Goal: Task Accomplishment & Management: Manage account settings

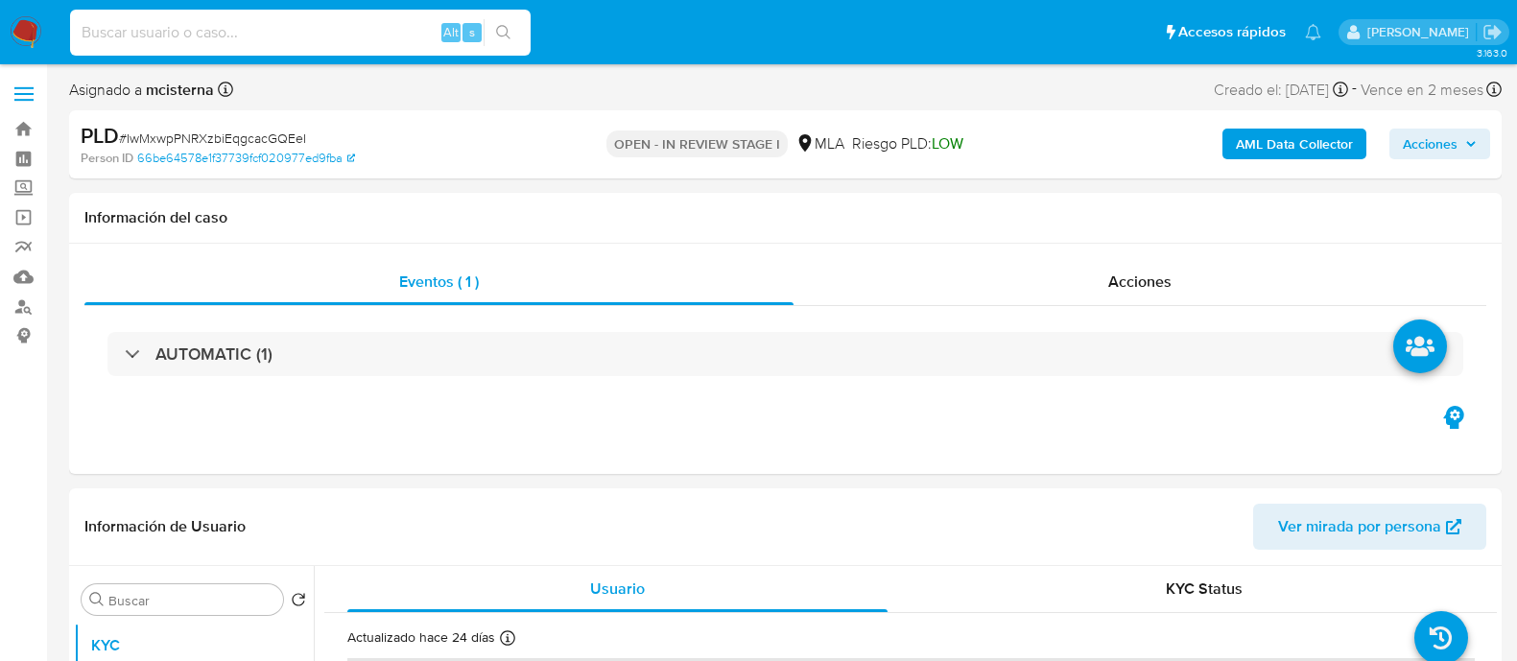
select select "10"
type input "qrsA8kehcmtSGHd5s87E8kHK"
click at [509, 37] on icon "search-icon" at bounding box center [503, 32] width 14 height 14
click at [498, 25] on icon "search-icon" at bounding box center [503, 32] width 15 height 15
click at [513, 36] on button "search-icon" at bounding box center [503, 32] width 39 height 27
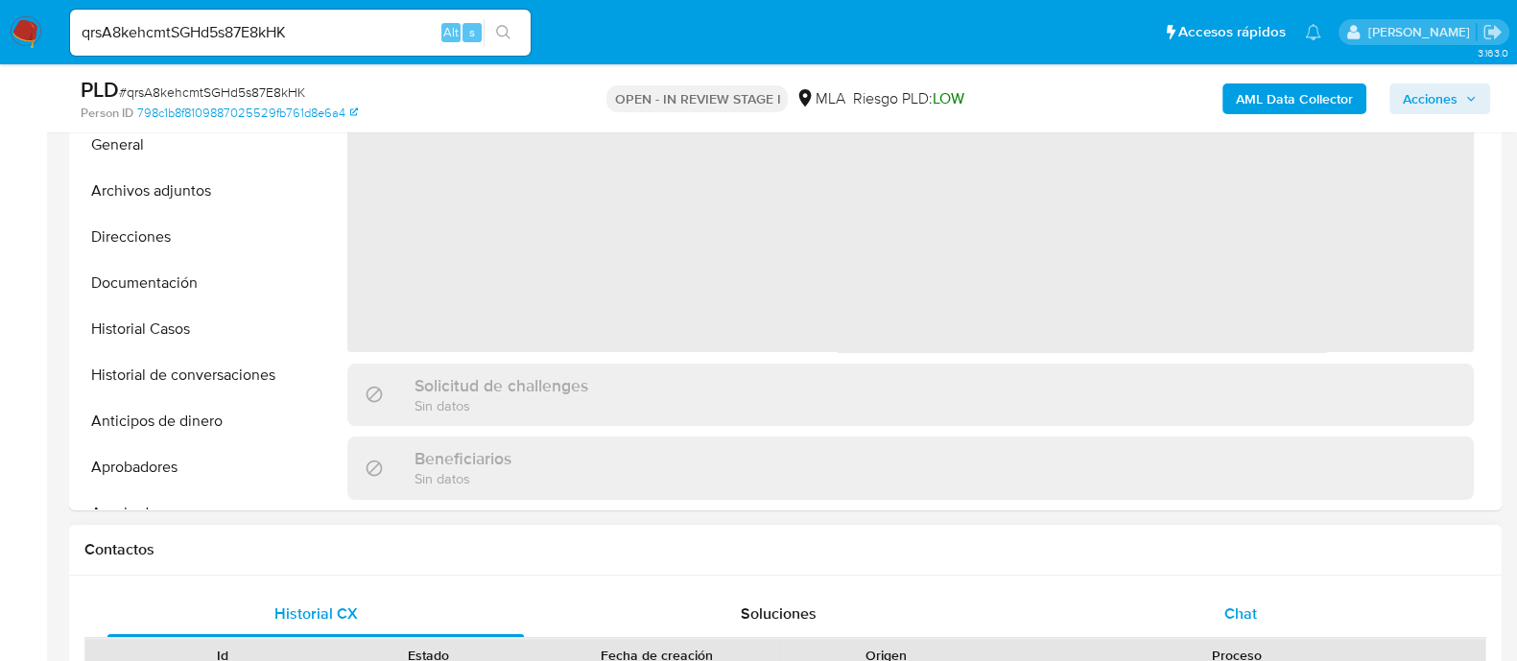
click at [1247, 618] on span "Chat" at bounding box center [1240, 614] width 33 height 22
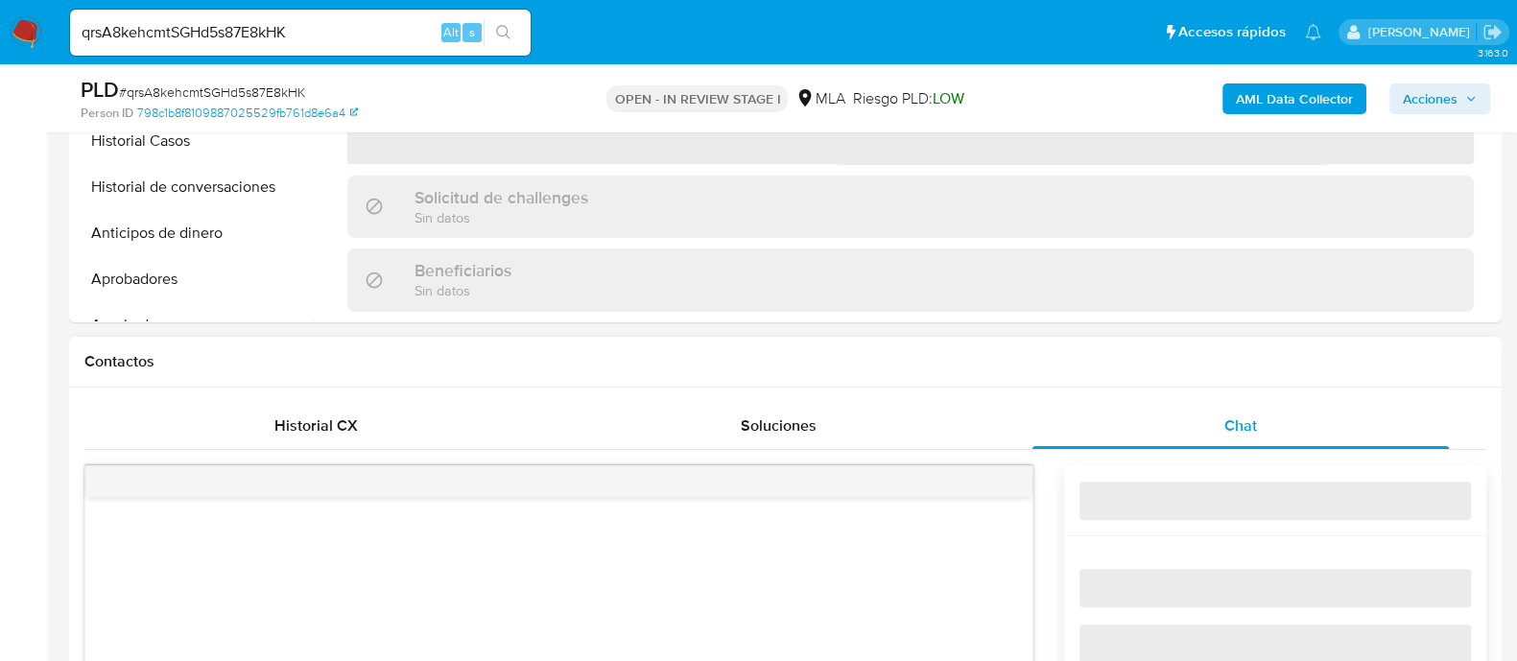
select select "10"
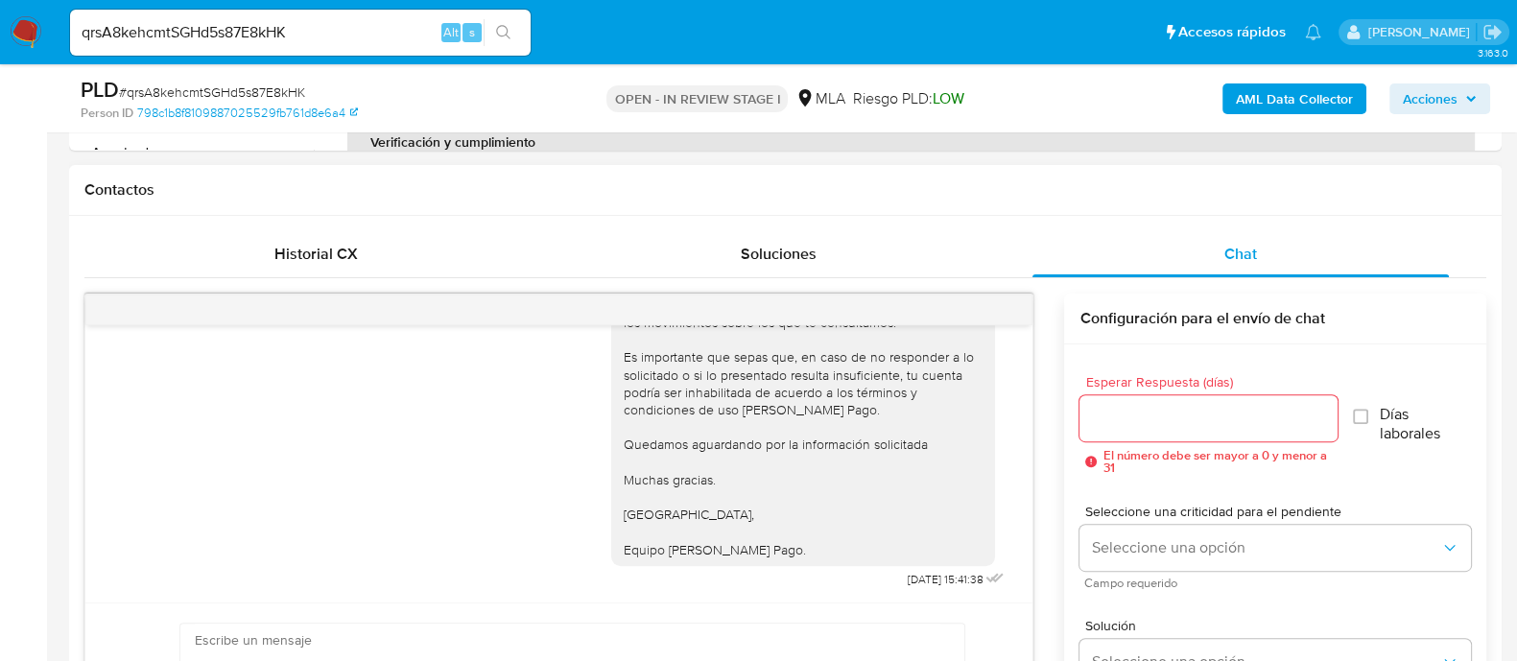
scroll to position [479, 0]
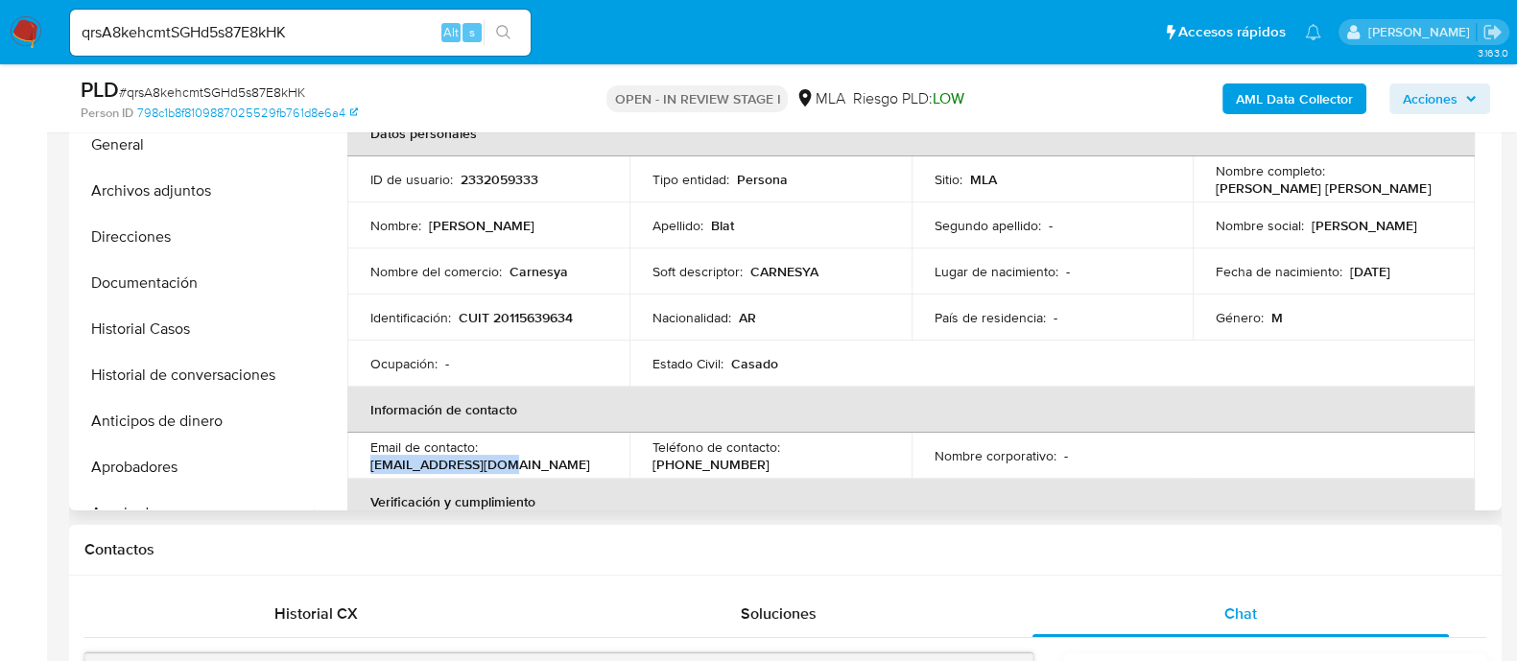
drag, startPoint x: 369, startPoint y: 459, endPoint x: 569, endPoint y: 459, distance: 199.6
click at [569, 459] on div "Email de contacto : blathugob@gmail.com" at bounding box center [488, 455] width 236 height 35
copy p "blathugob@gmail.com"
click at [384, 24] on input "qrsA8kehcmtSGHd5s87E8kHK" at bounding box center [300, 32] width 461 height 25
click at [379, 33] on input "qrsA8kehcmtSGHd5s87E8kHK" at bounding box center [300, 32] width 461 height 25
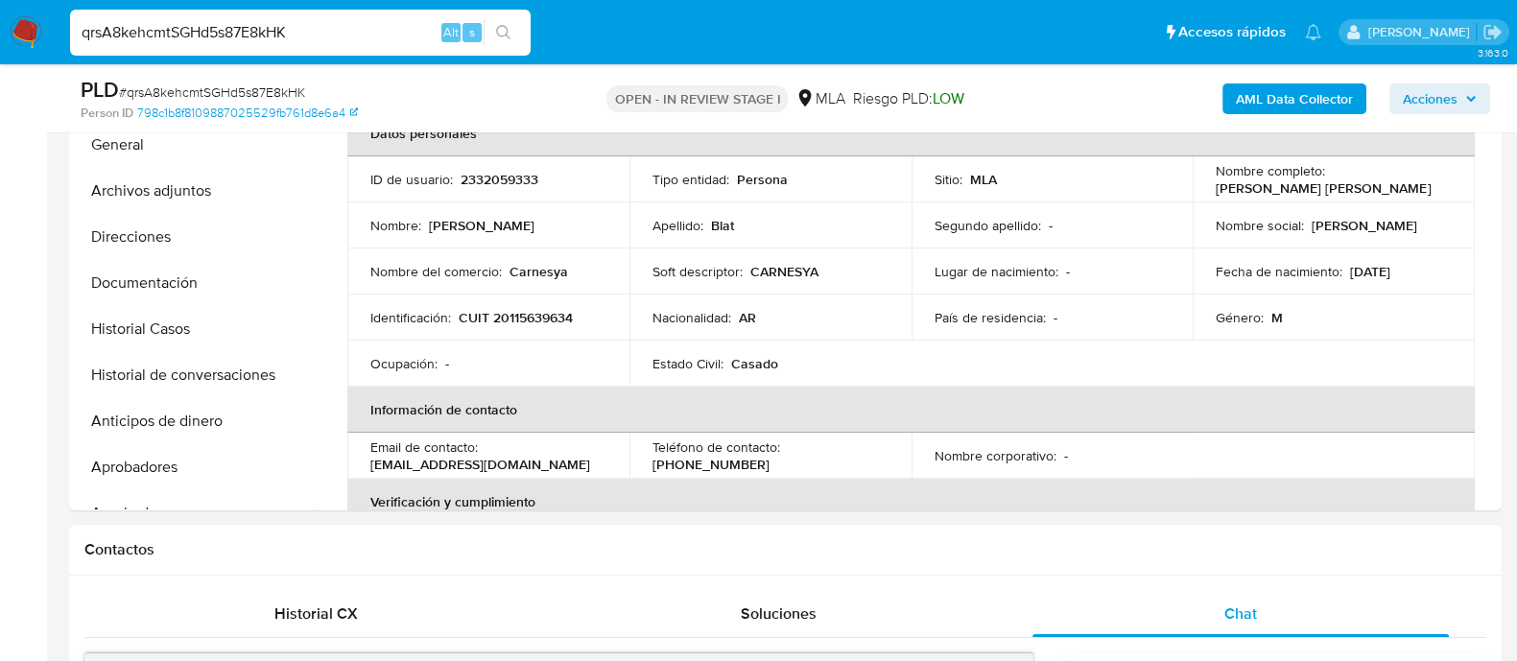
click at [378, 33] on input "qrsA8kehcmtSGHd5s87E8kHK" at bounding box center [300, 32] width 461 height 25
paste input "IwMxwpPNRXzbiEqgcacGQEeI"
type input "IwMxwpPNRXzbiEqgcacGQEeI"
click at [504, 34] on icon "search-icon" at bounding box center [503, 32] width 15 height 15
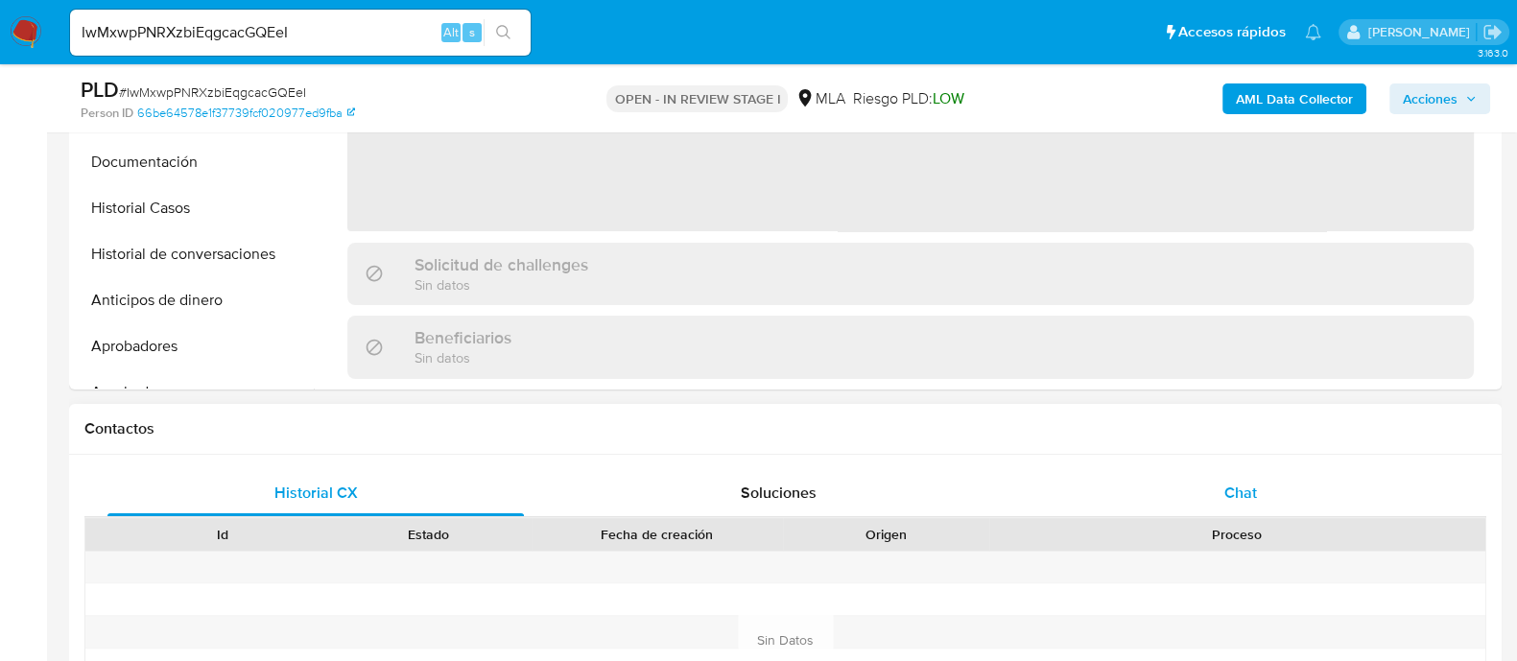
click at [1215, 470] on div "Chat" at bounding box center [1240, 493] width 416 height 46
select select "10"
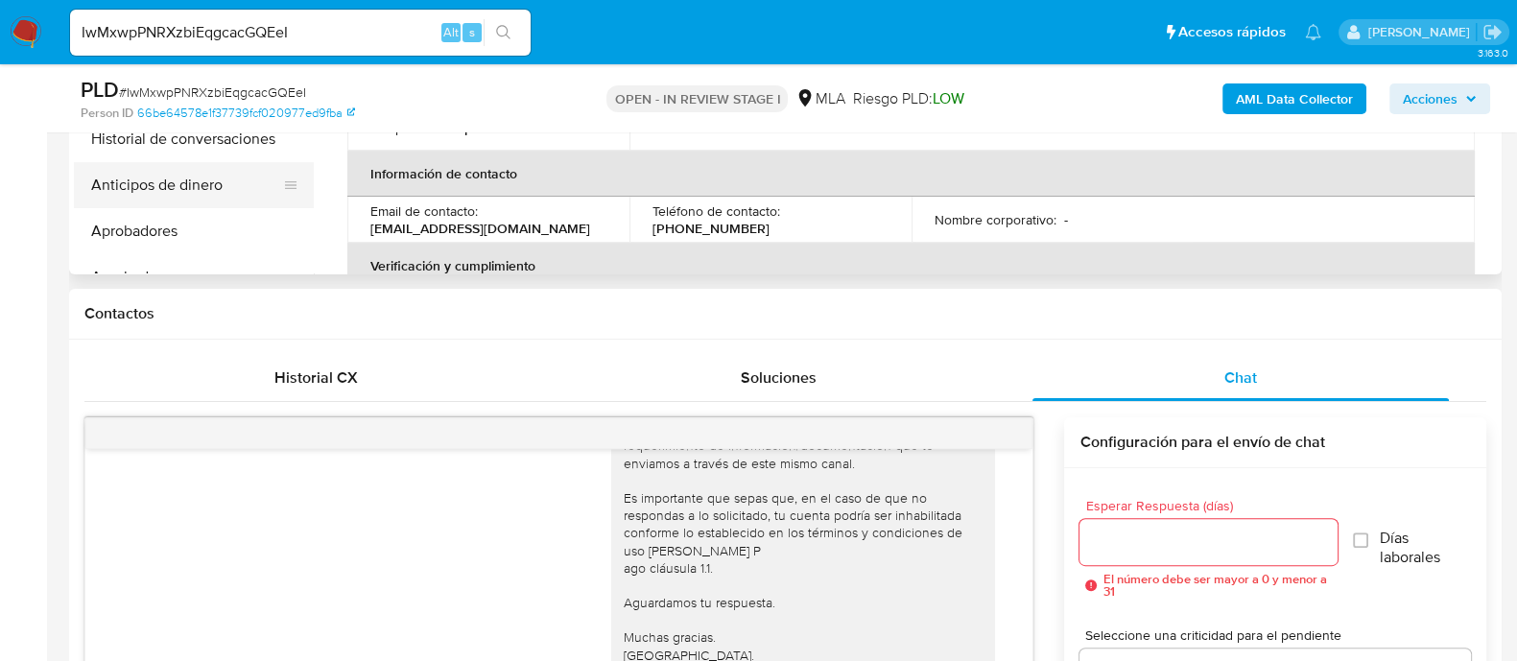
scroll to position [479, 0]
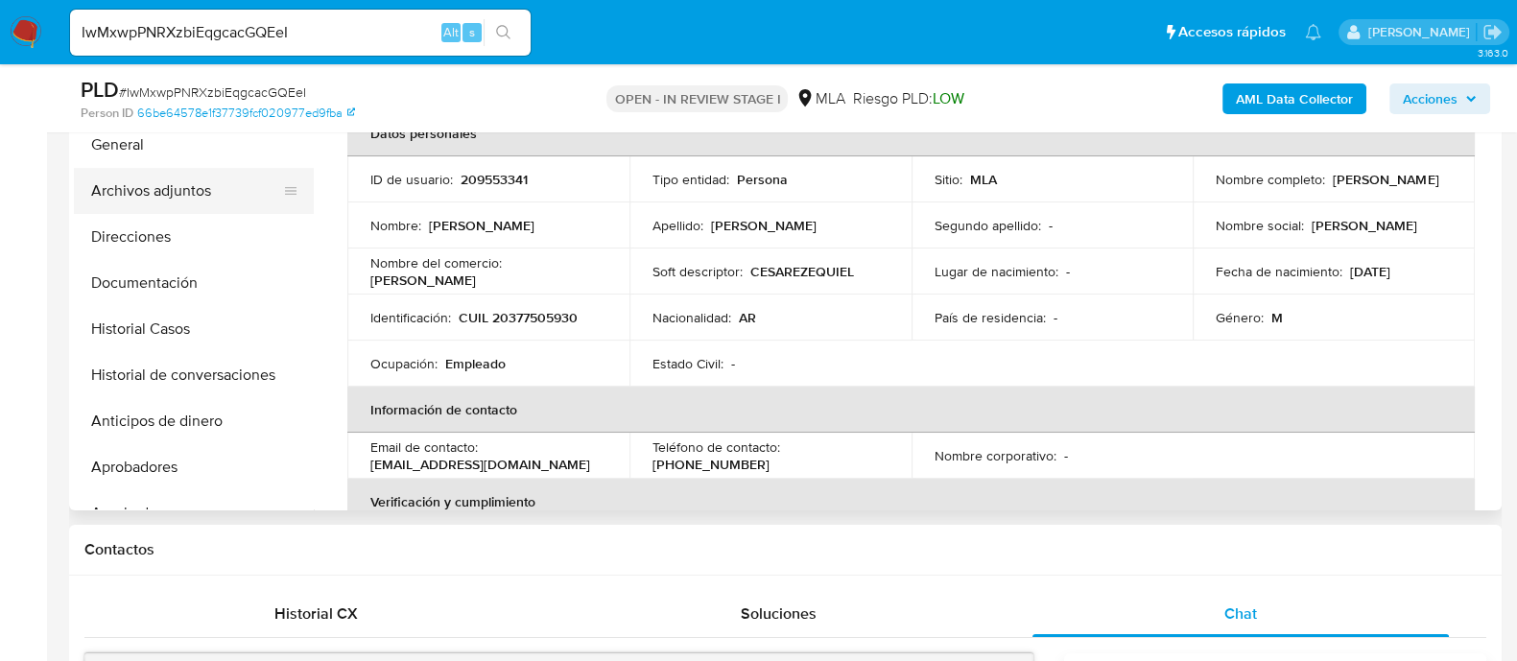
click at [217, 185] on button "Archivos adjuntos" at bounding box center [186, 191] width 225 height 46
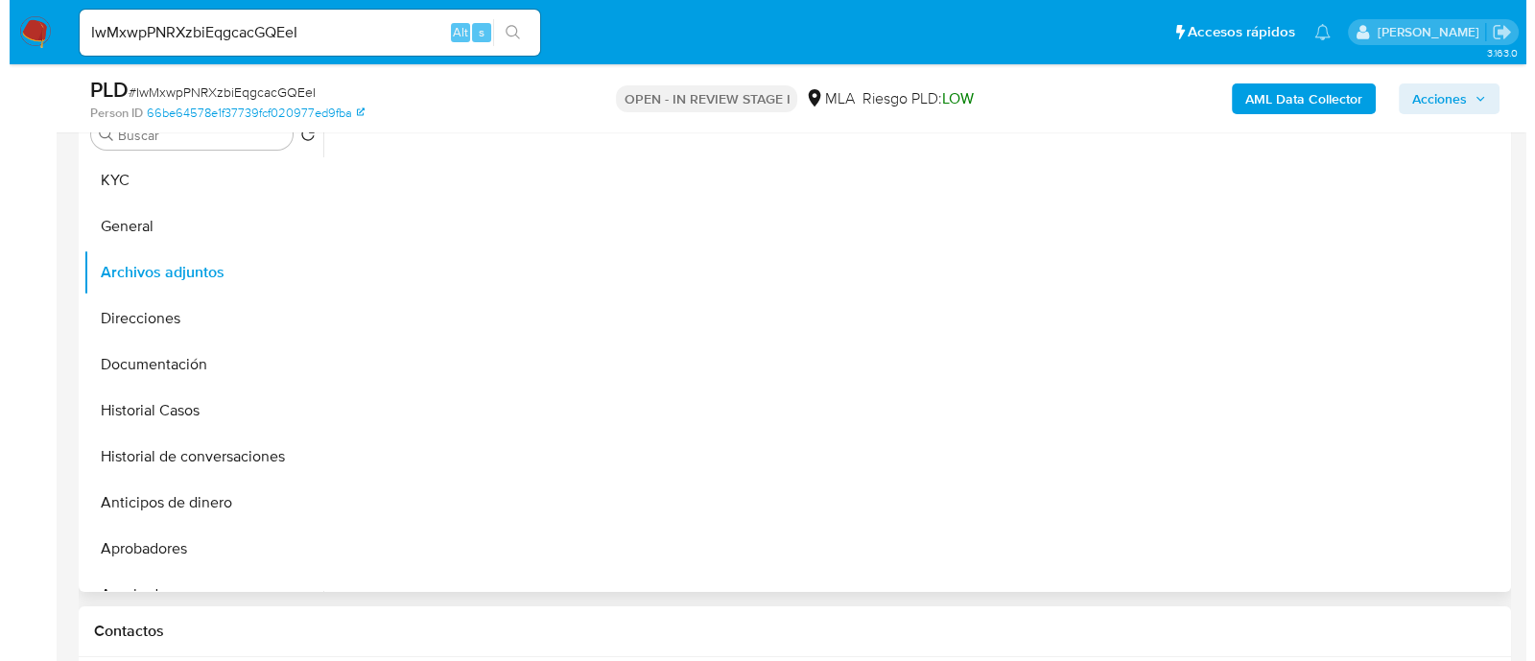
scroll to position [360, 0]
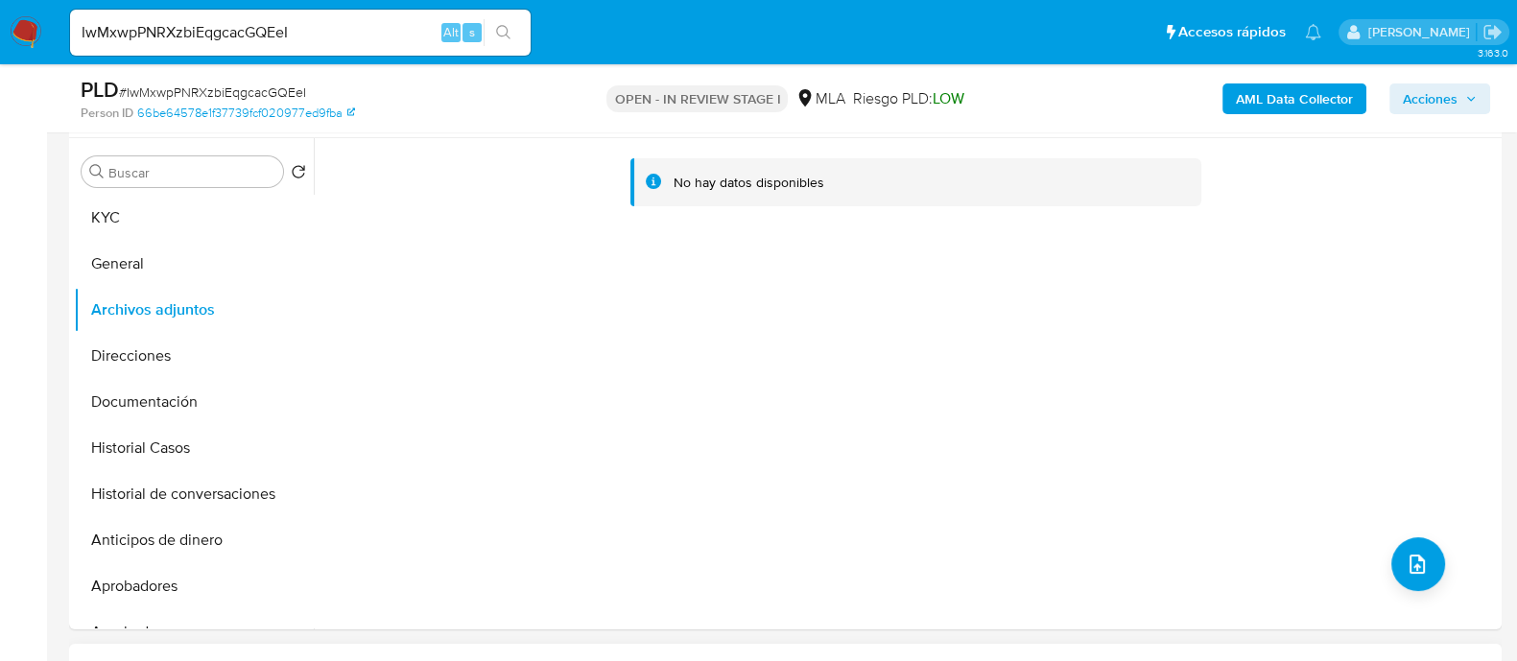
click at [1273, 99] on b "AML Data Collector" at bounding box center [1294, 98] width 117 height 31
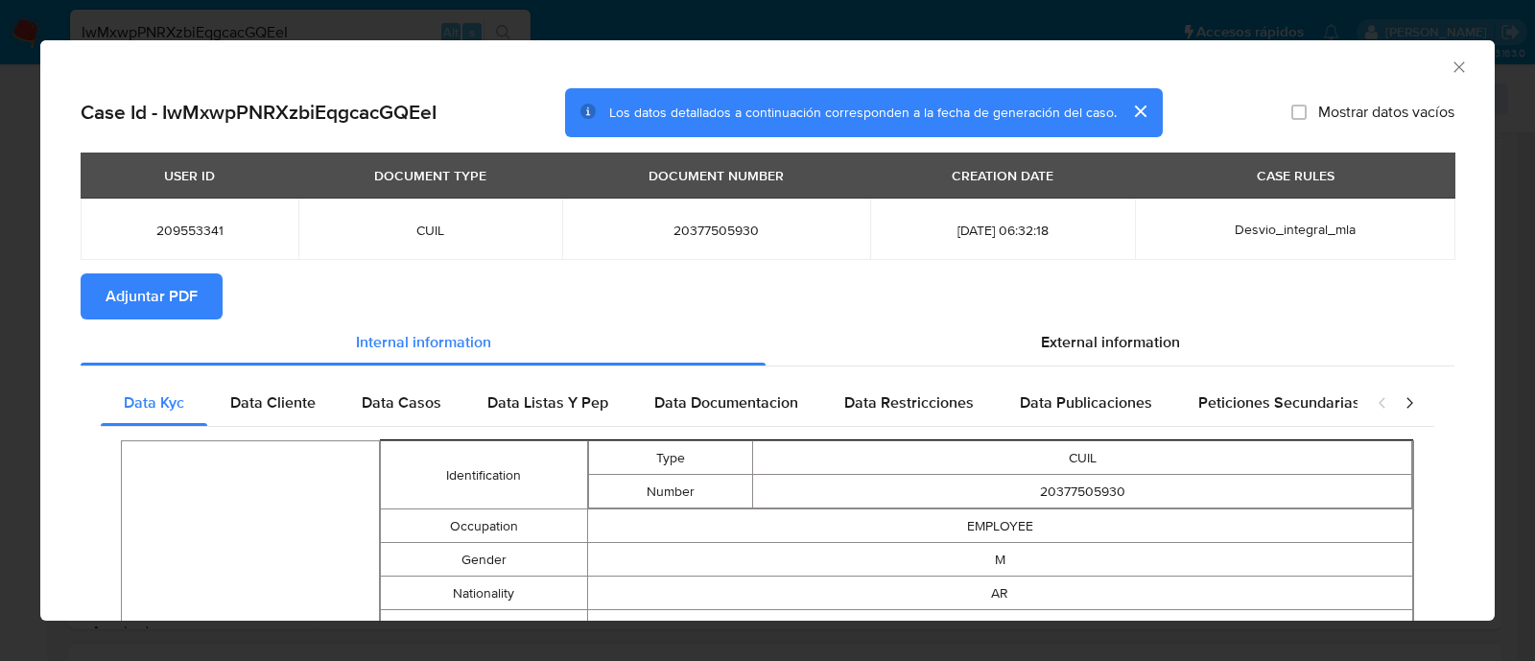
click at [130, 306] on span "Adjuntar PDF" at bounding box center [152, 296] width 92 height 42
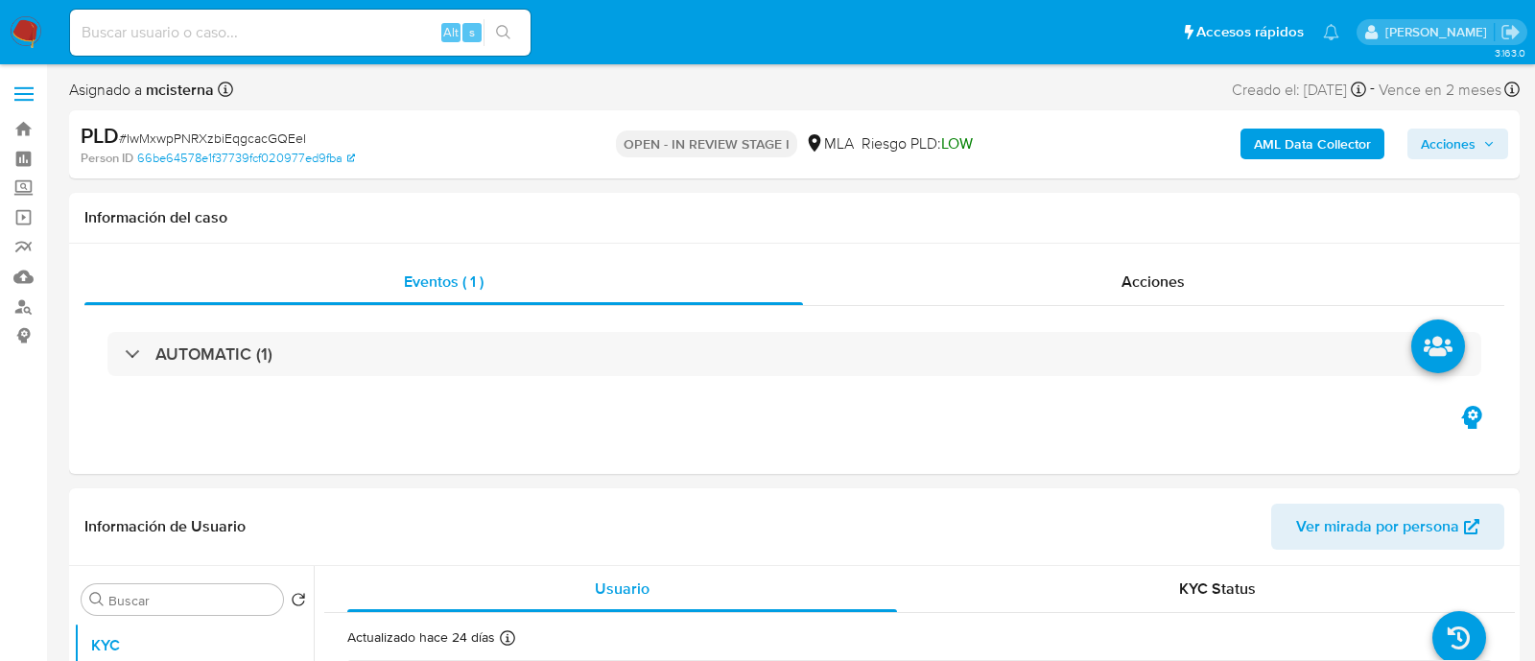
select select "10"
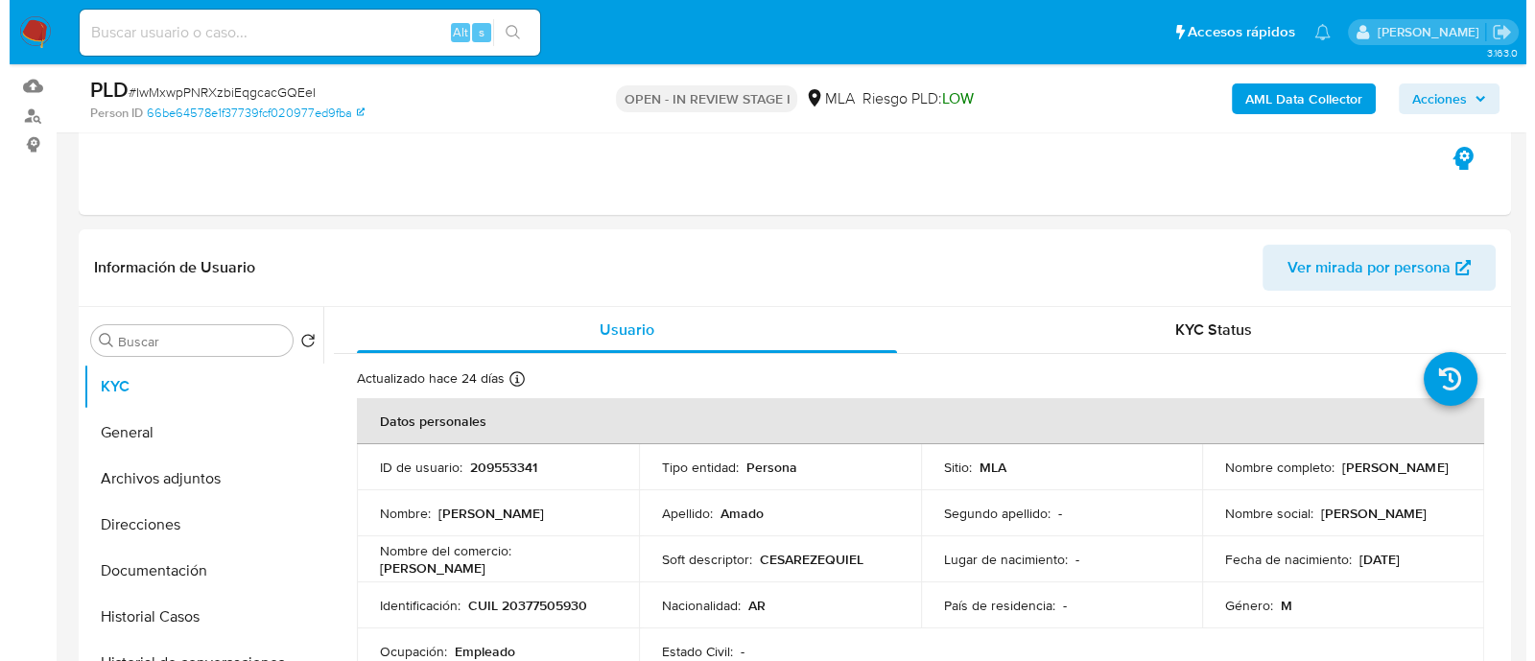
scroll to position [360, 0]
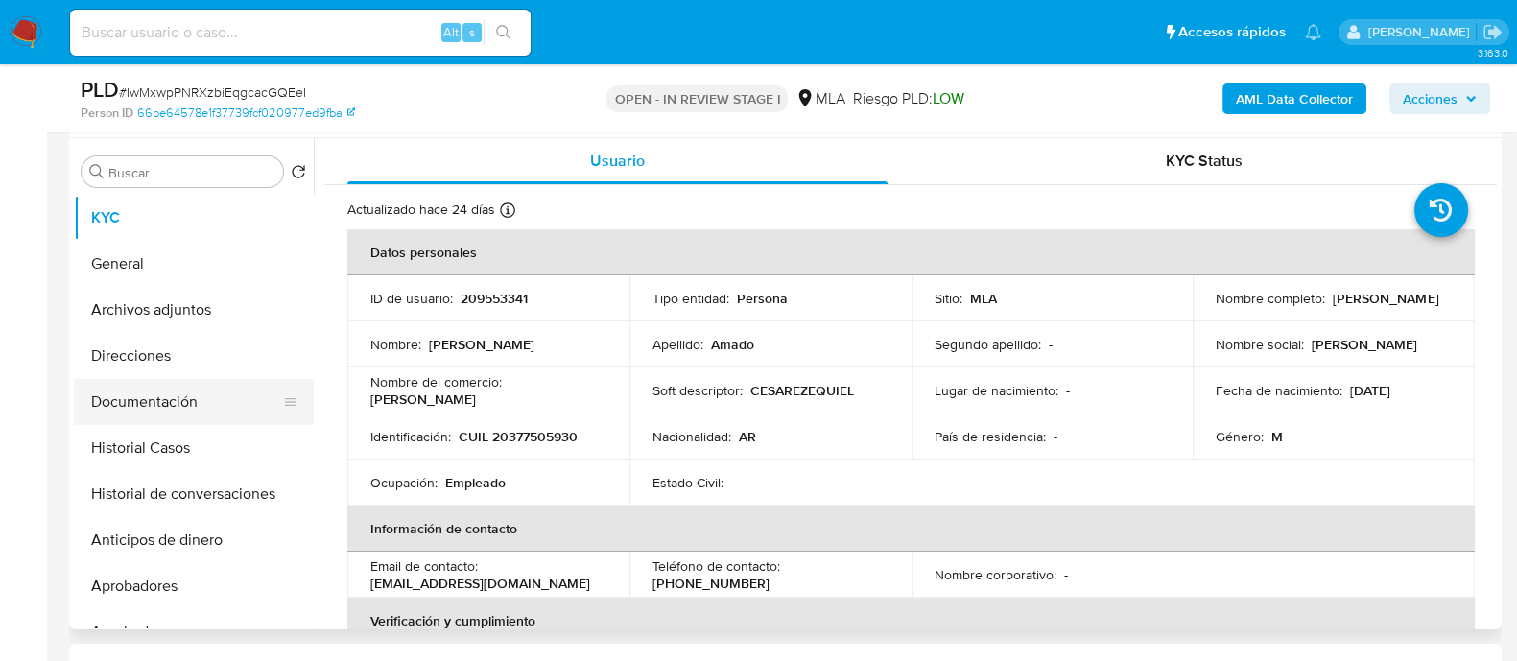
click at [218, 407] on button "Documentación" at bounding box center [186, 402] width 225 height 46
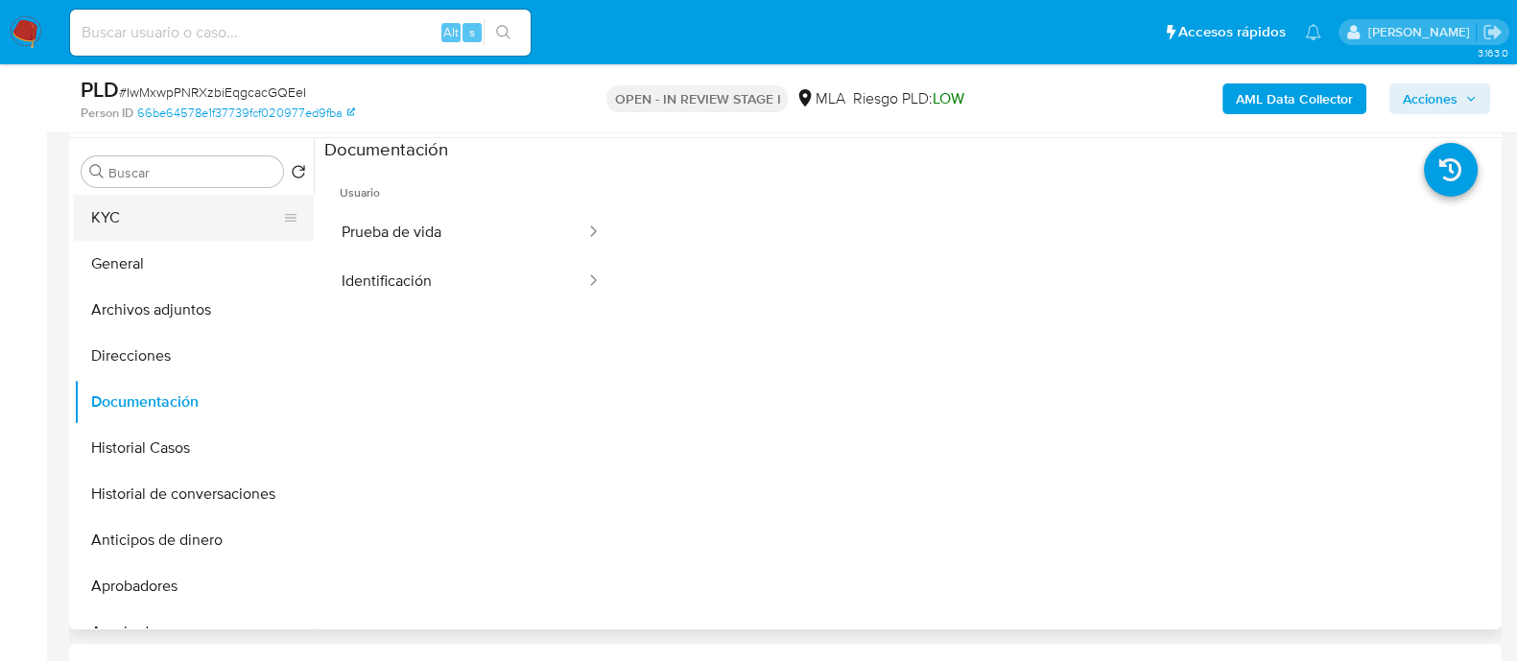
click at [150, 214] on button "KYC" at bounding box center [186, 218] width 225 height 46
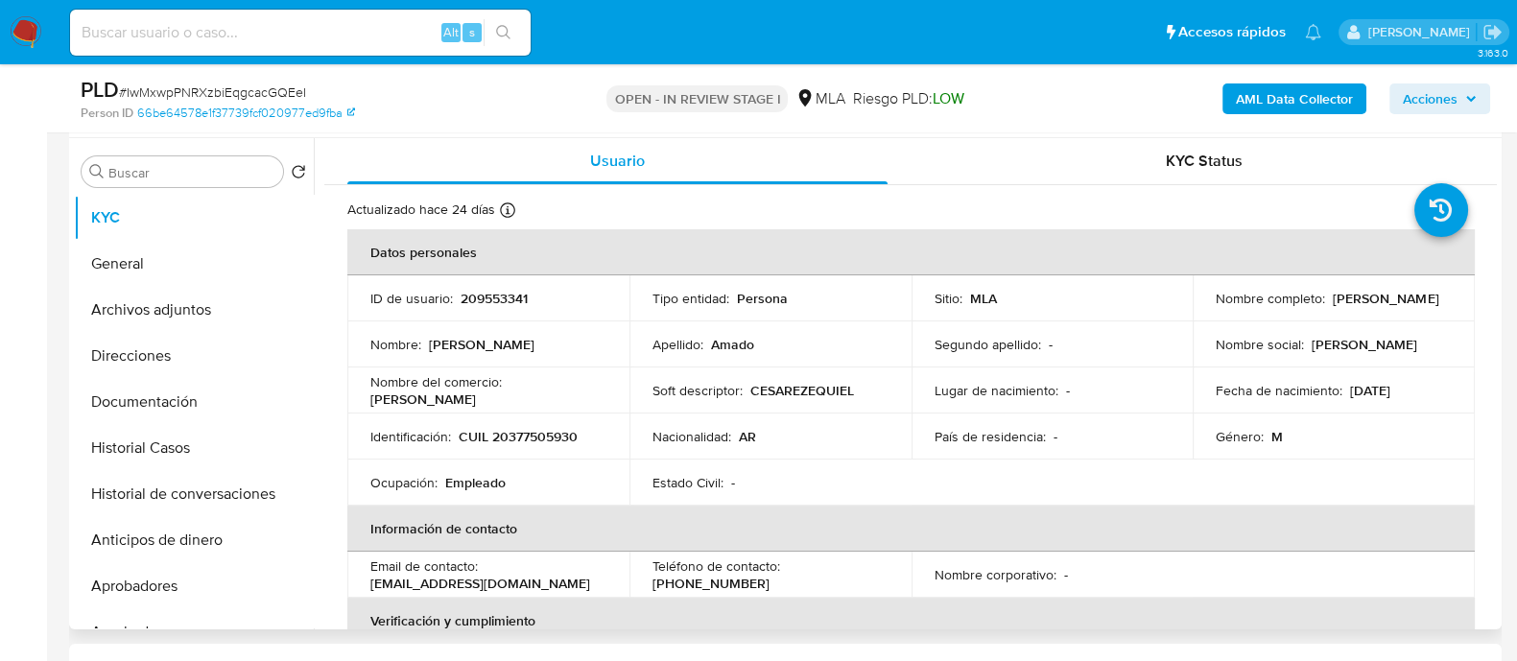
click at [557, 434] on p "CUIL 20377505930" at bounding box center [518, 436] width 119 height 17
copy p "20377505930"
click at [229, 304] on button "Archivos adjuntos" at bounding box center [186, 310] width 225 height 46
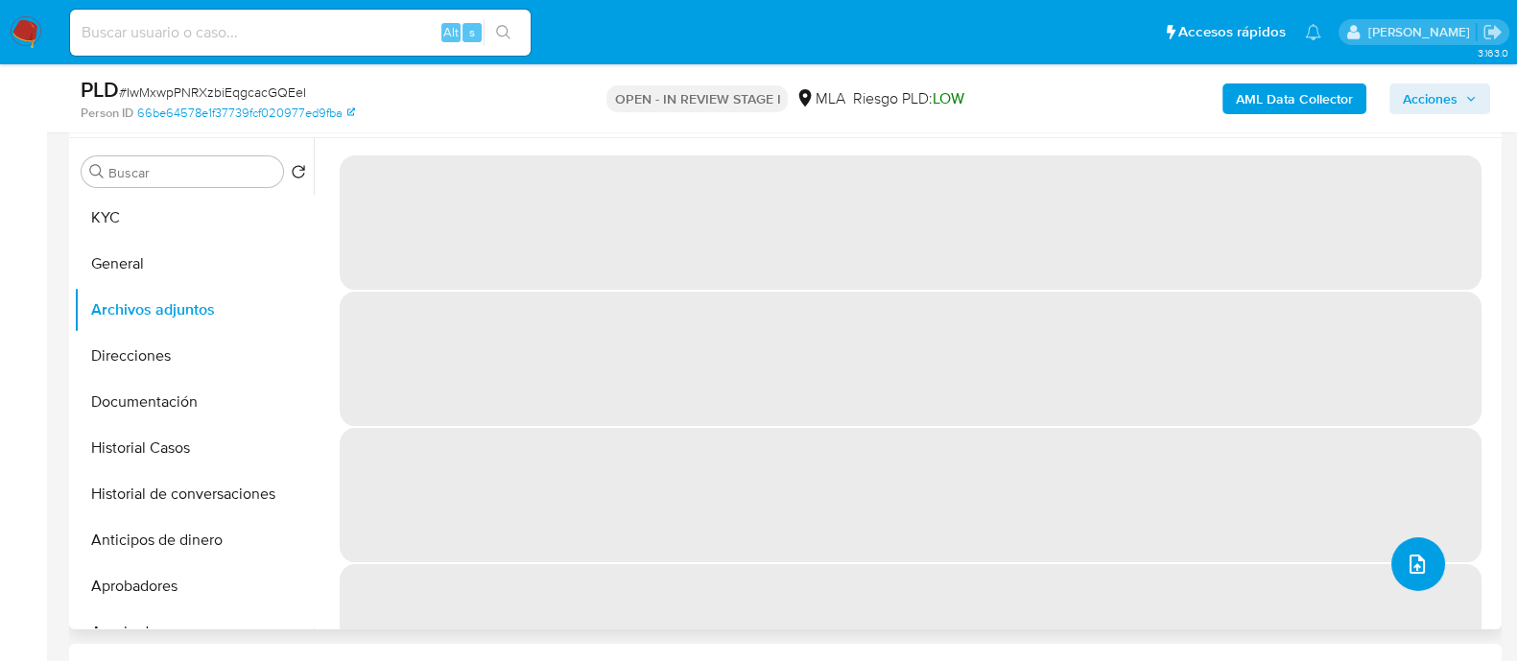
click at [1423, 576] on button "upload-file" at bounding box center [1418, 564] width 54 height 54
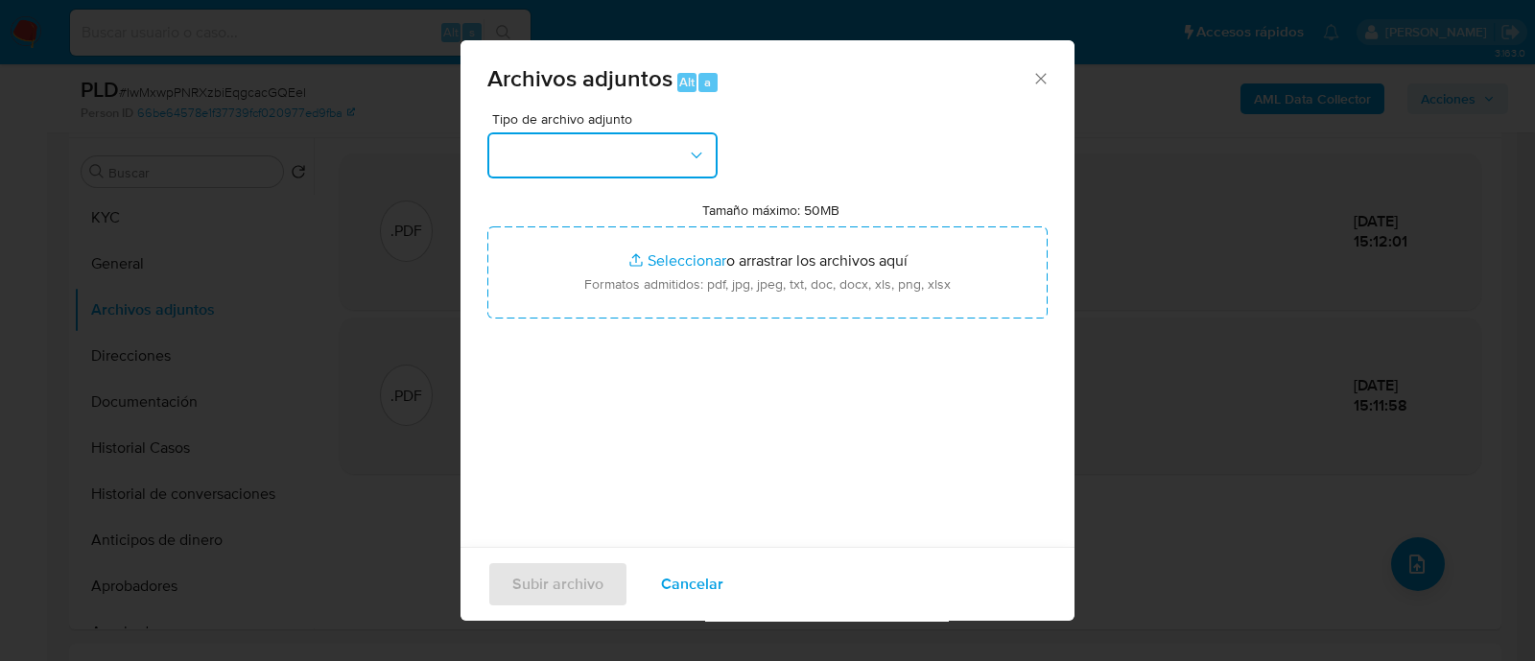
click at [549, 159] on button "button" at bounding box center [602, 155] width 230 height 46
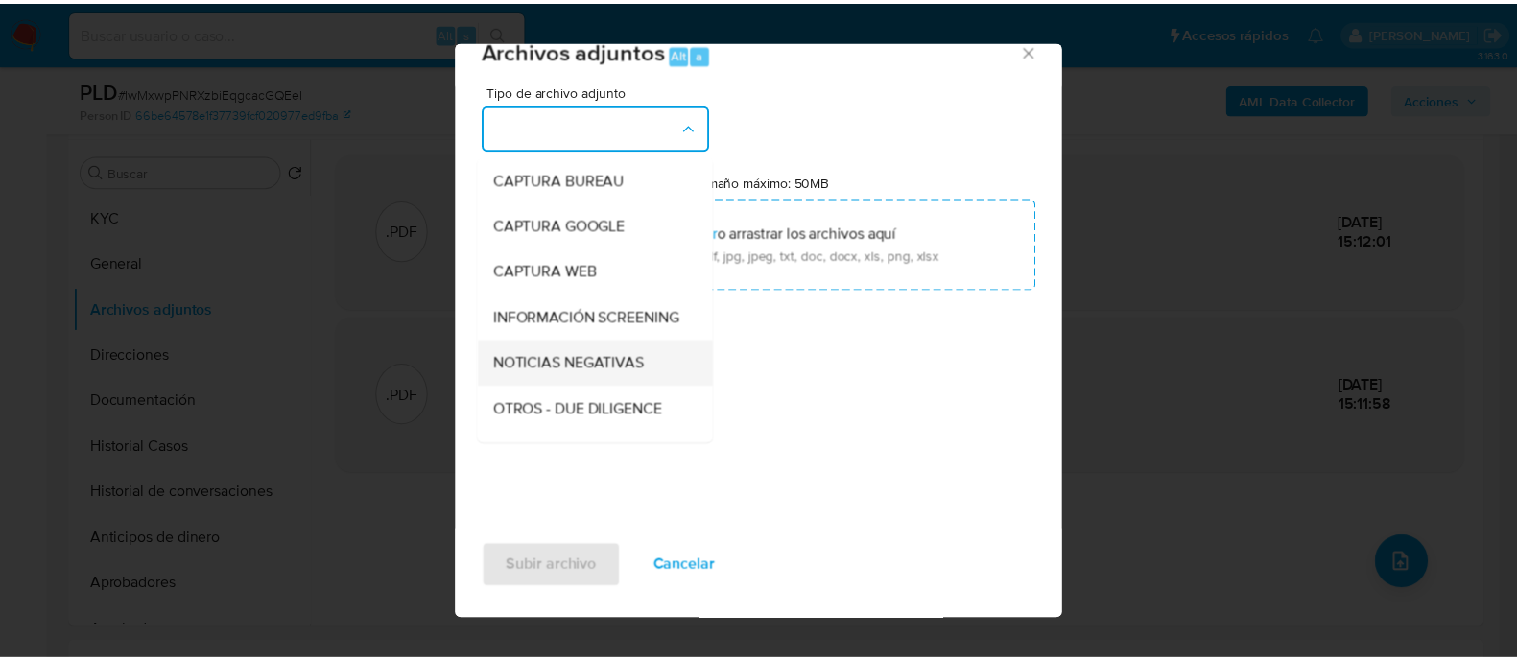
scroll to position [239, 0]
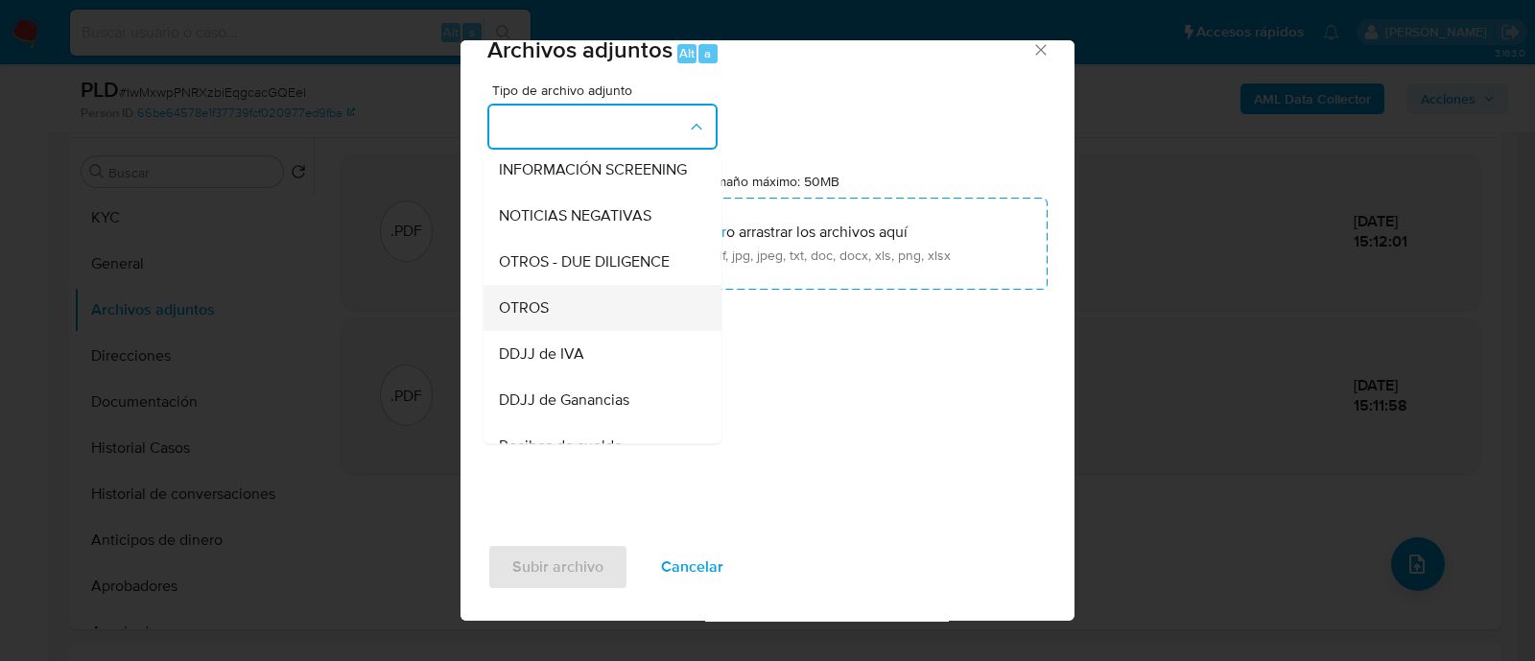
click at [554, 328] on div "OTROS" at bounding box center [597, 308] width 196 height 46
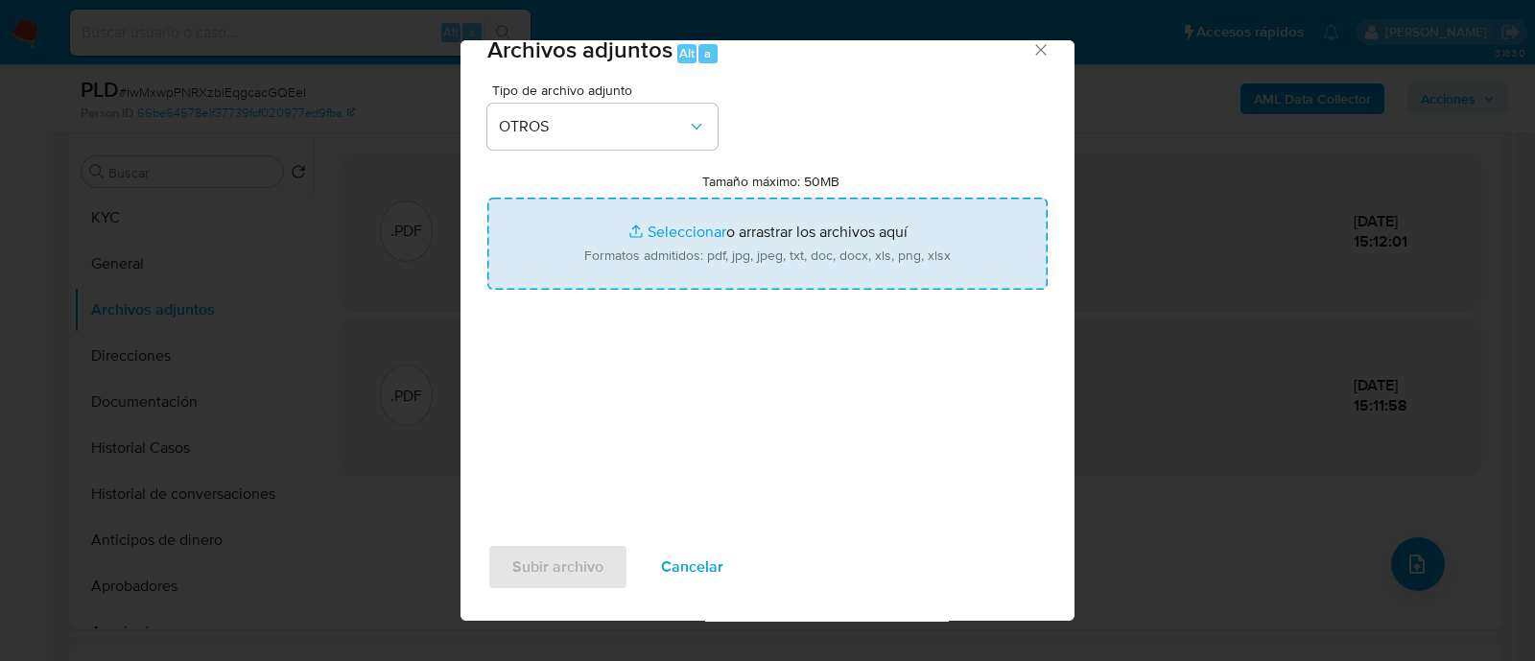
click at [811, 219] on input "Tamaño máximo: 50MB Seleccionar archivos" at bounding box center [767, 244] width 560 height 92
type input "C:\fakepath\Caselog IwMxwpPNRXzbiEqgcacGQEeI_2025_09_18_04_56_07.docx"
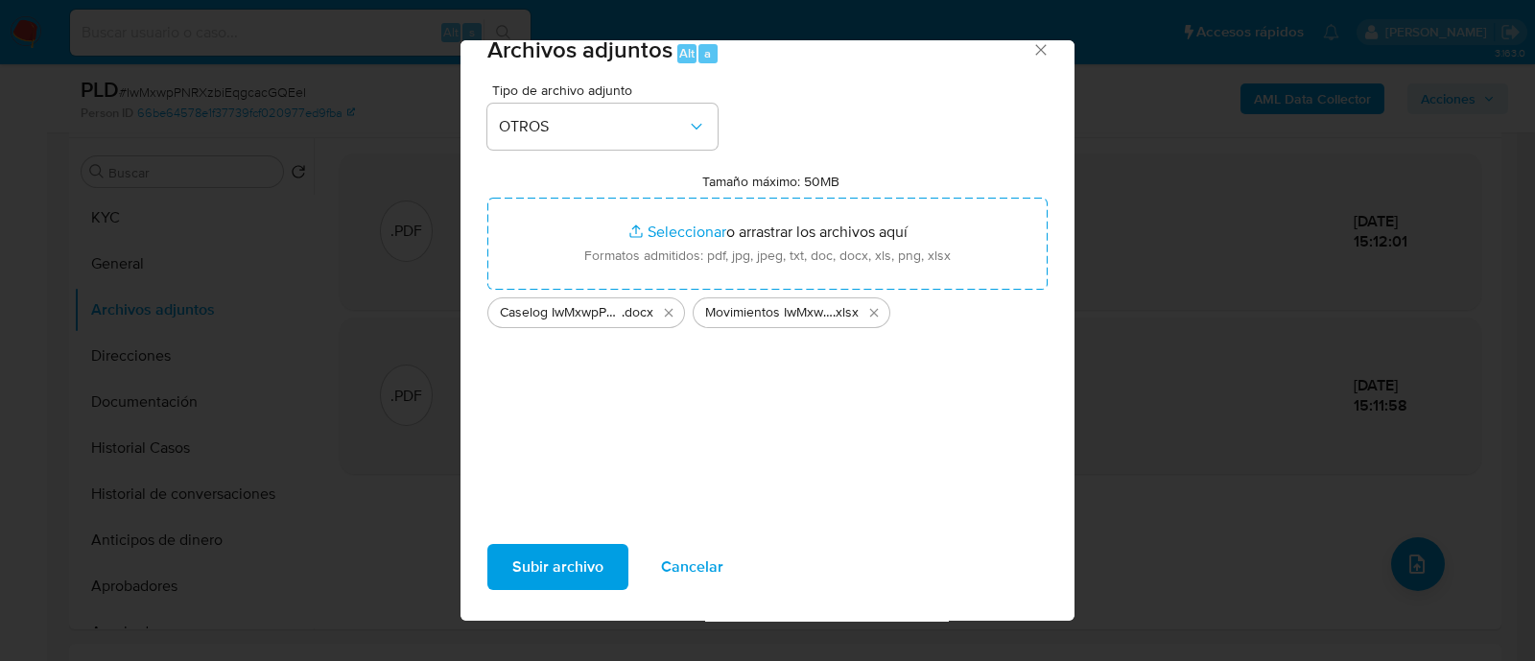
click at [567, 569] on span "Subir archivo" at bounding box center [557, 567] width 91 height 42
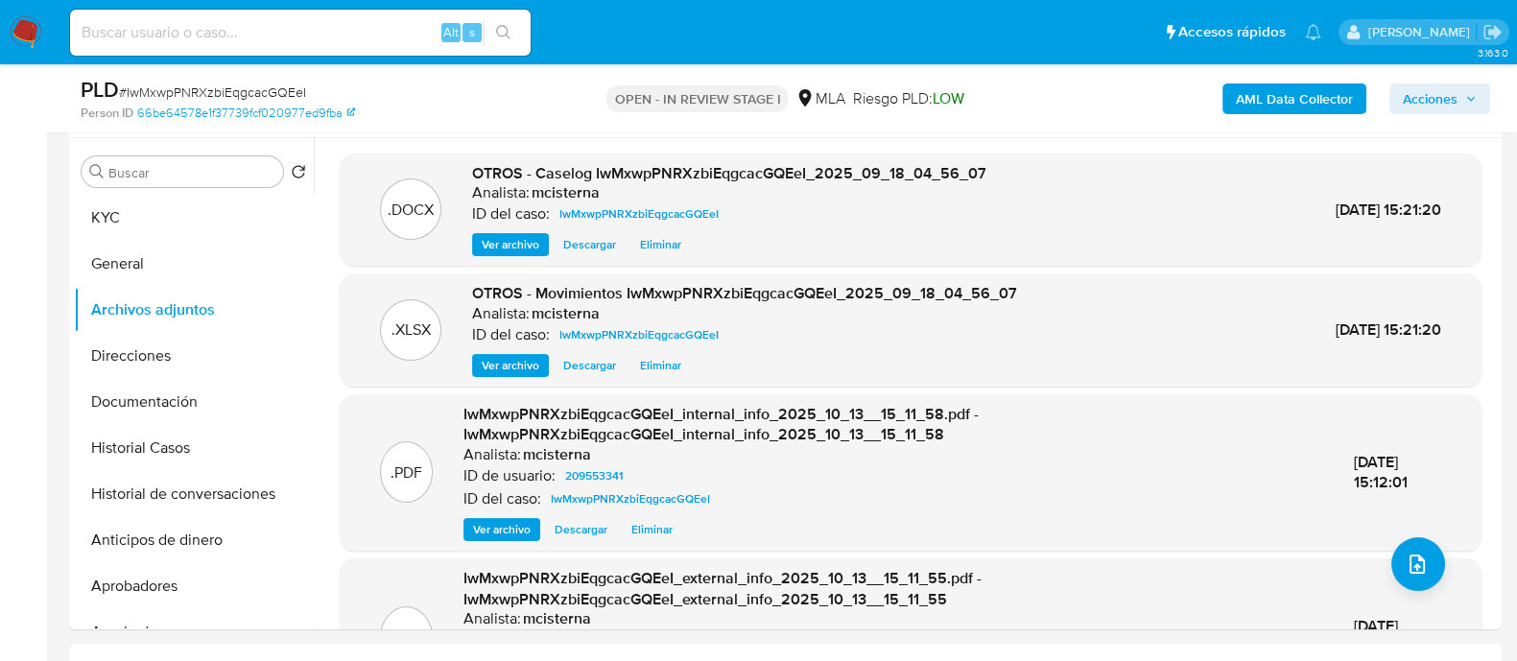
click at [1433, 88] on span "Acciones" at bounding box center [1430, 98] width 55 height 31
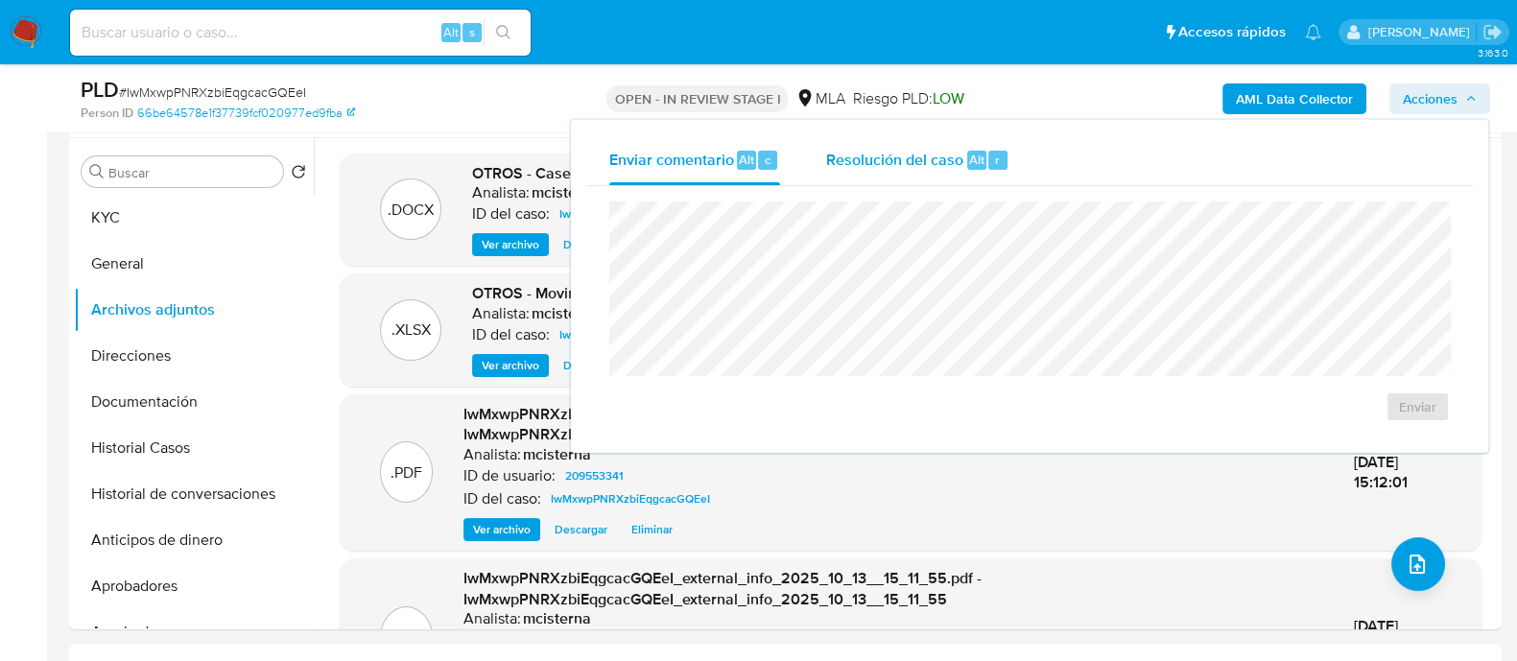
click at [904, 160] on span "Resolución del caso" at bounding box center [894, 159] width 137 height 22
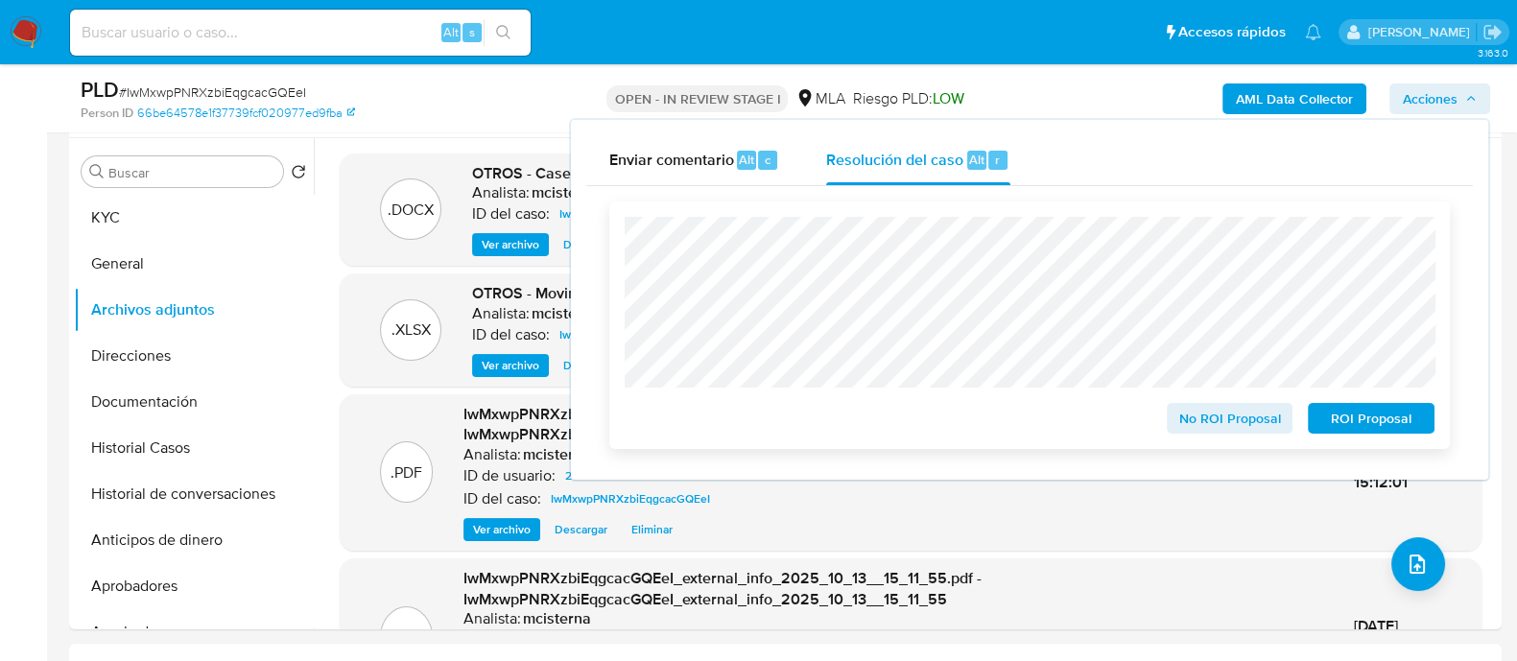
click at [1205, 412] on span "No ROI Proposal" at bounding box center [1230, 418] width 100 height 27
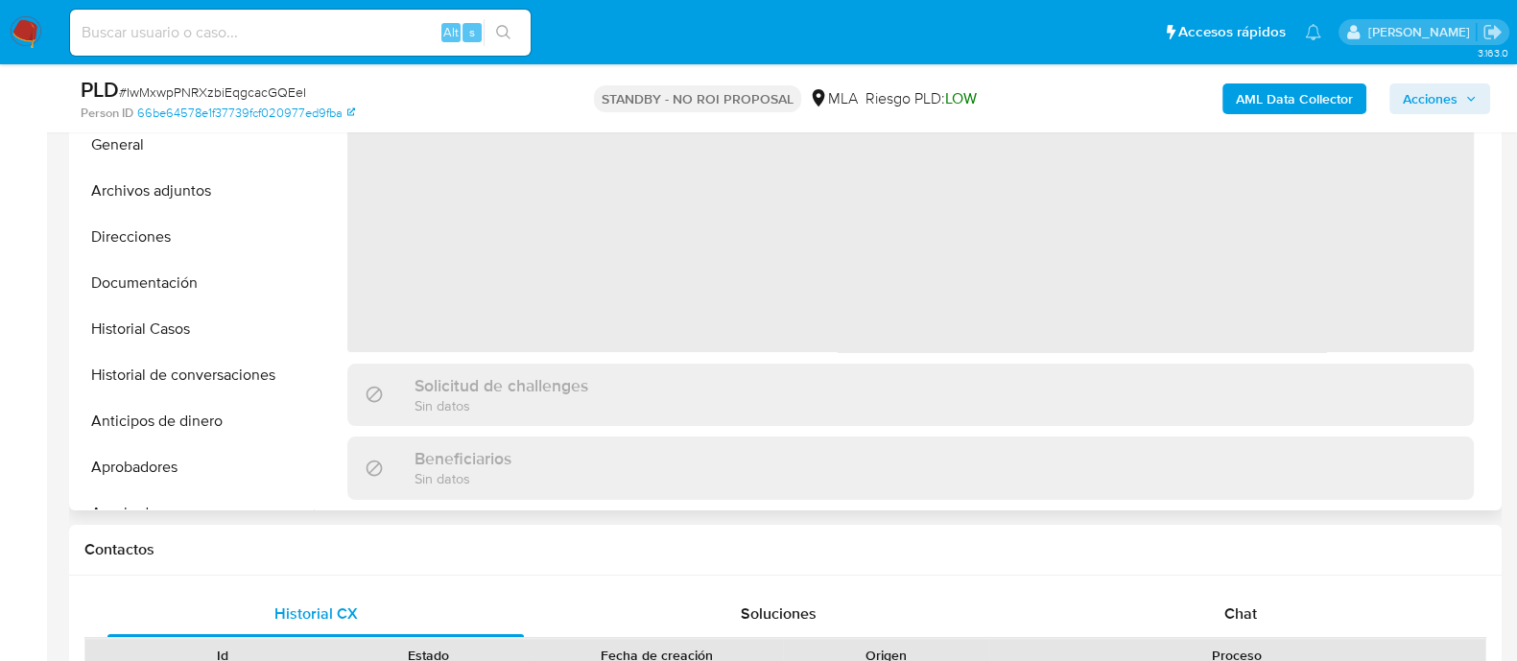
select select "10"
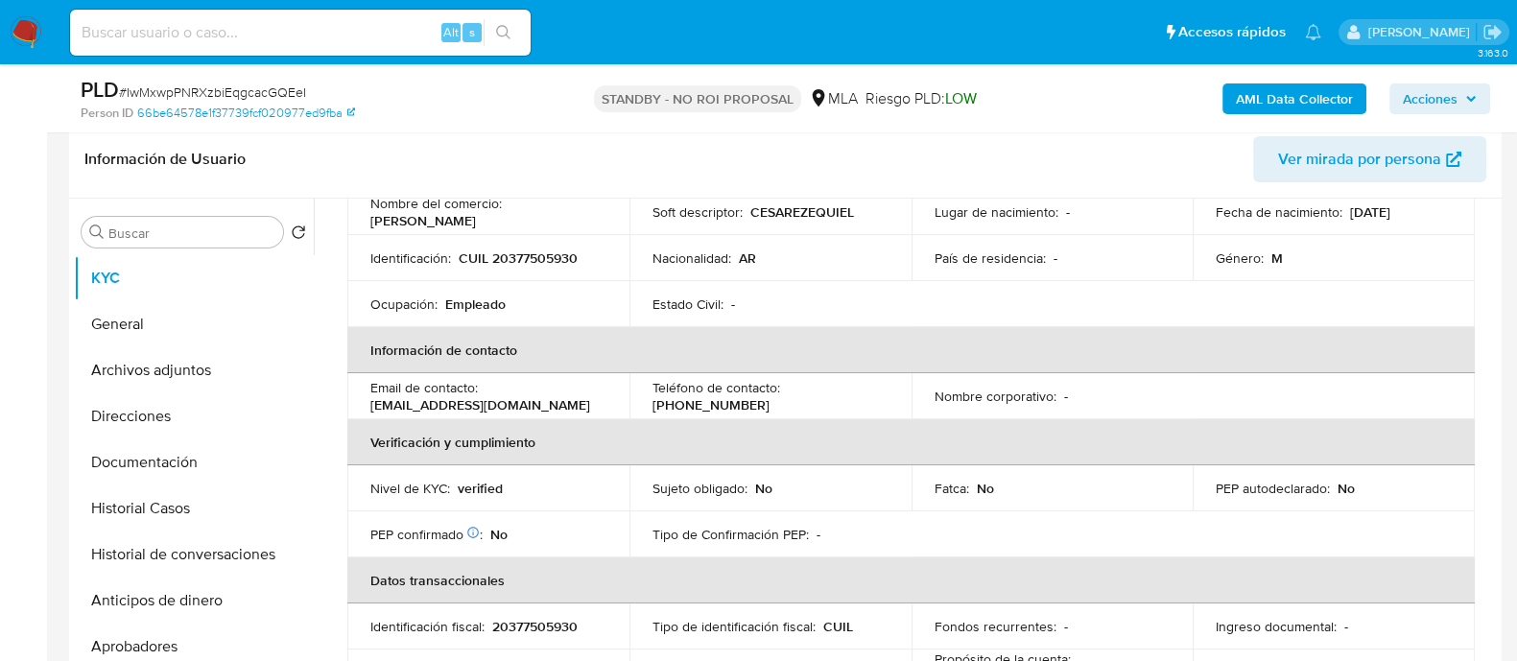
scroll to position [600, 0]
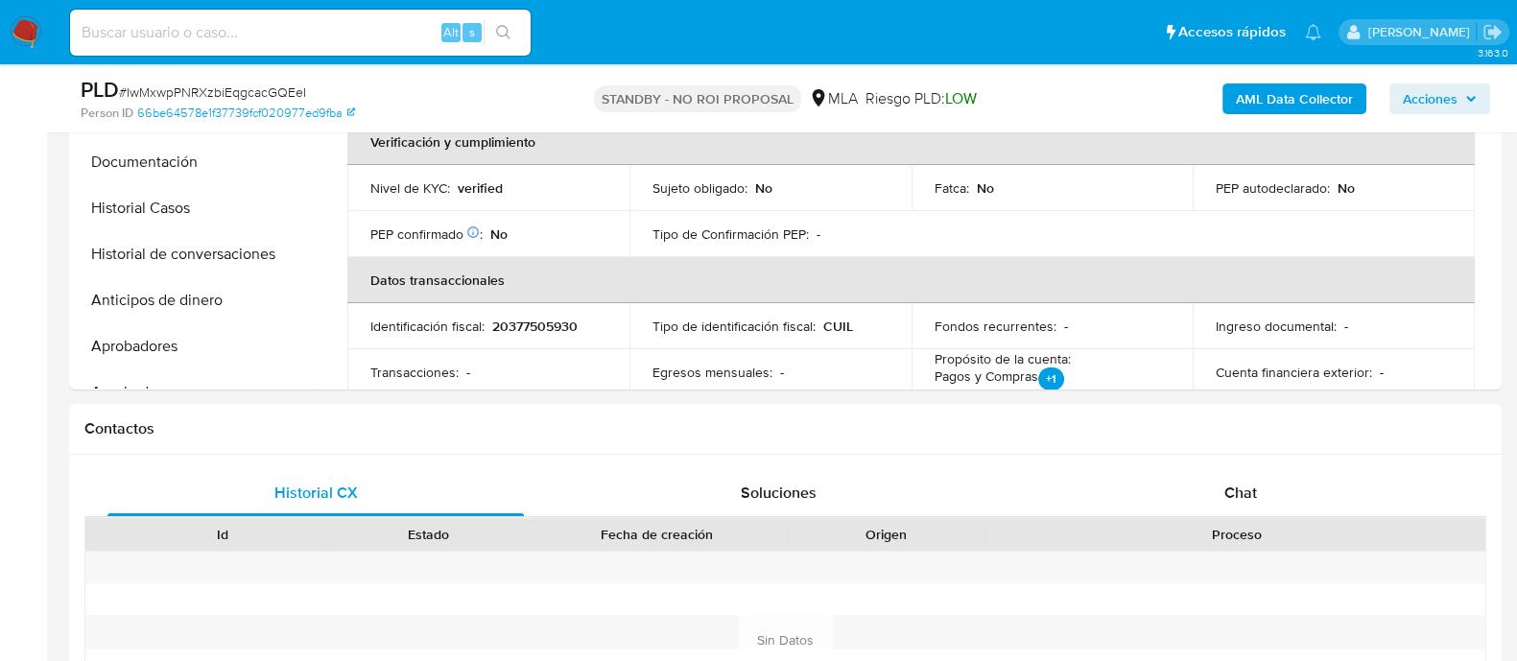
click at [339, 36] on input at bounding box center [300, 32] width 461 height 25
paste input "1776432211"
click at [369, 39] on input "1776432211" at bounding box center [300, 32] width 461 height 25
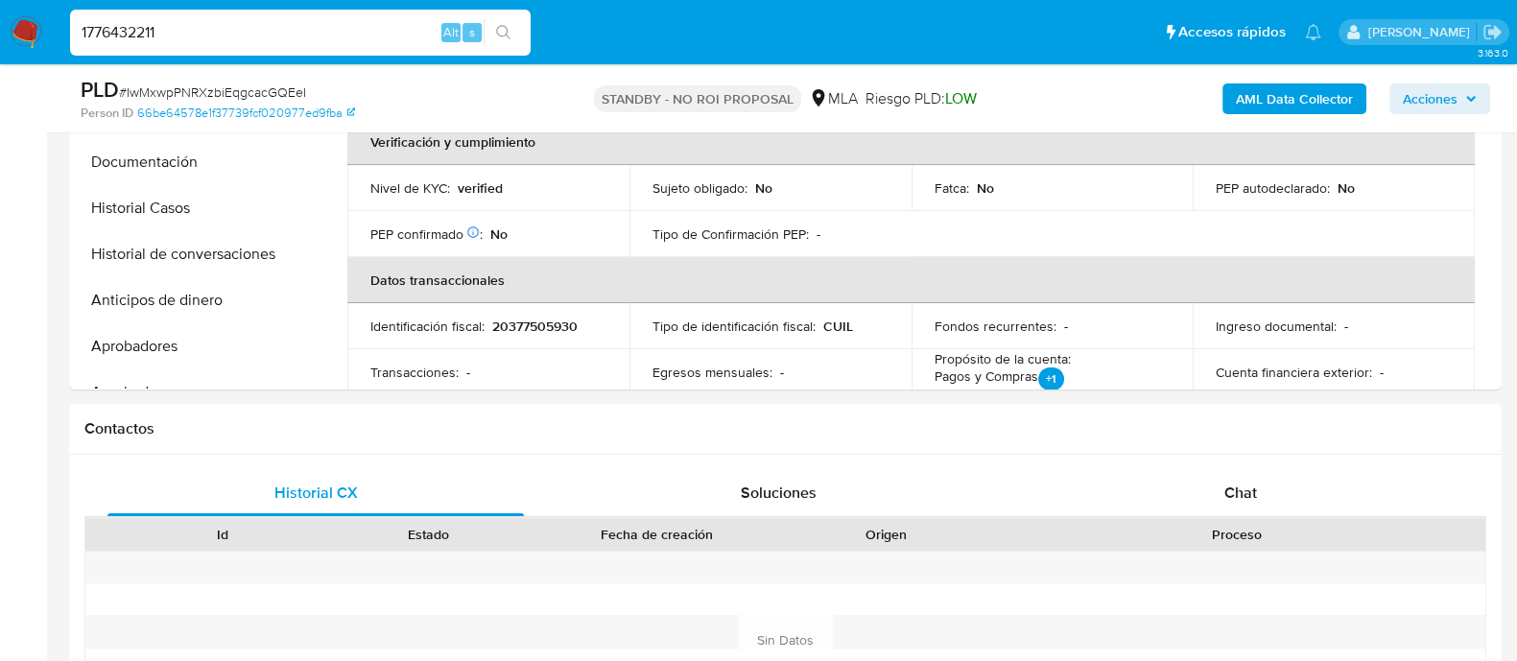
paste input "eCJvaXKe7qGq0PbBcXgX22jf"
type input "eCJvaXKe7qGq0PbBcXgX22jf"
click at [490, 31] on button "search-icon" at bounding box center [503, 32] width 39 height 27
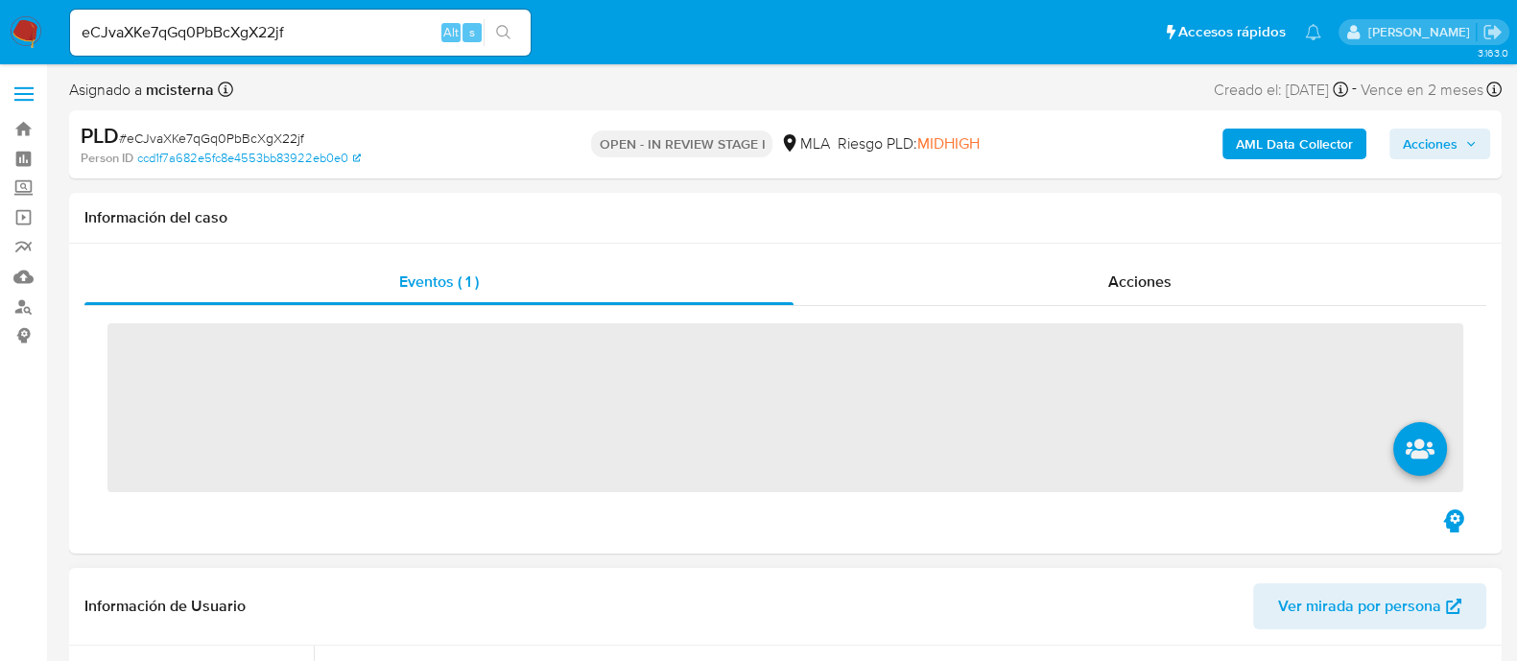
scroll to position [479, 0]
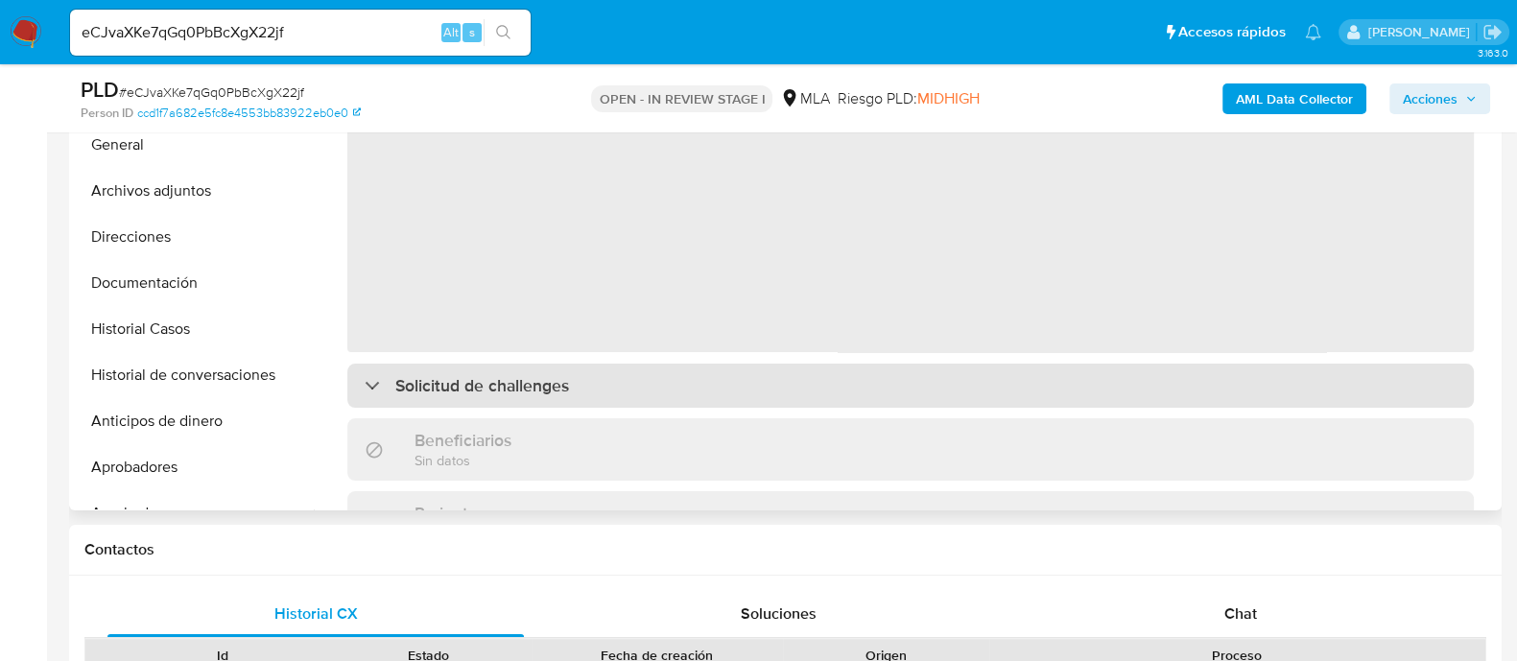
select select "10"
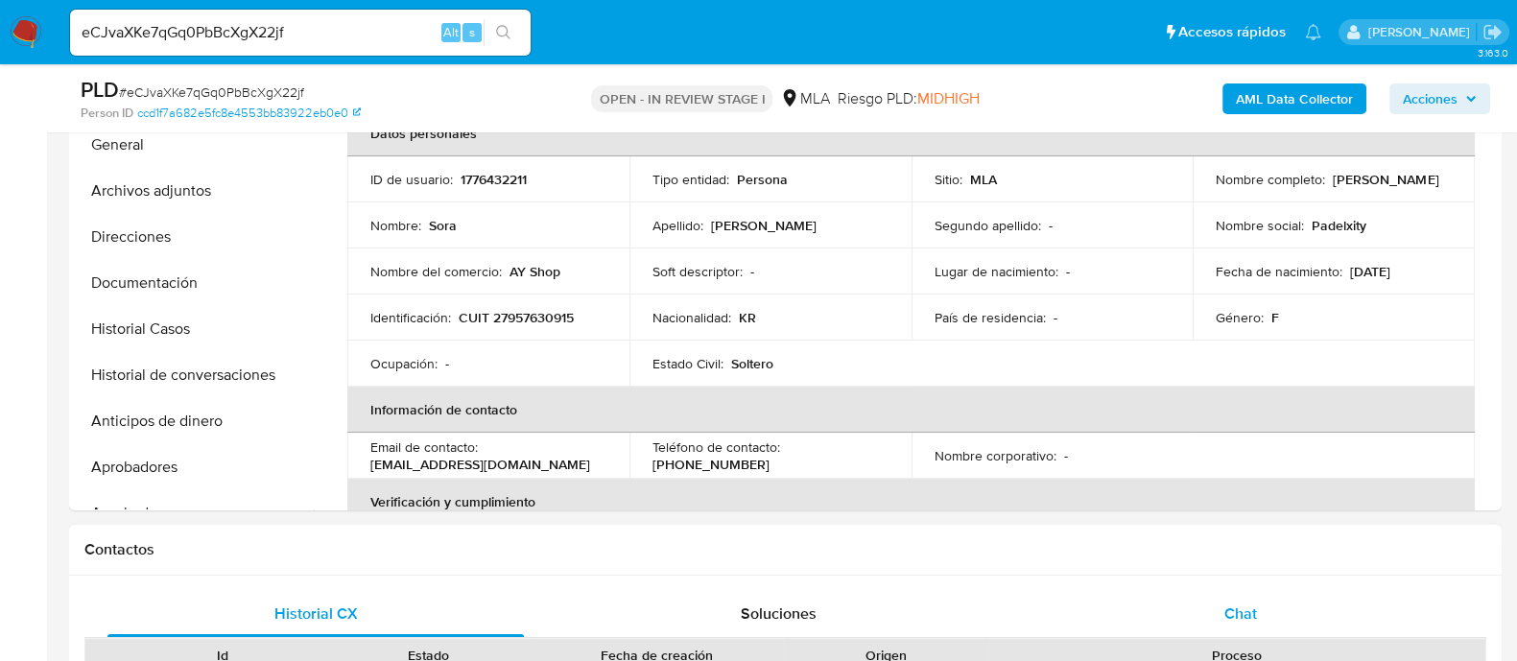
click at [1201, 608] on div "Chat" at bounding box center [1240, 614] width 416 height 46
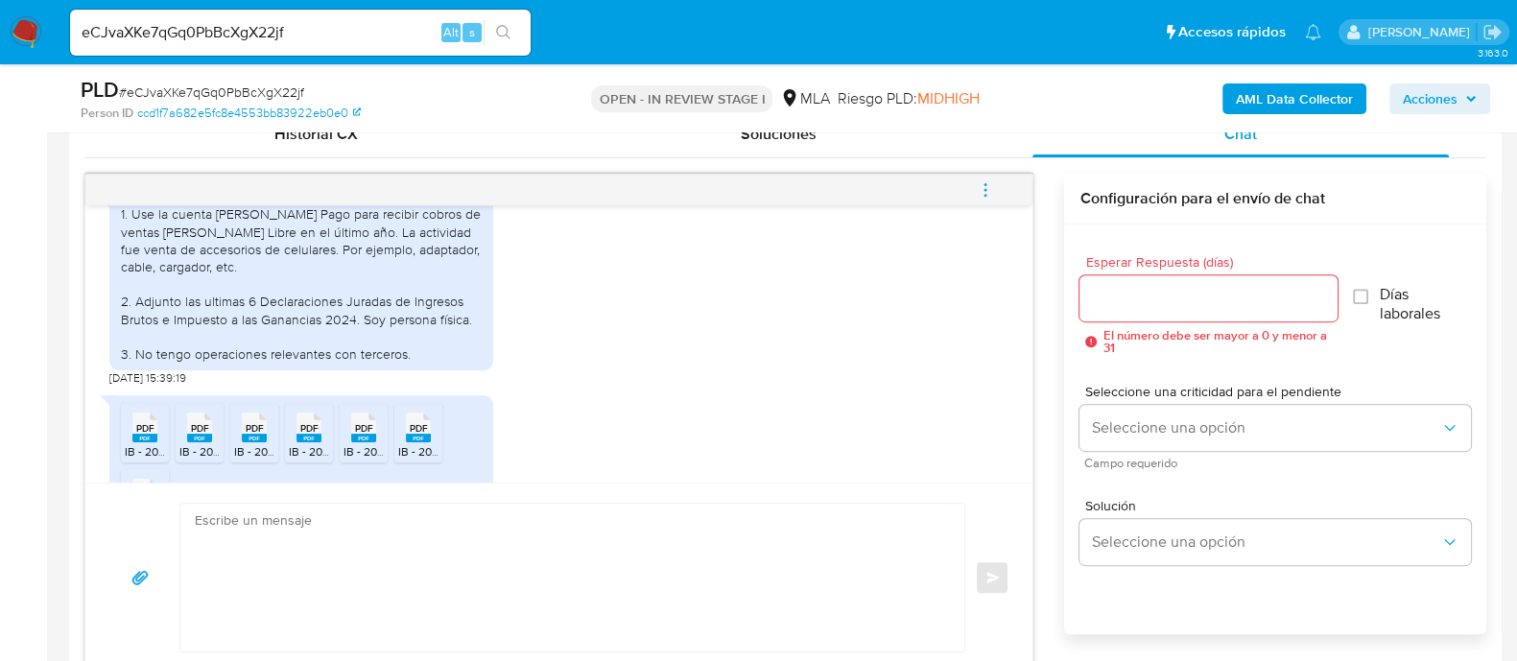
scroll to position [1196, 0]
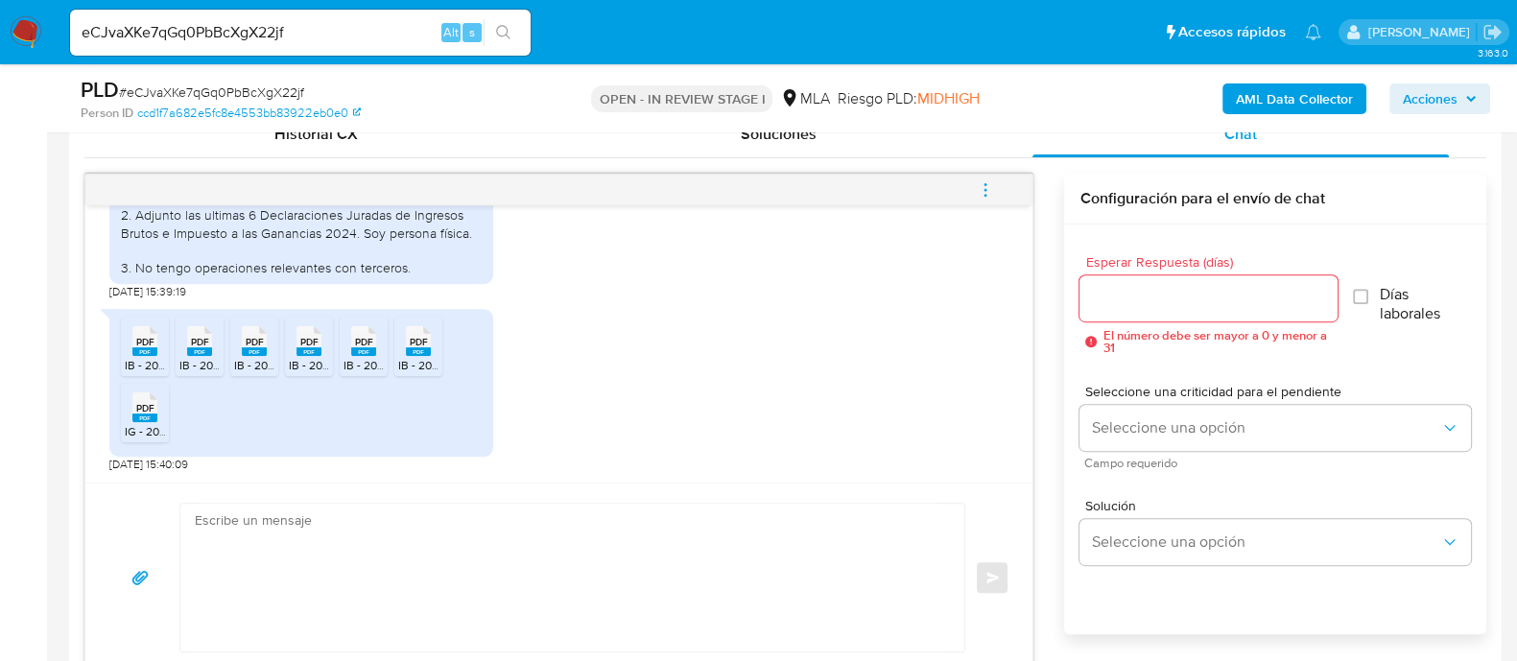
click at [710, 448] on div "PDF PDF IB - 2025.06.pdf PDF PDF IB - 2025.07.pdf PDF PDF IB - 2025.03.pdf PDF …" at bounding box center [558, 385] width 899 height 173
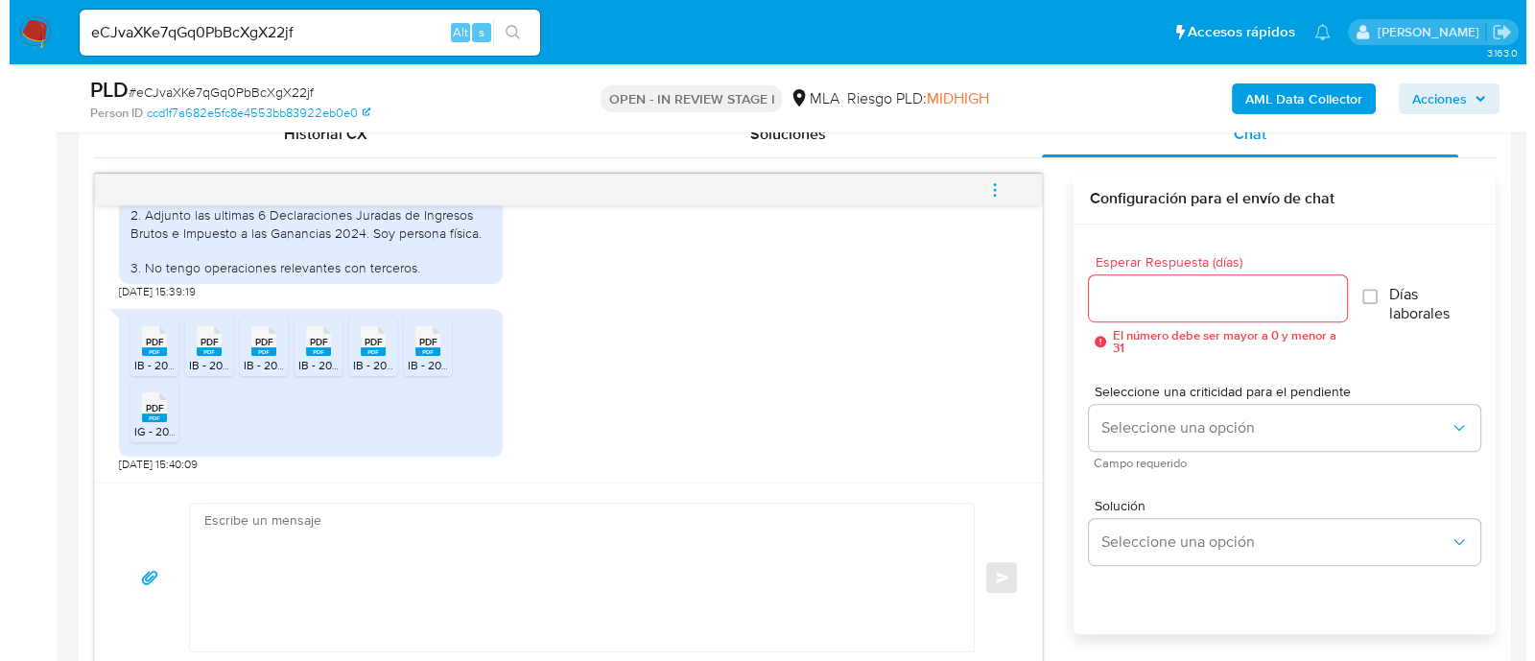
scroll to position [957, 0]
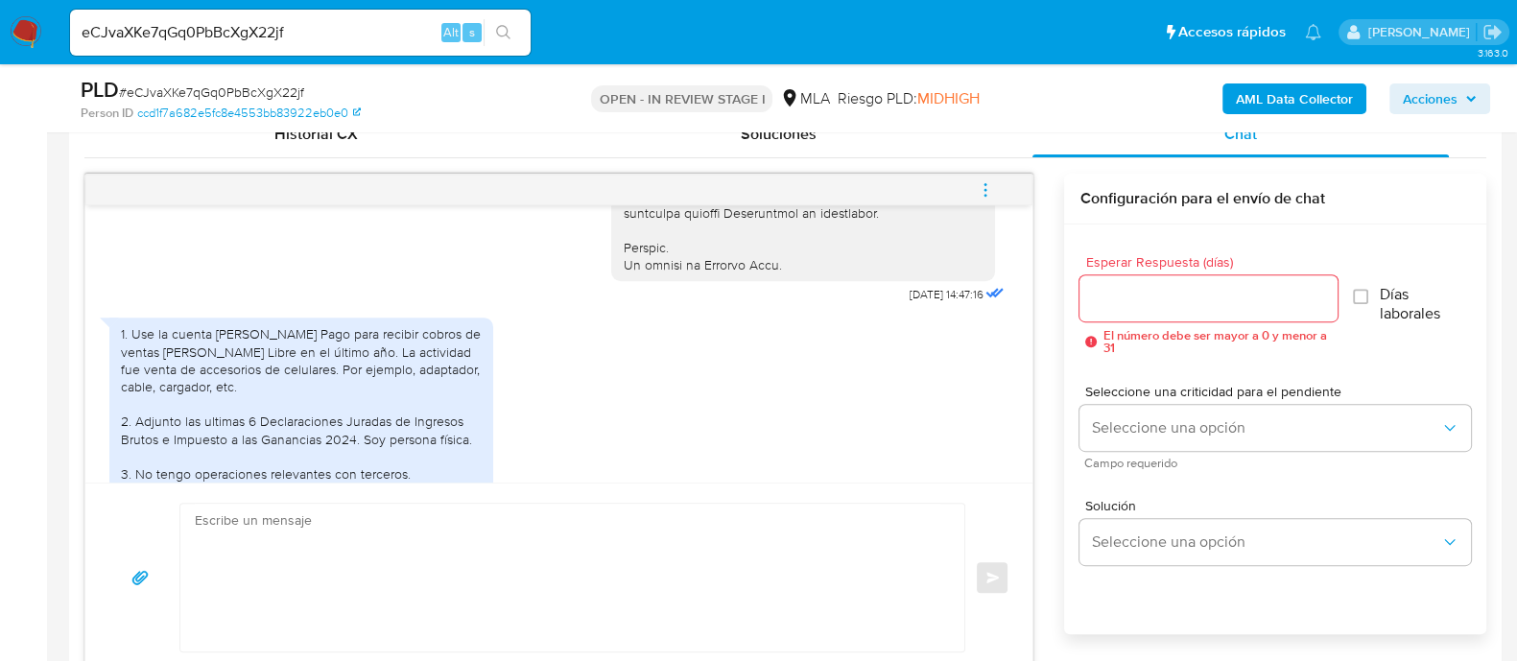
click at [1266, 100] on b "AML Data Collector" at bounding box center [1294, 98] width 117 height 31
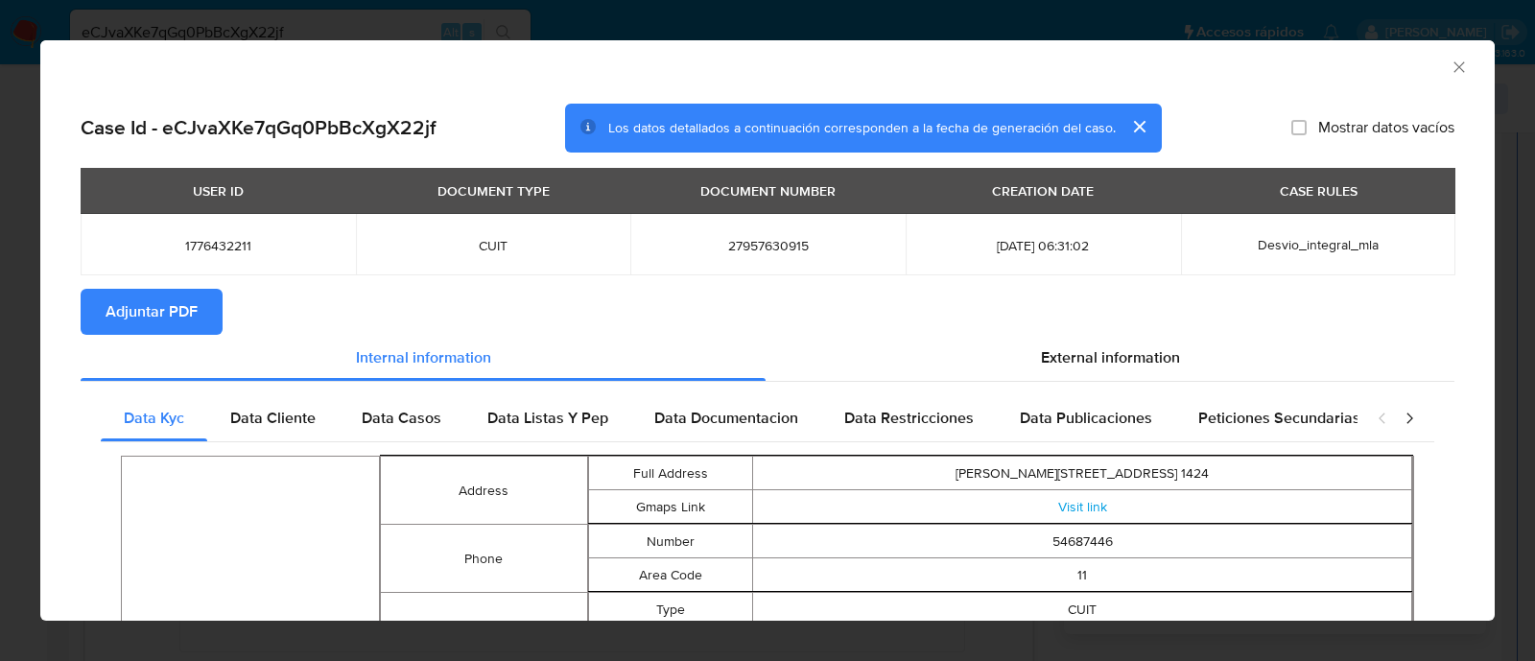
click at [146, 317] on span "Adjuntar PDF" at bounding box center [152, 312] width 92 height 42
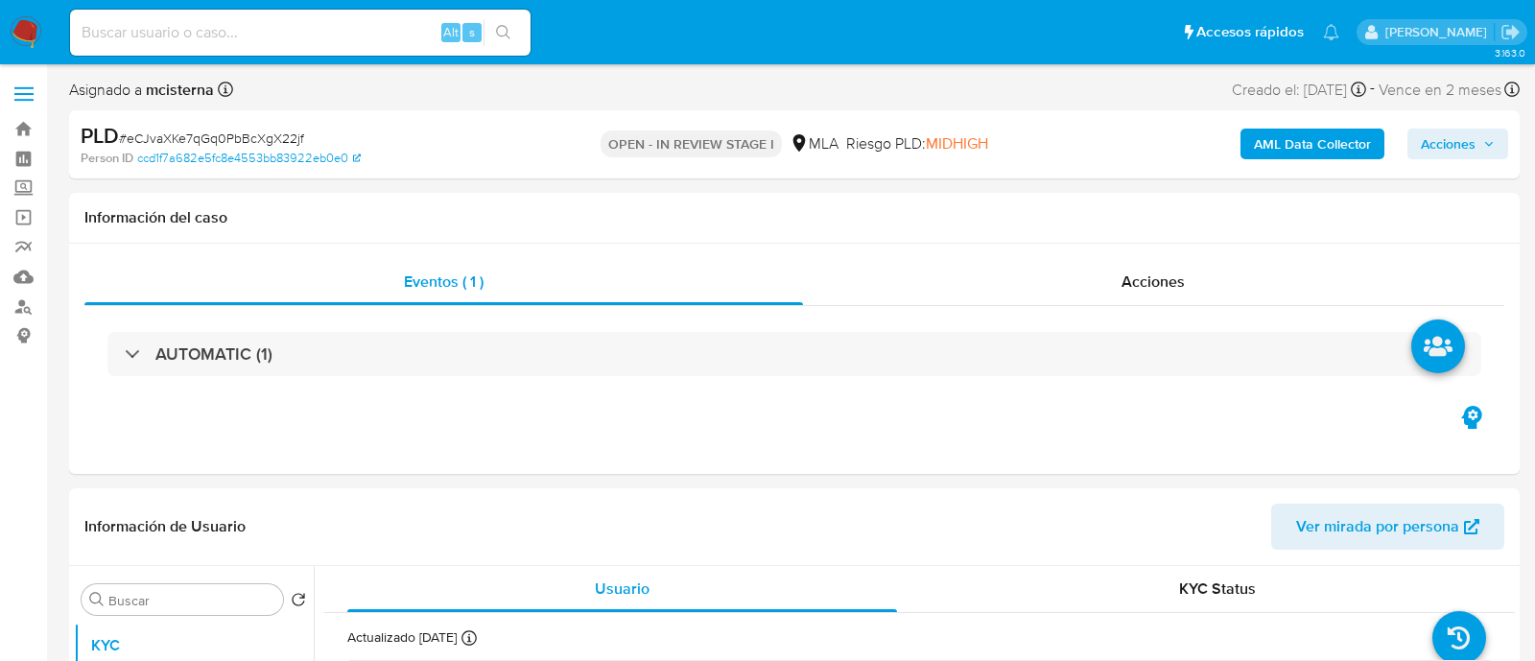
select select "10"
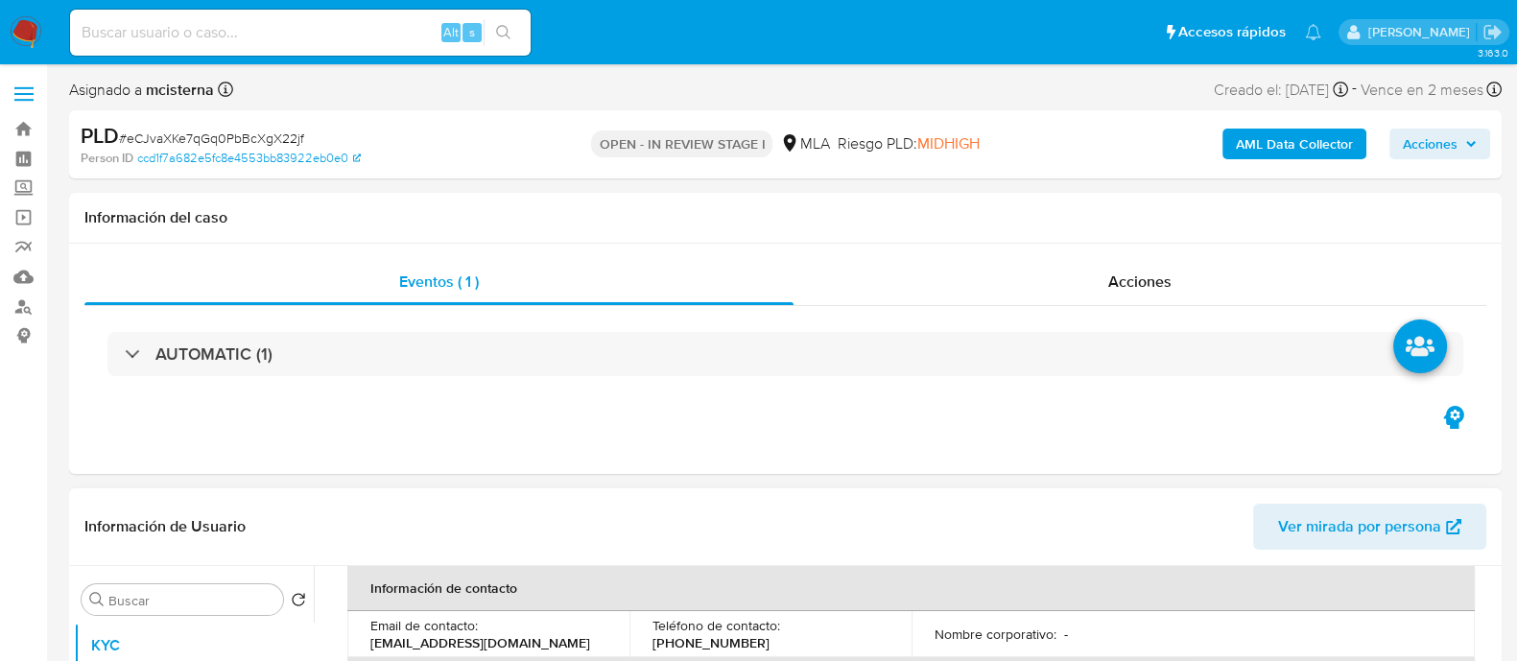
scroll to position [479, 0]
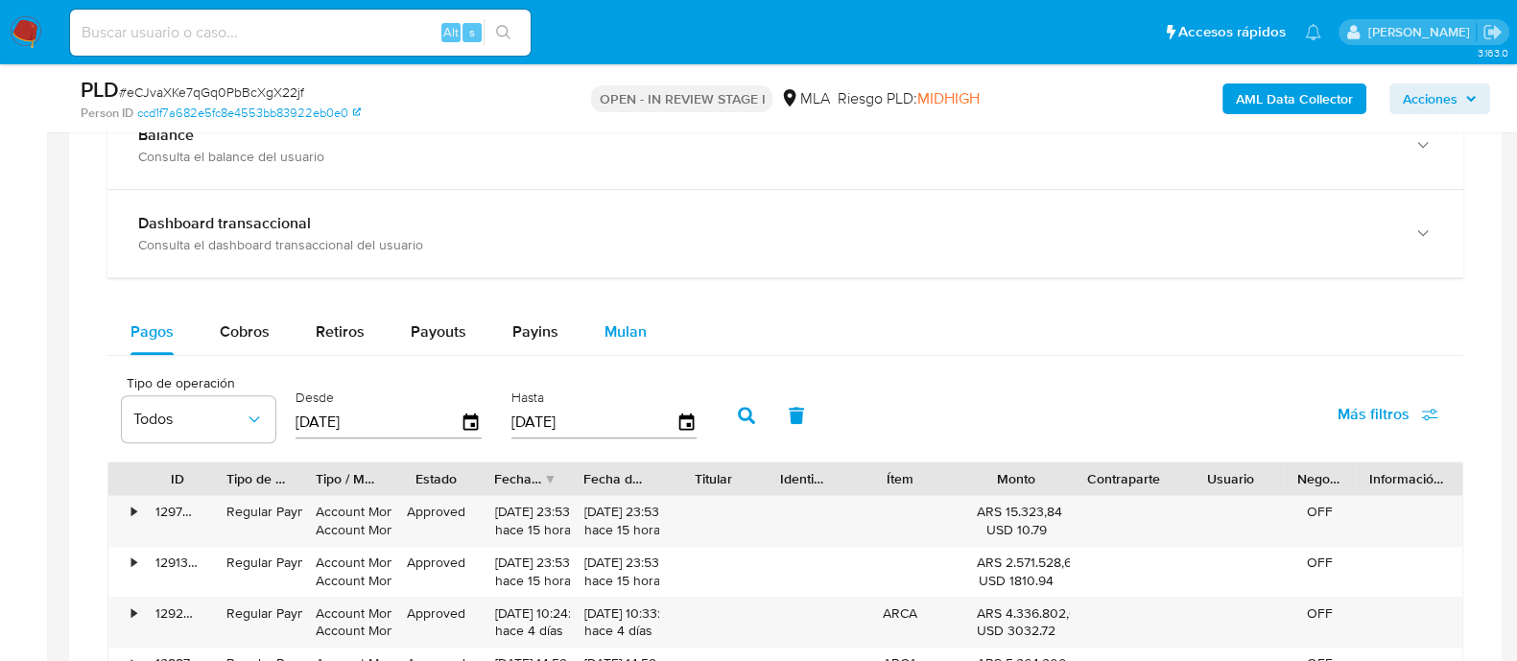
click at [597, 317] on button "Mulan" at bounding box center [625, 332] width 88 height 46
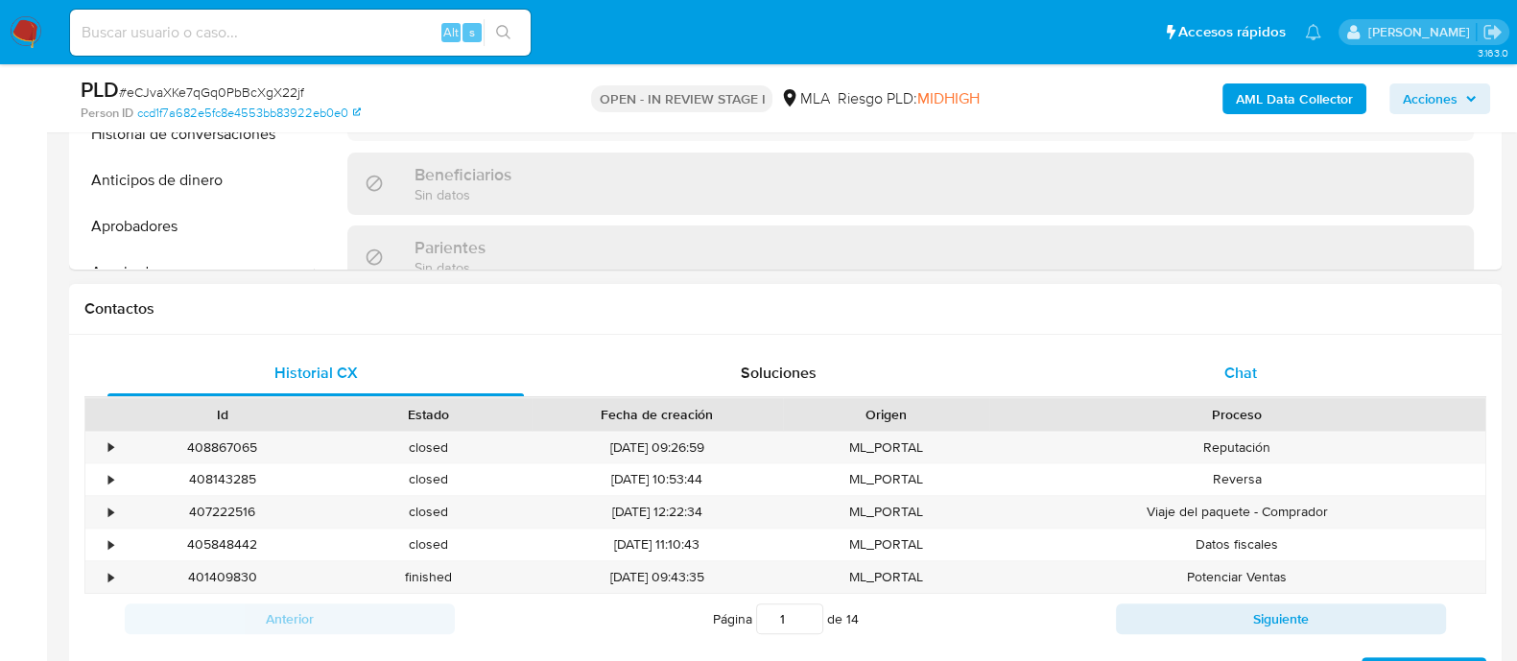
click at [1241, 371] on span "Chat" at bounding box center [1240, 373] width 33 height 22
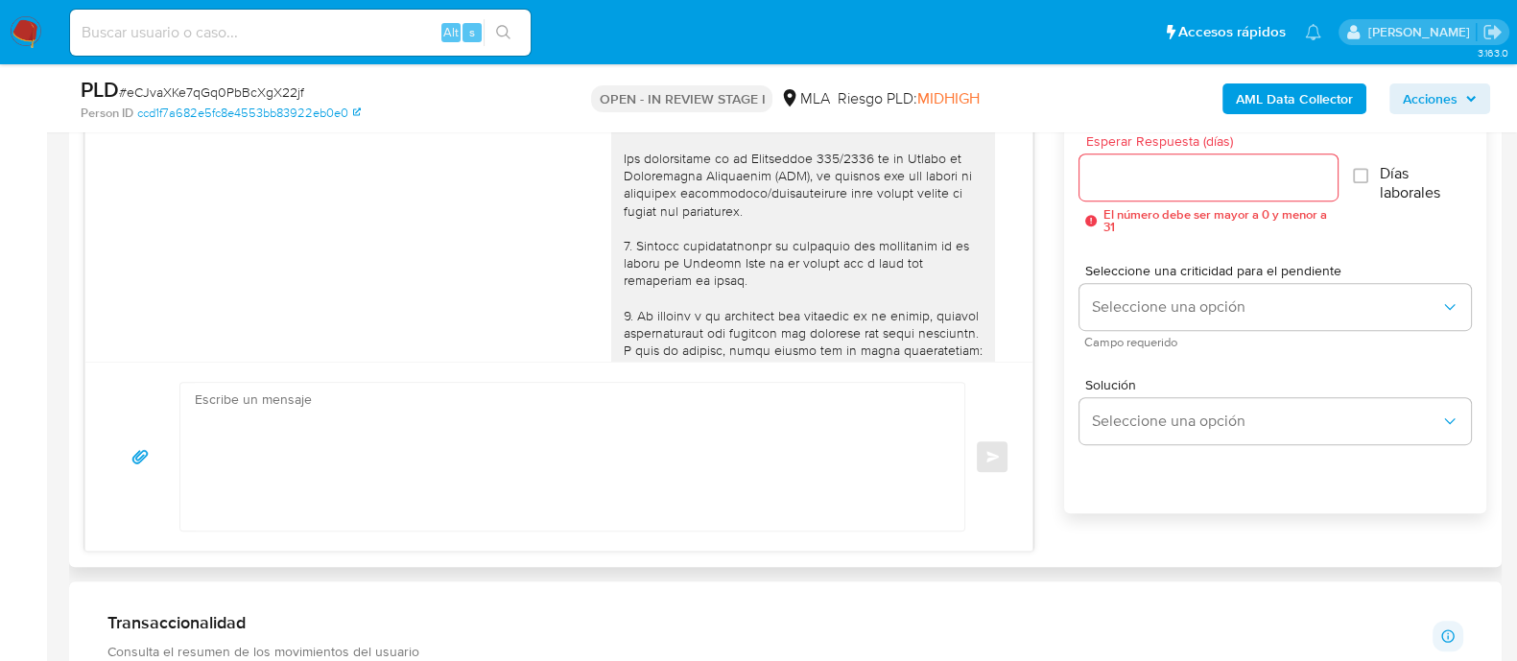
scroll to position [1196, 0]
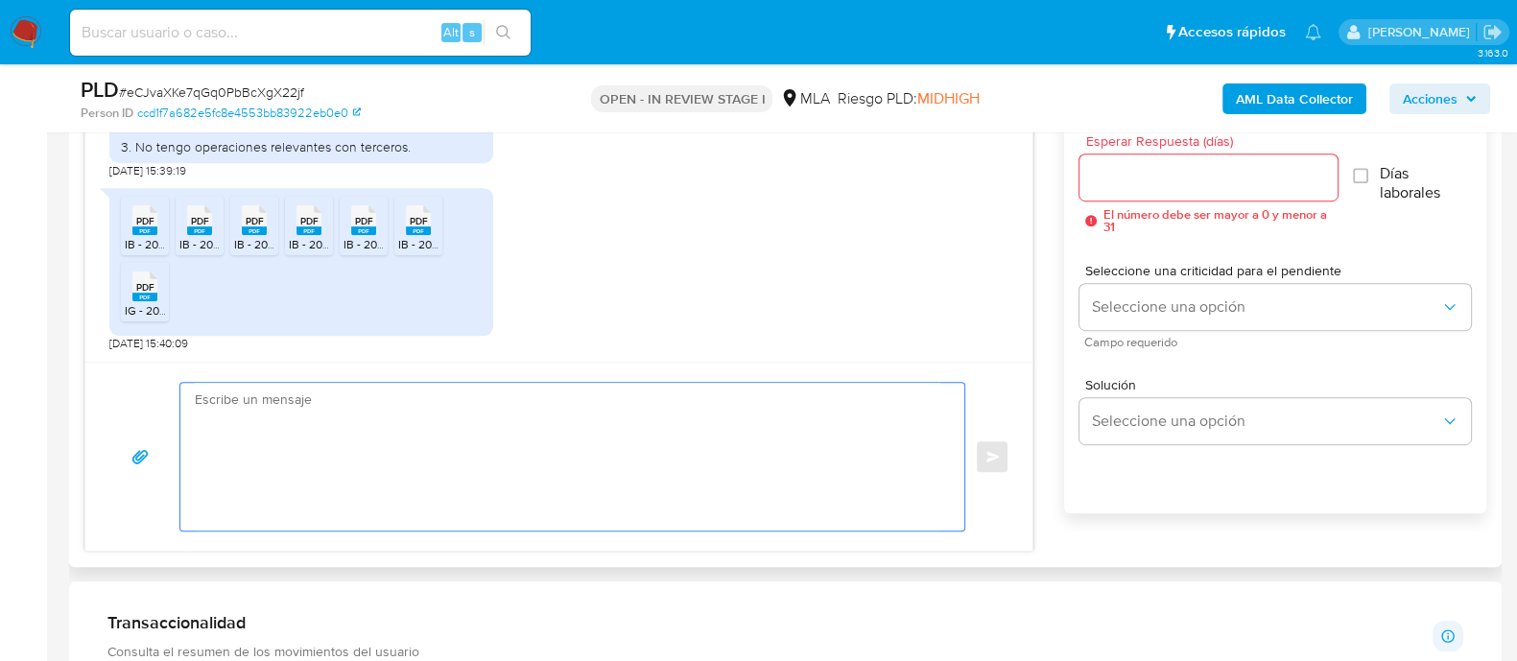
click at [517, 423] on textarea at bounding box center [568, 457] width 746 height 148
paste textarea "Hola Muchas gracias por tu respuesta. Confirmamos recepción de la documentación…"
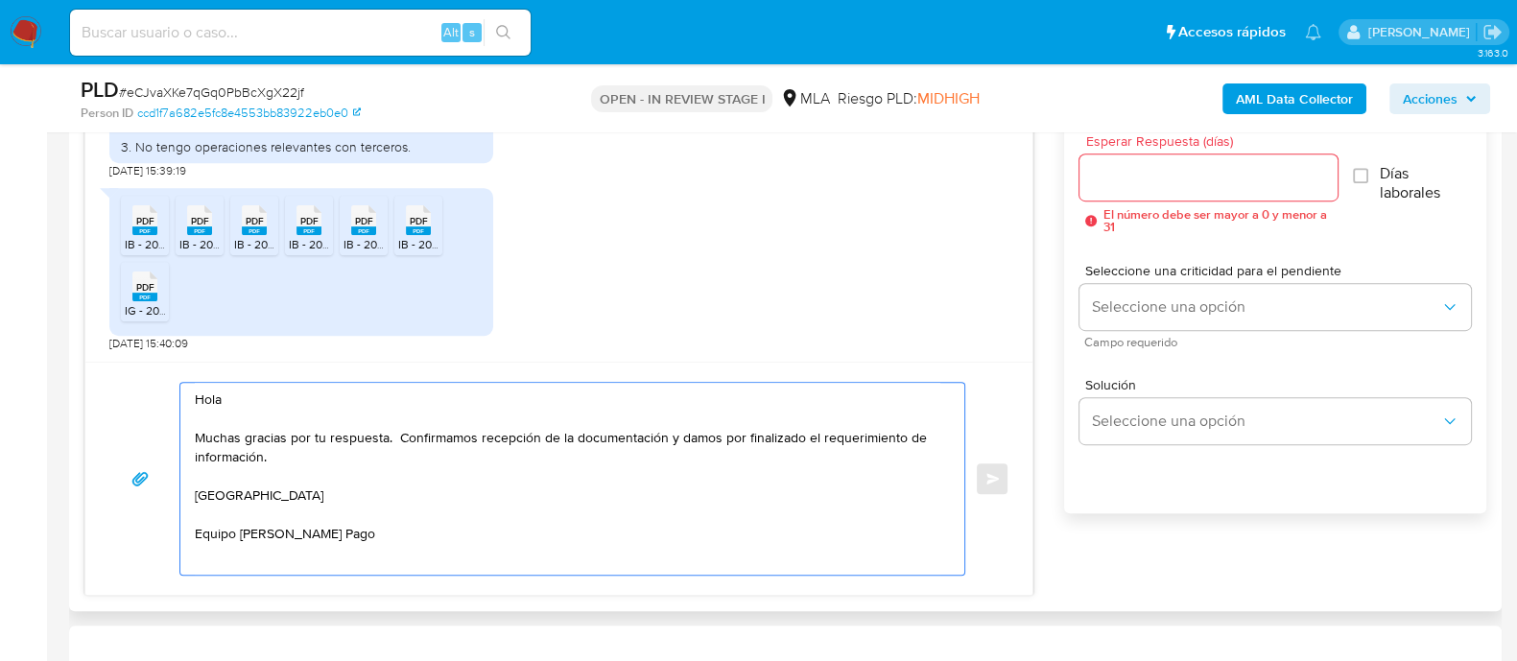
scroll to position [0, 0]
type textarea "Hola Muchas gracias por tu respuesta. Confirmamos recepción de la documentación…"
click at [1129, 154] on div at bounding box center [1207, 177] width 257 height 46
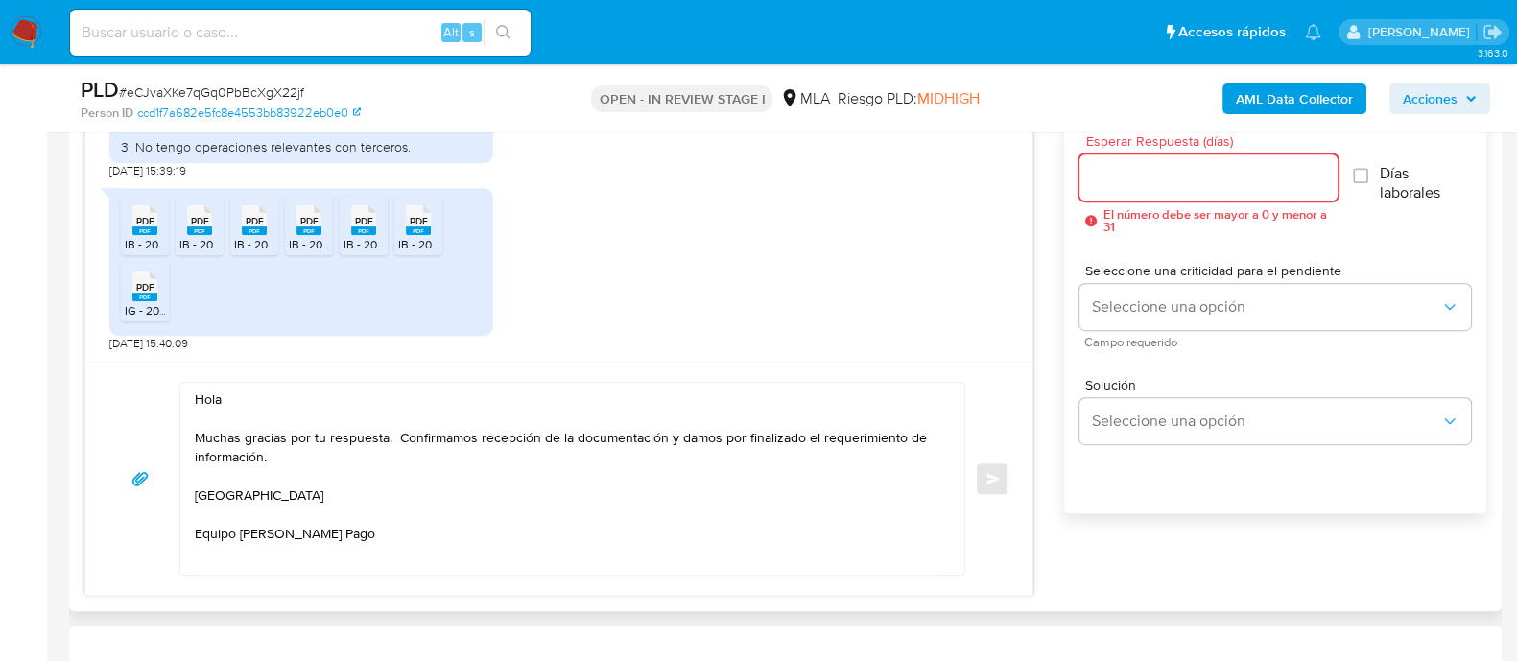
click at [1123, 173] on input "Esperar Respuesta (días)" at bounding box center [1207, 177] width 257 height 25
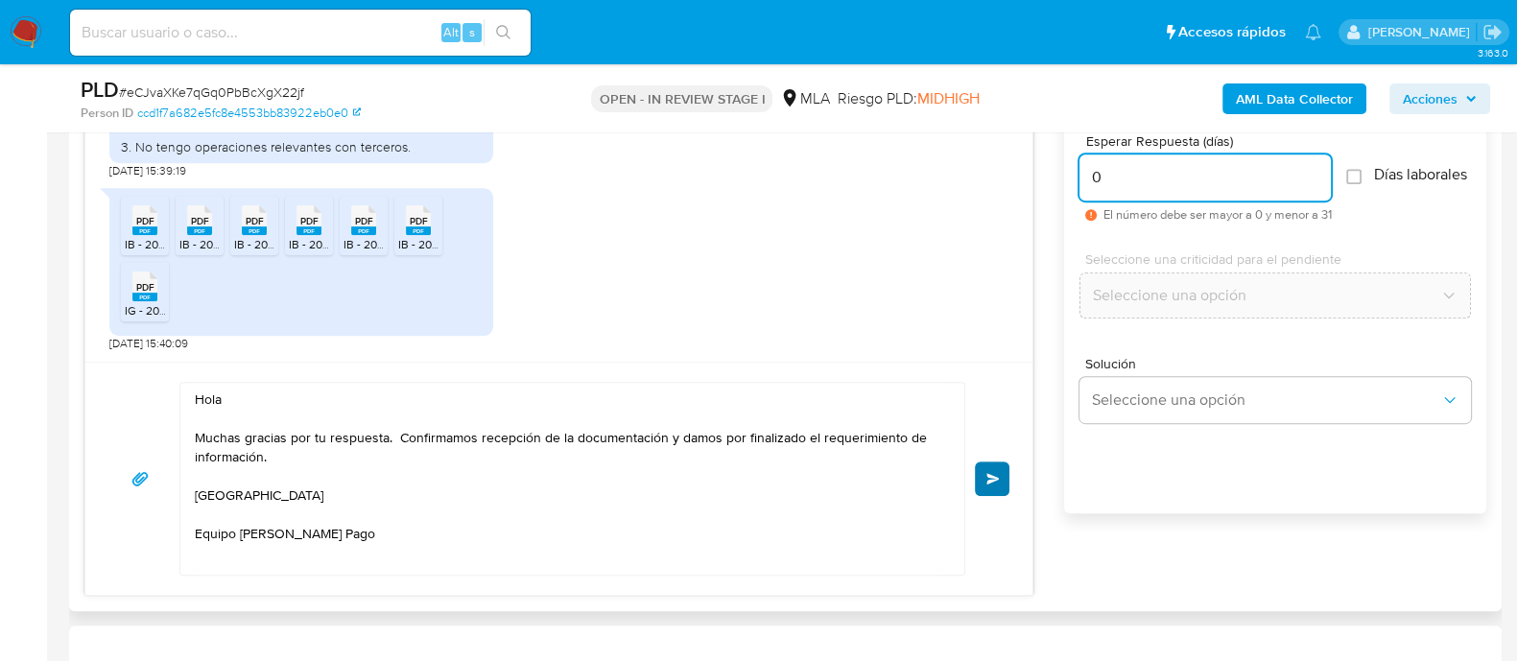
type input "0"
click at [999, 483] on span "Enviar" at bounding box center [992, 479] width 13 height 12
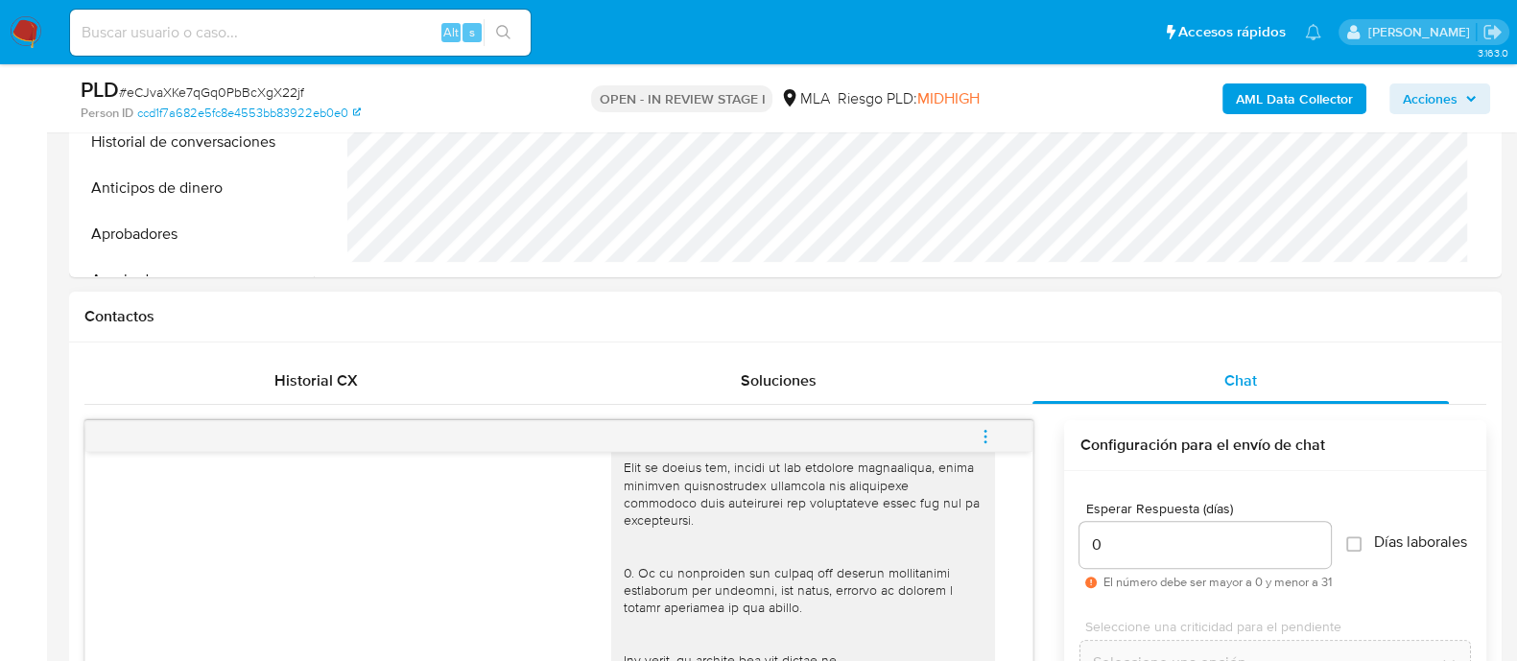
scroll to position [959, 0]
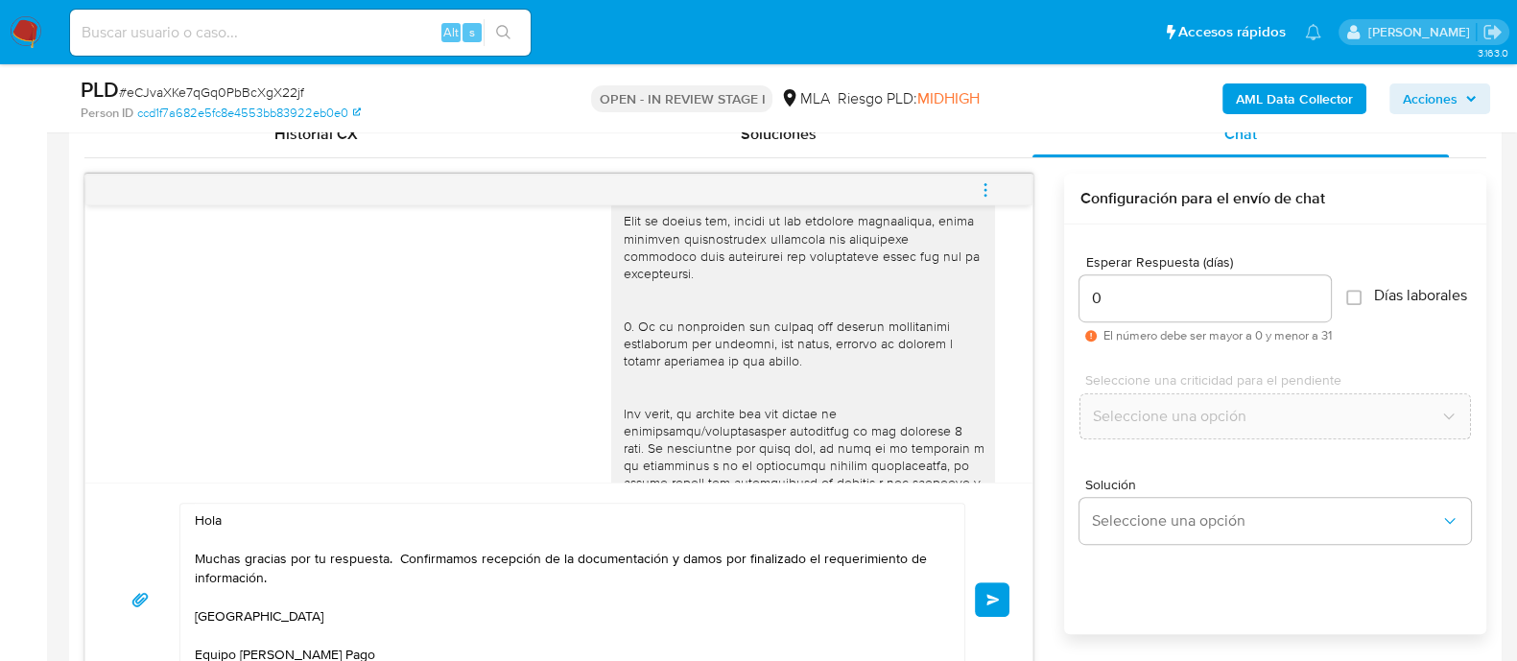
click at [999, 599] on span "Enviar" at bounding box center [992, 600] width 13 height 12
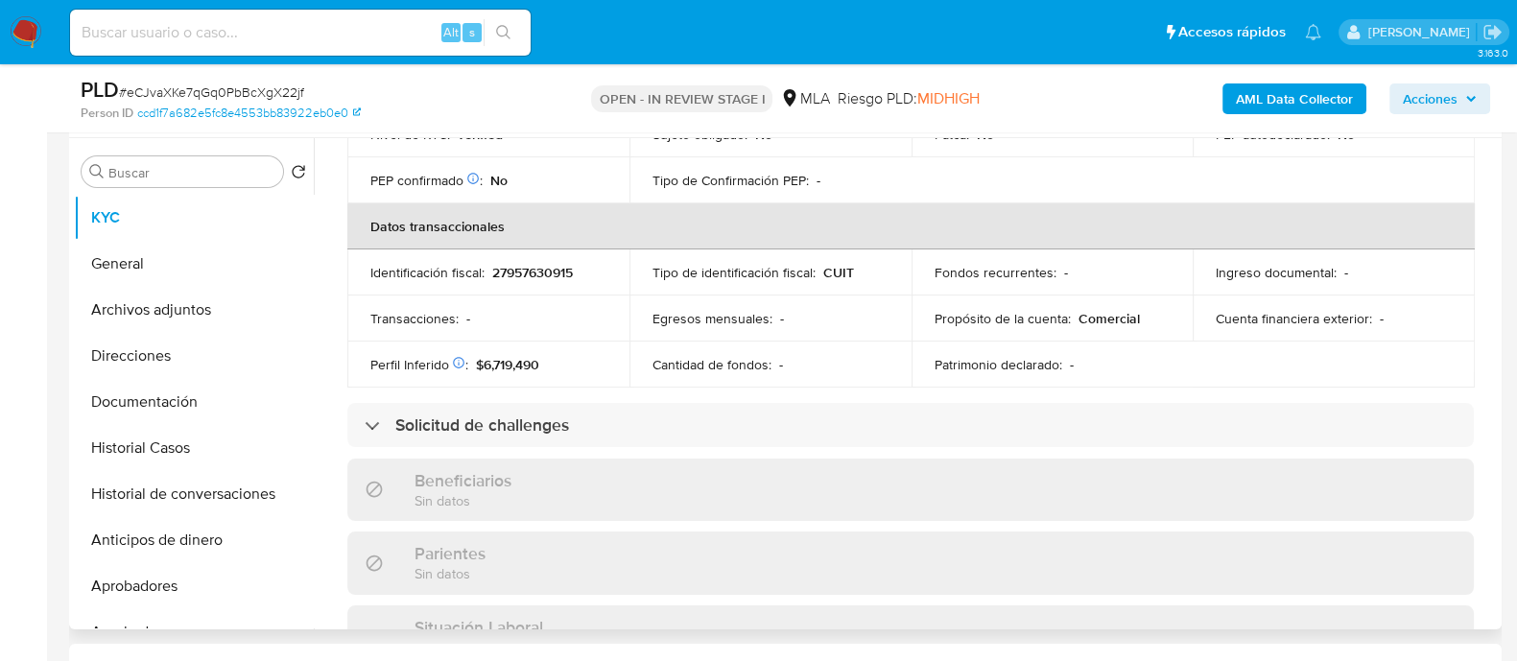
scroll to position [31, 0]
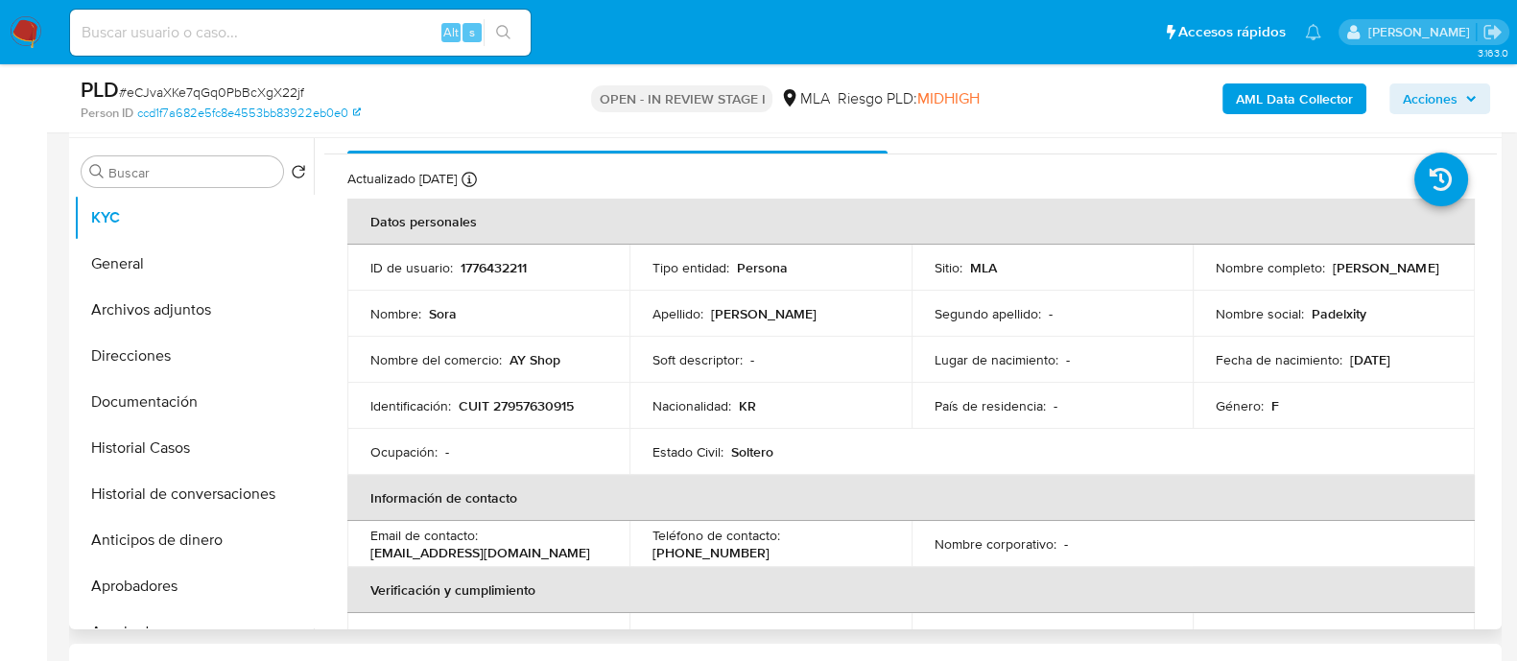
click at [509, 261] on p "1776432211" at bounding box center [494, 267] width 66 height 17
click at [506, 269] on p "1776432211" at bounding box center [494, 267] width 66 height 17
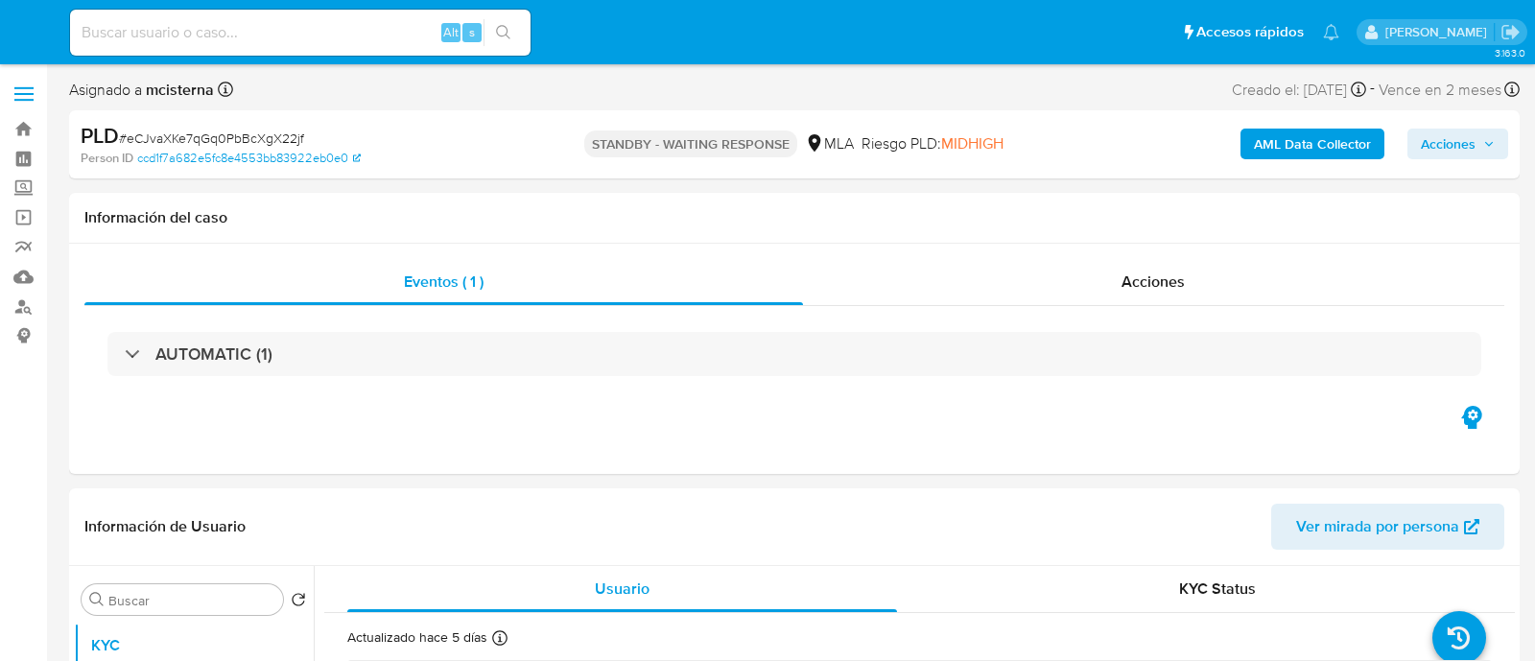
select select "10"
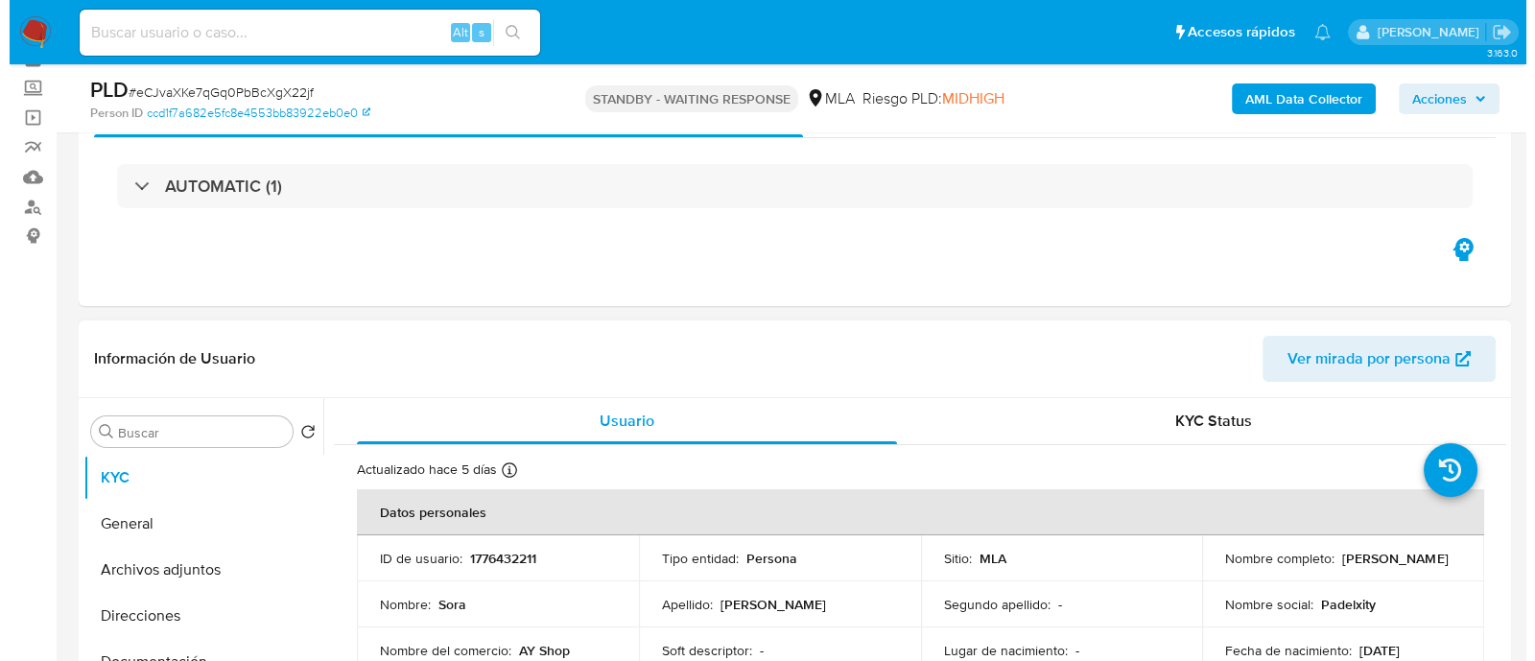
scroll to position [239, 0]
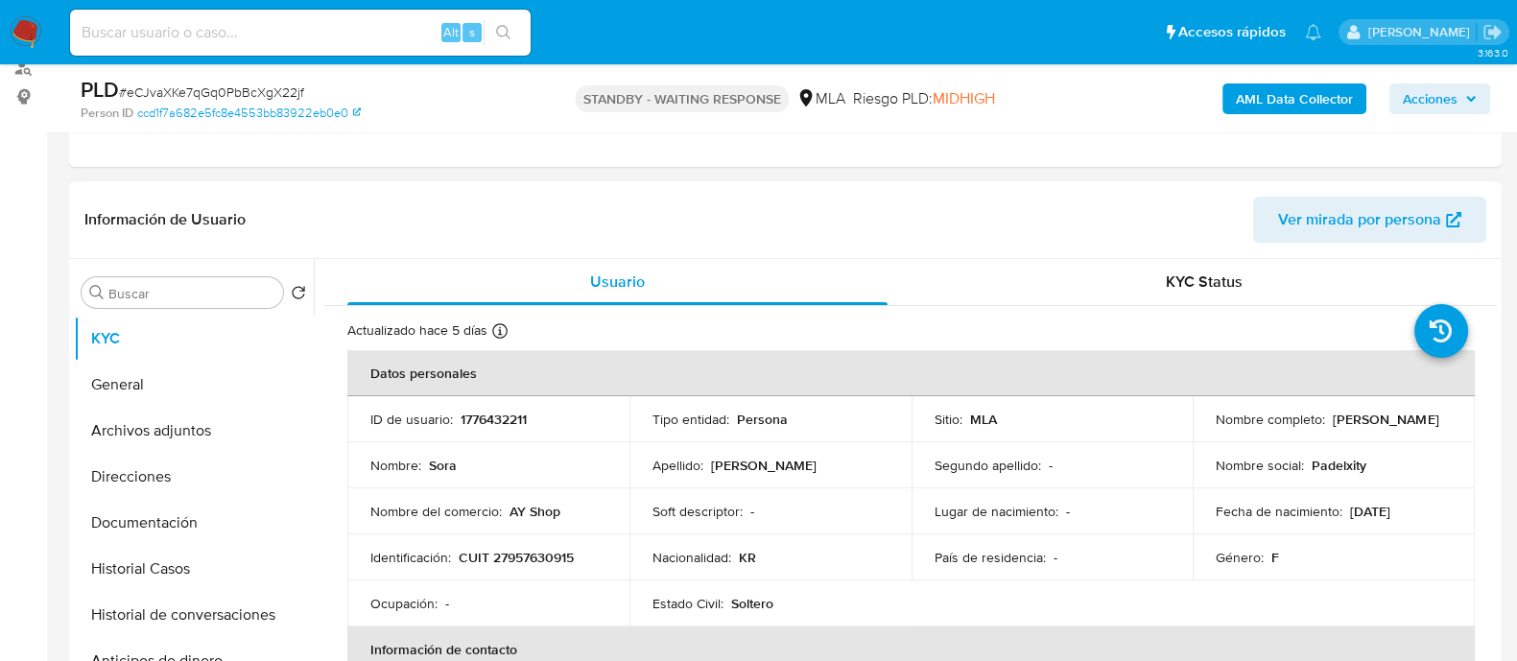
click at [503, 426] on p "1776432211" at bounding box center [494, 419] width 66 height 17
copy p "1776432211"
click at [551, 554] on p "CUIT 27957630915" at bounding box center [516, 557] width 115 height 17
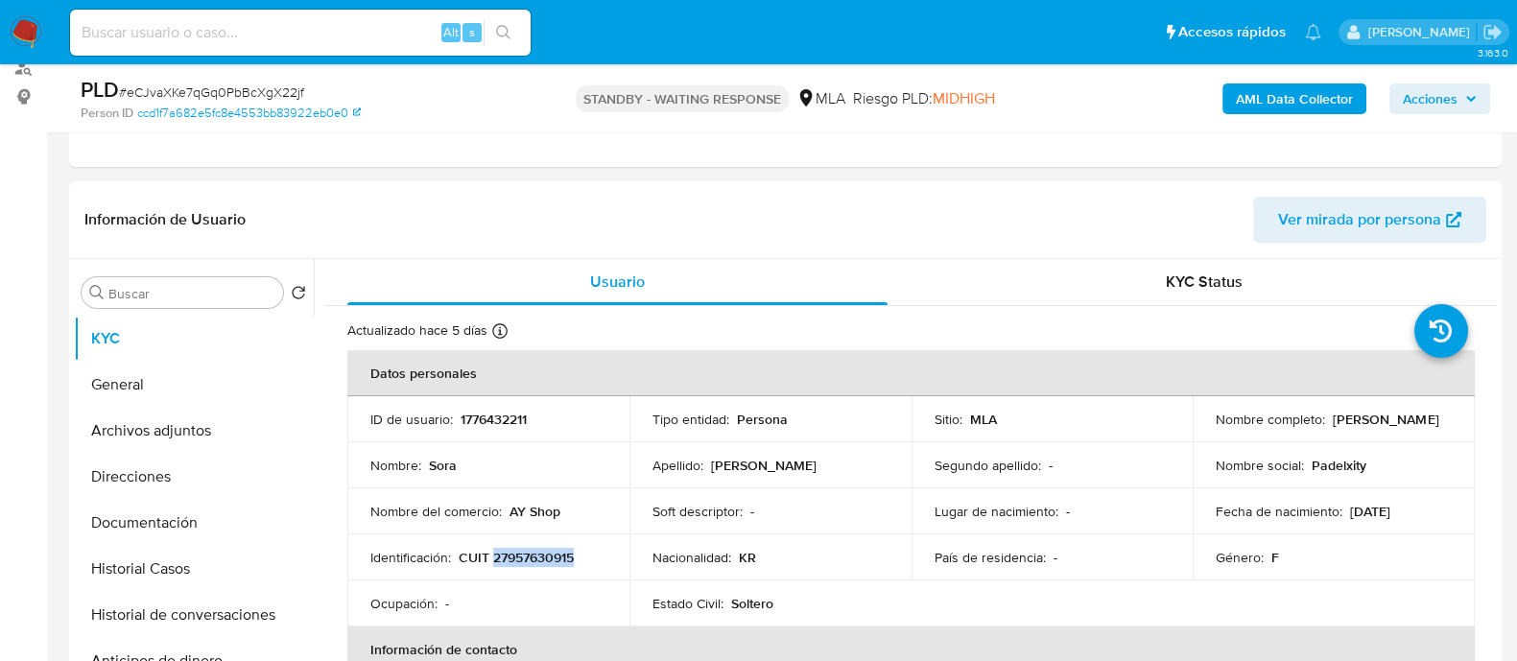
copy p "27957630915"
drag, startPoint x: 512, startPoint y: 503, endPoint x: 571, endPoint y: 502, distance: 58.5
click at [571, 503] on div "Nombre del comercio : AY Shop" at bounding box center [488, 511] width 236 height 17
drag, startPoint x: 516, startPoint y: 509, endPoint x: 600, endPoint y: 508, distance: 83.5
click at [600, 508] on div "Nombre del comercio : AY Shop" at bounding box center [488, 511] width 236 height 17
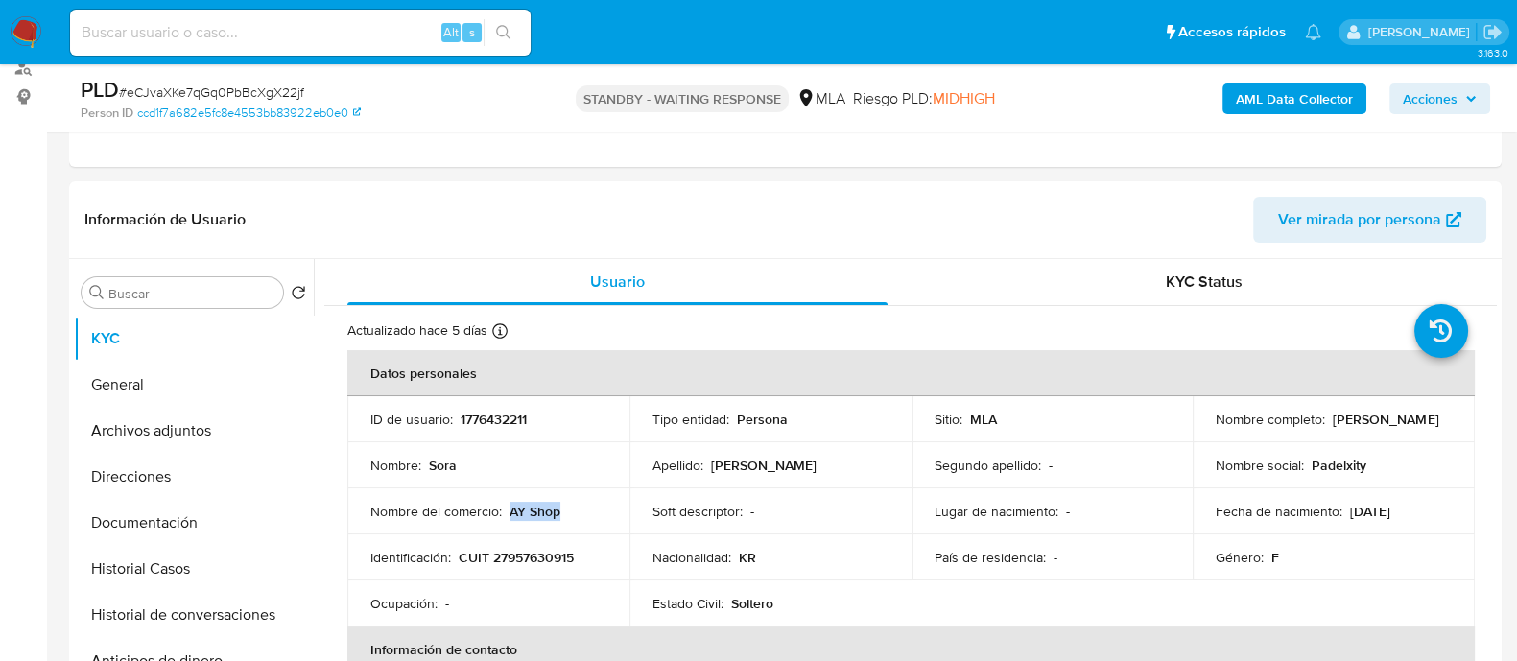
copy p "AY Shop"
click at [229, 469] on button "Direcciones" at bounding box center [186, 477] width 225 height 46
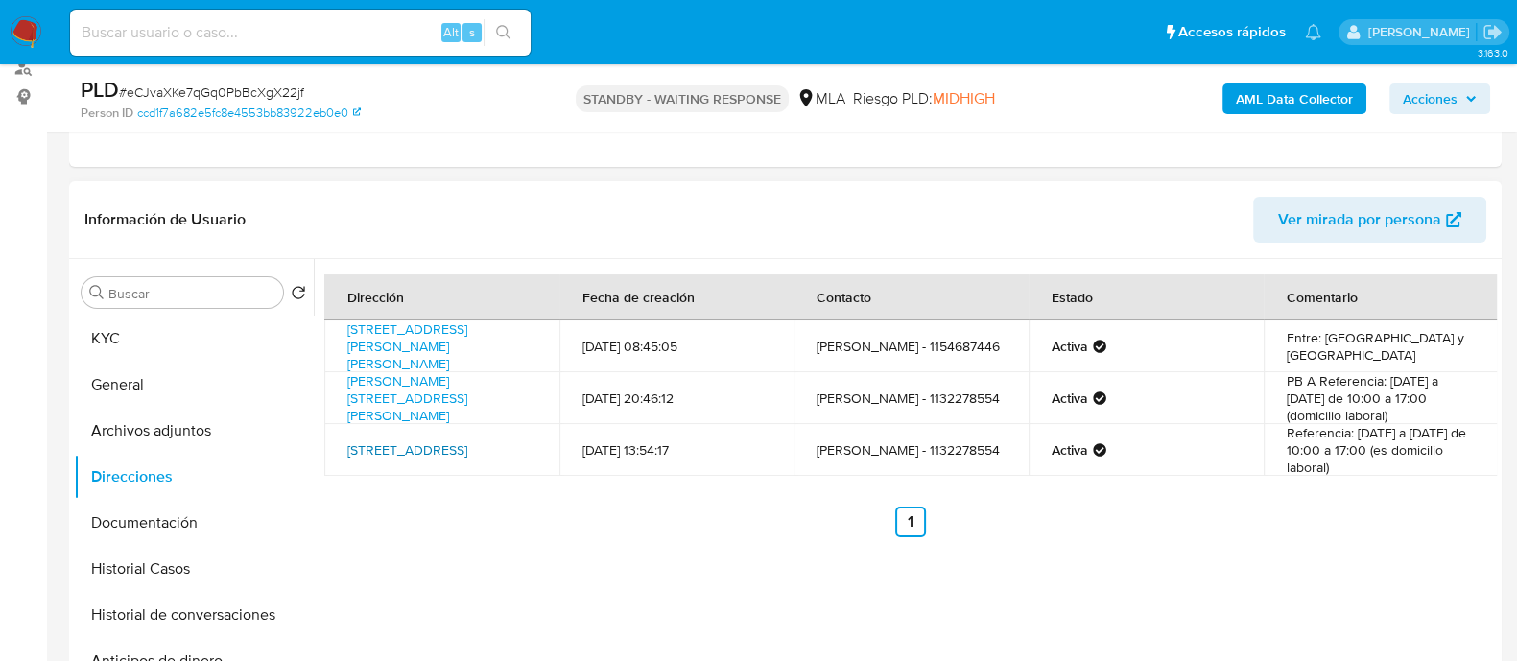
drag, startPoint x: 417, startPoint y: 462, endPoint x: 382, endPoint y: 434, distance: 45.7
click at [382, 434] on td "[STREET_ADDRESS]" at bounding box center [441, 450] width 235 height 52
copy link "Rosario 747, Caballito, [GEOGRAPHIC_DATA], 1424, [GEOGRAPHIC_DATA] 747"
drag, startPoint x: 335, startPoint y: 386, endPoint x: 484, endPoint y: 392, distance: 148.9
click at [484, 392] on td "[PERSON_NAME][STREET_ADDRESS][PERSON_NAME]" at bounding box center [441, 398] width 235 height 52
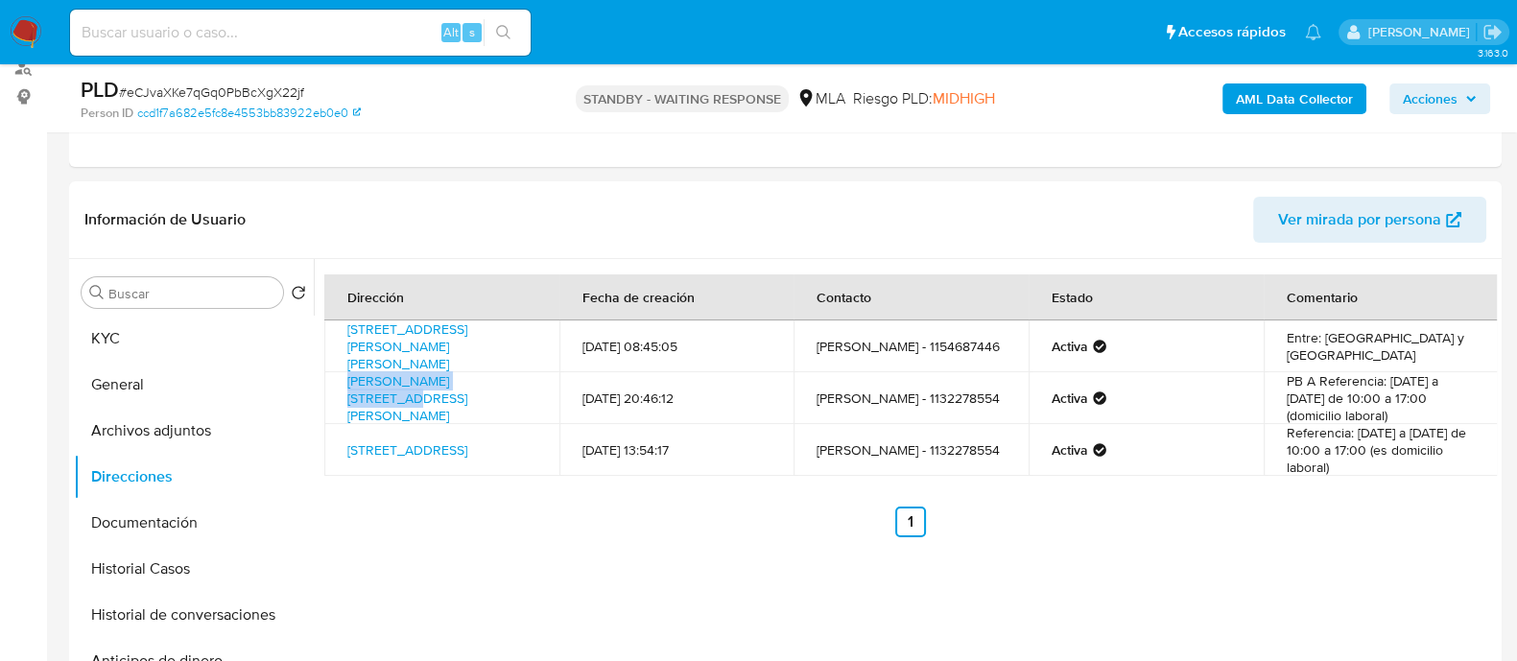
copy link "[PERSON_NAME] 25, [GEOGRAPHIC_DATA][PERSON_NAME],"
drag, startPoint x: 330, startPoint y: 323, endPoint x: 389, endPoint y: 348, distance: 63.6
click at [389, 348] on td "[STREET_ADDRESS][PERSON_NAME][PERSON_NAME]" at bounding box center [441, 346] width 235 height 52
copy link "[STREET_ADDRESS][PERSON_NAME][PERSON_NAME]"
click at [456, 392] on link "[PERSON_NAME][STREET_ADDRESS][PERSON_NAME]" at bounding box center [407, 398] width 120 height 54
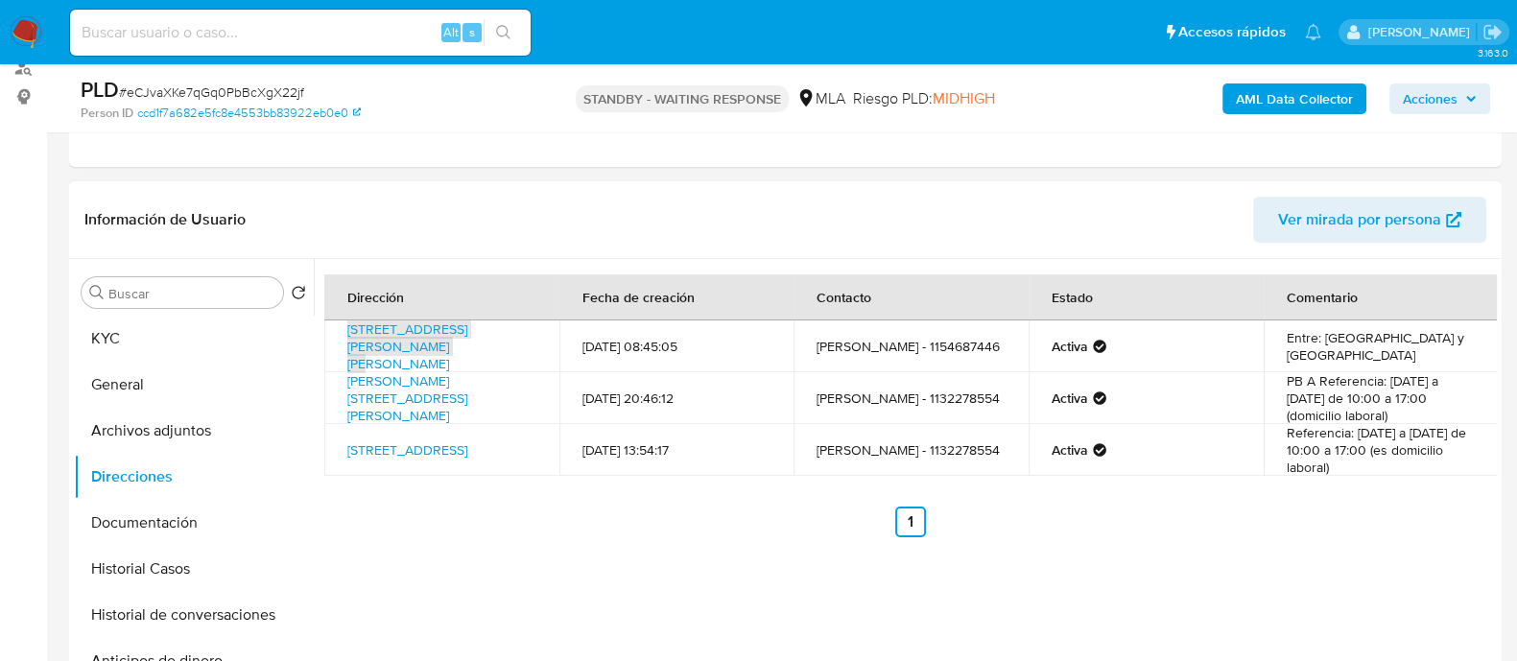
click at [1342, 225] on span "Ver mirada por persona" at bounding box center [1359, 220] width 163 height 46
drag, startPoint x: 197, startPoint y: 615, endPoint x: 373, endPoint y: 551, distance: 187.9
click at [197, 616] on button "Historial de conversaciones" at bounding box center [194, 615] width 240 height 46
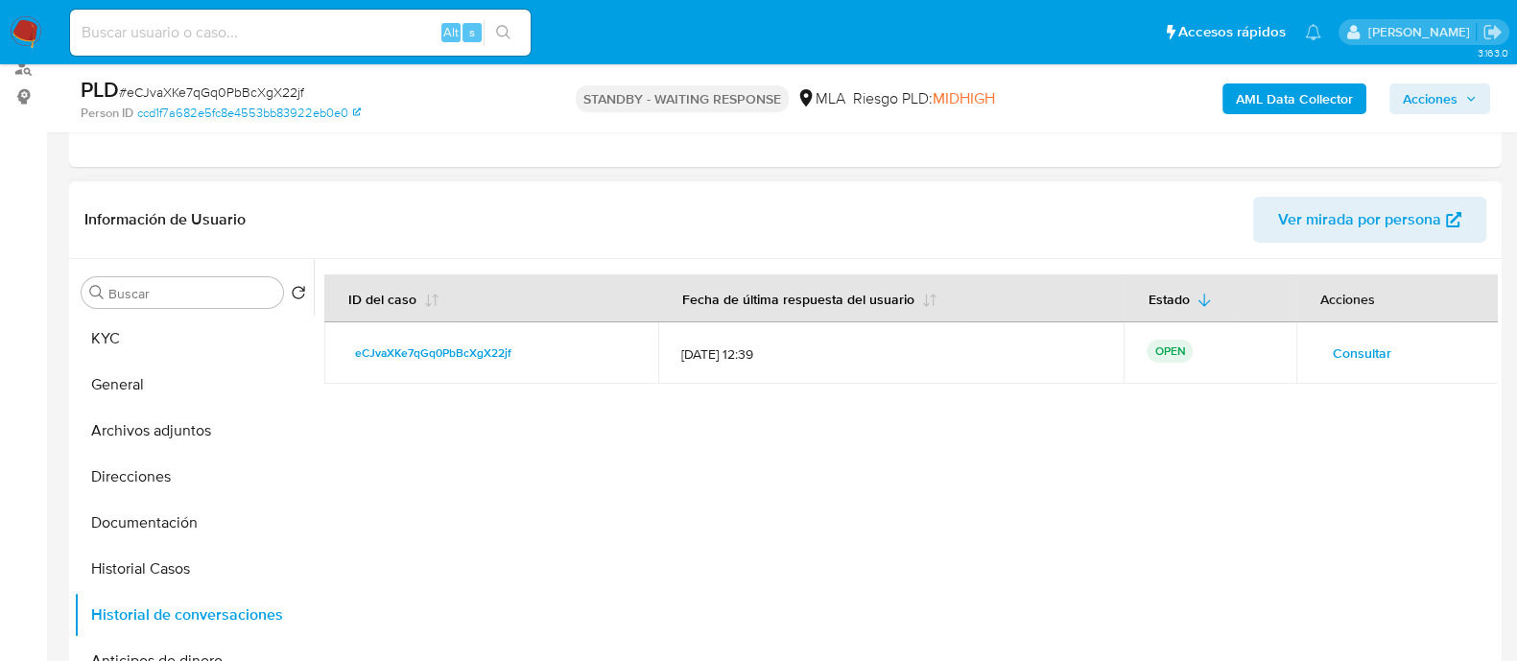
click at [1389, 350] on button "Consultar" at bounding box center [1361, 353] width 85 height 31
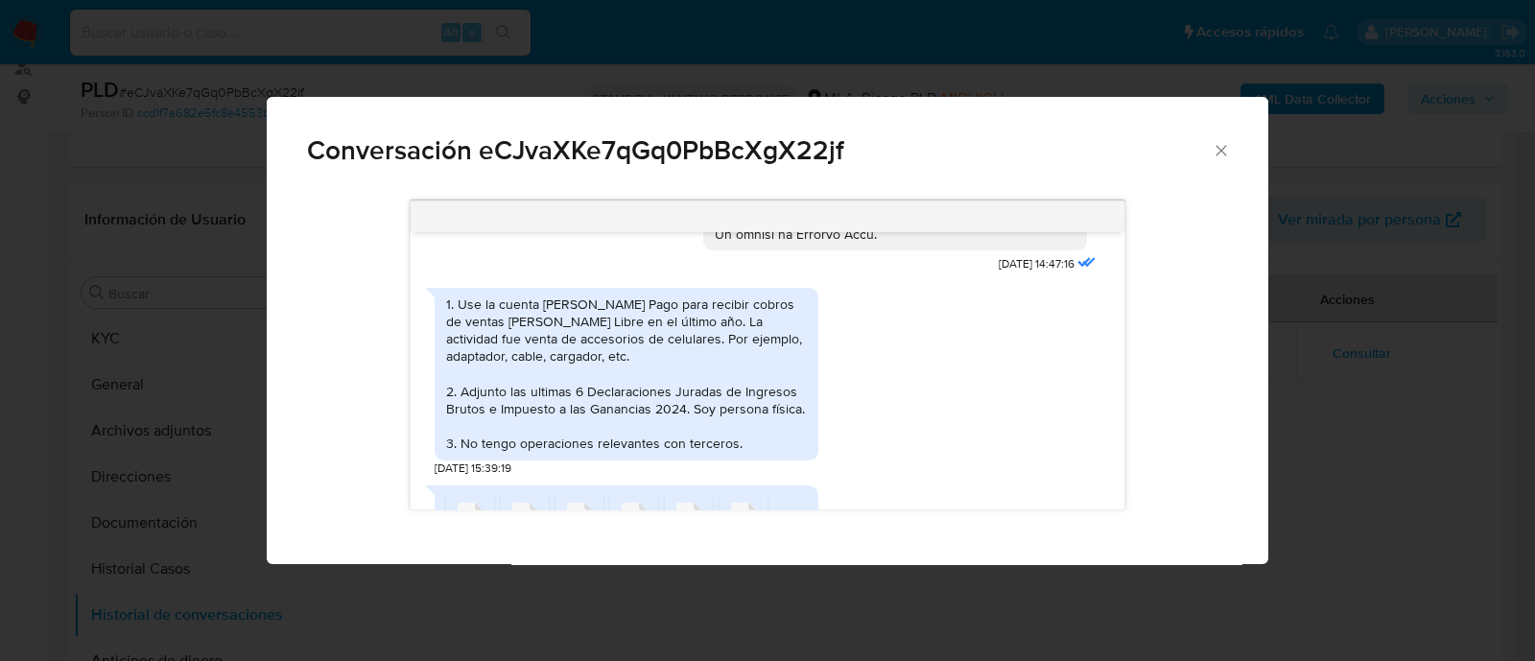
scroll to position [1070, 0]
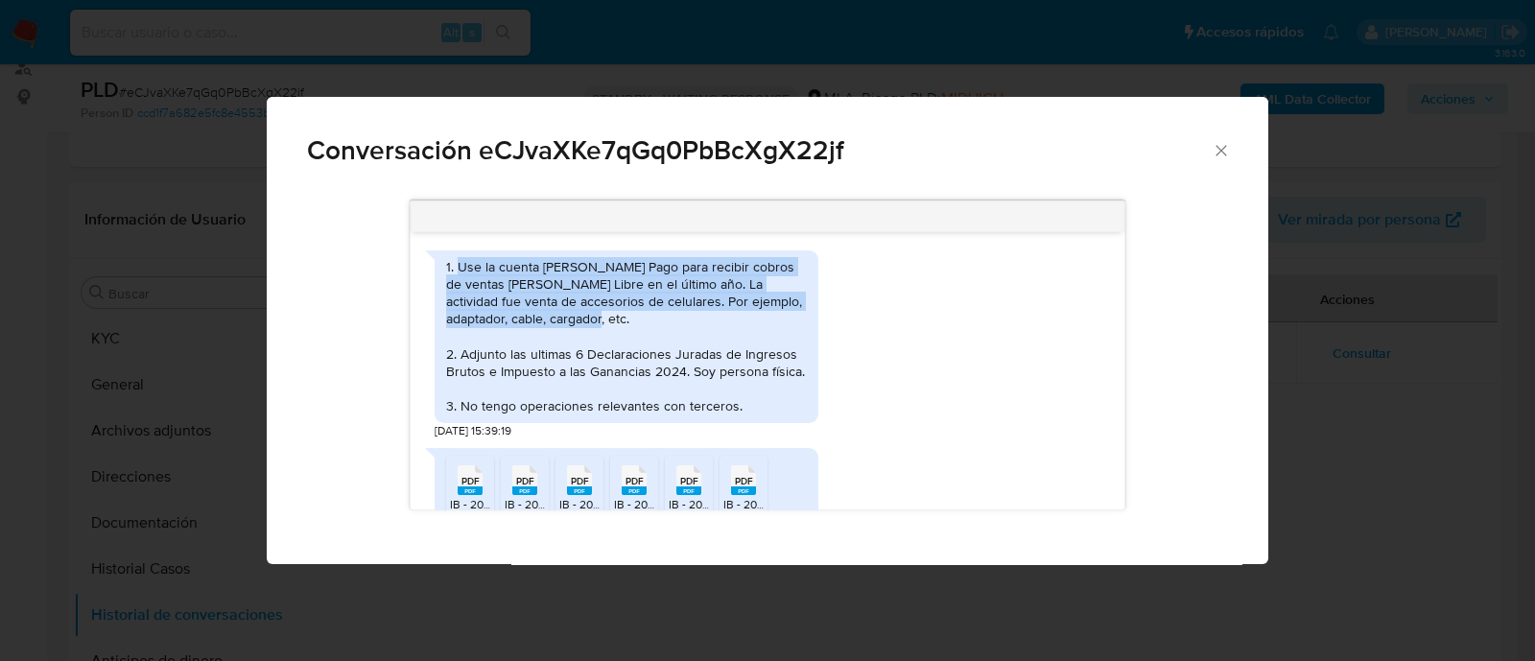
drag, startPoint x: 598, startPoint y: 336, endPoint x: 456, endPoint y: 282, distance: 151.8
click at [456, 282] on div "1. Use la cuenta [PERSON_NAME] Pago para recibir cobros de ventas [PERSON_NAME]…" at bounding box center [626, 336] width 361 height 157
copy div "Use la cuenta [PERSON_NAME] Pago para recibir cobros de ventas [PERSON_NAME] Li…"
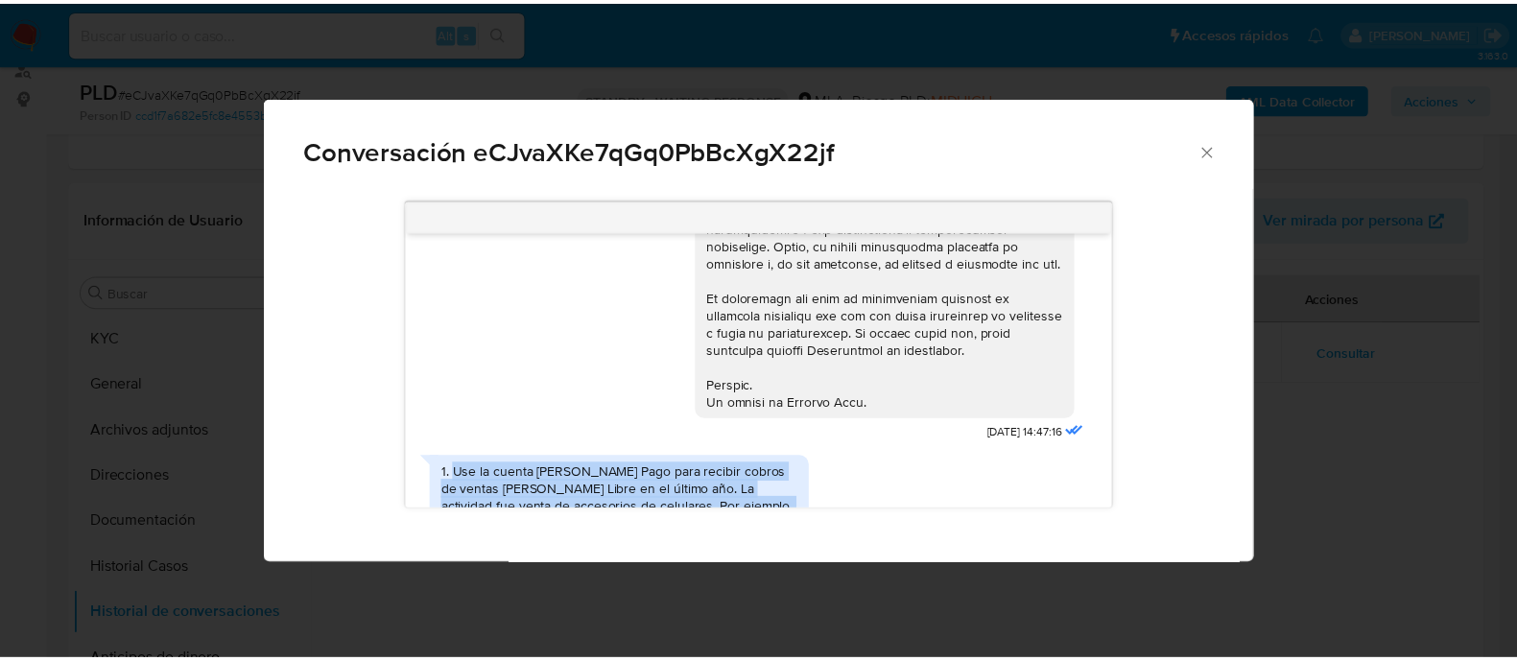
scroll to position [1190, 0]
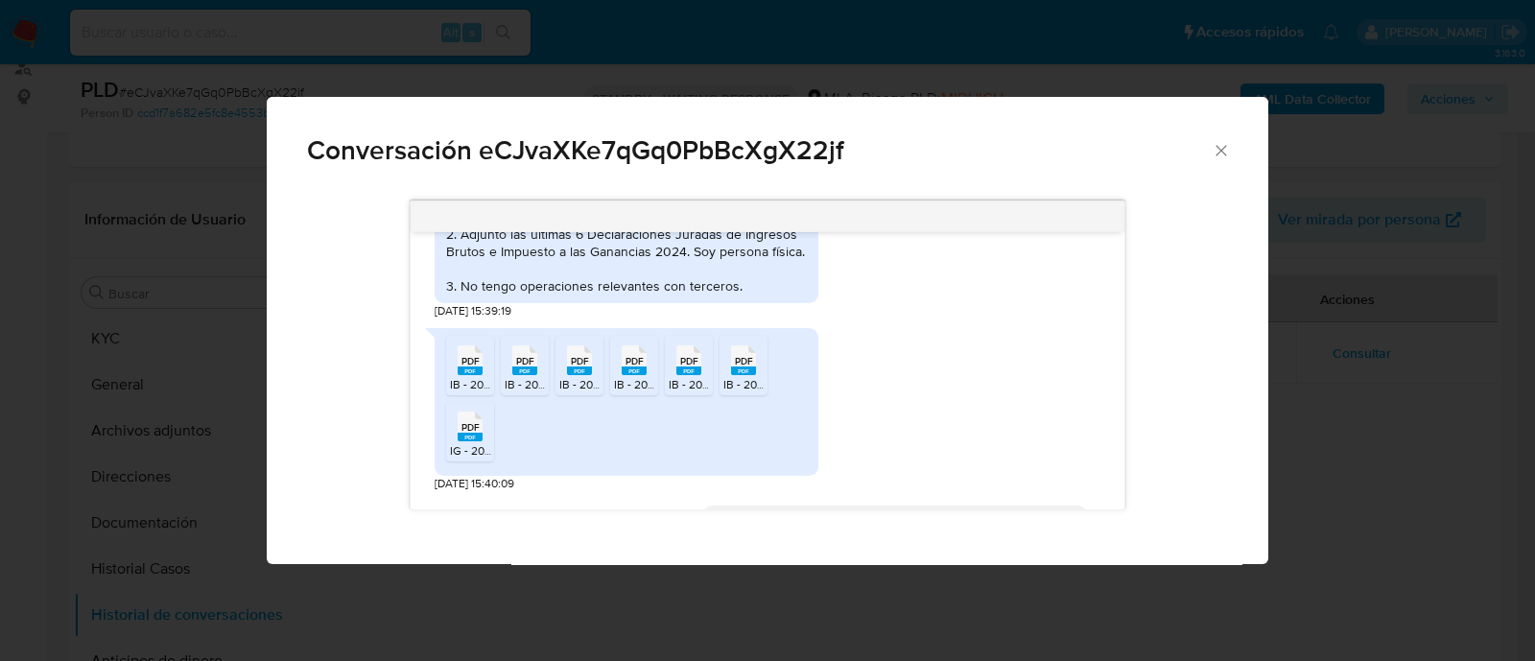
click at [511, 320] on span "[DATE] 15:39:19" at bounding box center [473, 311] width 77 height 16
click at [523, 296] on div "1. Use la cuenta [PERSON_NAME] Pago para recibir cobros de ventas [PERSON_NAME]…" at bounding box center [626, 216] width 361 height 157
click at [523, 296] on div "1. Use la cuenta de Mercado Pago para recibir cobros de ventas de Mercado Libre…" at bounding box center [626, 216] width 361 height 157
copy div "3. No tengo operaciones relevantes con terceros."
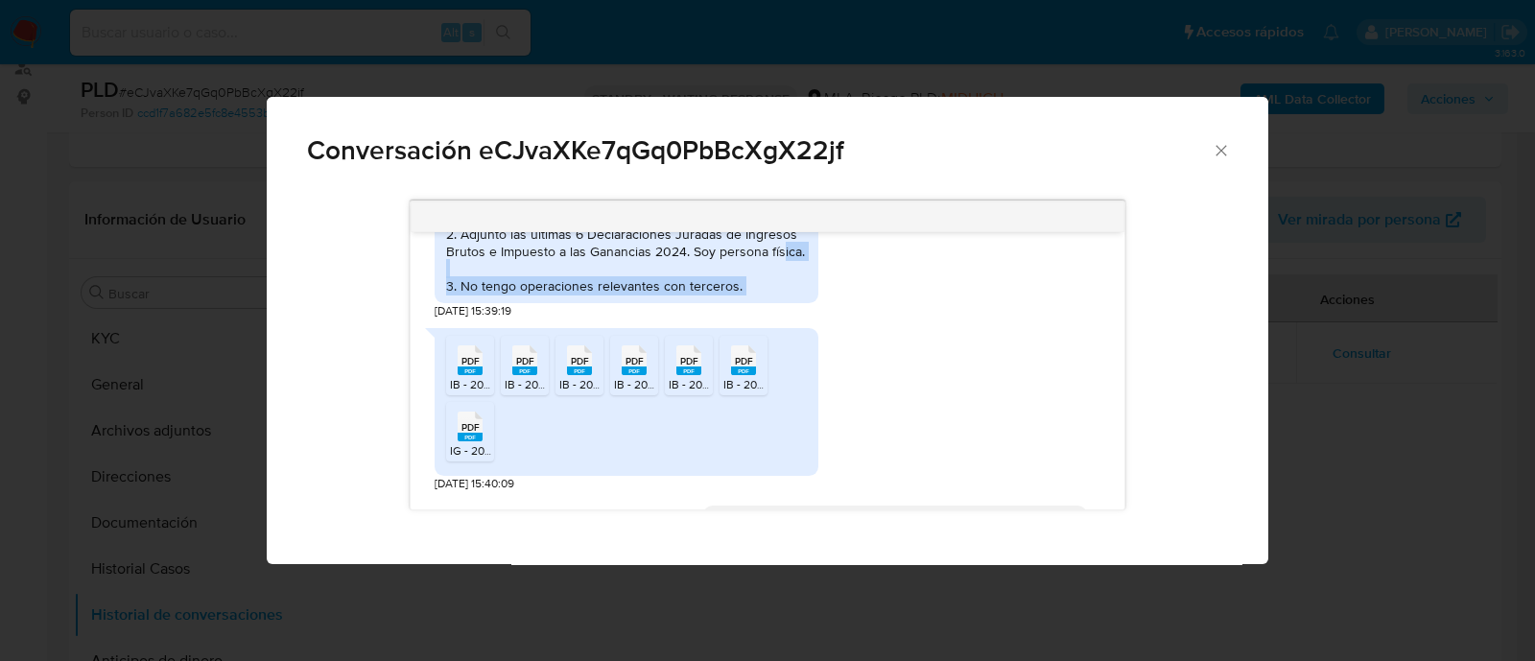
click at [1223, 149] on icon "Cerrar" at bounding box center [1221, 150] width 19 height 19
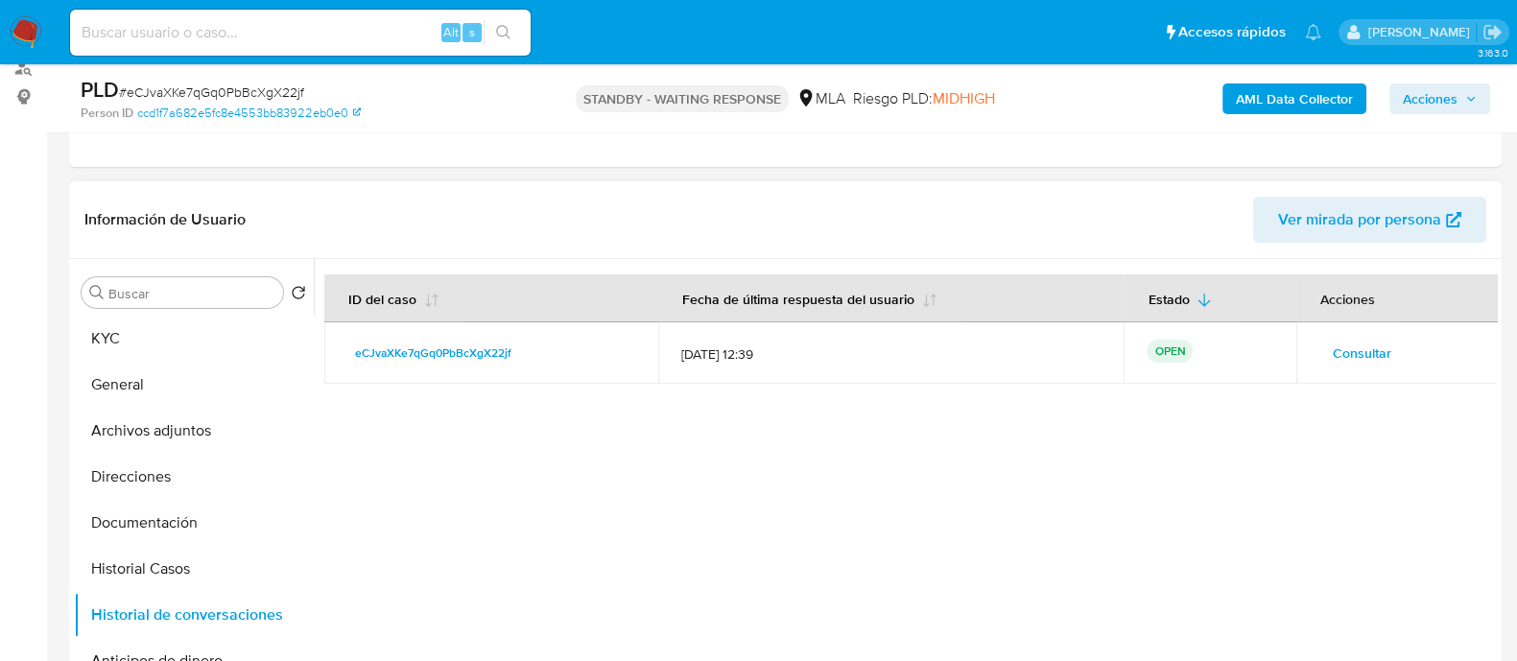
scroll to position [600, 0]
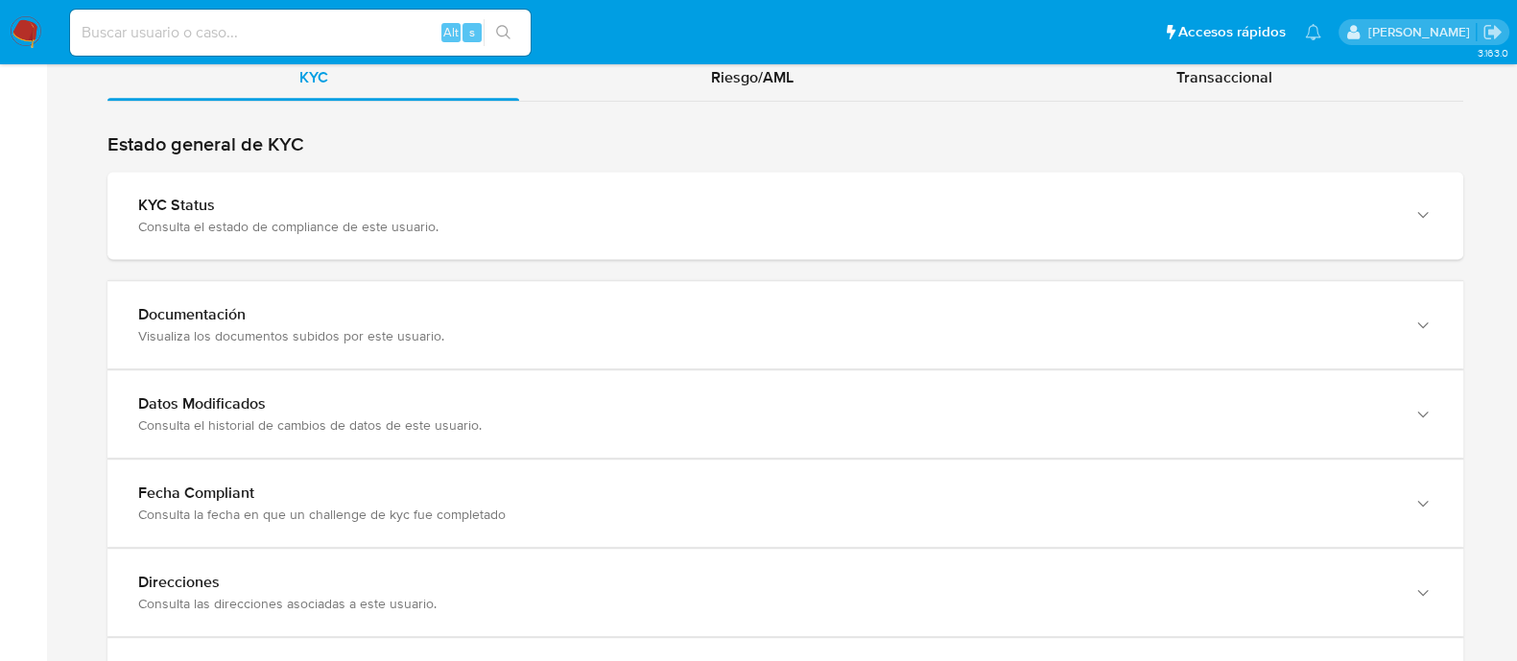
scroll to position [1918, 0]
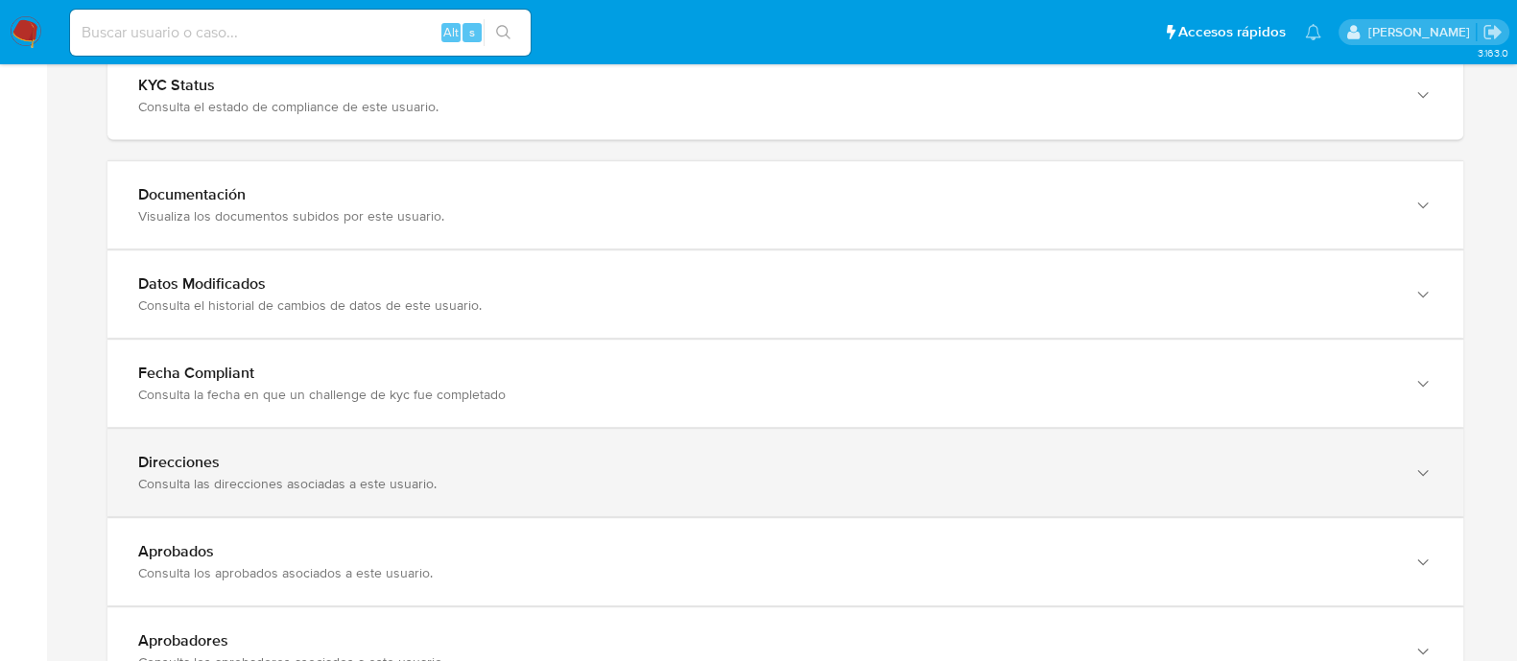
click at [710, 486] on div "Consulta las direcciones asociadas a este usuario." at bounding box center [766, 483] width 1256 height 17
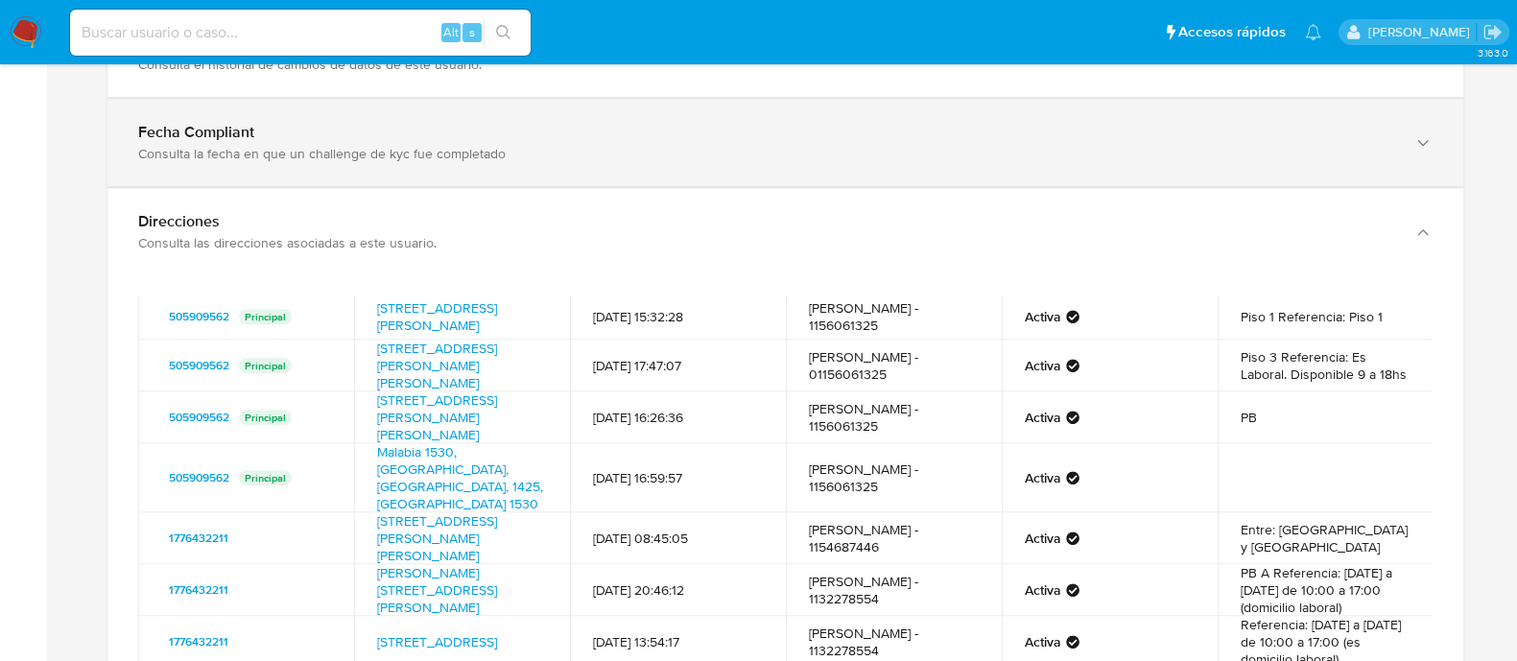
scroll to position [0, 0]
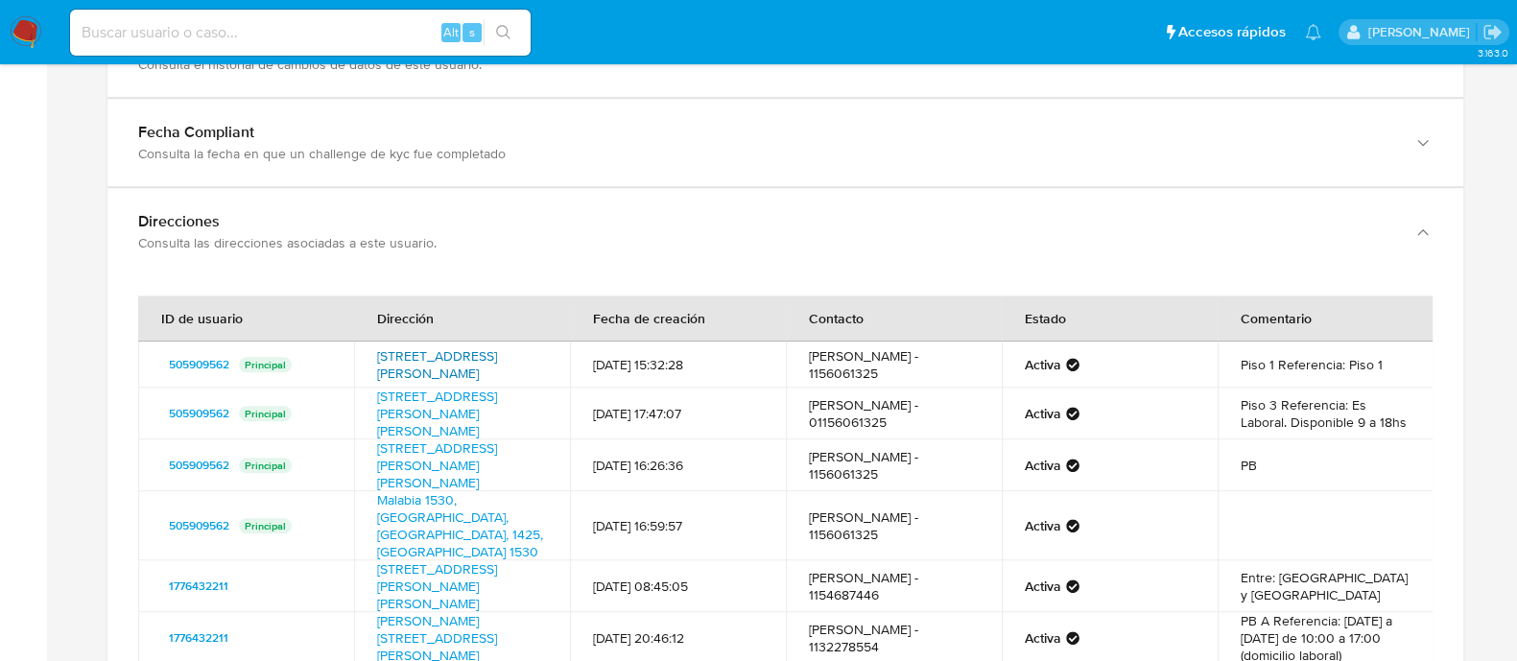
drag, startPoint x: 367, startPoint y: 352, endPoint x: 414, endPoint y: 372, distance: 50.3
click at [414, 372] on td "[STREET_ADDRESS][PERSON_NAME]" at bounding box center [462, 365] width 216 height 46
click at [465, 411] on link "[STREET_ADDRESS][PERSON_NAME][PERSON_NAME]" at bounding box center [437, 414] width 120 height 54
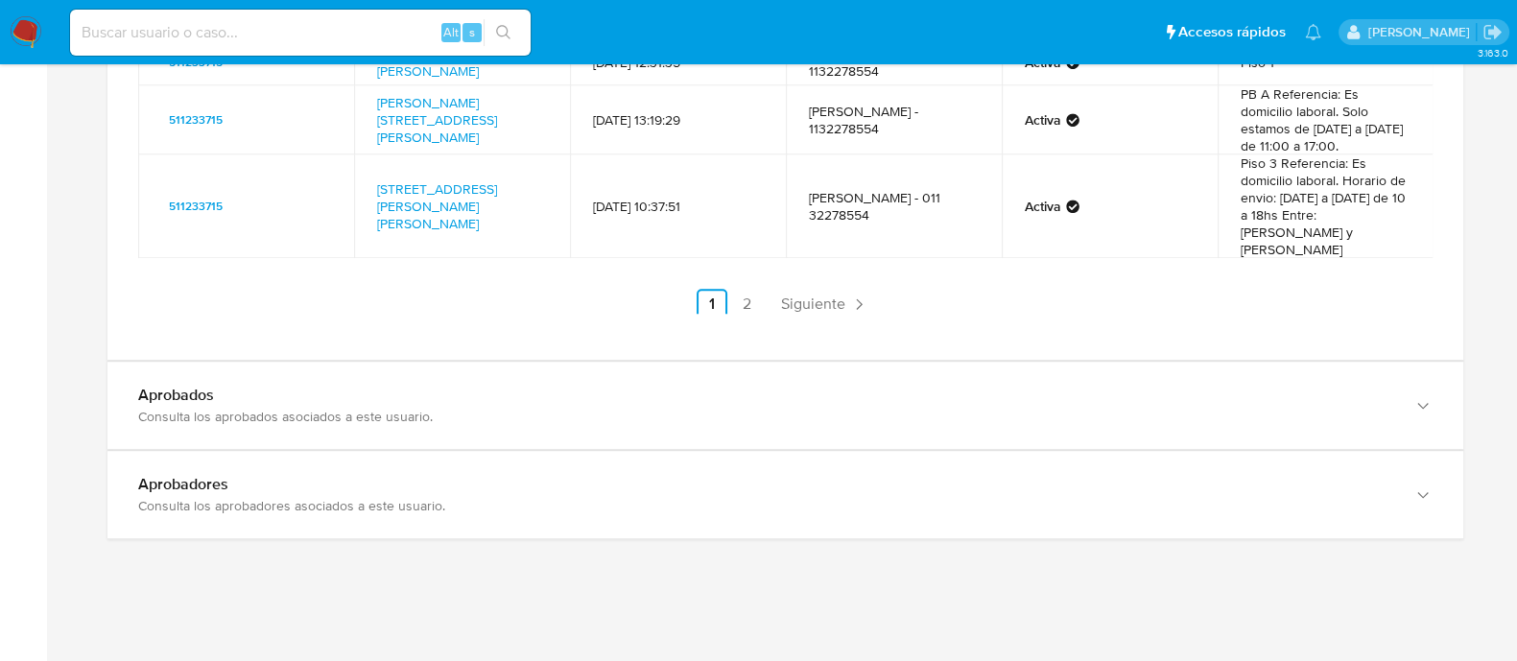
scroll to position [2476, 0]
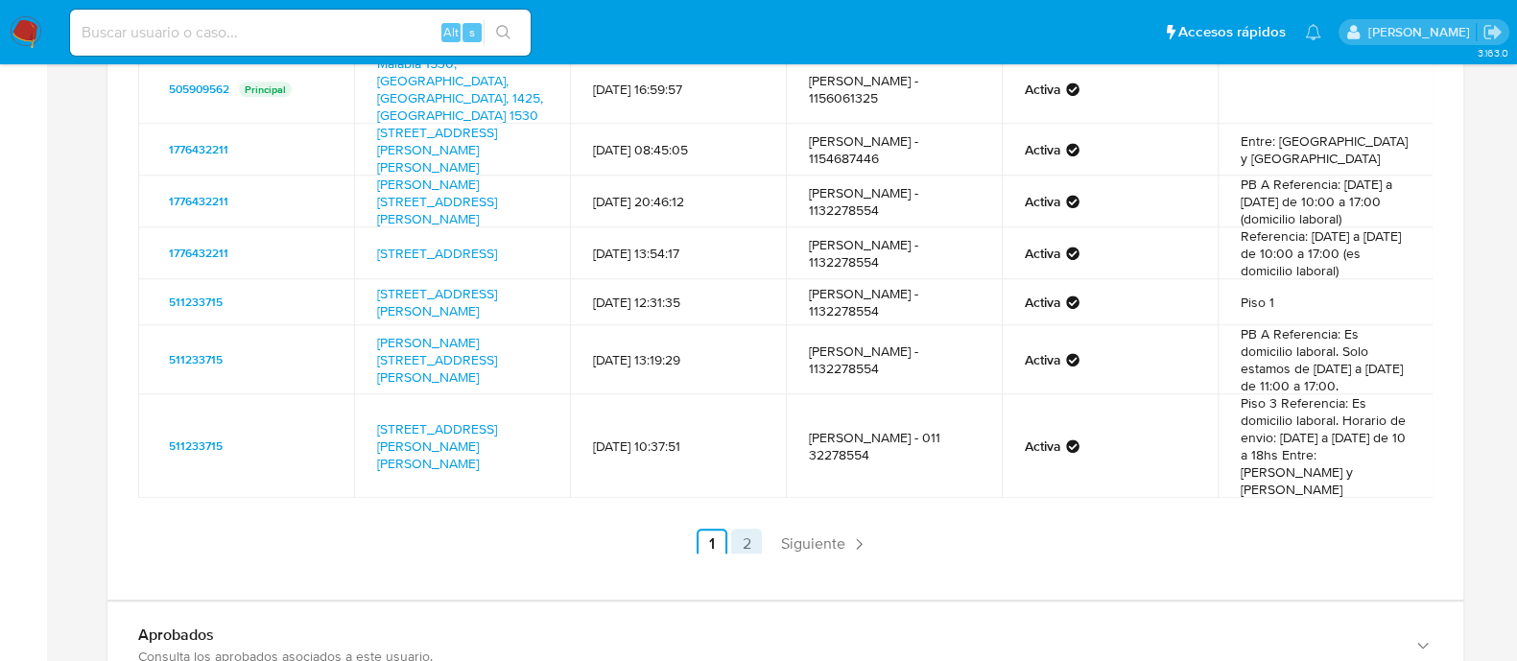
click at [731, 532] on link "2" at bounding box center [746, 544] width 31 height 31
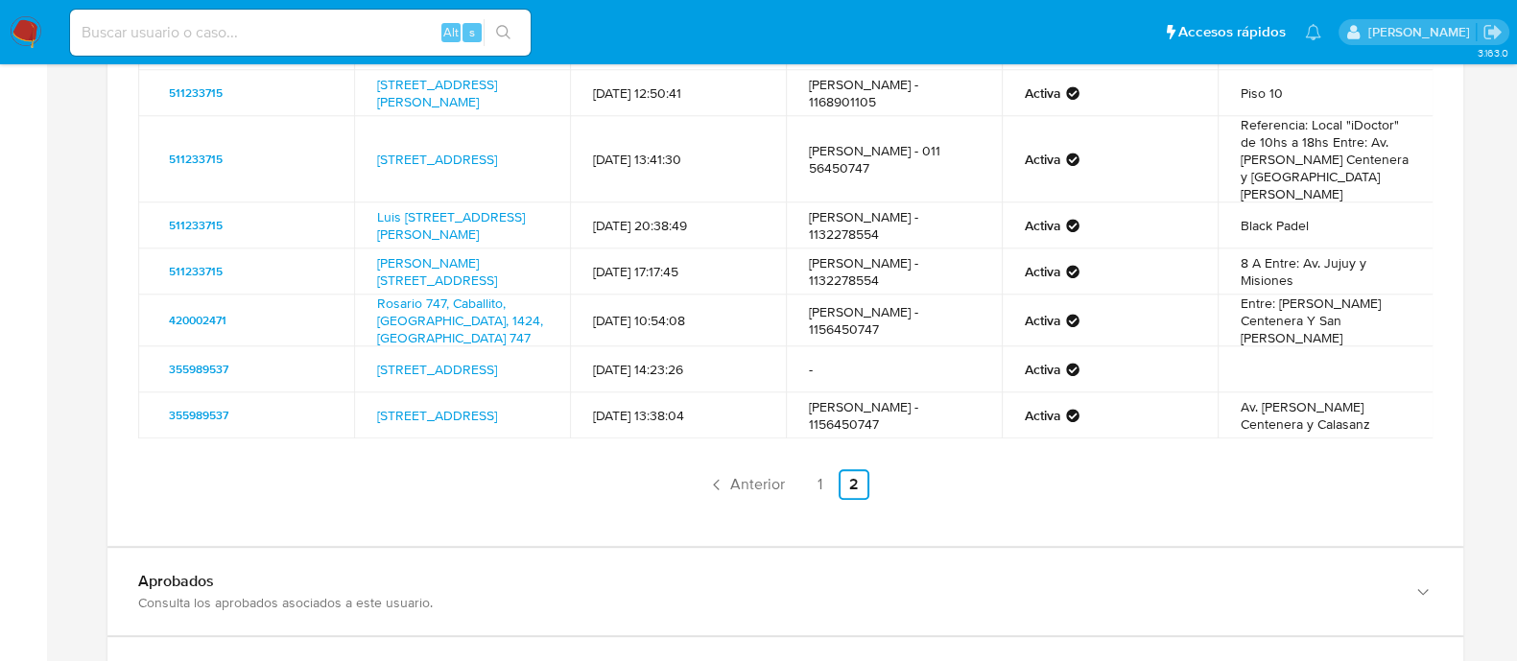
scroll to position [0, 0]
click at [432, 241] on link "Luis Viale 3056, Santa Rita, Capital Federal, 1407, Argentina 3056" at bounding box center [451, 225] width 148 height 36
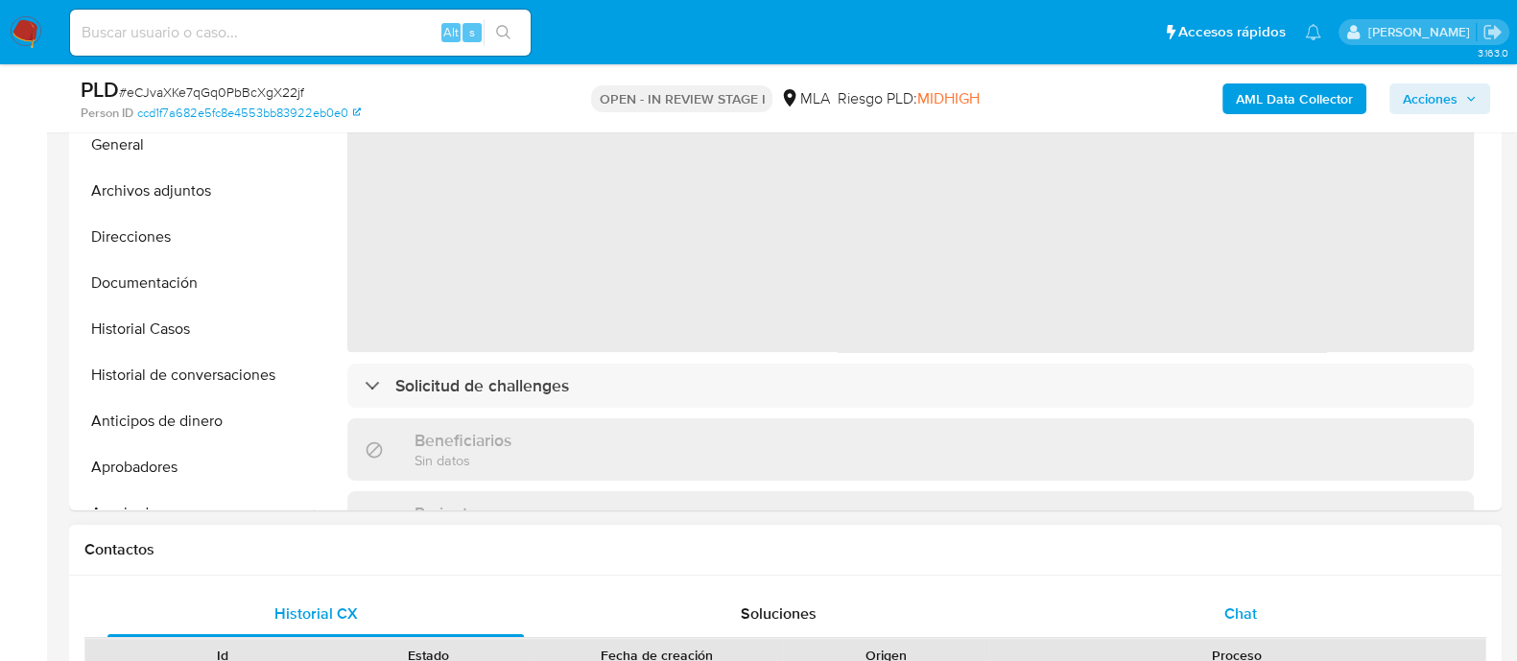
click at [1262, 614] on div "Chat" at bounding box center [1240, 614] width 416 height 46
select select "10"
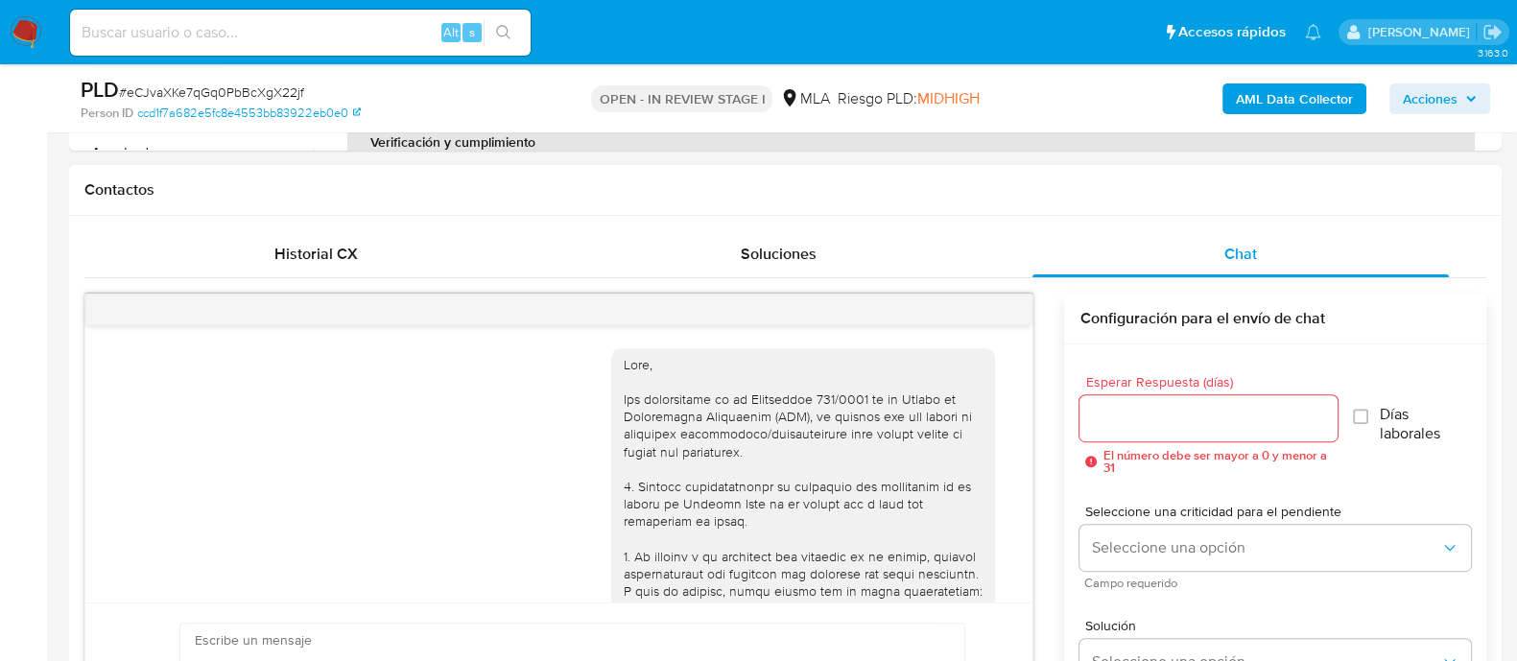
scroll to position [1427, 0]
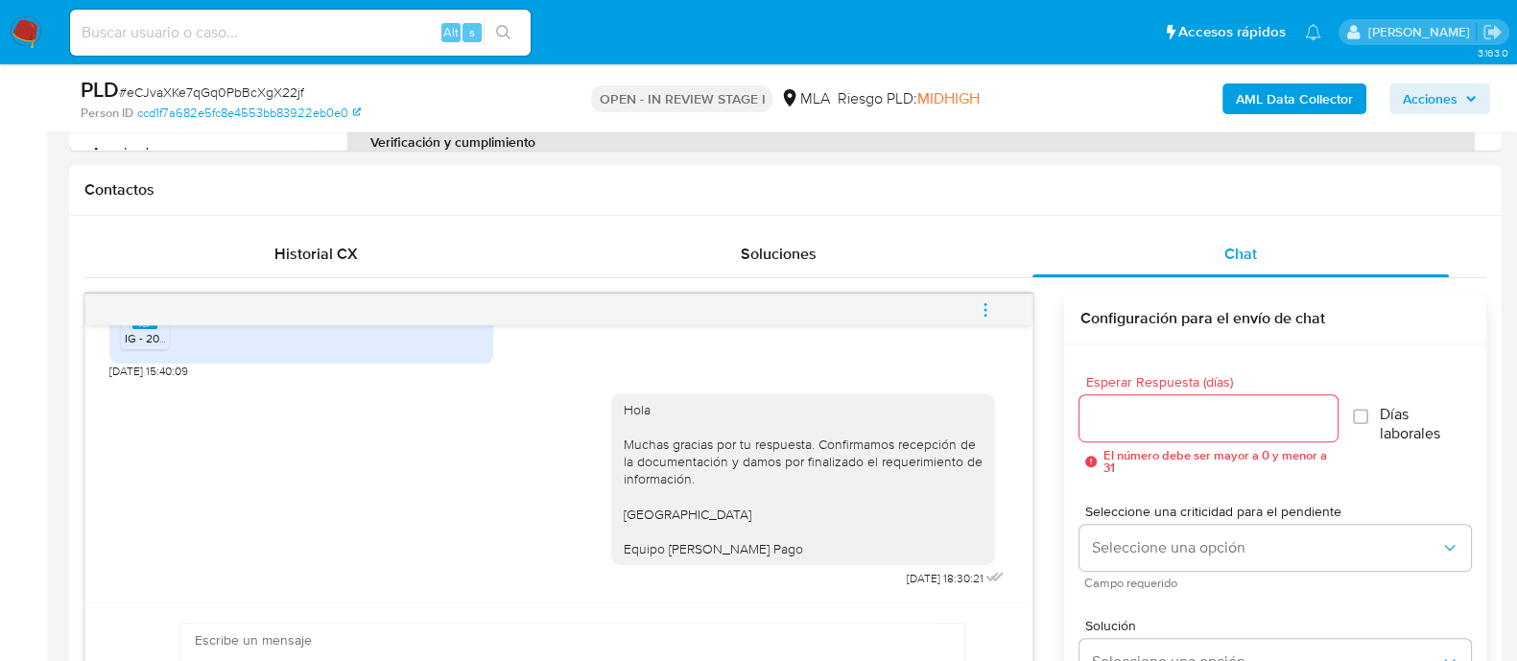
click at [988, 301] on icon "menu-action" at bounding box center [985, 309] width 17 height 17
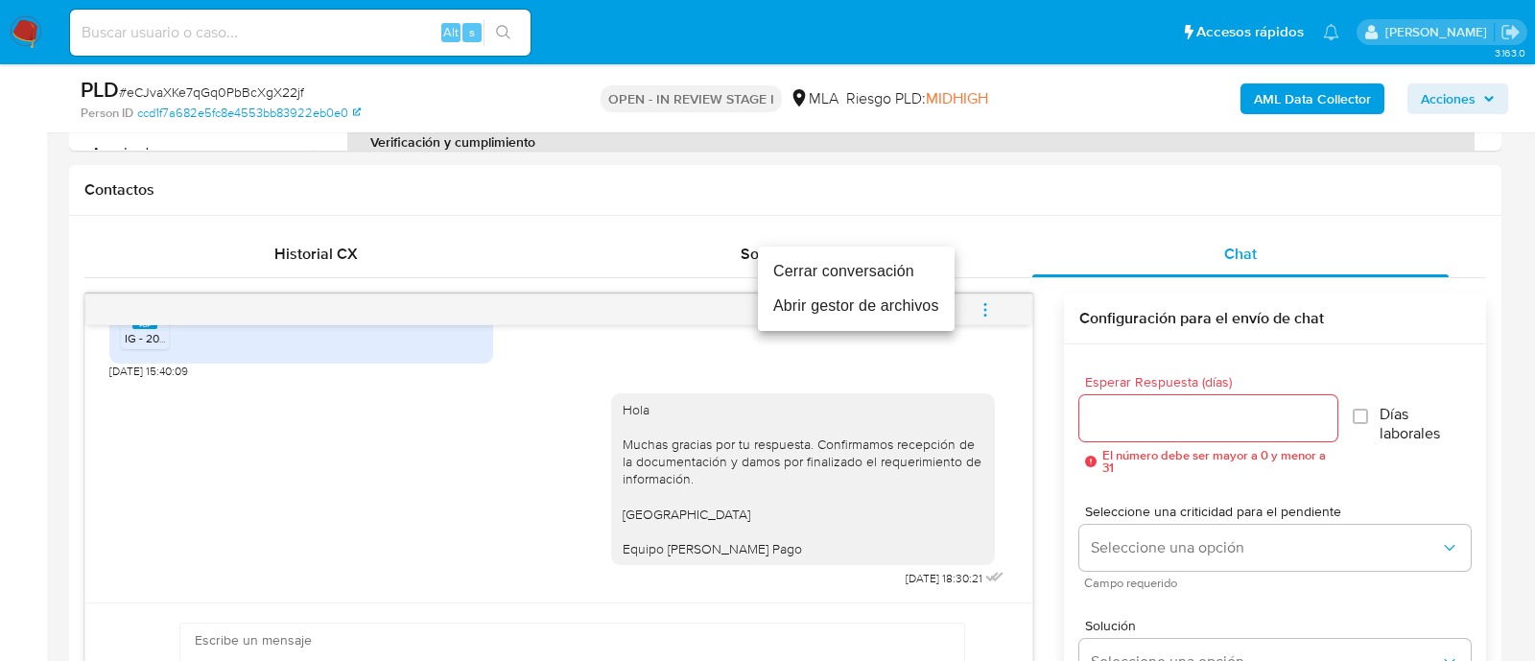
click at [883, 266] on li "Cerrar conversación" at bounding box center [856, 271] width 197 height 35
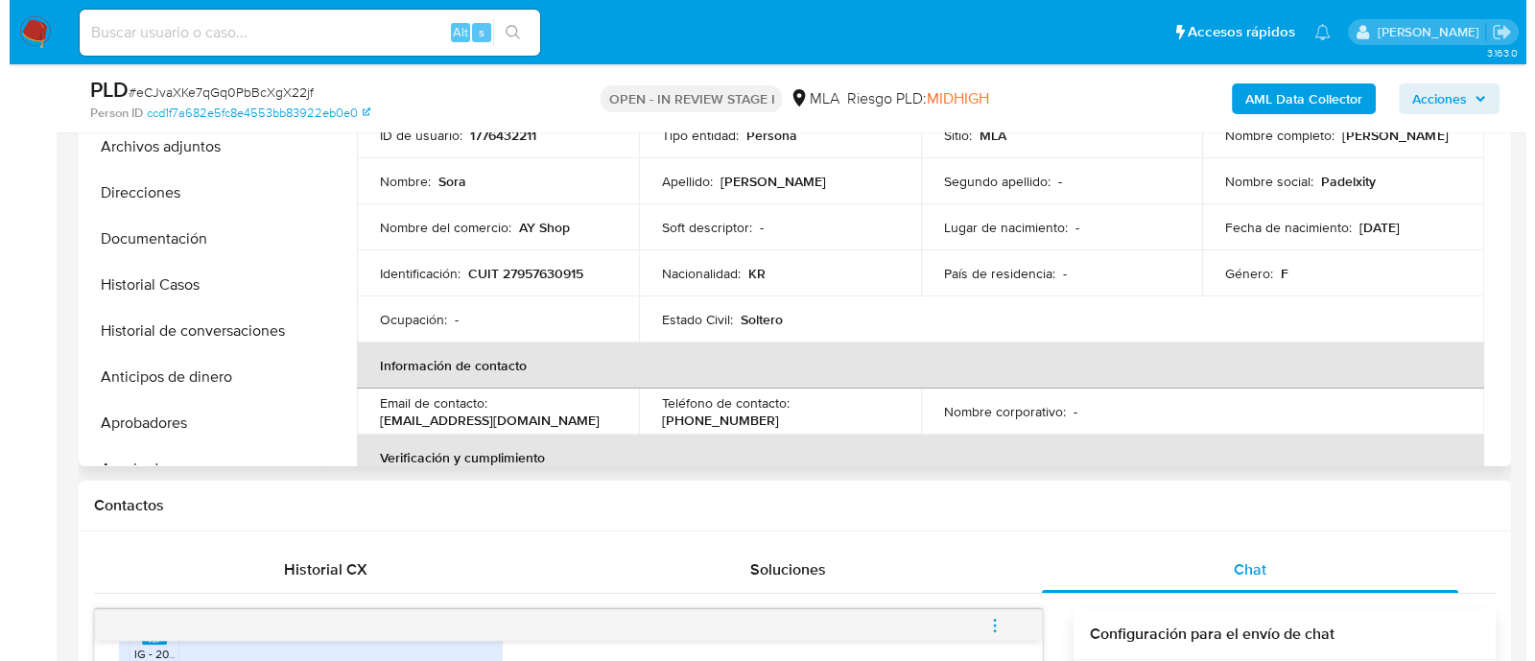
scroll to position [360, 0]
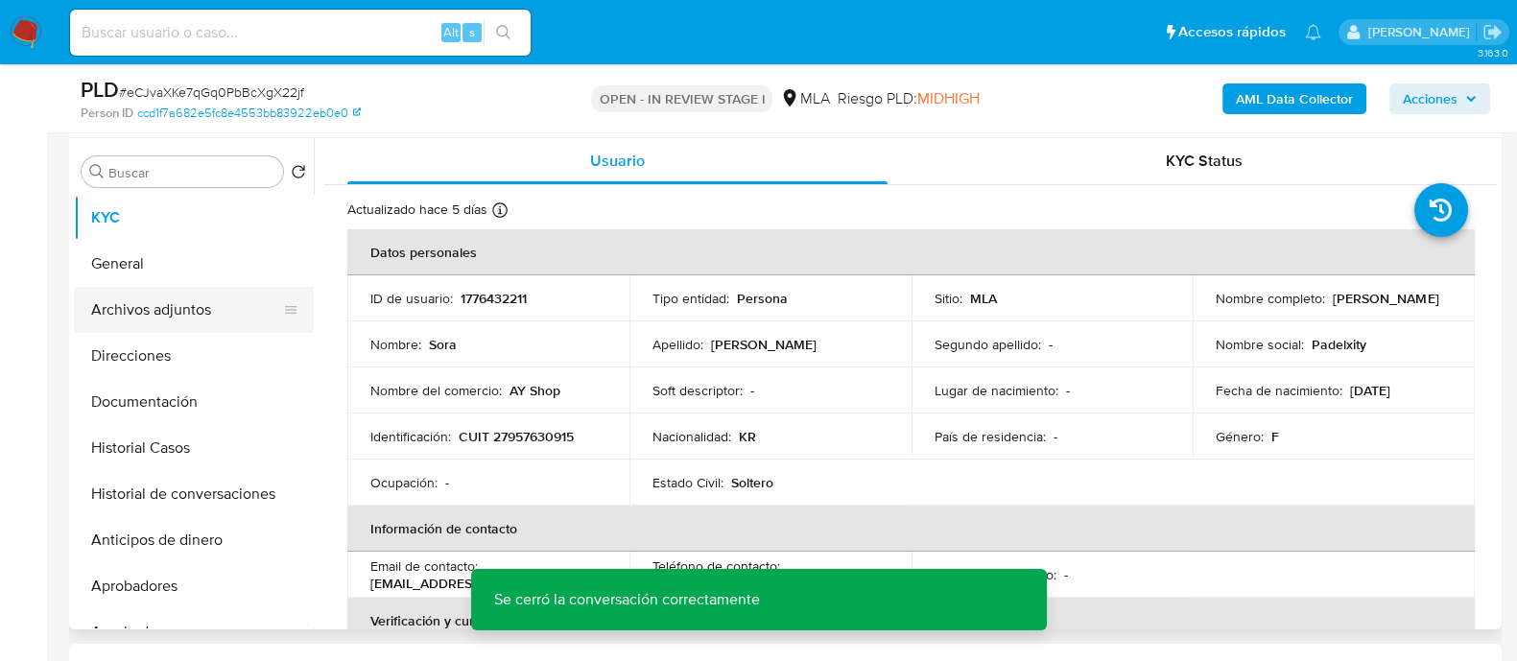
click at [232, 297] on button "Archivos adjuntos" at bounding box center [186, 310] width 225 height 46
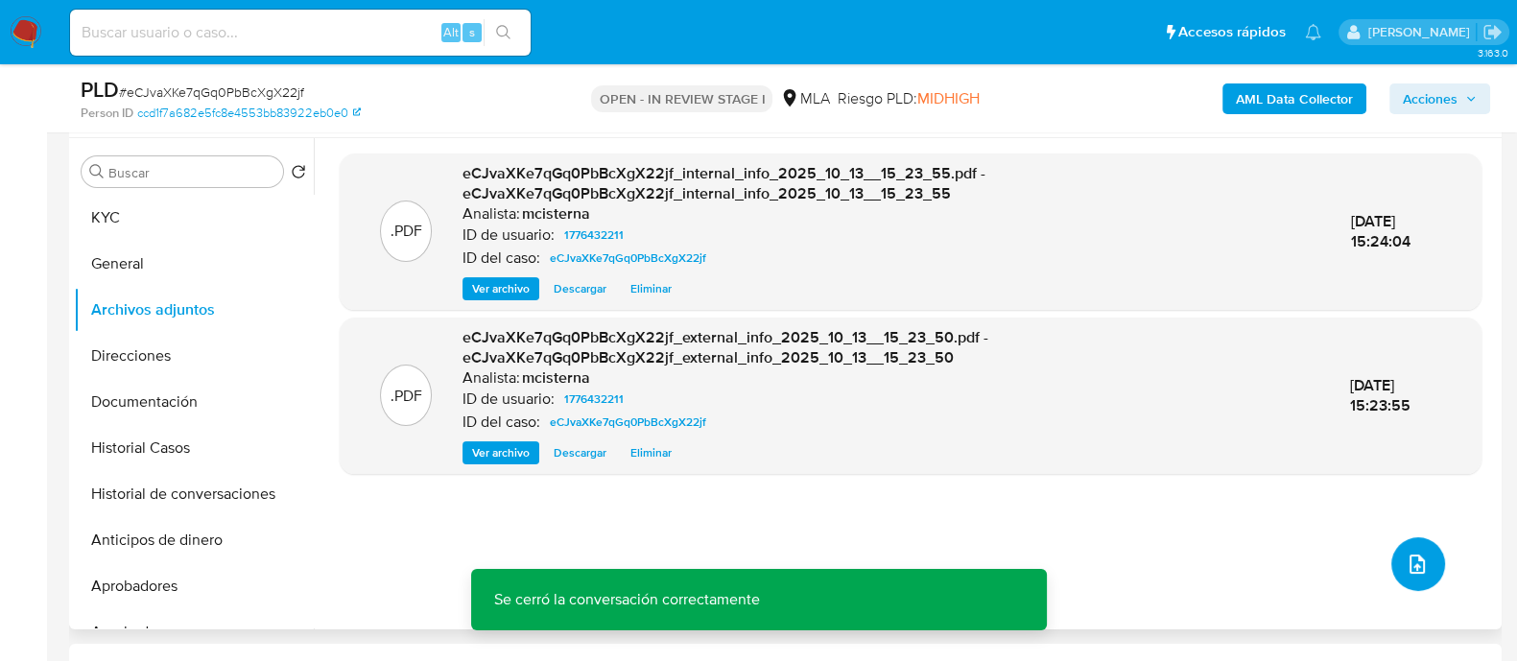
click at [1394, 565] on button "upload-file" at bounding box center [1418, 564] width 54 height 54
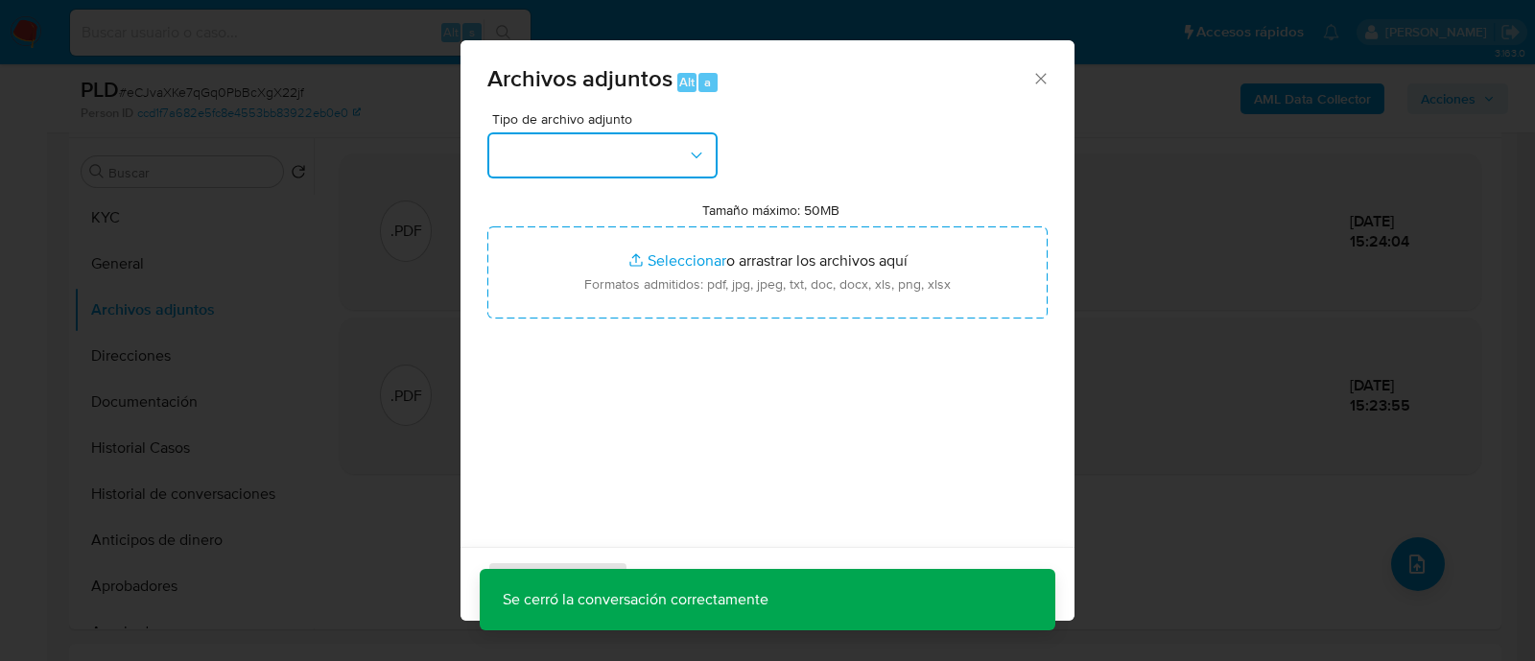
click at [591, 133] on button "button" at bounding box center [602, 155] width 230 height 46
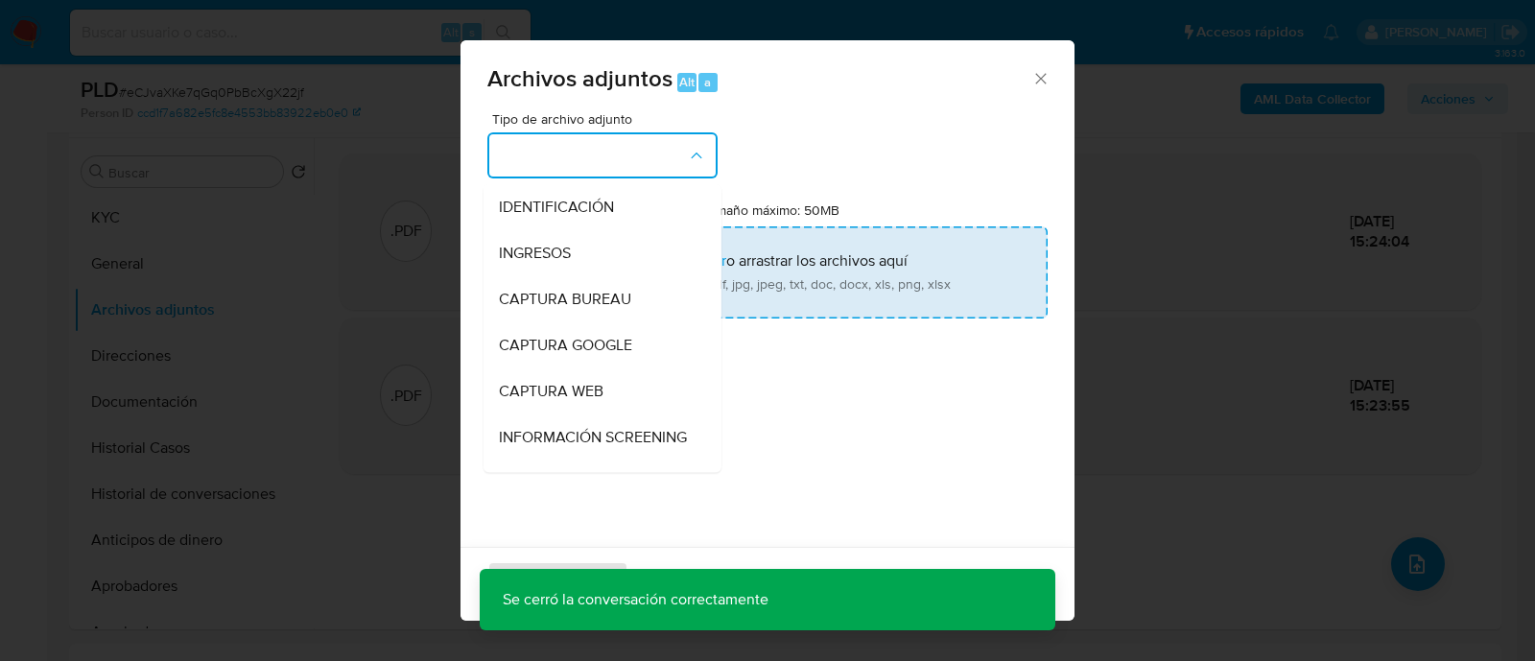
click at [588, 258] on div "INGRESOS" at bounding box center [597, 253] width 196 height 46
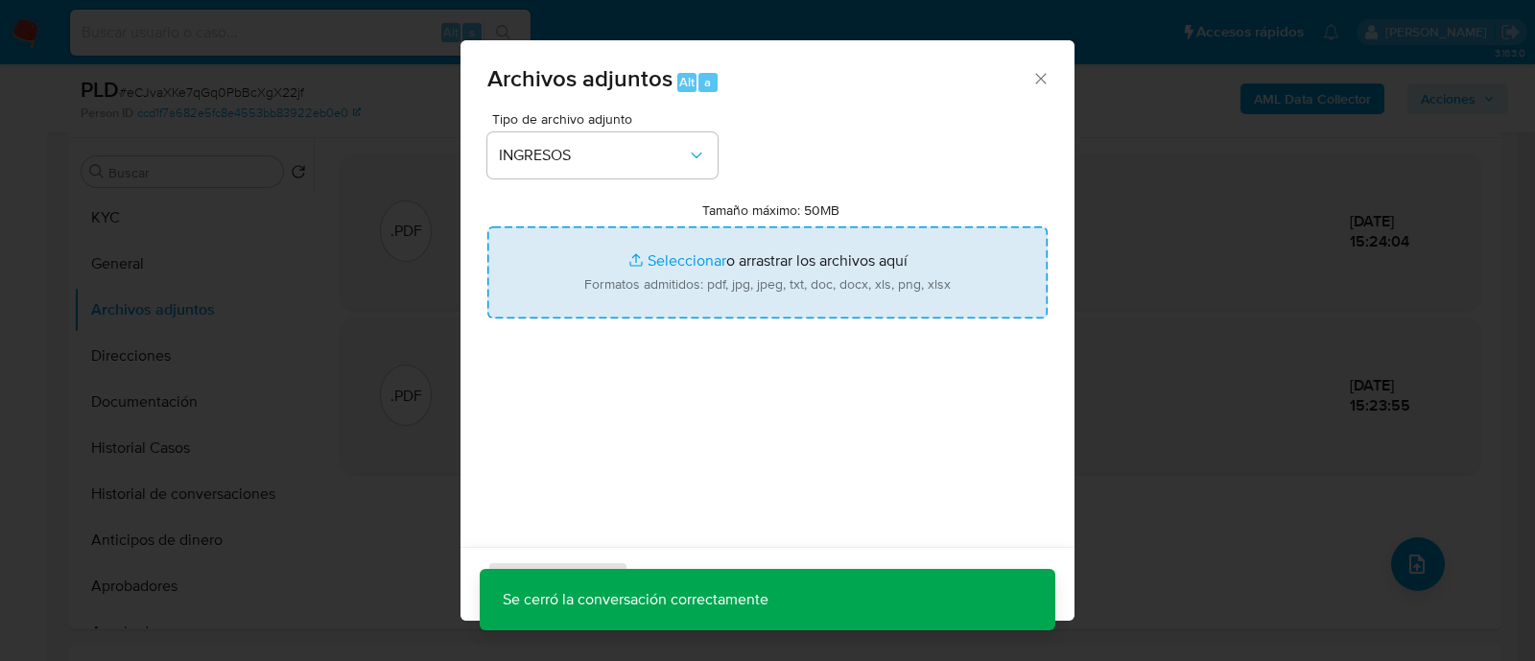
click at [734, 266] on input "Tamaño máximo: 50MB Seleccionar archivos" at bounding box center [767, 272] width 560 height 92
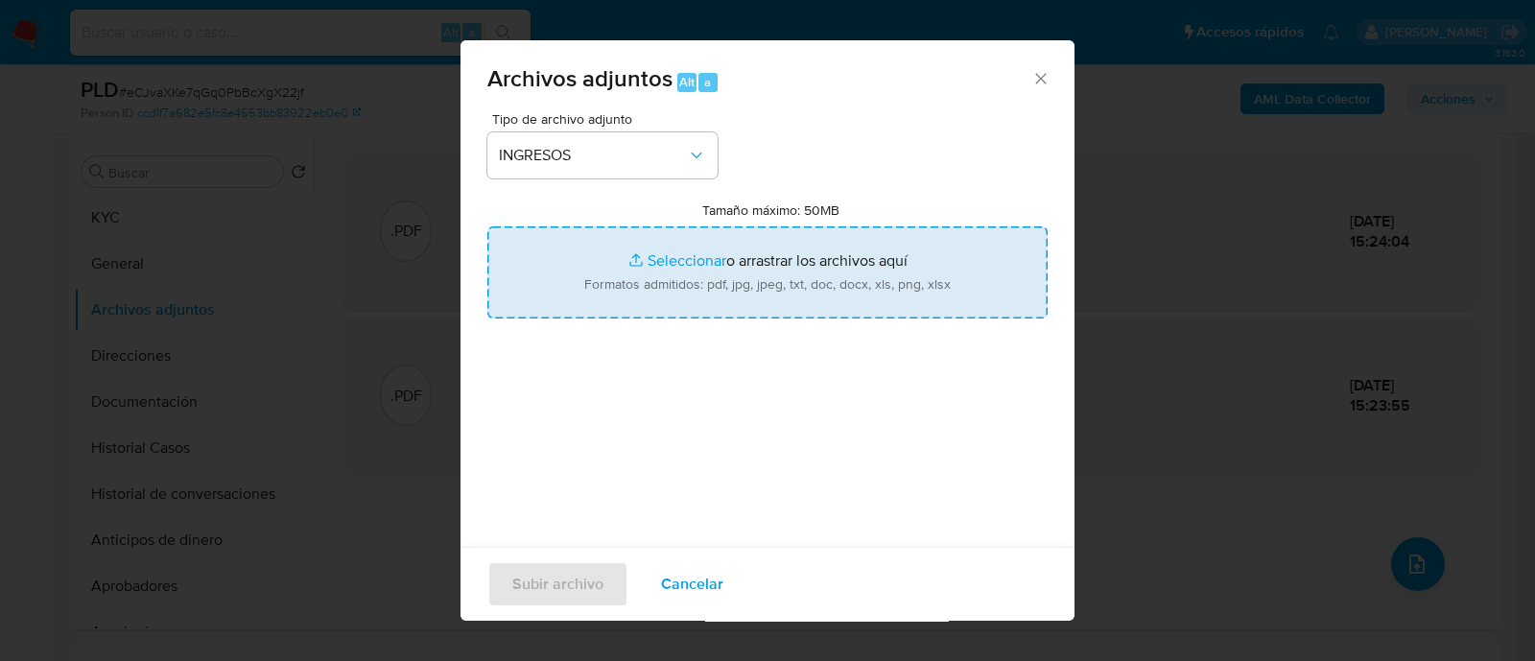
type input "C:\fakepath\DDJJ IIBB y Ganancias.pdf"
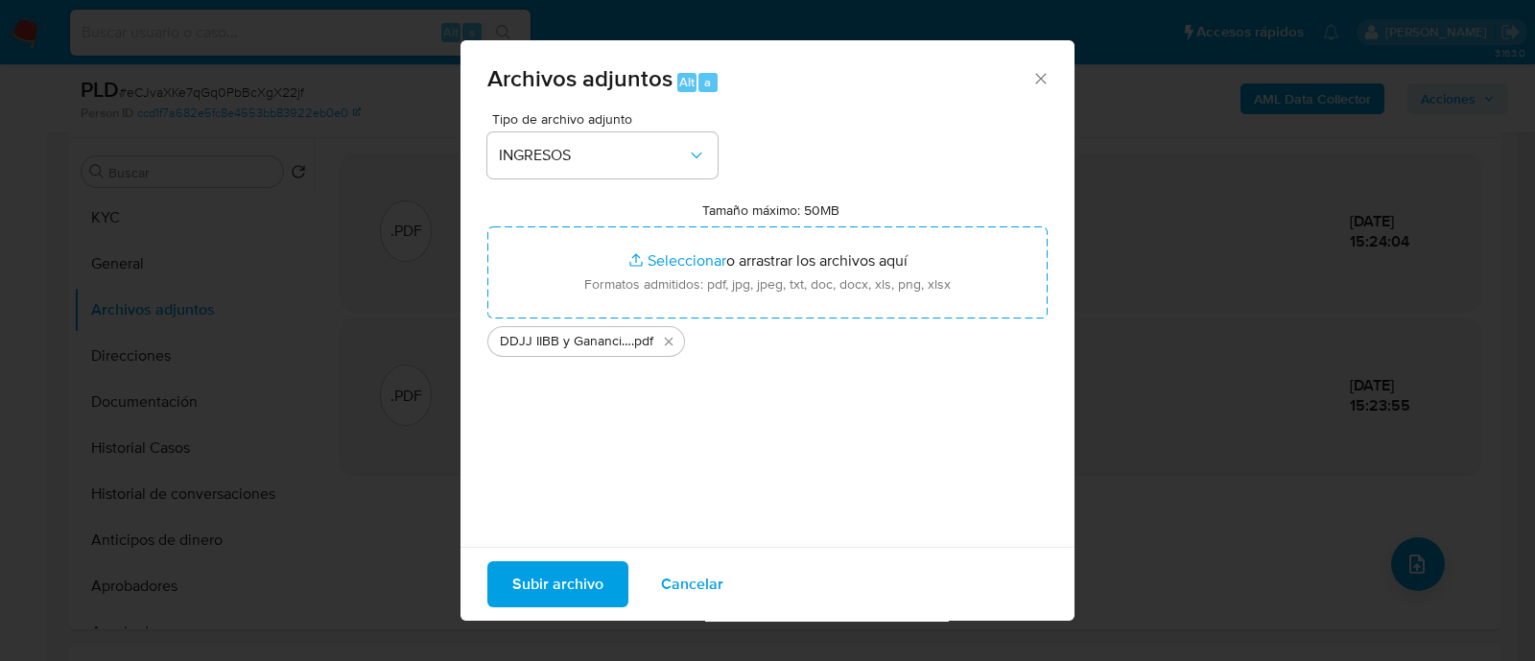
click at [569, 583] on span "Subir archivo" at bounding box center [557, 584] width 91 height 42
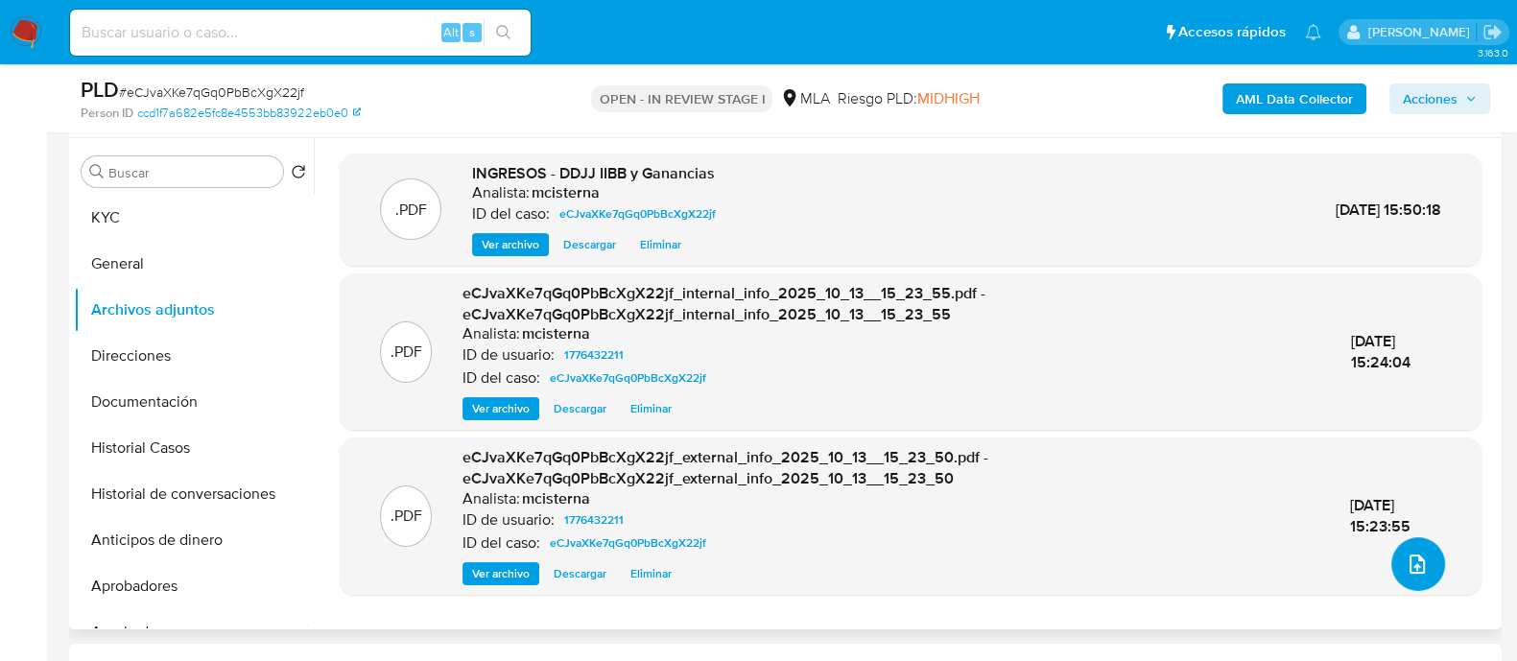
click at [1410, 558] on icon "upload-file" at bounding box center [1417, 564] width 15 height 19
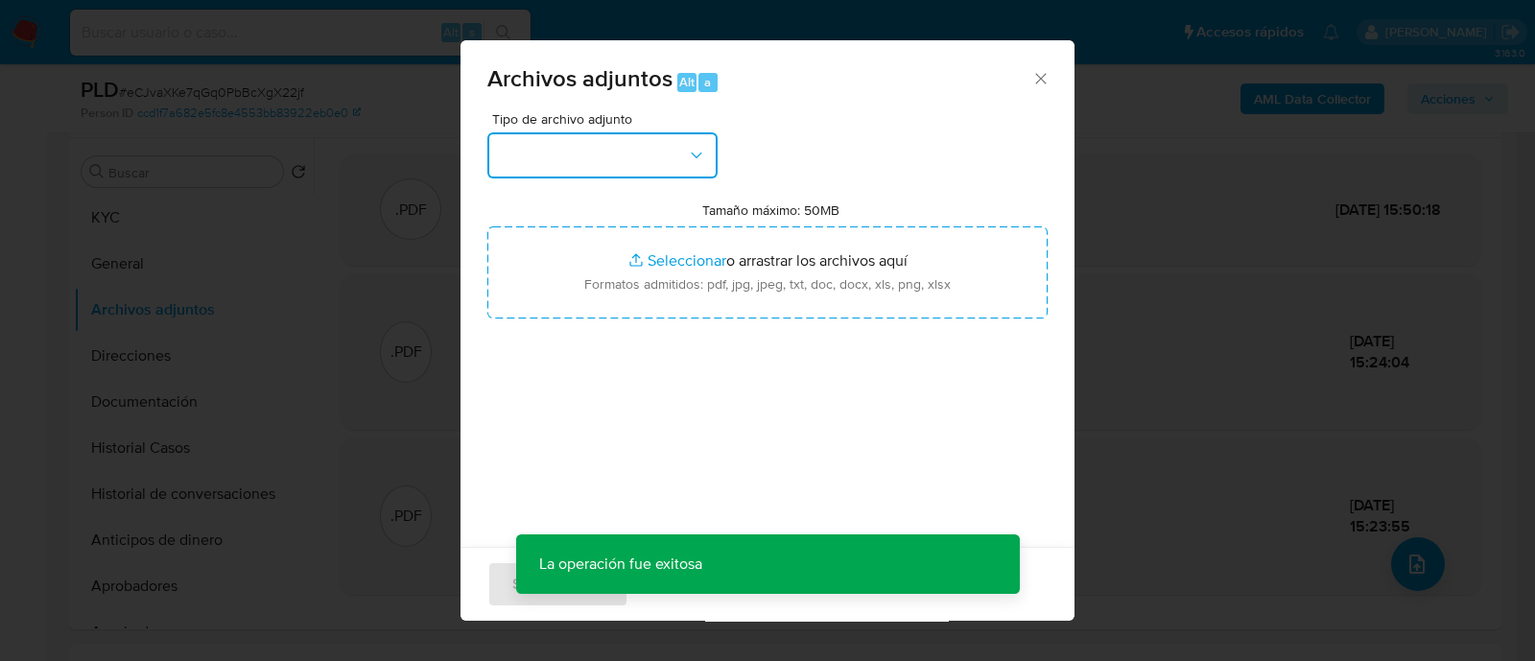
click at [663, 144] on button "button" at bounding box center [602, 155] width 230 height 46
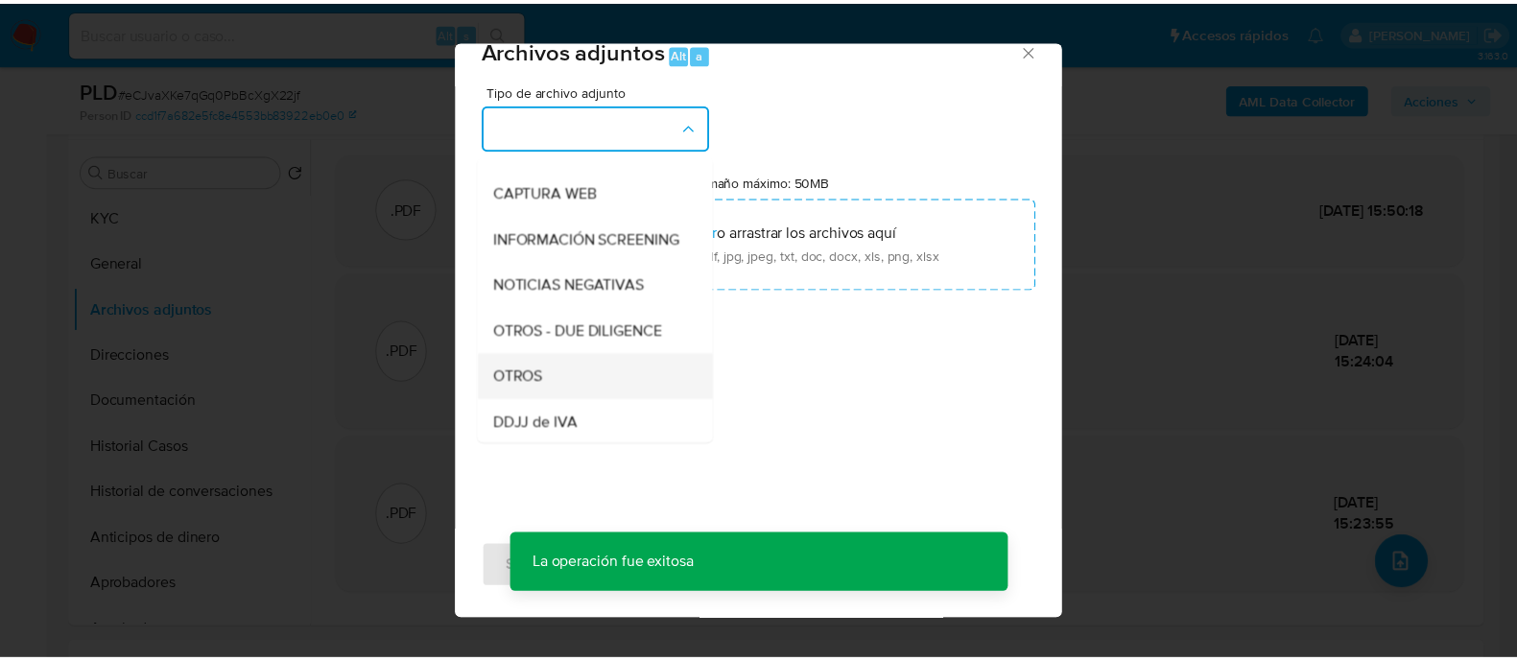
scroll to position [239, 0]
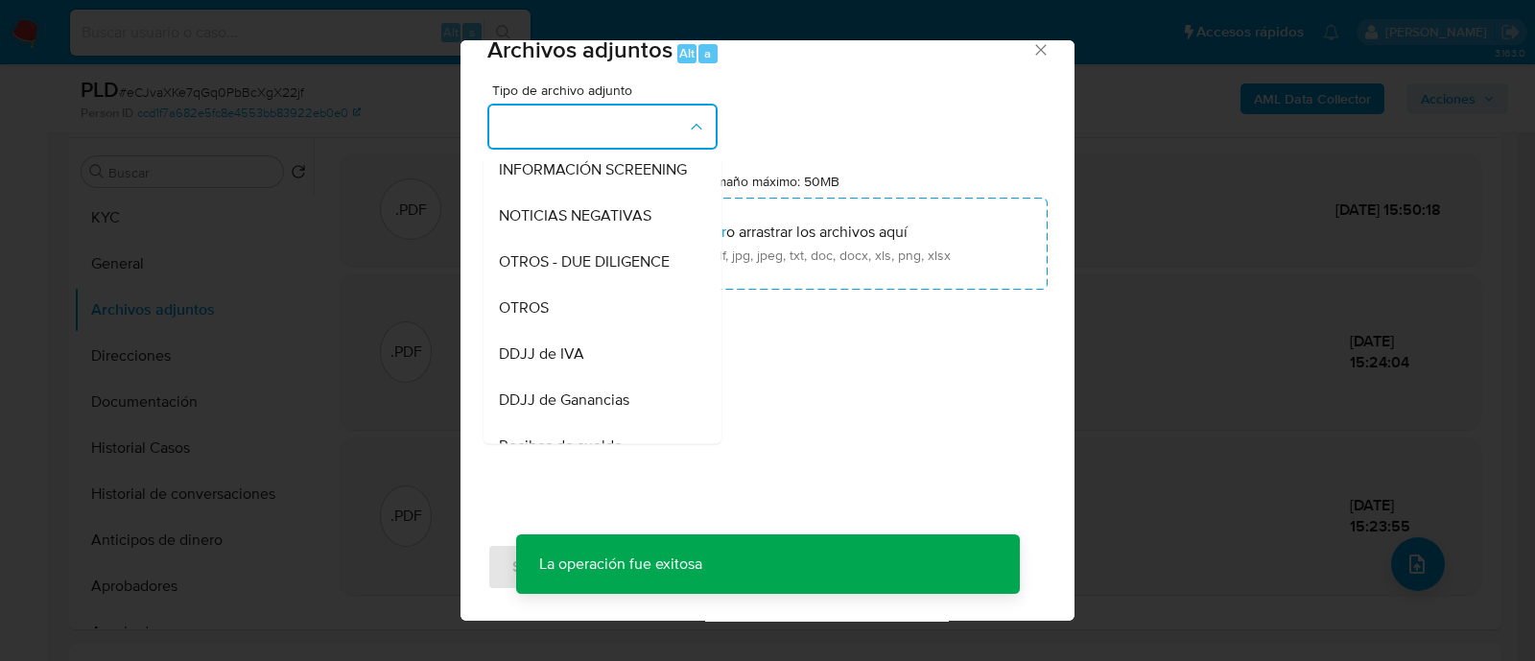
click at [584, 325] on div "OTROS" at bounding box center [597, 308] width 196 height 46
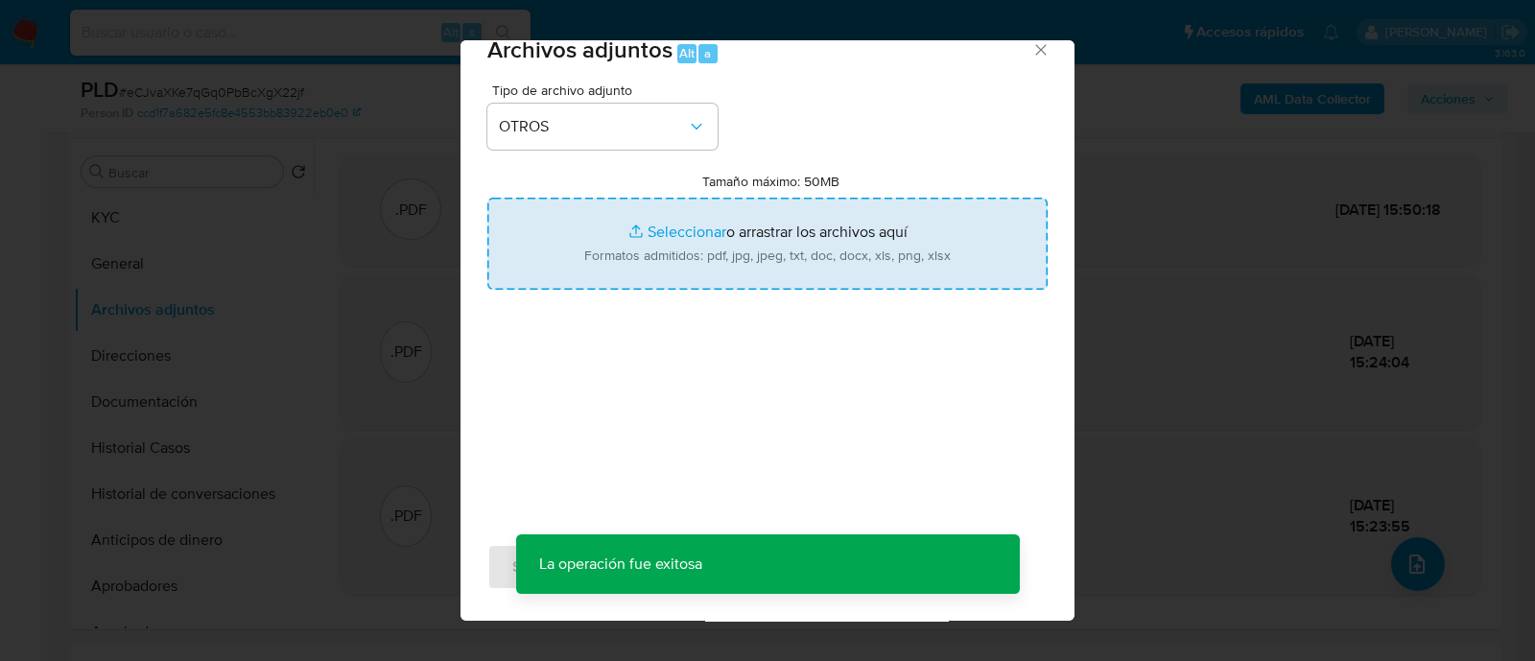
click at [725, 219] on input "Tamaño máximo: 50MB Seleccionar archivos" at bounding box center [767, 244] width 560 height 92
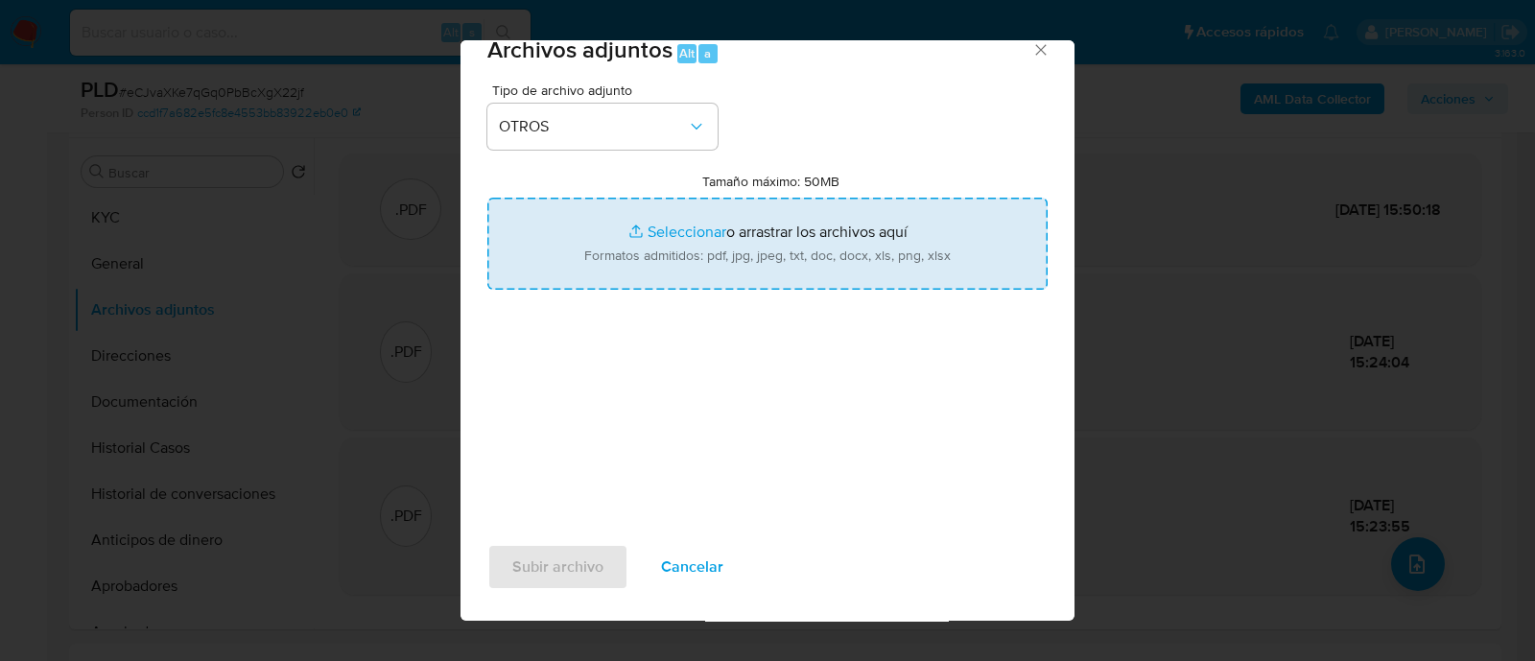
type input "C:\fakepath\Caselog eCJvaXKe7qGq0PbBcXgX22jf_2025_09_18_00_31_56.docx"
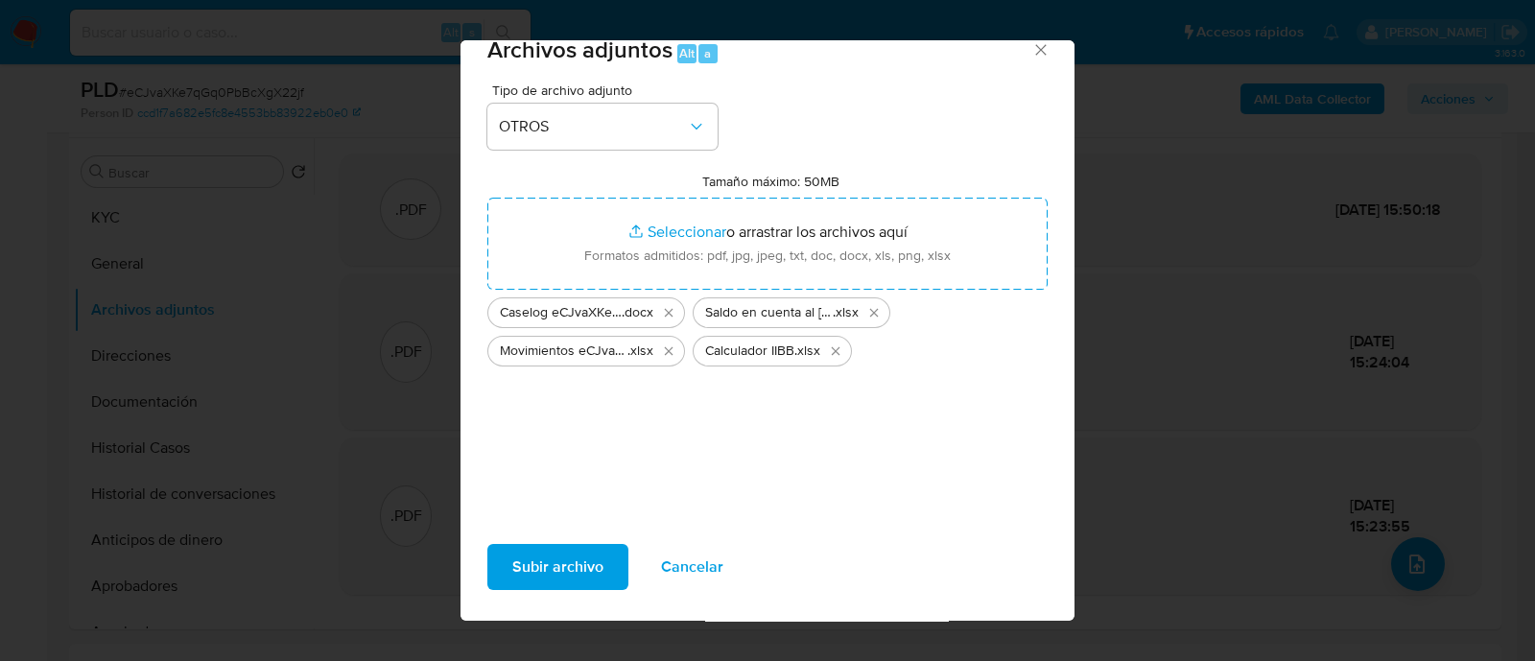
click at [606, 557] on button "Subir archivo" at bounding box center [557, 567] width 141 height 46
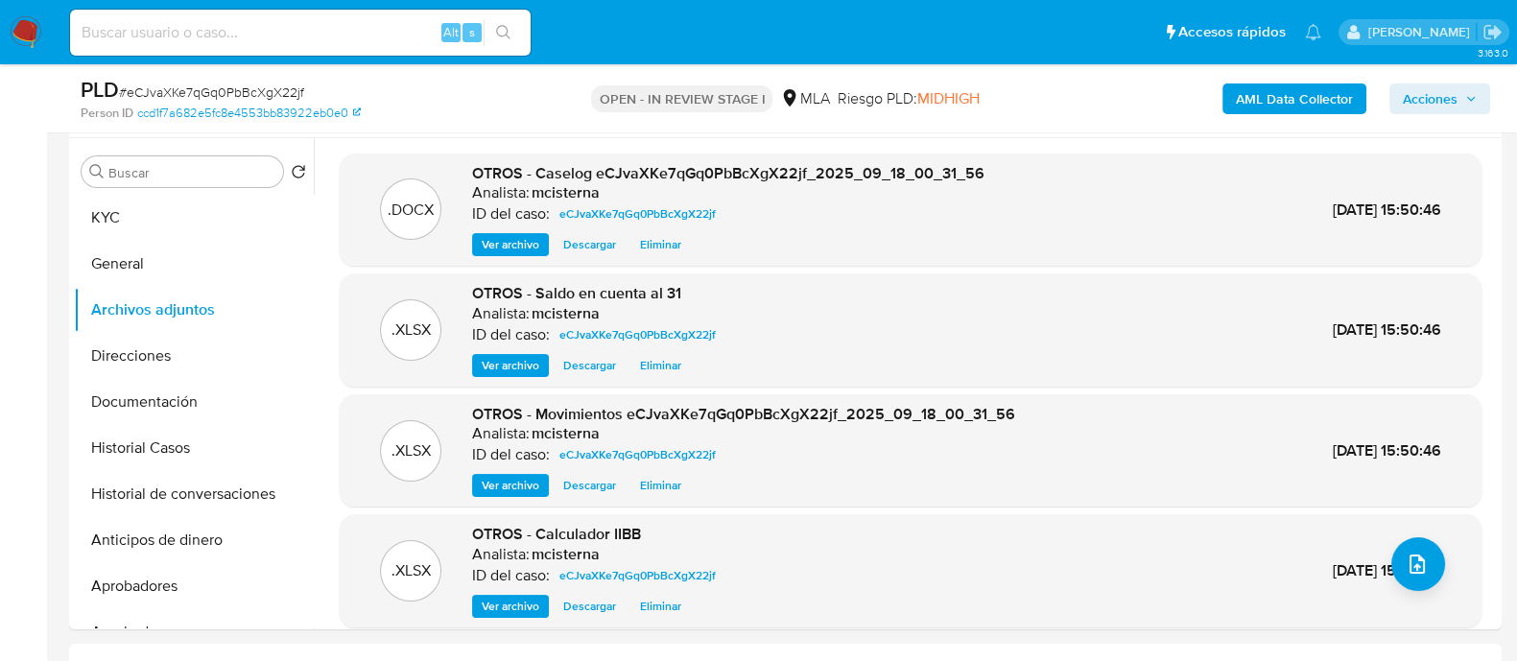
click at [1442, 103] on span "Acciones" at bounding box center [1430, 98] width 55 height 31
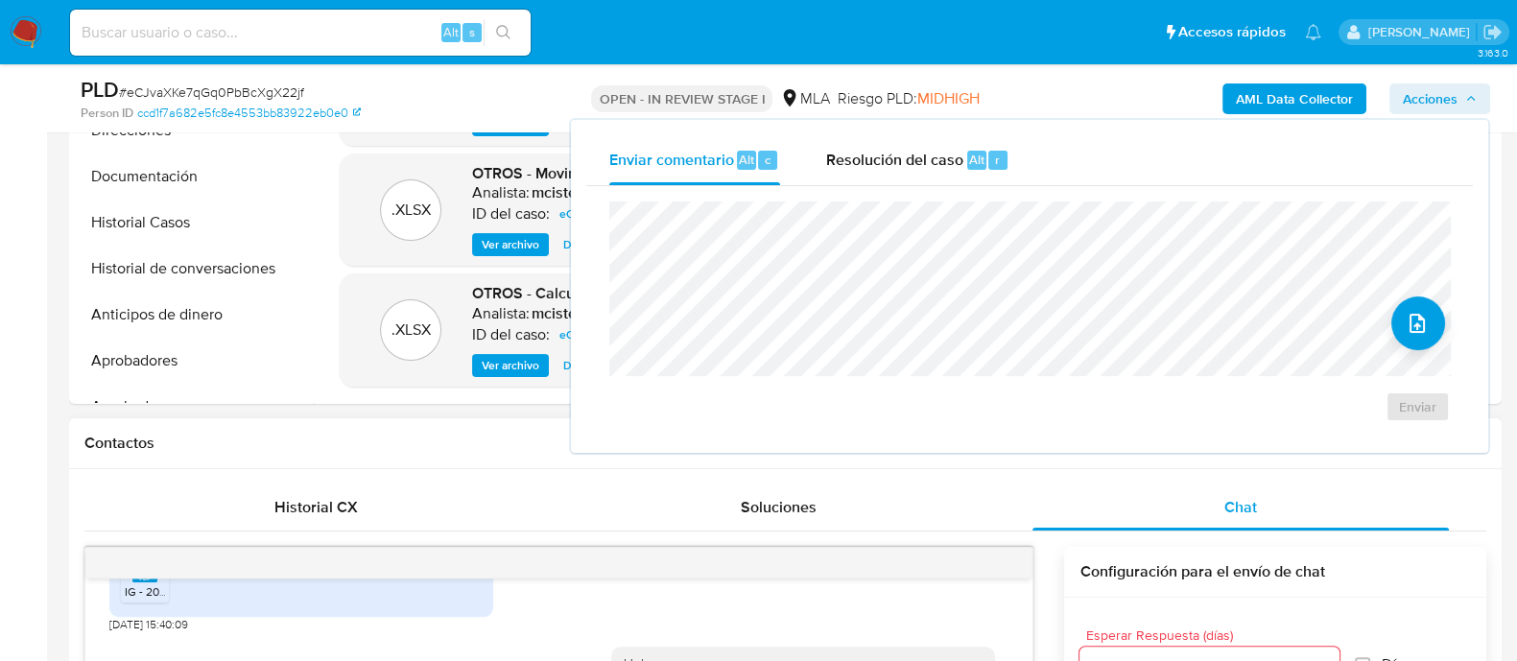
scroll to position [720, 0]
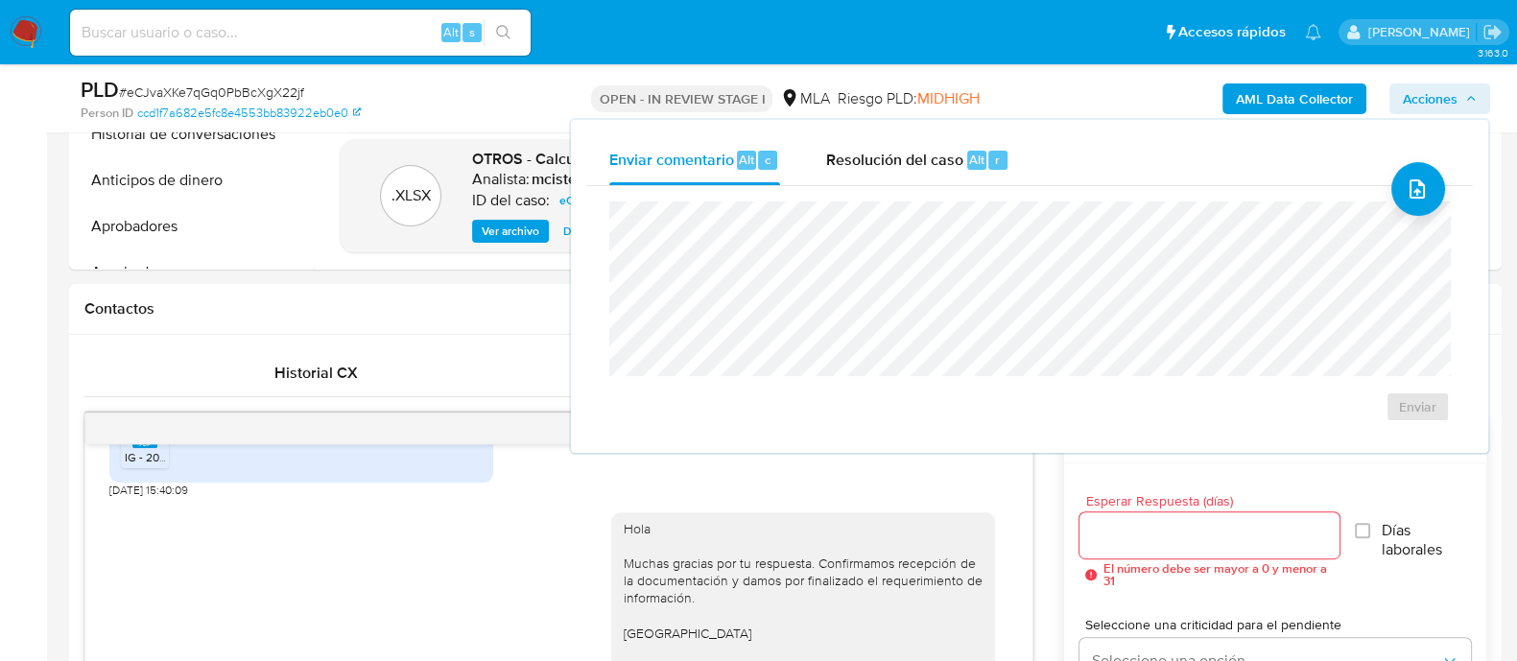
click at [918, 107] on span "MIDHIGH" at bounding box center [947, 98] width 62 height 22
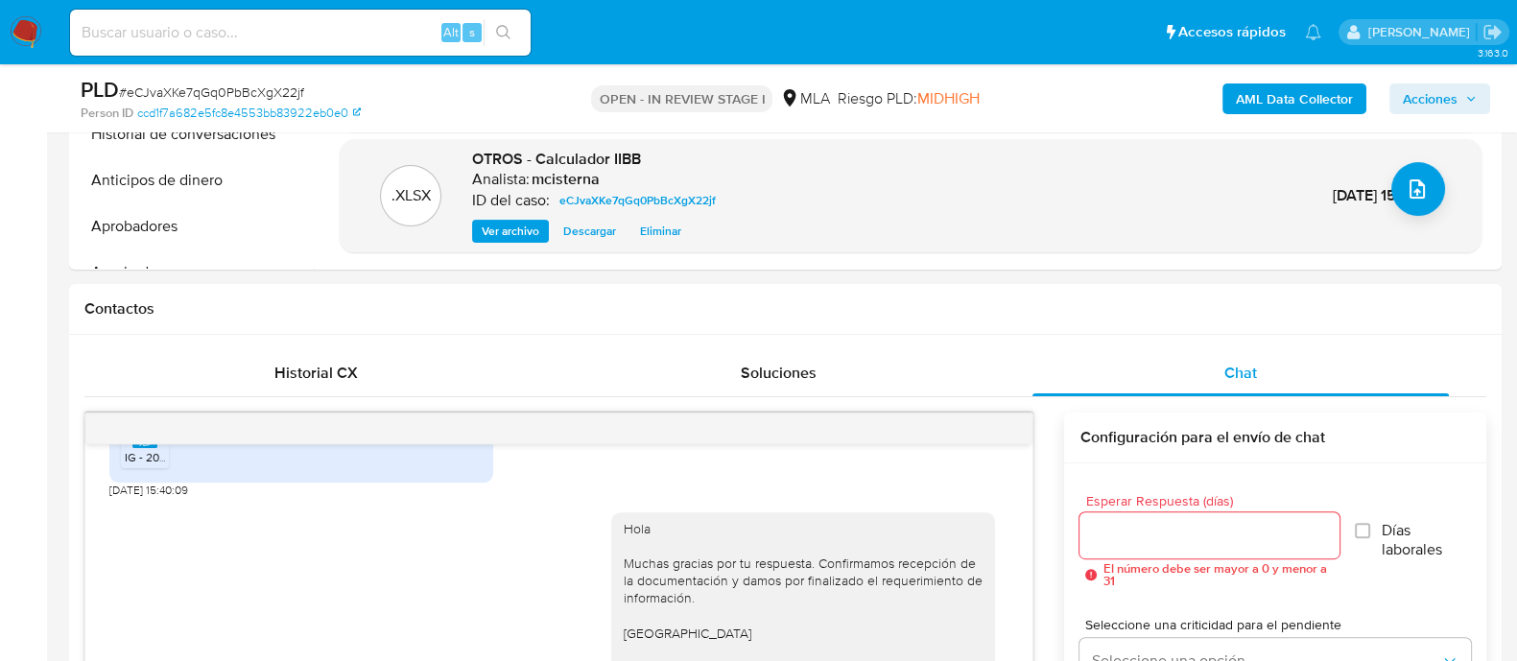
click at [1434, 117] on div "AML Data Collector Acciones" at bounding box center [1258, 98] width 464 height 45
click at [1434, 103] on span "Acciones" at bounding box center [1430, 98] width 55 height 31
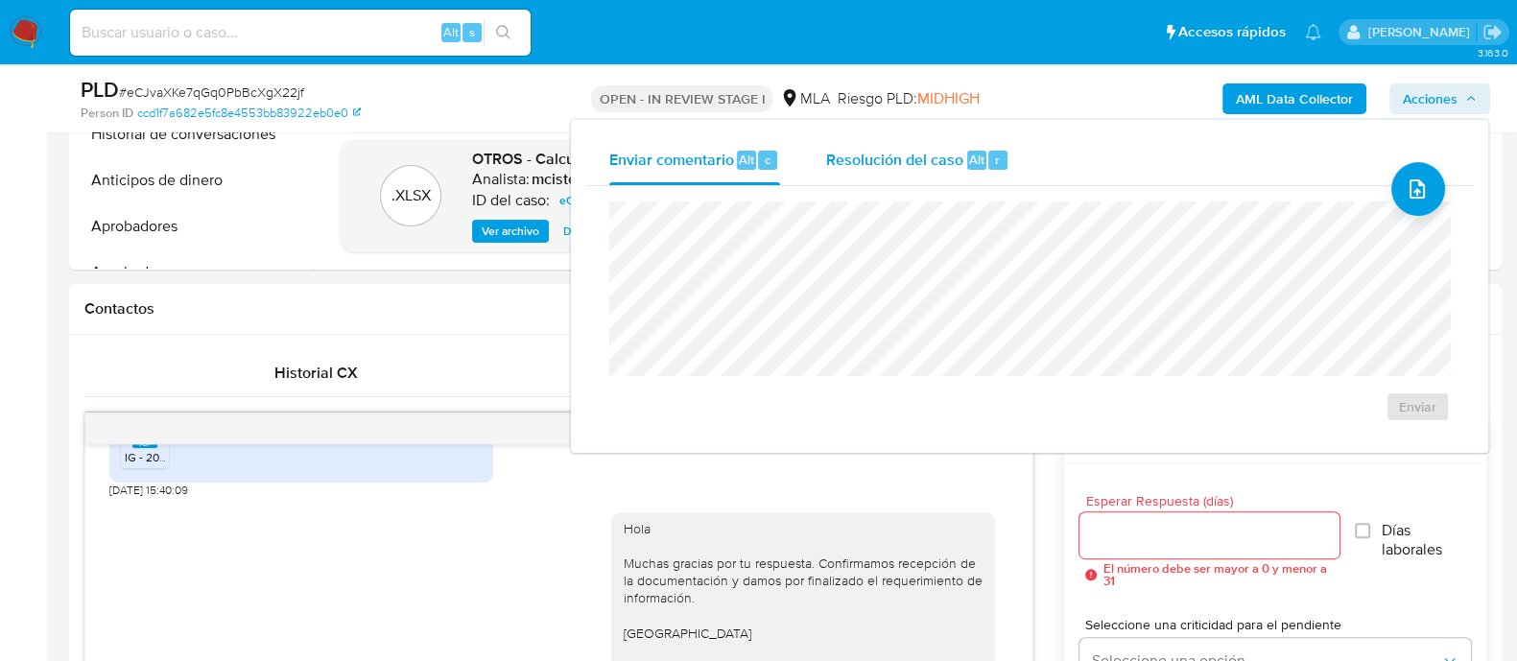
click at [945, 166] on span "Resolución del caso" at bounding box center [894, 159] width 137 height 22
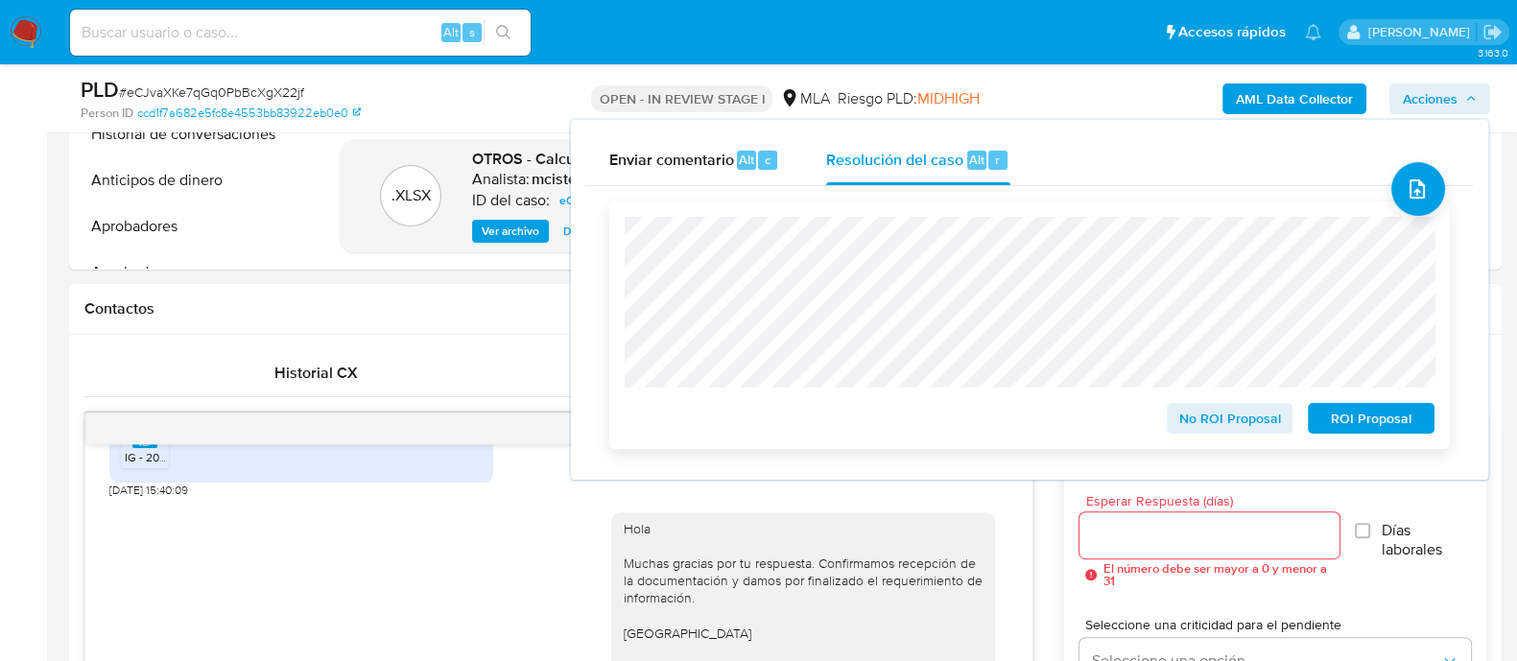
click at [1227, 418] on span "No ROI Proposal" at bounding box center [1230, 418] width 100 height 27
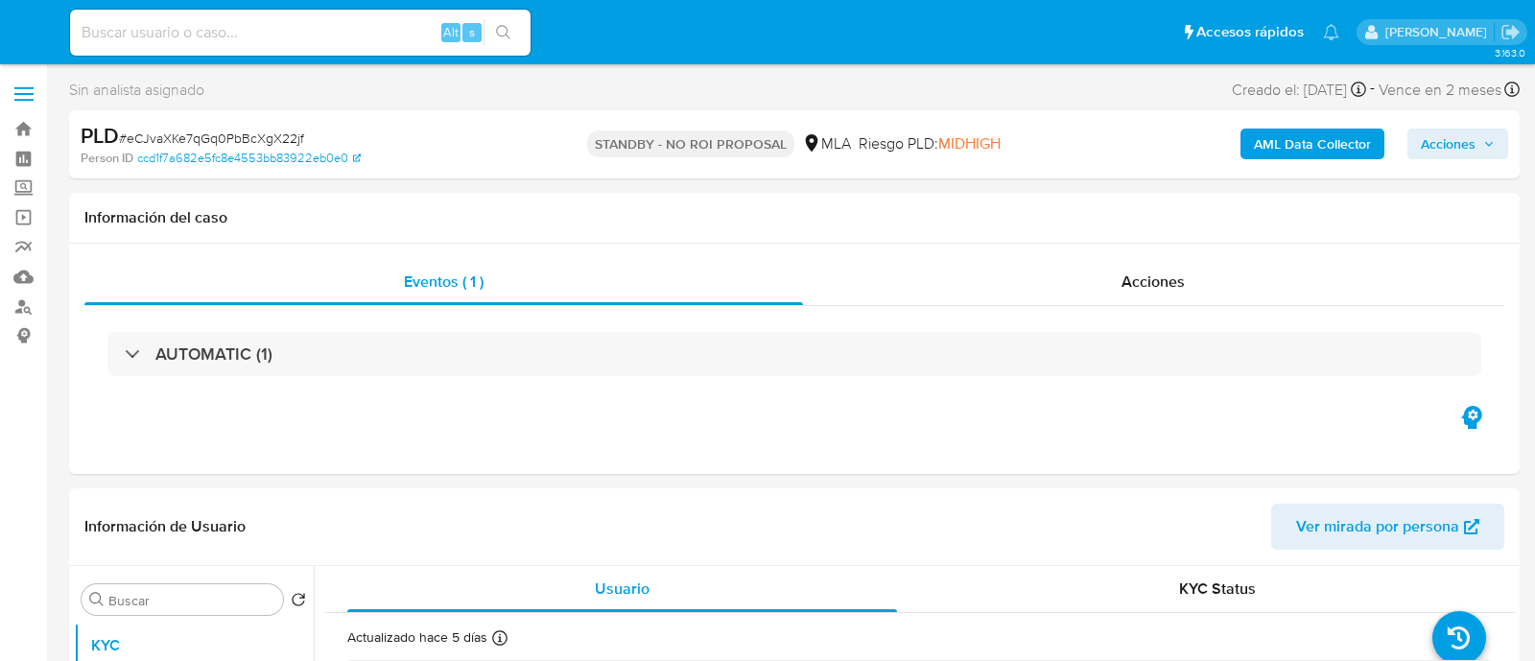
select select "10"
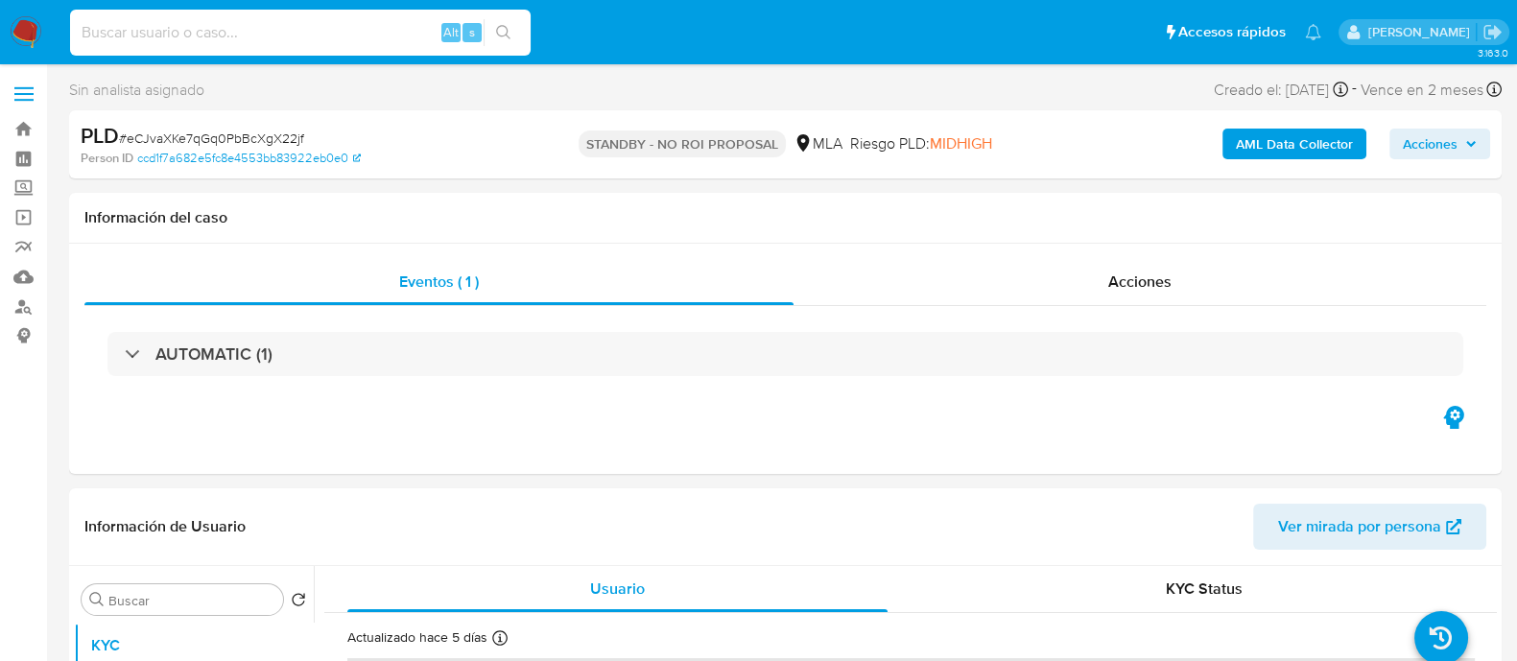
click at [391, 26] on input at bounding box center [300, 32] width 461 height 25
paste input "A7nmAv9K5jXg40euVxnFgMBv"
type input "A7nmAv9K5jXg40euVxnFgMBv"
click at [516, 26] on button "search-icon" at bounding box center [503, 32] width 39 height 27
click at [507, 32] on icon "search-icon" at bounding box center [503, 32] width 14 height 14
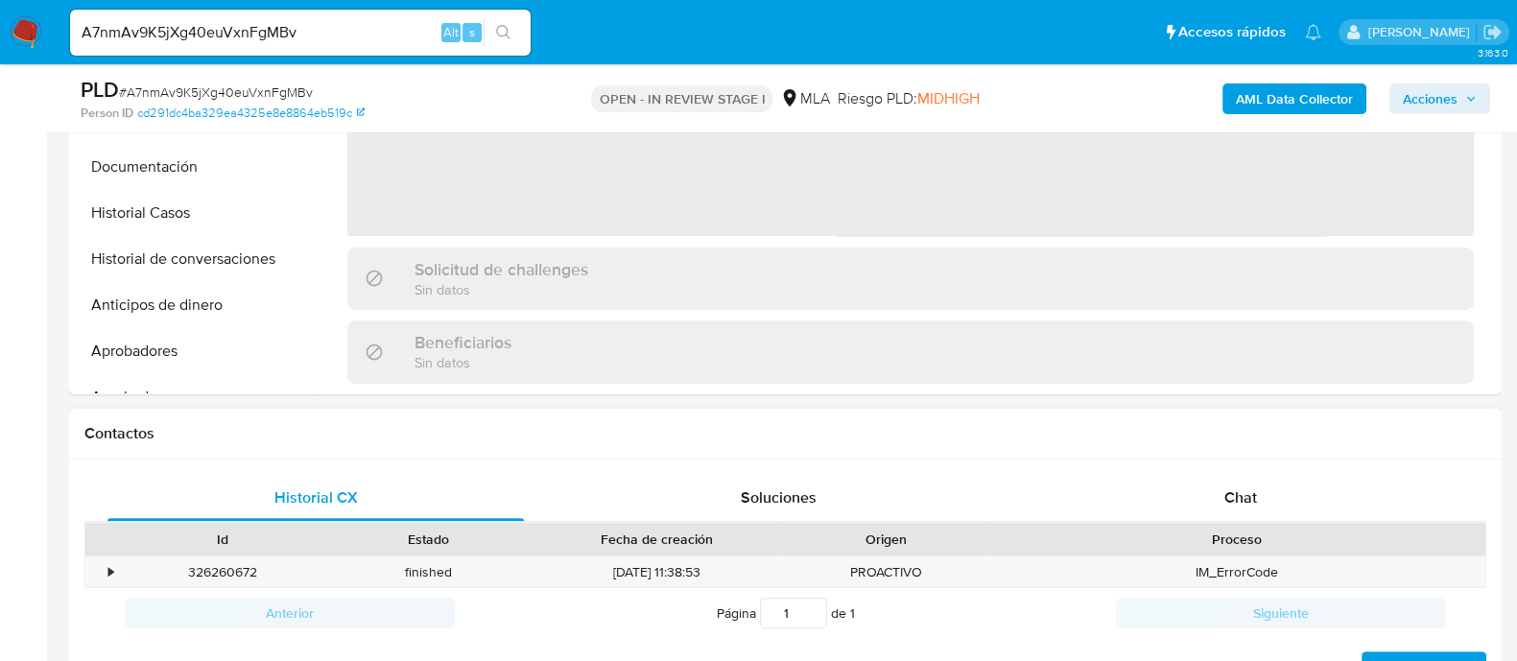
scroll to position [720, 0]
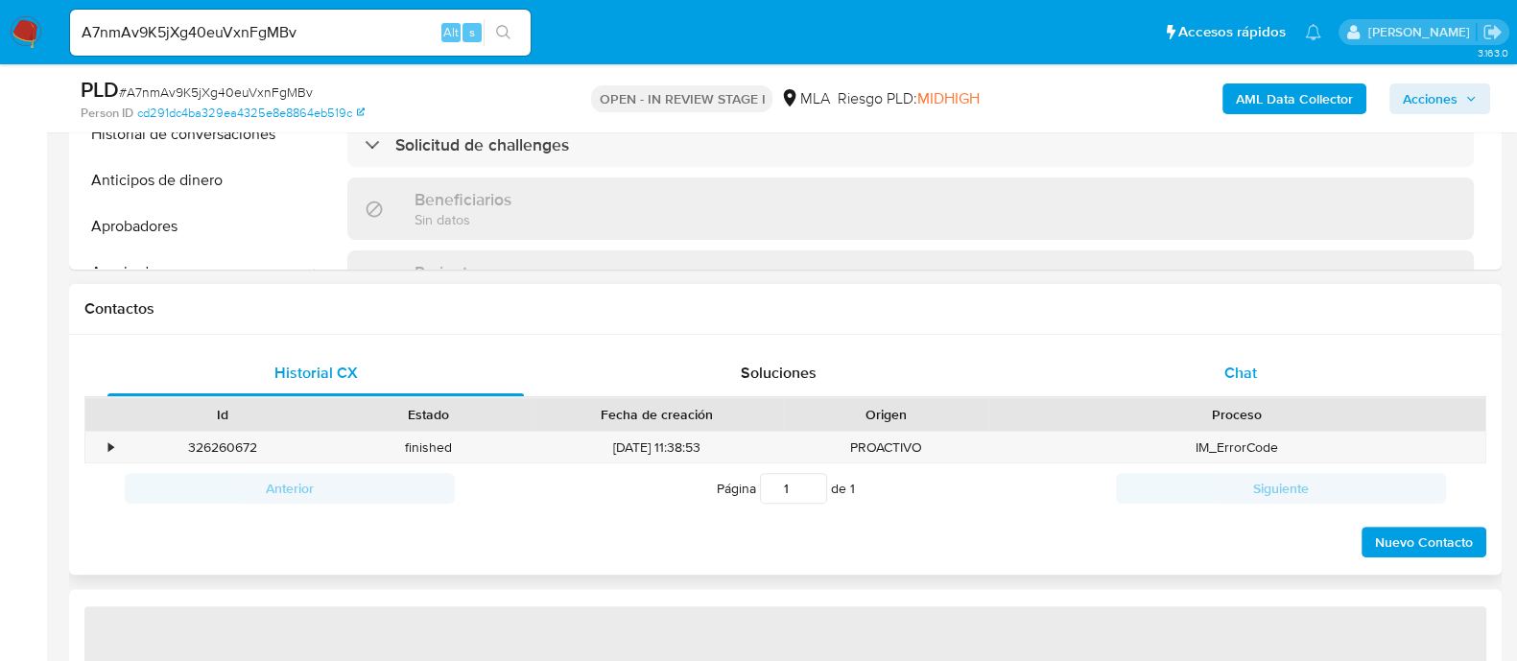
click at [1235, 367] on span "Chat" at bounding box center [1240, 373] width 33 height 22
select select "10"
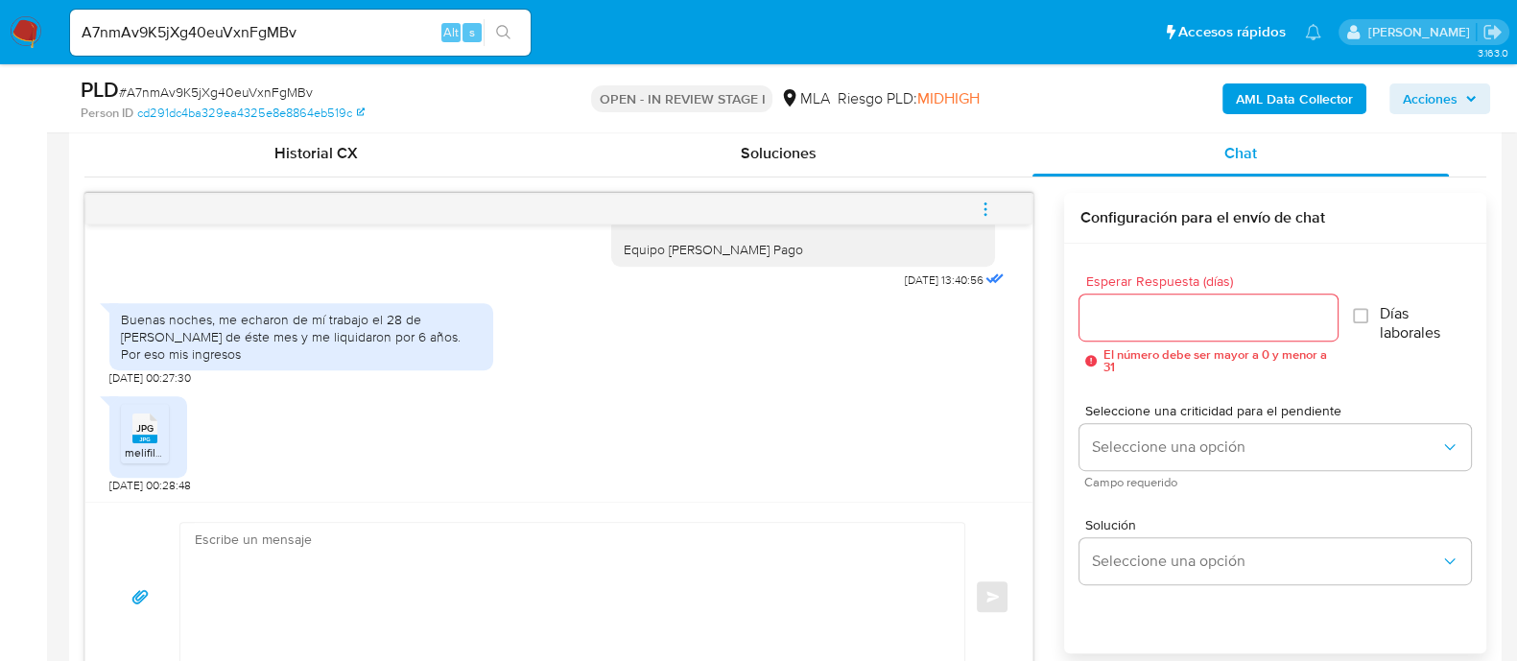
scroll to position [959, 0]
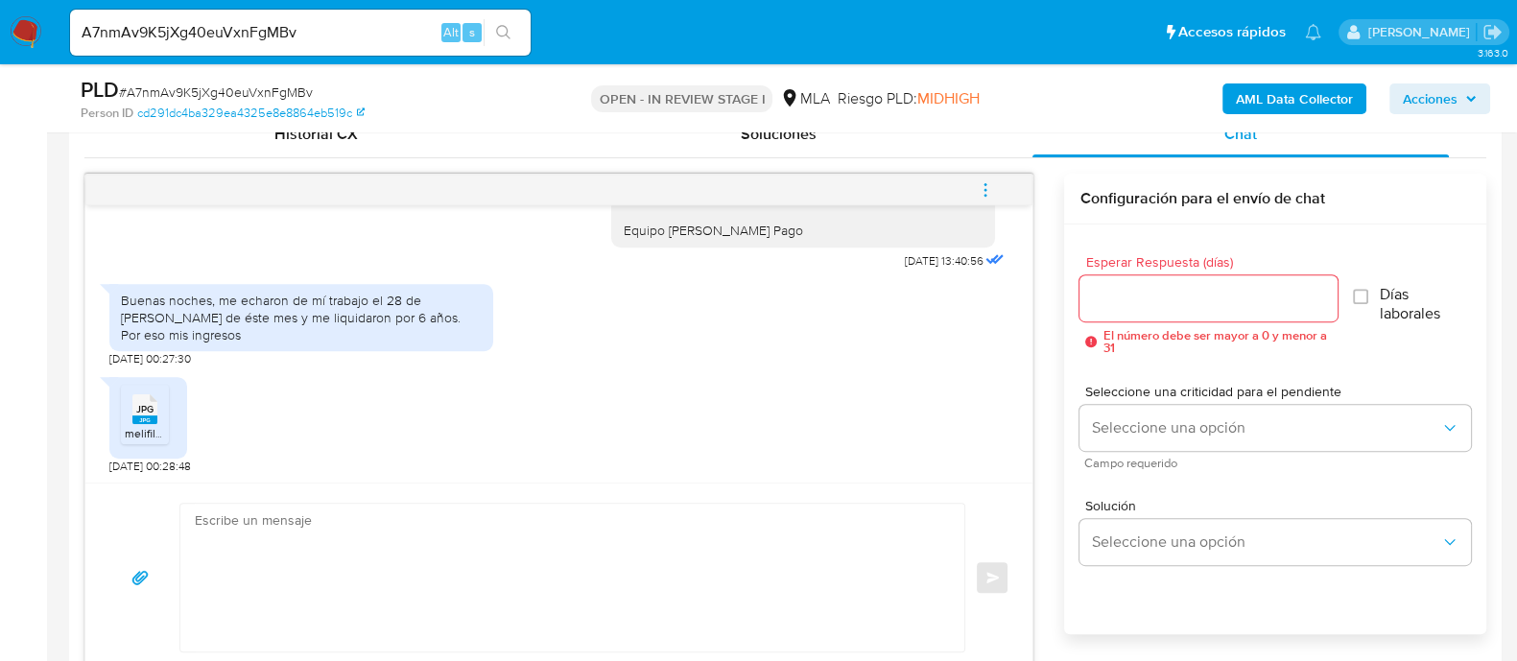
click at [136, 425] on span "melifile3160332495271847463.jpg" at bounding box center [213, 433] width 177 height 16
click at [662, 592] on textarea at bounding box center [568, 578] width 746 height 148
paste textarea "Hola Muchas gracias por tu respuesta. Confirmamos recepción de la documentación…"
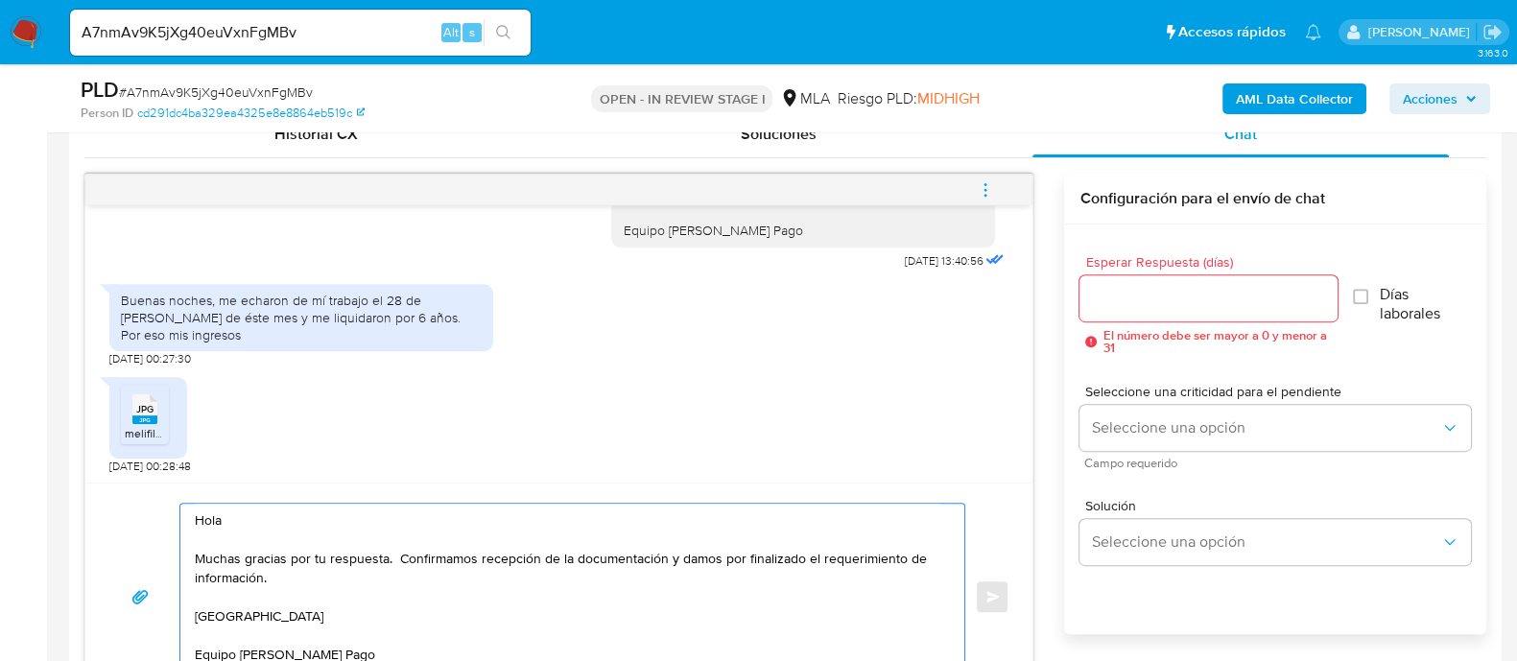
scroll to position [979, 0]
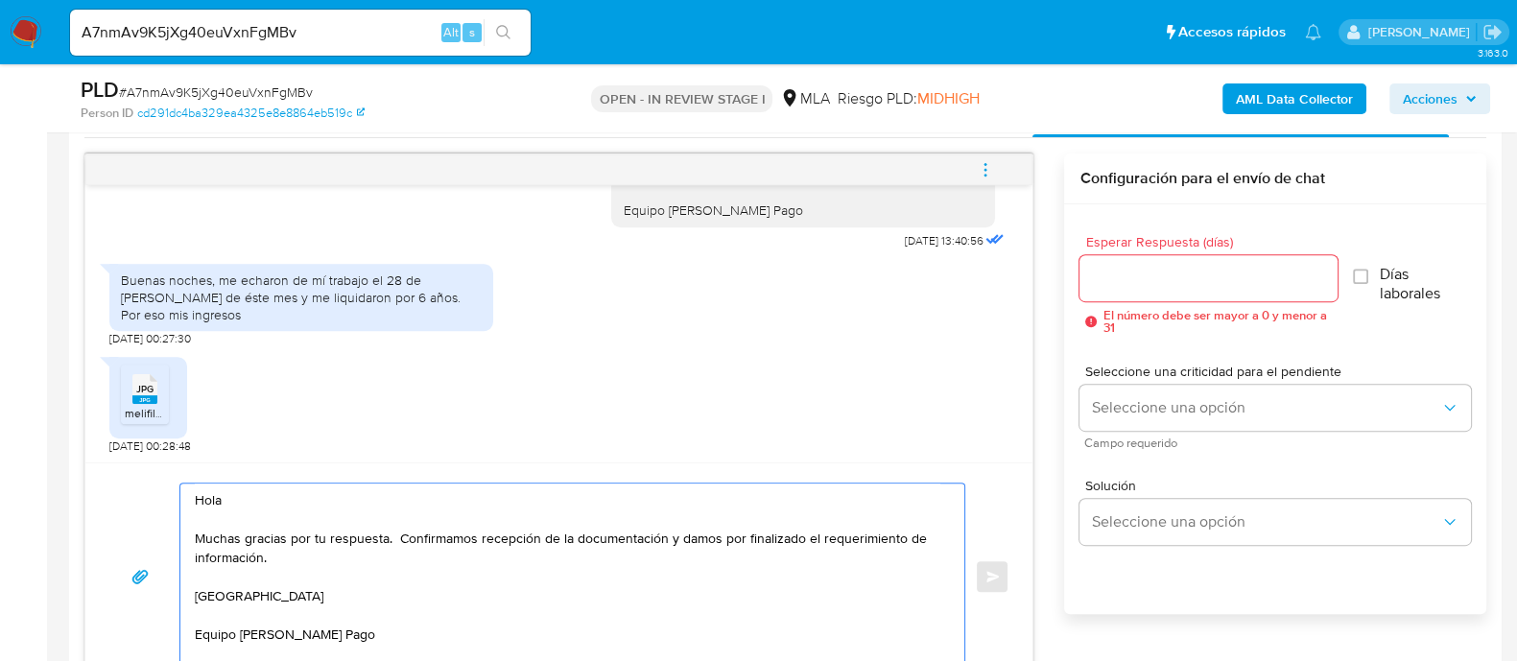
type textarea "Hola Muchas gracias por tu respuesta. Confirmamos recepción de la documentación…"
click at [1111, 275] on input "Esperar Respuesta (días)" at bounding box center [1207, 278] width 257 height 25
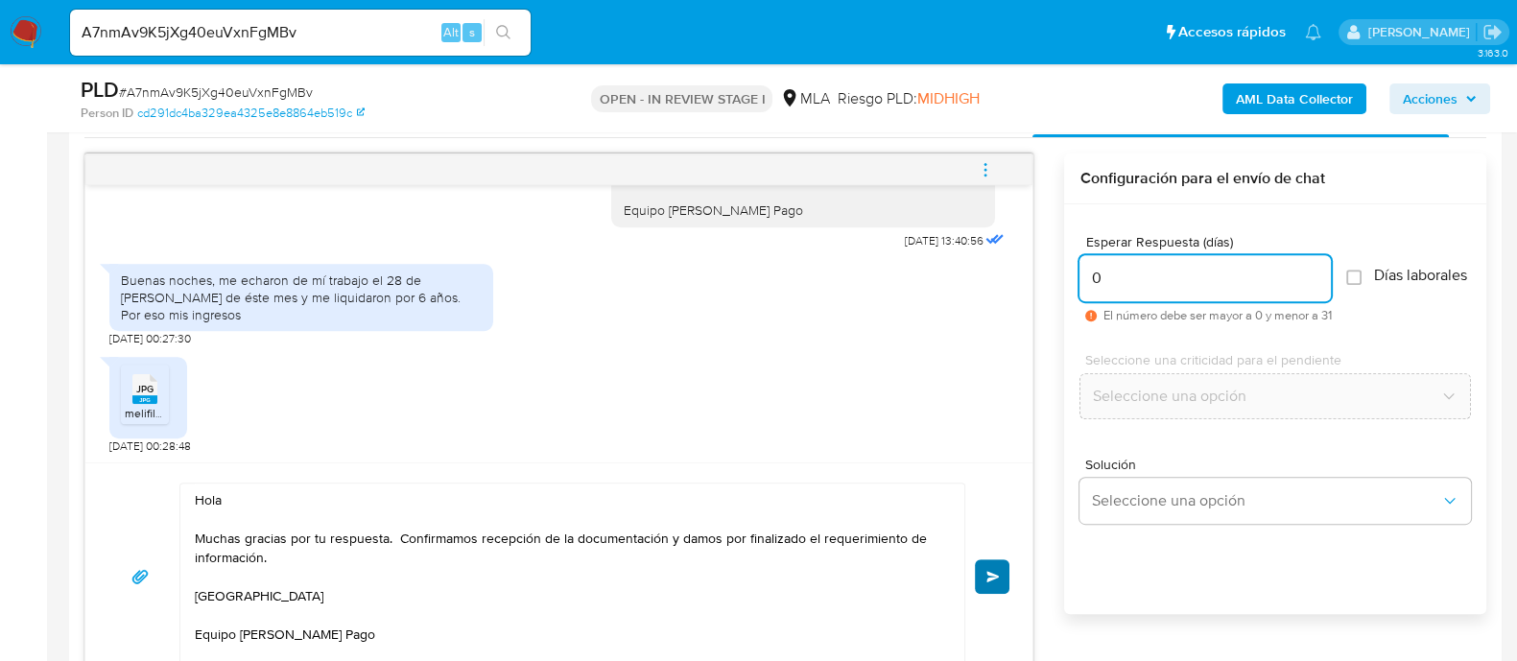
type input "0"
click at [997, 563] on button "Enviar" at bounding box center [992, 576] width 35 height 35
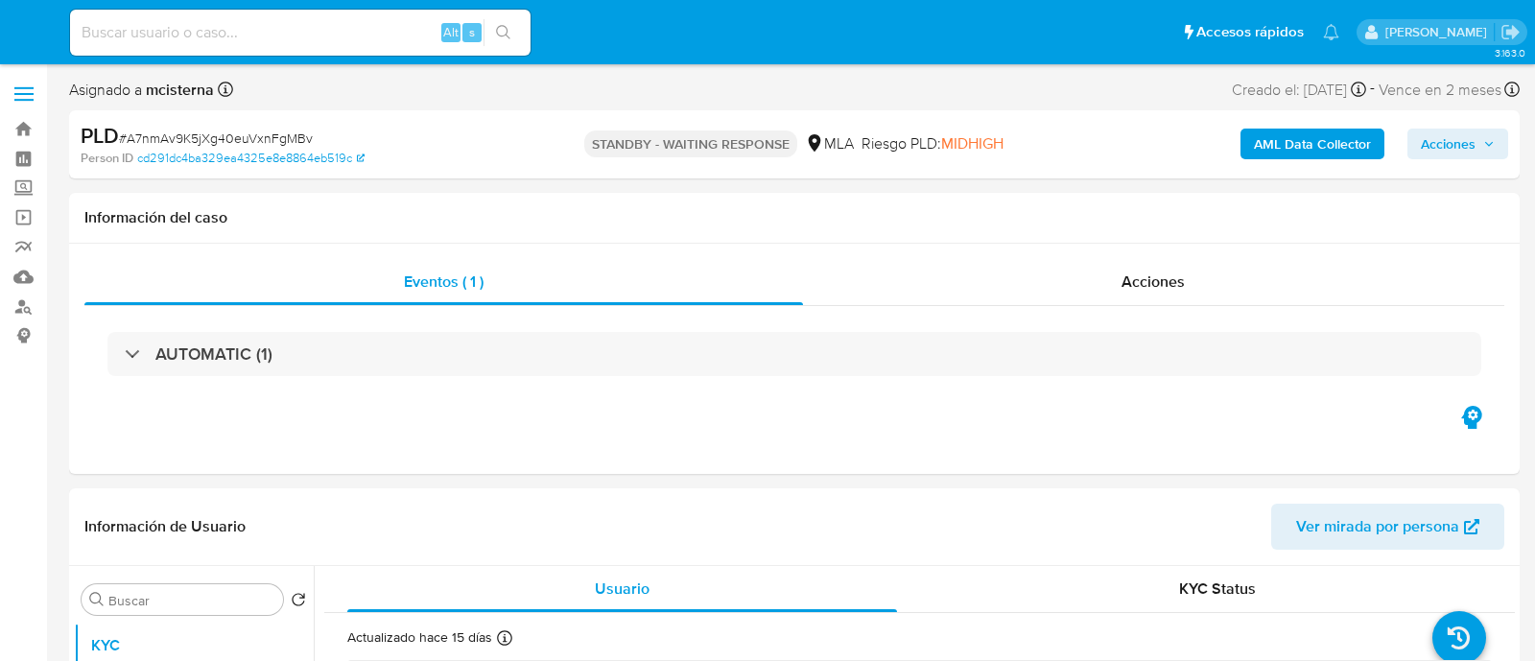
select select "10"
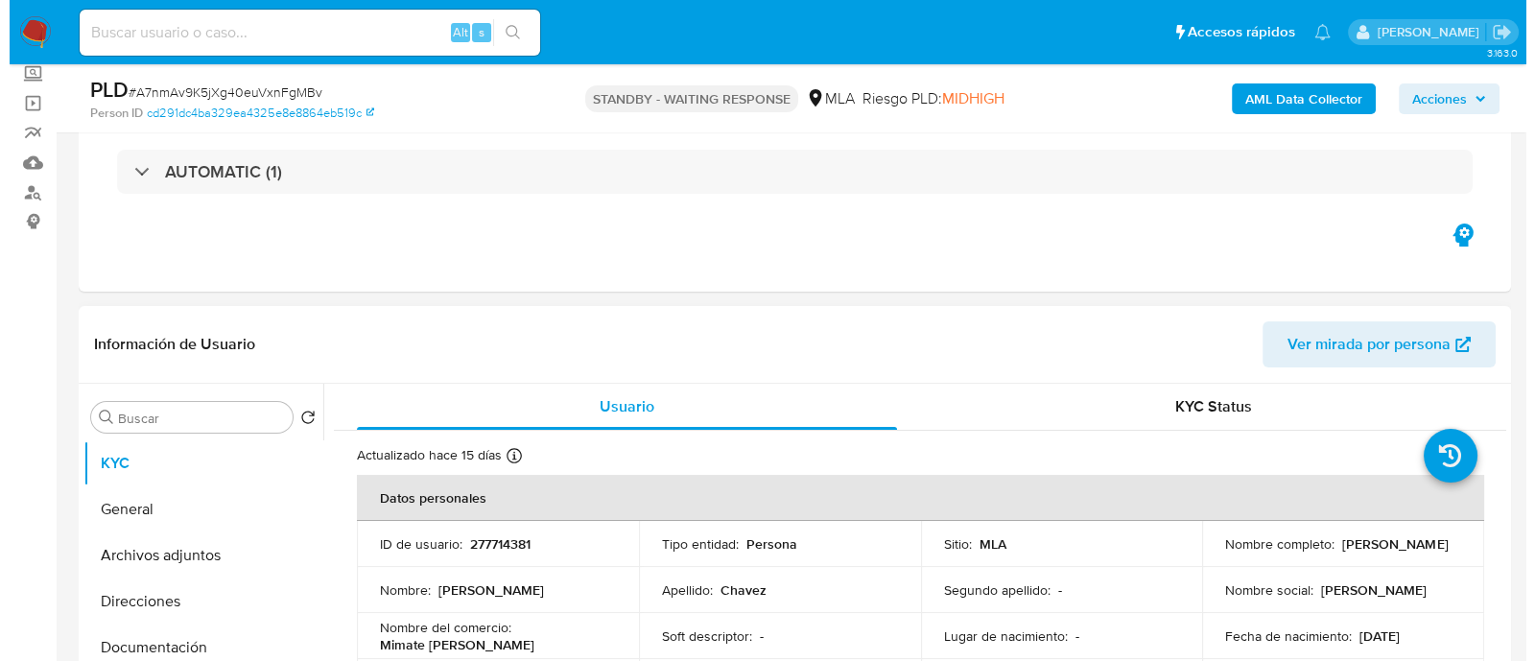
scroll to position [360, 0]
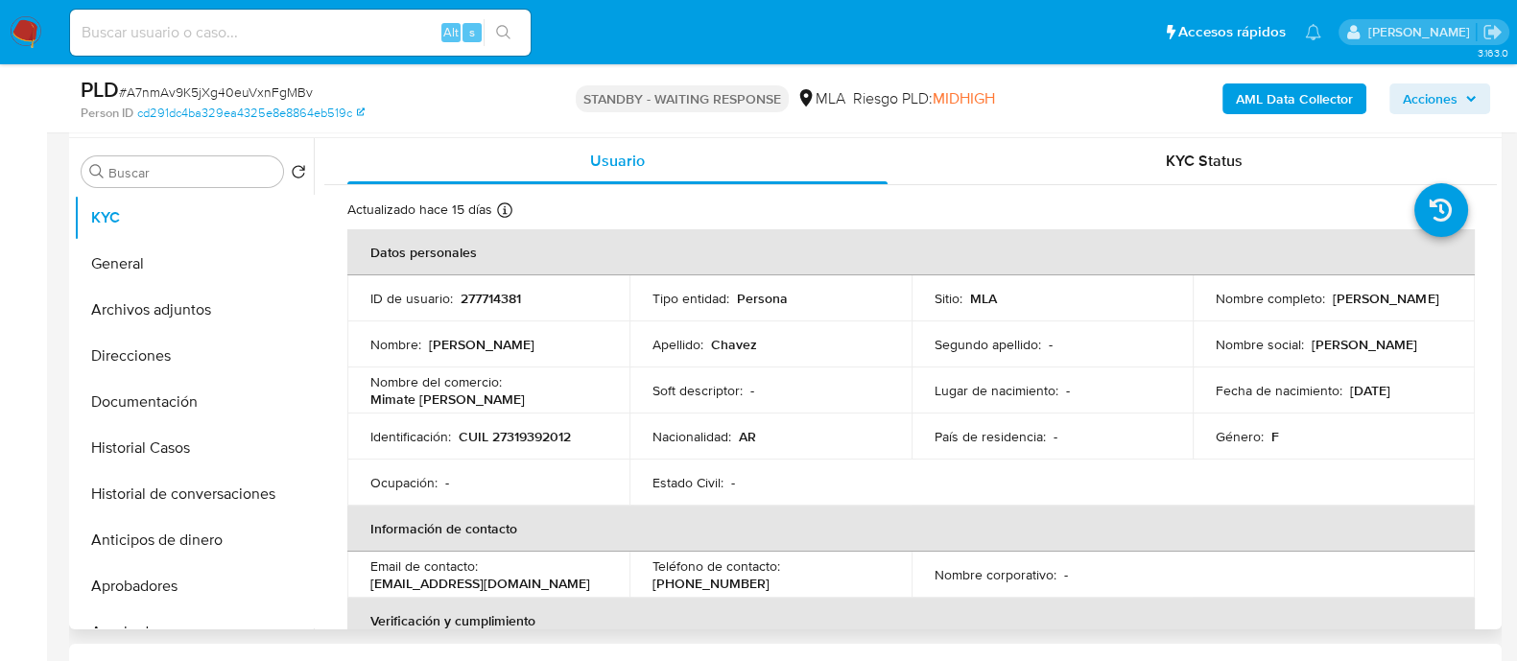
click at [545, 440] on p "CUIL 27319392012" at bounding box center [515, 436] width 112 height 17
copy p "27319392012"
click at [152, 455] on button "Historial Casos" at bounding box center [194, 448] width 240 height 46
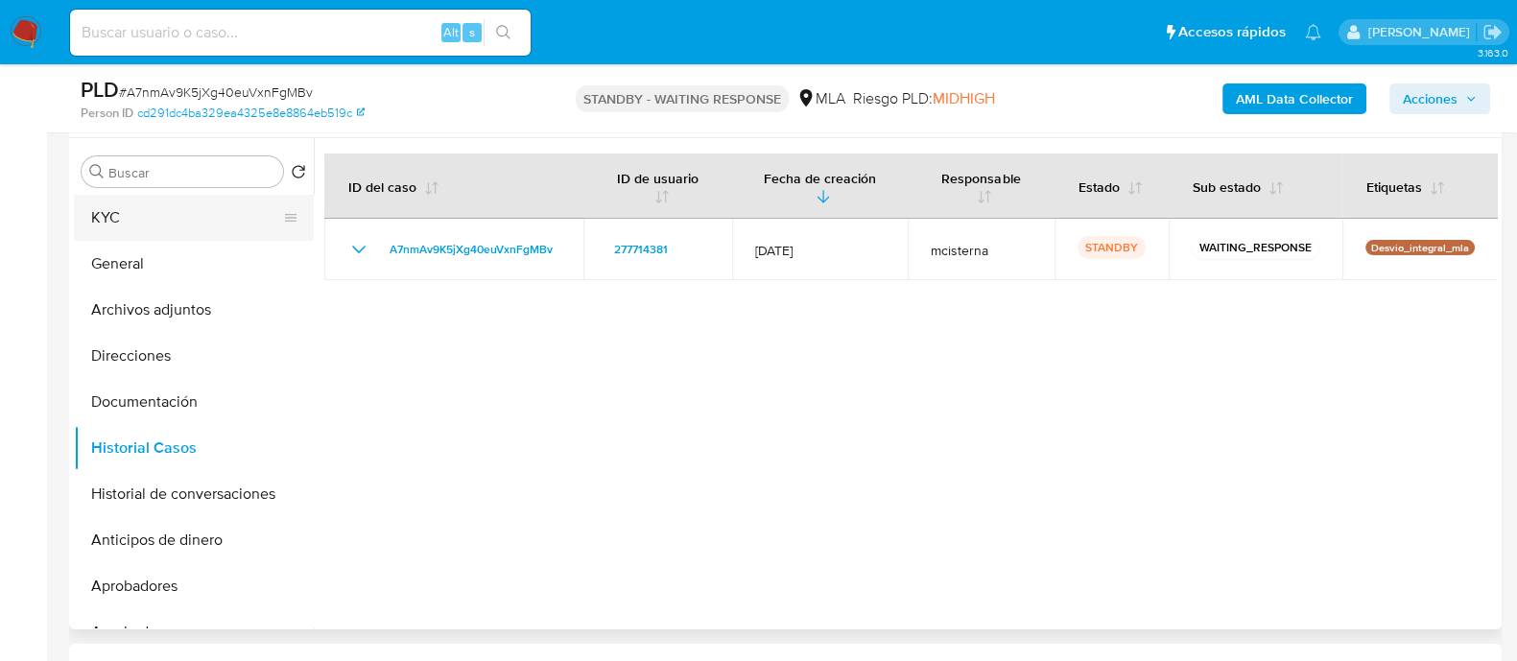
click at [168, 226] on button "KYC" at bounding box center [186, 218] width 225 height 46
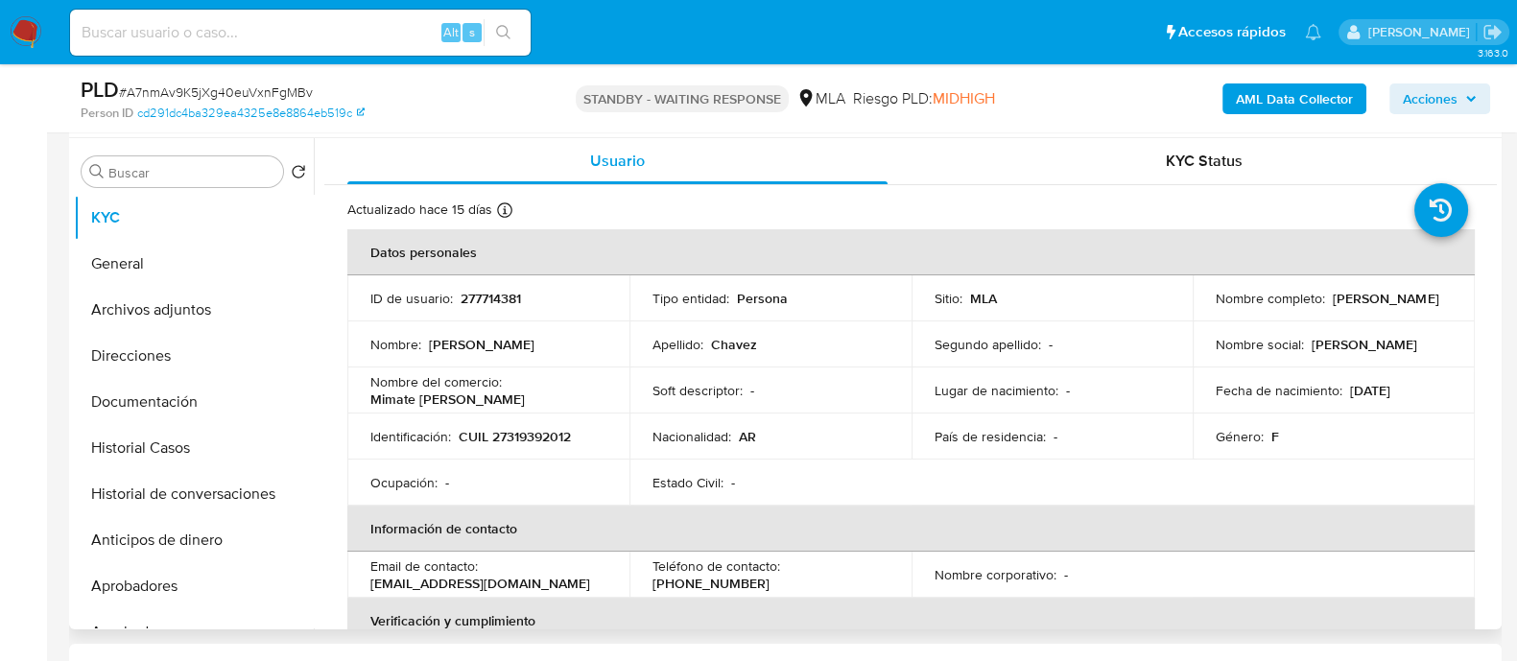
click at [561, 433] on p "CUIL 27319392012" at bounding box center [515, 436] width 112 height 17
copy p "27319392012"
click at [233, 489] on button "Historial de conversaciones" at bounding box center [186, 494] width 225 height 46
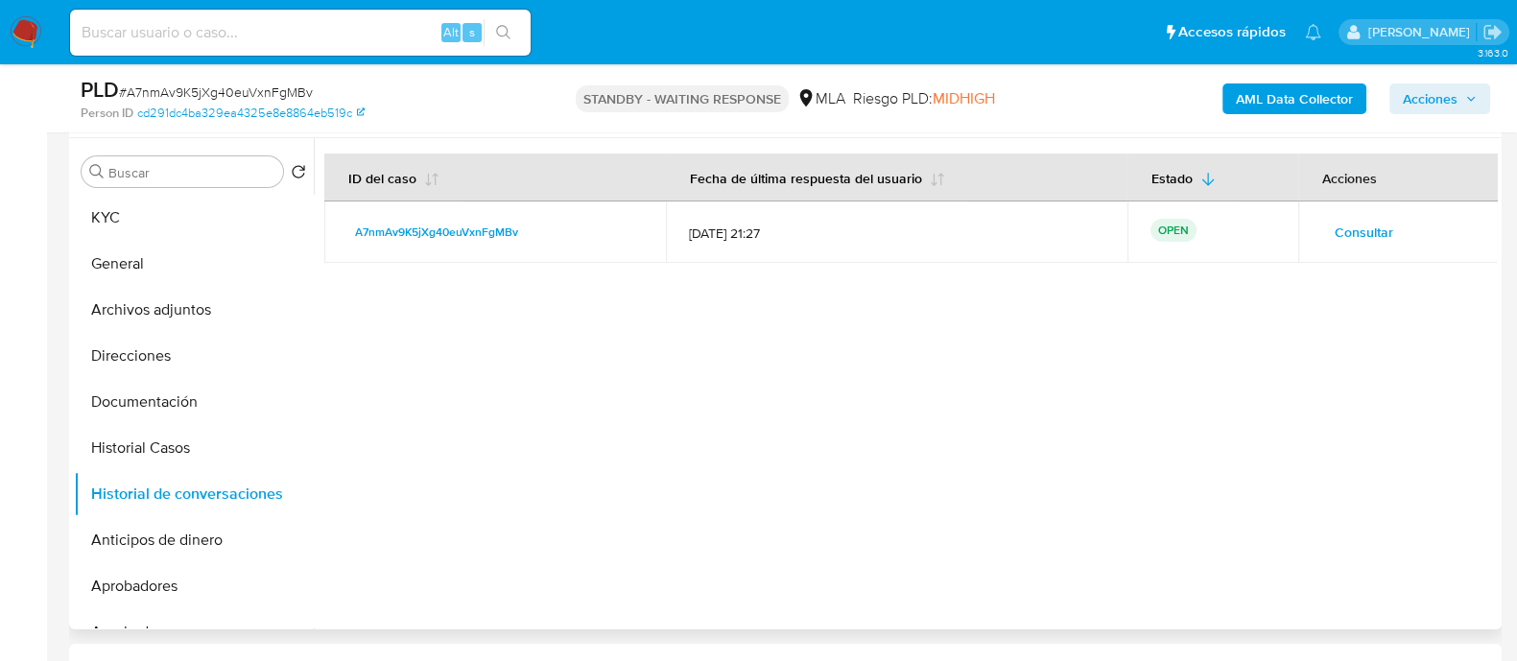
click at [1345, 225] on span "Consultar" at bounding box center [1364, 232] width 59 height 27
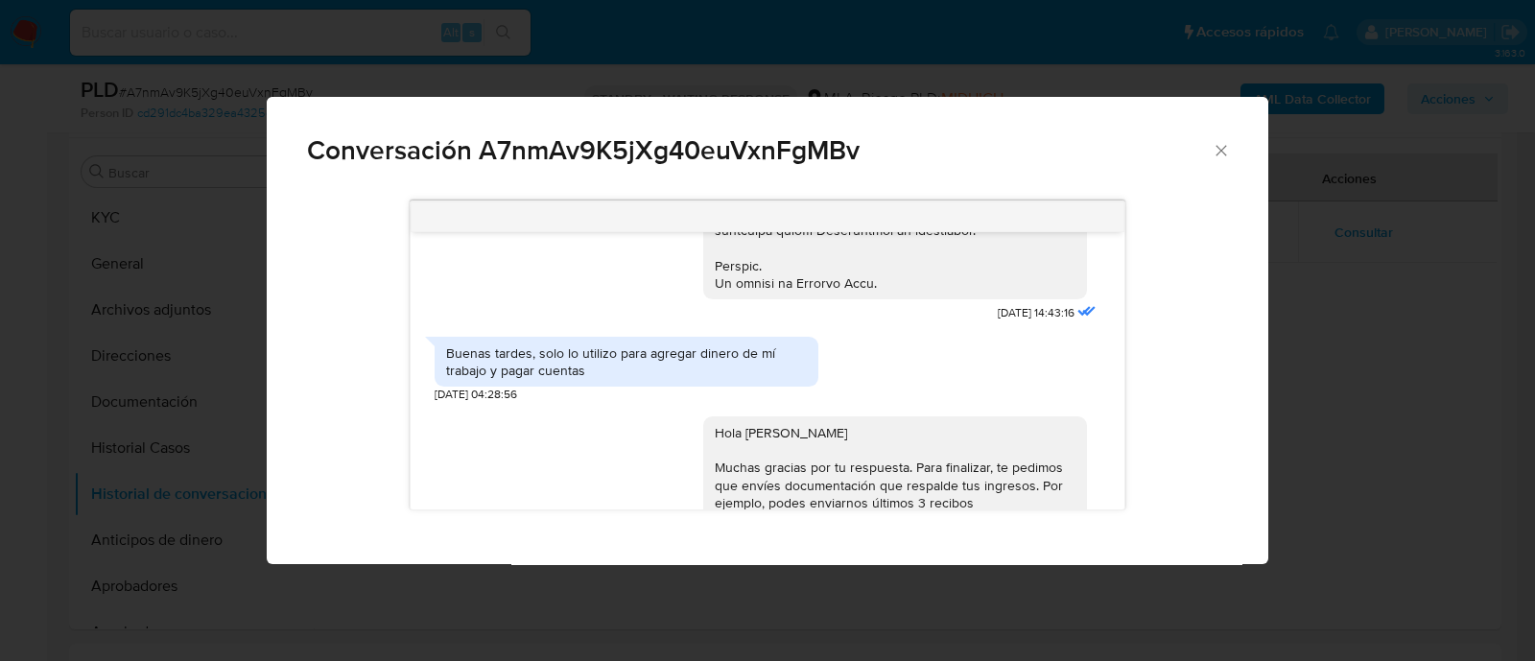
scroll to position [1070, 0]
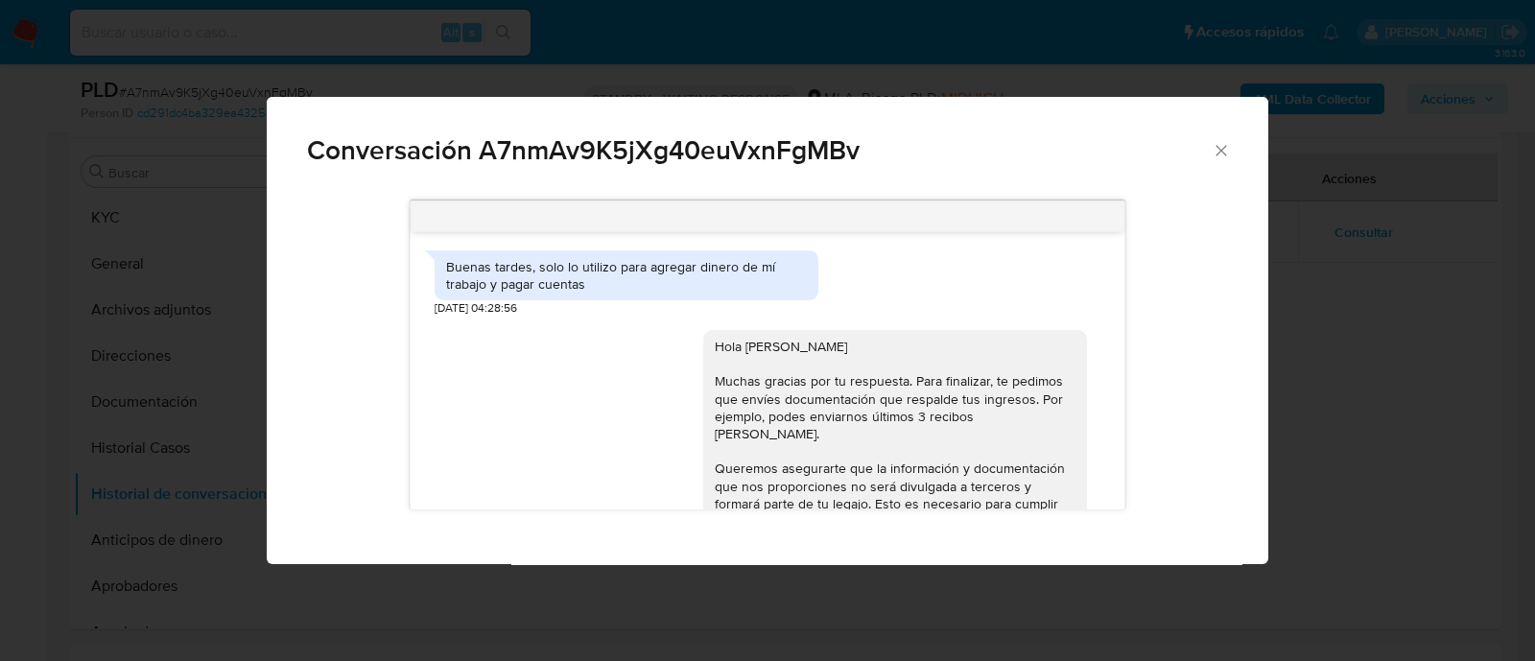
click at [524, 290] on div "Buenas tardes, solo lo utilizo para agregar dinero de mí trabajo y pagar cuentas" at bounding box center [626, 275] width 361 height 35
copy div "Buenas tardes, solo lo utilizo para agregar dinero de mí trabajo y pagar cuentas"
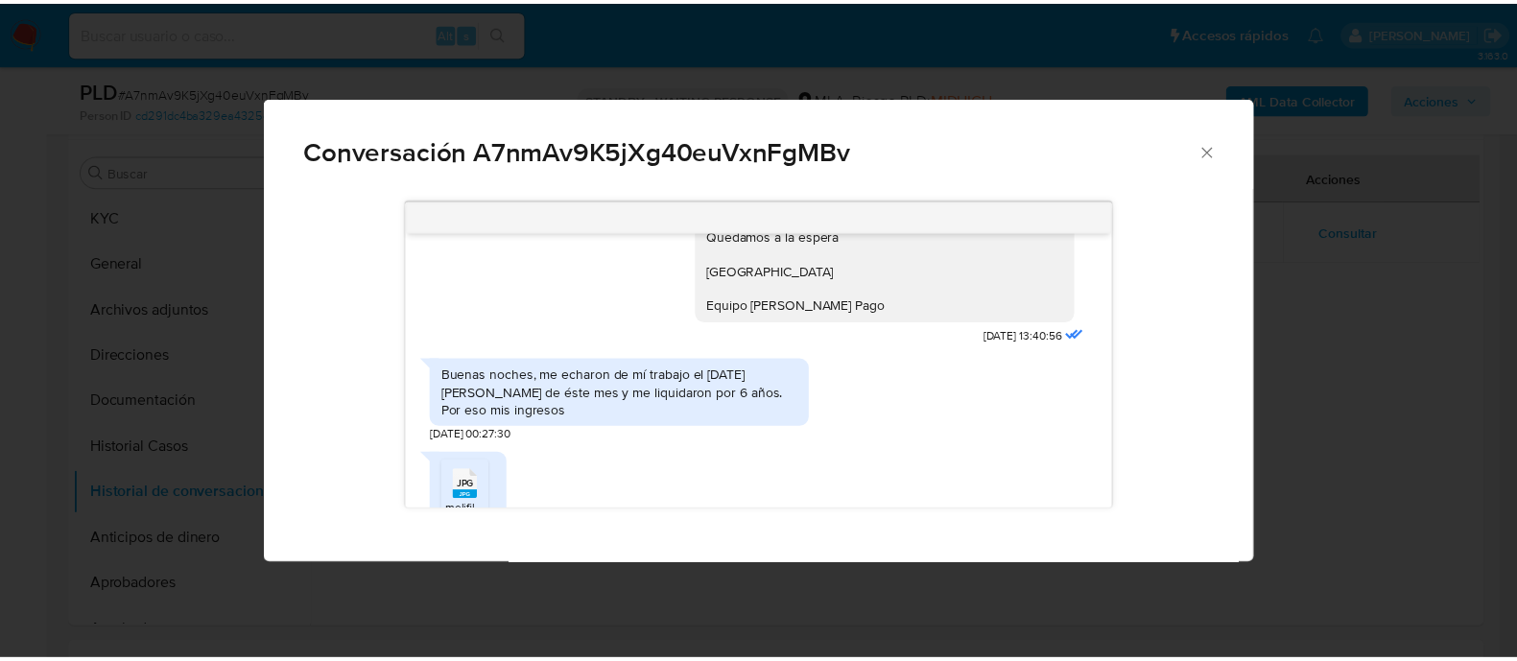
scroll to position [1430, 0]
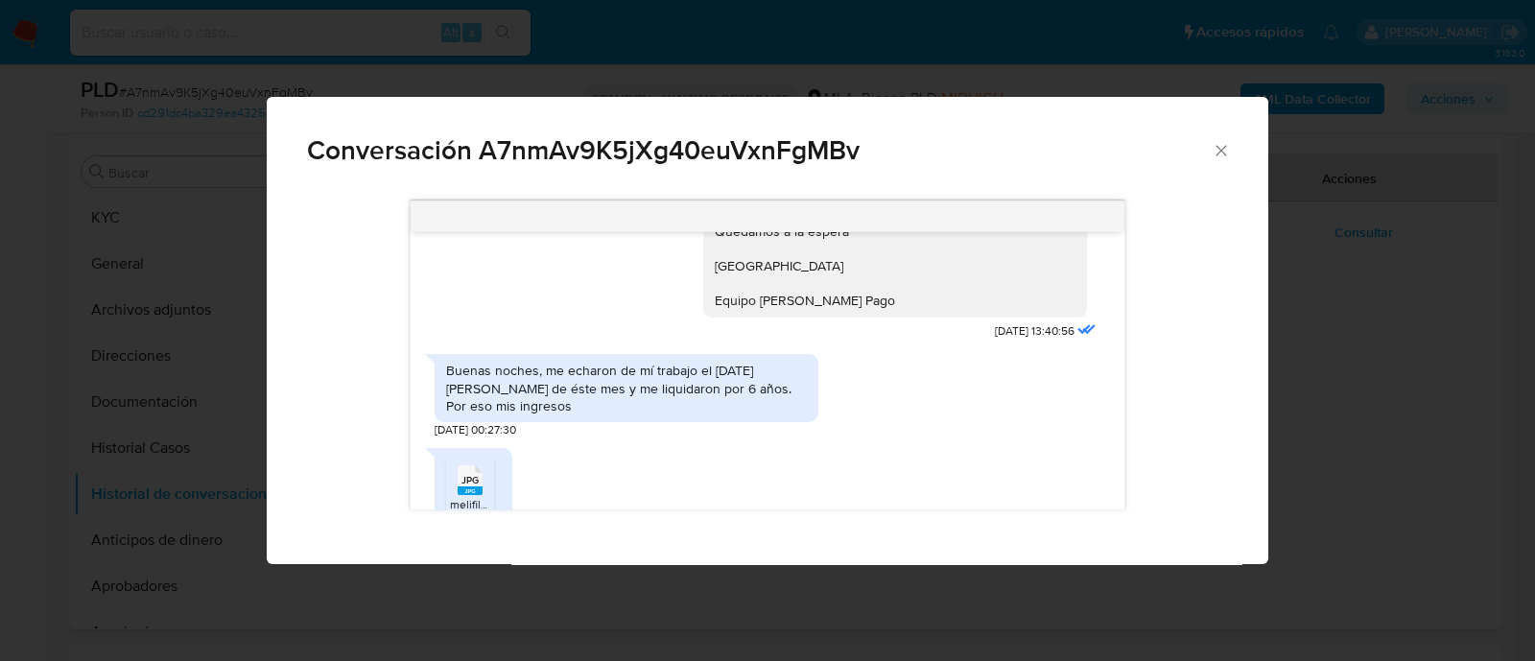
click at [552, 348] on div "Buenas noches, me echaron de mí trabajo el 28 de Julio de éste mes y me liquida…" at bounding box center [627, 390] width 384 height 93
click at [545, 378] on div "Buenas noches, me echaron de mí trabajo el 28 de [PERSON_NAME] de éste mes y me…" at bounding box center [626, 388] width 361 height 53
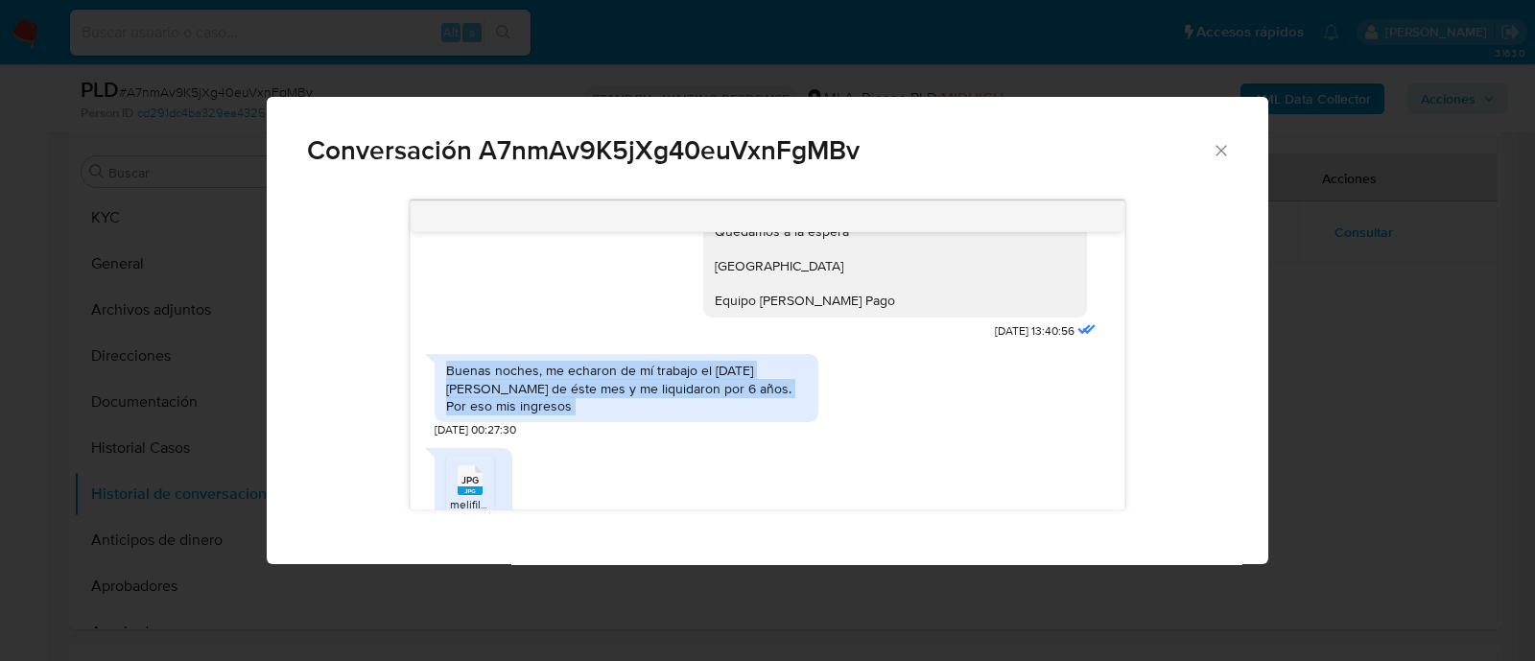
click at [545, 378] on div "Buenas noches, me echaron de mí trabajo el 28 de [PERSON_NAME] de éste mes y me…" at bounding box center [626, 388] width 361 height 53
copy div "Buenas noches, me echaron de mí trabajo el 28 de [PERSON_NAME] de éste mes y me…"
click at [249, 400] on div "Conversación A7nmAv9K5jXg40euVxnFgMBv 17/09/2025 14:43:16 Buenas tardes, solo l…" at bounding box center [767, 330] width 1535 height 661
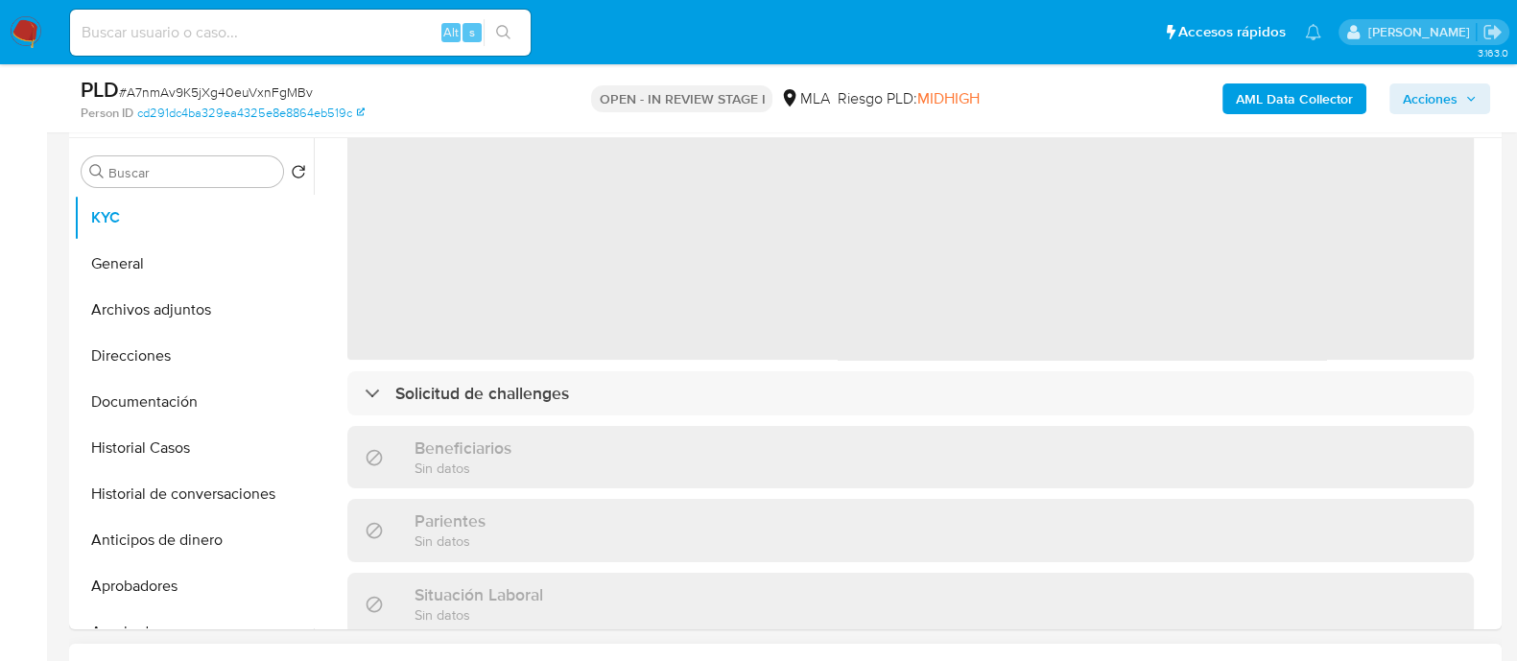
scroll to position [360, 0]
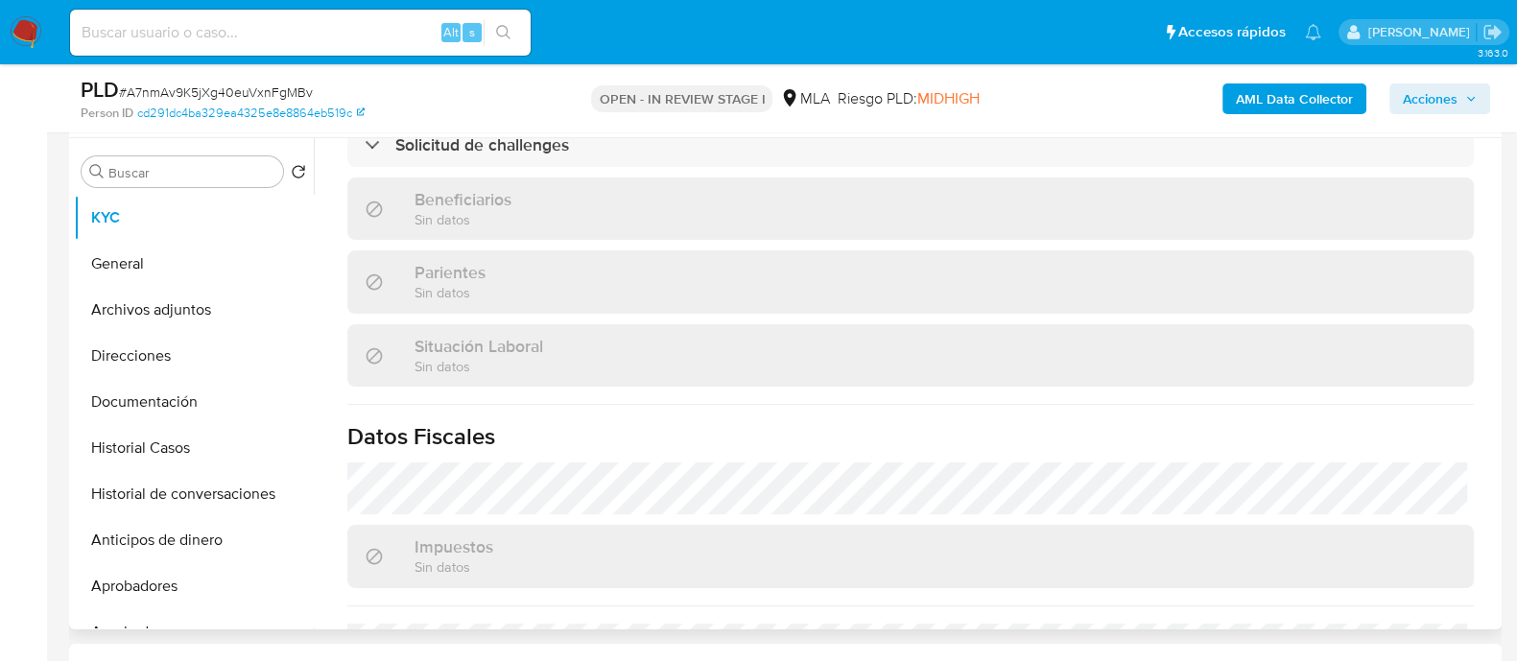
select select "10"
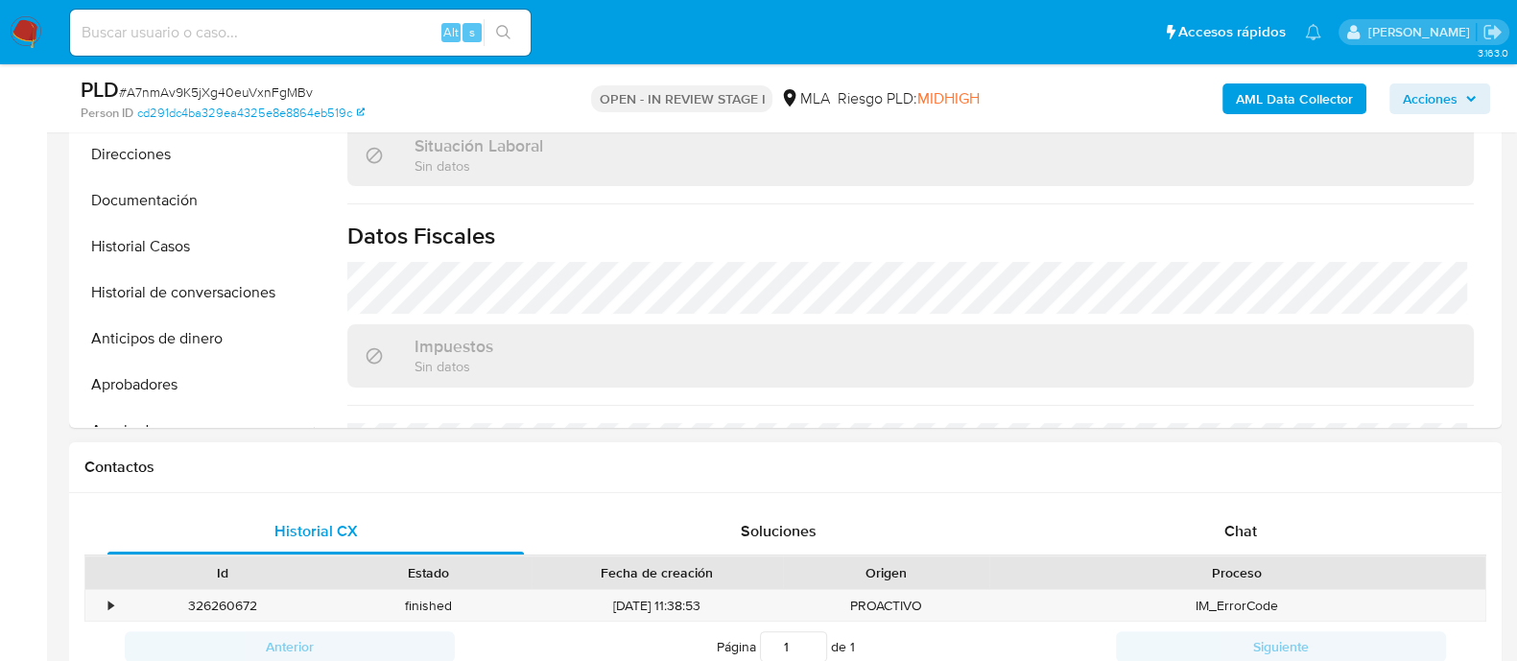
scroll to position [720, 0]
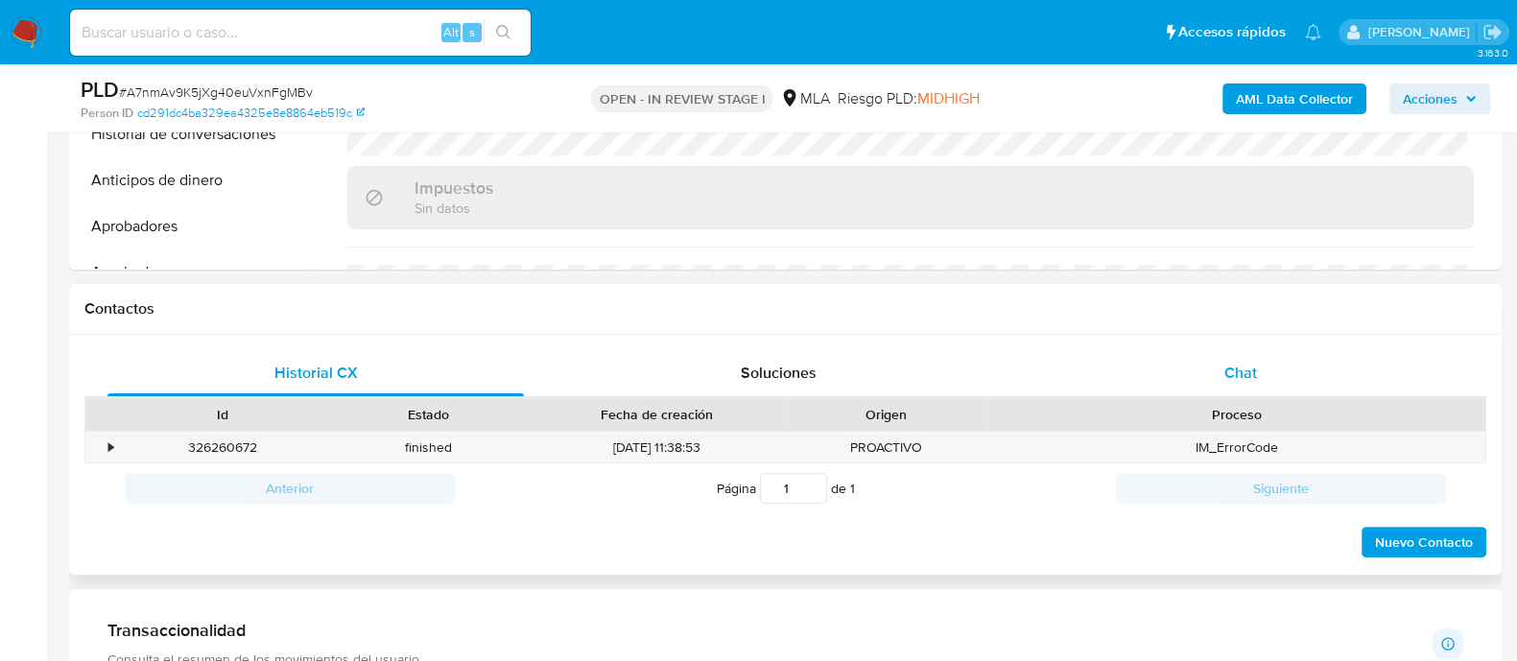
click at [1236, 371] on span "Chat" at bounding box center [1240, 373] width 33 height 22
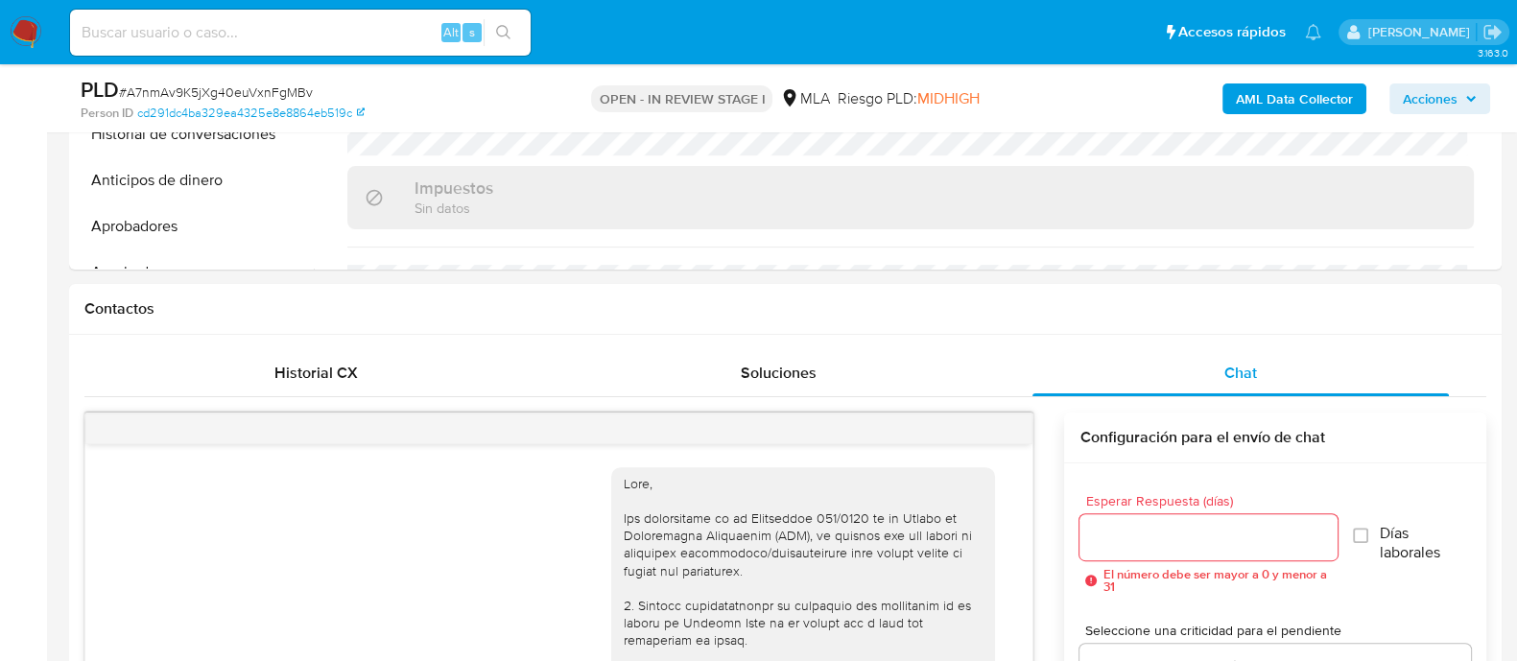
scroll to position [1666, 0]
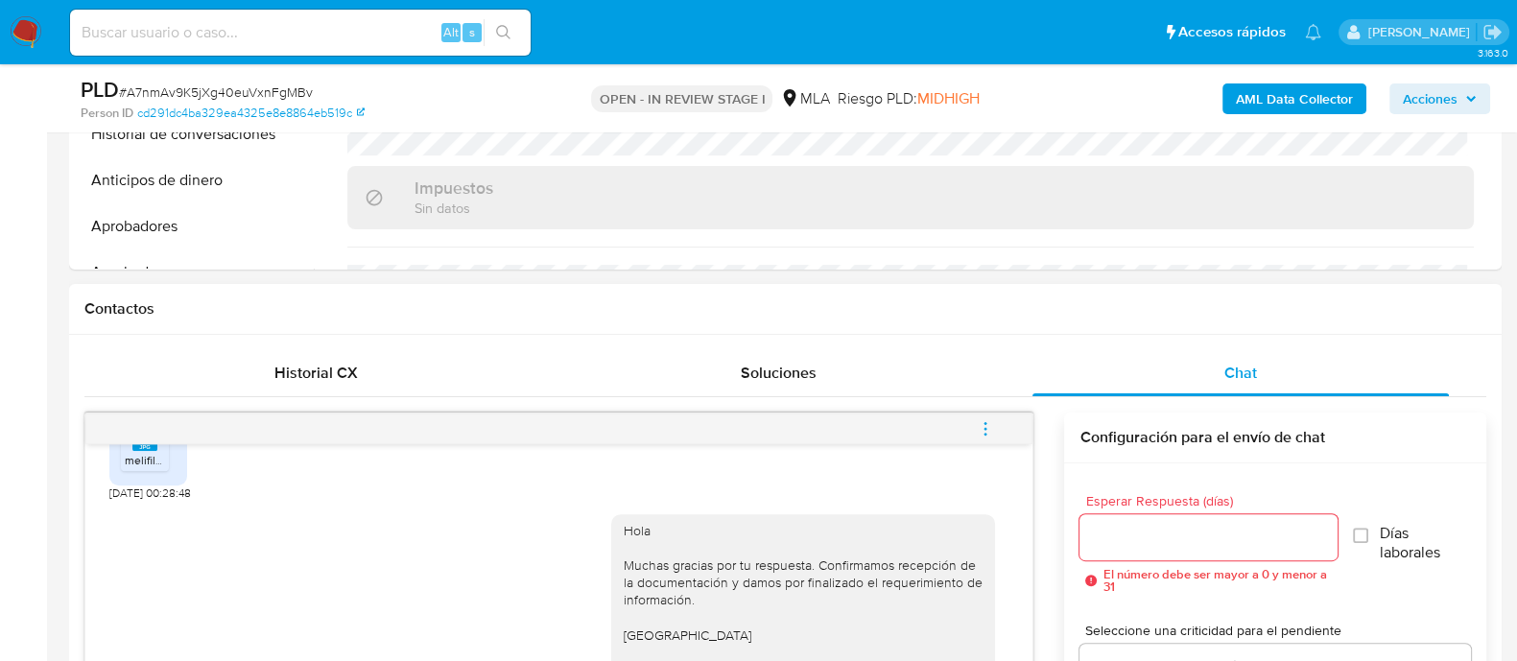
click at [997, 428] on button "menu-action" at bounding box center [985, 429] width 63 height 46
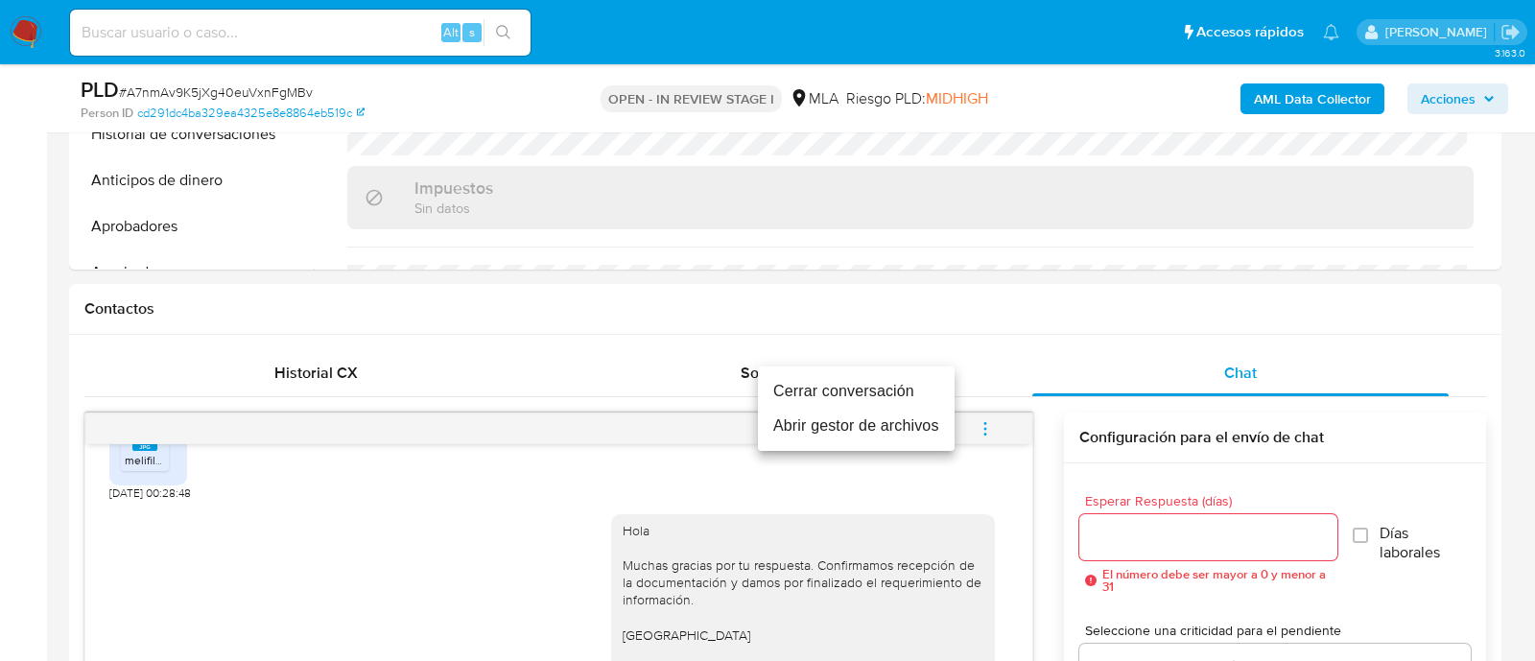
click at [867, 379] on li "Cerrar conversación" at bounding box center [856, 391] width 197 height 35
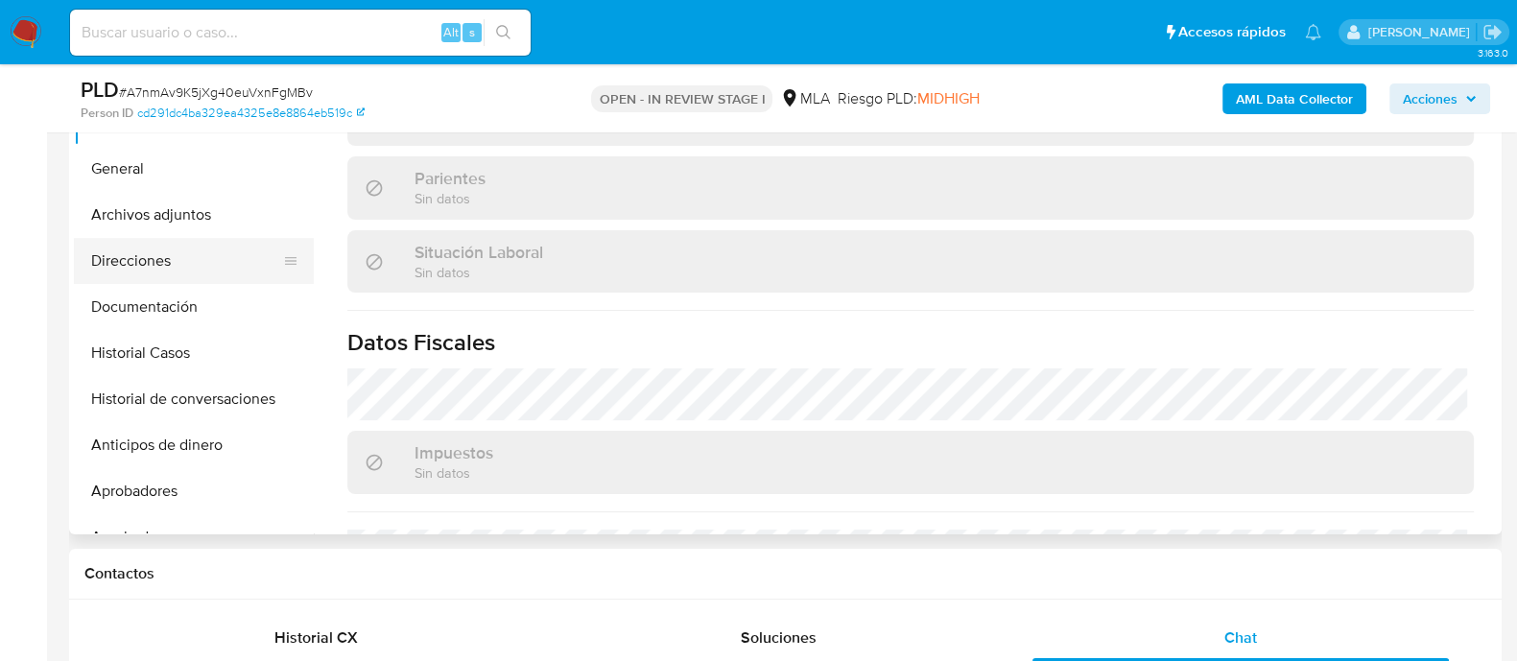
scroll to position [360, 0]
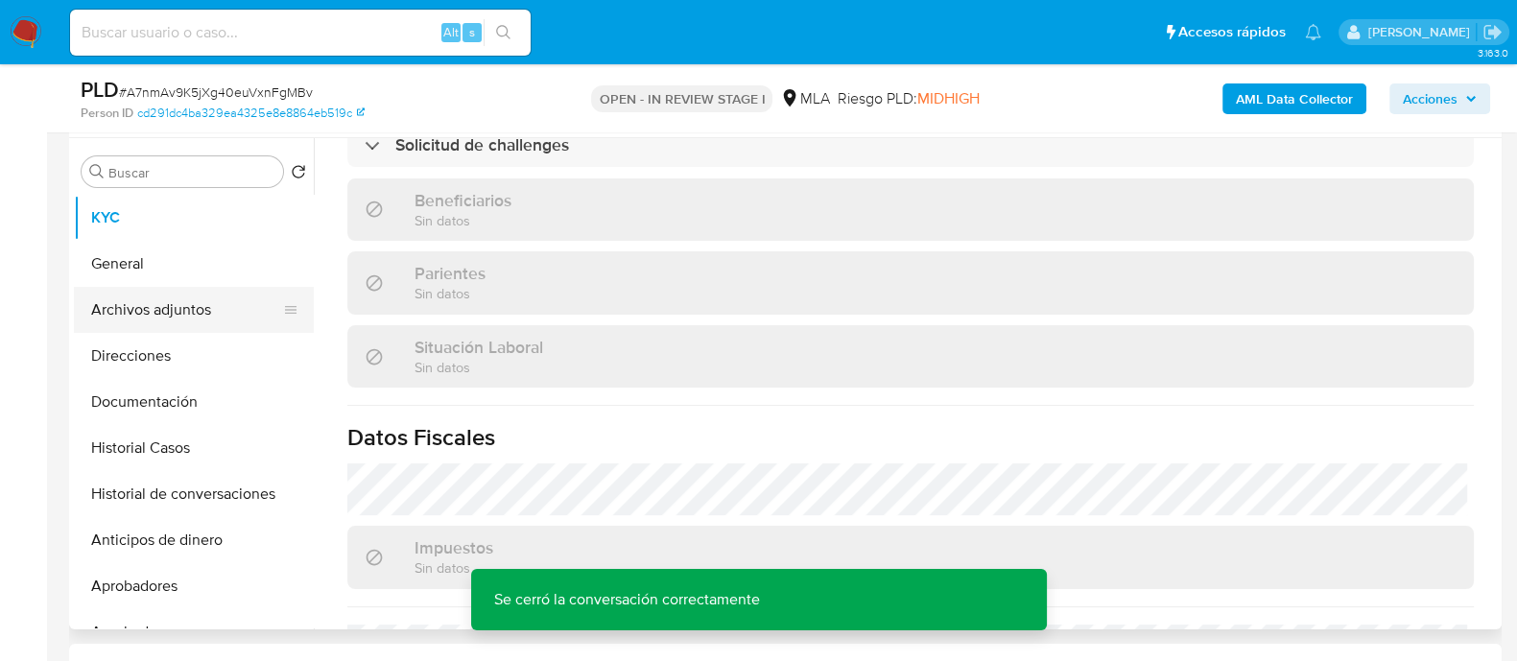
click at [180, 318] on button "Archivos adjuntos" at bounding box center [186, 310] width 225 height 46
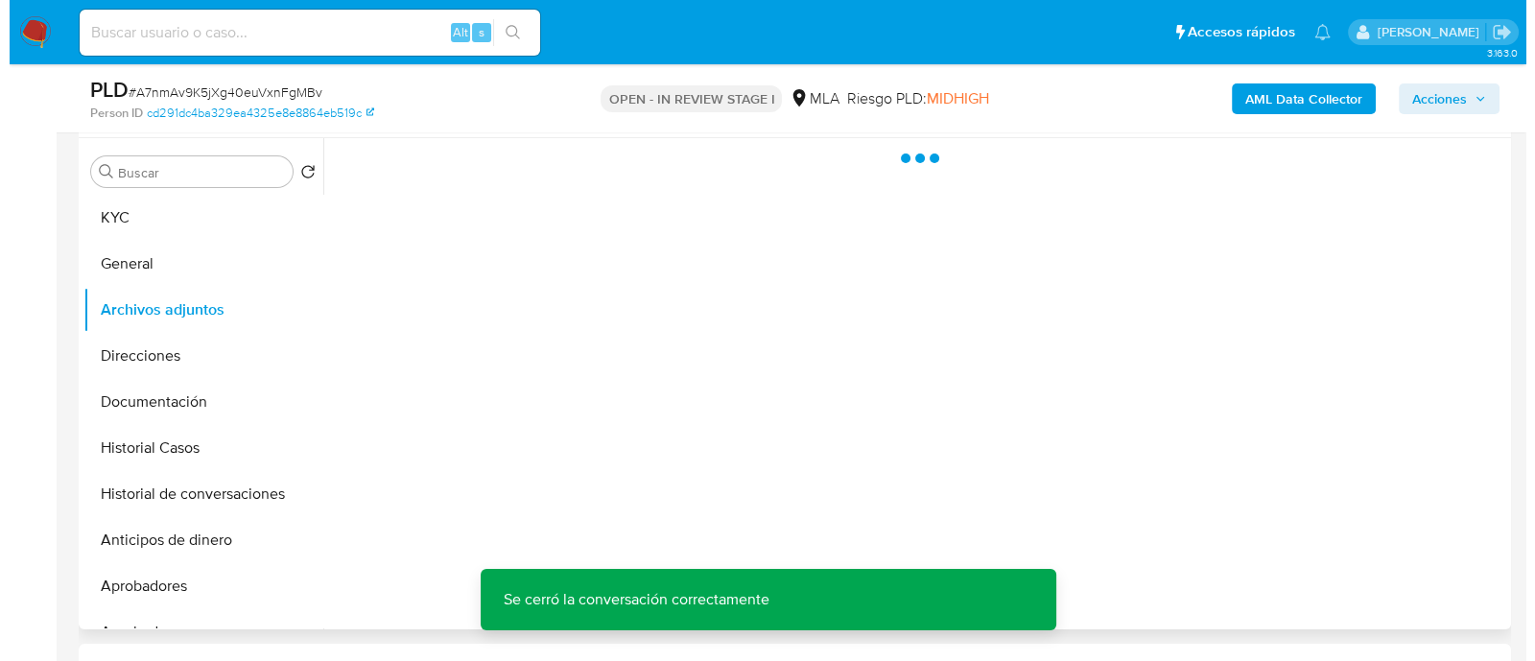
scroll to position [0, 0]
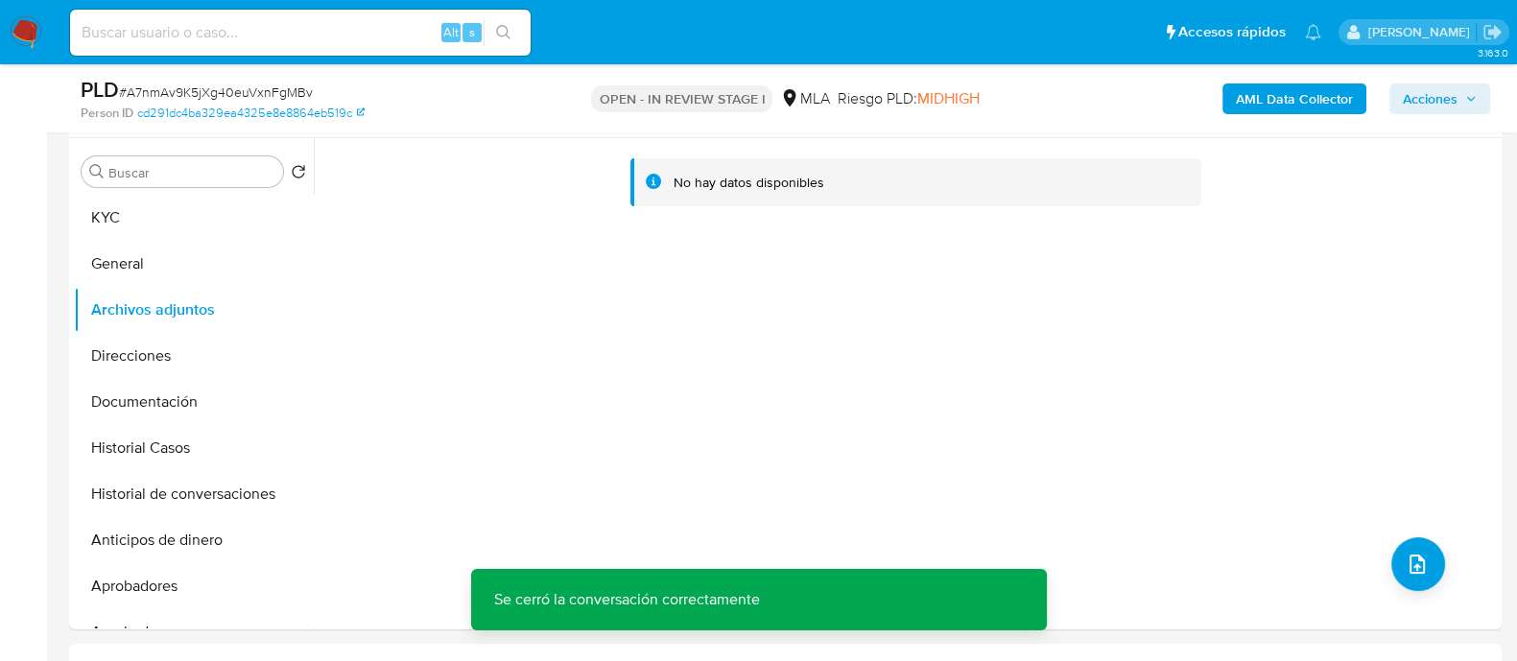
click at [1273, 91] on b "AML Data Collector" at bounding box center [1294, 98] width 117 height 31
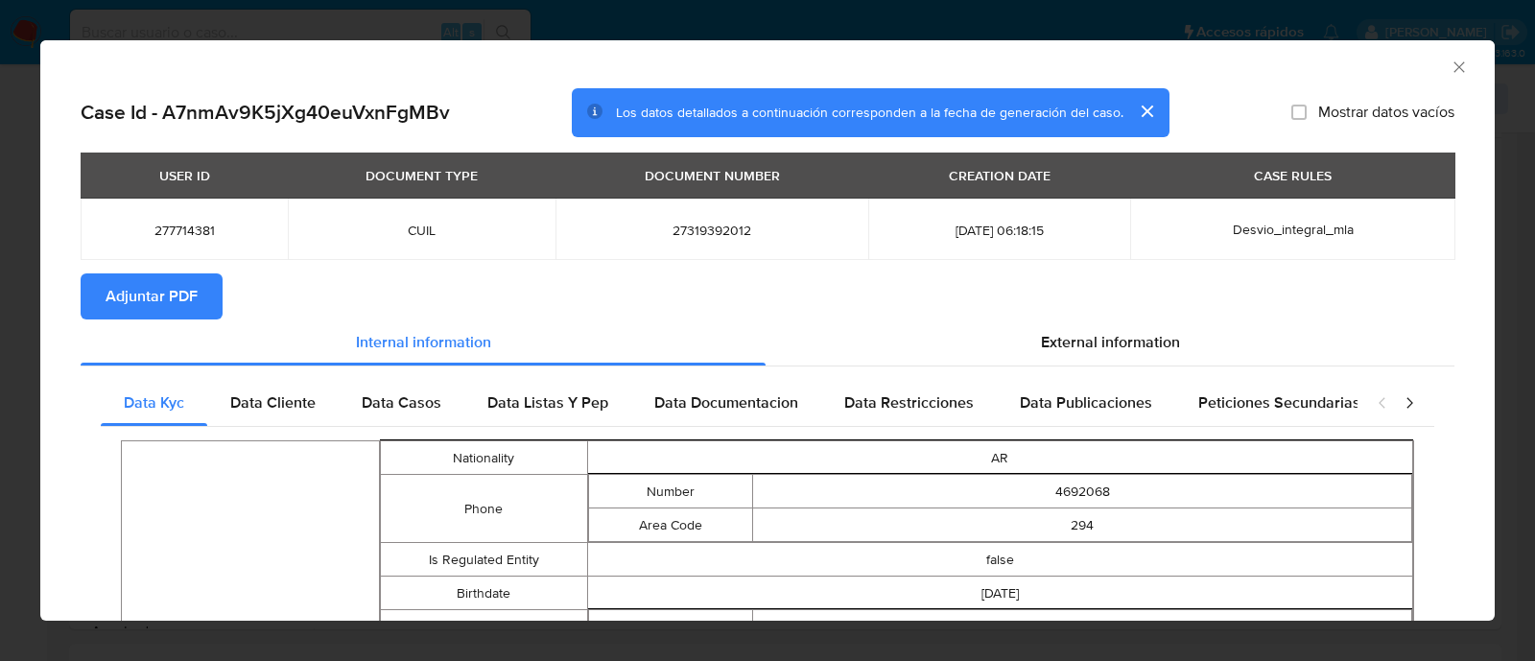
click at [145, 261] on div "USER ID DOCUMENT TYPE DOCUMENT NUMBER CREATION DATE CASE RULES 277714381 CUIL 2…" at bounding box center [768, 213] width 1374 height 121
click at [164, 271] on div "USER ID DOCUMENT TYPE DOCUMENT NUMBER CREATION DATE CASE RULES 277714381 CUIL 2…" at bounding box center [768, 213] width 1374 height 121
click at [197, 295] on span "Adjuntar PDF" at bounding box center [152, 296] width 92 height 42
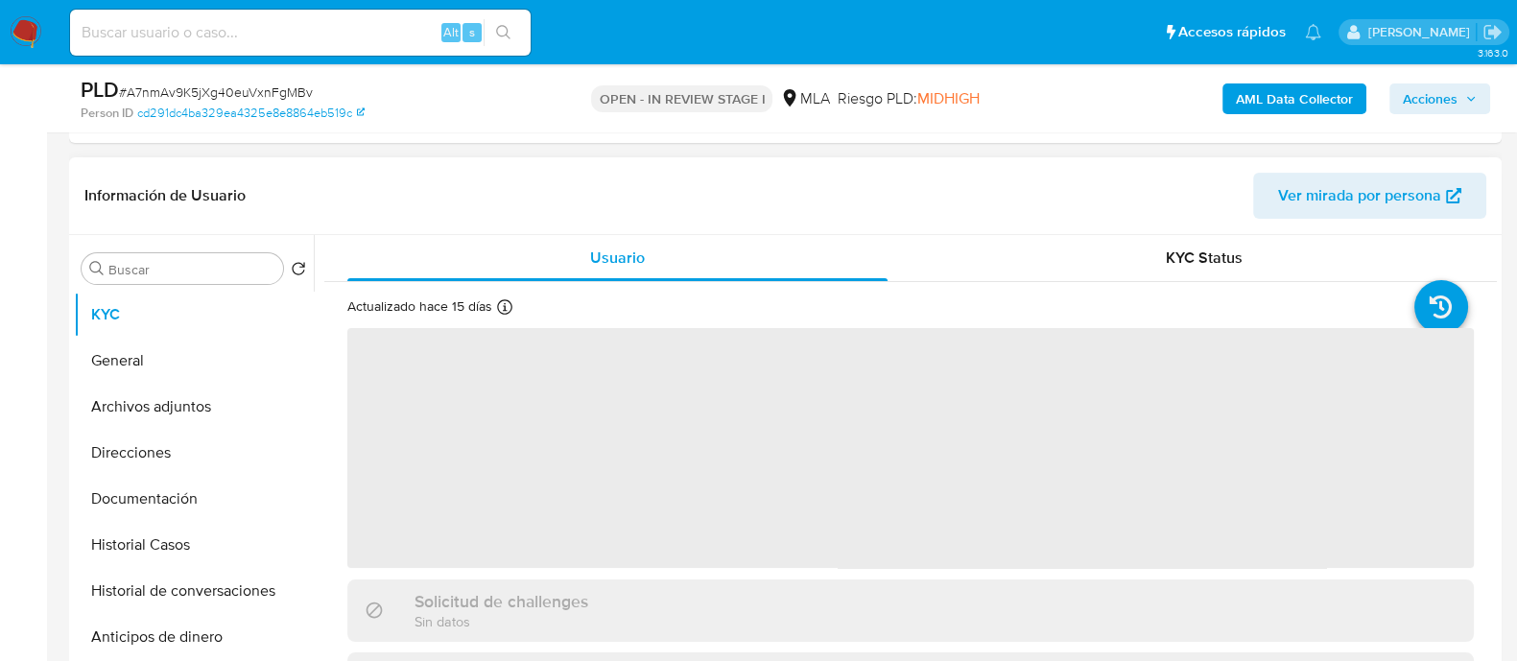
scroll to position [479, 0]
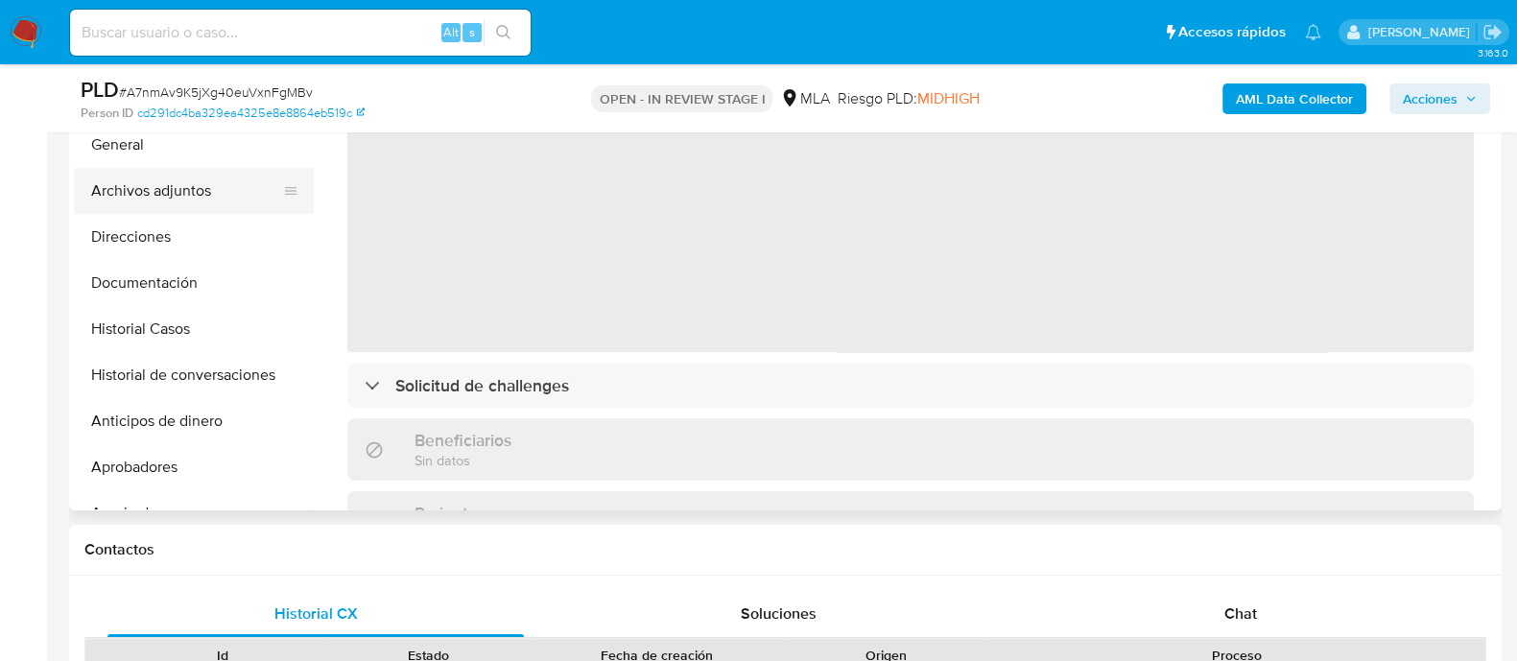
select select "10"
click at [209, 203] on button "Archivos adjuntos" at bounding box center [186, 191] width 225 height 46
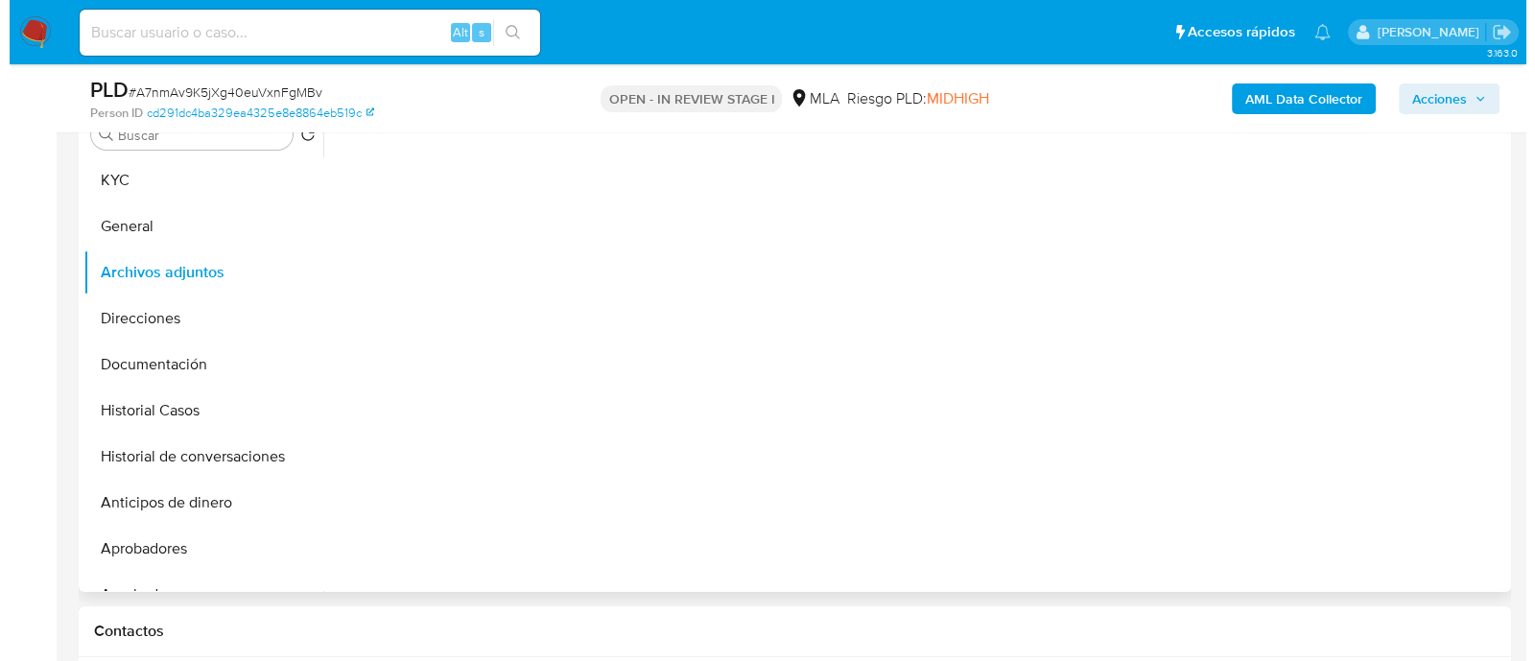
scroll to position [360, 0]
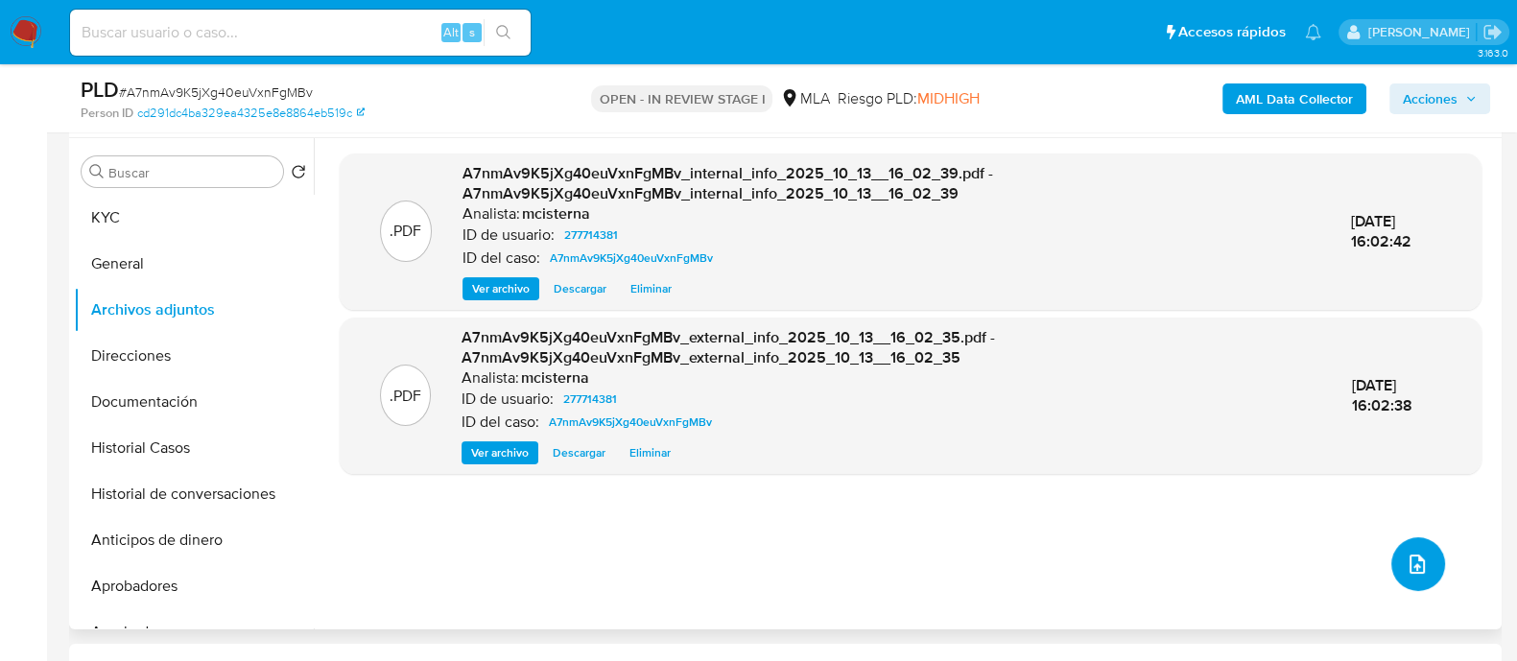
click at [1401, 539] on button "upload-file" at bounding box center [1418, 564] width 54 height 54
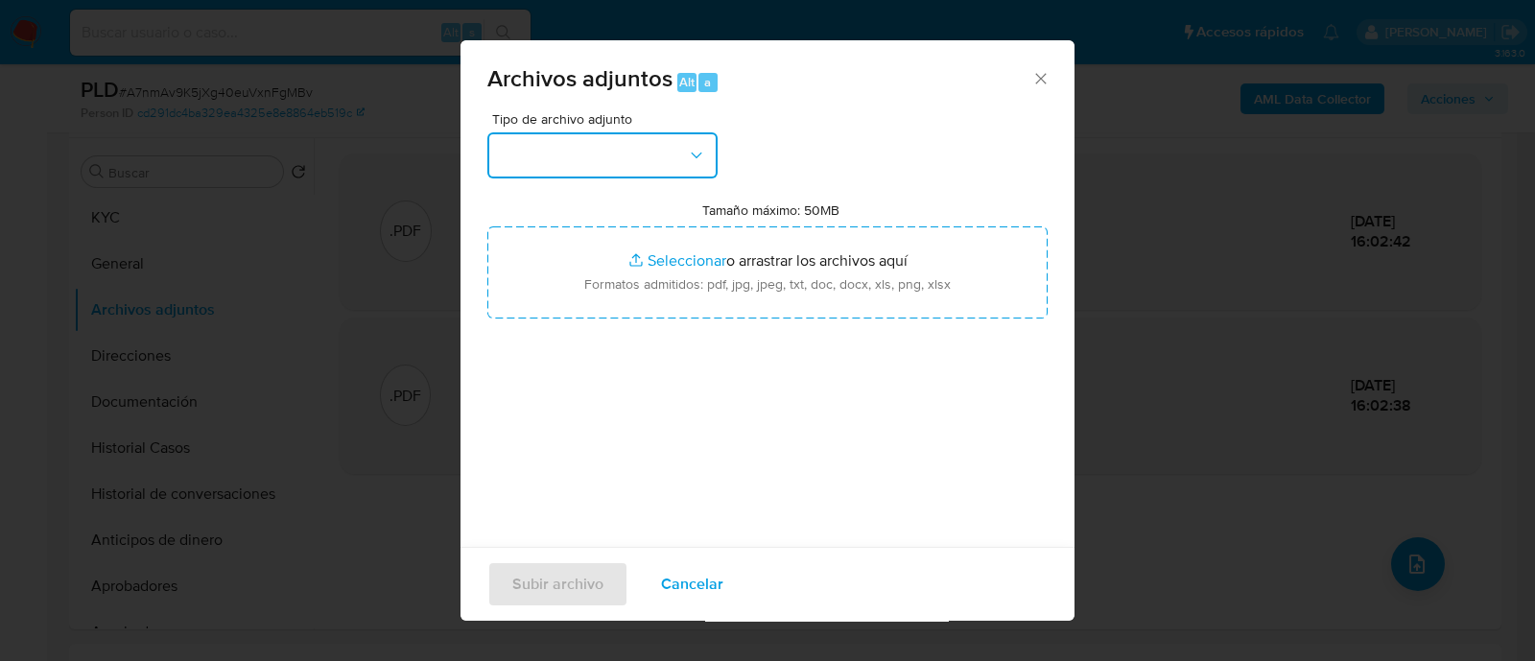
click at [689, 168] on button "button" at bounding box center [602, 155] width 230 height 46
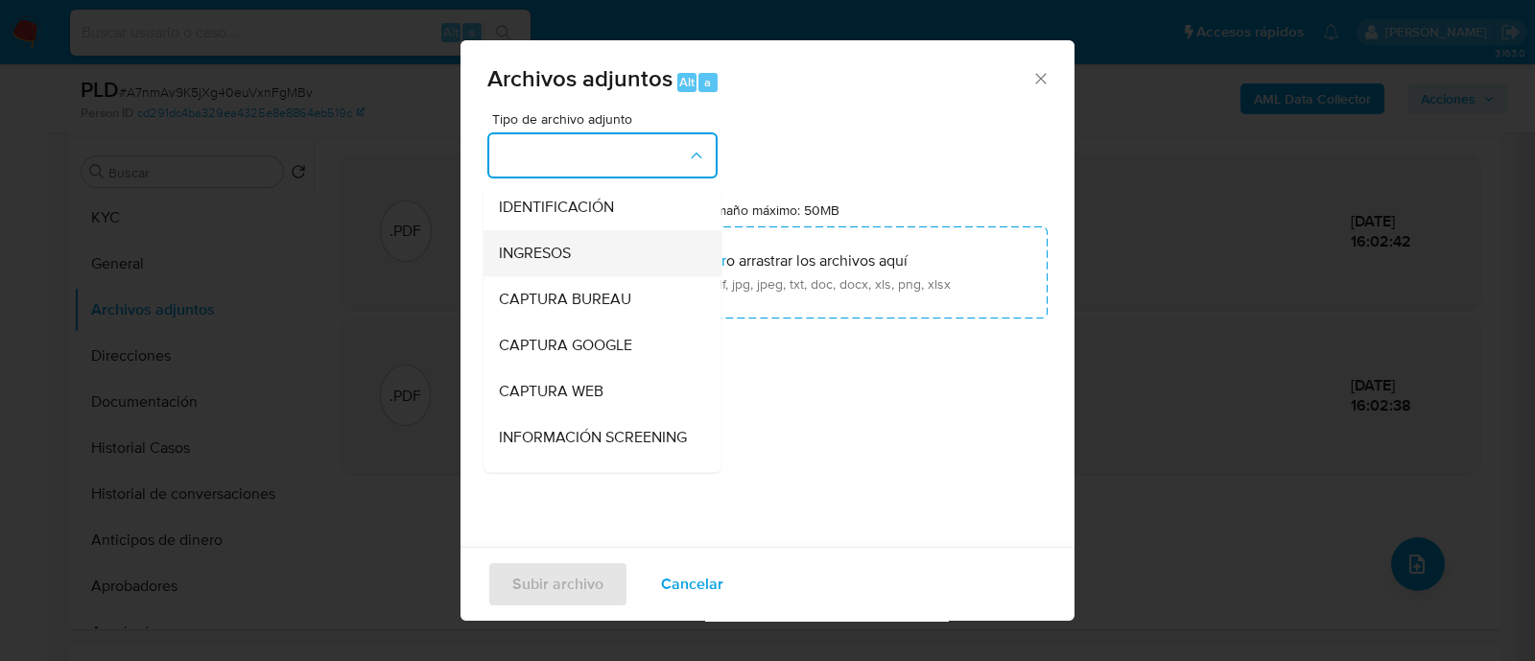
click at [535, 251] on span "INGRESOS" at bounding box center [535, 253] width 72 height 19
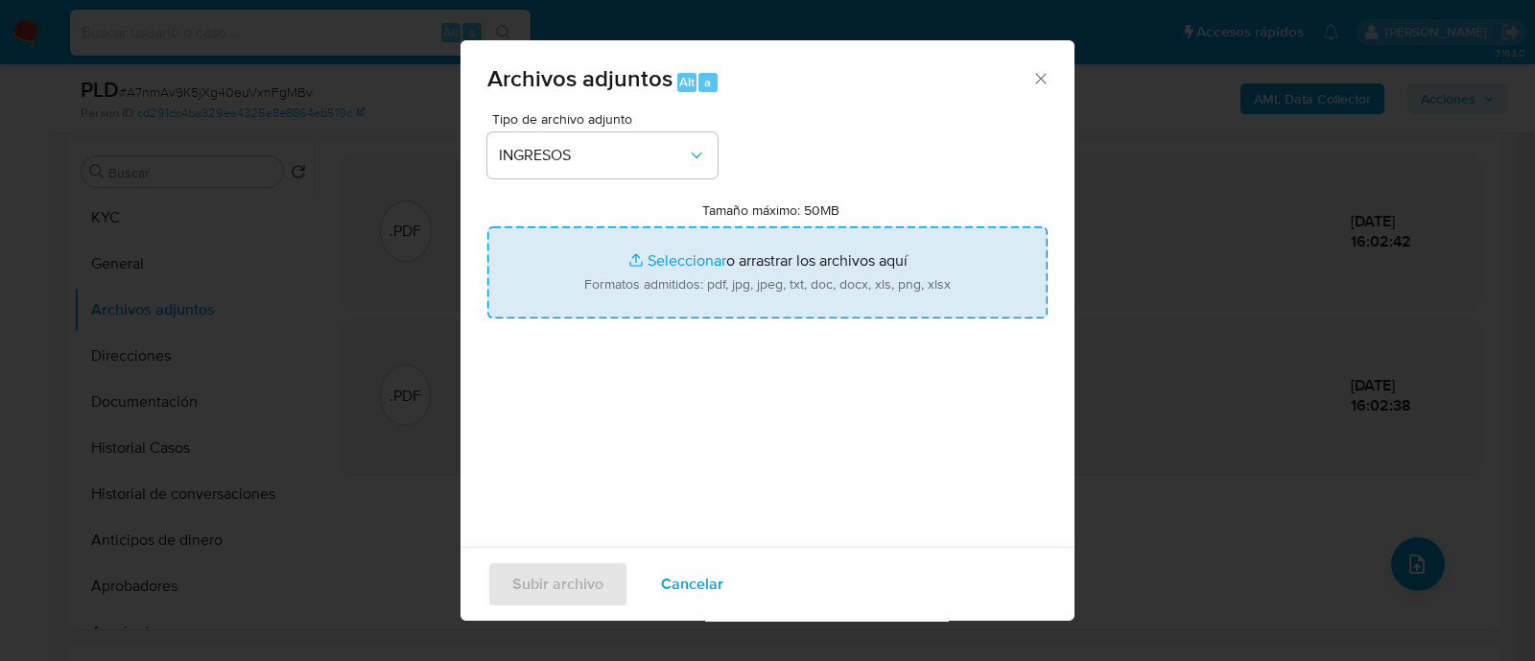
click at [572, 256] on input "Tamaño máximo: 50MB Seleccionar archivos" at bounding box center [767, 272] width 560 height 92
type input "C:\fakepath\Recibo liquidación final 07-2025.jpg"
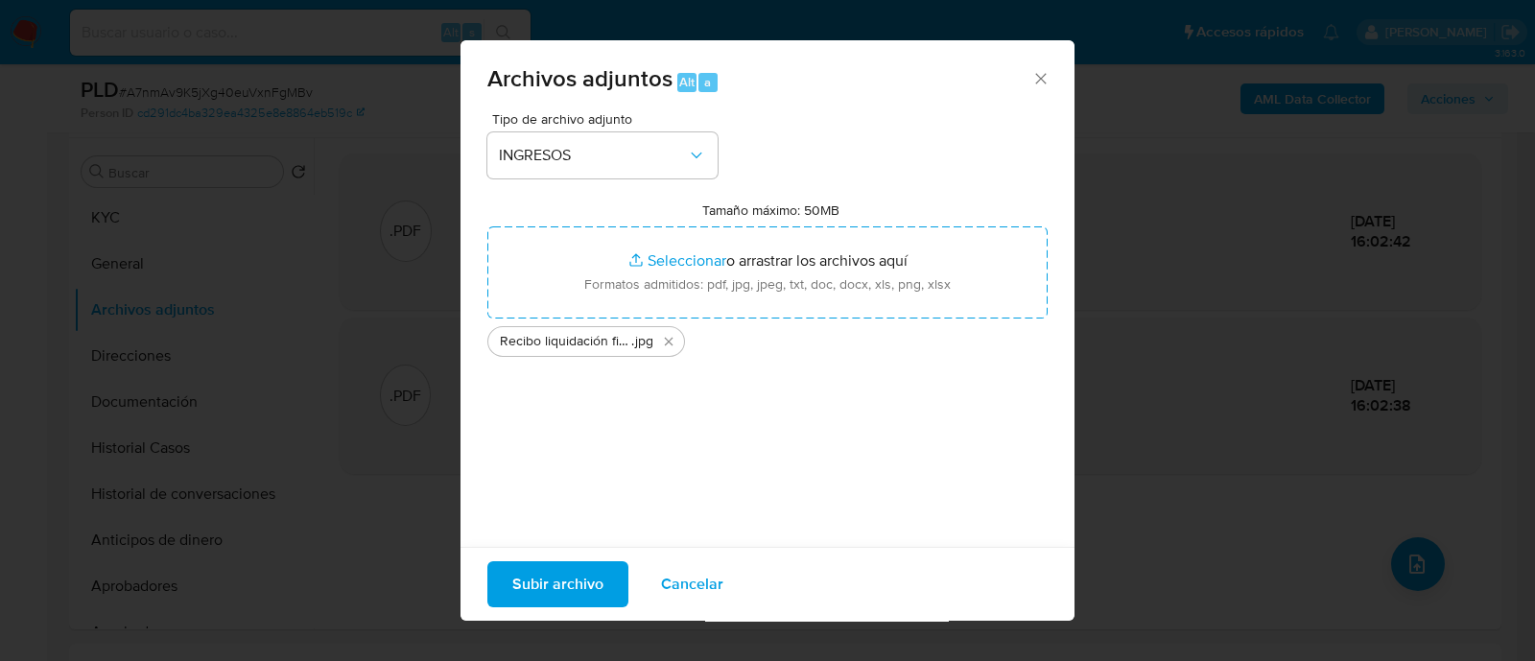
click at [610, 596] on button "Subir archivo" at bounding box center [557, 584] width 141 height 46
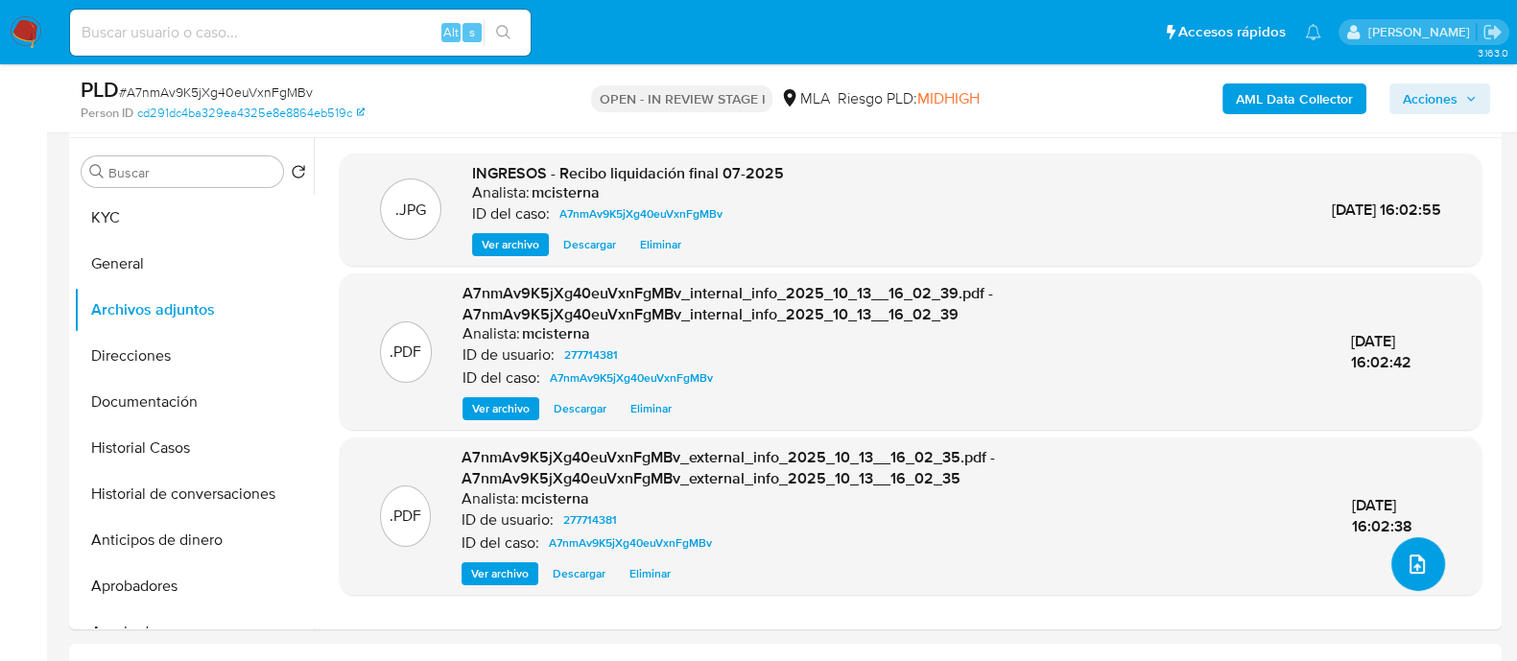
click at [1410, 562] on icon "upload-file" at bounding box center [1417, 564] width 15 height 19
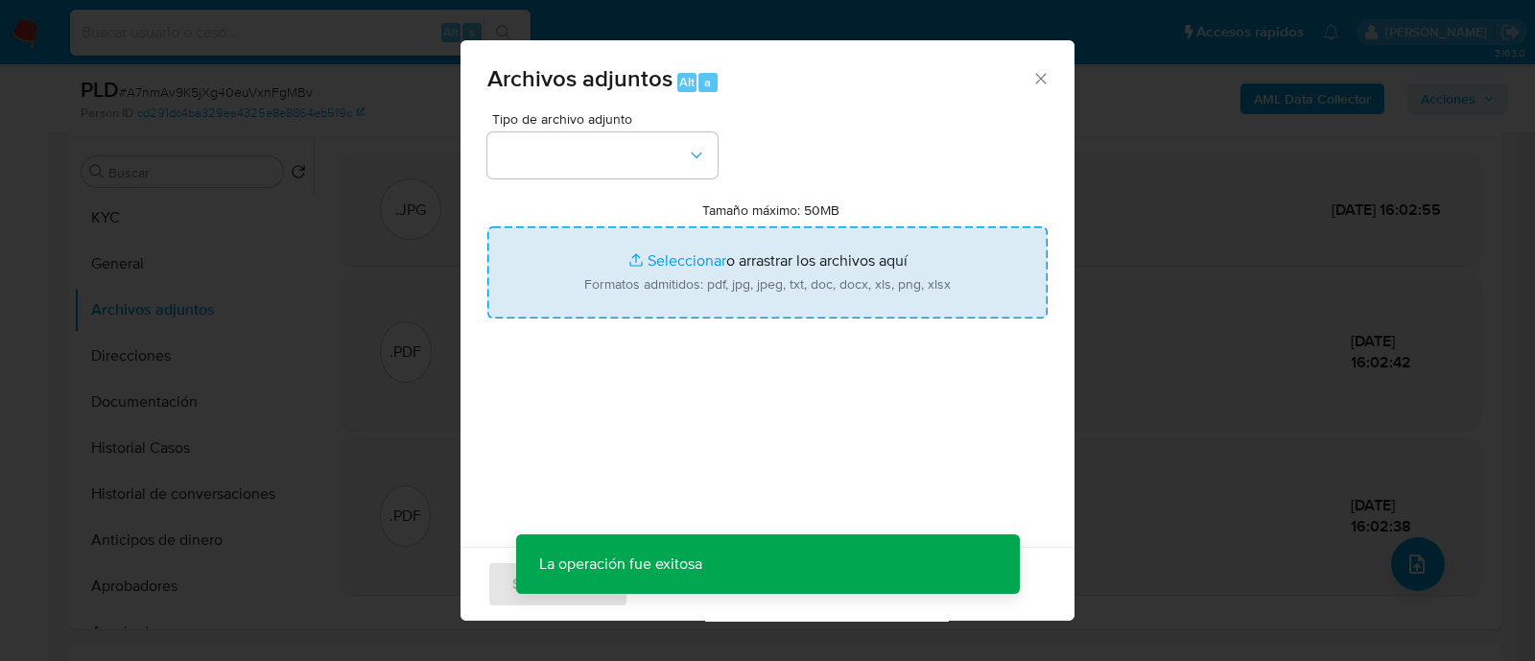
click at [623, 310] on input "Tamaño máximo: 50MB Seleccionar archivos" at bounding box center [767, 272] width 560 height 92
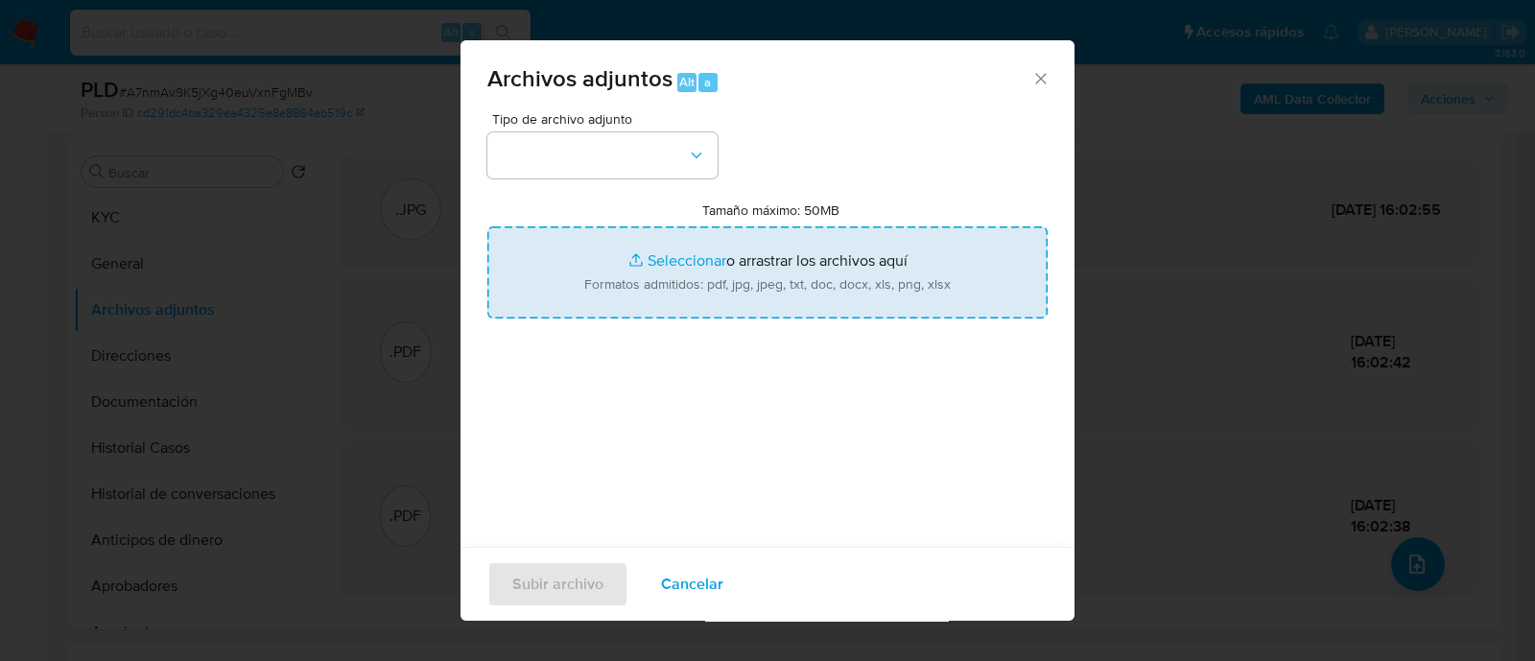
type input "C:\fakepath\Caselog A7nmAv9K5jXg40euVxnFgMBv_2025_09_18_03_09_10.docx"
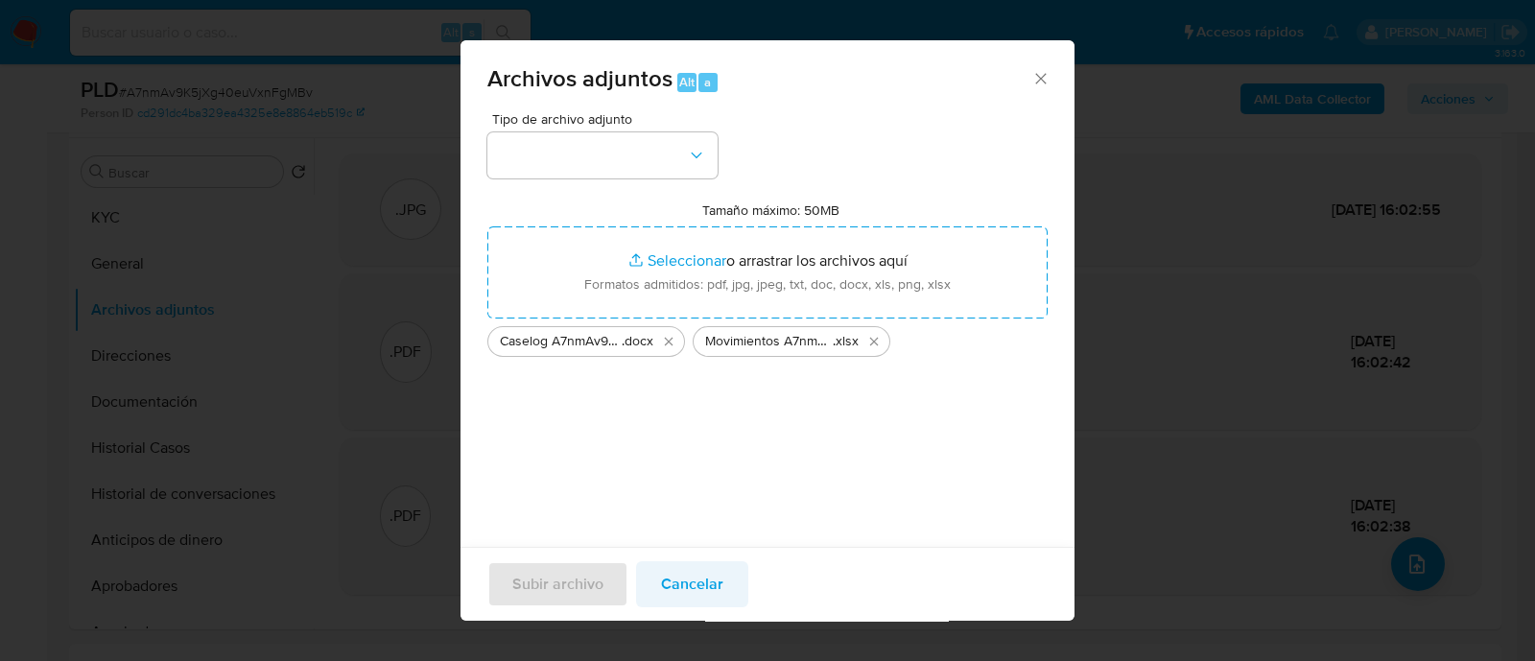
click at [487, 226] on input "Tamaño máximo: 50MB Seleccionar archivos" at bounding box center [767, 272] width 560 height 92
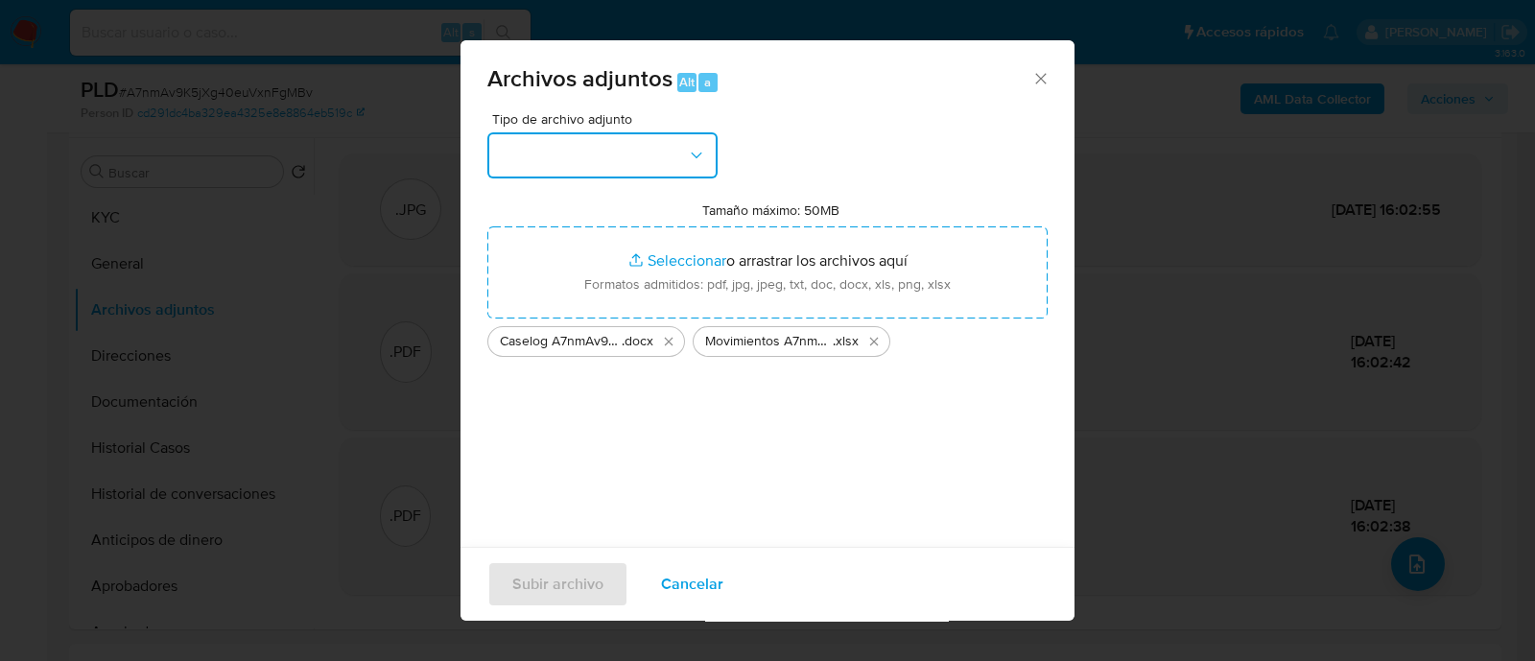
click at [627, 149] on button "button" at bounding box center [602, 155] width 230 height 46
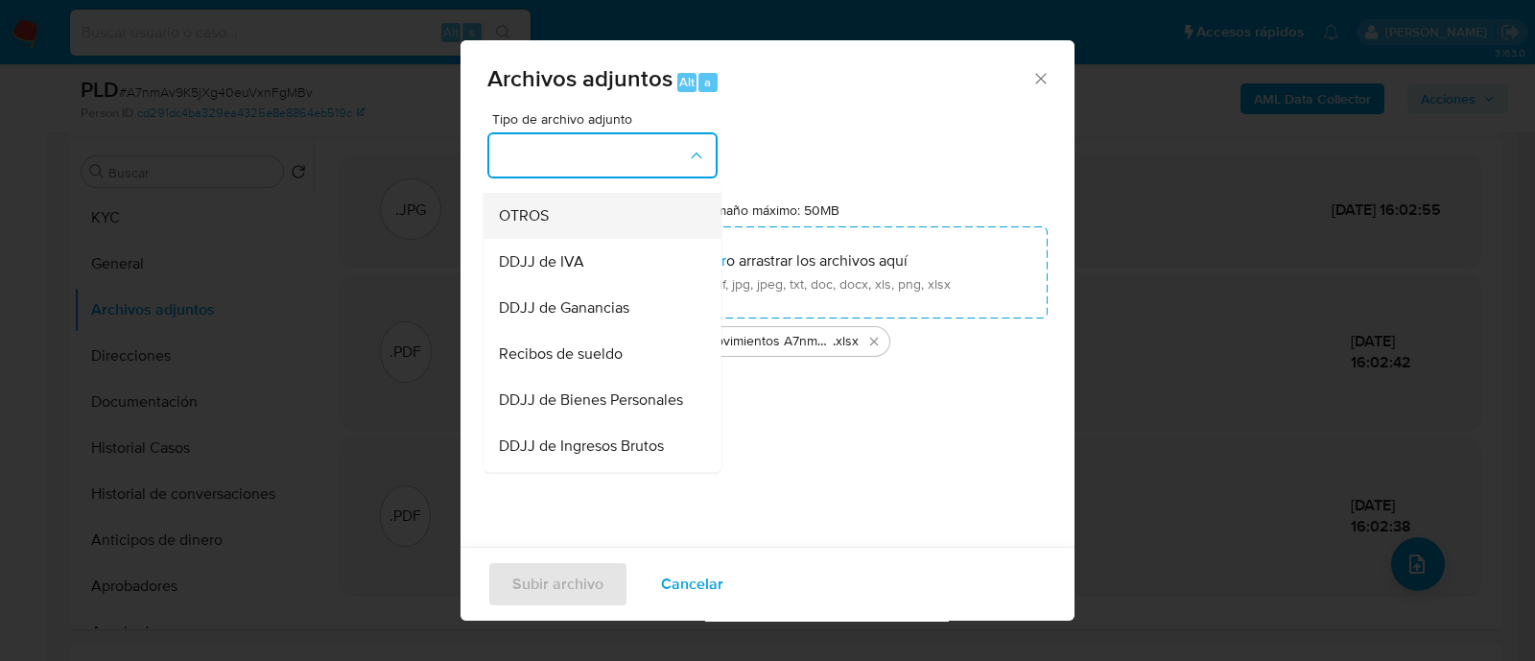
click at [560, 218] on div "OTROS" at bounding box center [597, 216] width 196 height 46
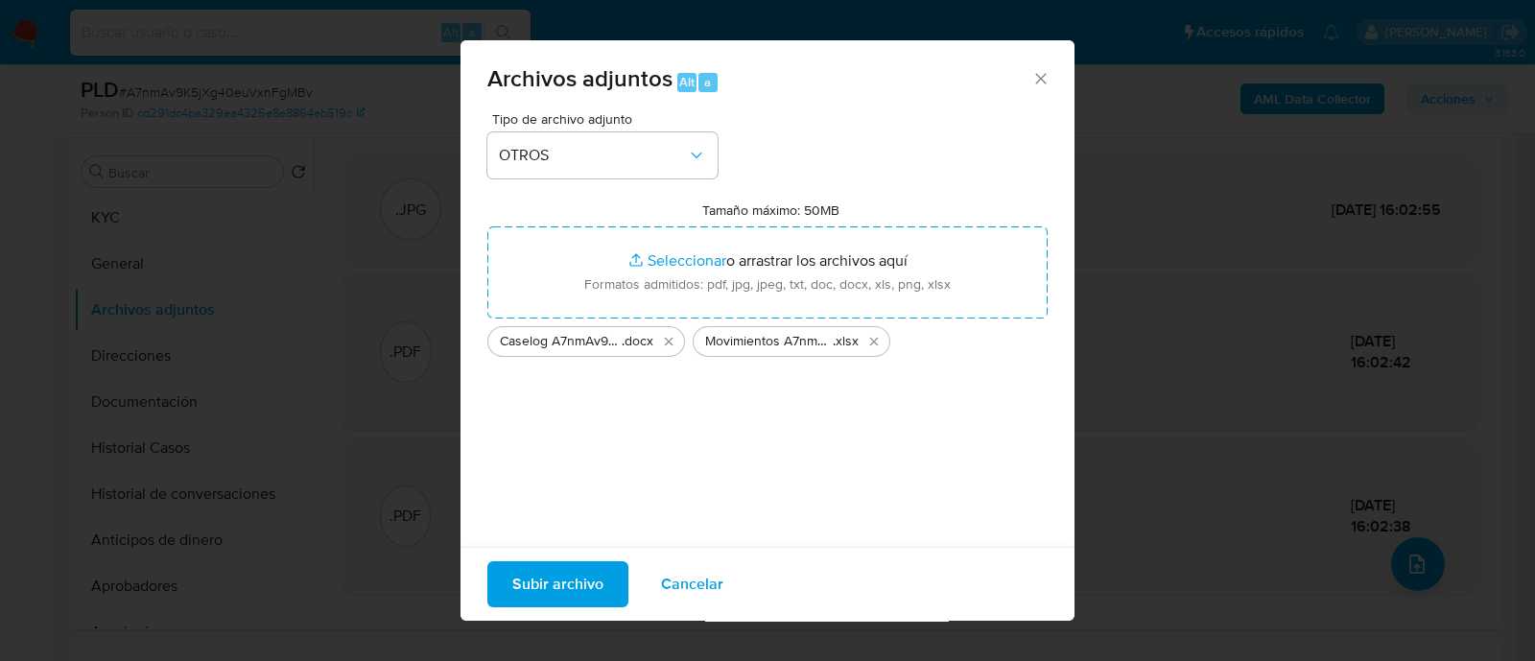
click at [586, 580] on span "Subir archivo" at bounding box center [557, 584] width 91 height 42
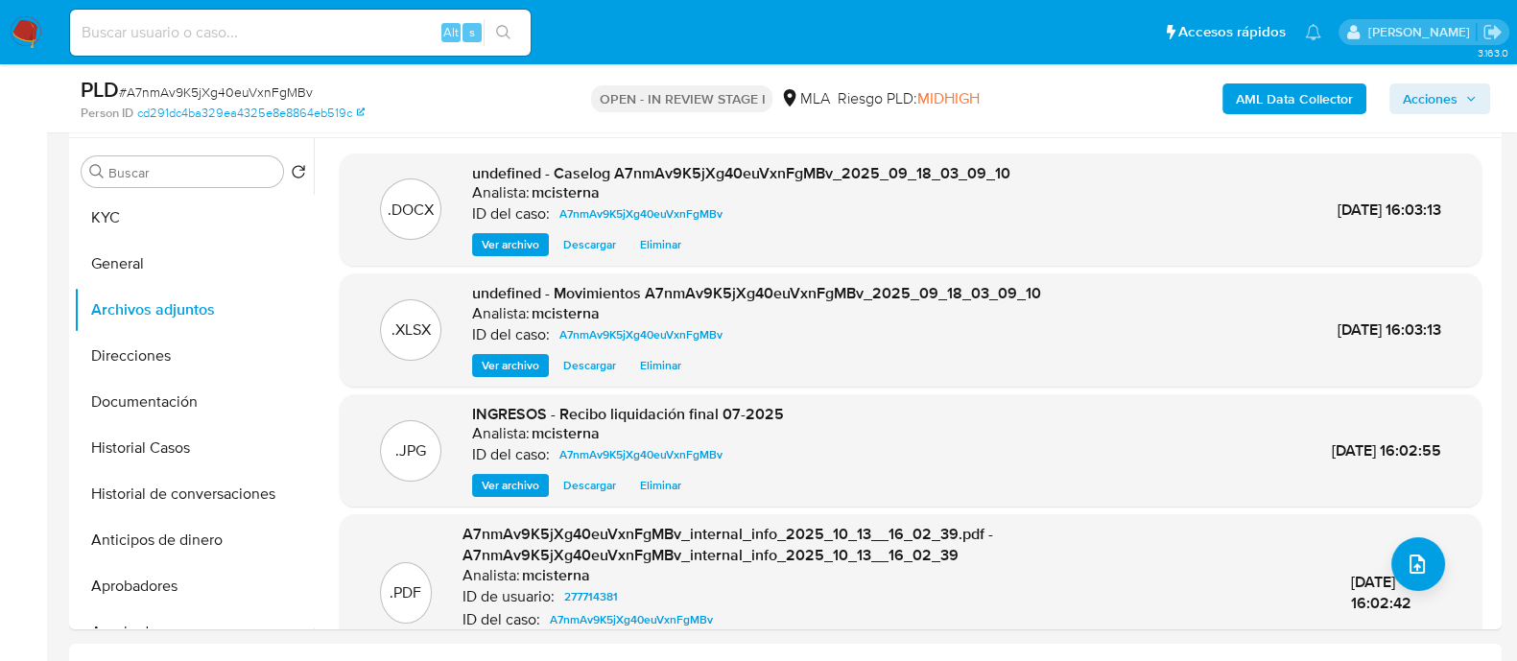
click at [1438, 107] on span "Acciones" at bounding box center [1430, 98] width 55 height 31
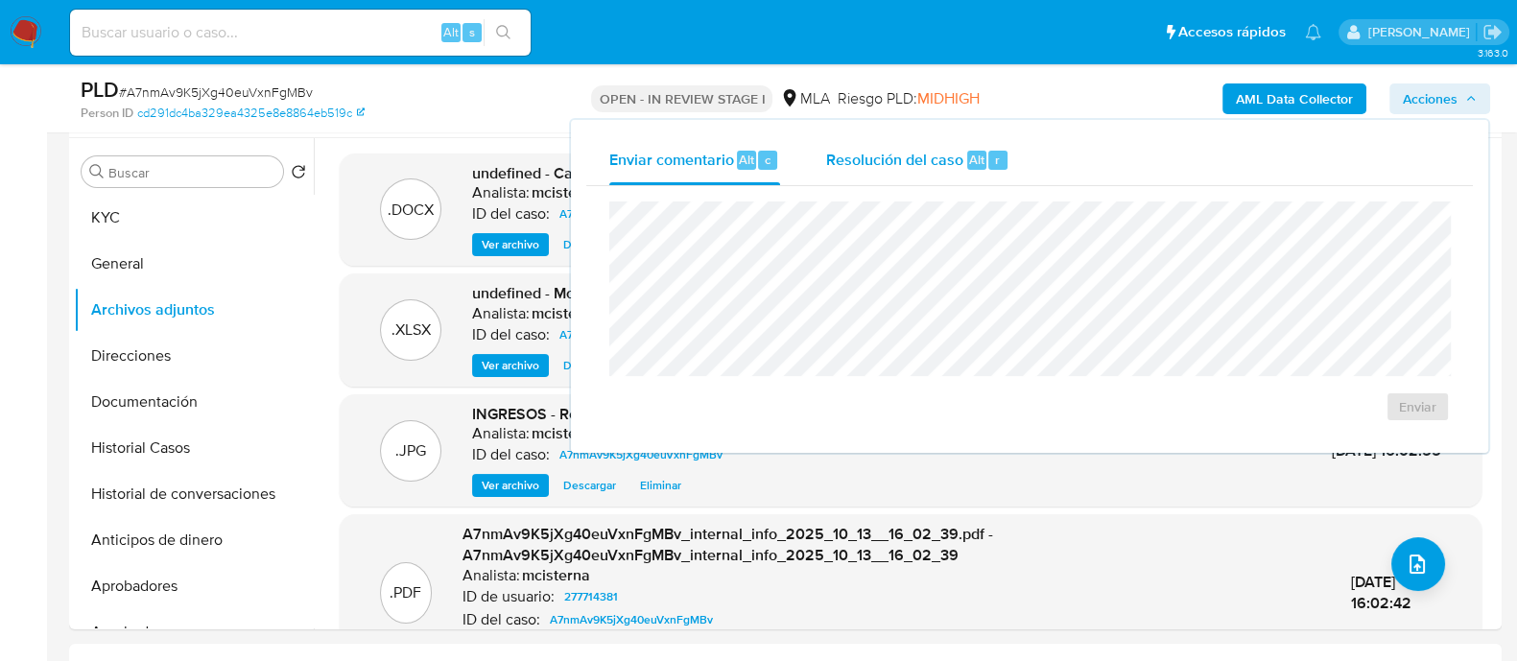
click at [961, 174] on div "Resolución del caso Alt r" at bounding box center [917, 160] width 183 height 50
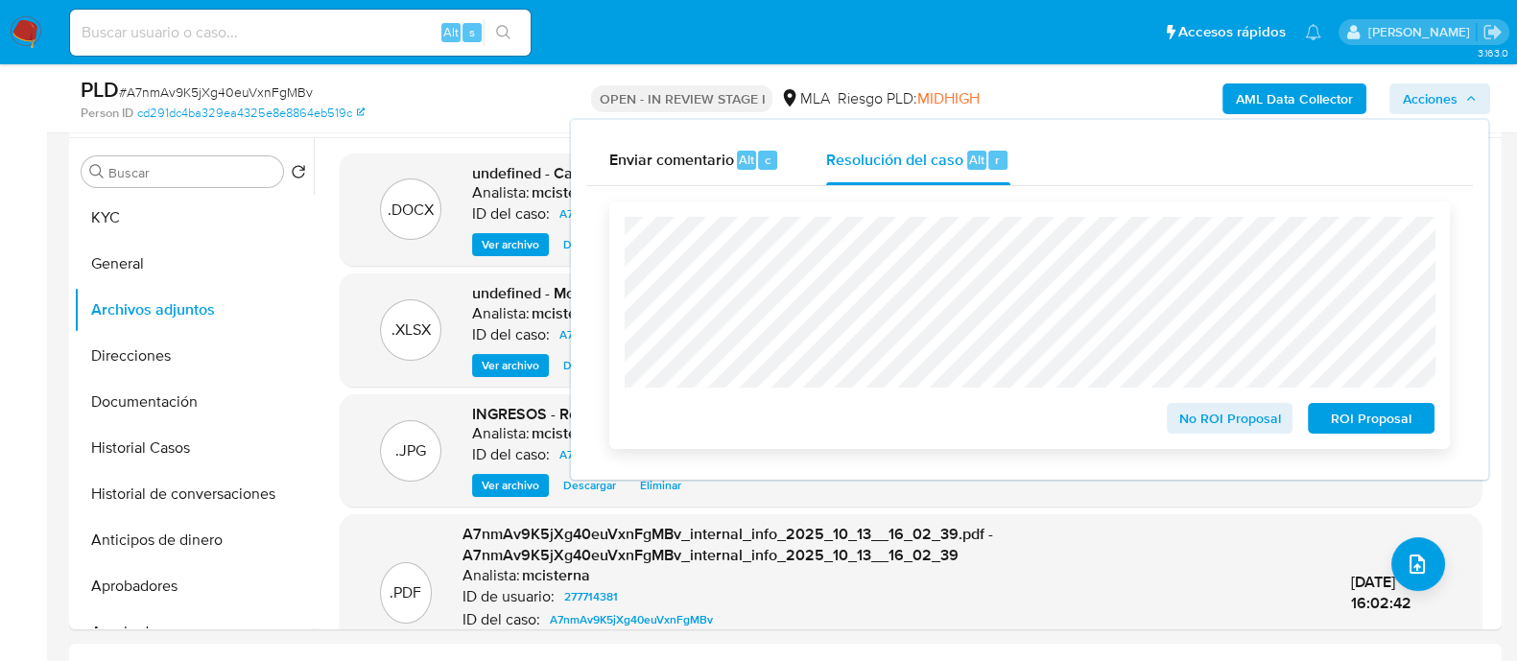
click at [1194, 416] on span "No ROI Proposal" at bounding box center [1230, 418] width 100 height 27
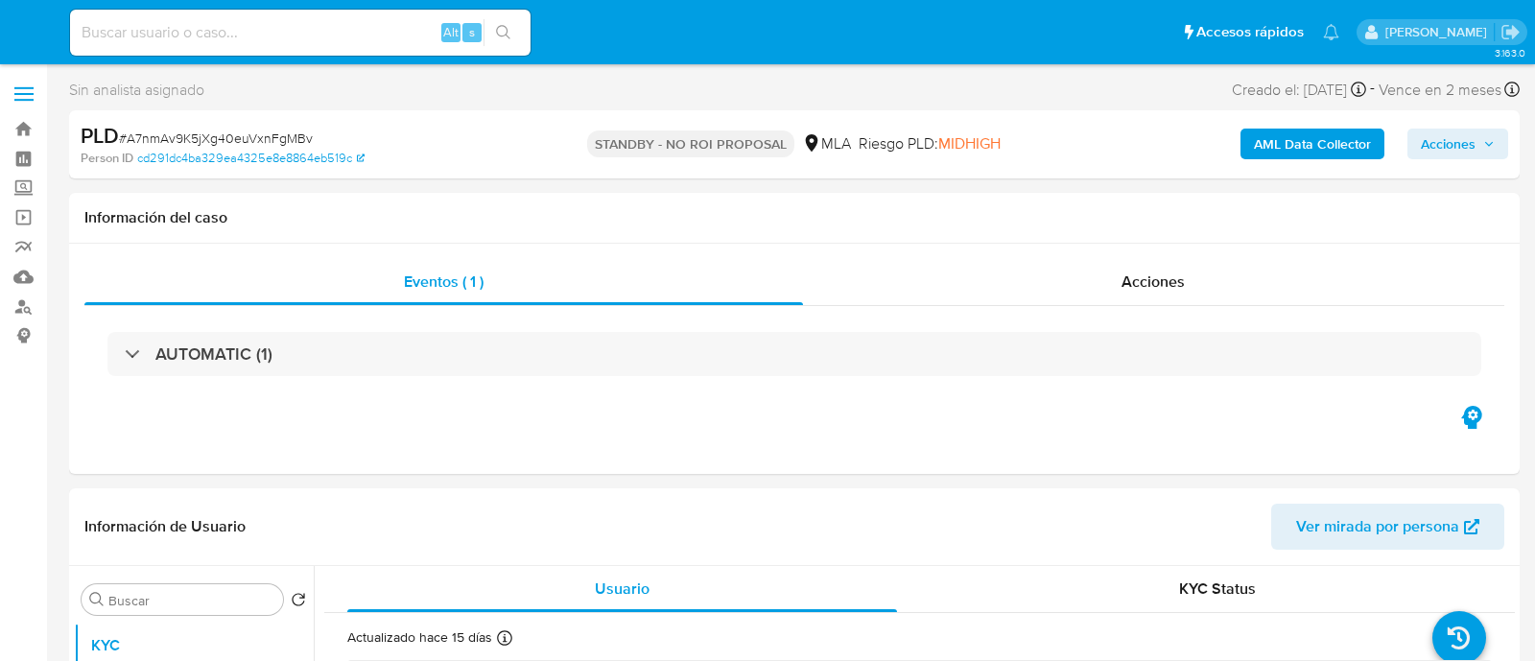
select select "10"
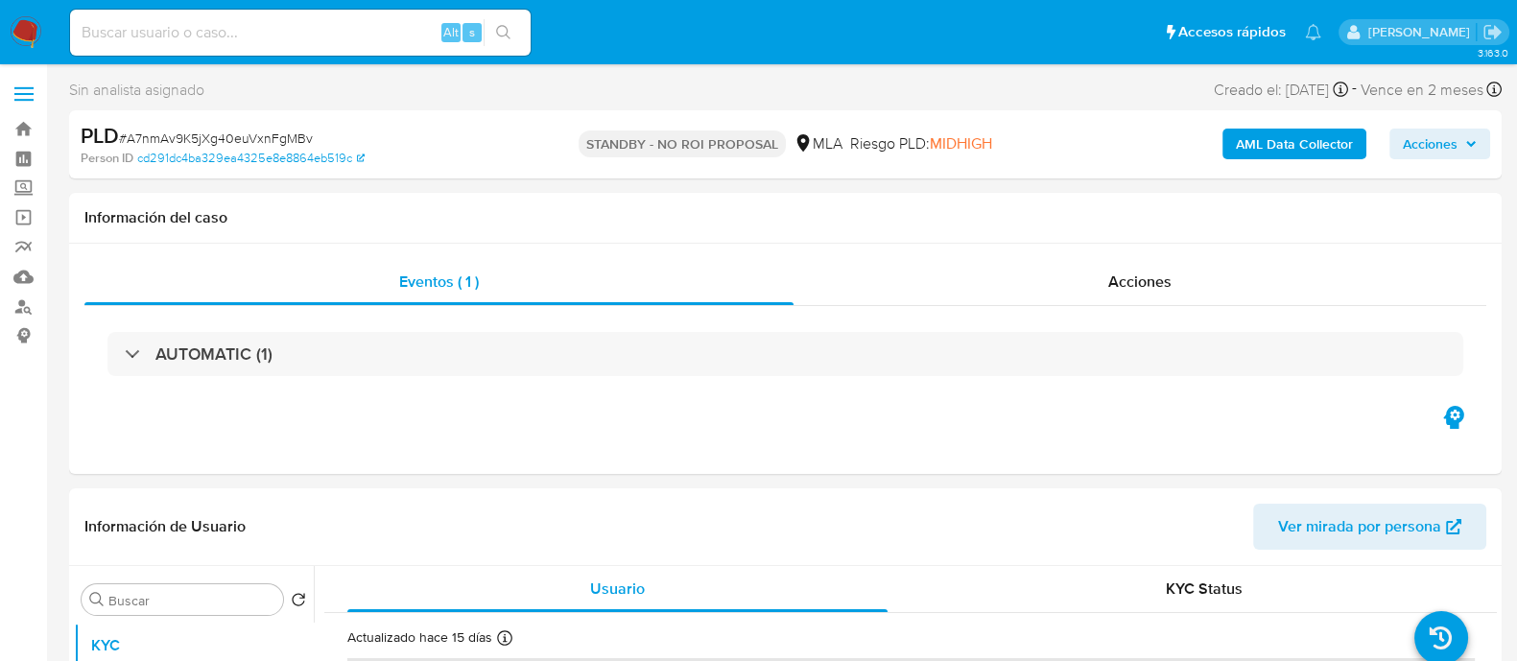
click at [365, 26] on input at bounding box center [300, 32] width 461 height 25
paste input "HbWQA56LSLxYppCN62ghVJx1"
type input "HbWQA56LSLxYppCN62ghVJx1"
click at [501, 30] on icon "search-icon" at bounding box center [503, 32] width 15 height 15
click at [511, 37] on button "search-icon" at bounding box center [503, 32] width 39 height 27
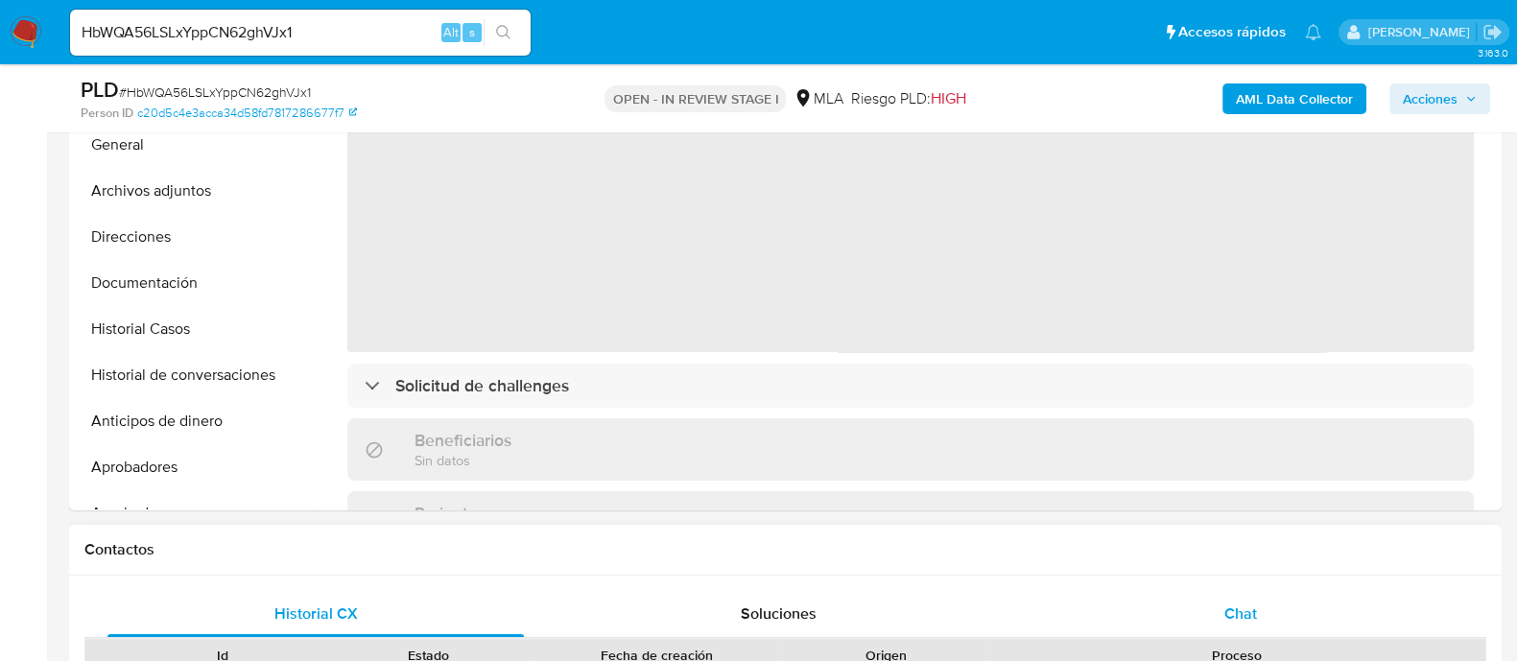
click at [1247, 609] on span "Chat" at bounding box center [1240, 614] width 33 height 22
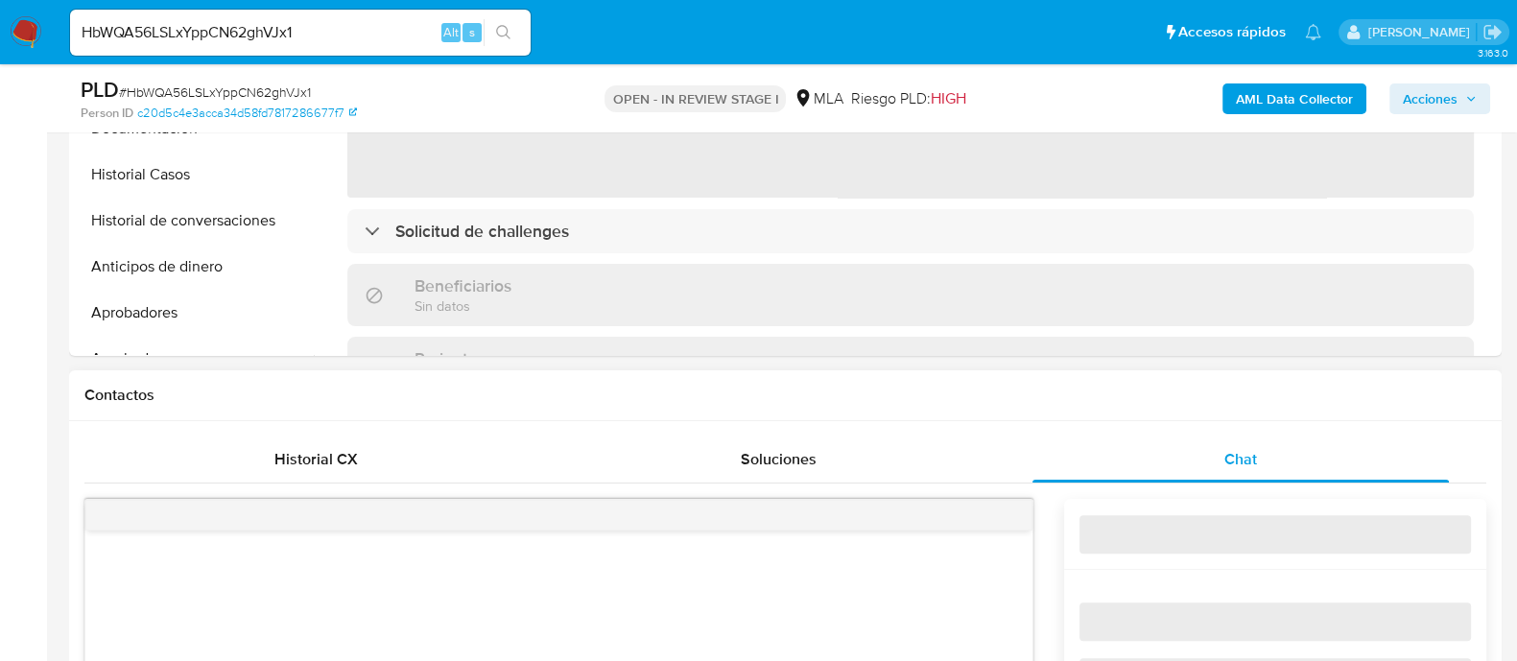
select select "10"
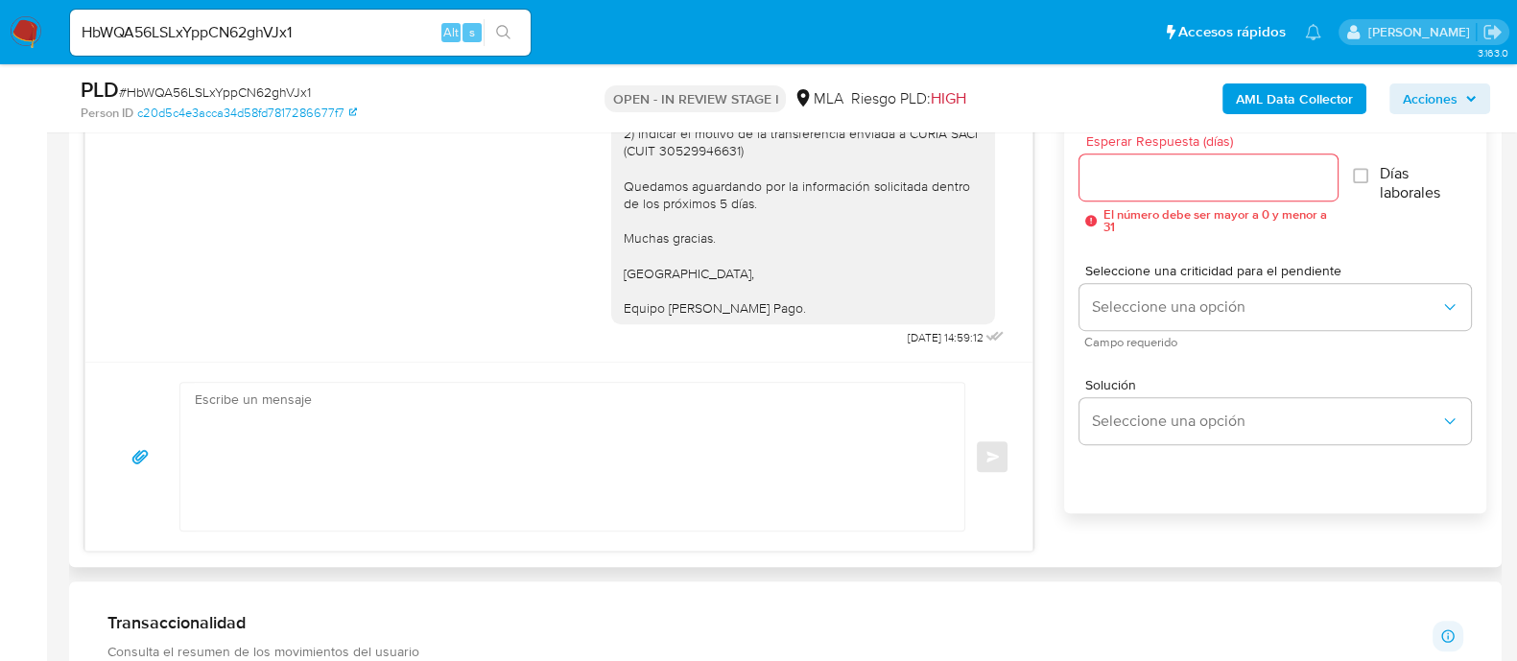
scroll to position [720, 0]
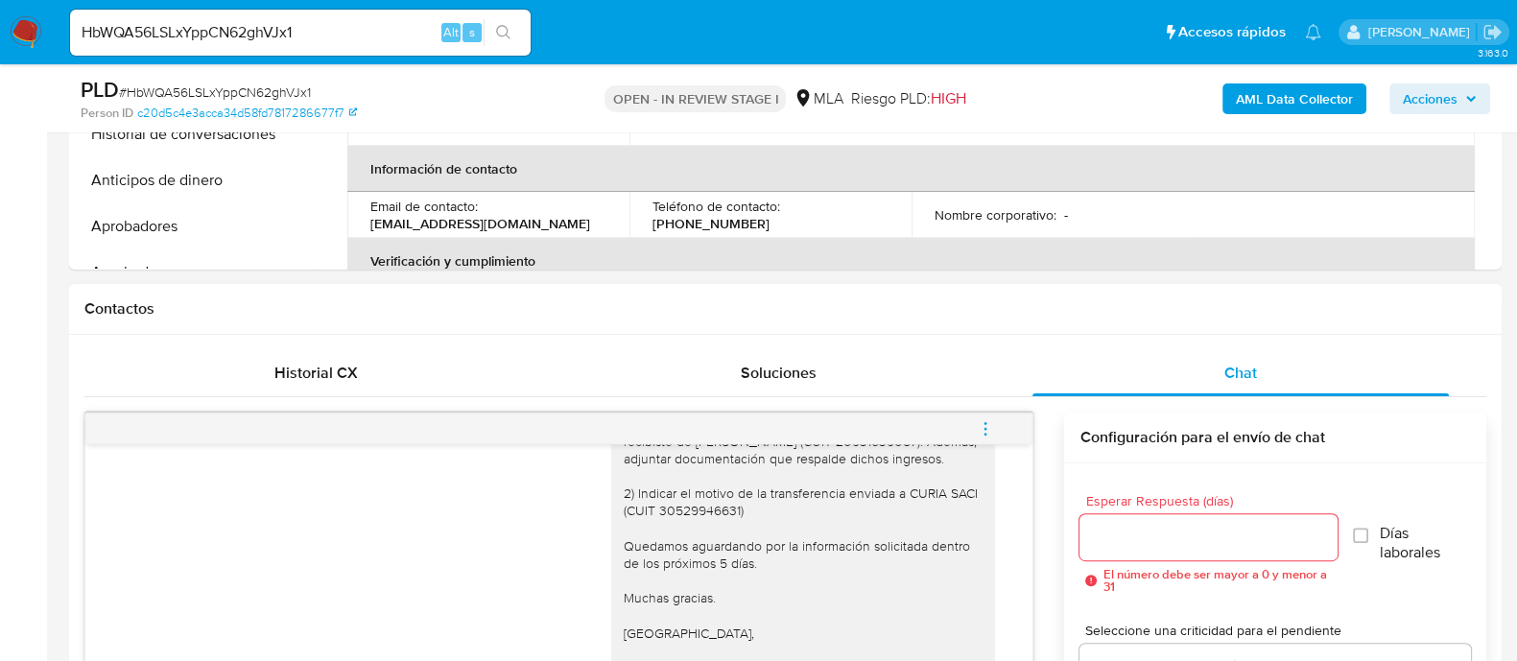
click at [988, 441] on span "menu-action" at bounding box center [985, 429] width 17 height 46
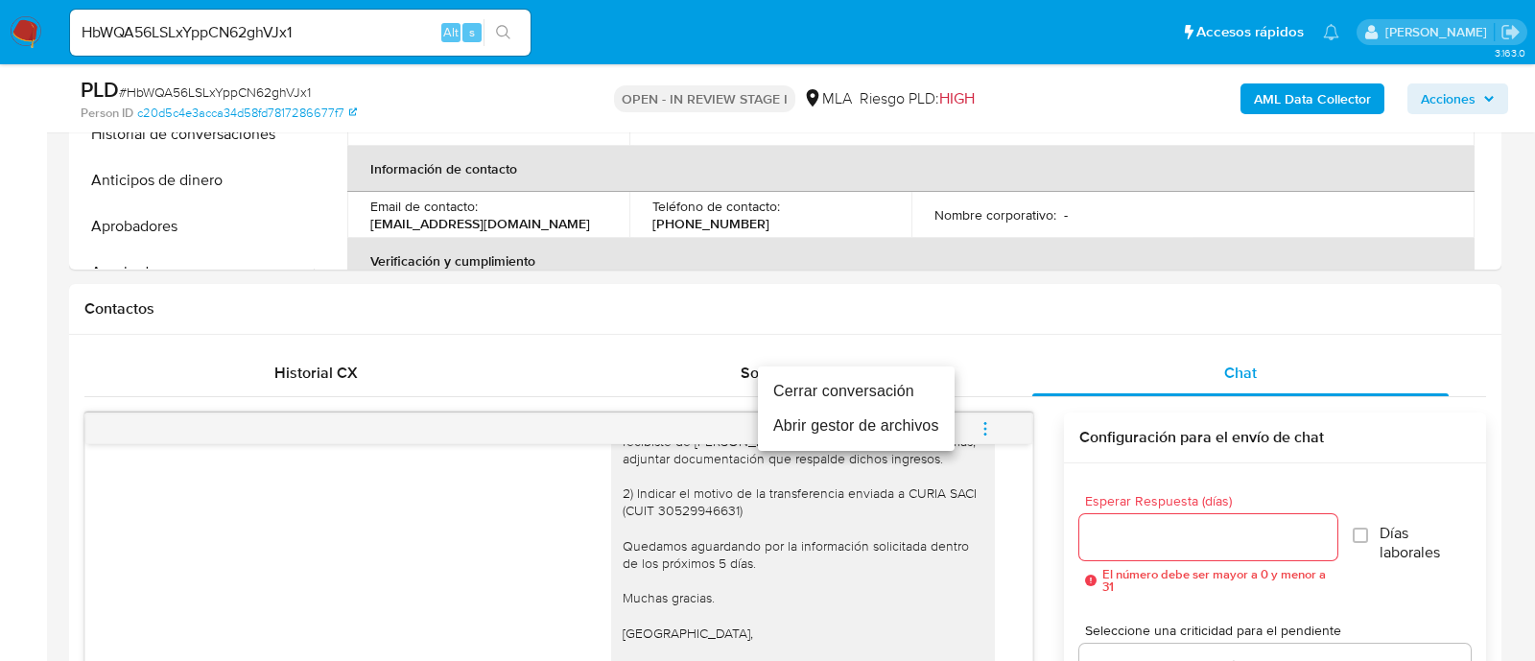
click at [837, 392] on li "Cerrar conversación" at bounding box center [856, 391] width 197 height 35
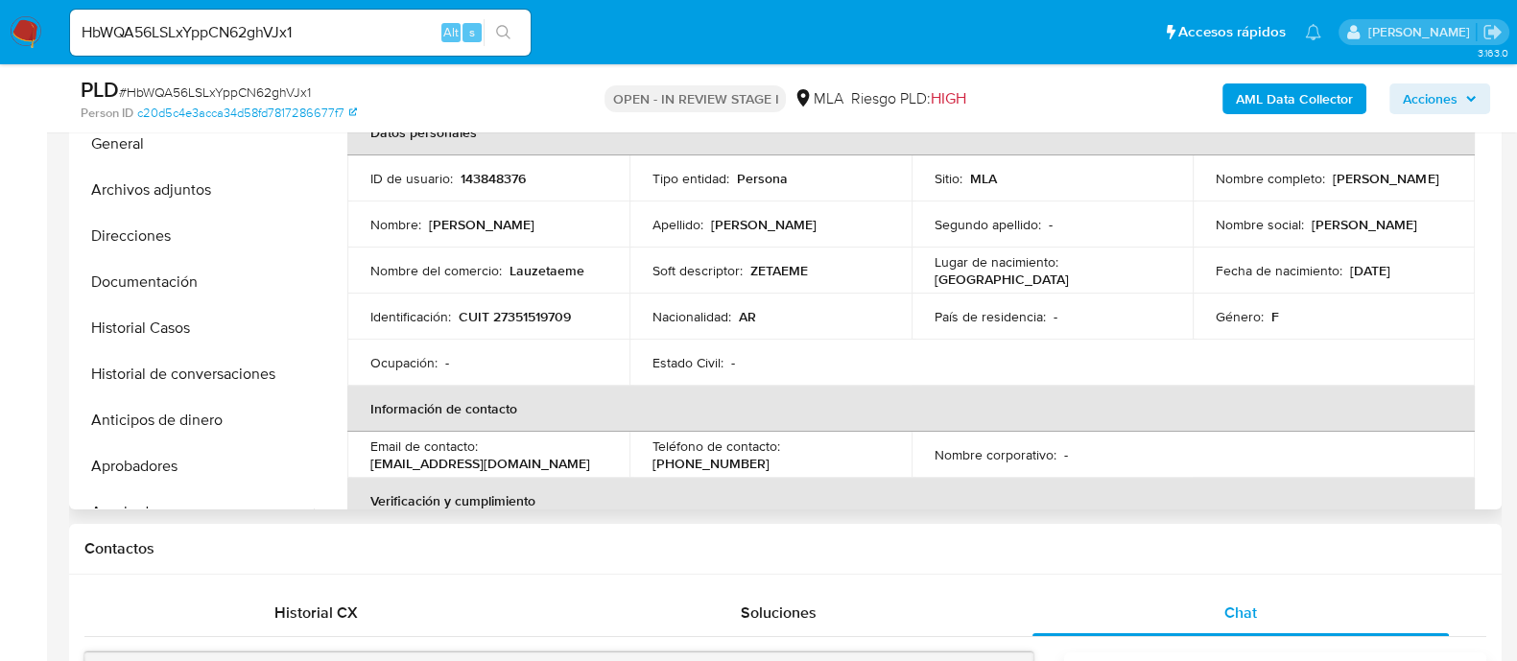
scroll to position [479, 0]
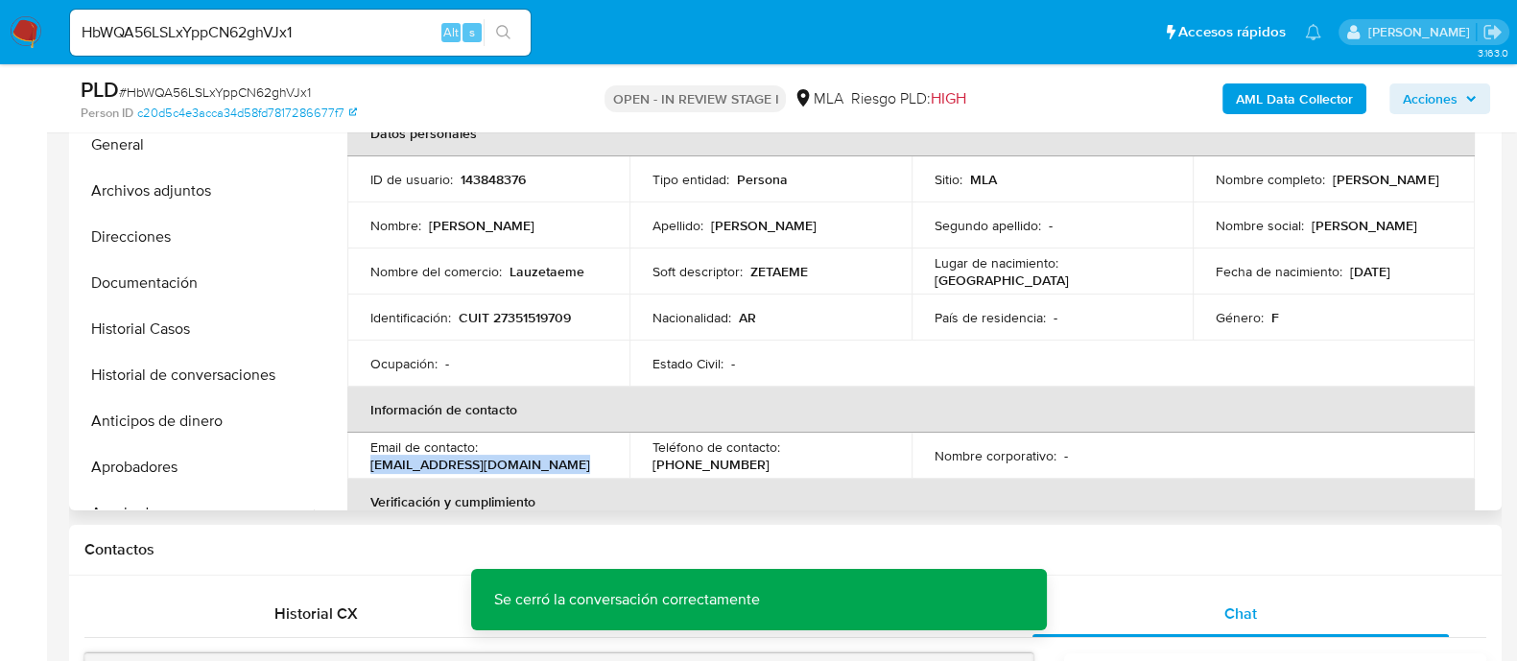
drag, startPoint x: 368, startPoint y: 462, endPoint x: 633, endPoint y: 462, distance: 264.8
click at [633, 462] on tr "Email de contacto : [EMAIL_ADDRESS][DOMAIN_NAME] Teléfono de contacto : [PHONE_…" at bounding box center [910, 456] width 1127 height 46
copy p "[EMAIL_ADDRESS][DOMAIN_NAME]"
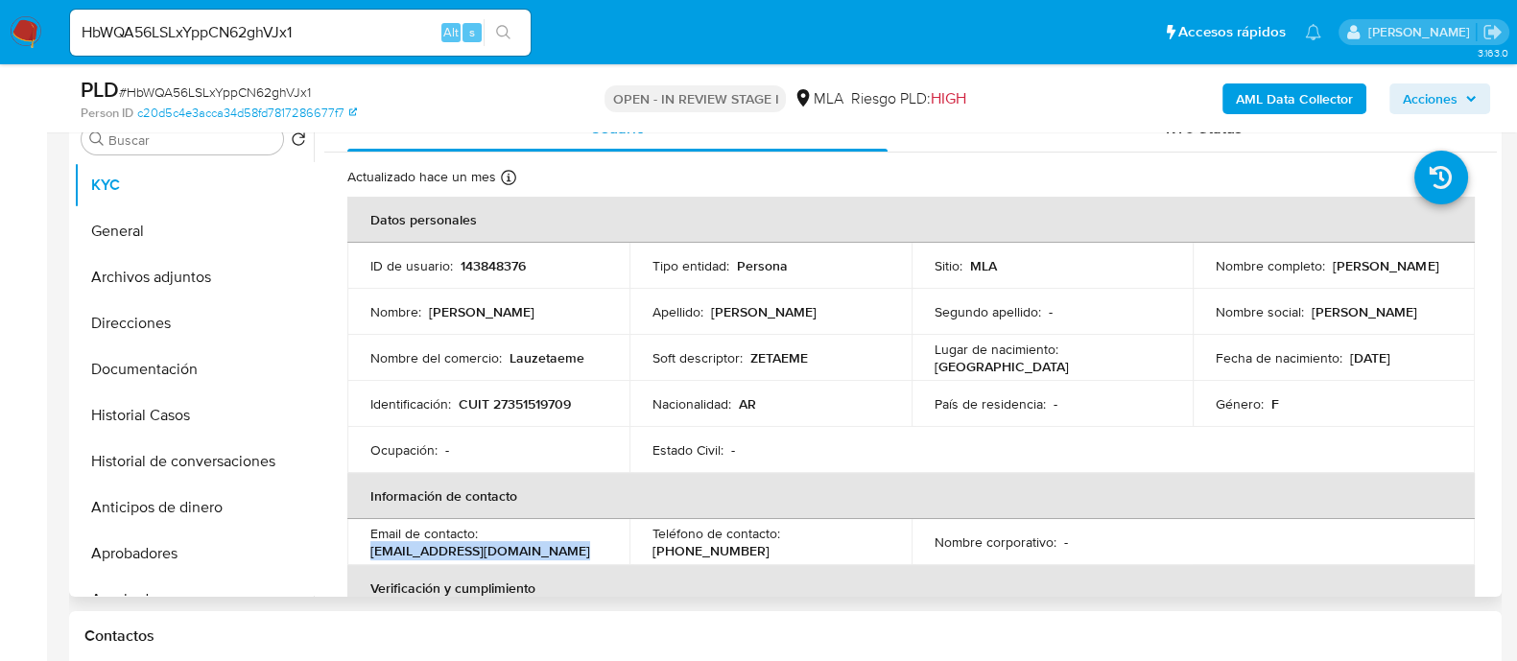
scroll to position [360, 0]
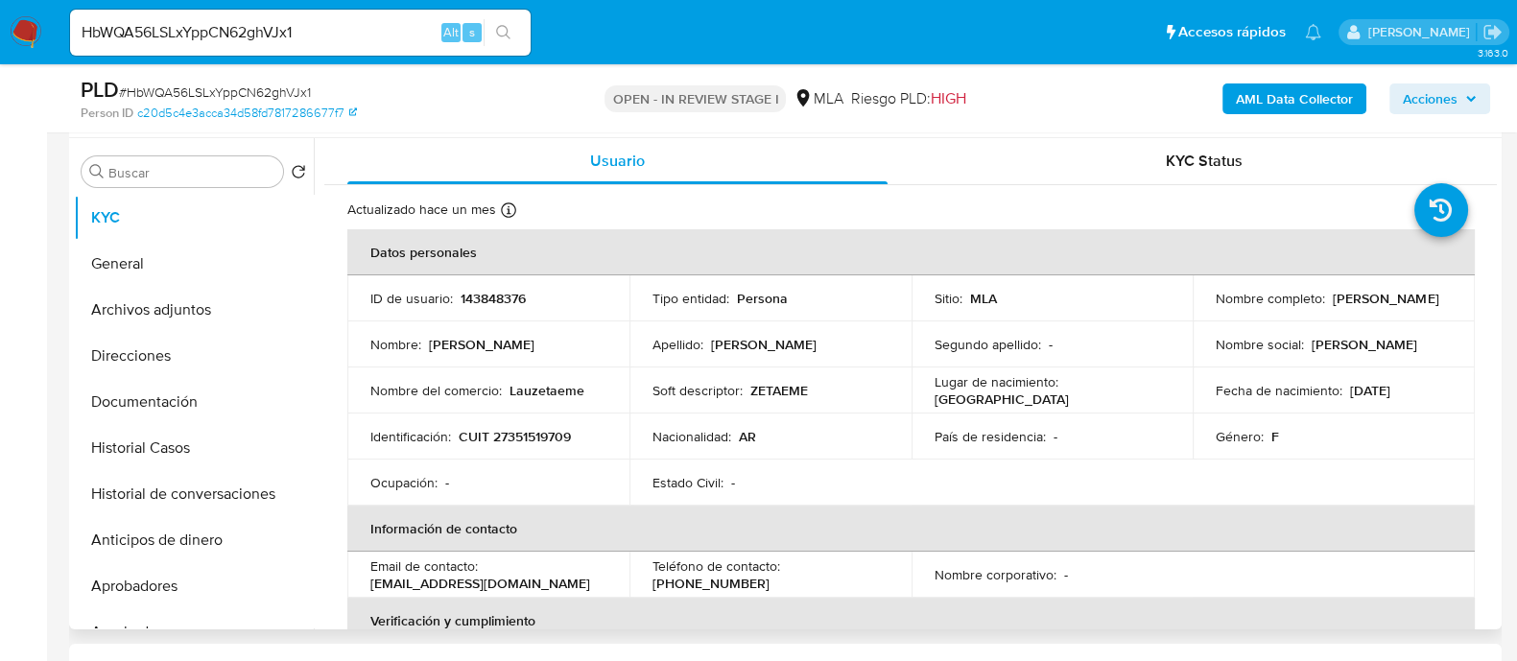
click at [477, 306] on p "143848376" at bounding box center [493, 298] width 65 height 17
copy p "143848376"
click at [204, 304] on button "Archivos adjuntos" at bounding box center [186, 310] width 225 height 46
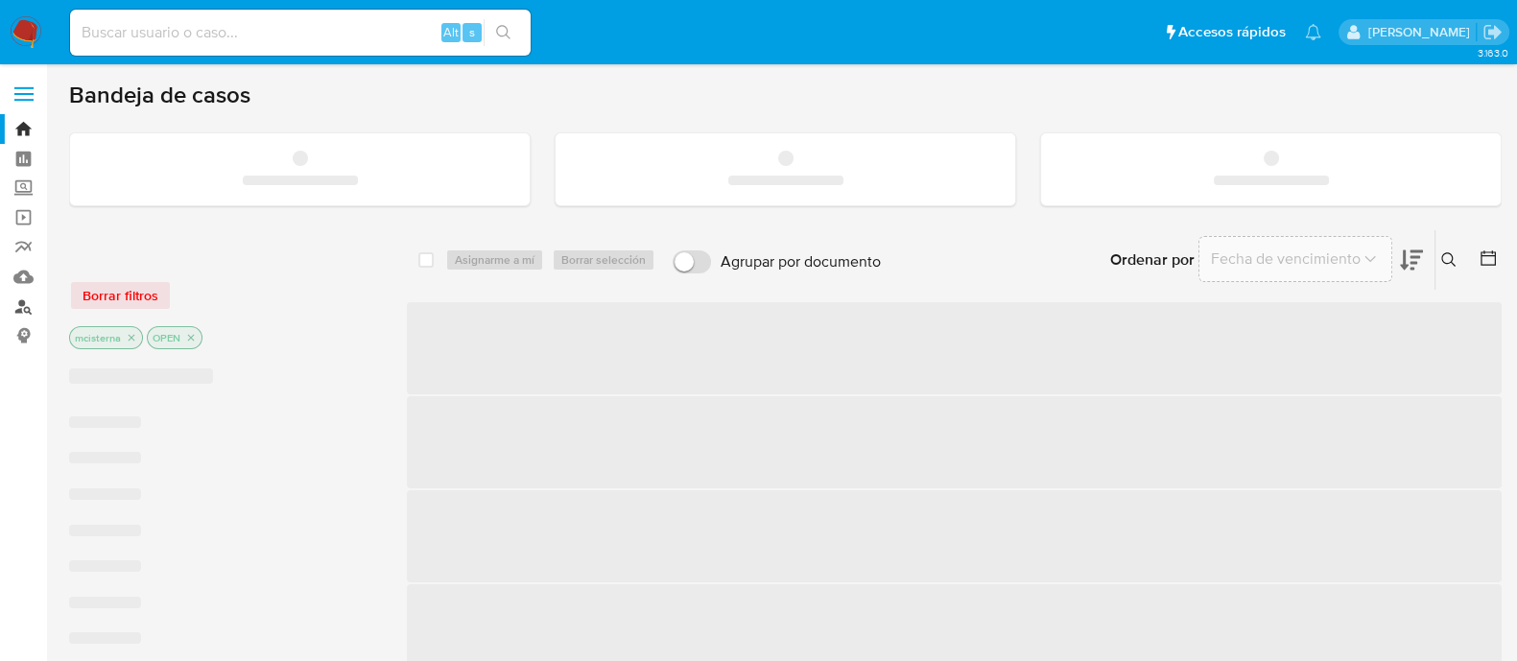
click at [22, 312] on link "Buscador de personas" at bounding box center [114, 307] width 228 height 30
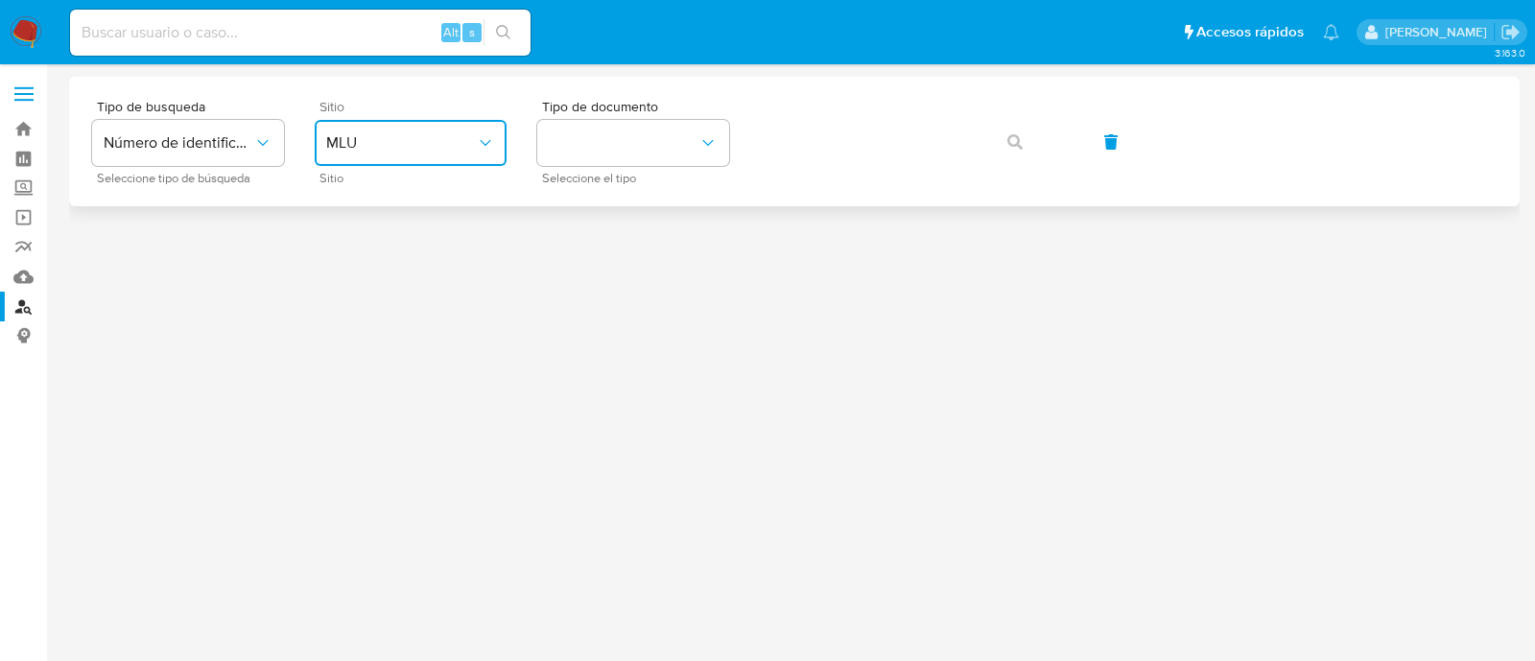
click at [400, 147] on span "MLU" at bounding box center [401, 142] width 150 height 19
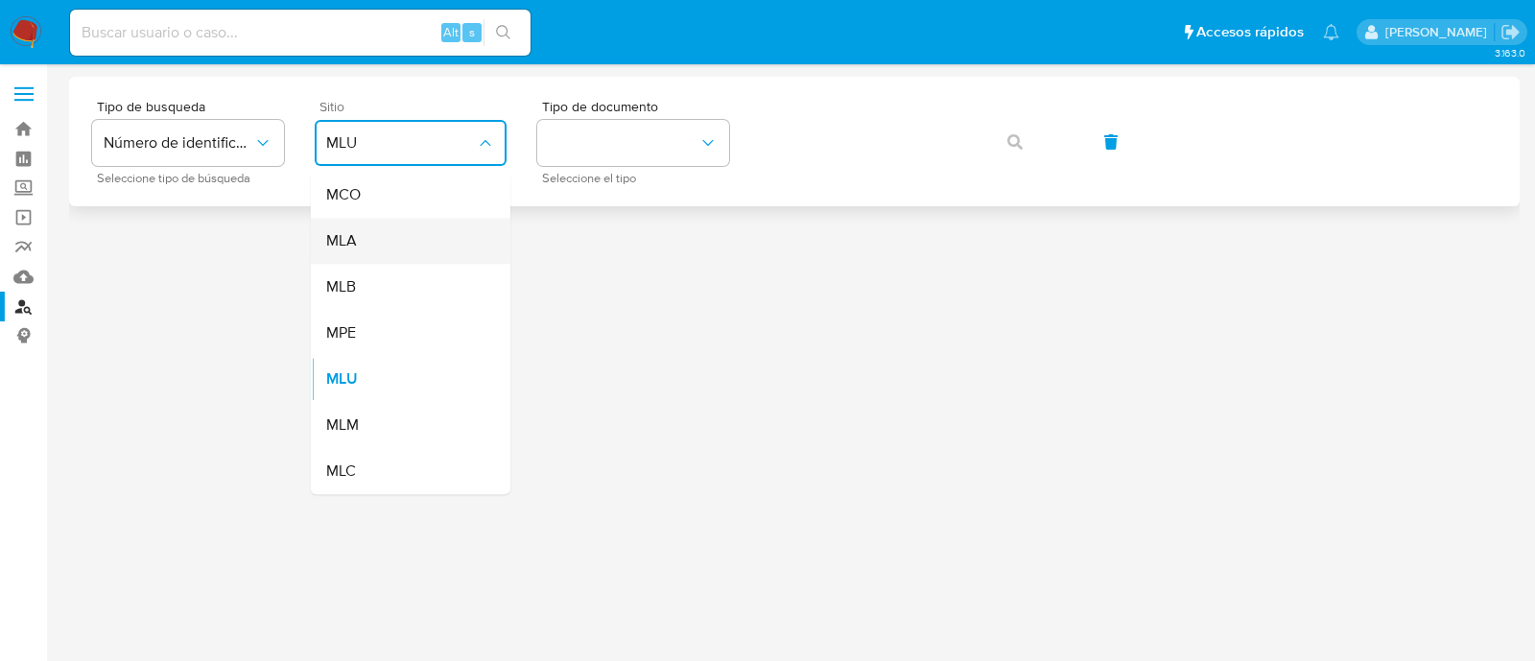
click at [421, 229] on div "MLA" at bounding box center [404, 241] width 157 height 46
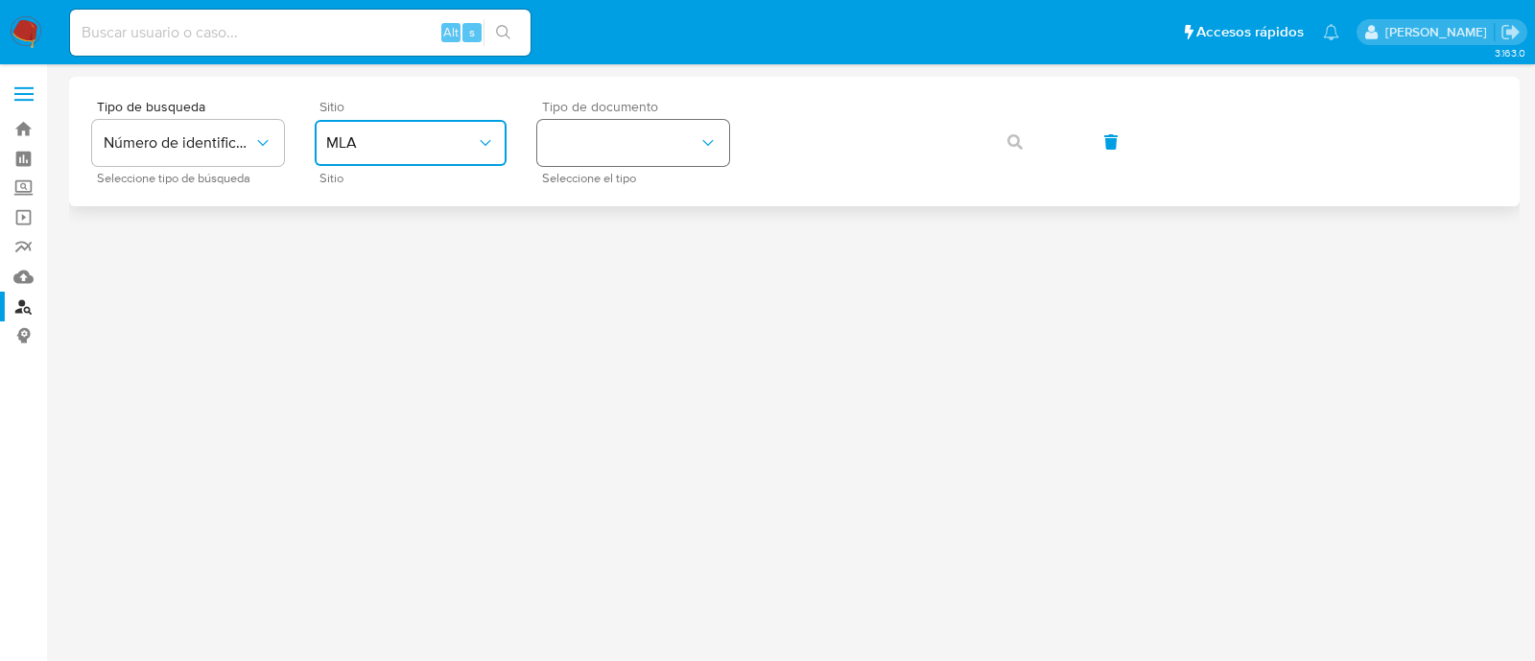
click at [598, 136] on button "identificationType" at bounding box center [633, 143] width 192 height 46
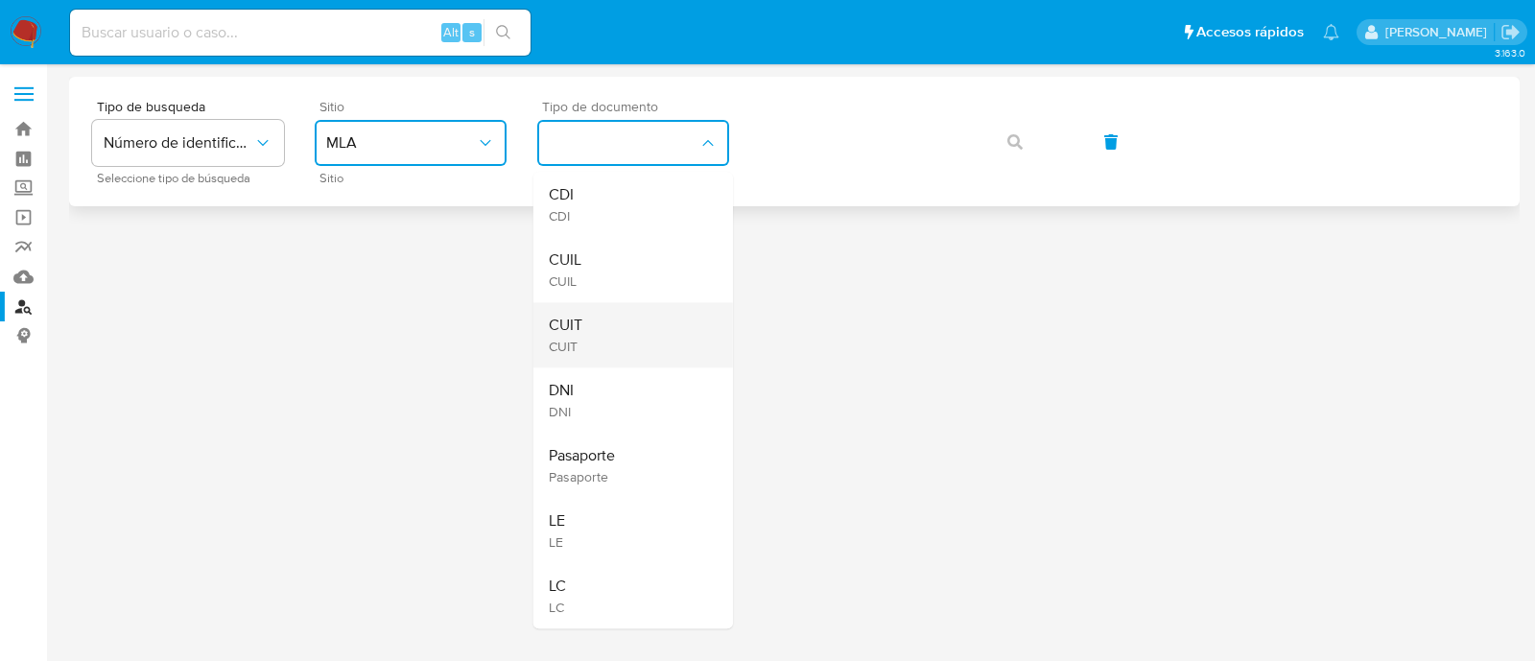
click at [638, 326] on div "CUIT CUIT" at bounding box center [627, 334] width 157 height 65
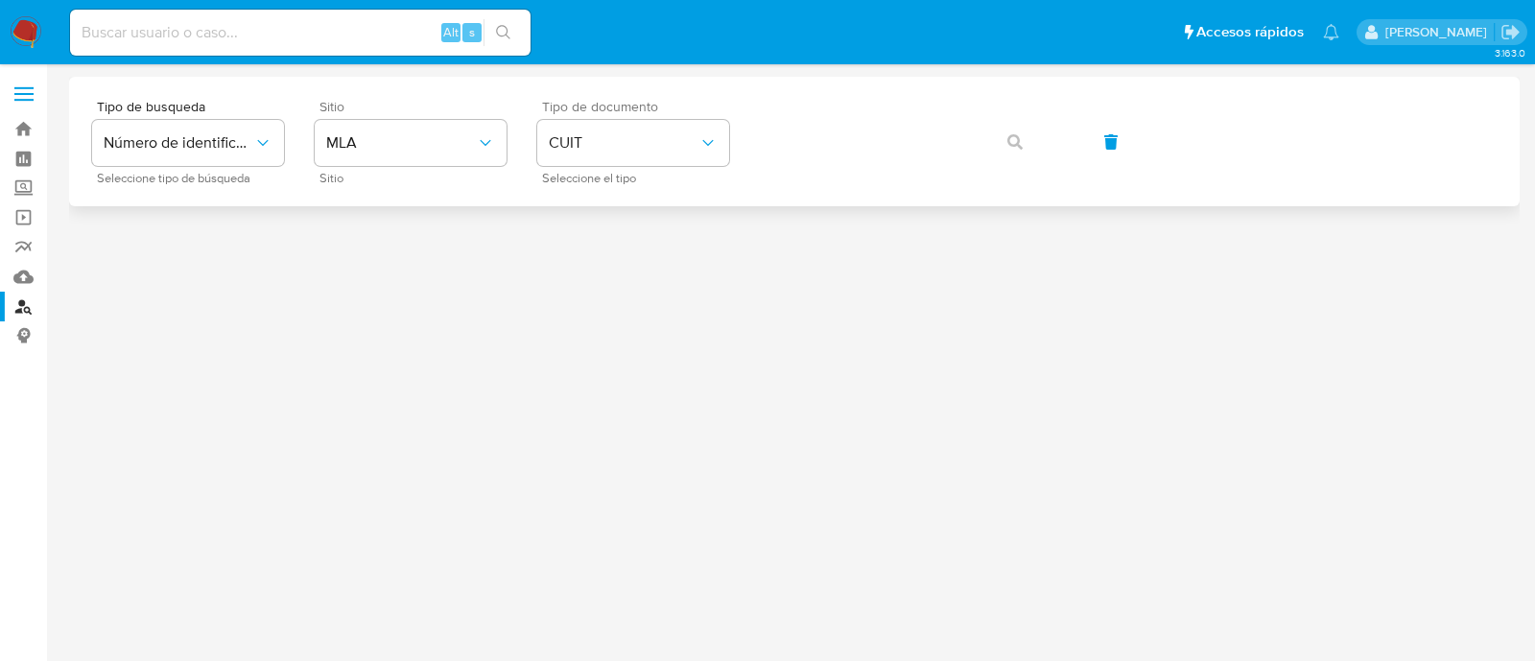
click at [778, 175] on div "Tipo de busqueda Número de identificación Seleccione tipo de búsqueda Sitio MLA…" at bounding box center [794, 141] width 1405 height 83
click at [1015, 147] on icon "button" at bounding box center [1014, 141] width 15 height 15
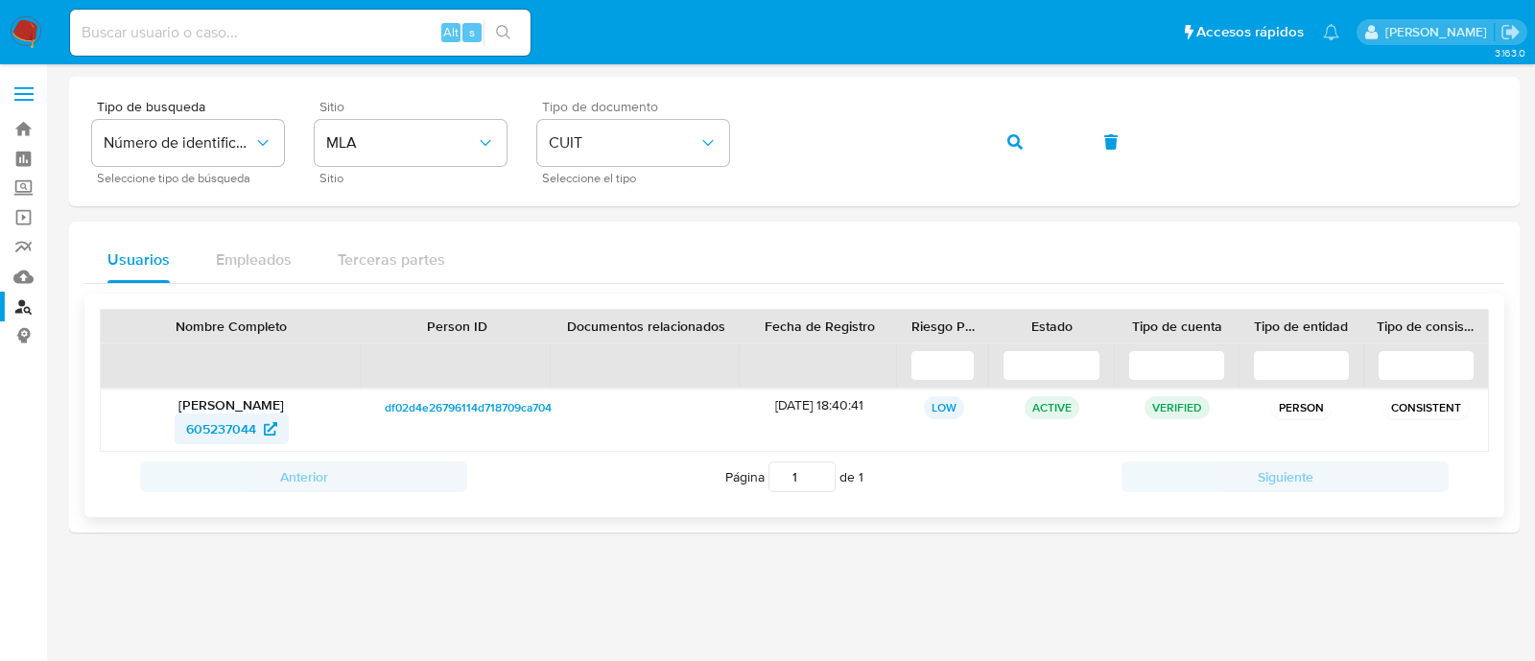
click at [225, 429] on span "605237044" at bounding box center [221, 429] width 70 height 31
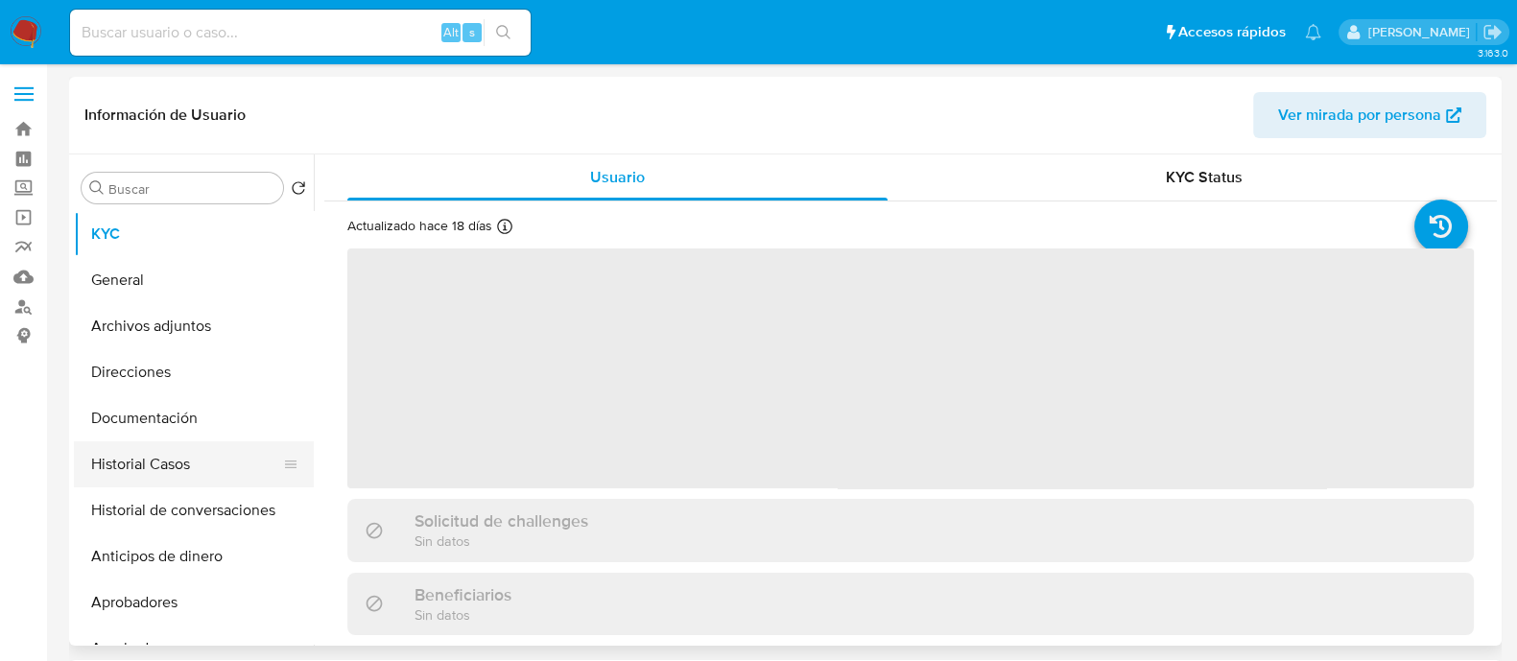
click at [134, 474] on button "Historial Casos" at bounding box center [186, 464] width 225 height 46
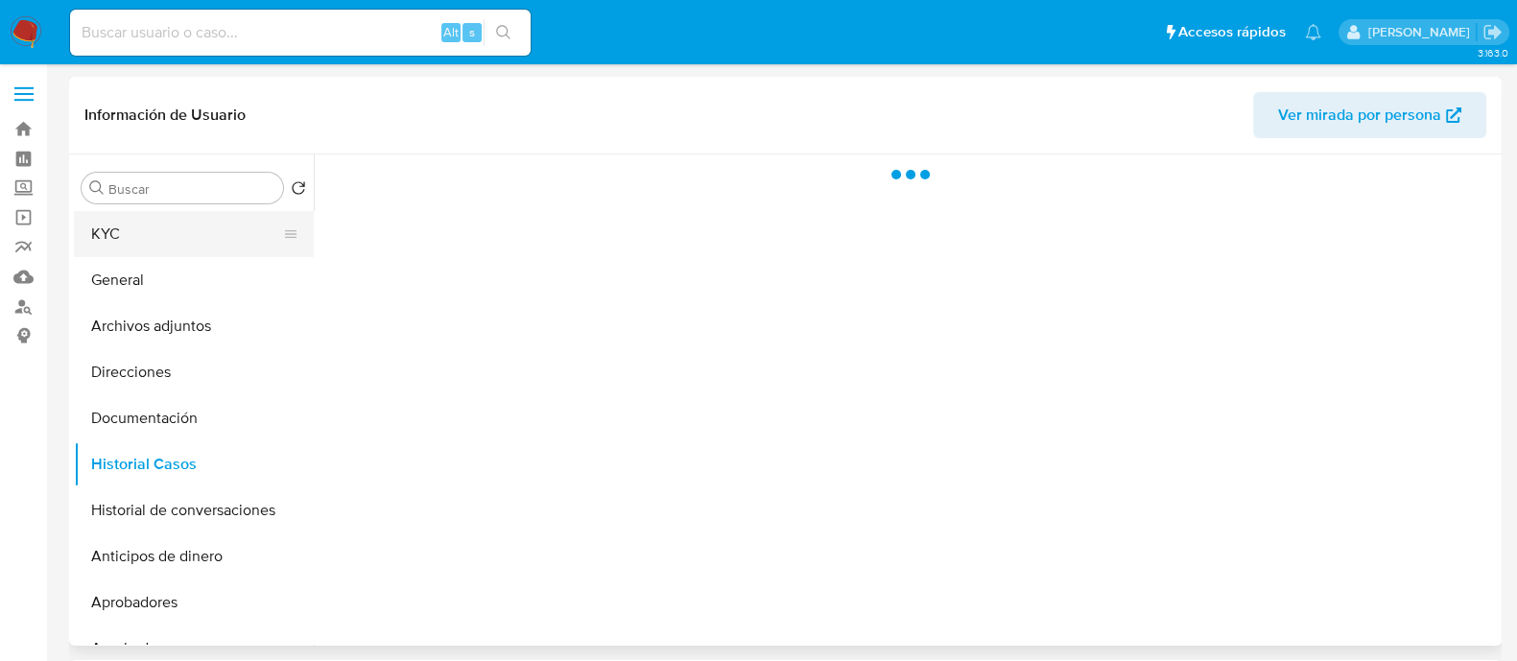
select select "10"
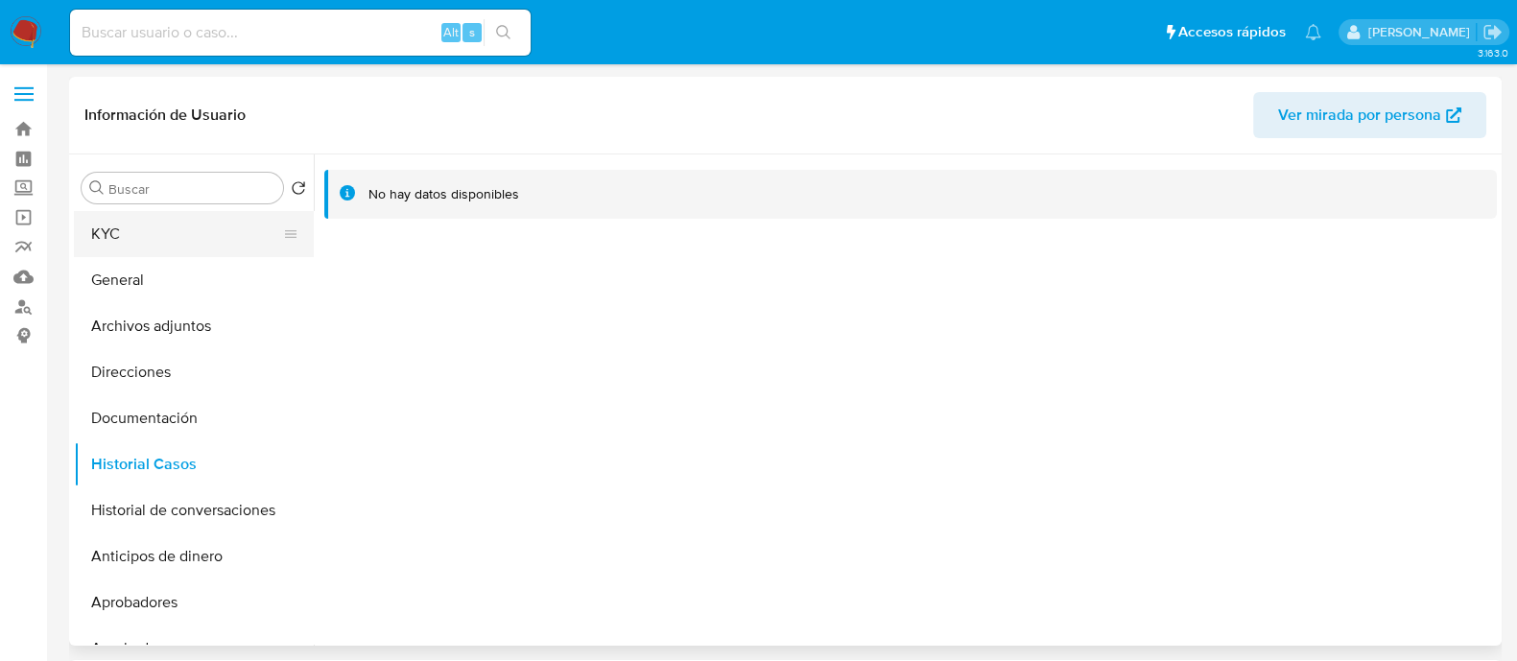
click at [178, 226] on button "KYC" at bounding box center [186, 234] width 225 height 46
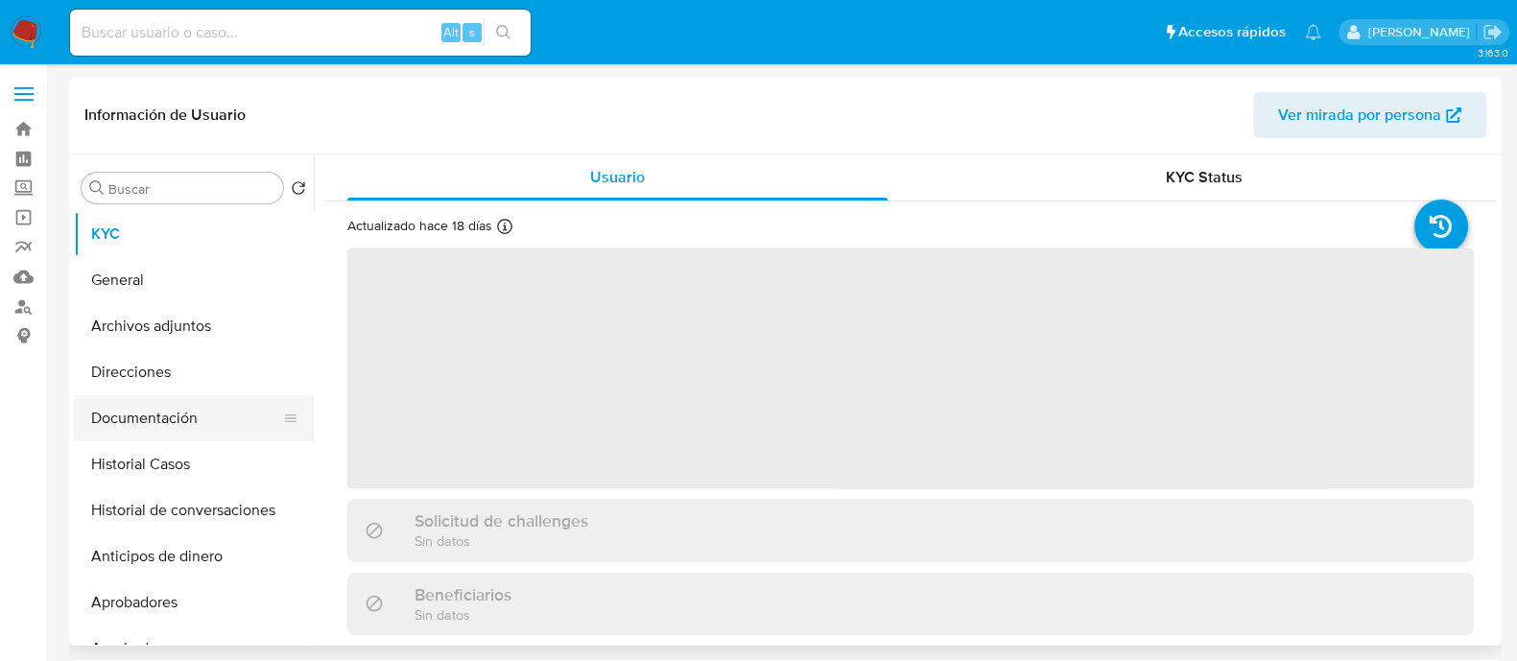
click at [175, 414] on button "Documentación" at bounding box center [186, 418] width 225 height 46
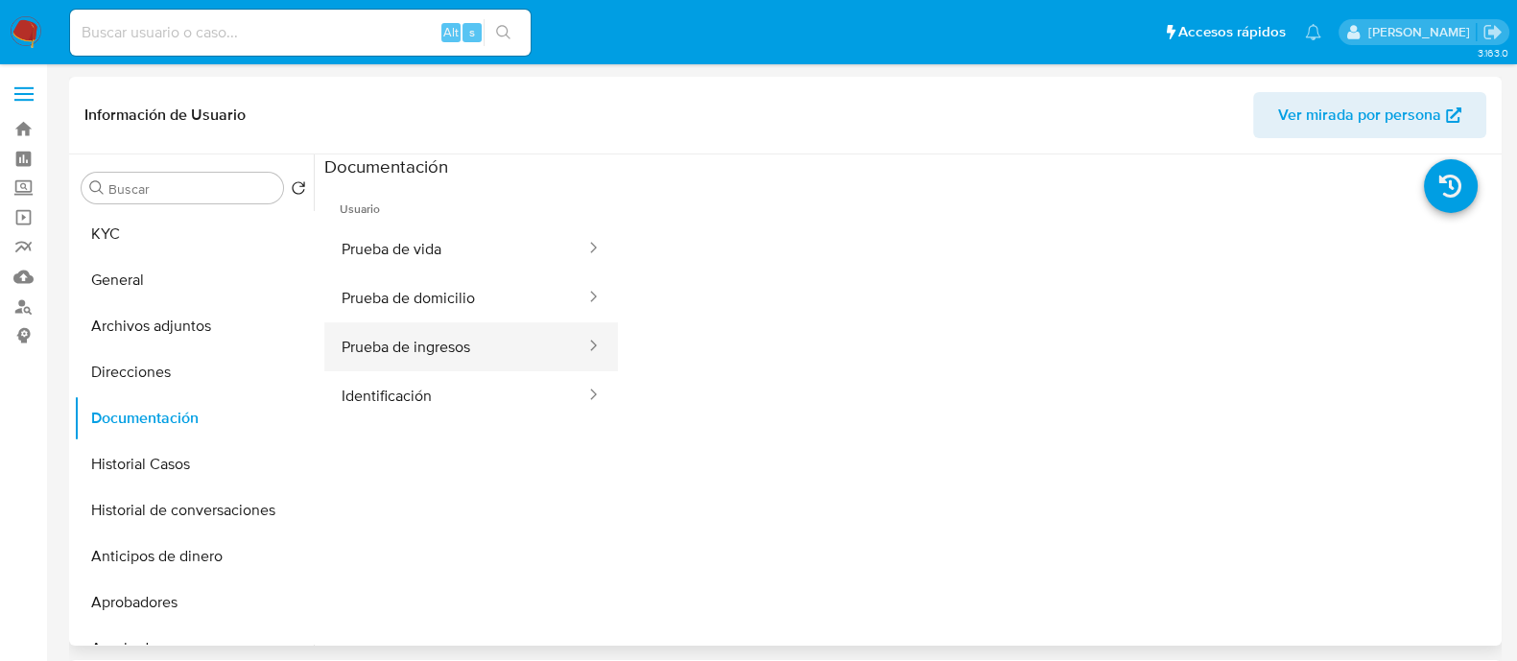
click at [444, 346] on button "Prueba de ingresos" at bounding box center [455, 346] width 263 height 49
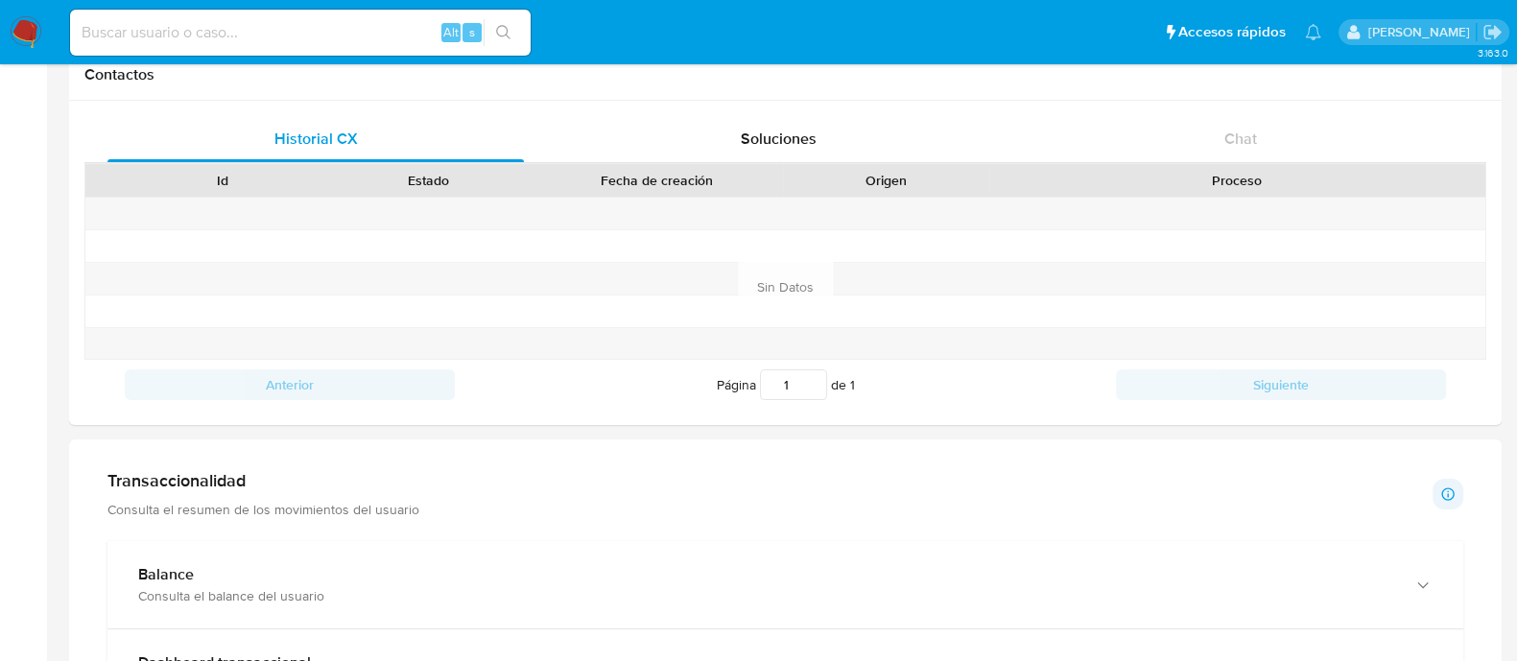
scroll to position [600, 0]
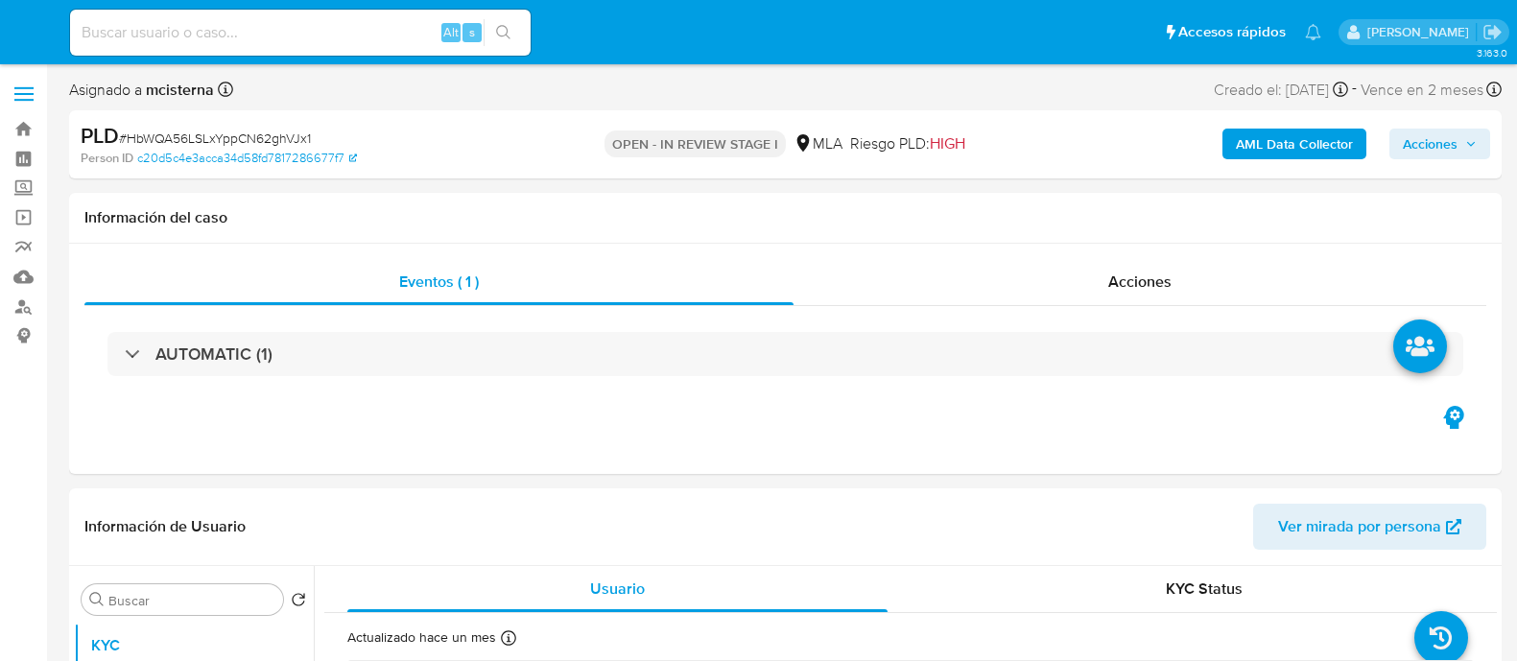
select select "10"
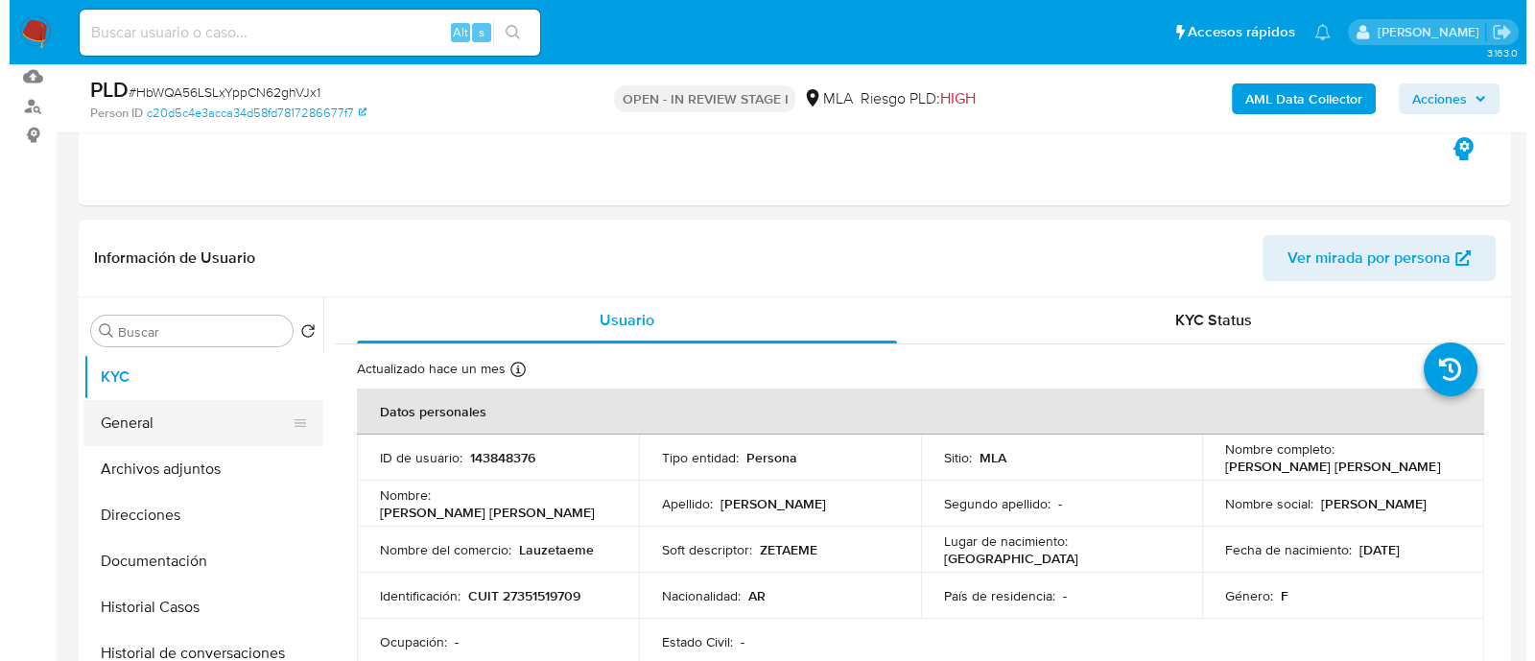
scroll to position [239, 0]
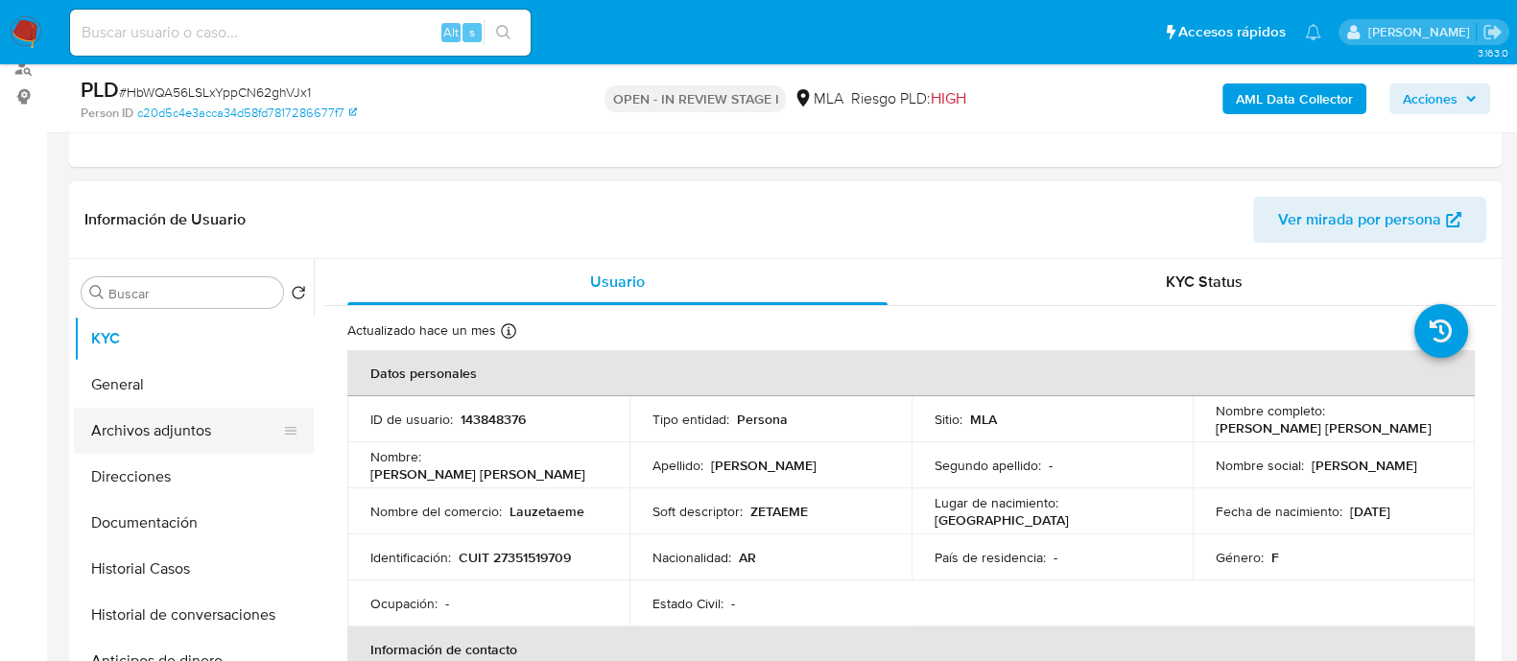
click at [206, 436] on button "Archivos adjuntos" at bounding box center [186, 431] width 225 height 46
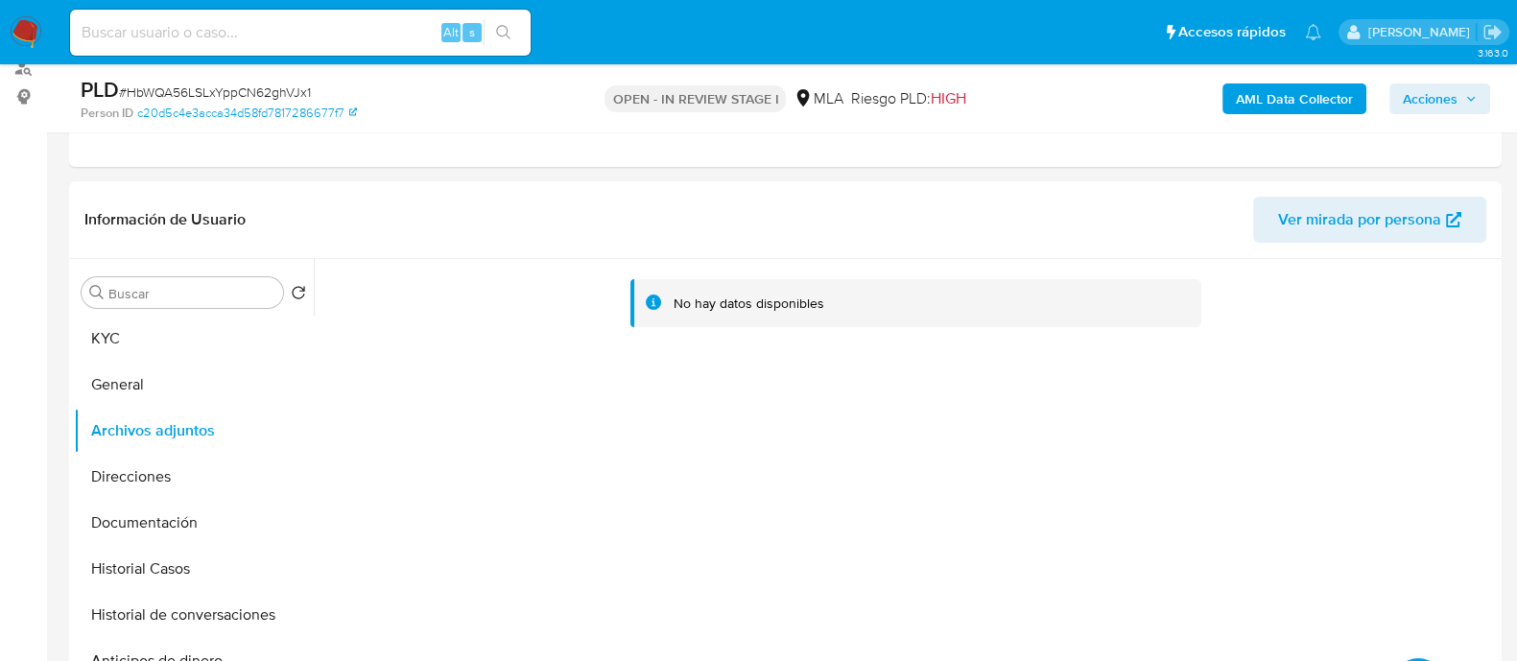
click at [1315, 108] on b "AML Data Collector" at bounding box center [1294, 98] width 117 height 31
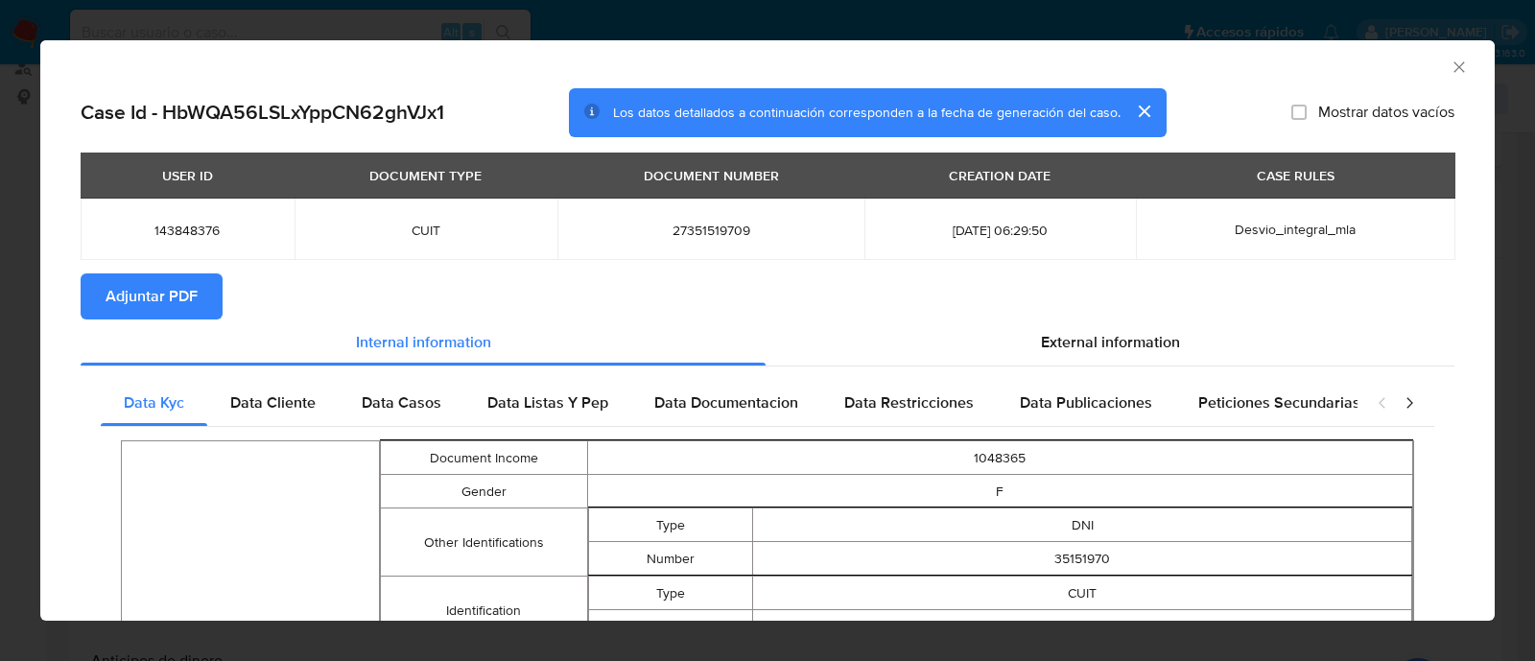
click at [146, 275] on span "Adjuntar PDF" at bounding box center [152, 296] width 92 height 42
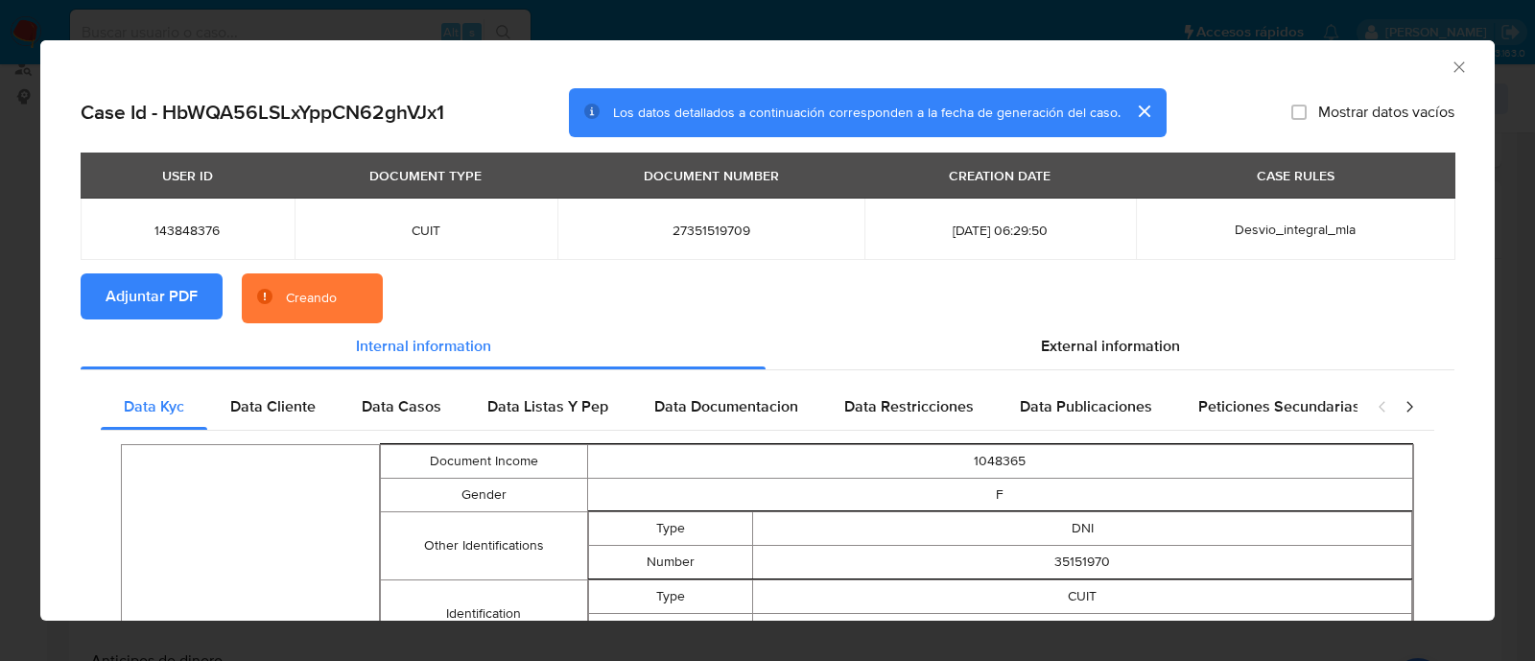
click at [160, 286] on span "Adjuntar PDF" at bounding box center [152, 296] width 92 height 42
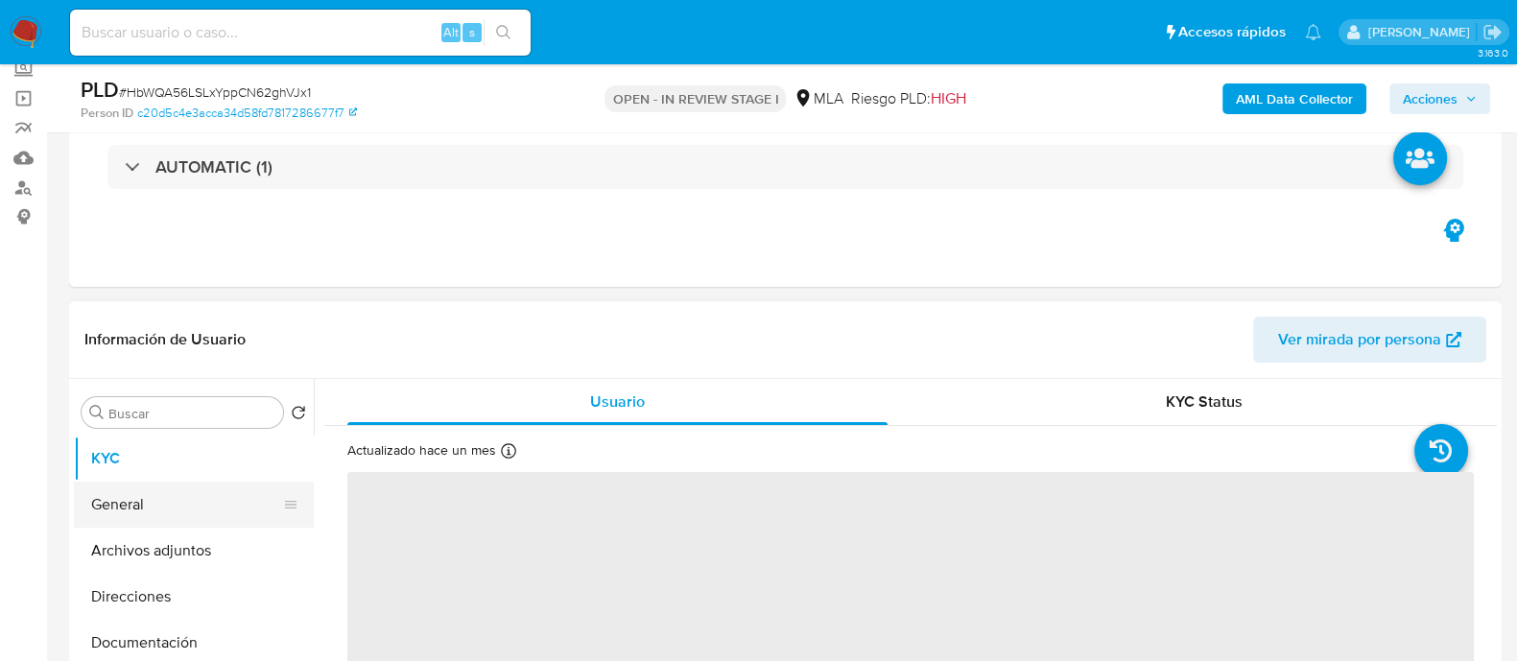
click at [225, 544] on button "Archivos adjuntos" at bounding box center [194, 551] width 240 height 46
select select "10"
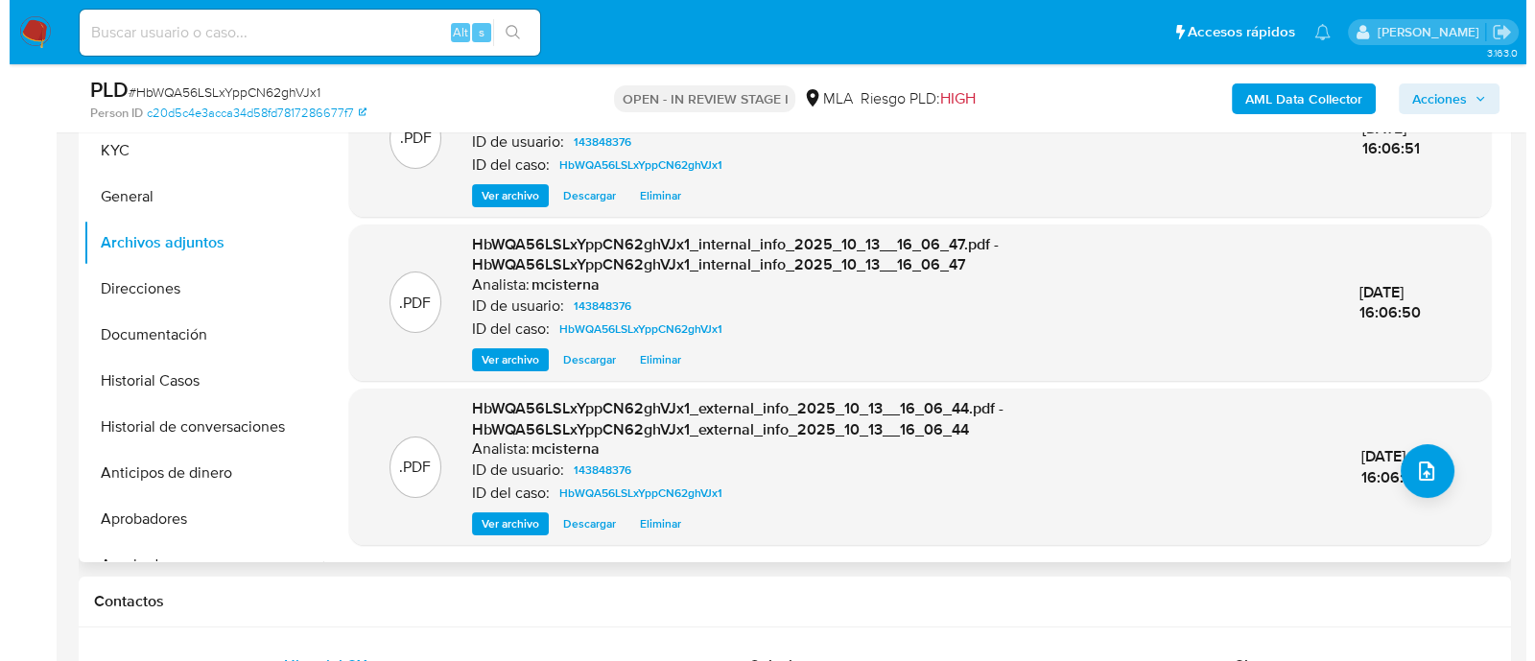
scroll to position [360, 0]
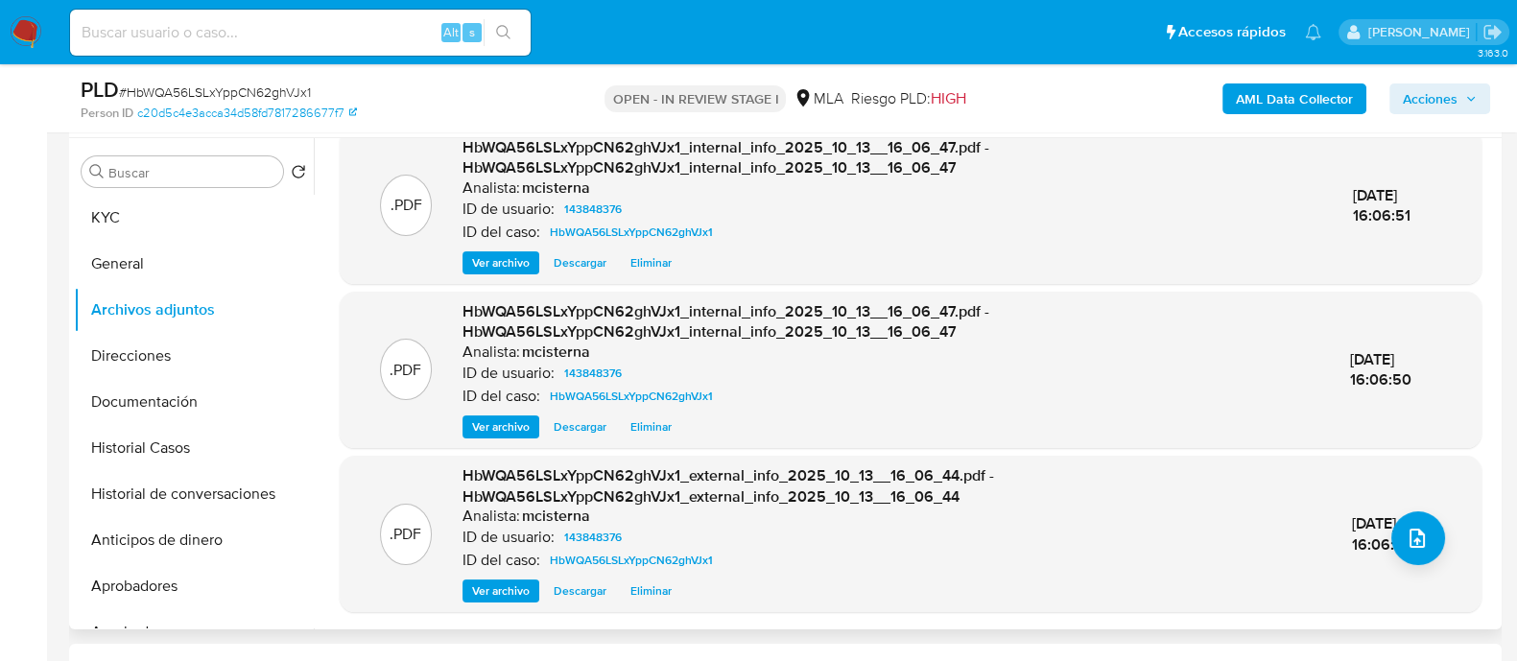
click at [640, 256] on span "Eliminar" at bounding box center [650, 262] width 41 height 19
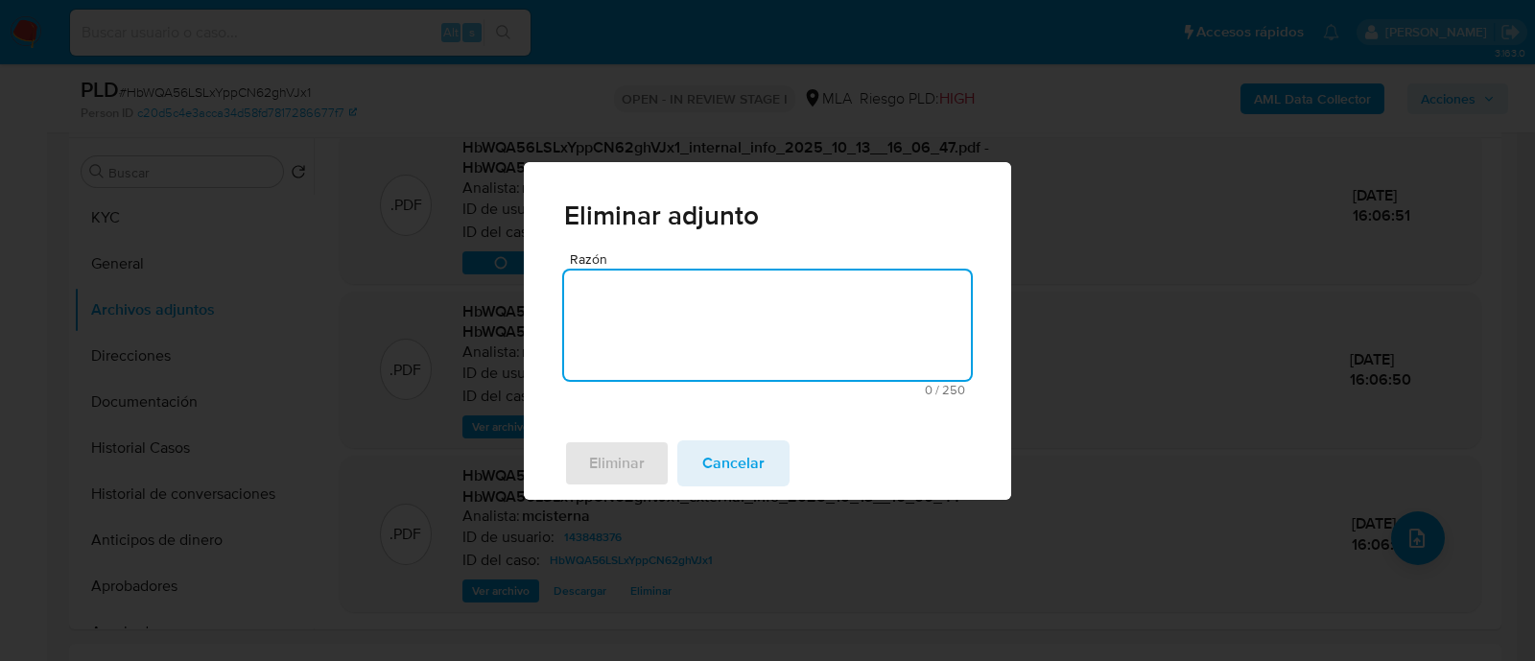
click at [768, 331] on textarea "Razón" at bounding box center [767, 325] width 407 height 109
type textarea "v2"
click at [638, 457] on span "Eliminar" at bounding box center [617, 463] width 56 height 42
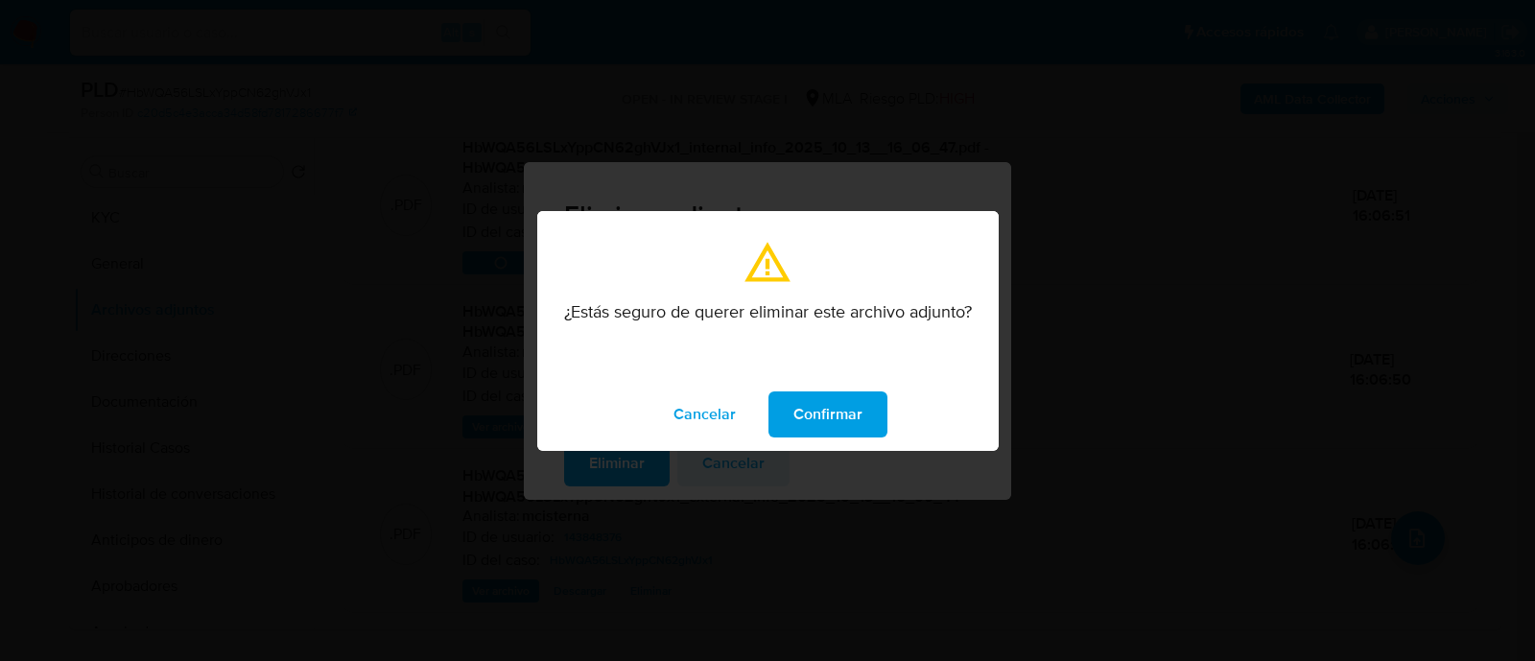
click at [841, 402] on span "Confirmar" at bounding box center [828, 414] width 69 height 42
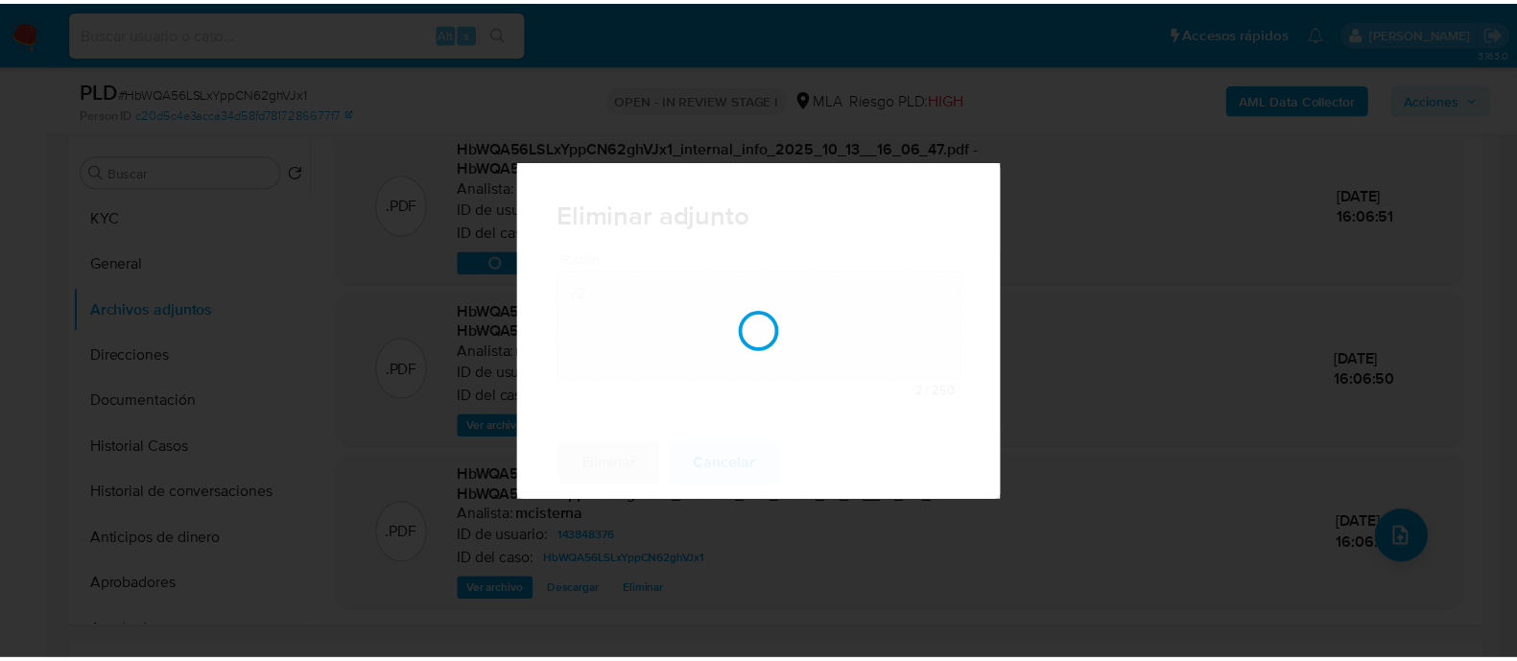
scroll to position [24, 0]
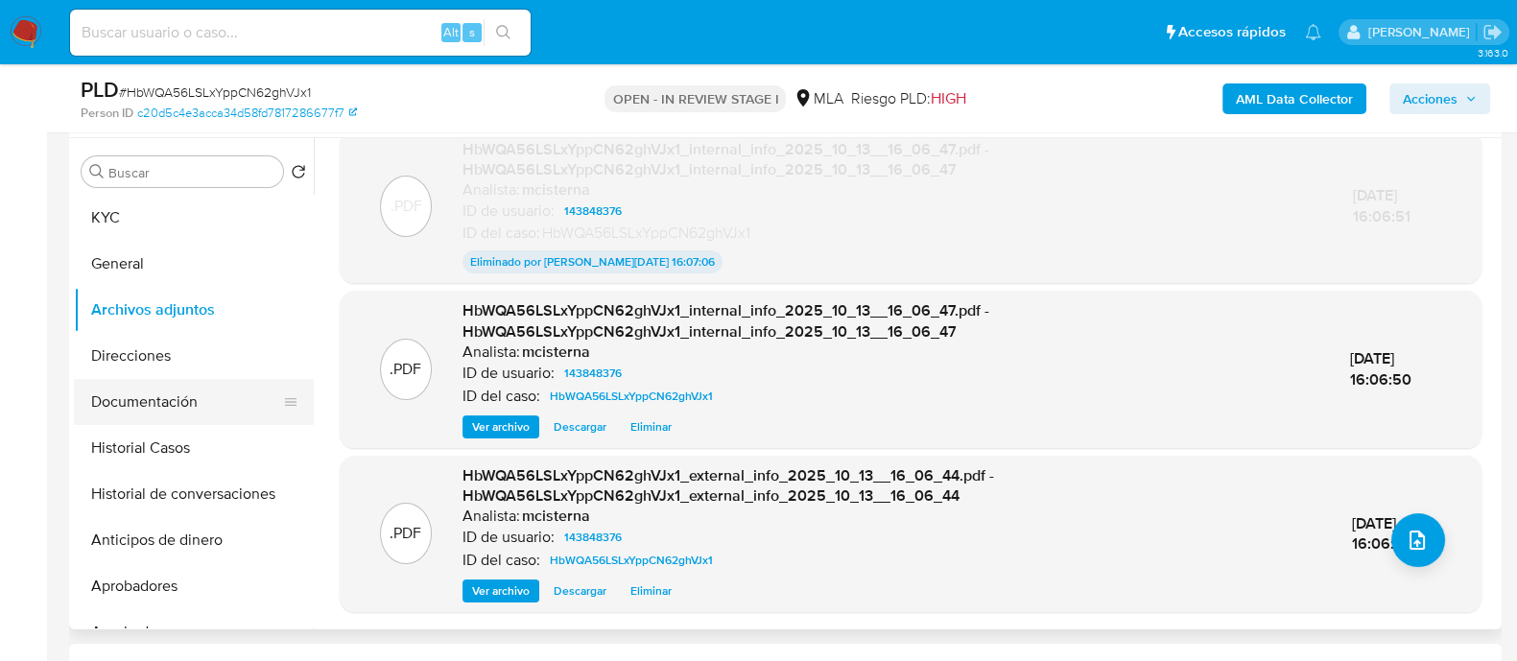
click at [196, 405] on button "Documentación" at bounding box center [186, 402] width 225 height 46
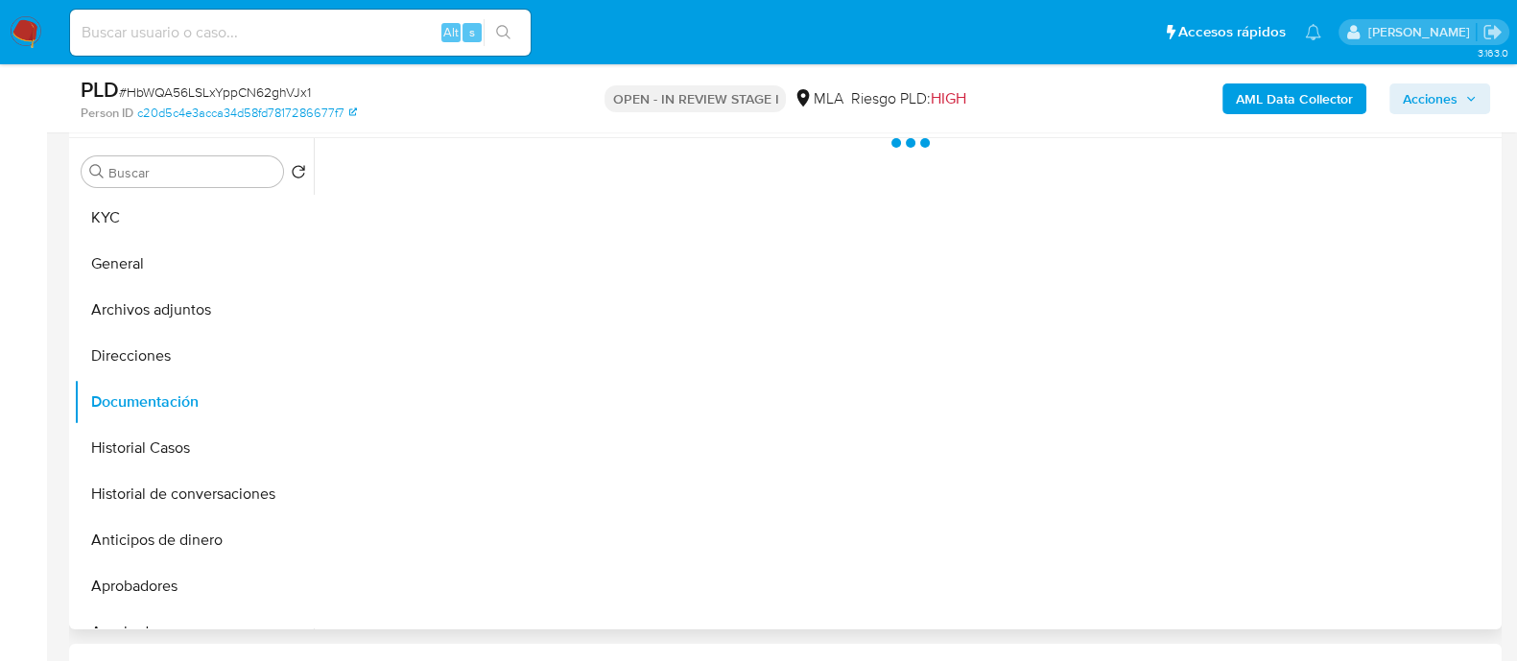
scroll to position [0, 0]
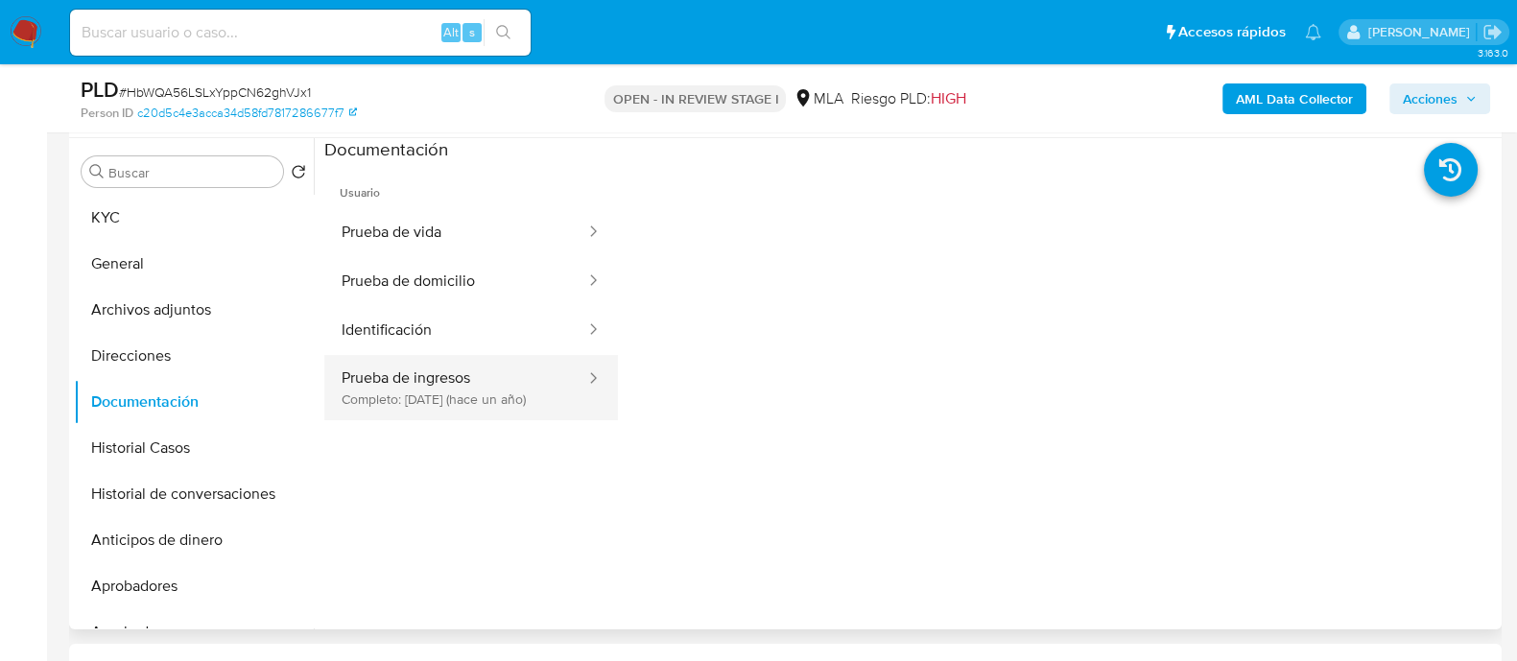
click at [497, 404] on button "Prueba de ingresos Completo: 11/10/2024 (hace un año)" at bounding box center [455, 387] width 263 height 65
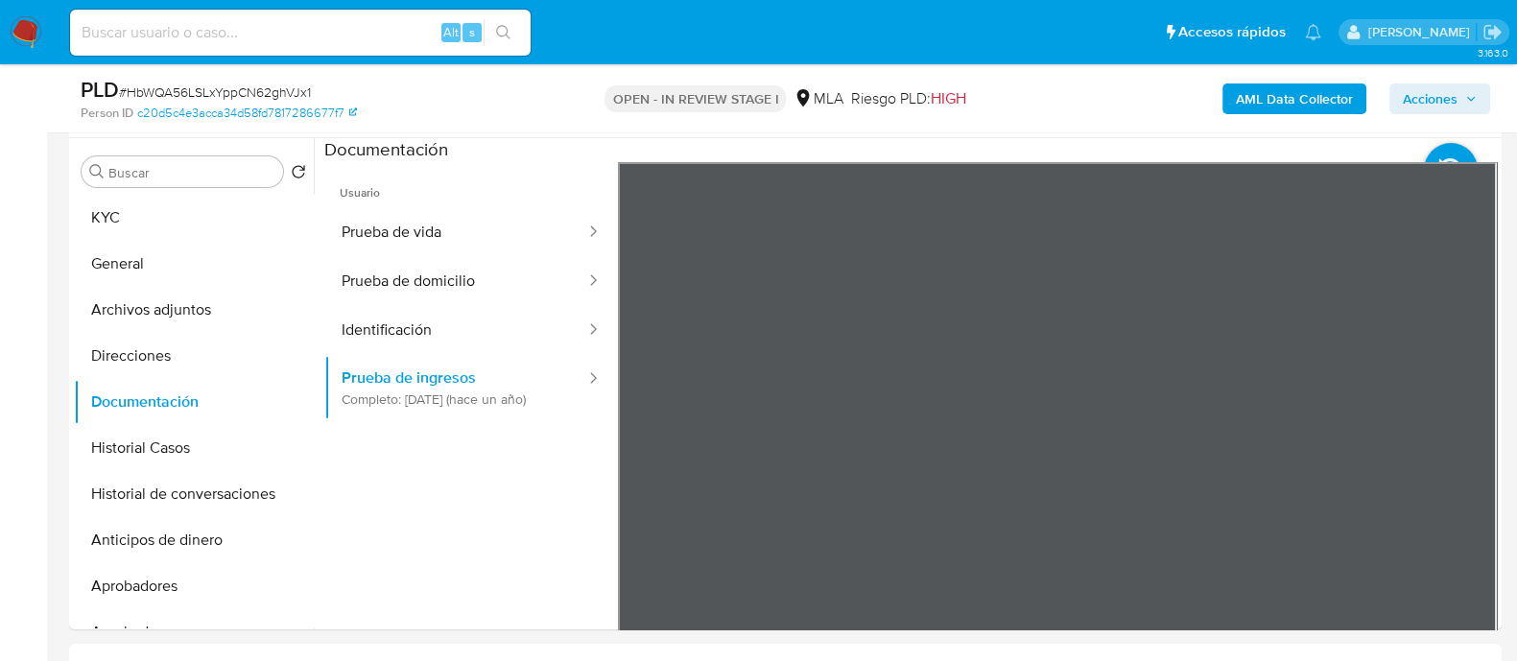
click at [125, 215] on button "KYC" at bounding box center [186, 218] width 225 height 46
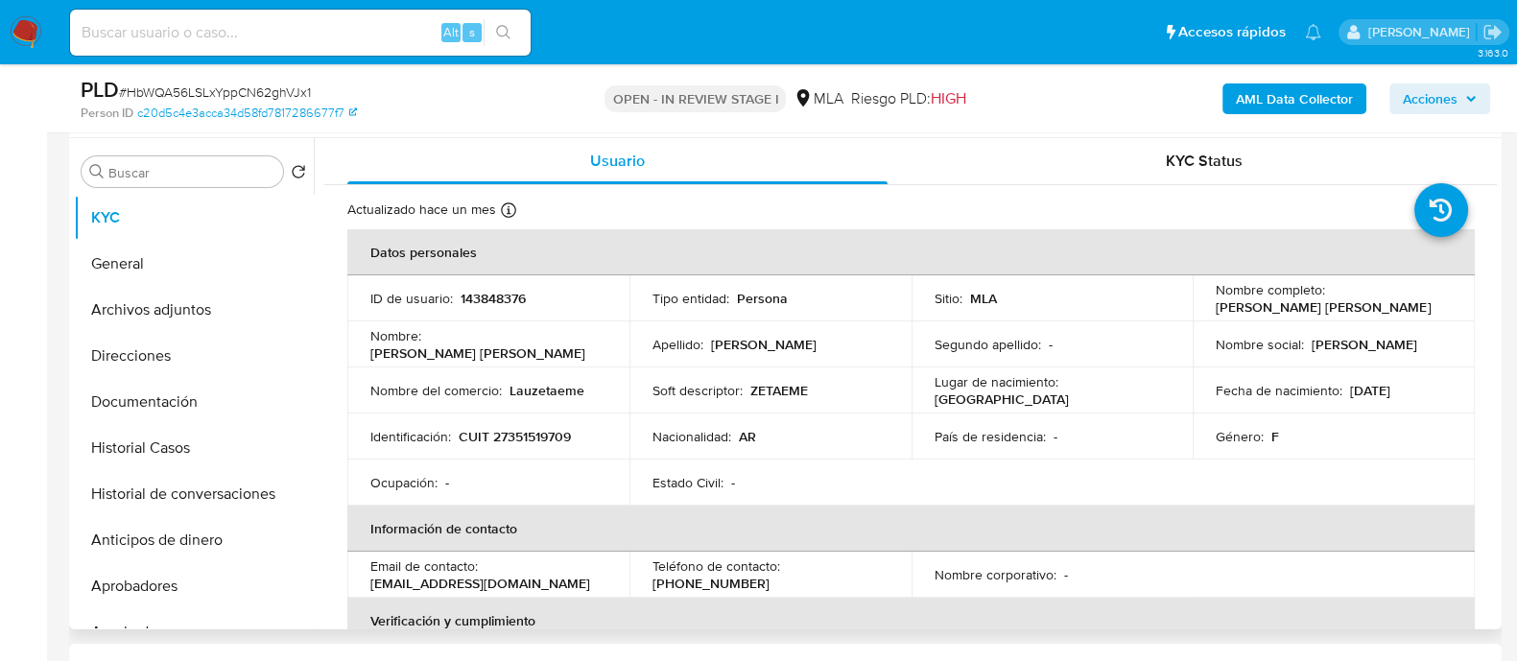
click at [528, 453] on td "Identificación : CUIT 27351519709" at bounding box center [488, 437] width 282 height 46
click at [533, 439] on p "CUIT 27351519709" at bounding box center [515, 436] width 112 height 17
copy p "27351519709"
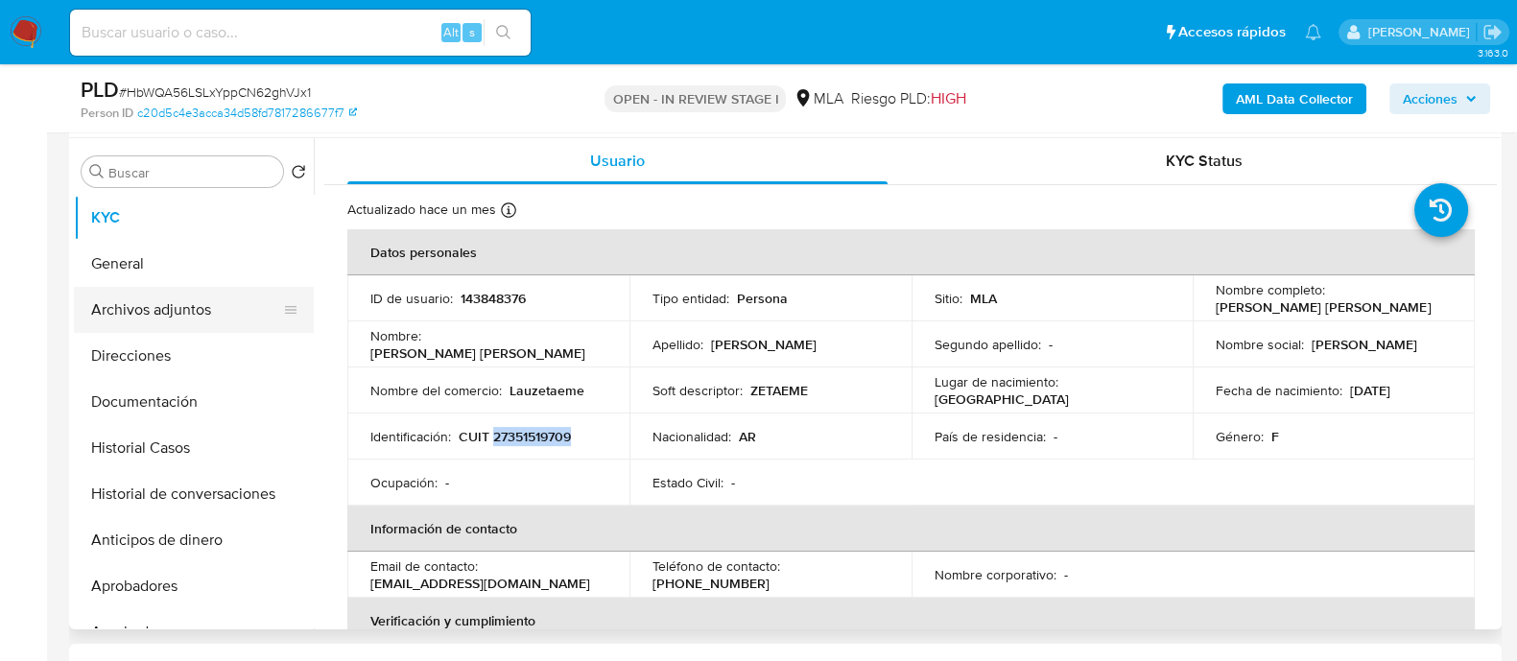
click at [219, 312] on button "Archivos adjuntos" at bounding box center [186, 310] width 225 height 46
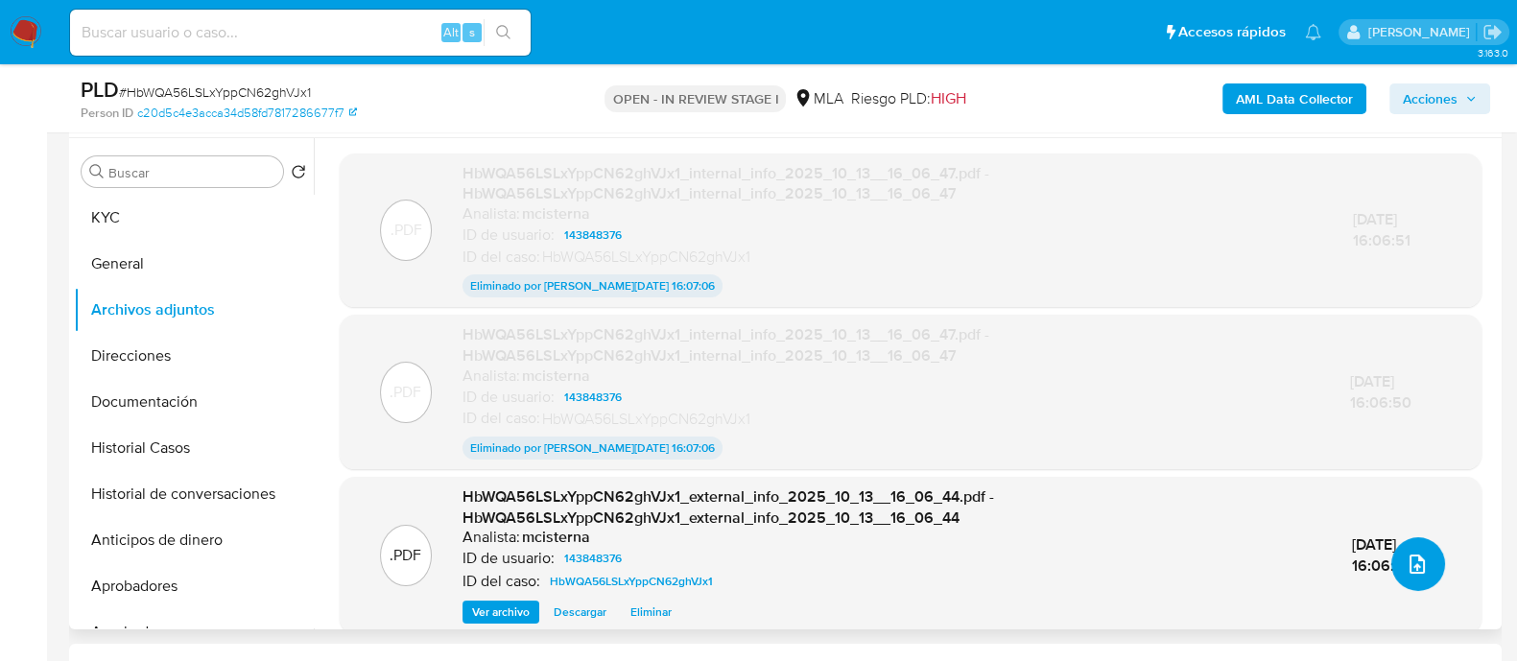
click at [1410, 558] on icon "upload-file" at bounding box center [1417, 564] width 23 height 23
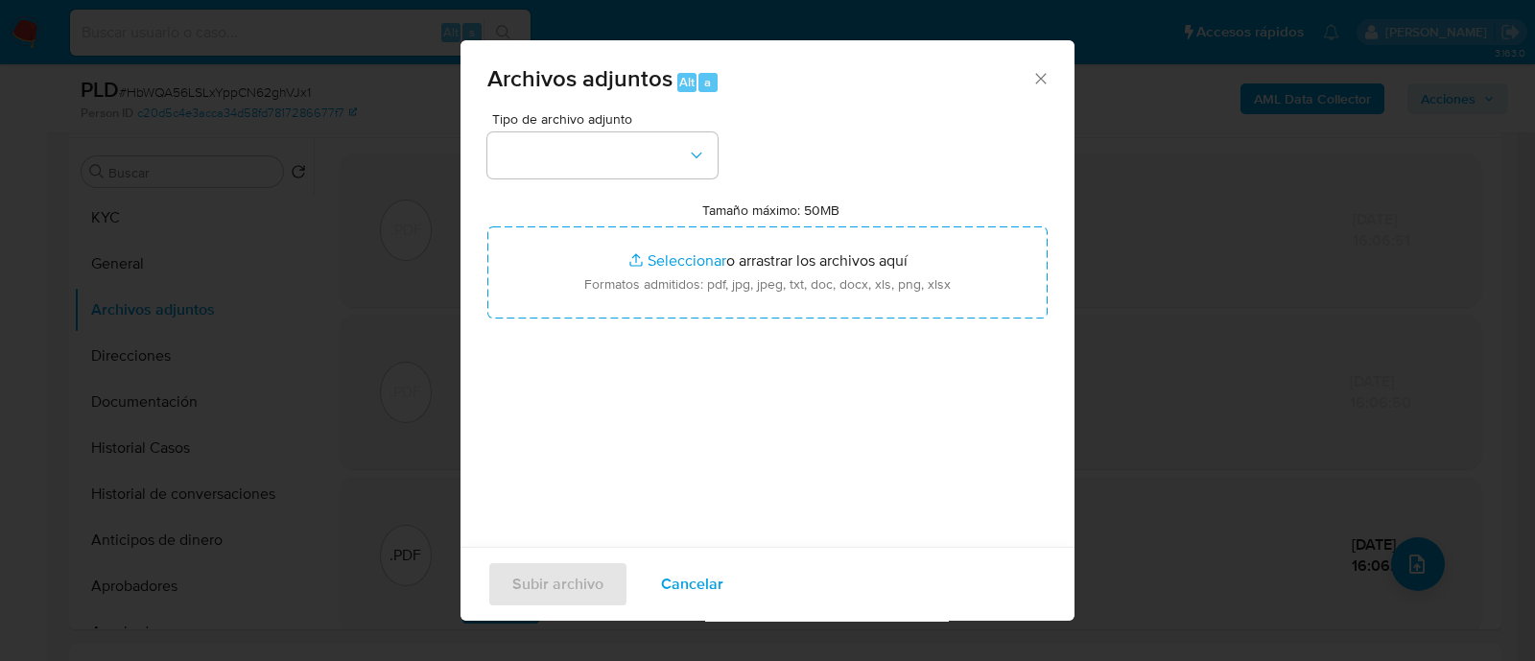
click at [716, 591] on button "Cancelar" at bounding box center [692, 584] width 112 height 46
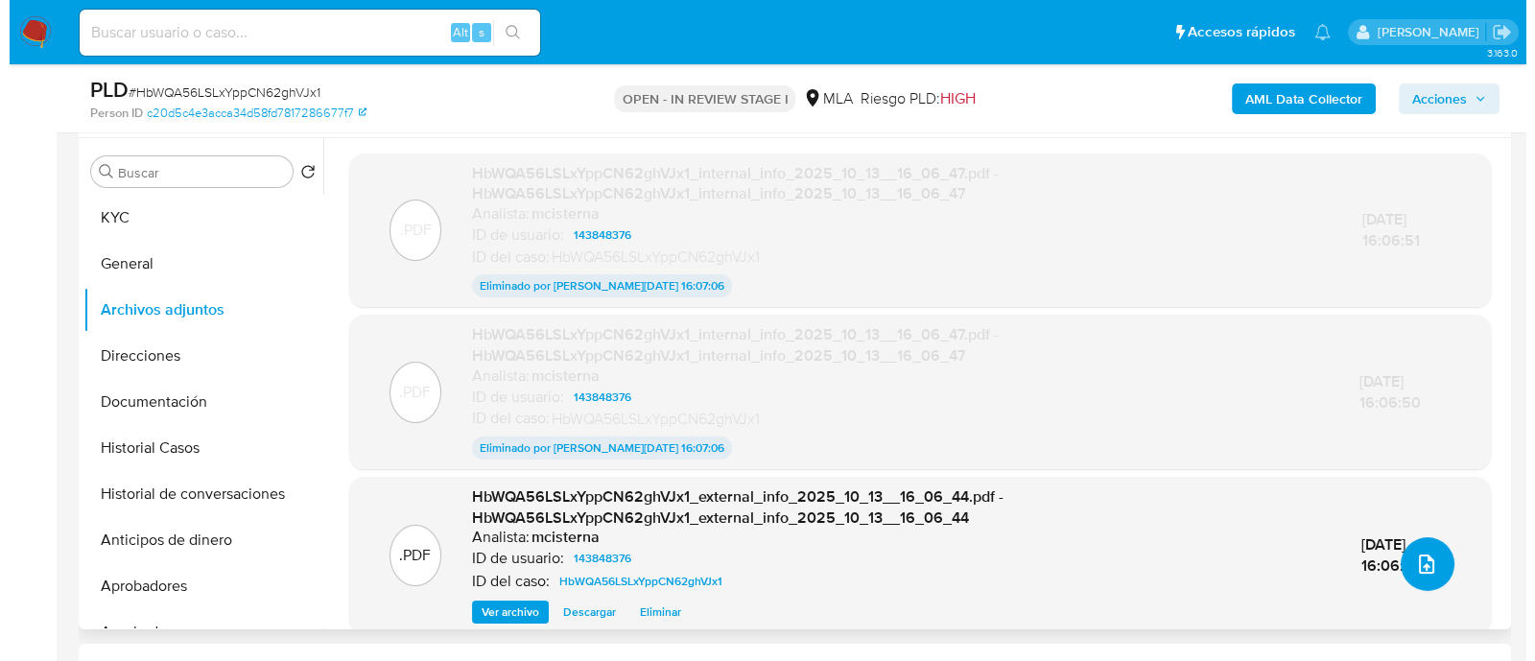
scroll to position [22, 0]
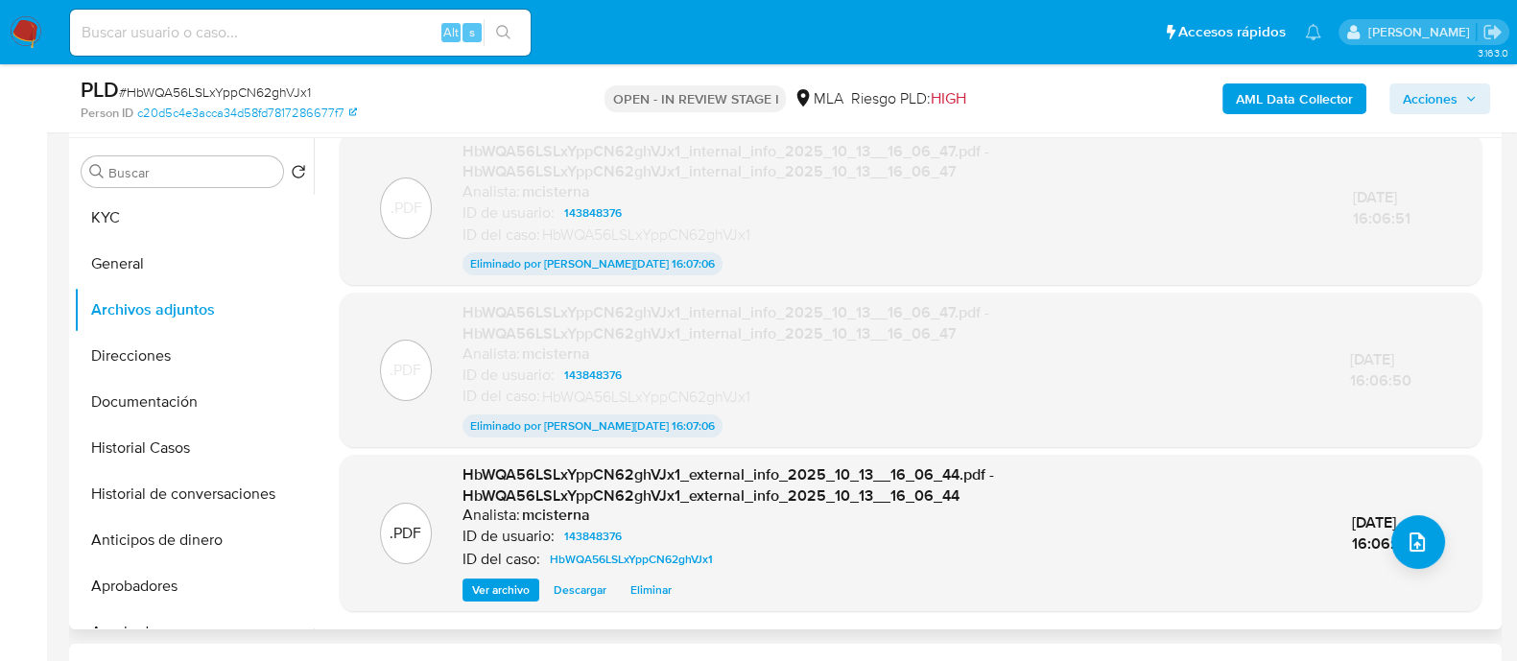
click at [652, 595] on span "Eliminar" at bounding box center [650, 589] width 41 height 19
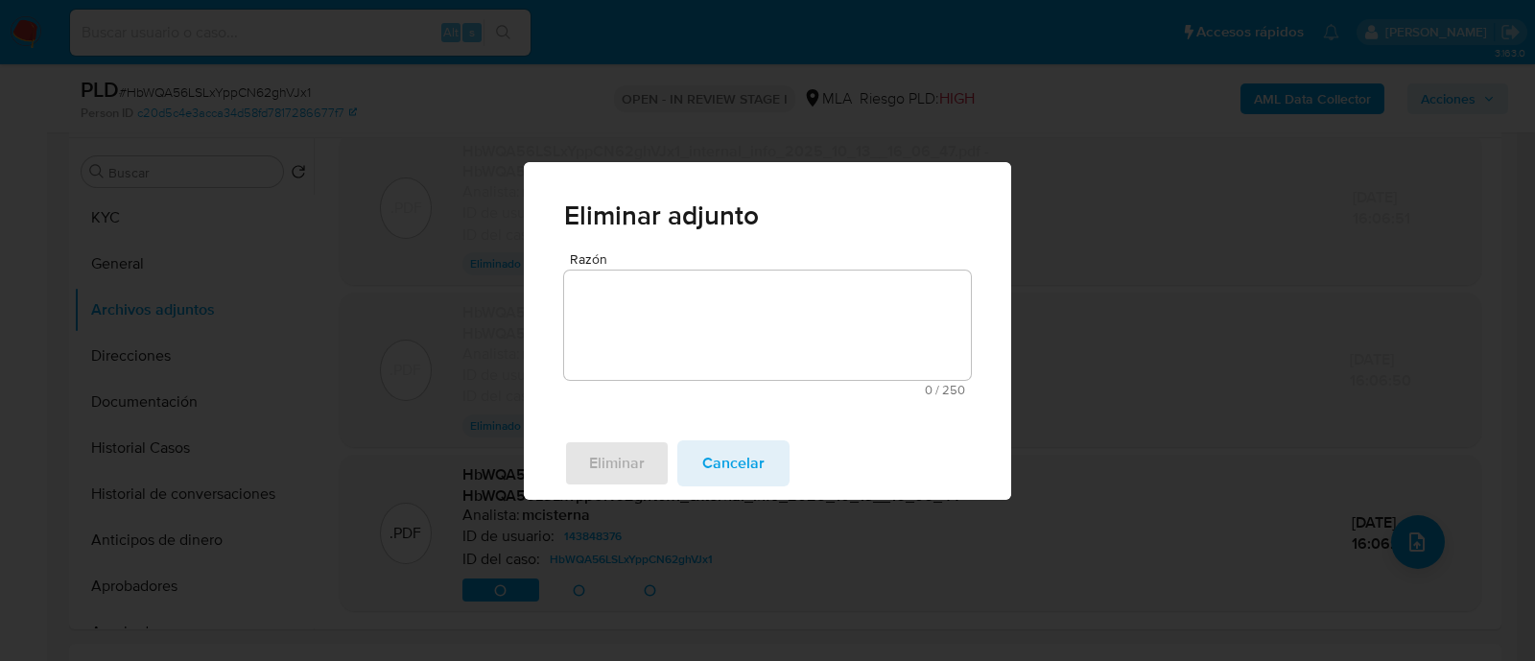
click at [712, 323] on textarea "Razón" at bounding box center [767, 325] width 407 height 109
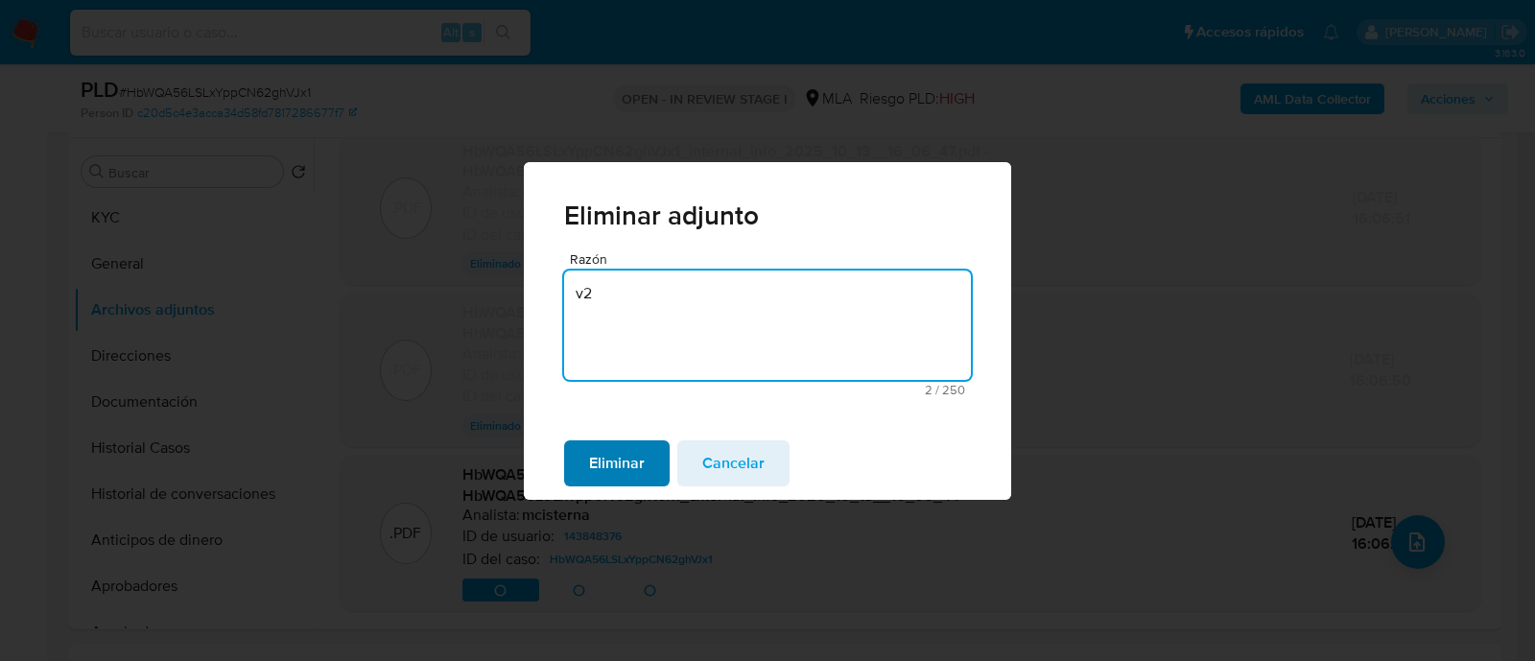
type textarea "v2"
click at [637, 454] on span "Eliminar" at bounding box center [617, 463] width 56 height 42
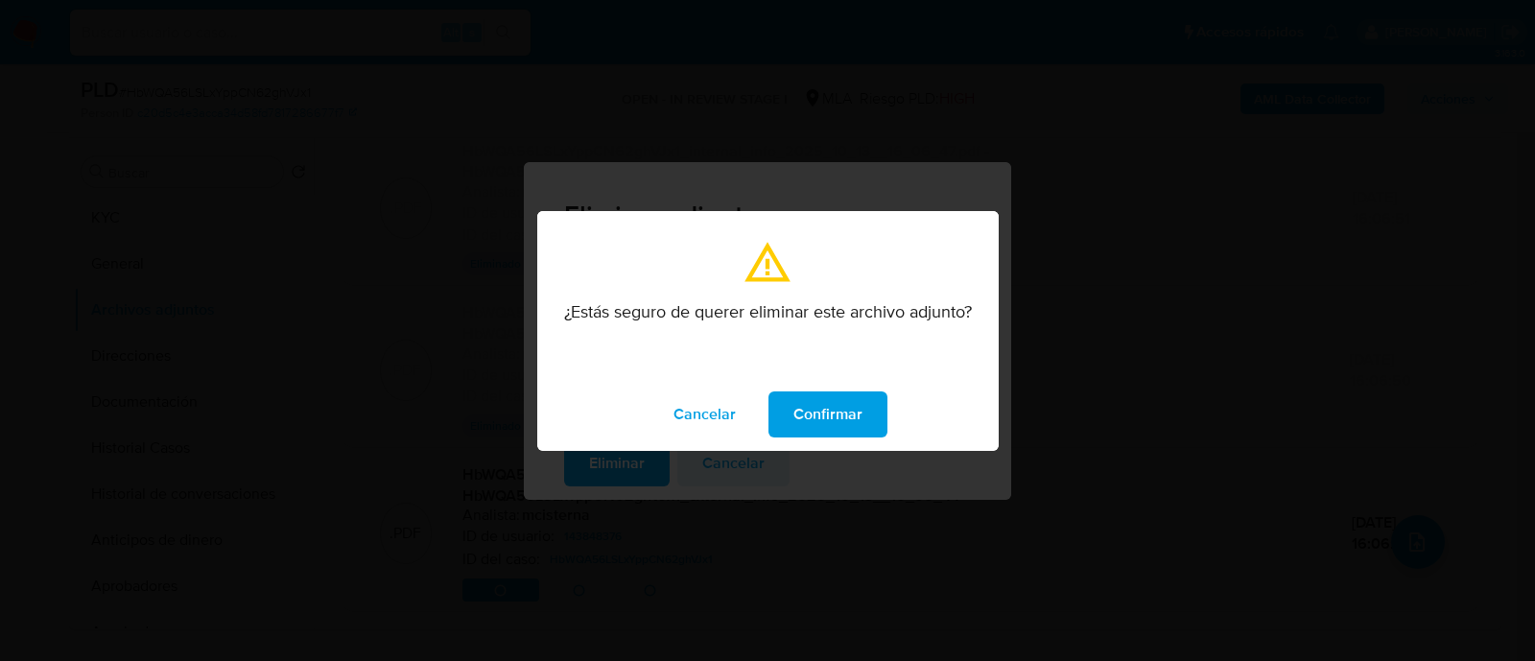
drag, startPoint x: 840, startPoint y: 402, endPoint x: 916, endPoint y: 467, distance: 100.7
click at [840, 400] on span "Confirmar" at bounding box center [828, 414] width 69 height 42
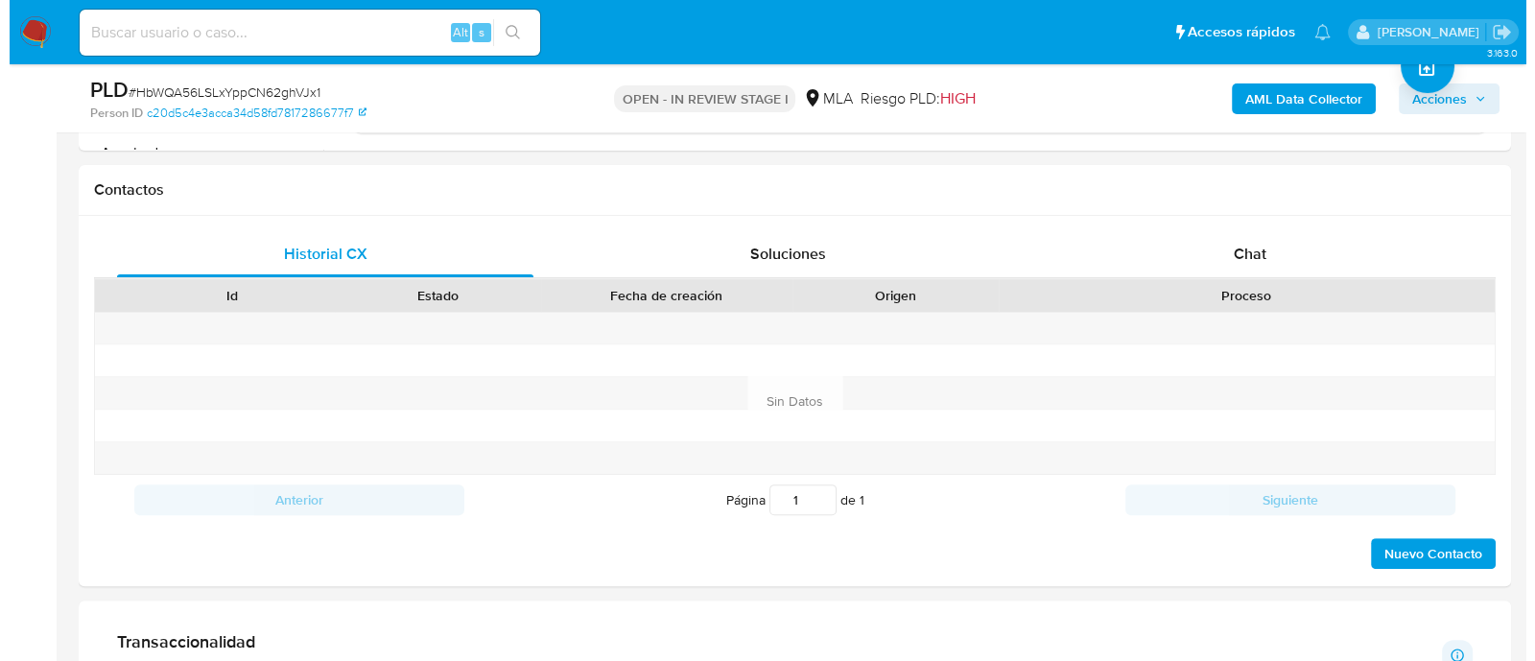
scroll to position [360, 0]
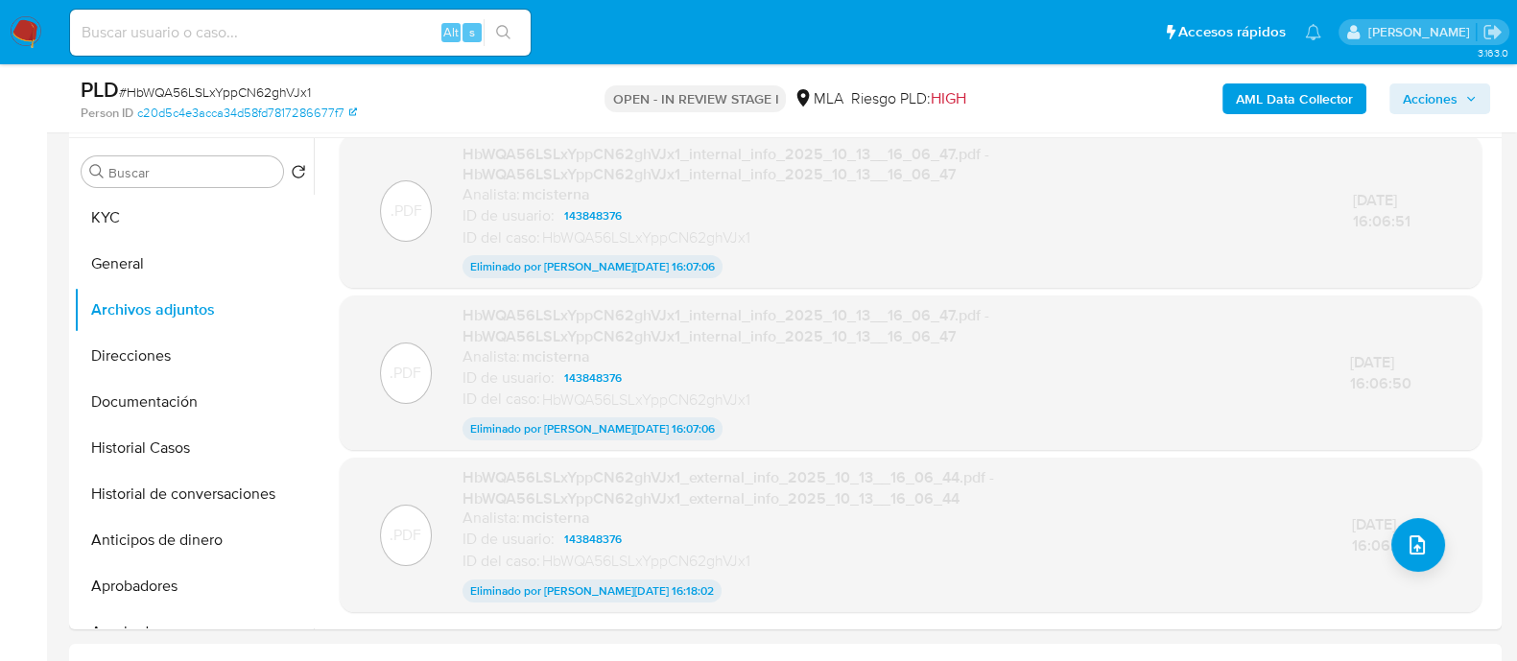
click at [1262, 108] on b "AML Data Collector" at bounding box center [1294, 98] width 117 height 31
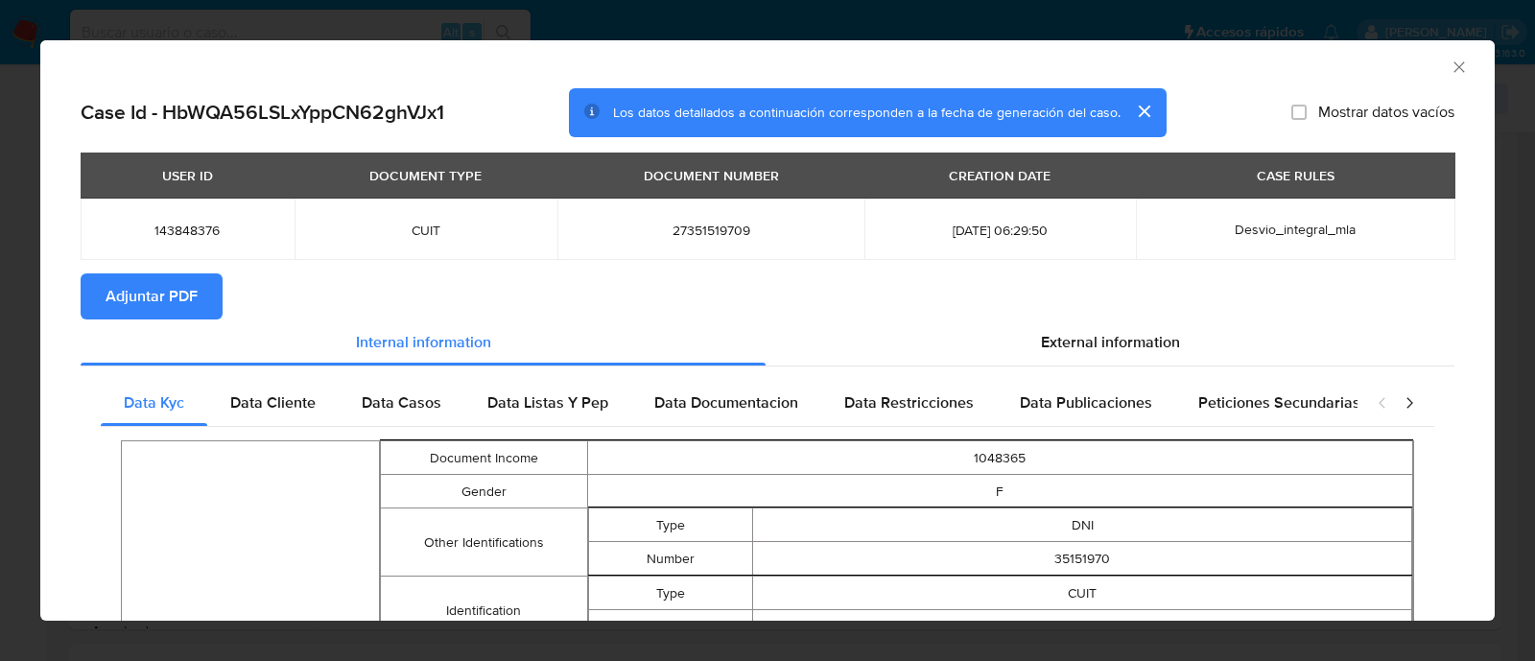
click at [132, 290] on span "Adjuntar PDF" at bounding box center [152, 296] width 92 height 42
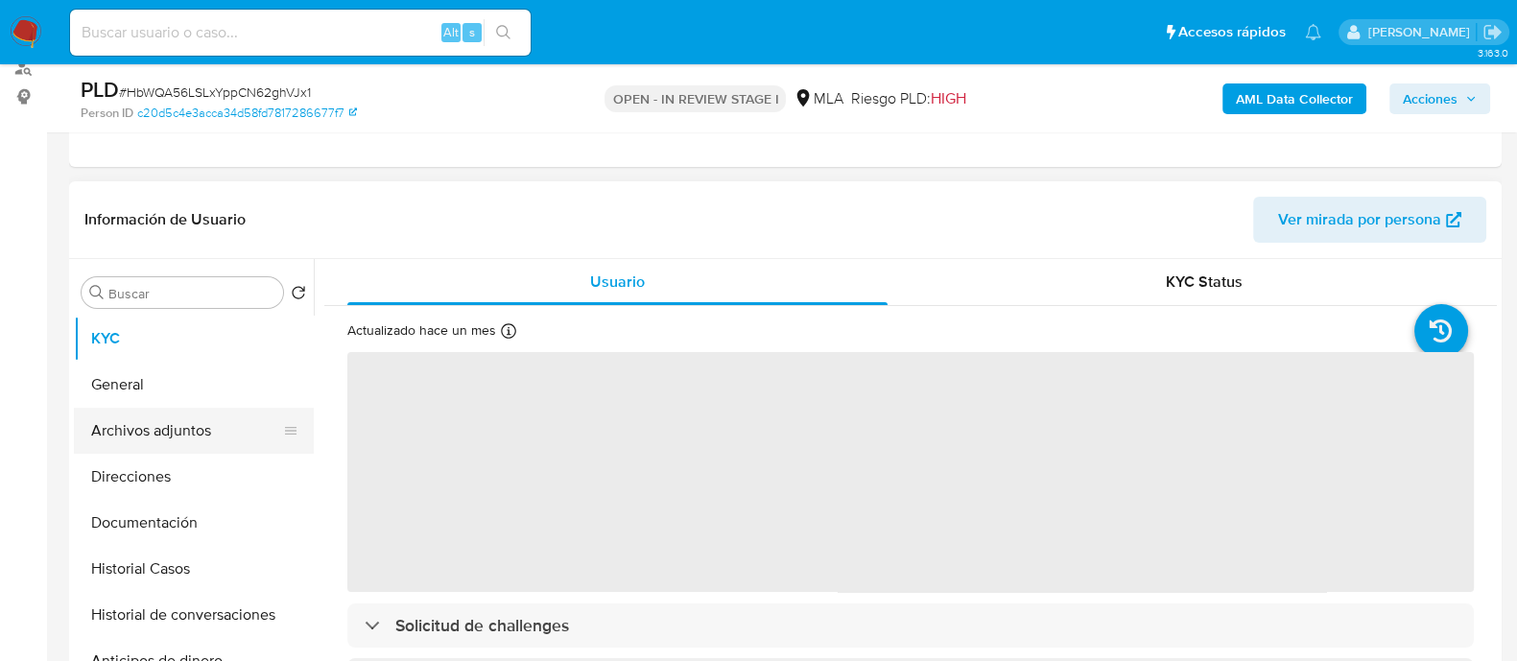
click at [209, 438] on button "Archivos adjuntos" at bounding box center [186, 431] width 225 height 46
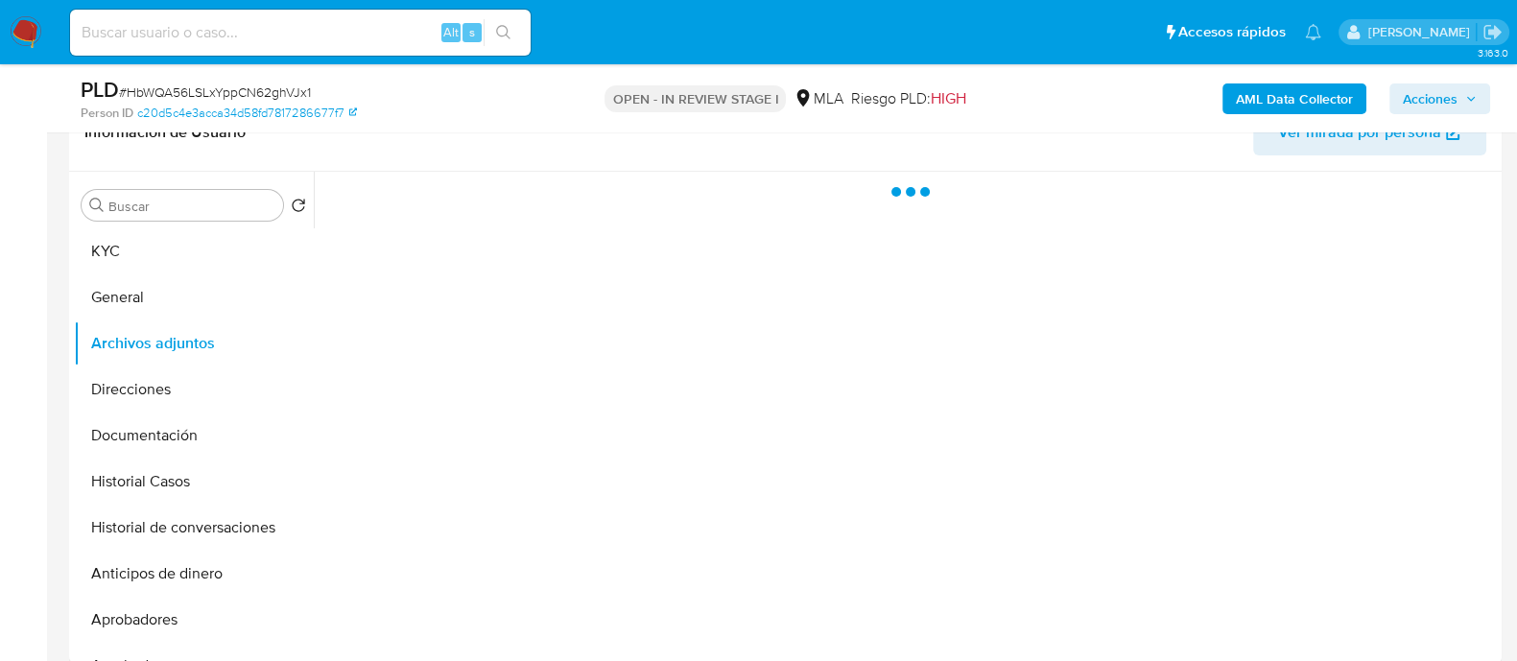
select select "10"
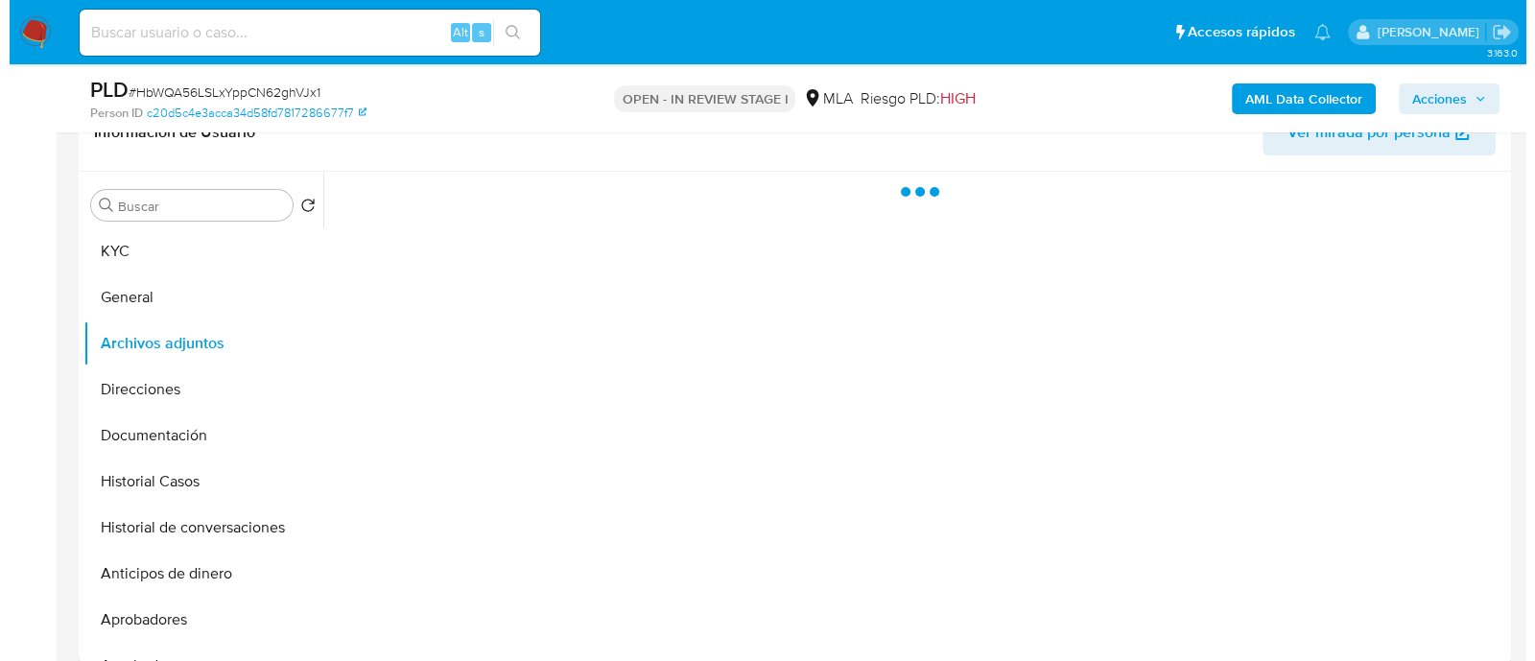
scroll to position [360, 0]
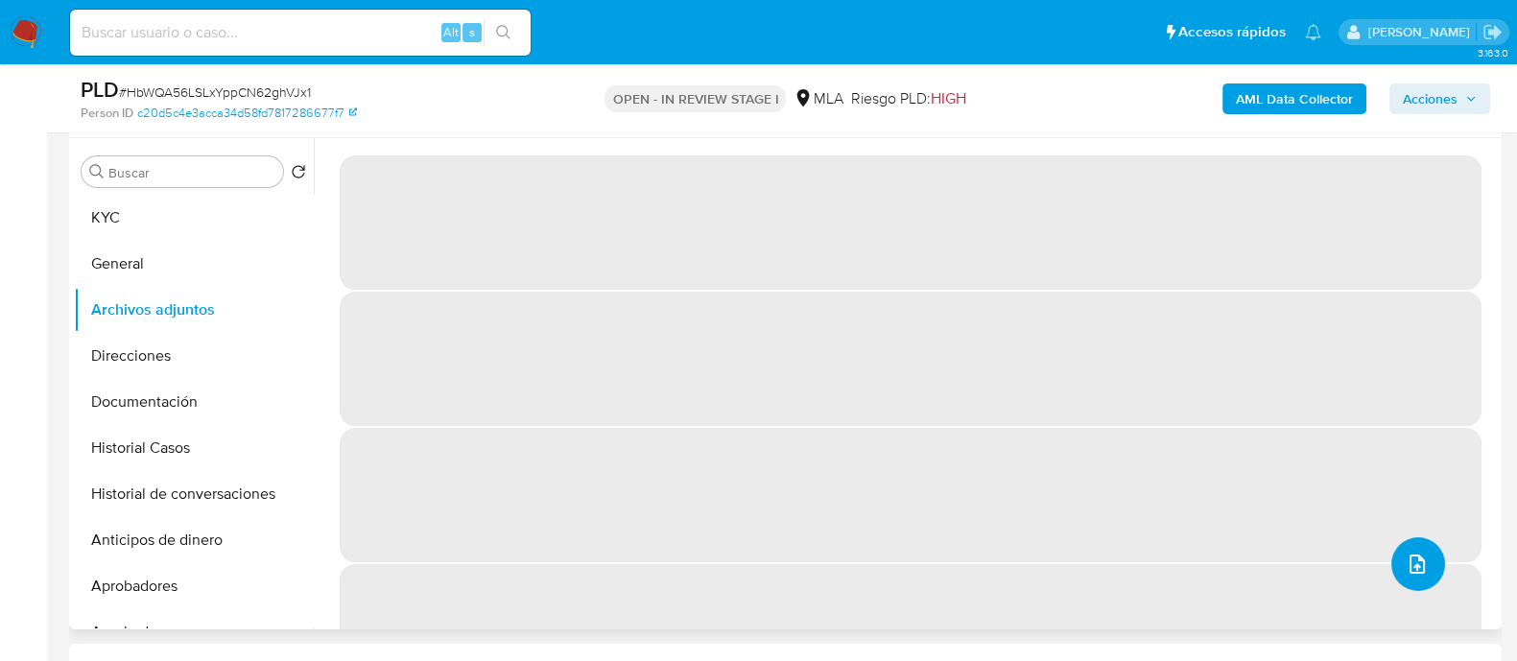
click at [1406, 563] on icon "upload-file" at bounding box center [1417, 564] width 23 height 23
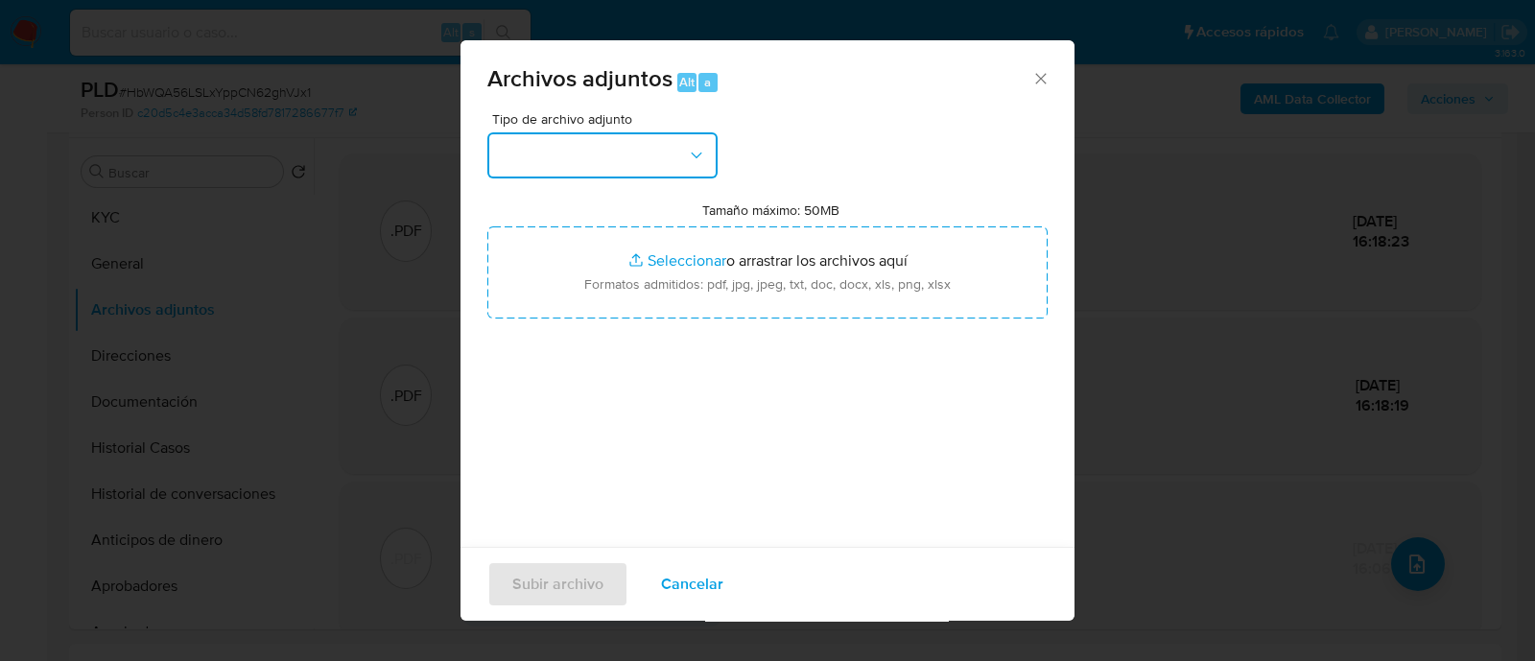
click at [654, 160] on button "button" at bounding box center [602, 155] width 230 height 46
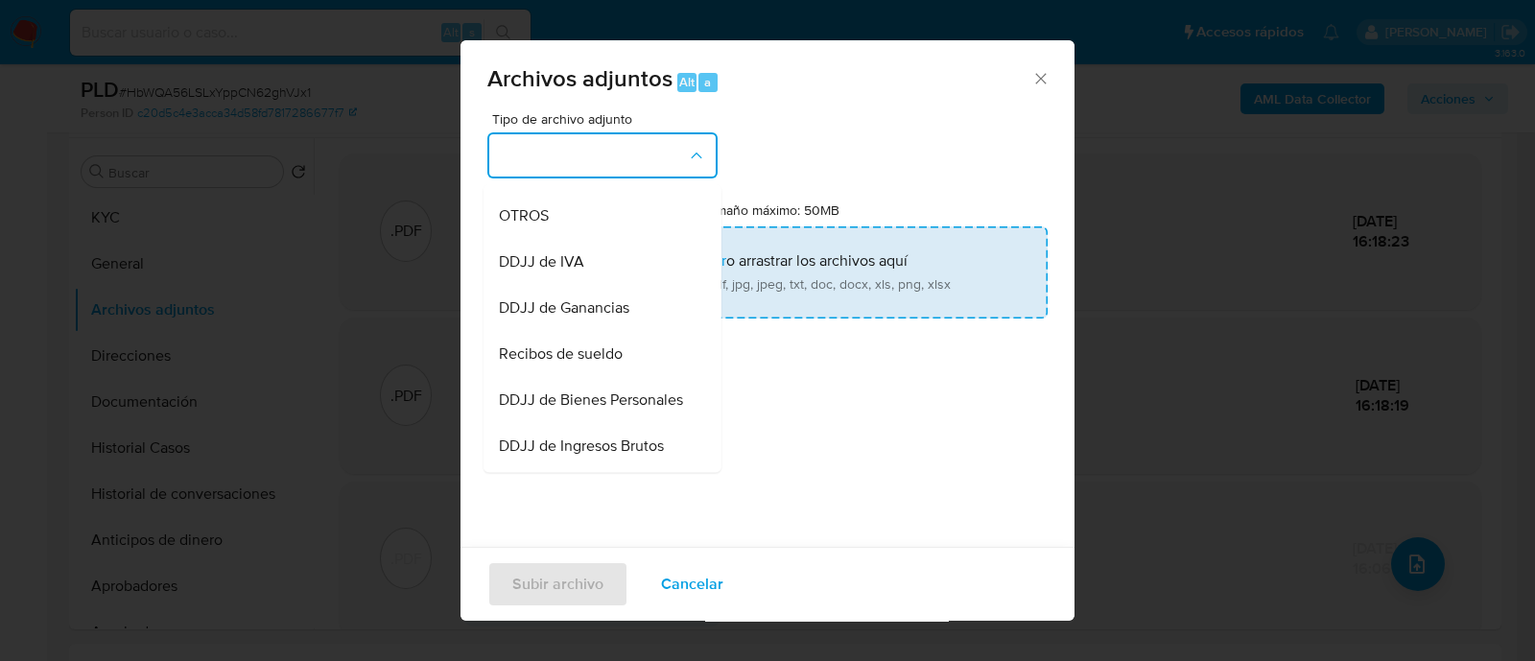
click at [574, 235] on div "OTROS" at bounding box center [597, 216] width 196 height 46
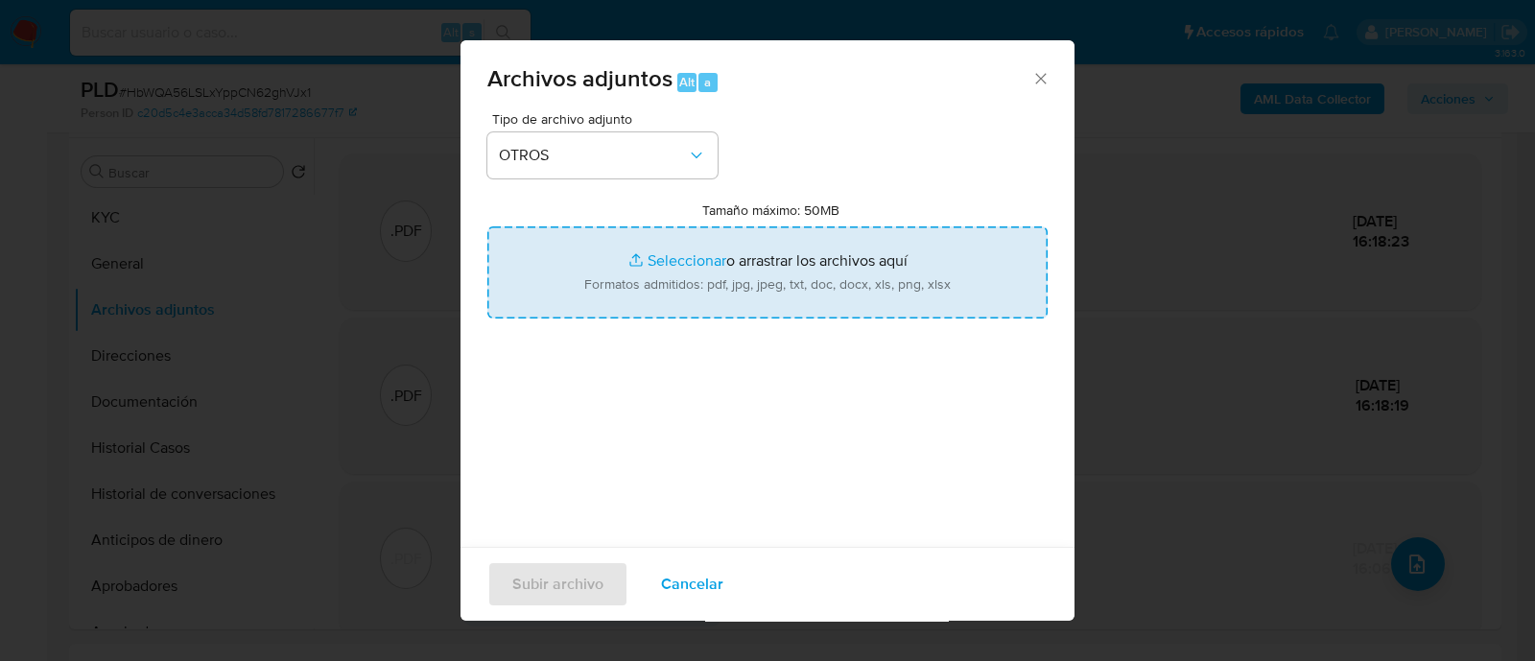
click at [738, 283] on input "Tamaño máximo: 50MB Seleccionar archivos" at bounding box center [767, 272] width 560 height 92
type input "C:\fakepath\Caselog HbWQA56LSLxYppCN62ghVJx1_2025_09_18_00_31_17.docx"
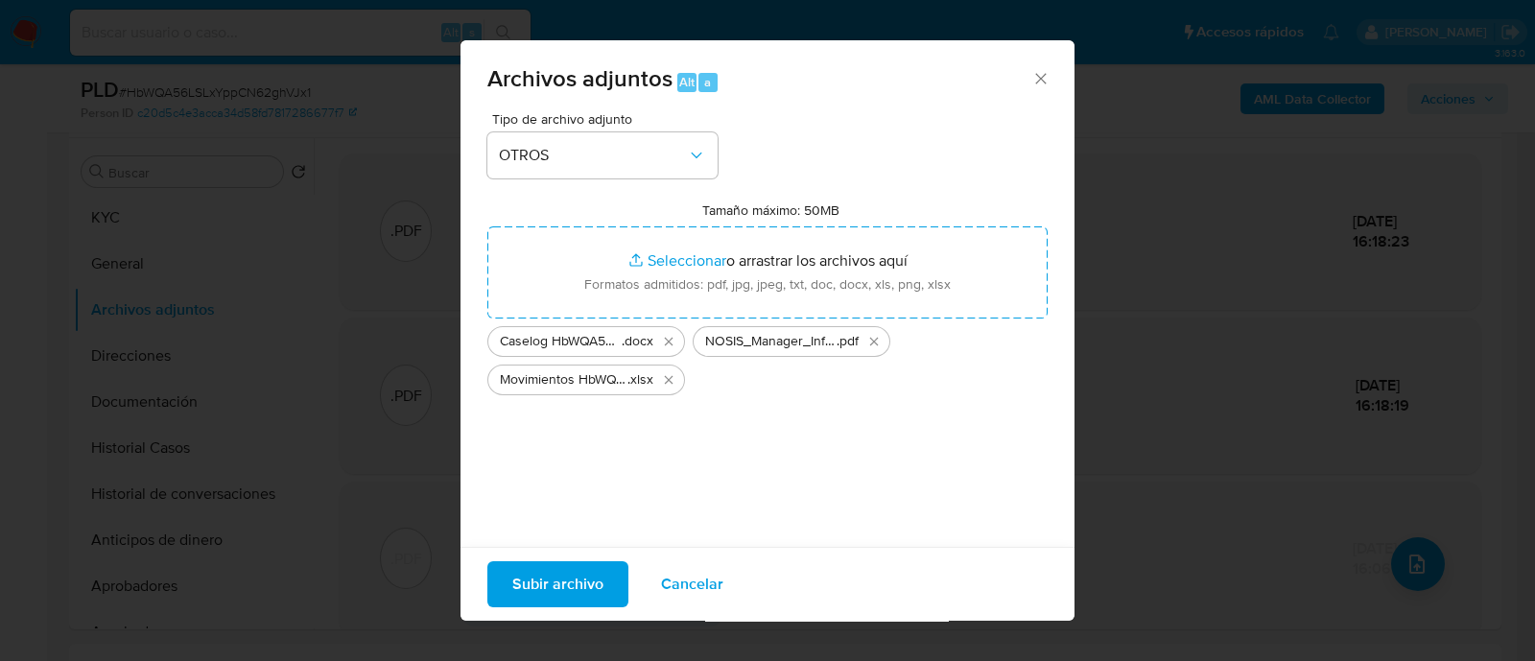
click at [609, 572] on button "Subir archivo" at bounding box center [557, 584] width 141 height 46
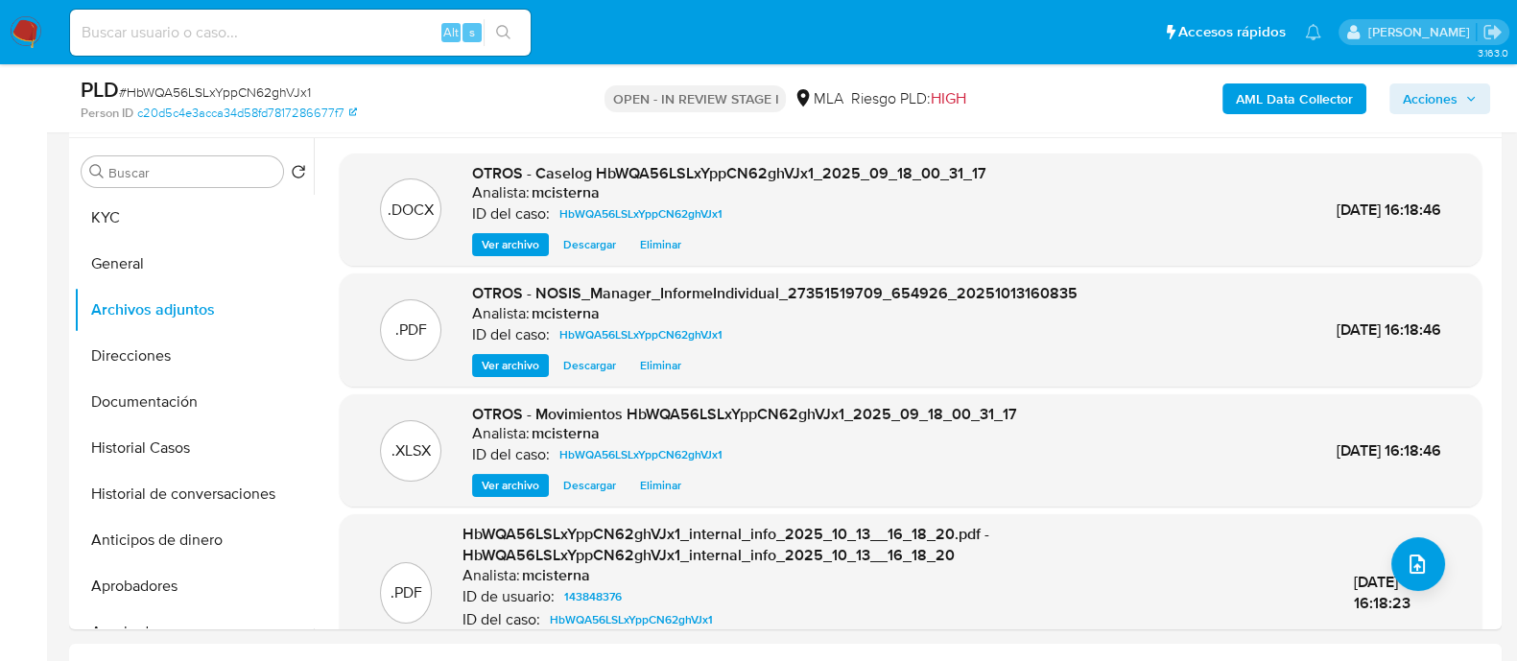
click at [1430, 106] on span "Acciones" at bounding box center [1430, 98] width 55 height 31
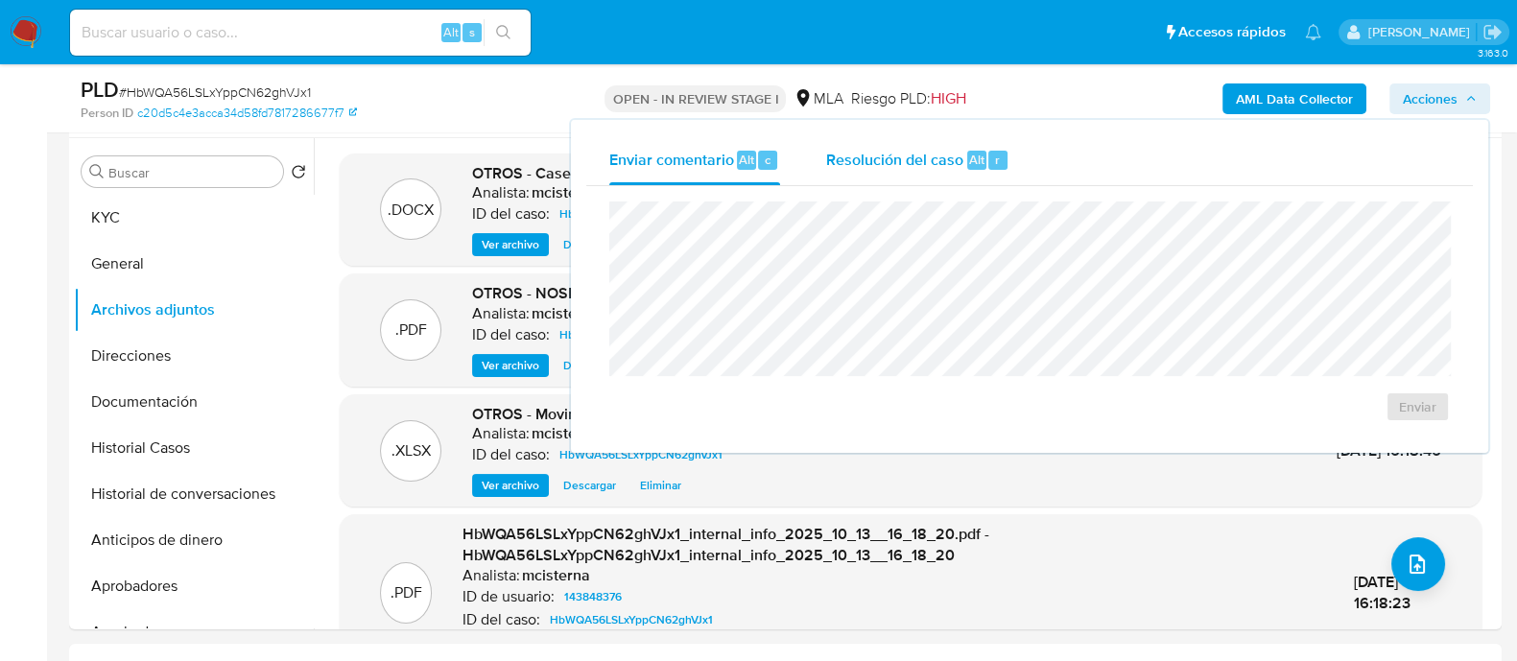
click at [873, 155] on span "Resolución del caso" at bounding box center [894, 159] width 137 height 22
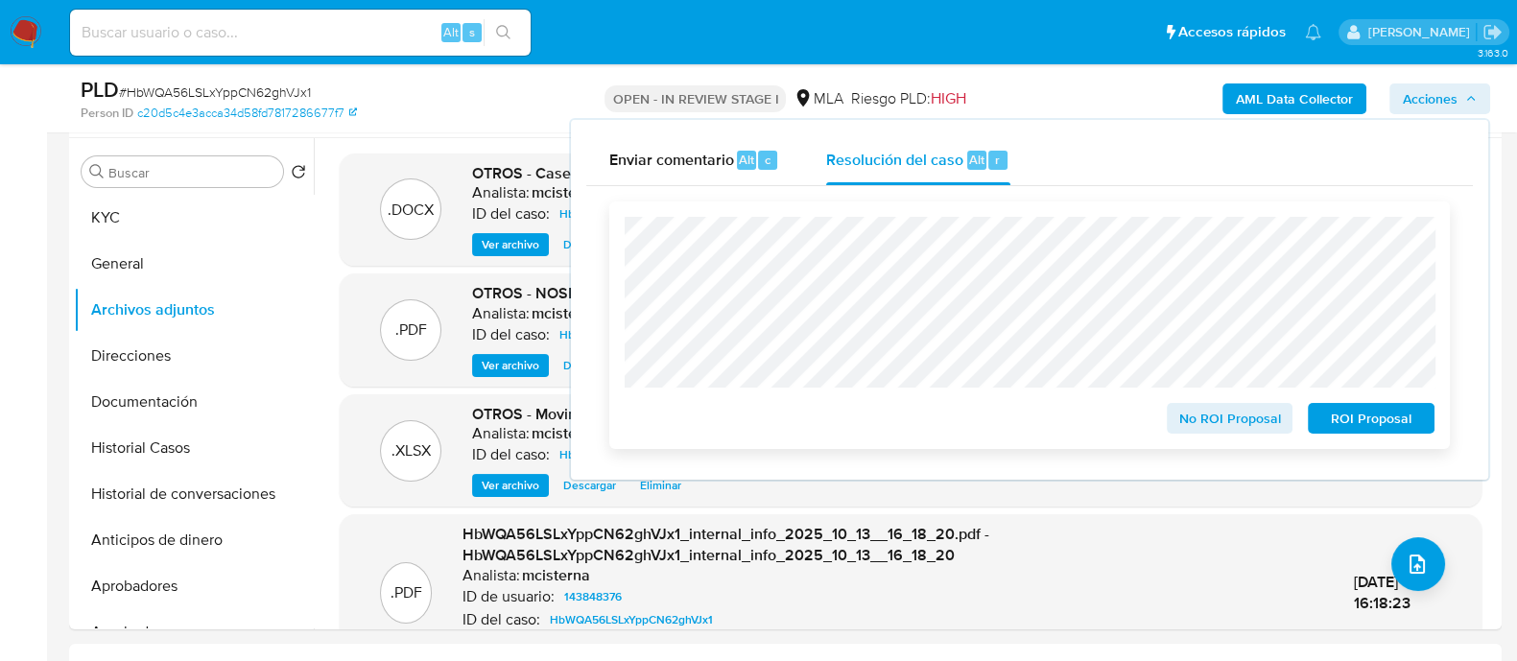
click at [1187, 423] on span "No ROI Proposal" at bounding box center [1230, 418] width 100 height 27
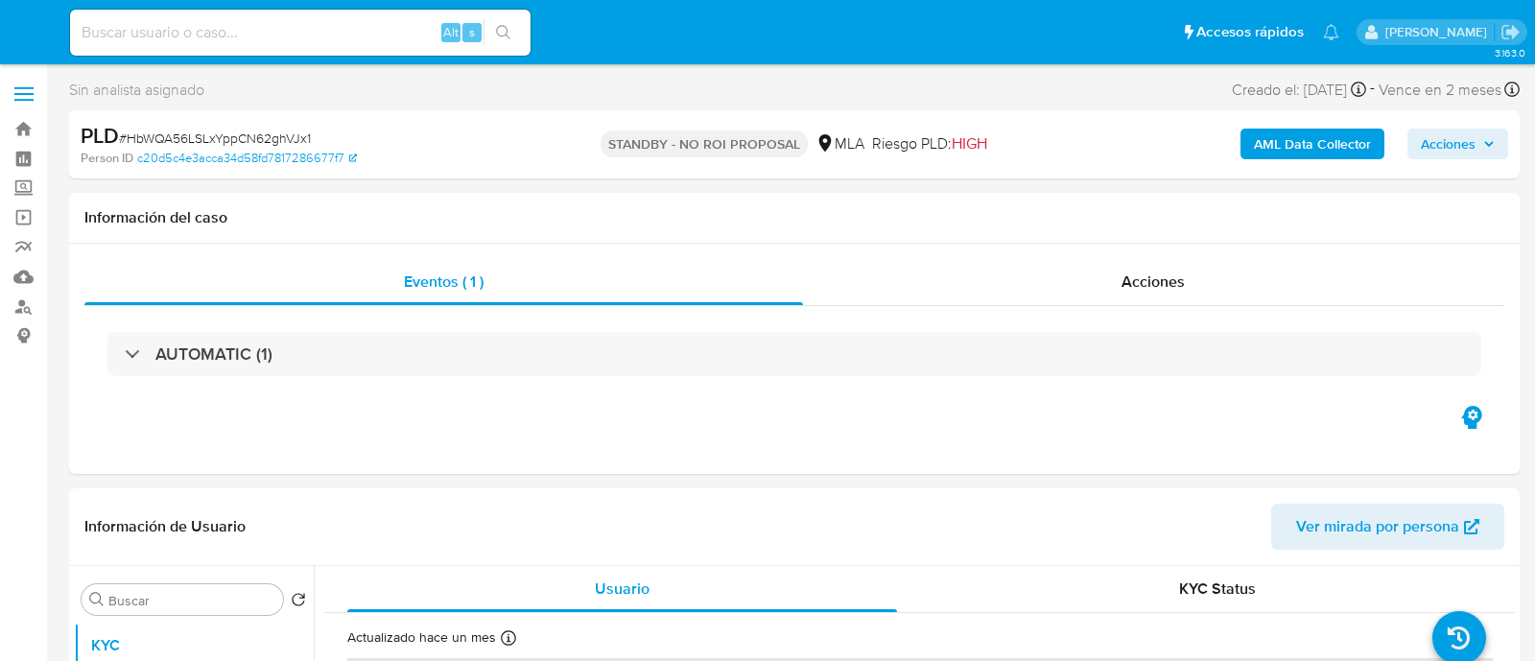
select select "10"
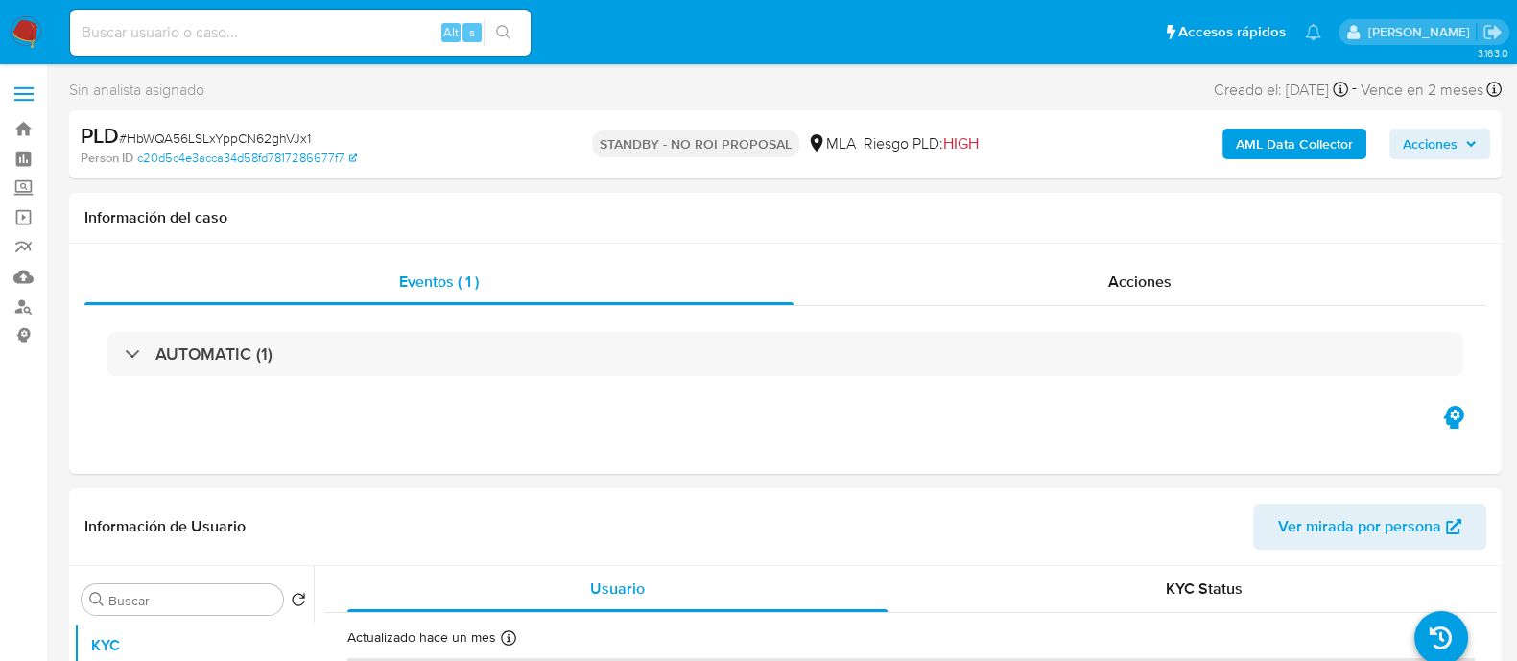
click at [394, 29] on input at bounding box center [300, 32] width 461 height 25
paste input "GiBO4fSn26WlcY03MwDwaXql"
type input "GiBO4fSn26WlcY03MwDwaXql"
click at [509, 29] on icon "search-icon" at bounding box center [503, 32] width 15 height 15
click at [505, 22] on button "search-icon" at bounding box center [503, 32] width 39 height 27
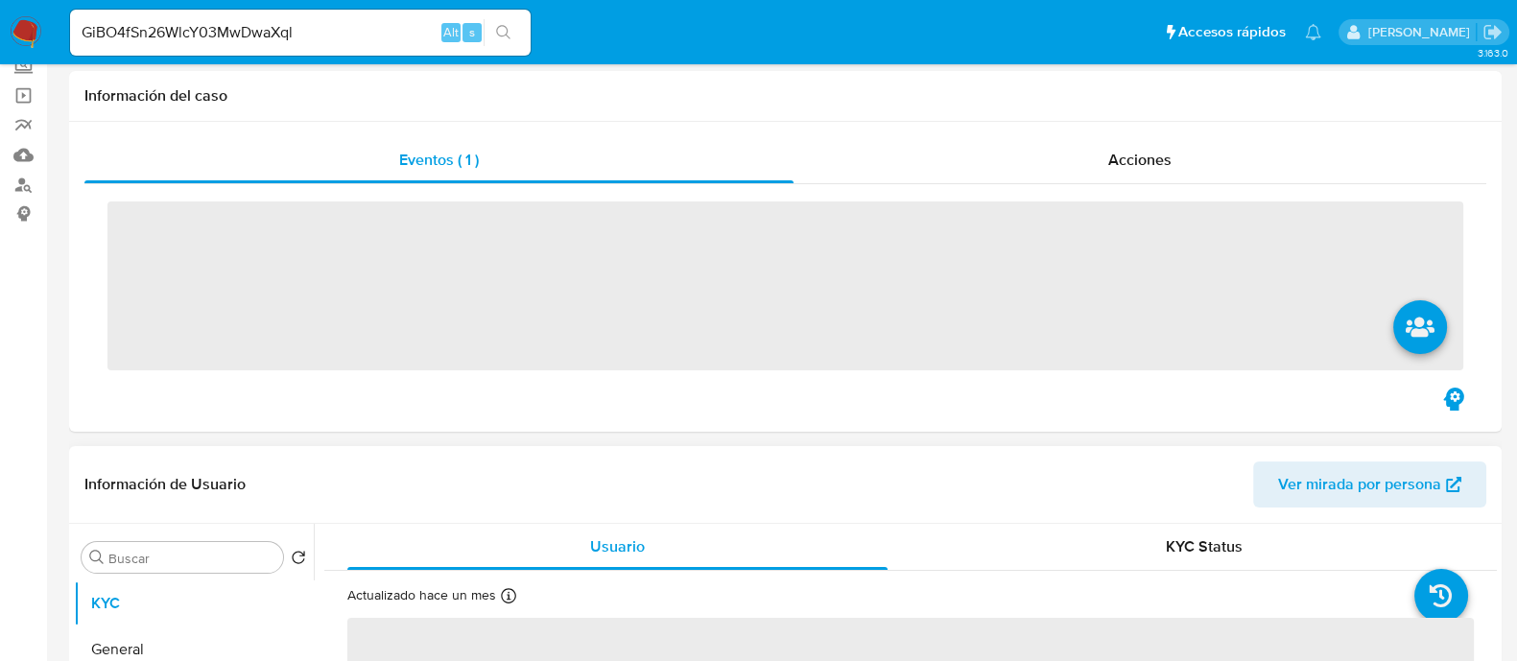
scroll to position [239, 0]
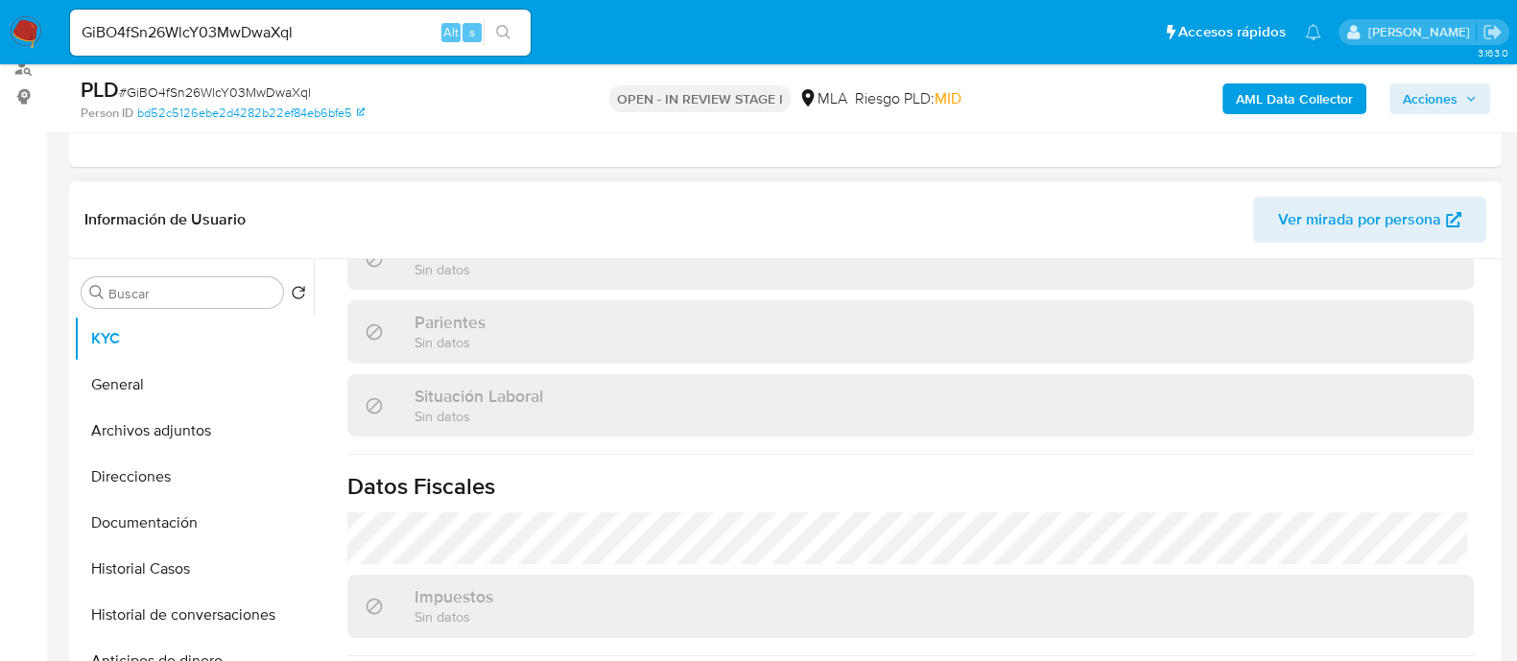
select select "10"
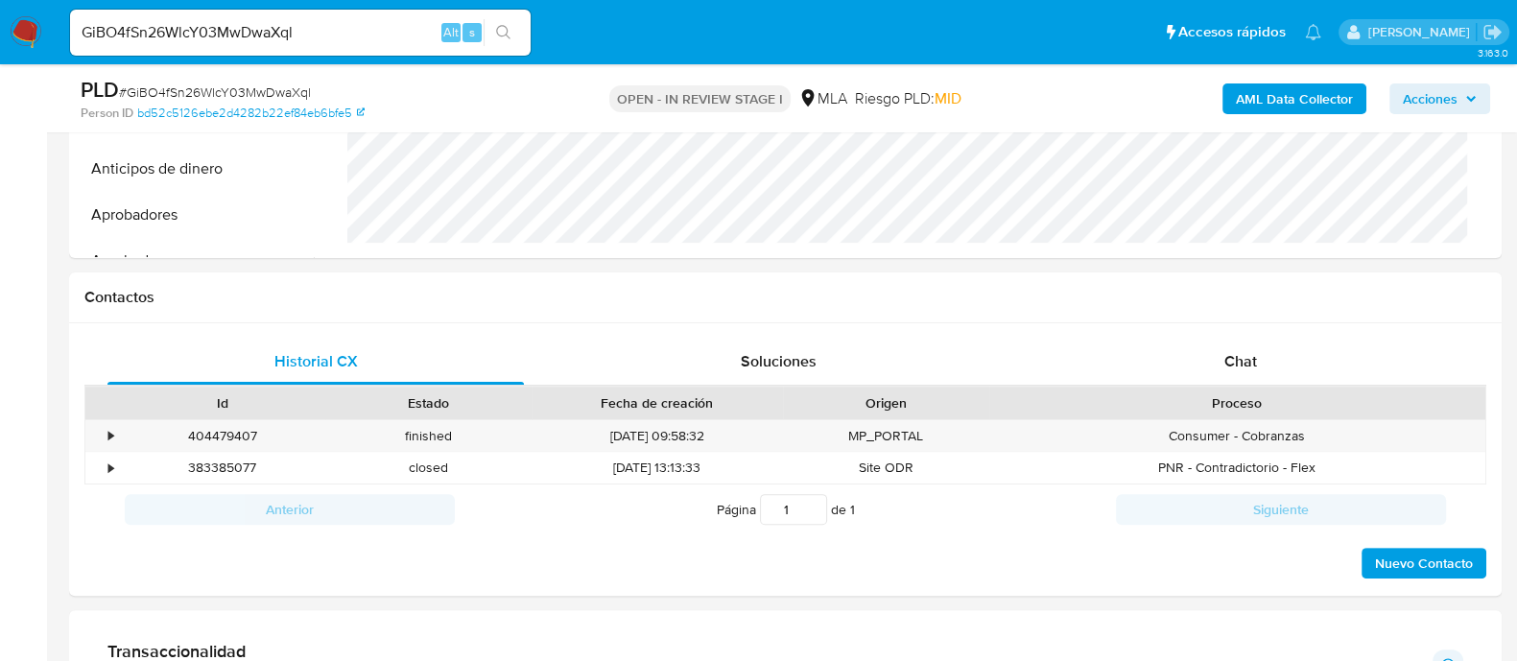
scroll to position [839, 0]
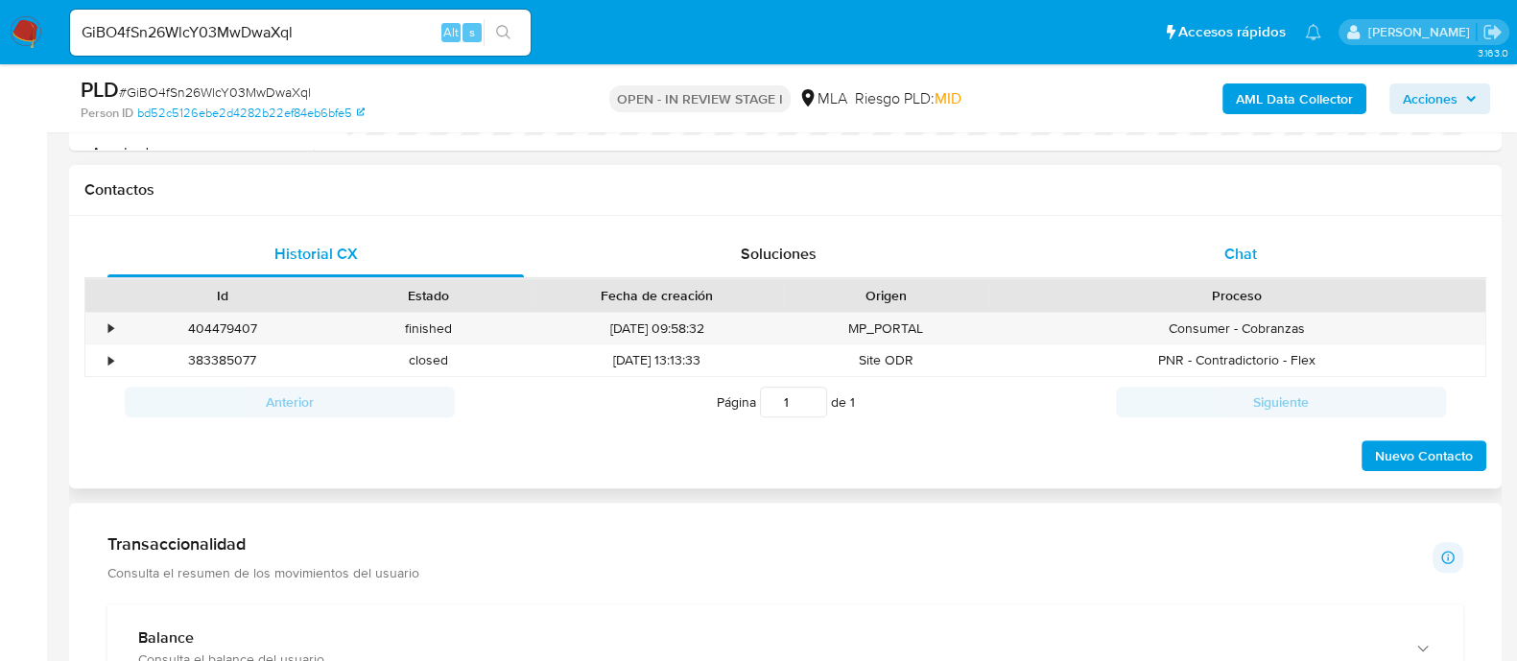
click at [1209, 274] on div "Chat" at bounding box center [1240, 254] width 416 height 46
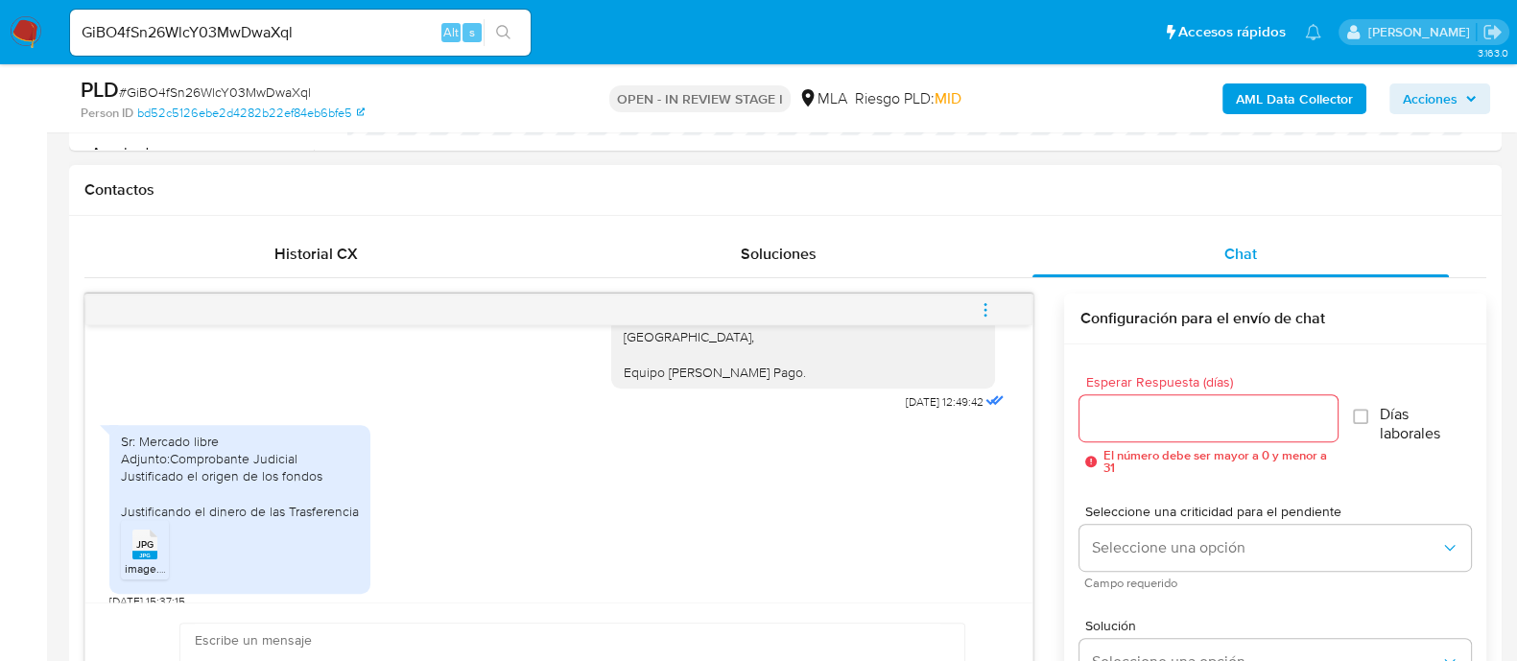
scroll to position [1517, 0]
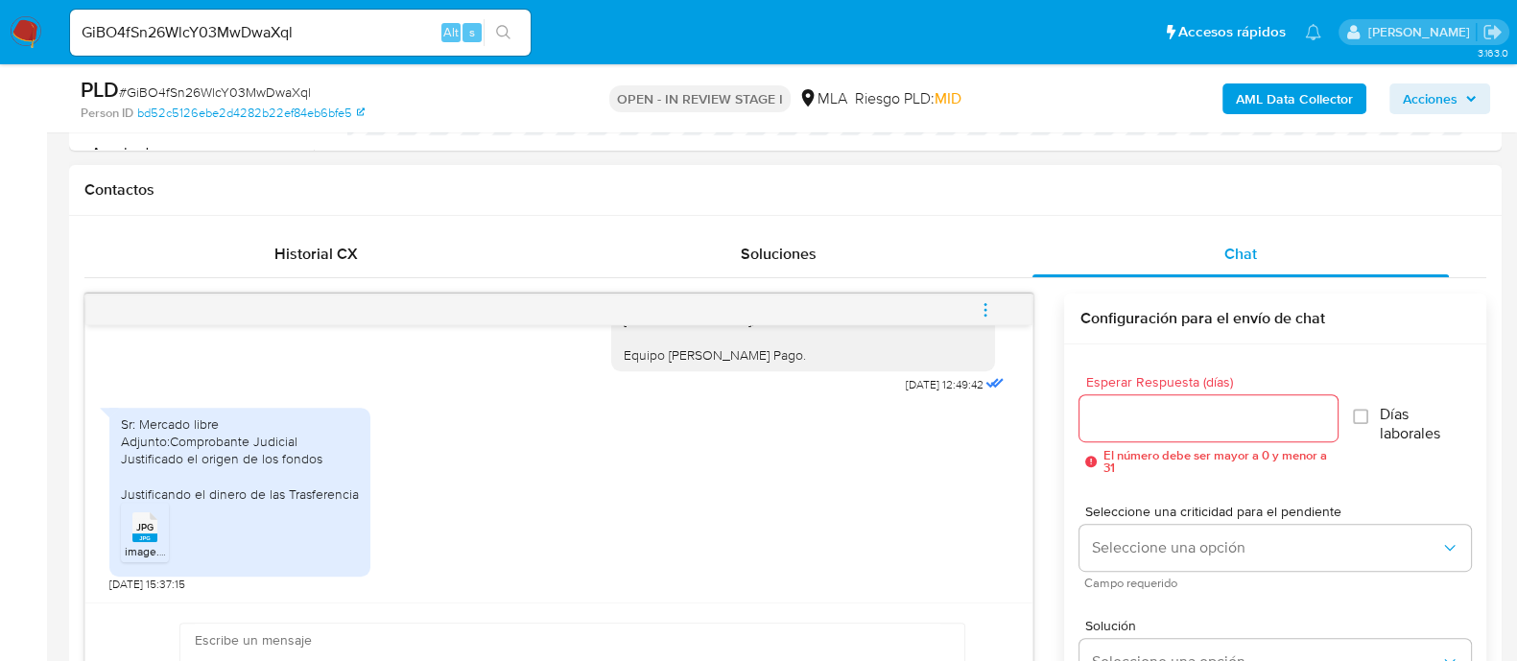
click at [139, 527] on span "JPG" at bounding box center [144, 527] width 17 height 12
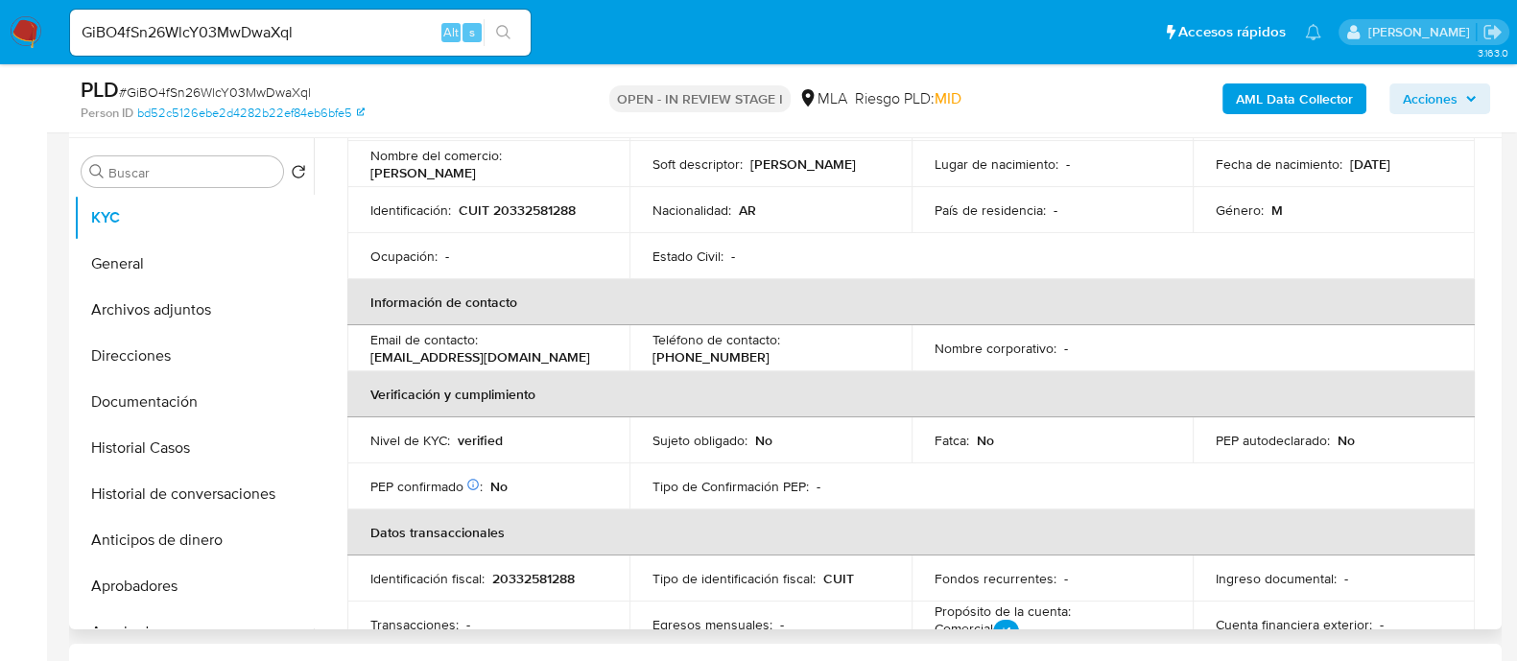
scroll to position [0, 0]
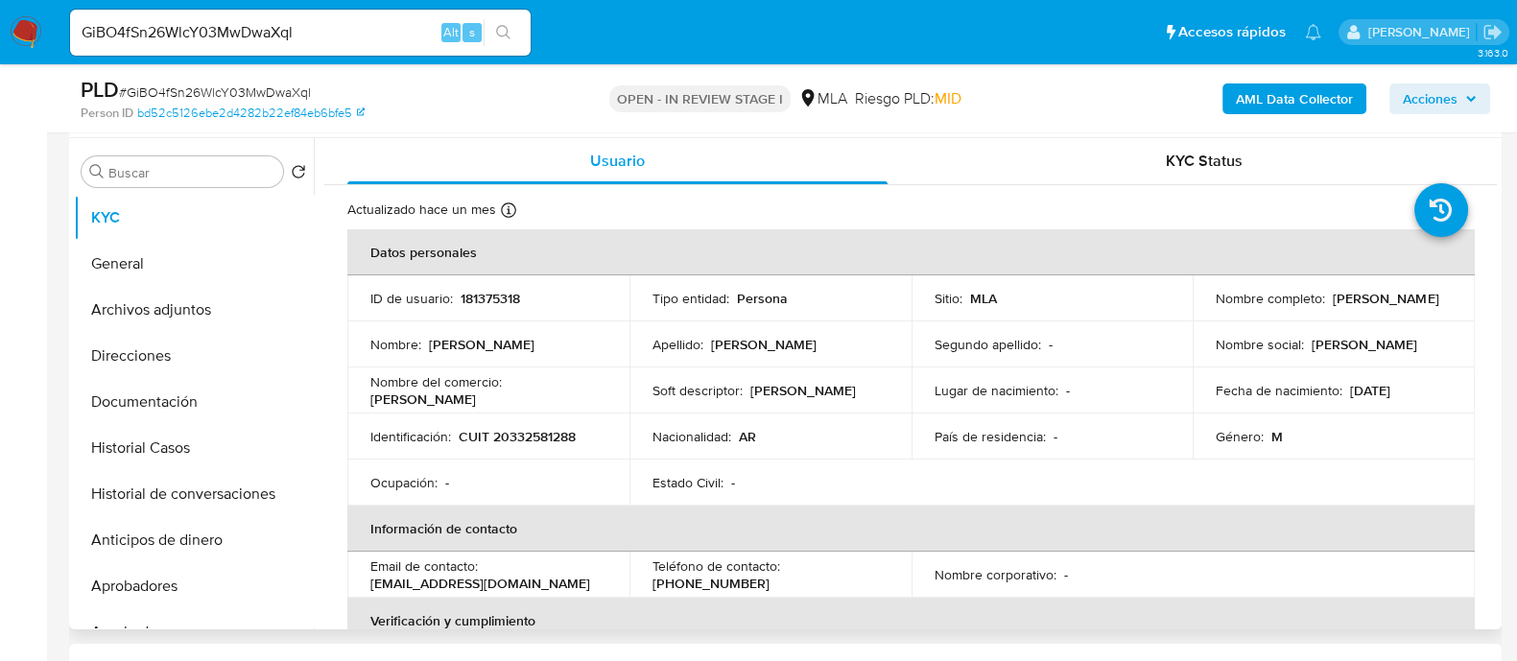
click at [487, 300] on p "181375318" at bounding box center [490, 298] width 59 height 17
copy p "181375318"
drag, startPoint x: 1209, startPoint y: 309, endPoint x: 1433, endPoint y: 309, distance: 224.5
click at [1433, 309] on td "Nombre completo : [PERSON_NAME]" at bounding box center [1334, 298] width 282 height 46
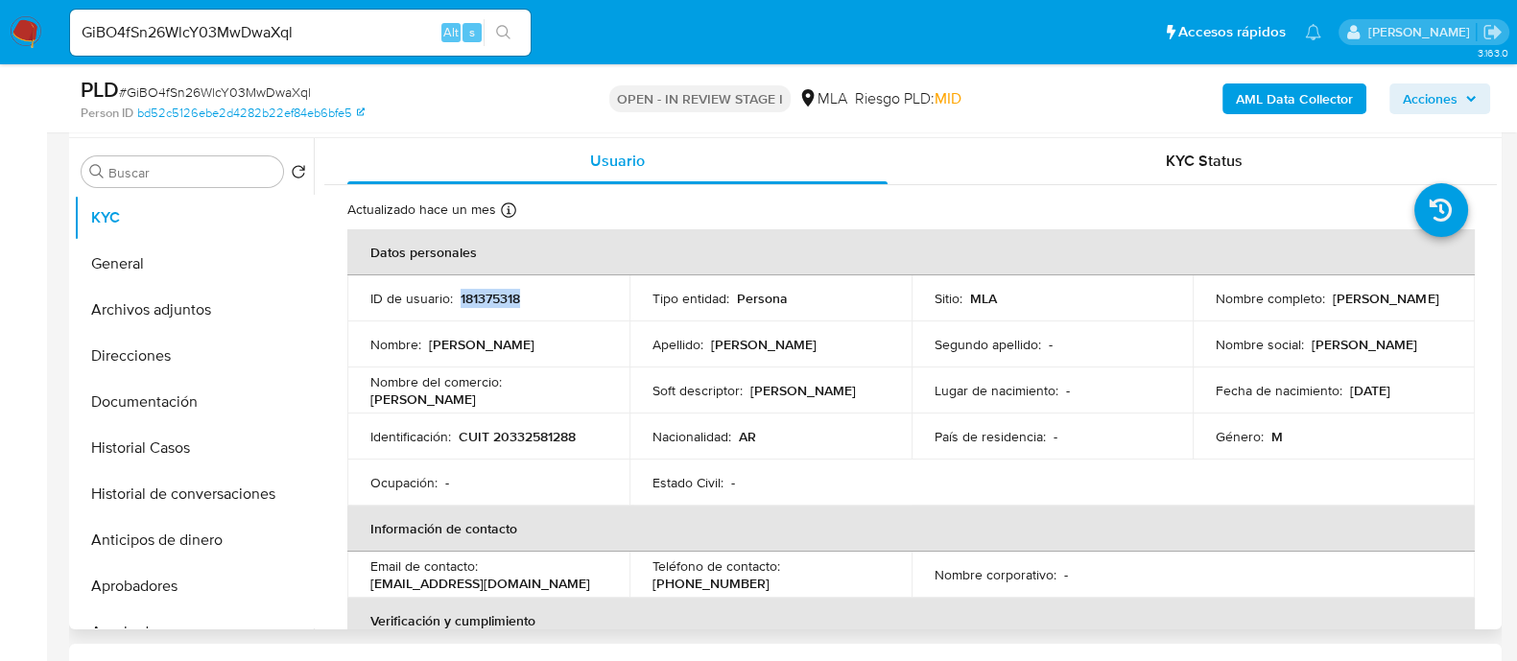
copy p "[PERSON_NAME]"
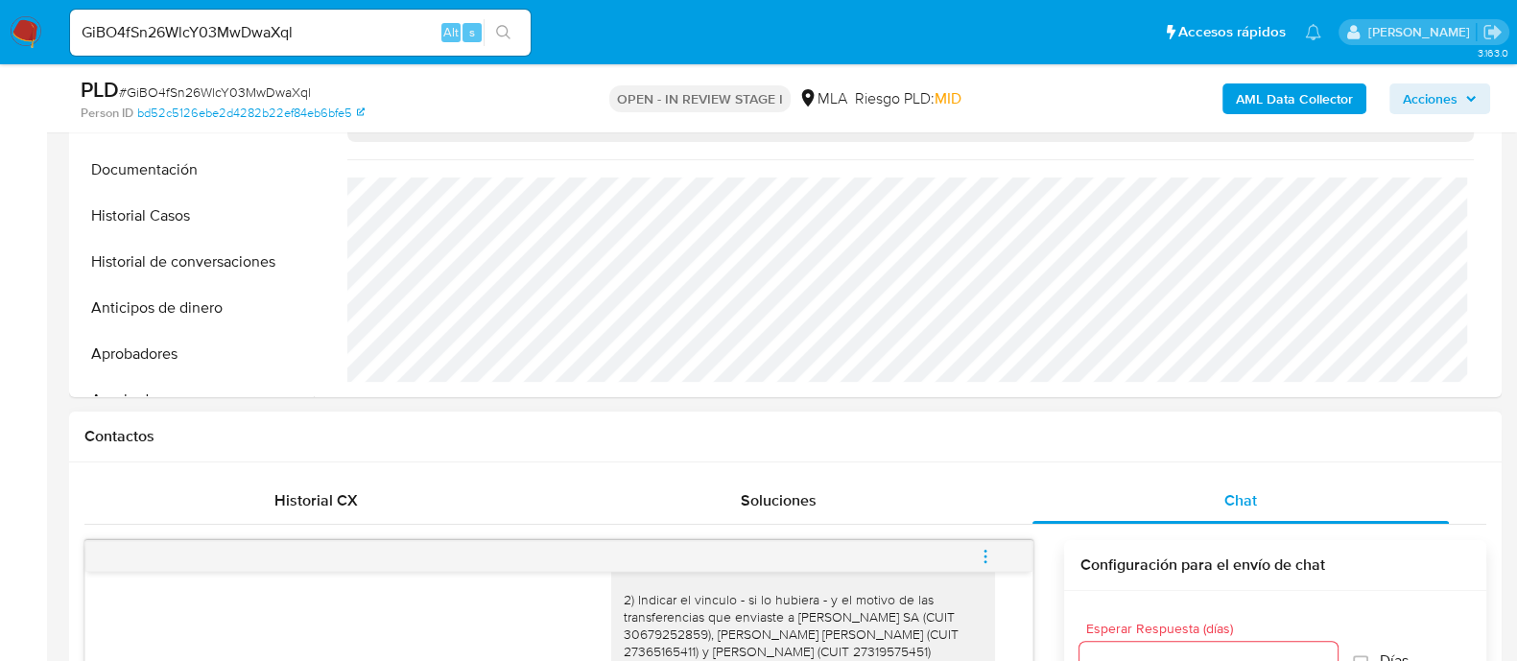
scroll to position [959, 0]
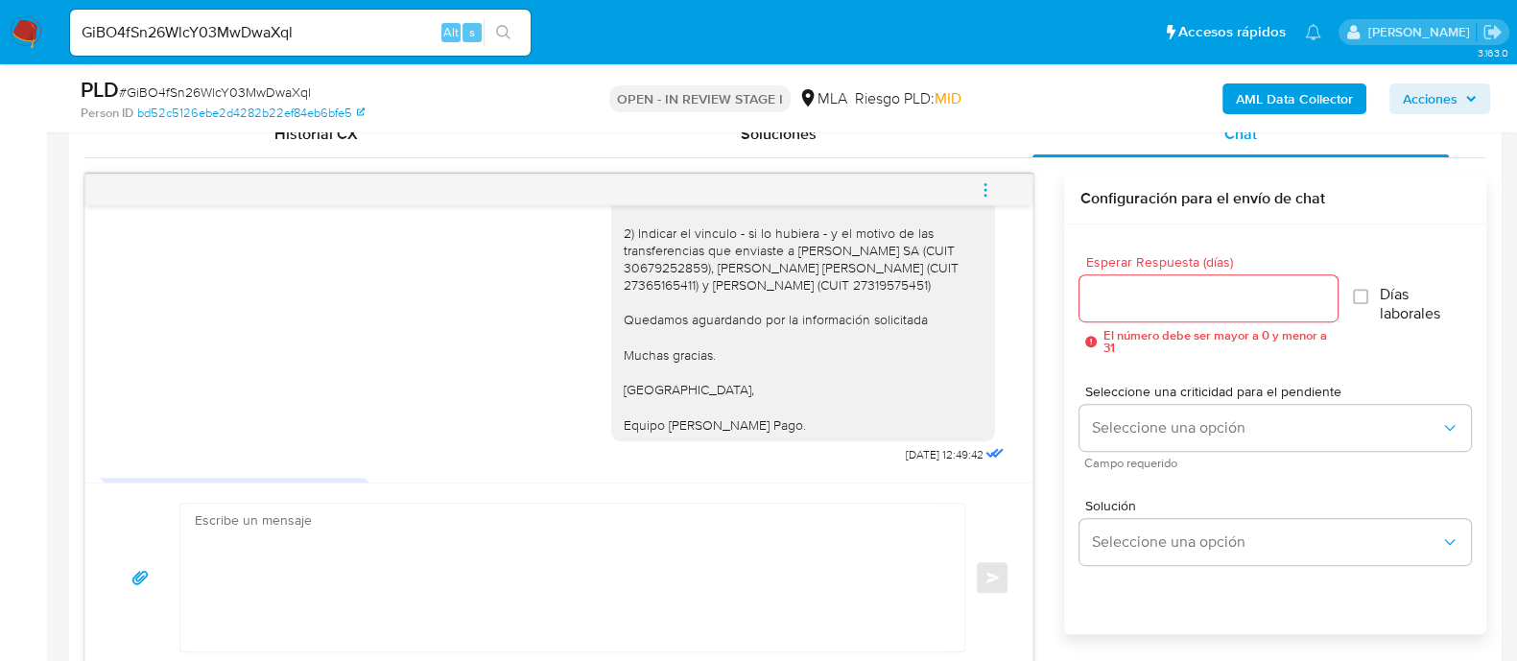
click at [758, 533] on textarea at bounding box center [568, 578] width 746 height 148
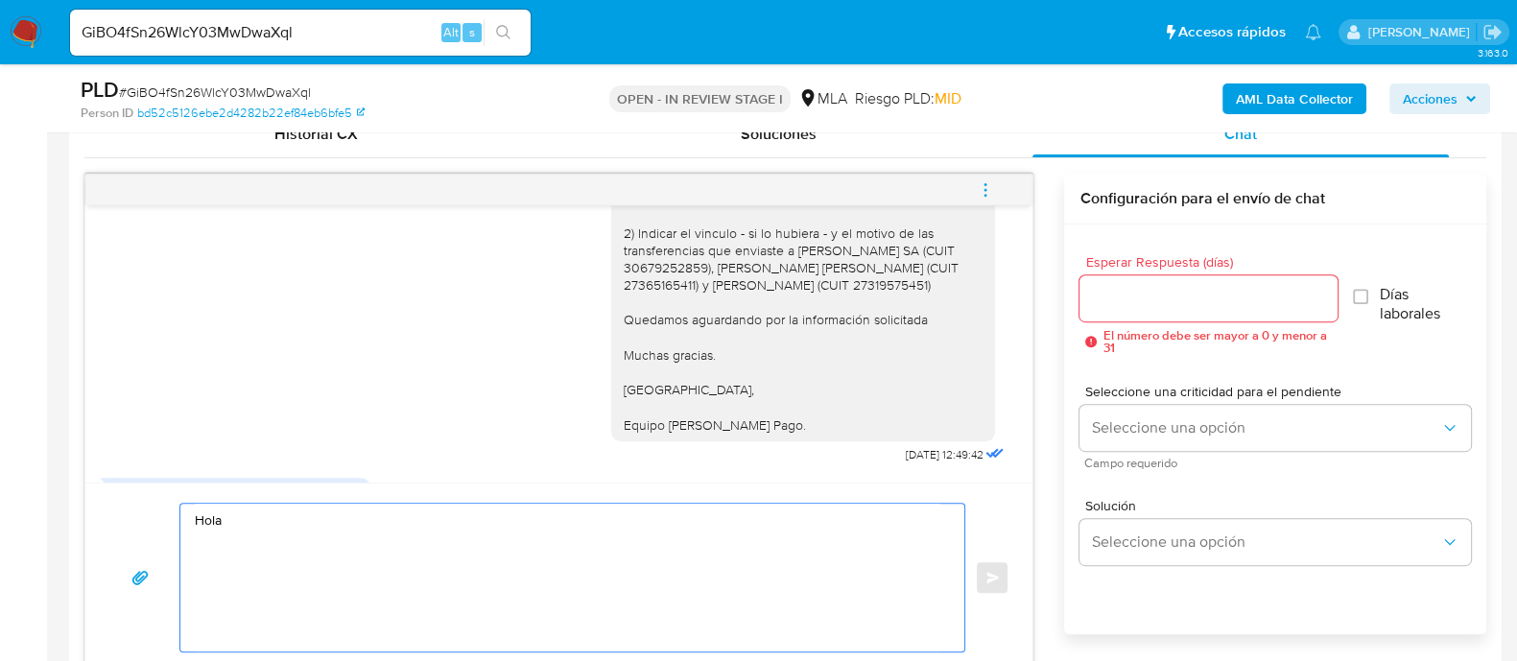
paste textarea "[PERSON_NAME]"
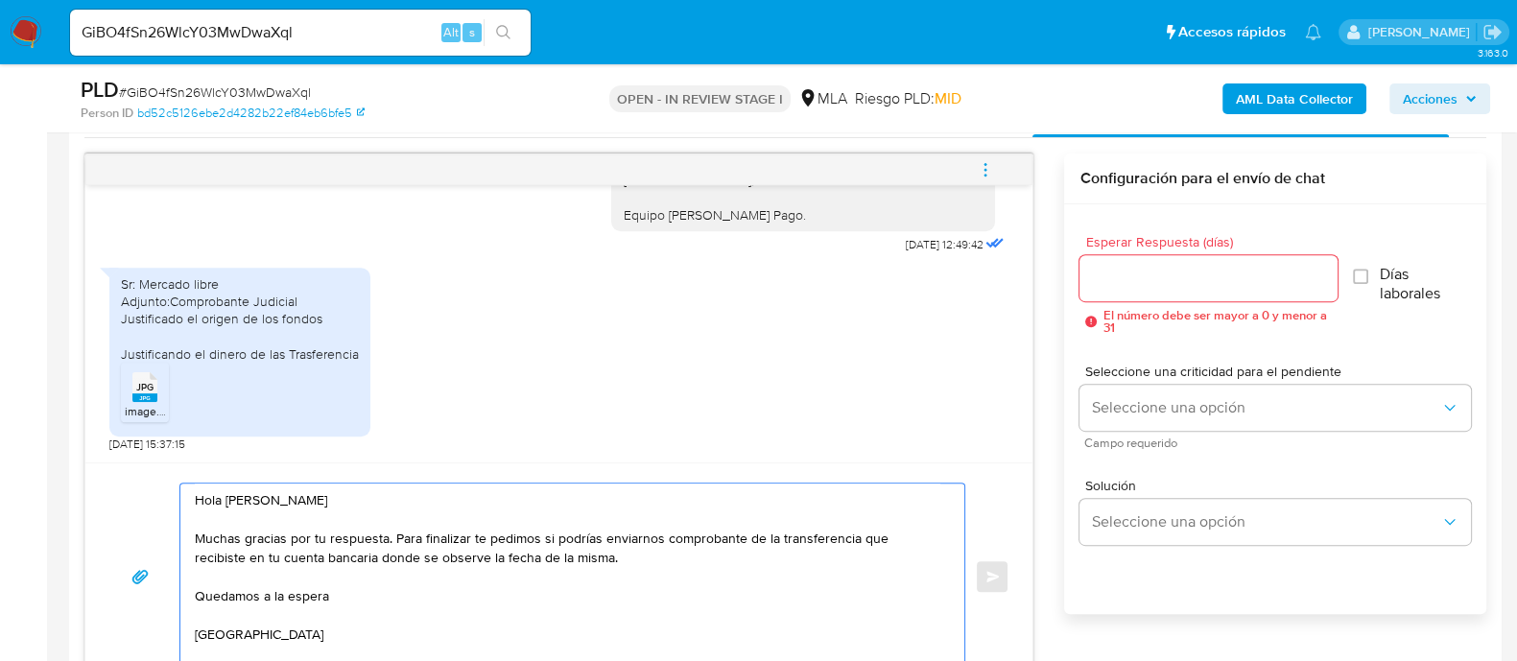
scroll to position [991, 0]
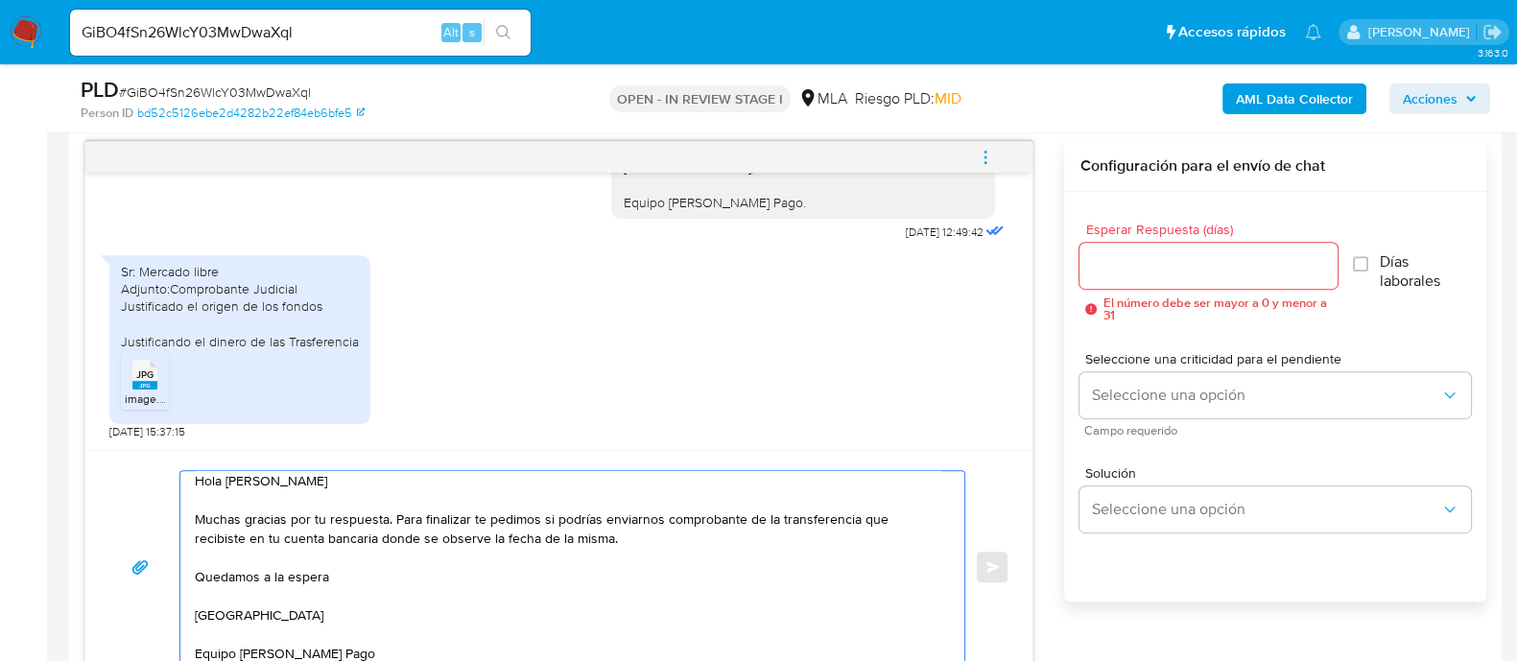
type textarea "Hola Jonathan Andrés Ballesteros Muchas gracias por tu respuesta. Para finaliza…"
click at [1074, 247] on div "Esperar Respuesta (días) El número debe ser mayor a 0 y menor a 31 Días laboral…" at bounding box center [1275, 422] width 422 height 461
click at [1107, 270] on input "Esperar Respuesta (días)" at bounding box center [1207, 265] width 257 height 25
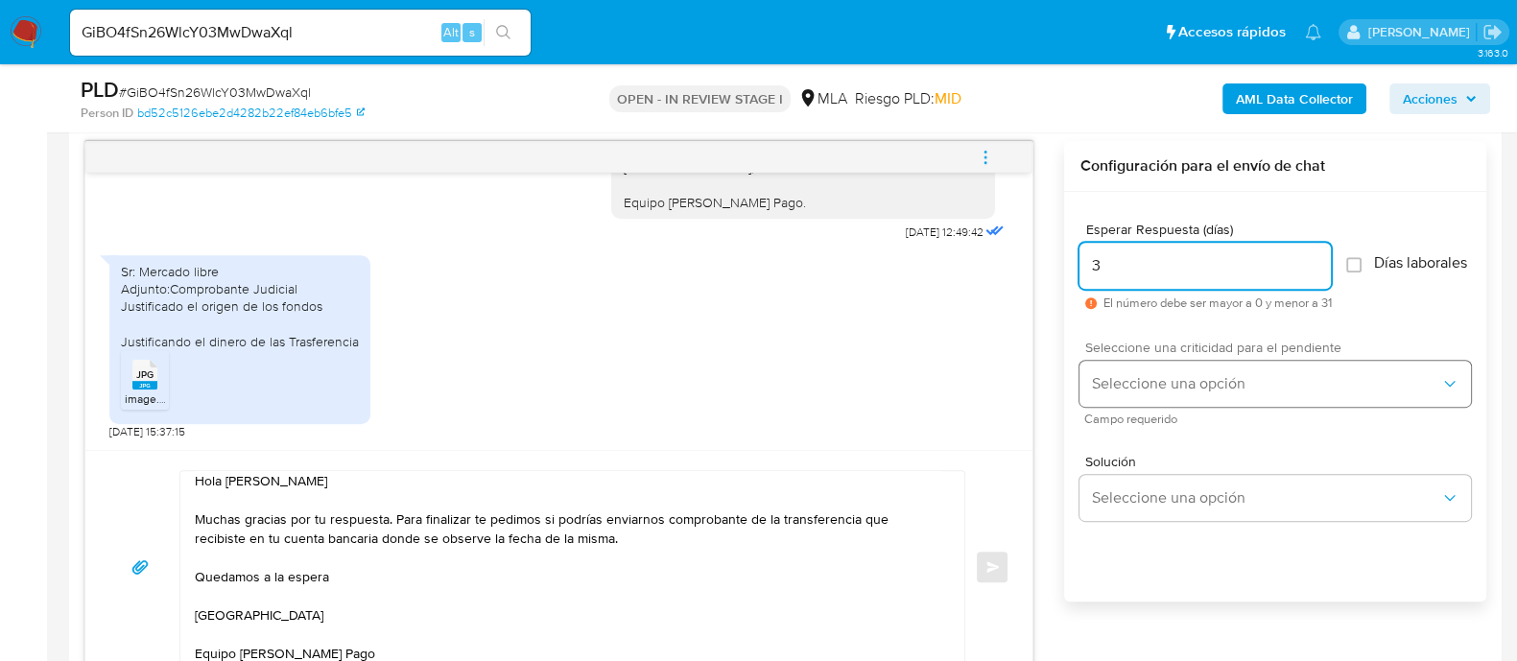
type input "3"
click at [1137, 393] on span "Seleccione una opción" at bounding box center [1265, 383] width 349 height 19
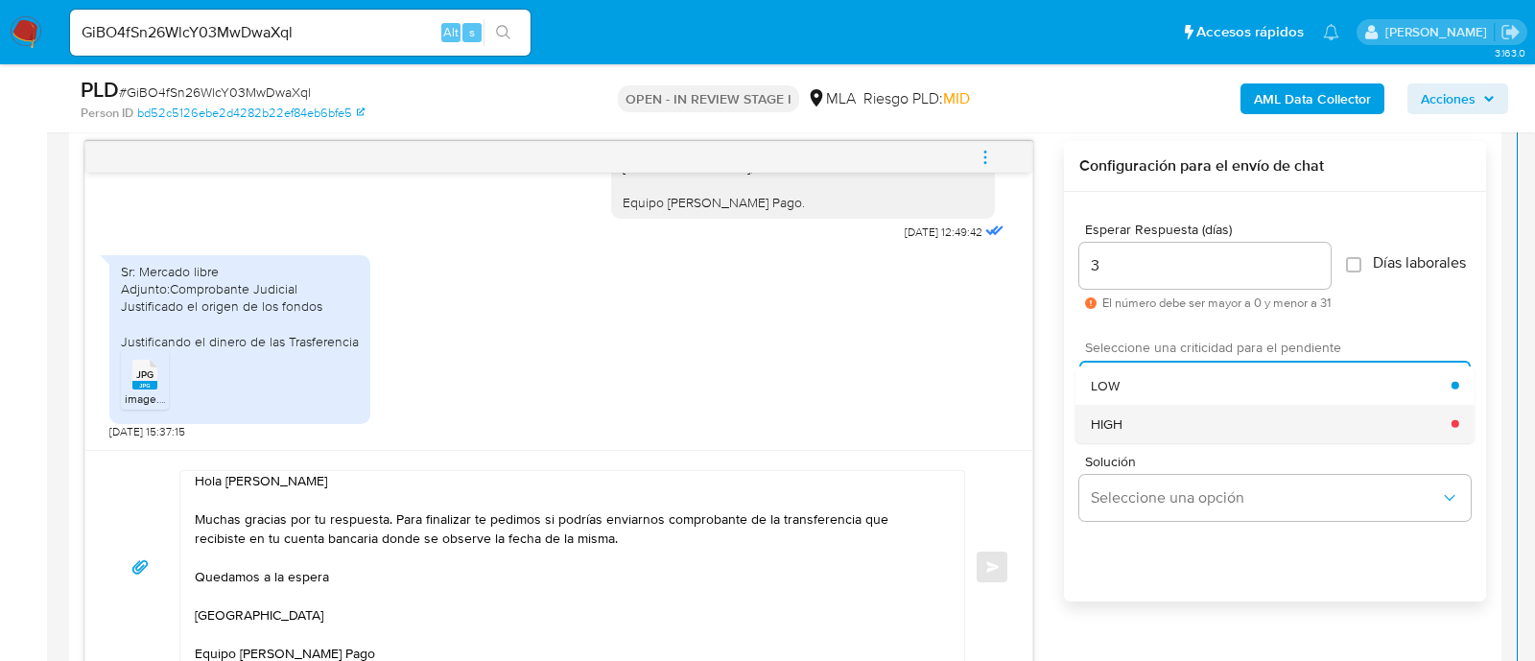
click at [1148, 434] on div "HIGH" at bounding box center [1271, 423] width 361 height 38
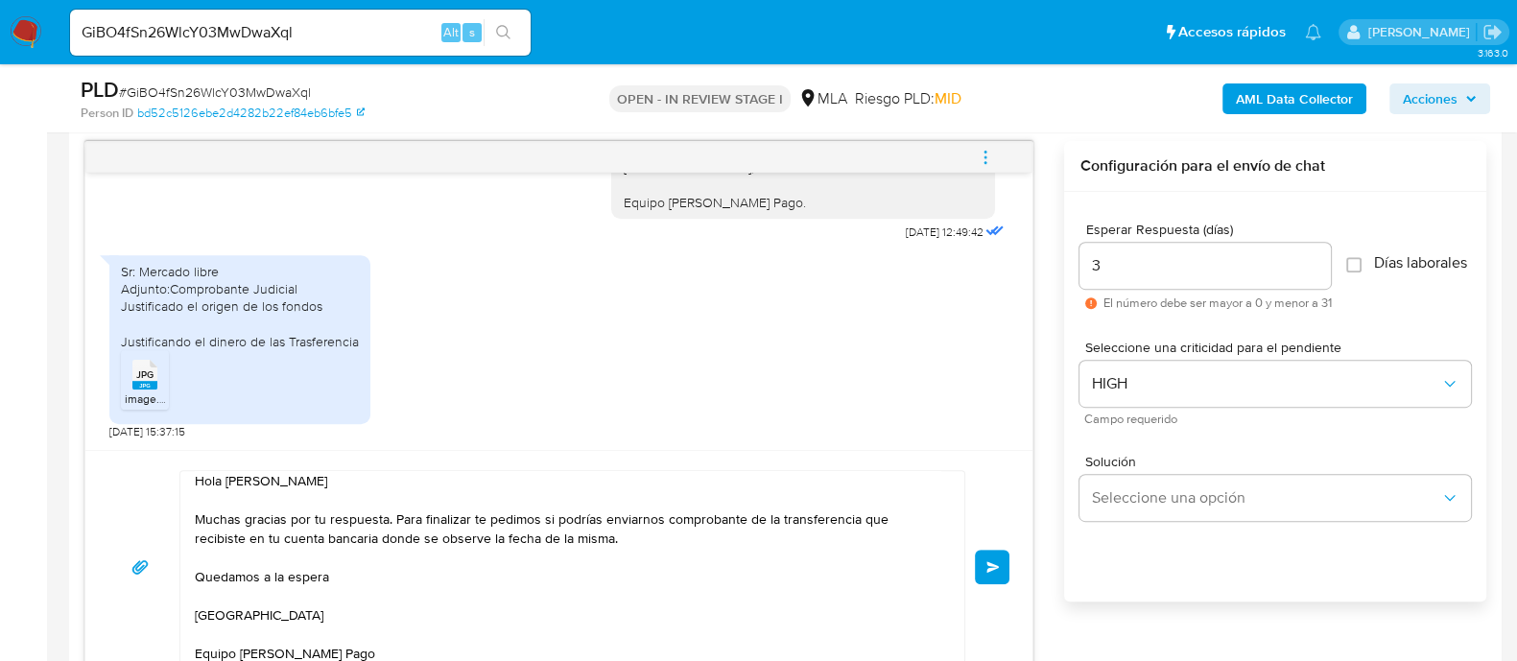
click at [758, 541] on textarea "Hola Jonathan Andrés Ballesteros Muchas gracias por tu respuesta. Para finaliza…" at bounding box center [568, 567] width 746 height 192
click at [987, 551] on button "Enviar" at bounding box center [992, 567] width 35 height 35
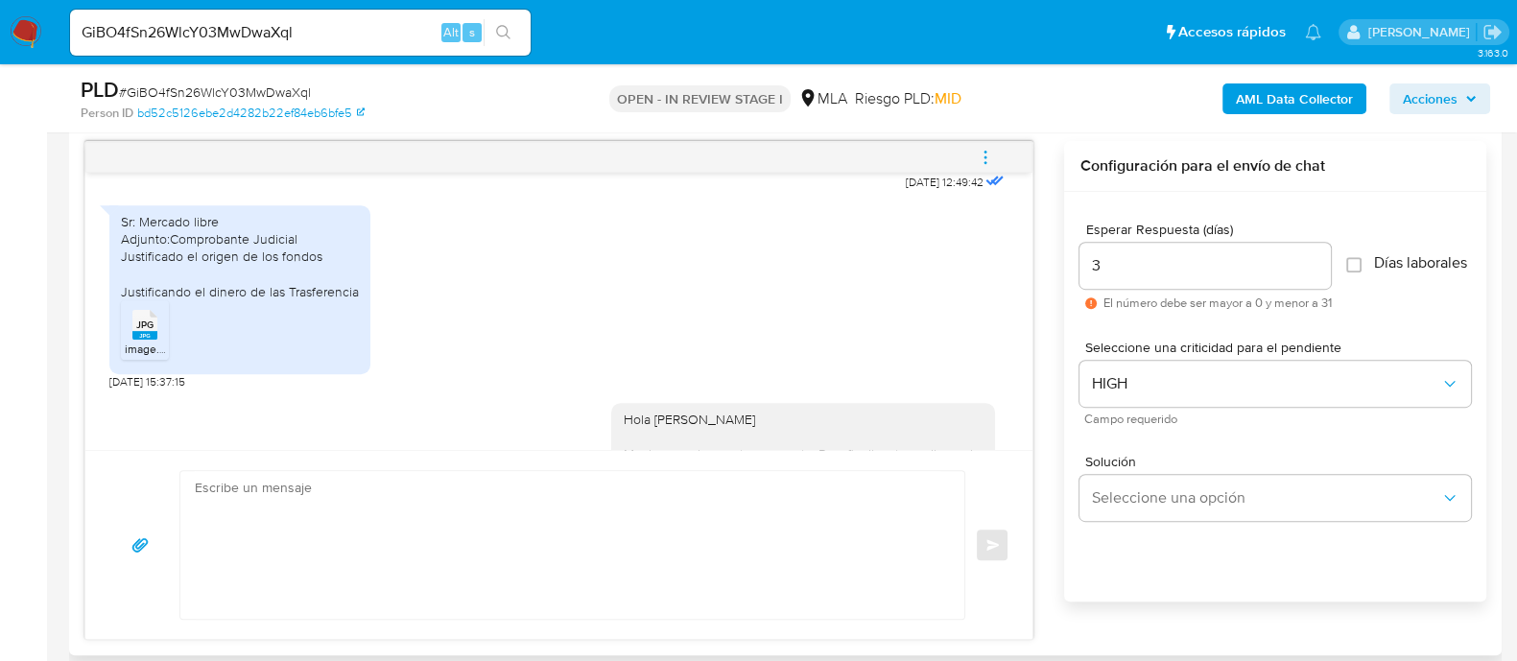
scroll to position [0, 0]
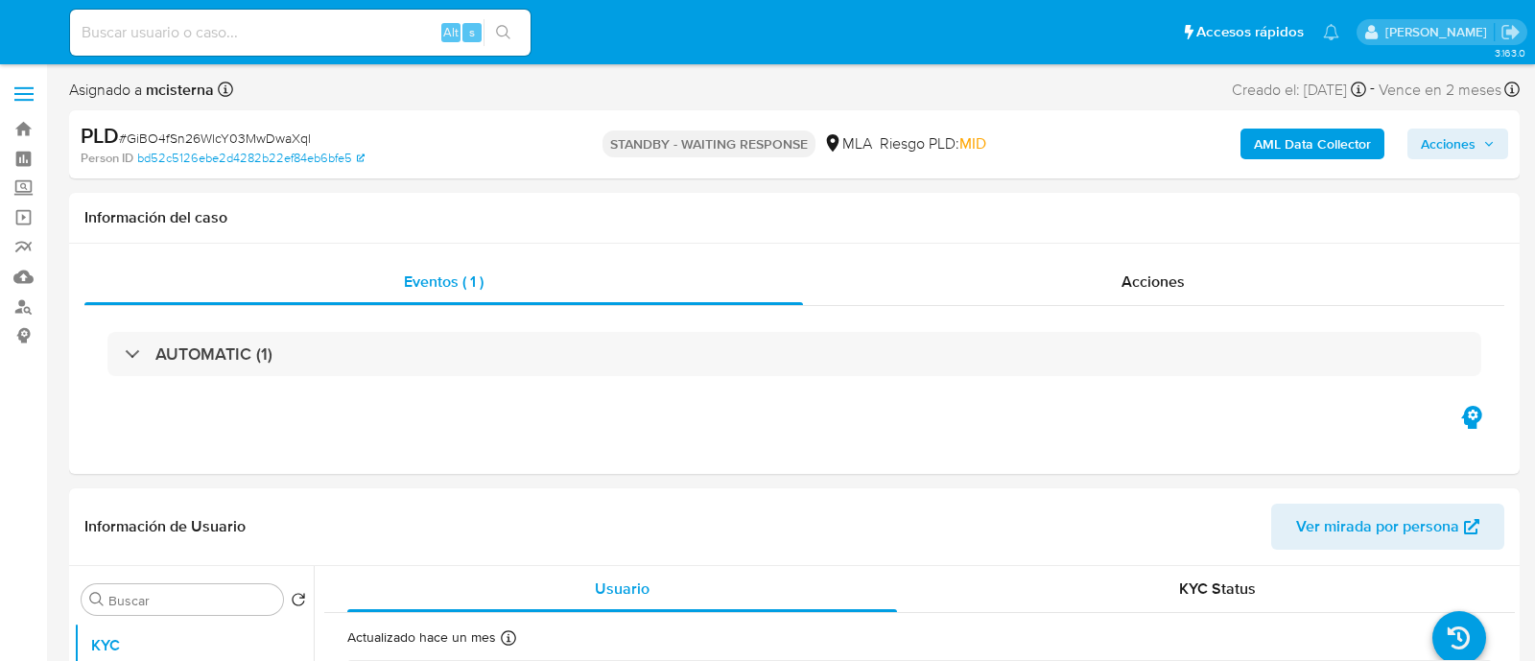
select select "10"
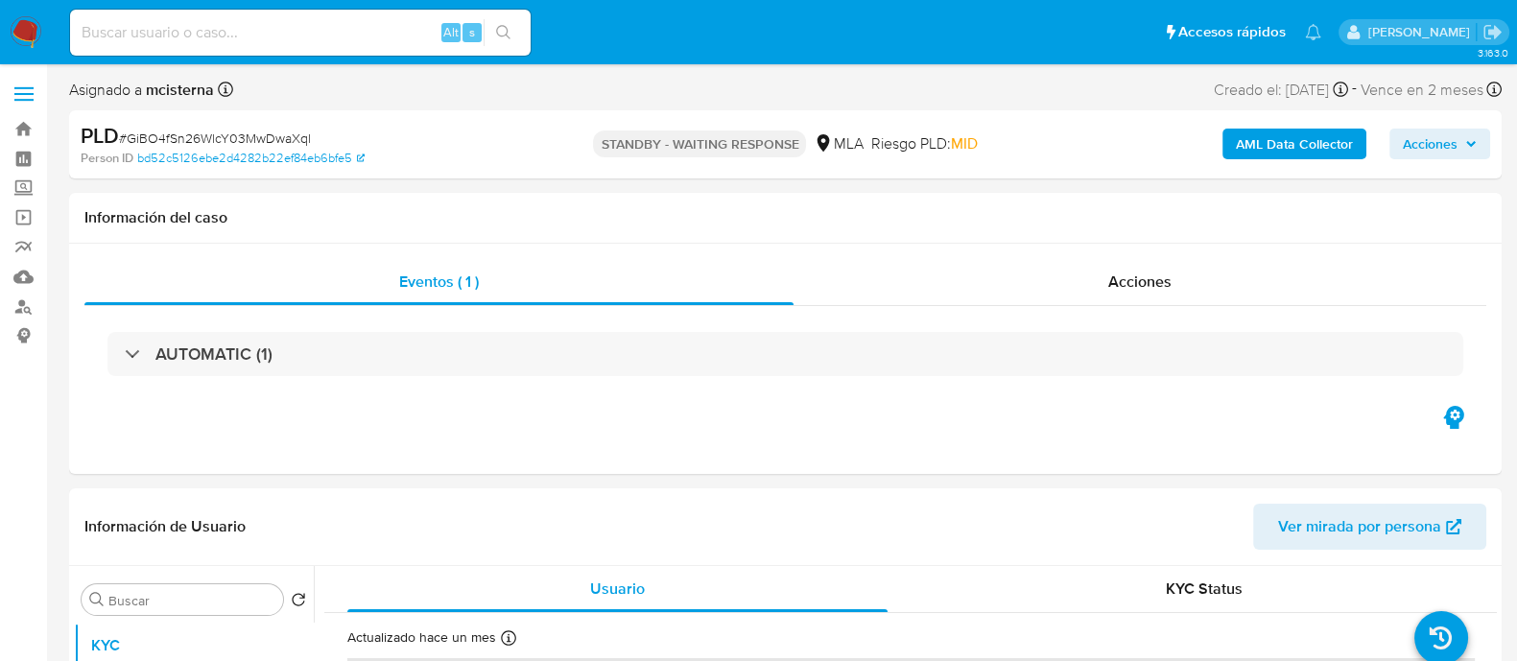
click at [317, 42] on input at bounding box center [300, 32] width 461 height 25
paste input "gi5lYTbOzttDhMVHWixdexmw"
type input "gi5lYTbOzttDhMVHWixdexmw"
click at [490, 31] on button "search-icon" at bounding box center [503, 32] width 39 height 27
click at [508, 33] on icon "search-icon" at bounding box center [503, 32] width 15 height 15
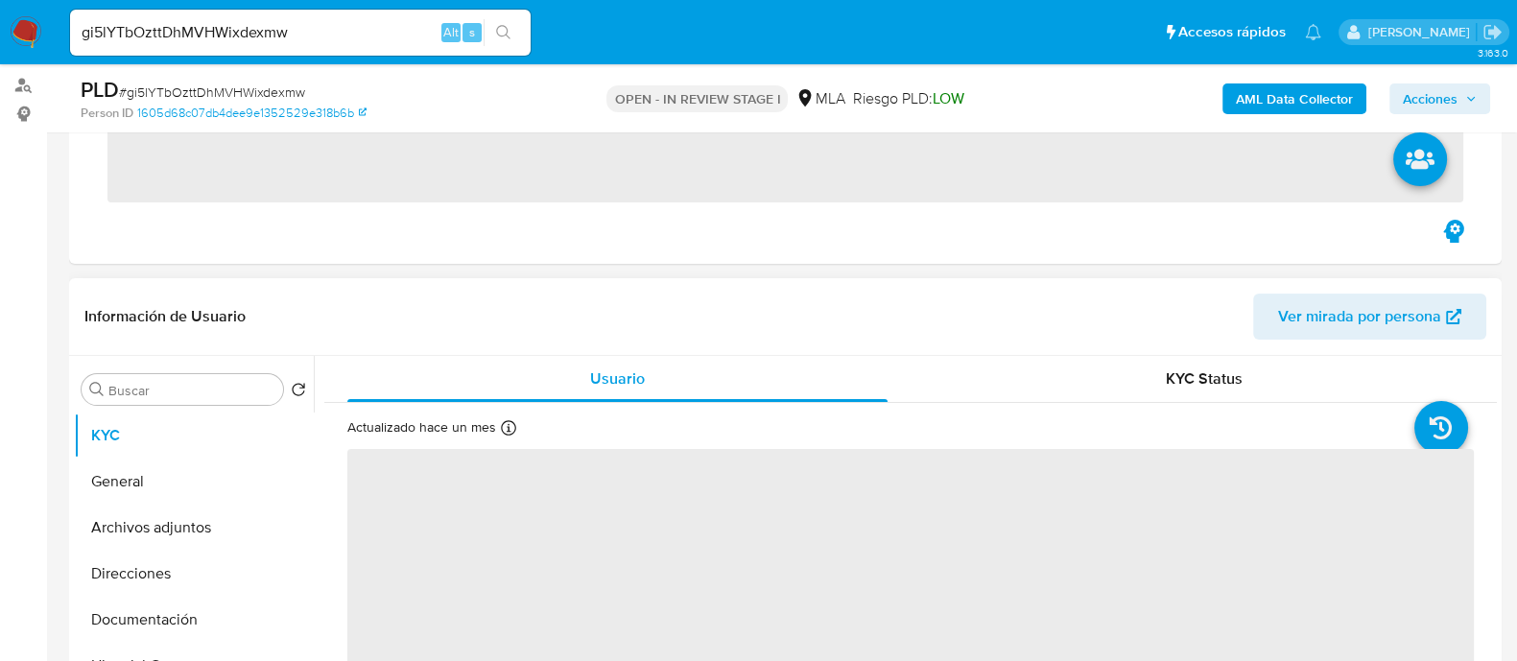
scroll to position [239, 0]
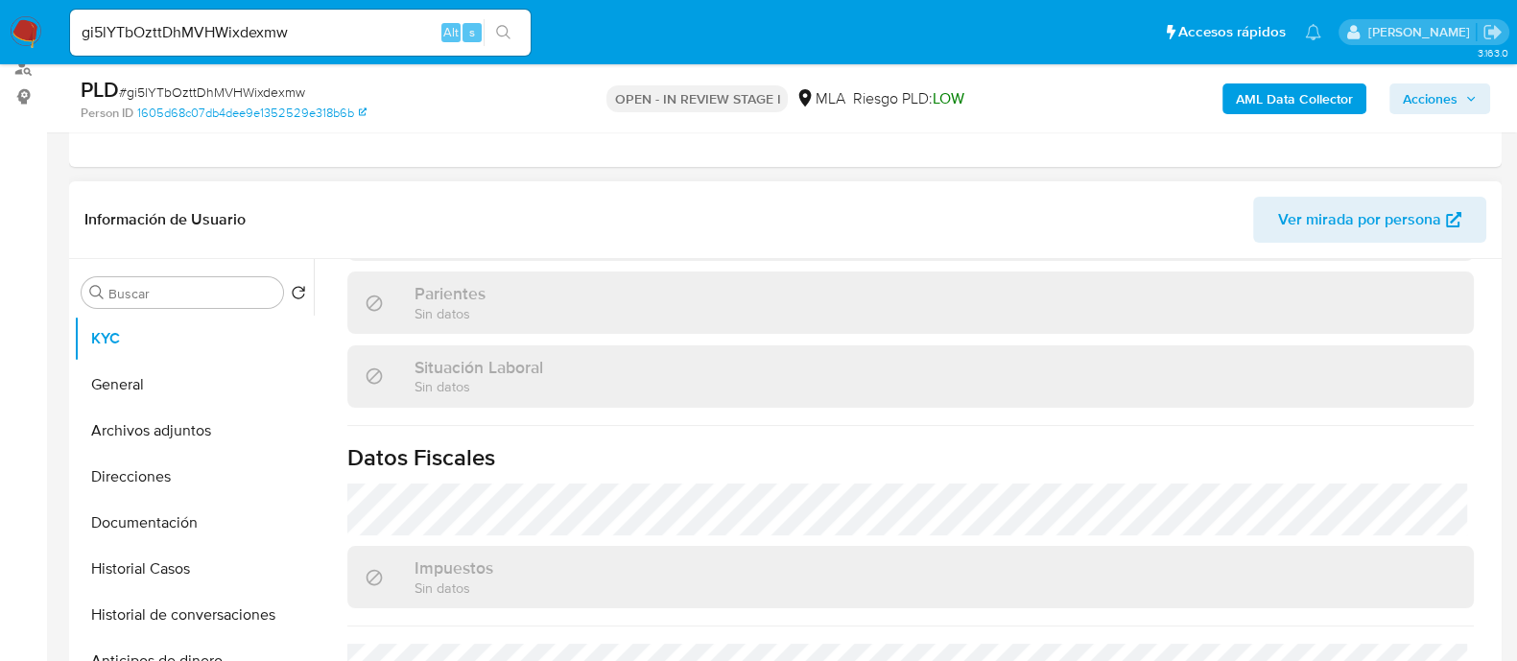
select select "10"
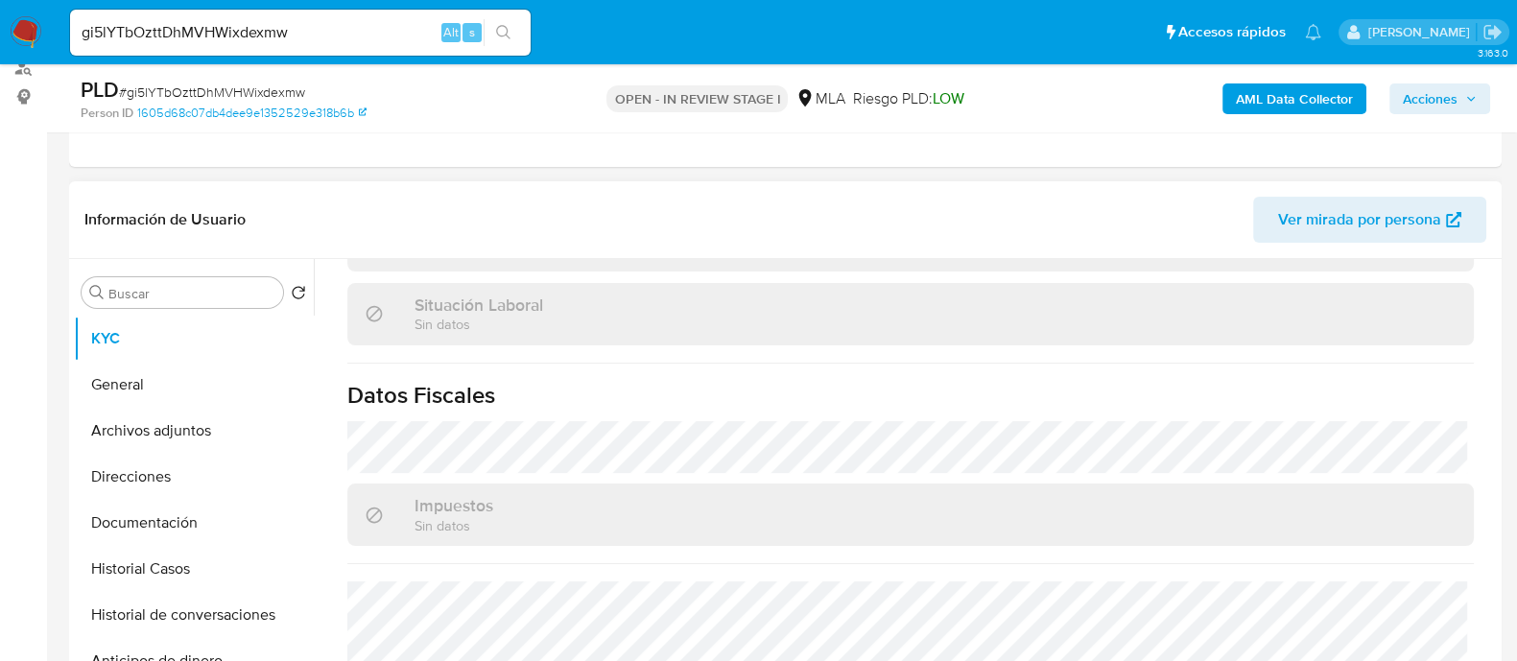
scroll to position [1027, 0]
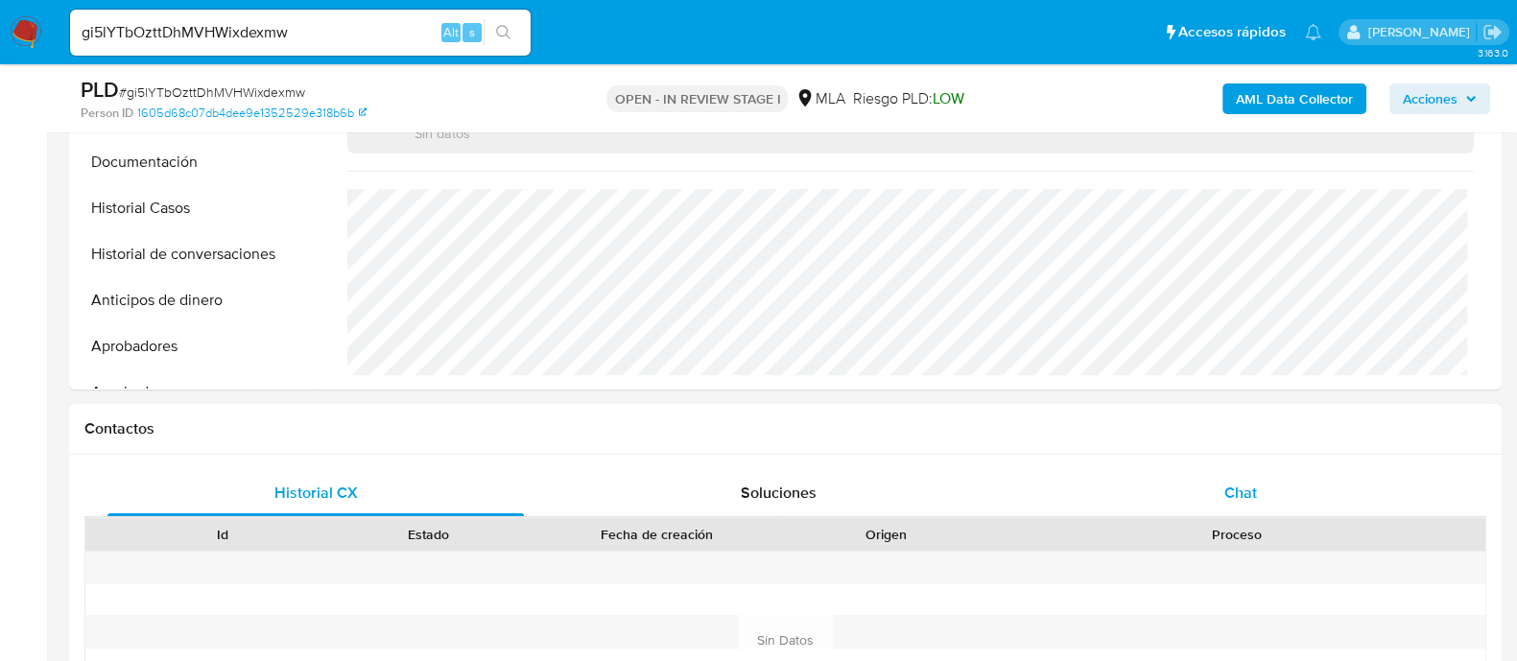
click at [1264, 487] on div "Chat" at bounding box center [1240, 493] width 416 height 46
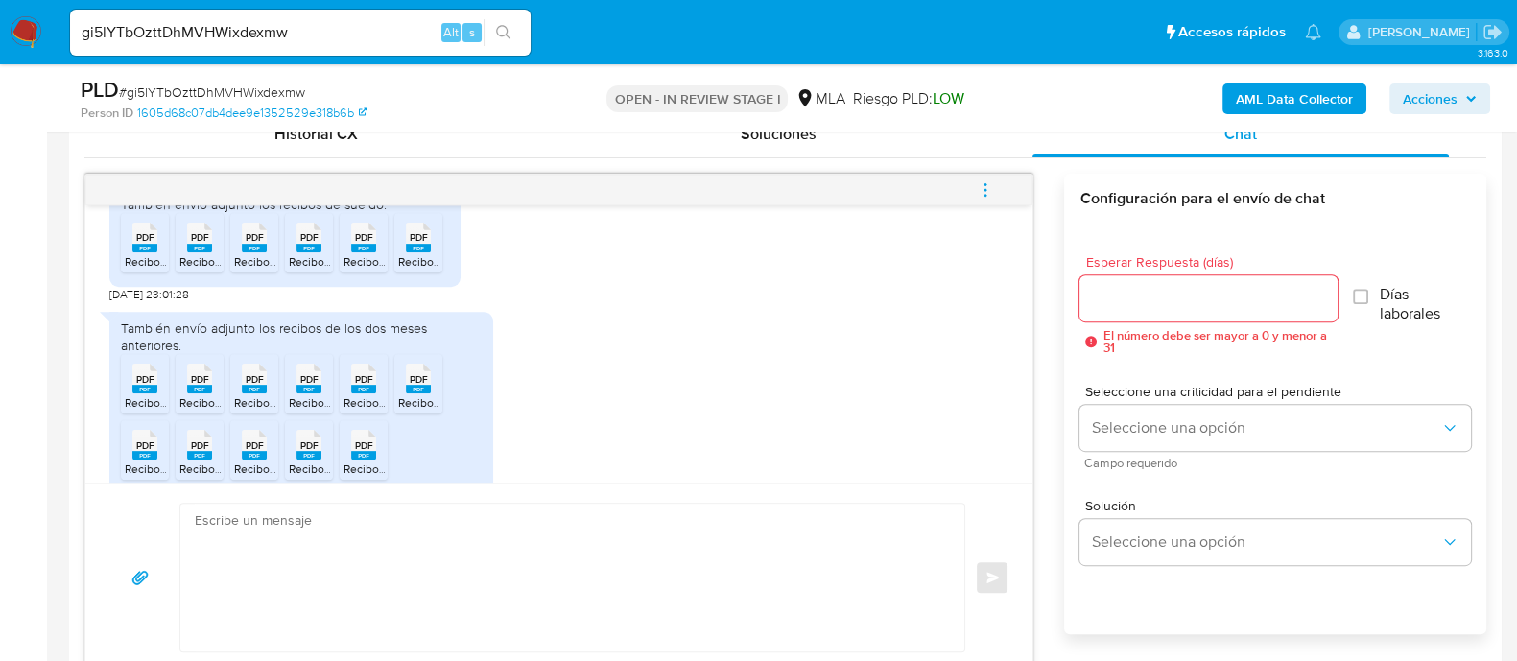
scroll to position [1348, 0]
click at [612, 556] on textarea at bounding box center [568, 578] width 746 height 148
paste textarea "Hola Muchas gracias por tu respuesta. Confirmamos recepción de la documentación…"
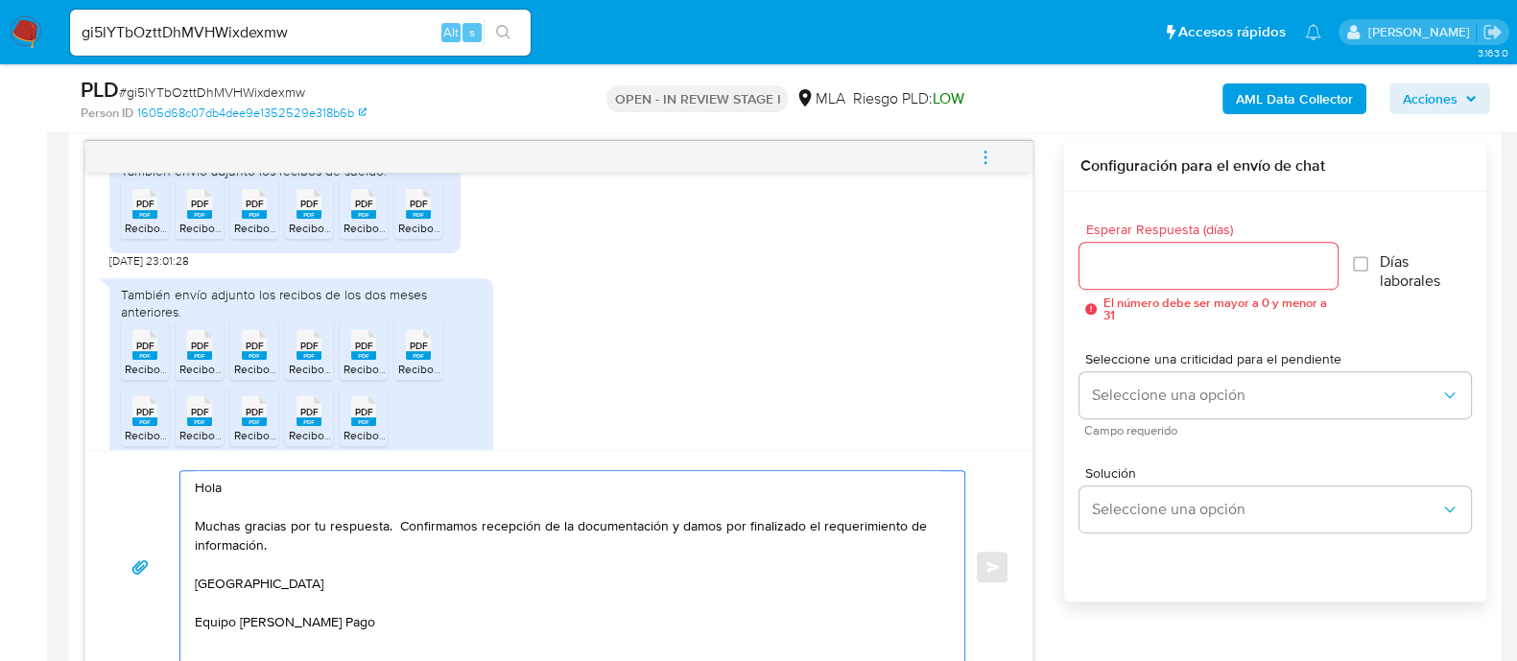
scroll to position [7, 0]
type textarea "Hola Muchas gracias por tu respuesta. Confirmamos recepción de la documentación…"
click at [1163, 258] on input "Esperar Respuesta (días)" at bounding box center [1207, 265] width 257 height 25
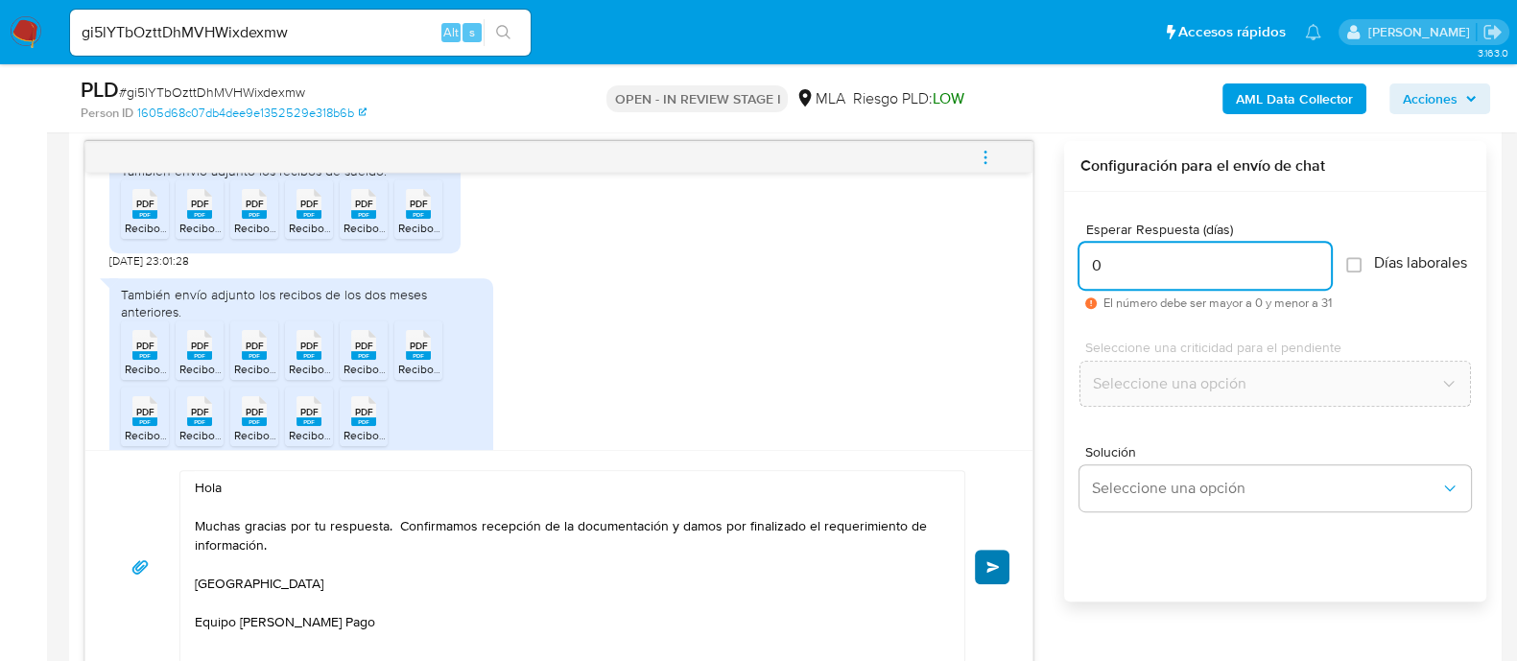
type input "0"
click at [996, 568] on span "Enviar" at bounding box center [992, 567] width 13 height 12
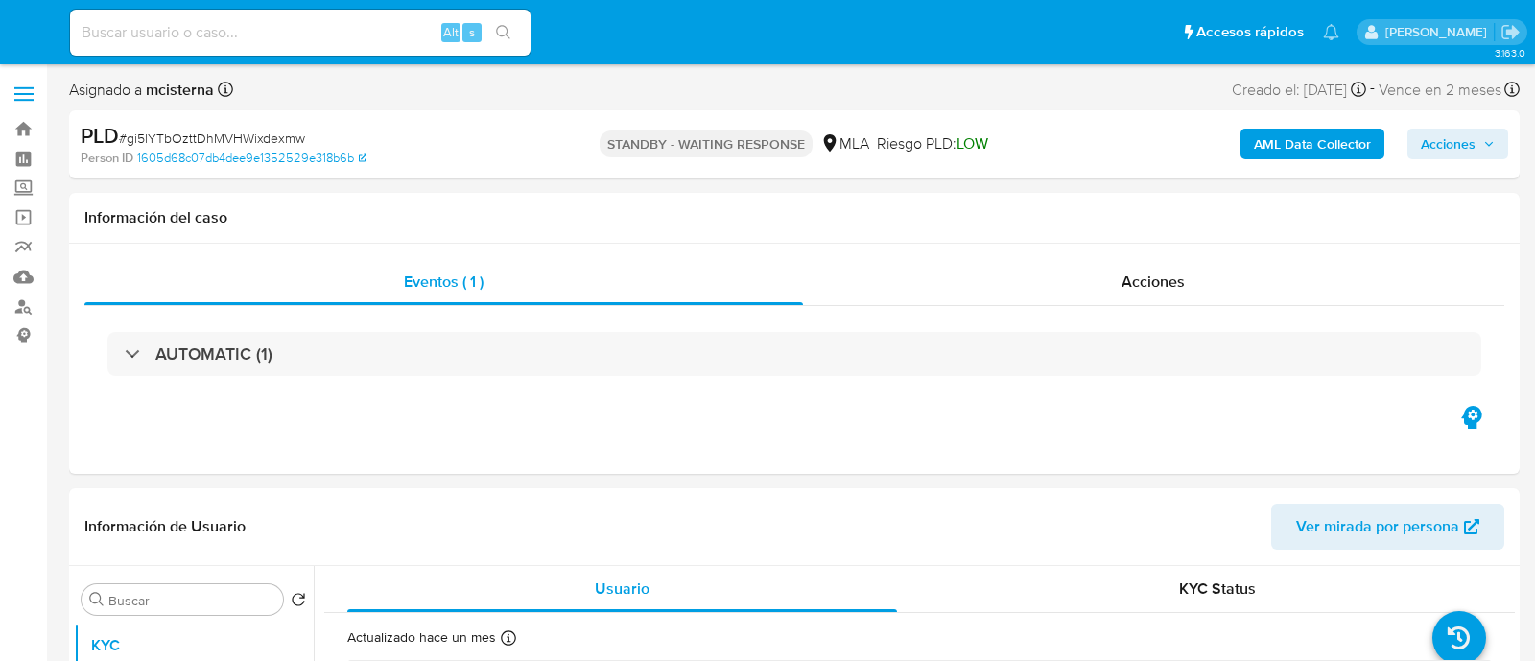
select select "10"
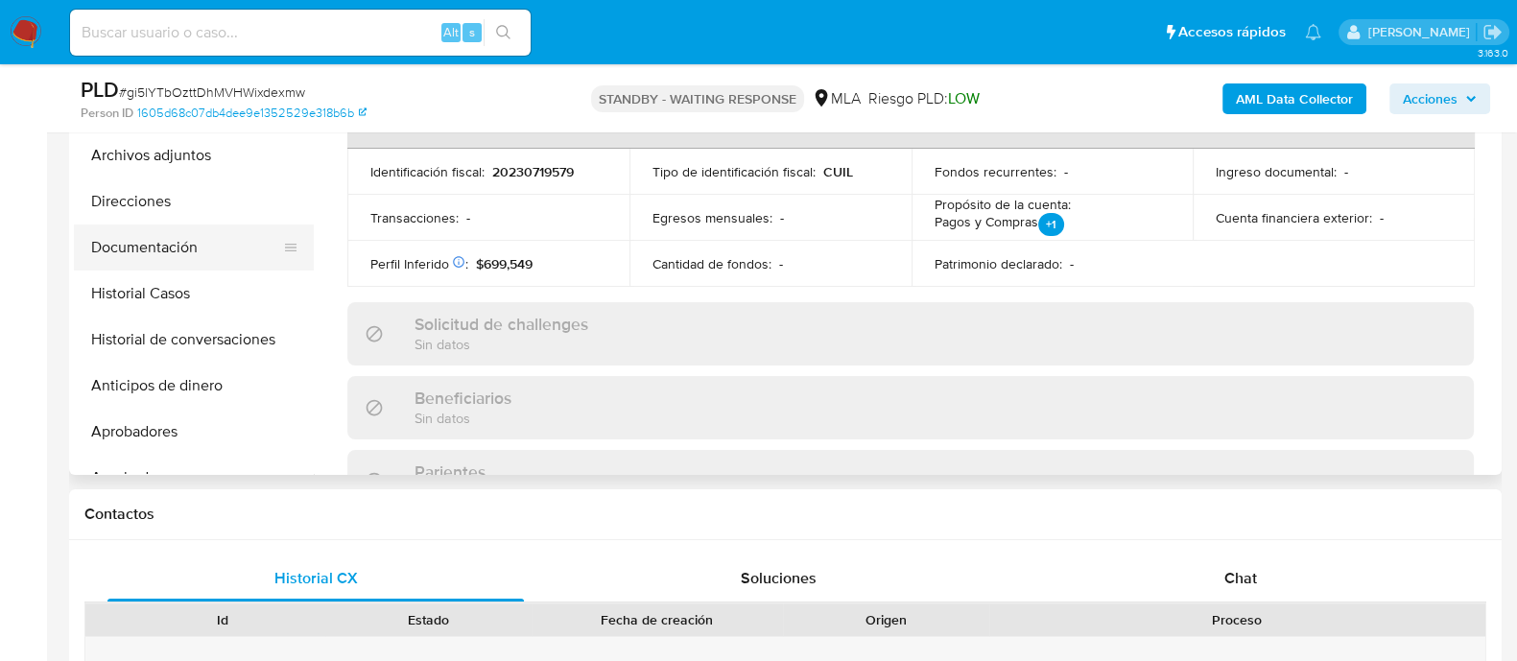
scroll to position [479, 0]
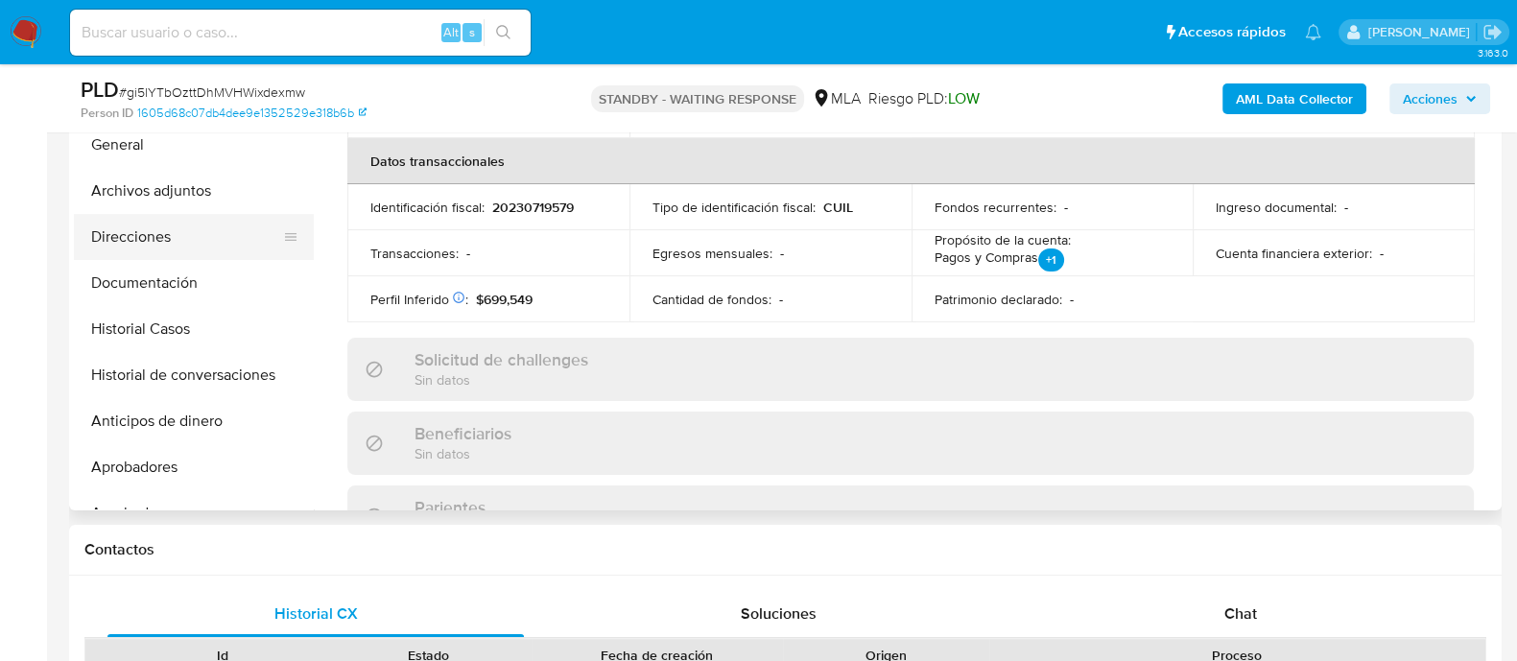
click at [177, 242] on button "Direcciones" at bounding box center [186, 237] width 225 height 46
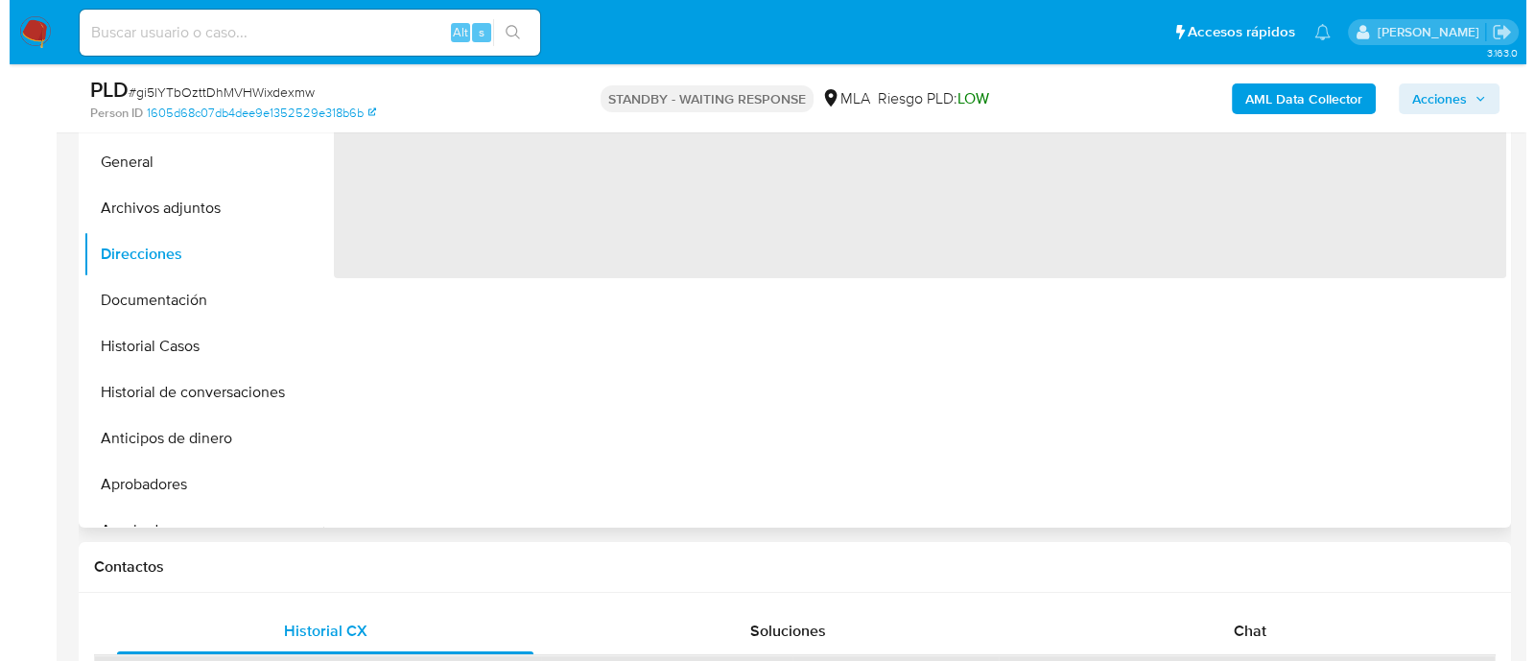
scroll to position [360, 0]
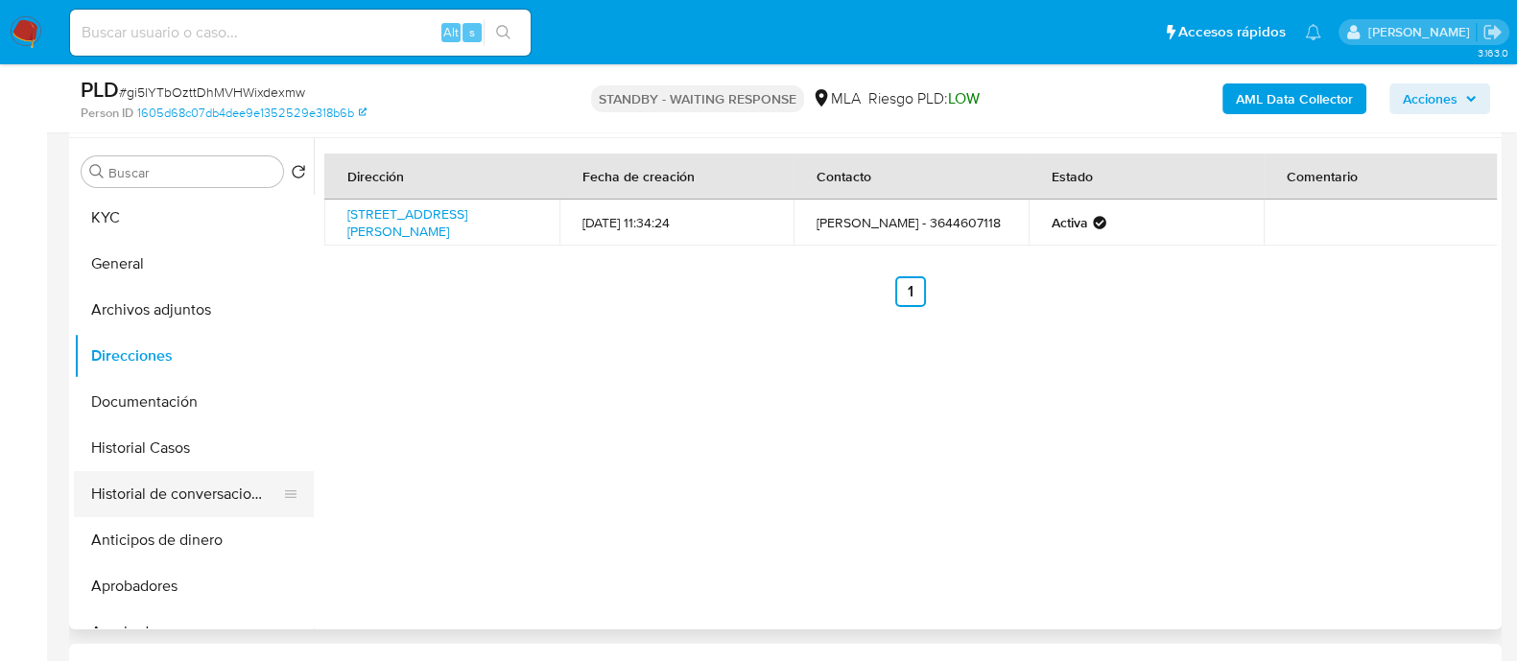
click at [201, 502] on button "Historial de conversaciones" at bounding box center [186, 494] width 225 height 46
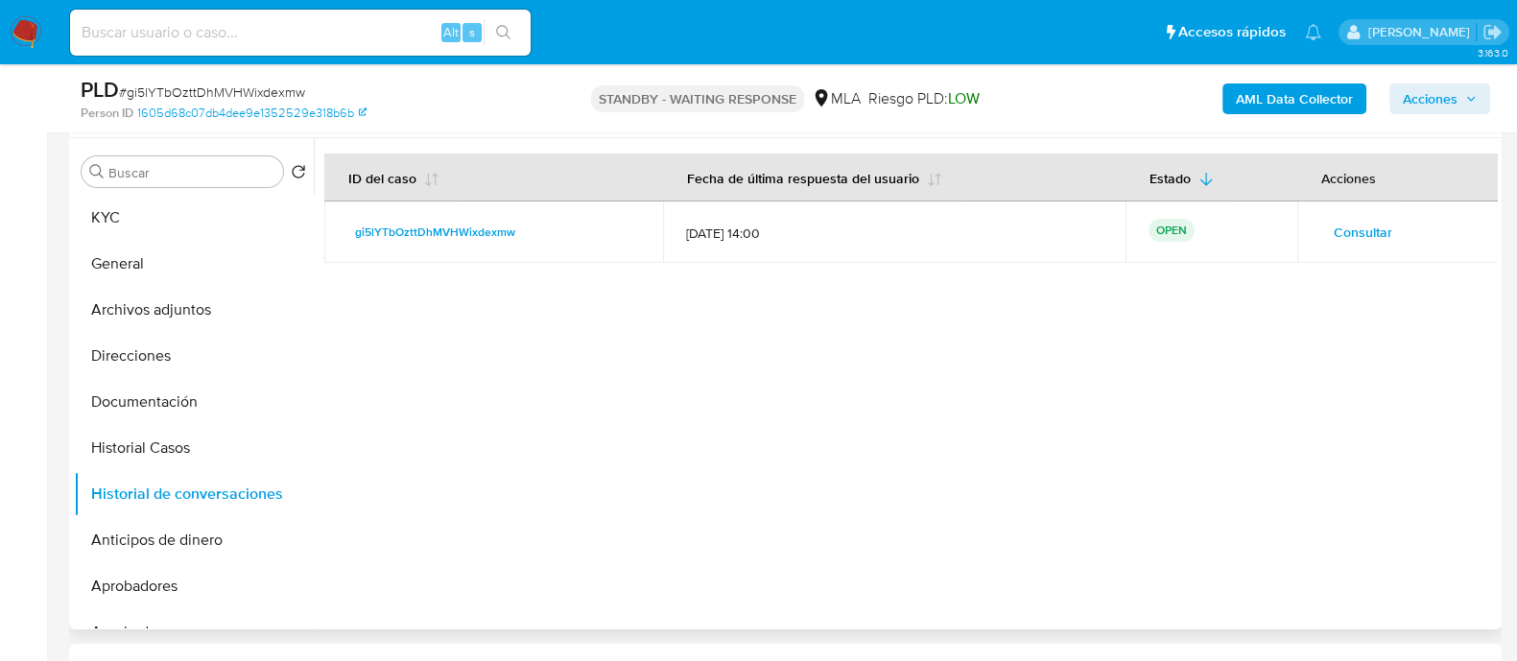
click at [1348, 225] on span "Consultar" at bounding box center [1363, 232] width 59 height 27
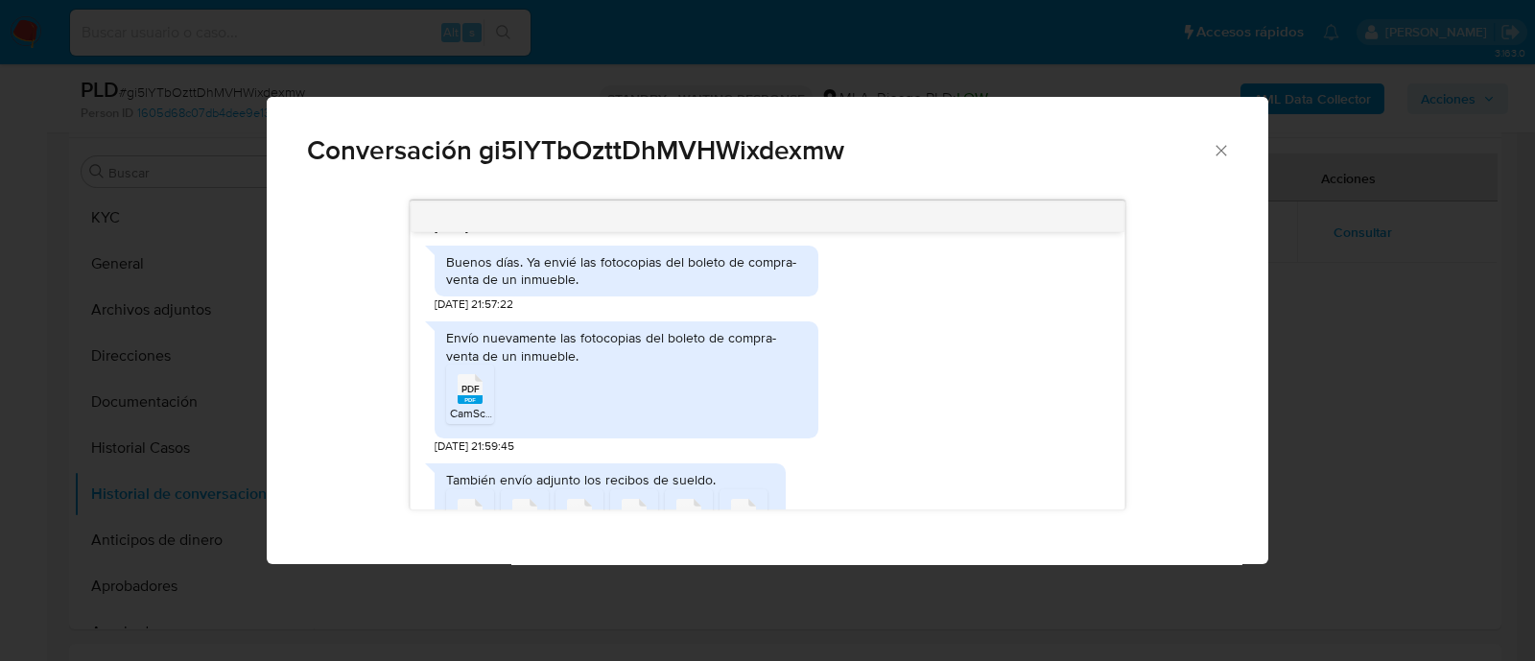
scroll to position [2159, 0]
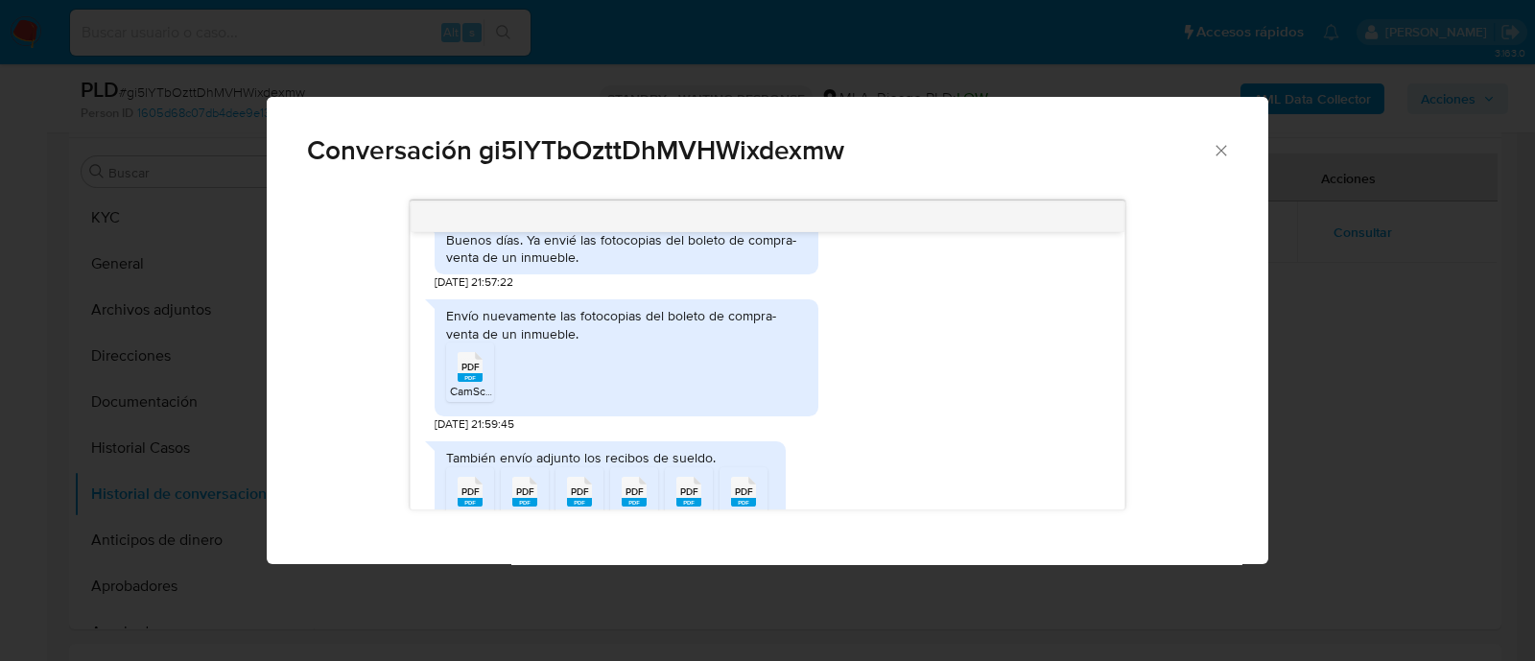
click at [456, 376] on div "PDF PDF" at bounding box center [470, 364] width 40 height 37
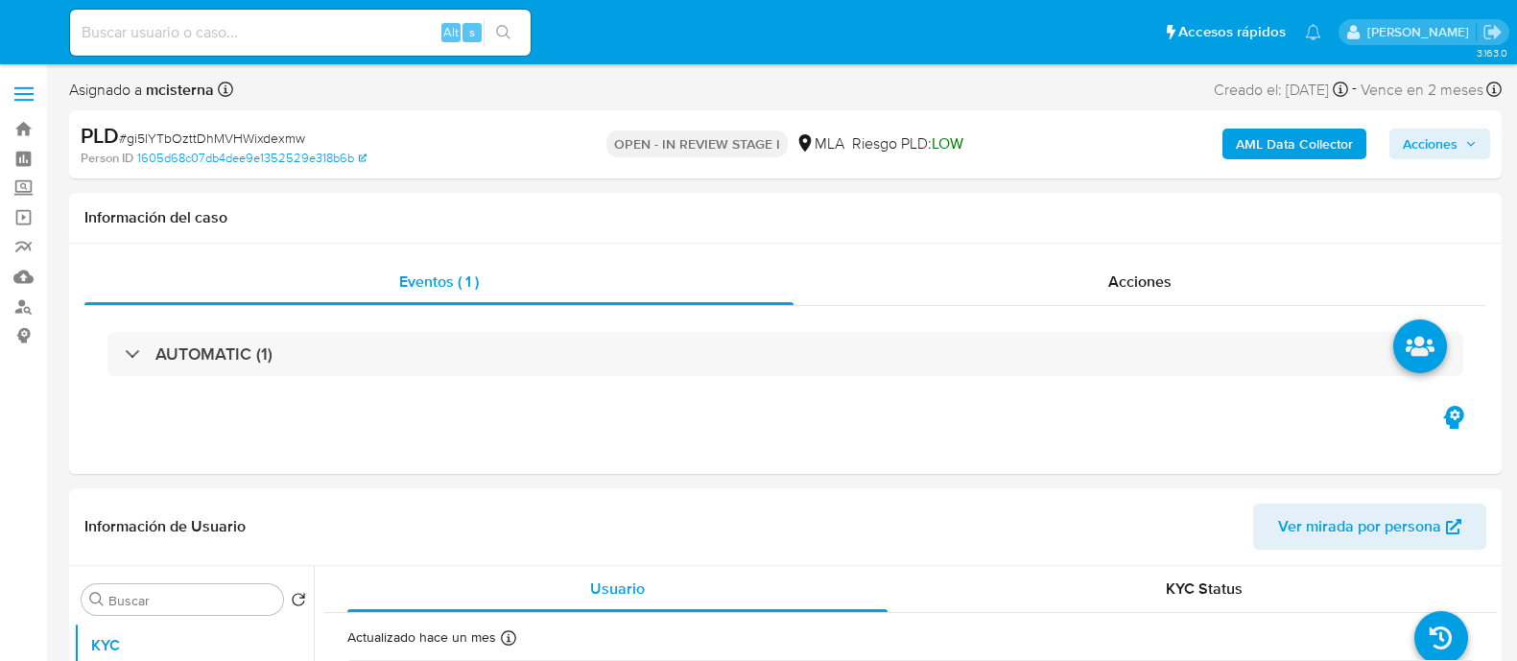
select select "10"
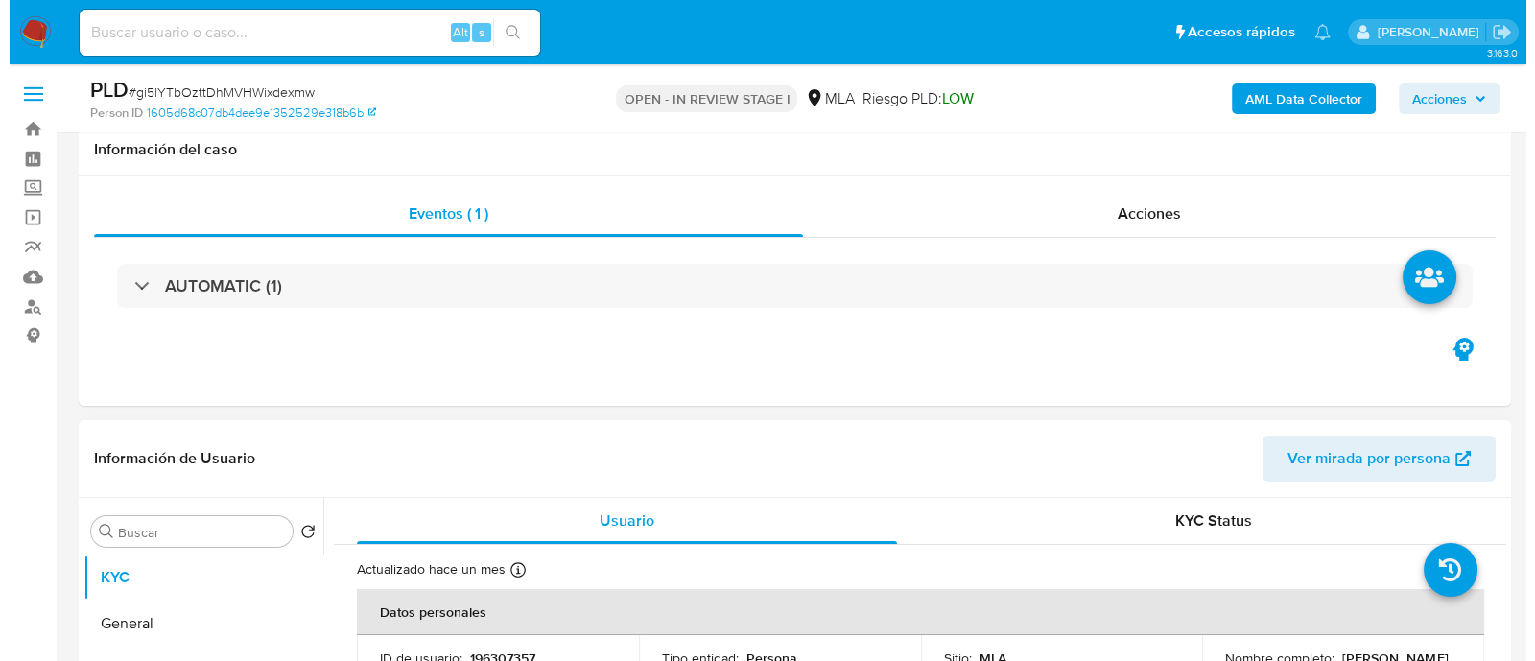
scroll to position [239, 0]
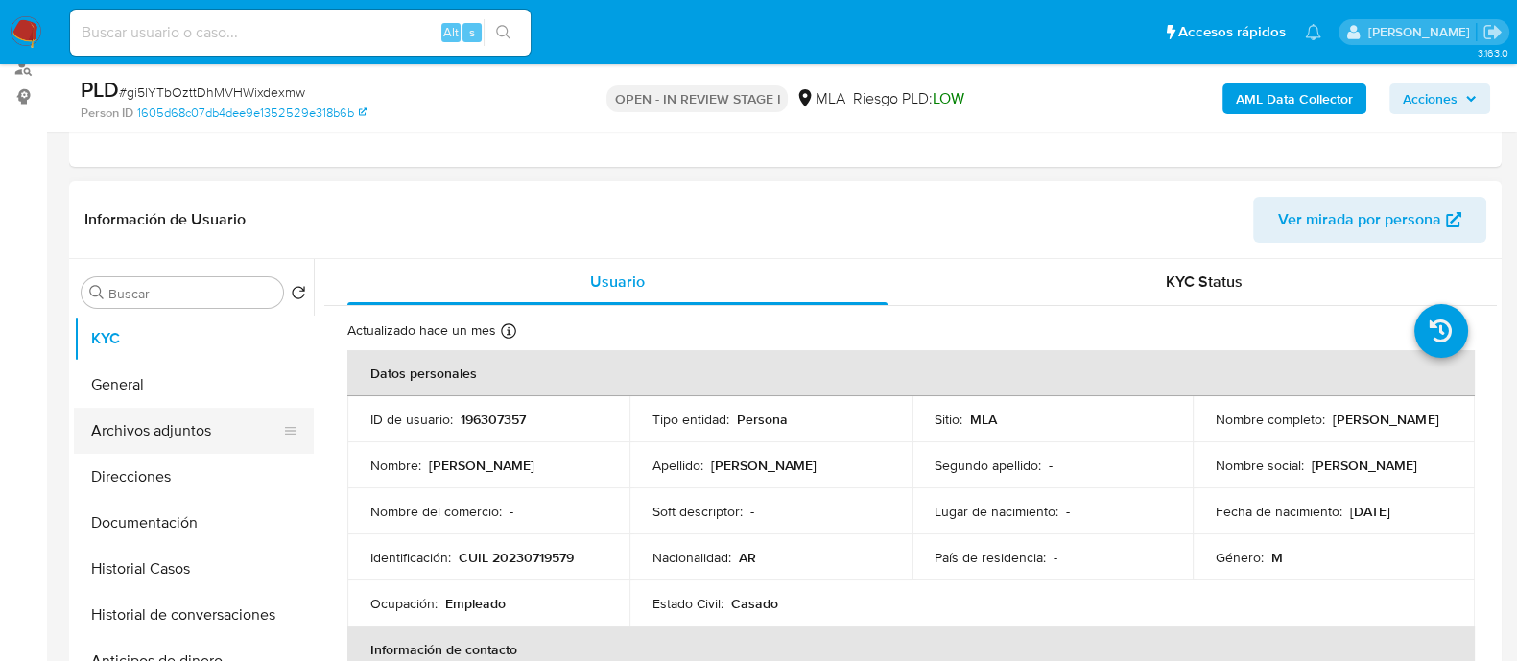
click at [240, 436] on button "Archivos adjuntos" at bounding box center [186, 431] width 225 height 46
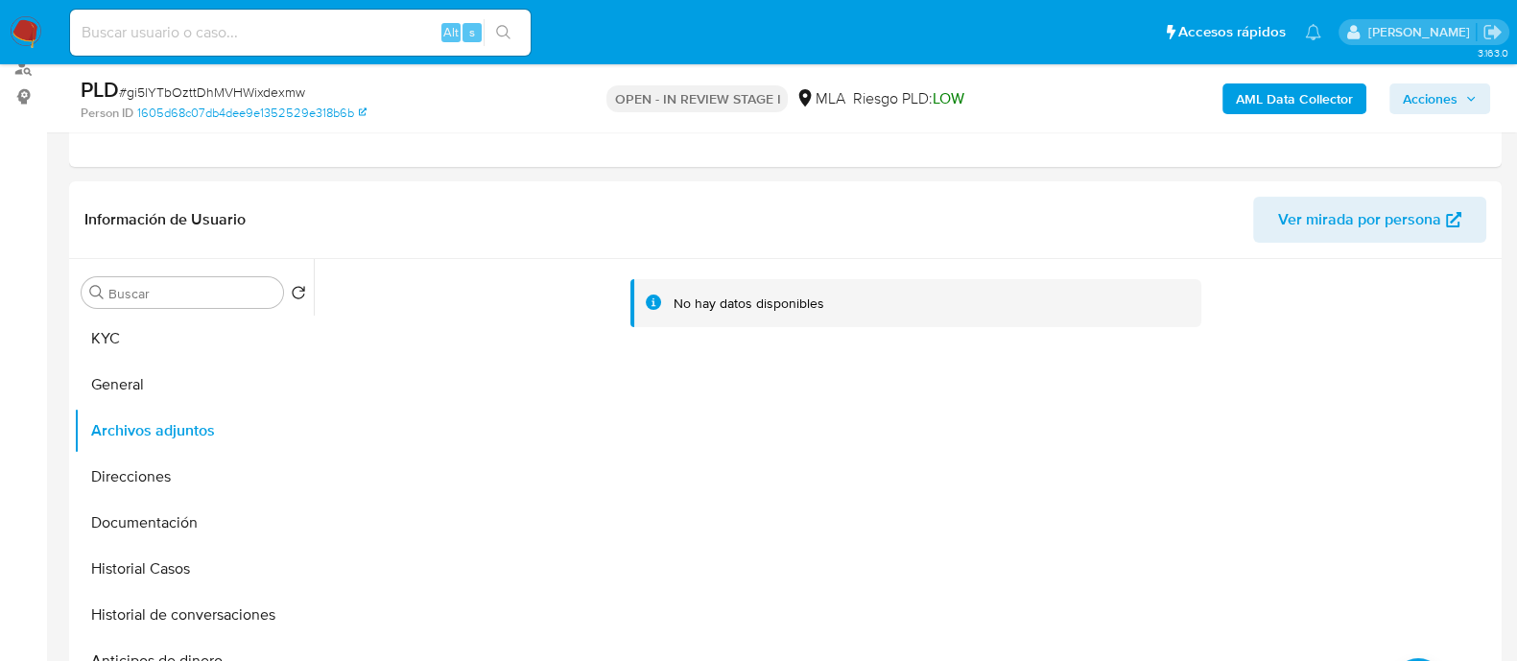
click at [1254, 98] on b "AML Data Collector" at bounding box center [1294, 98] width 117 height 31
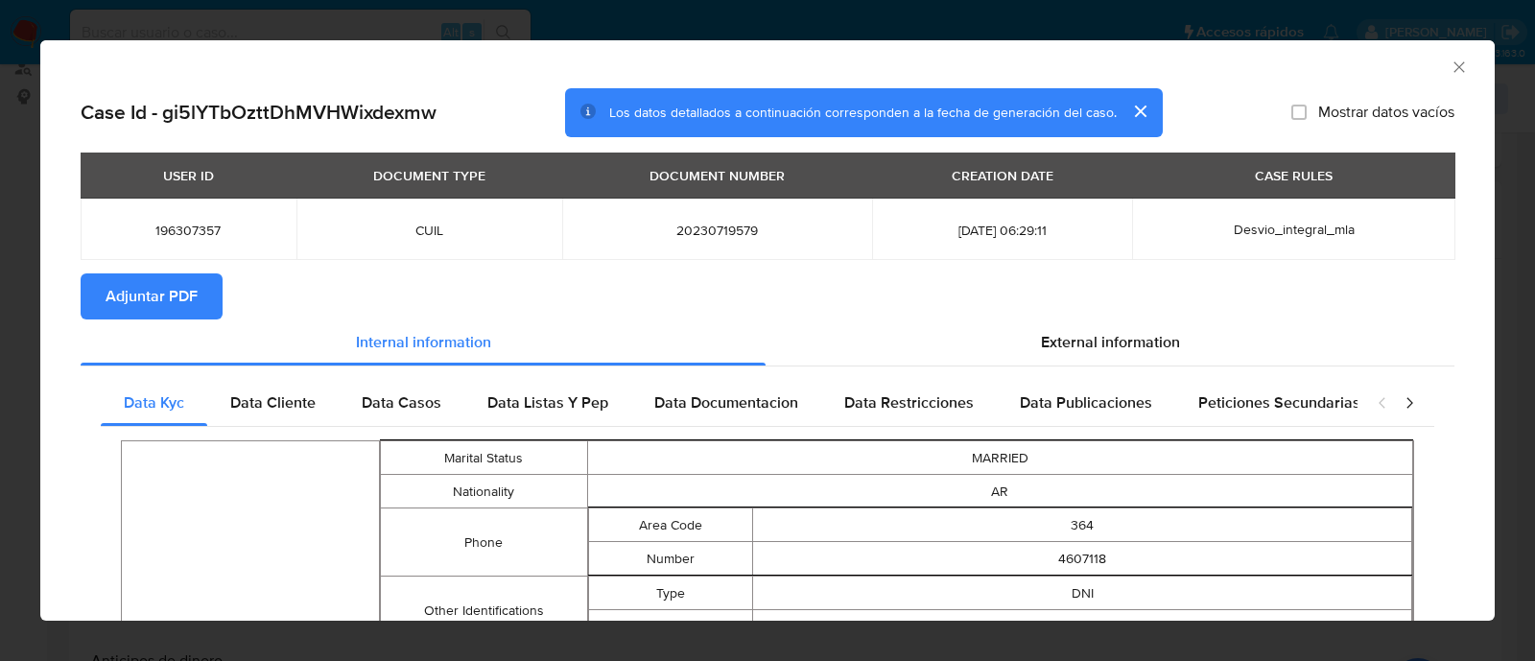
click at [158, 300] on span "Adjuntar PDF" at bounding box center [152, 296] width 92 height 42
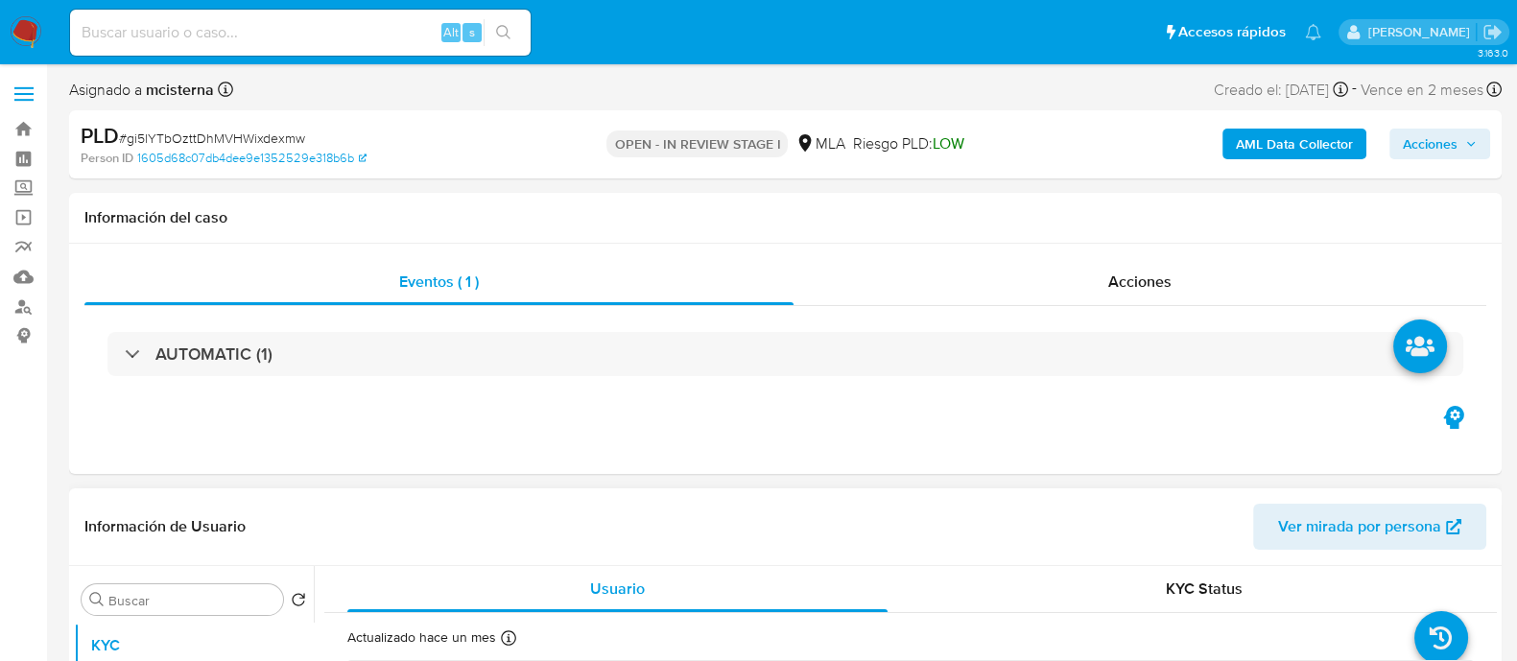
scroll to position [239, 0]
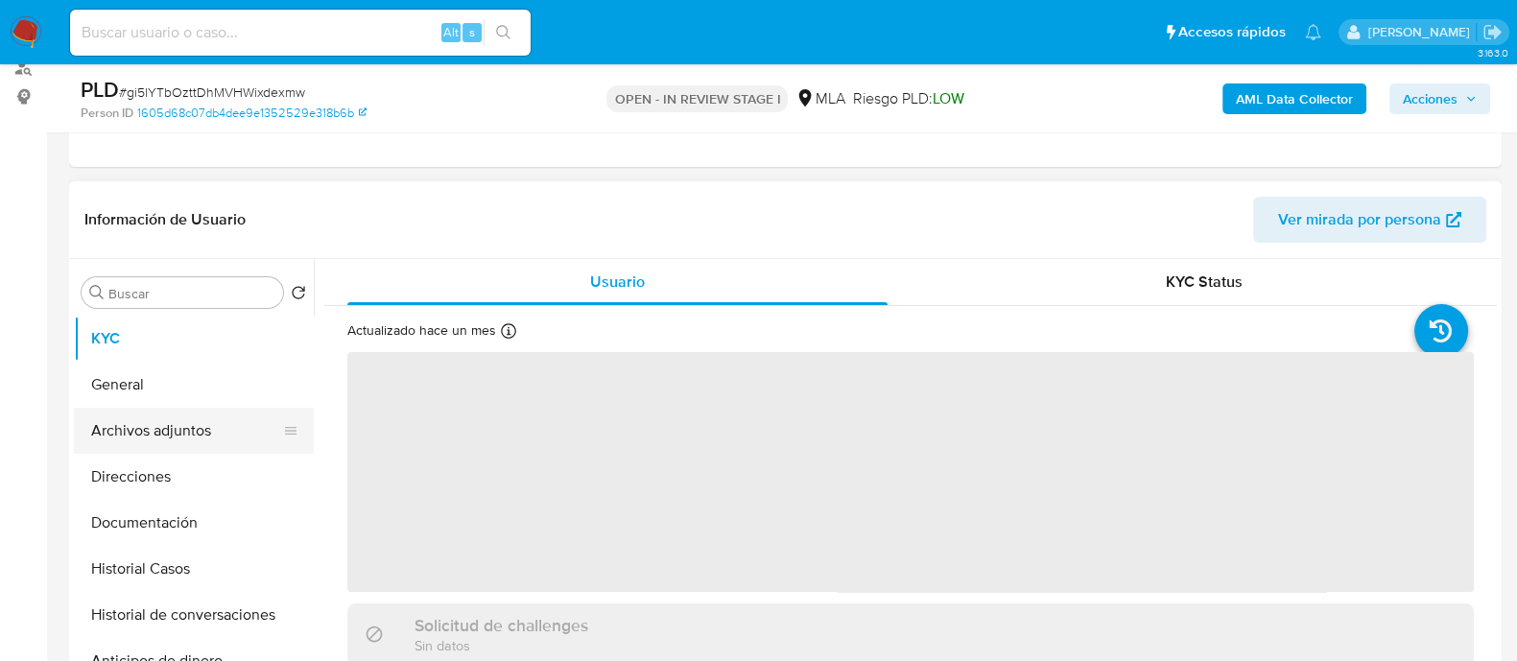
click at [259, 420] on button "Archivos adjuntos" at bounding box center [186, 431] width 225 height 46
select select "10"
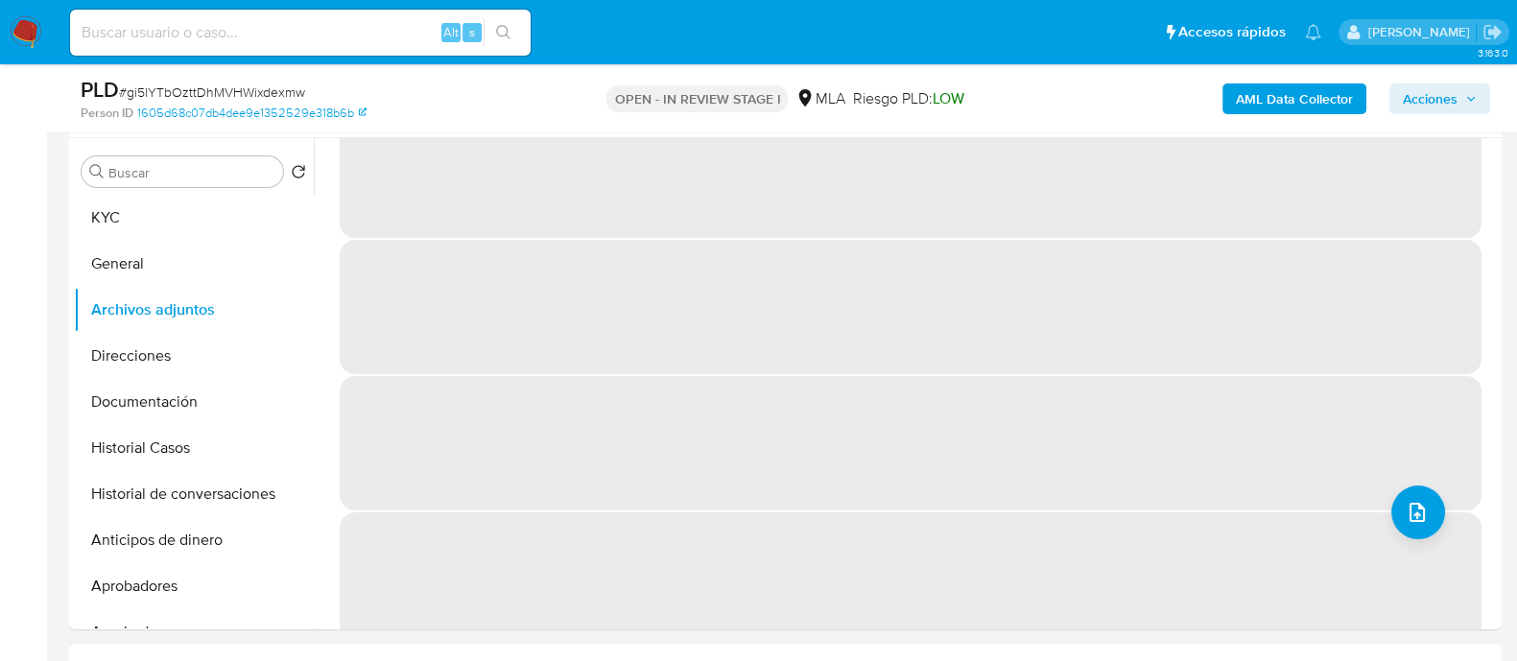
scroll to position [0, 0]
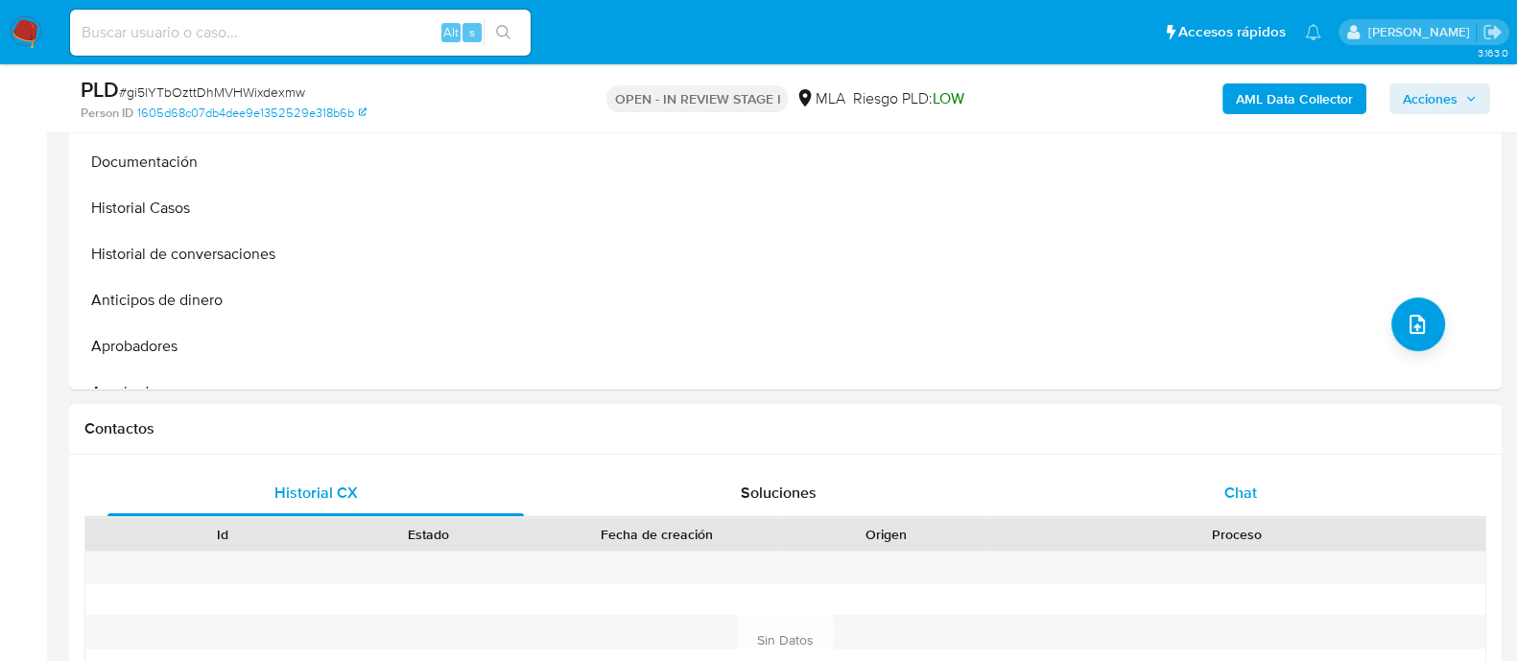
click at [1225, 497] on span "Chat" at bounding box center [1240, 493] width 33 height 22
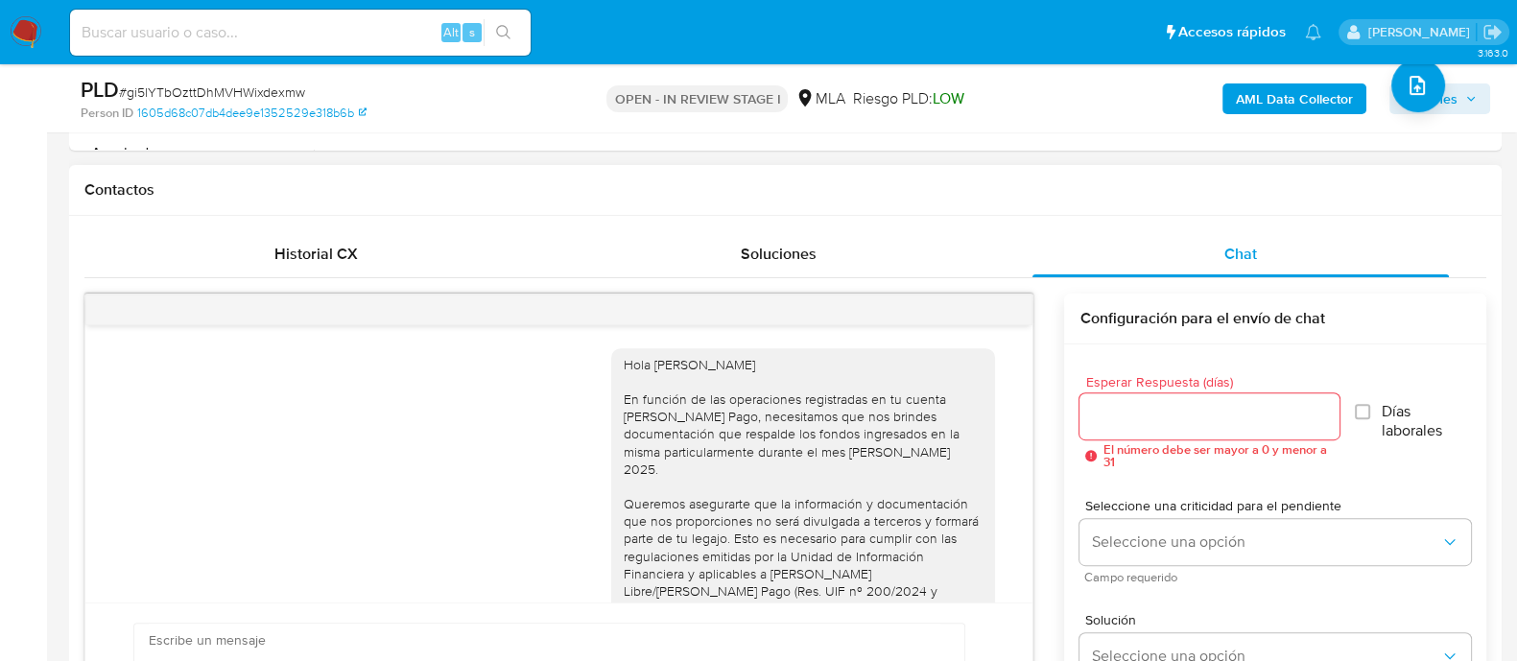
scroll to position [1173, 0]
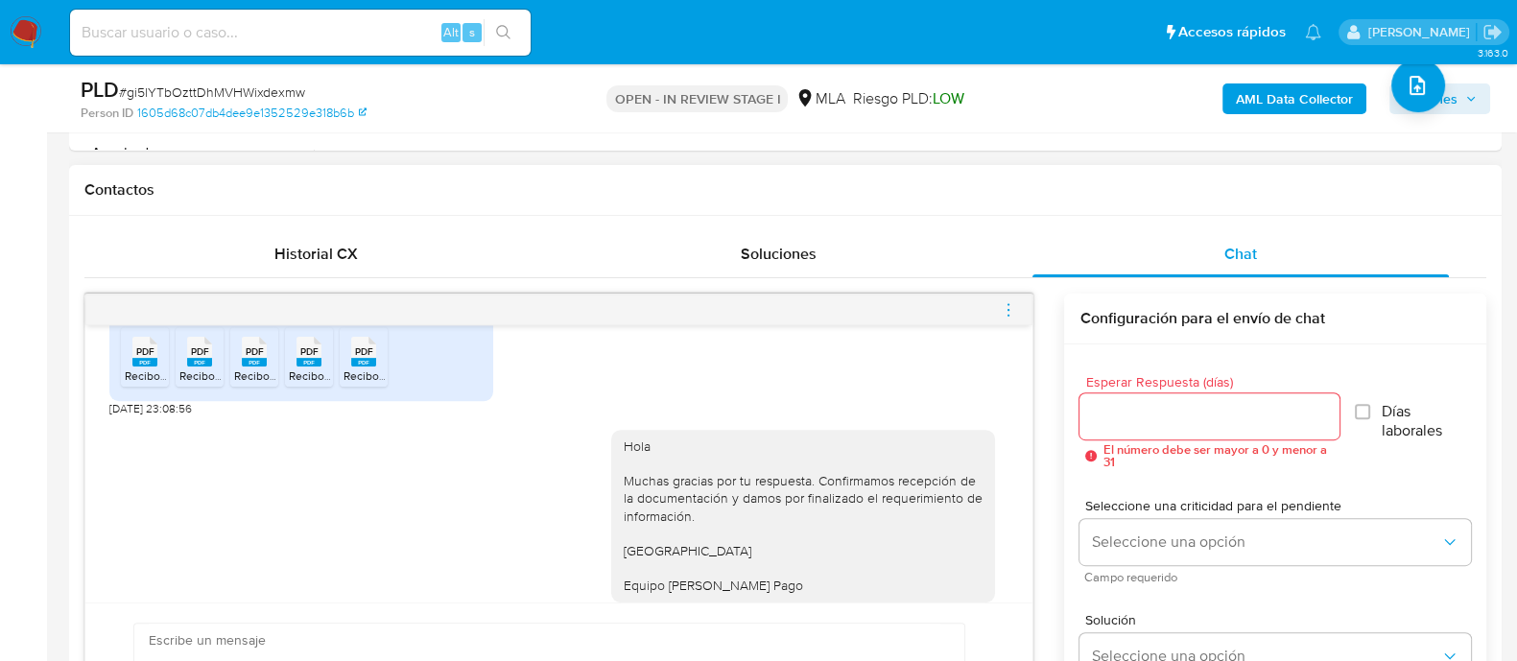
click at [1007, 317] on span "menu-action" at bounding box center [1008, 310] width 17 height 46
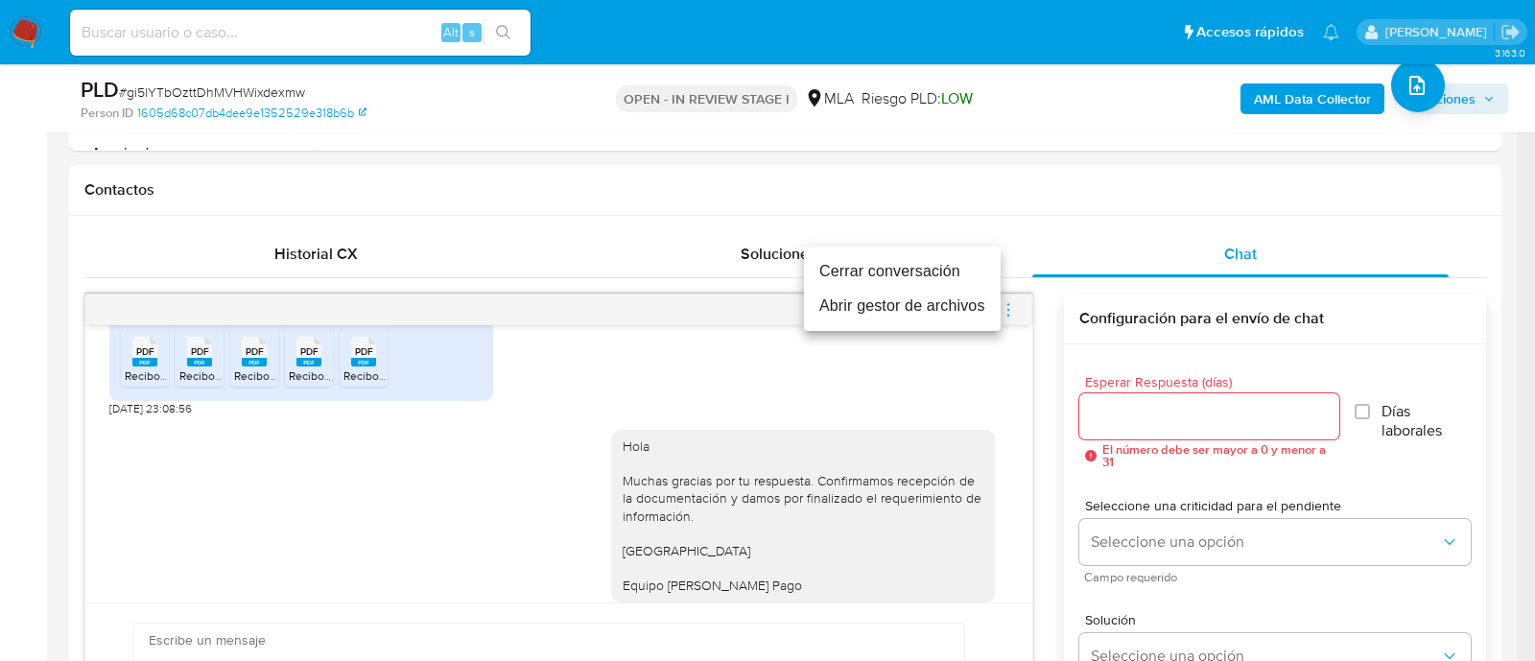
click at [895, 266] on li "Cerrar conversación" at bounding box center [902, 271] width 197 height 35
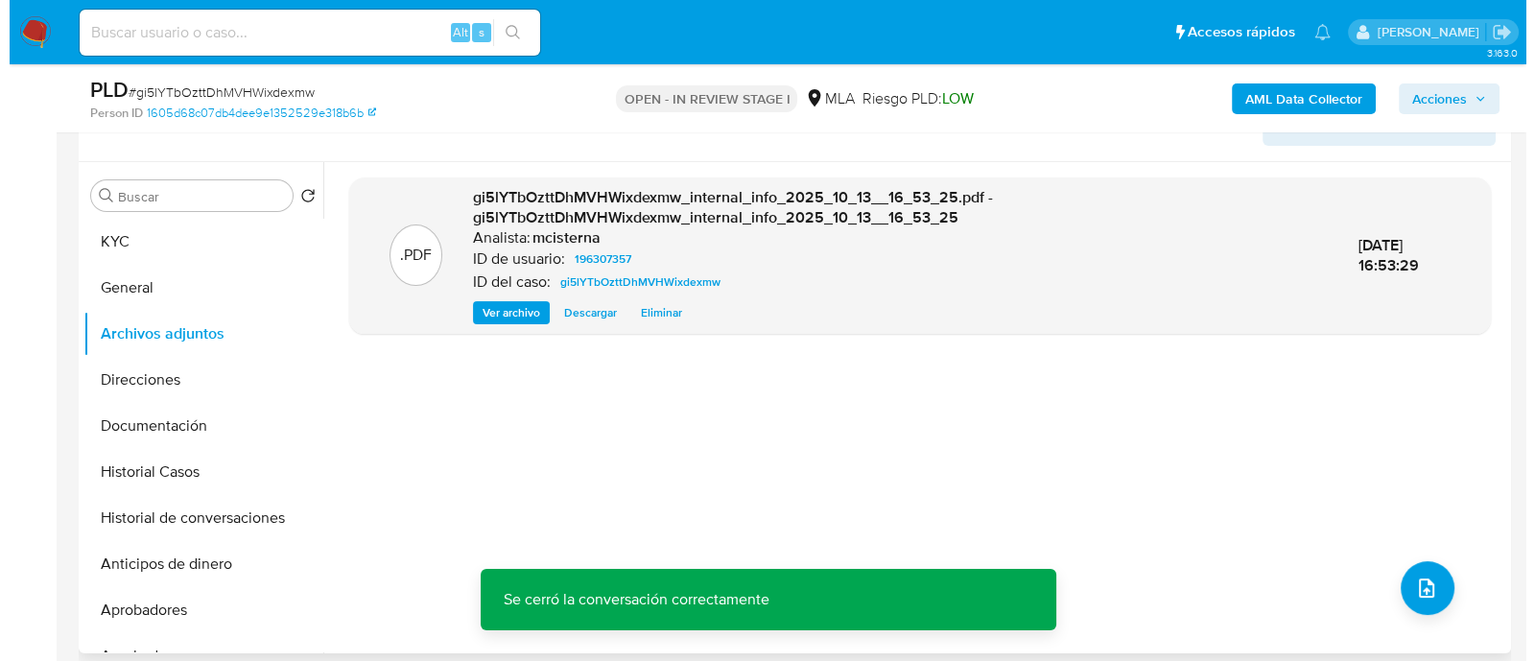
scroll to position [360, 0]
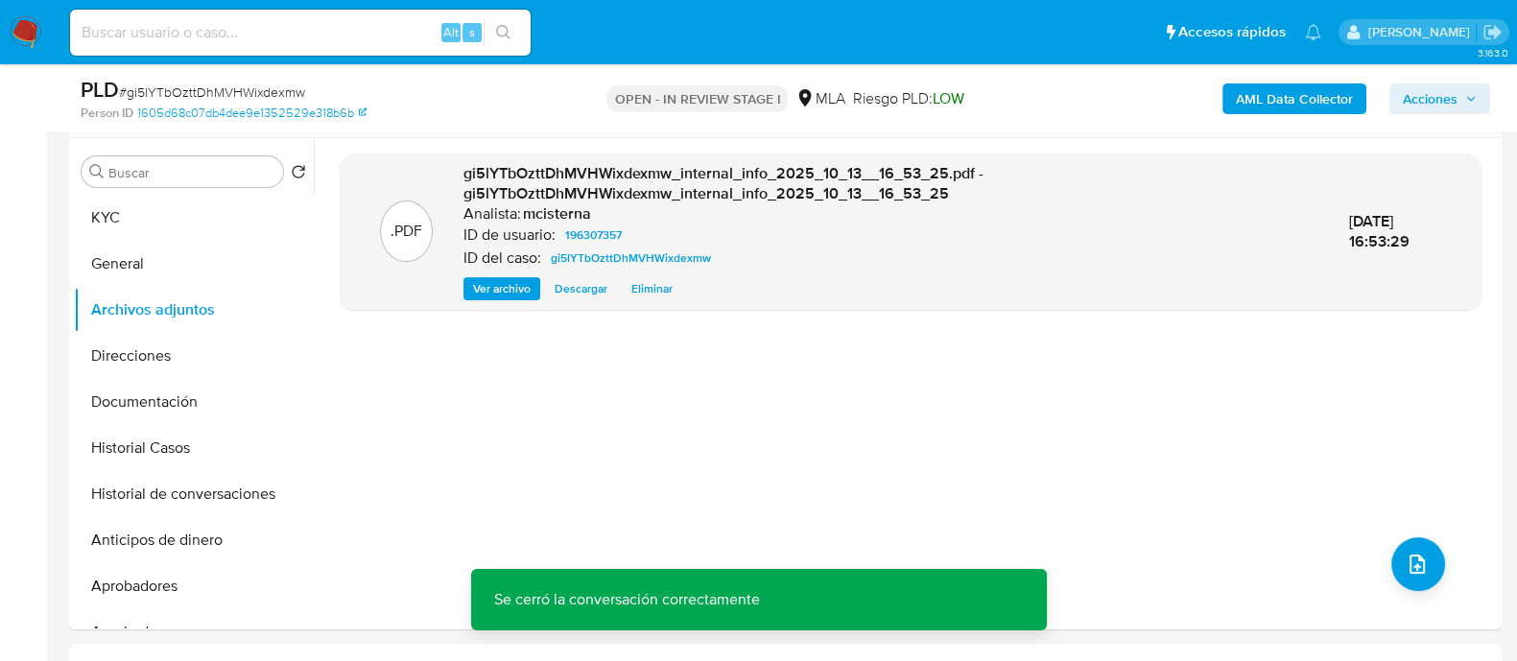
click at [1247, 105] on b "AML Data Collector" at bounding box center [1294, 98] width 117 height 31
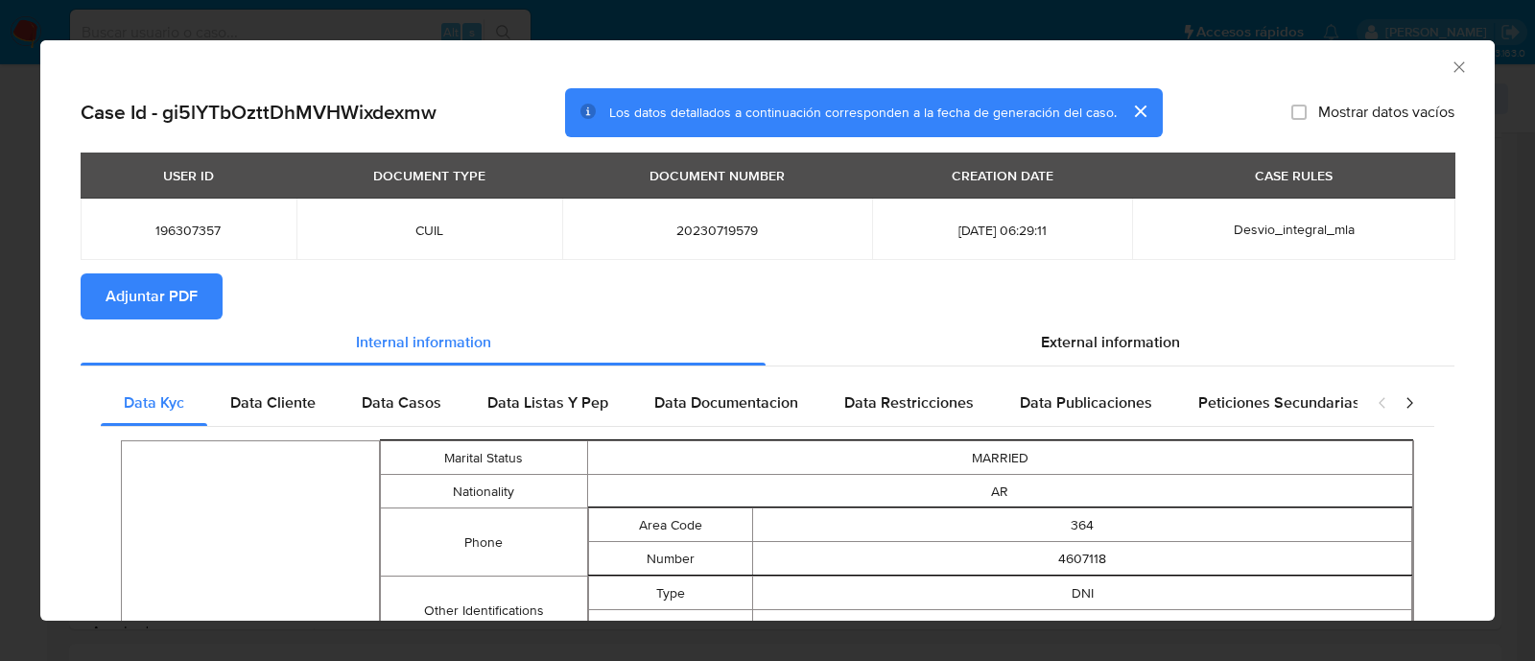
click at [150, 296] on span "Adjuntar PDF" at bounding box center [152, 296] width 92 height 42
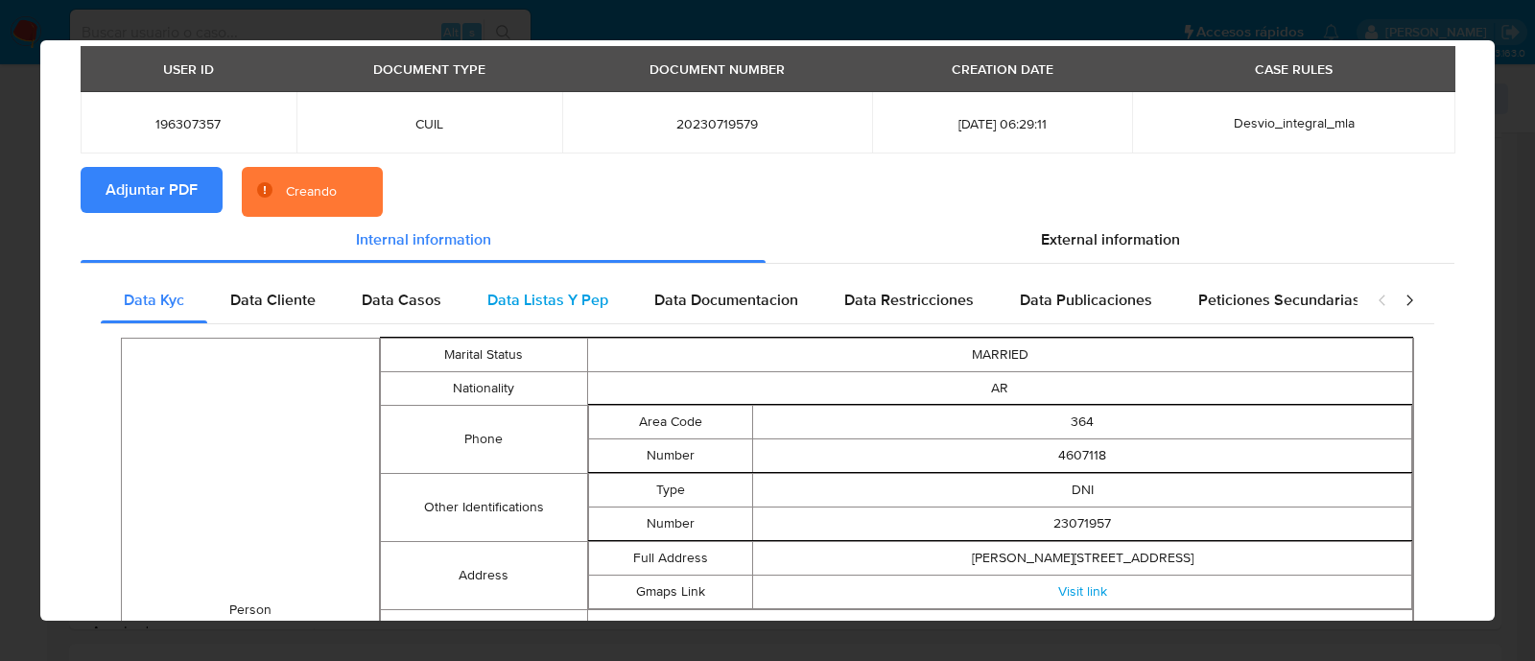
scroll to position [0, 0]
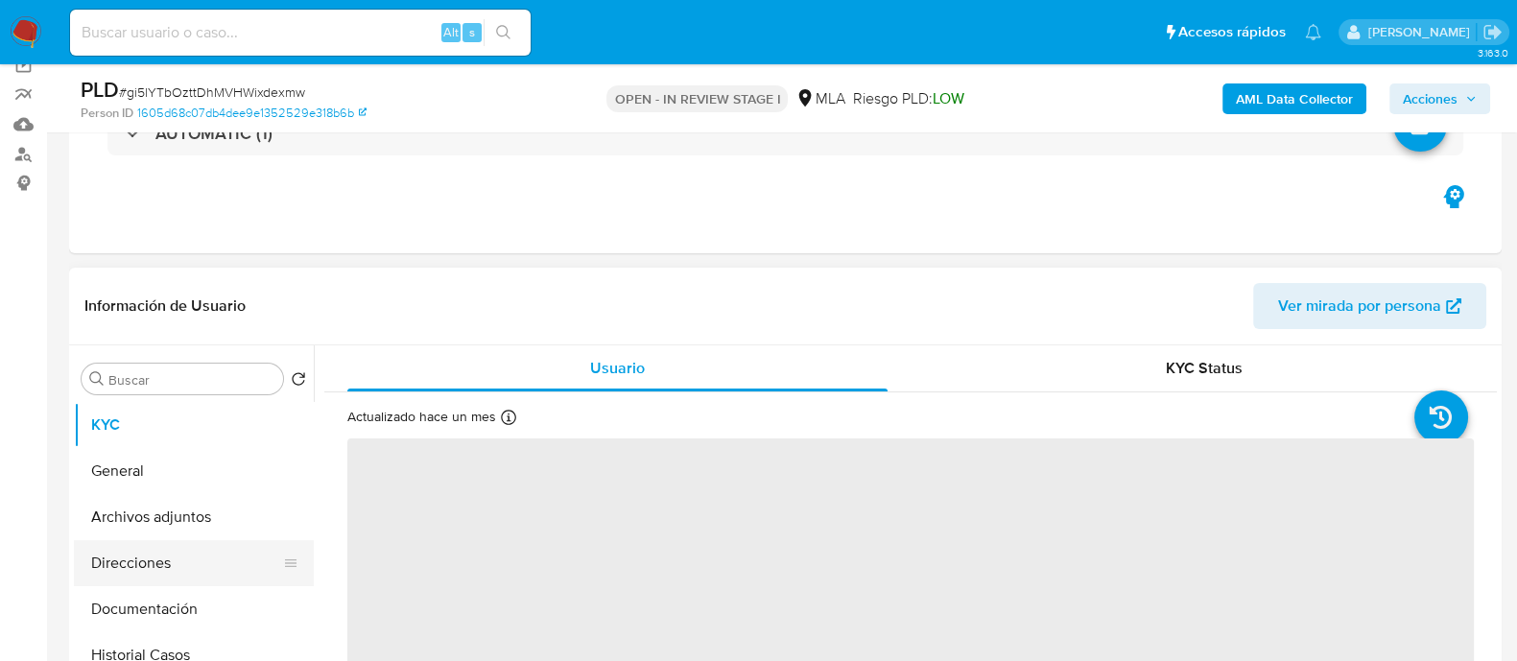
scroll to position [239, 0]
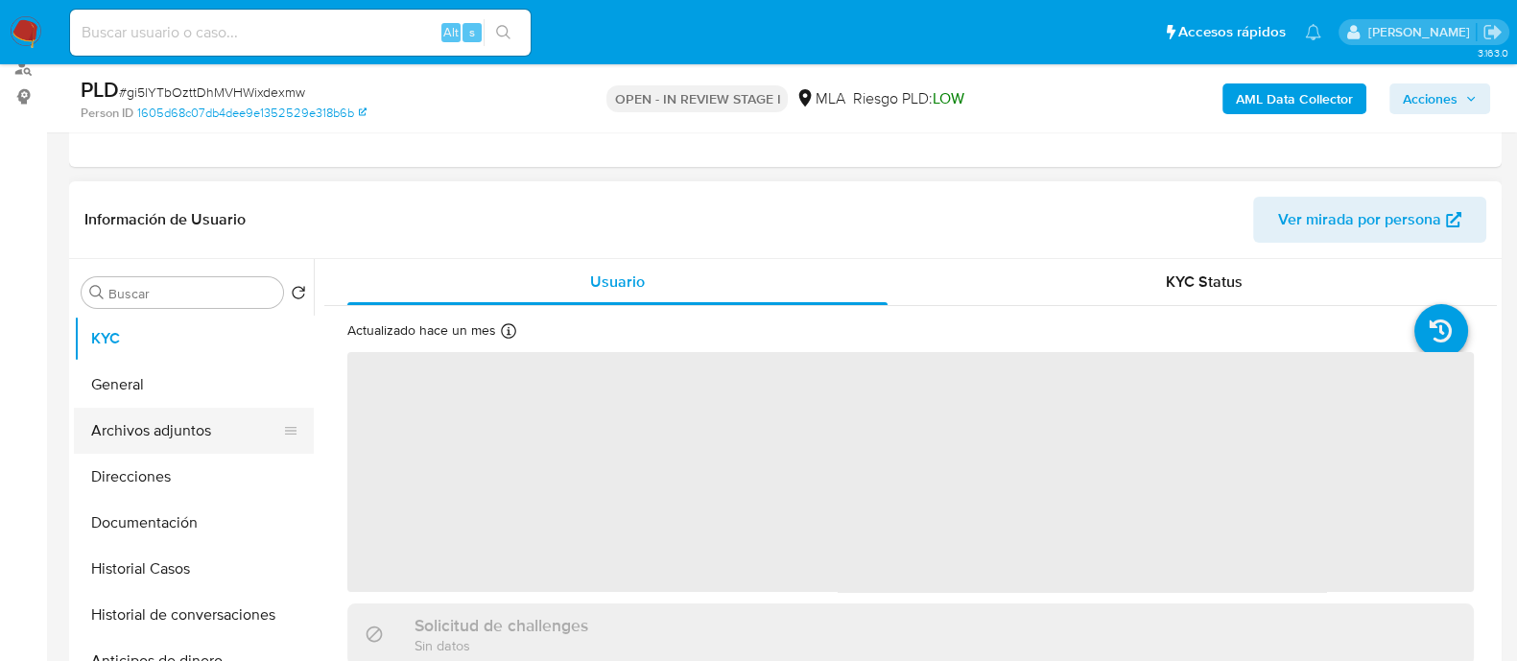
click at [216, 417] on button "Archivos adjuntos" at bounding box center [186, 431] width 225 height 46
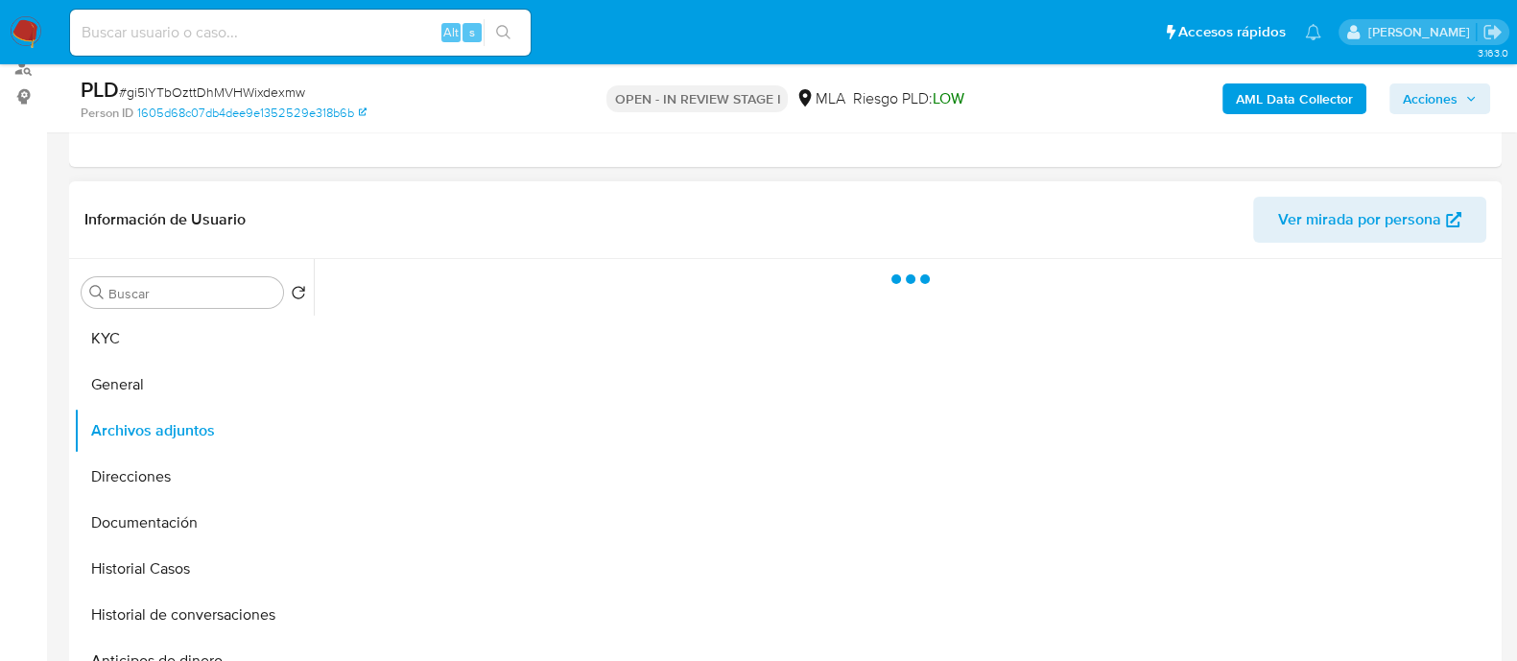
select select "10"
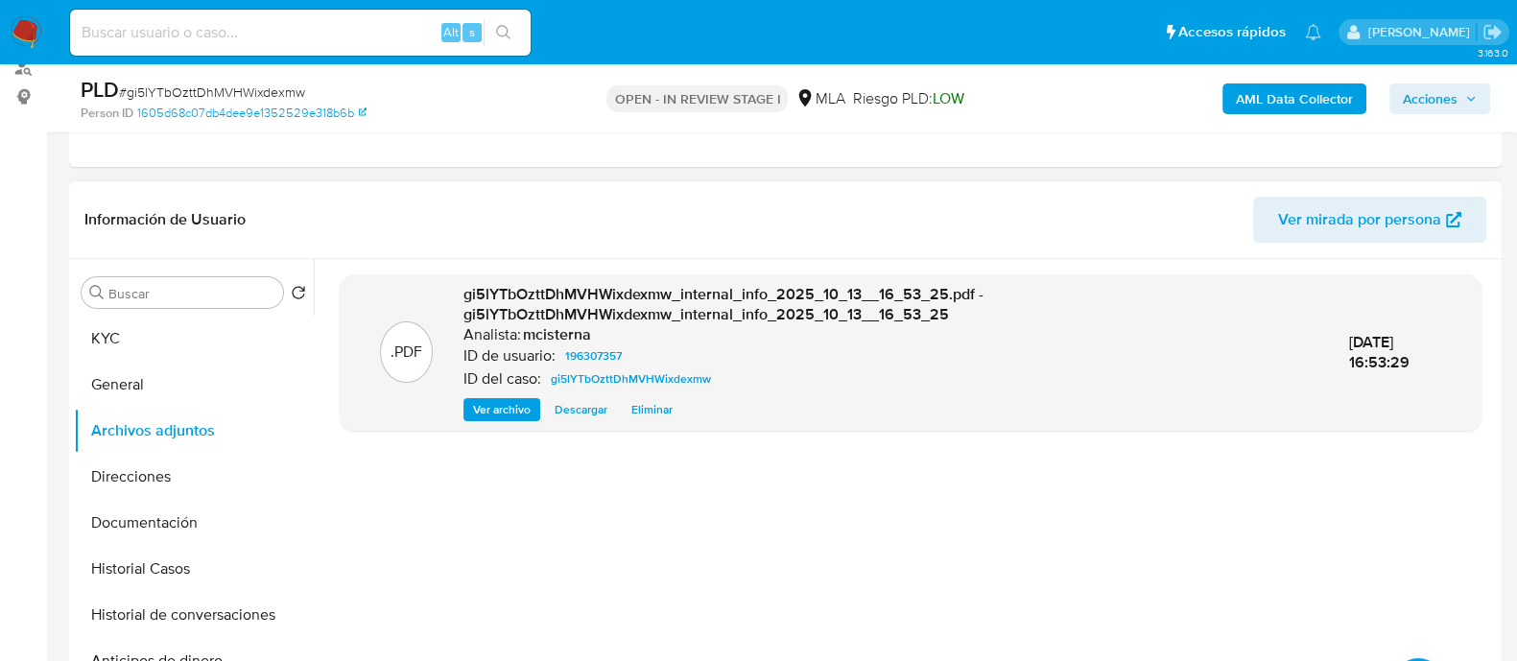
click at [665, 415] on span "Eliminar" at bounding box center [651, 409] width 41 height 19
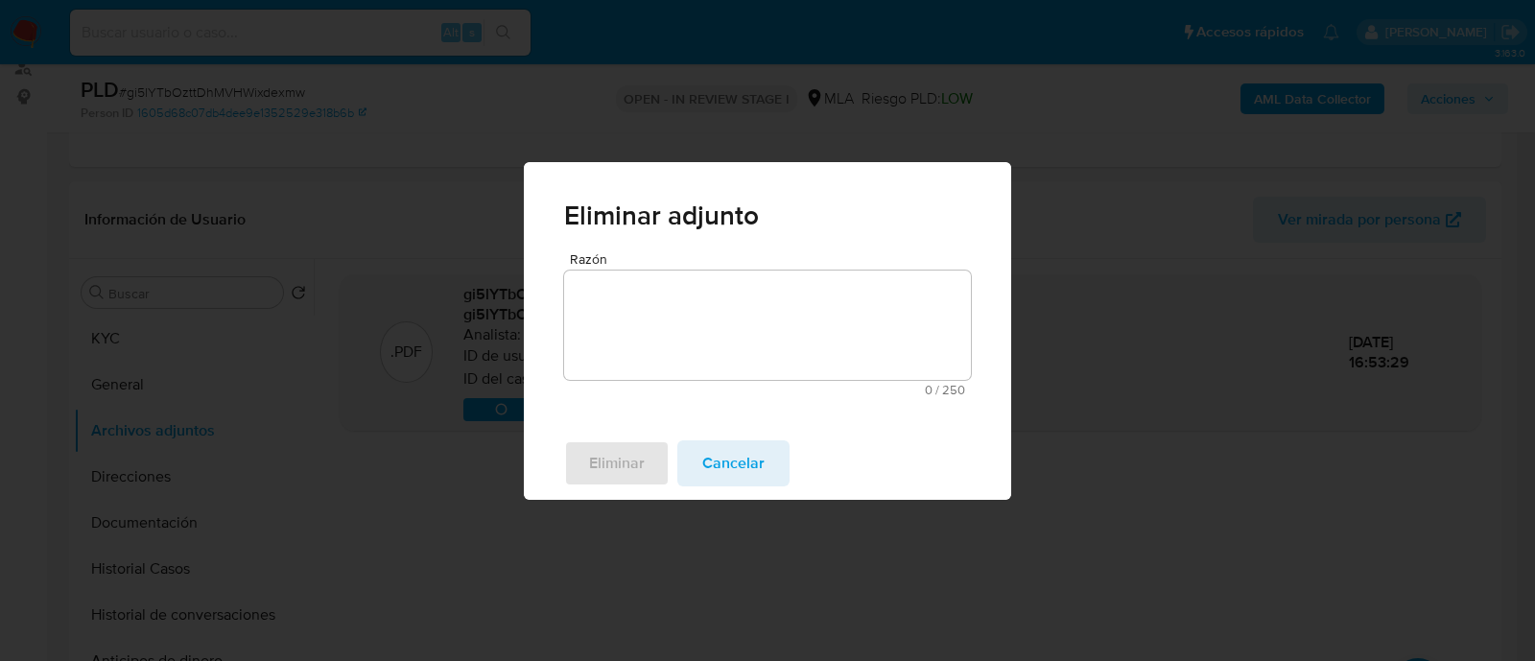
click at [687, 357] on textarea "Razón" at bounding box center [767, 325] width 407 height 109
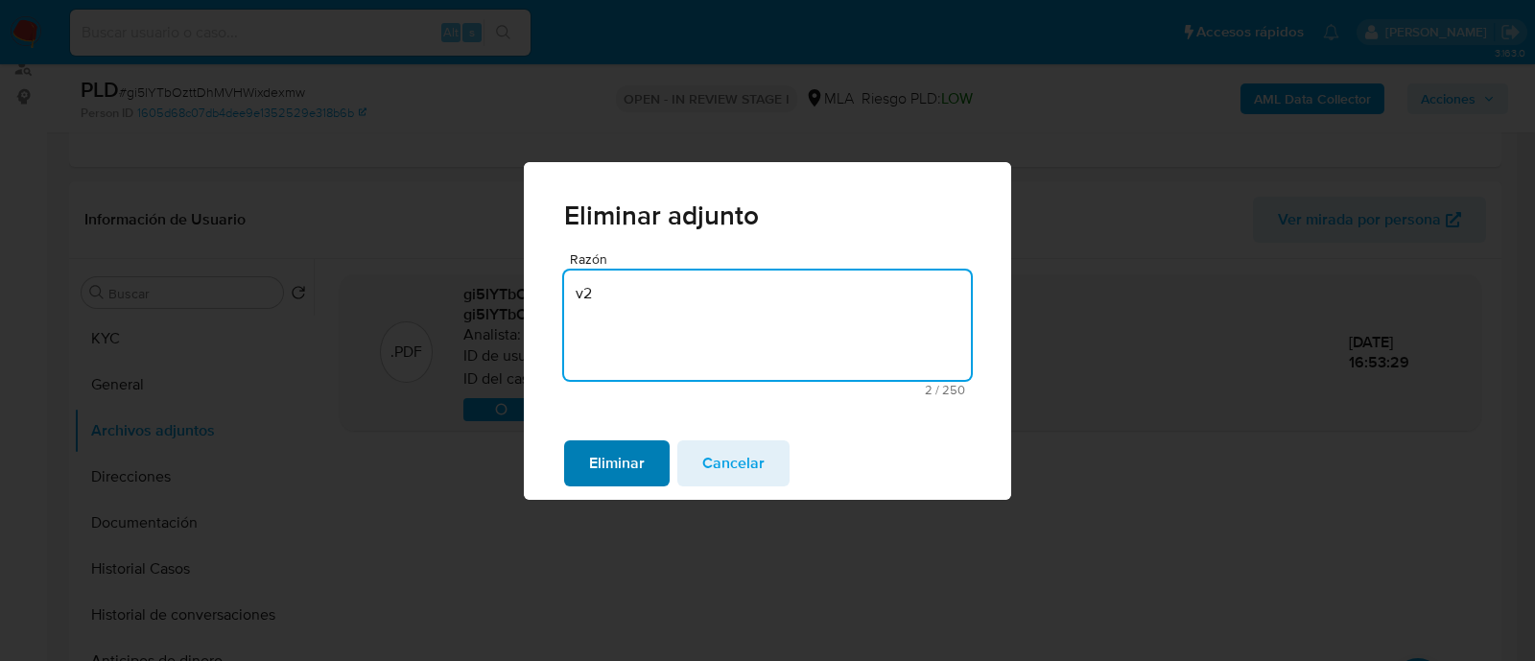
type textarea "v2"
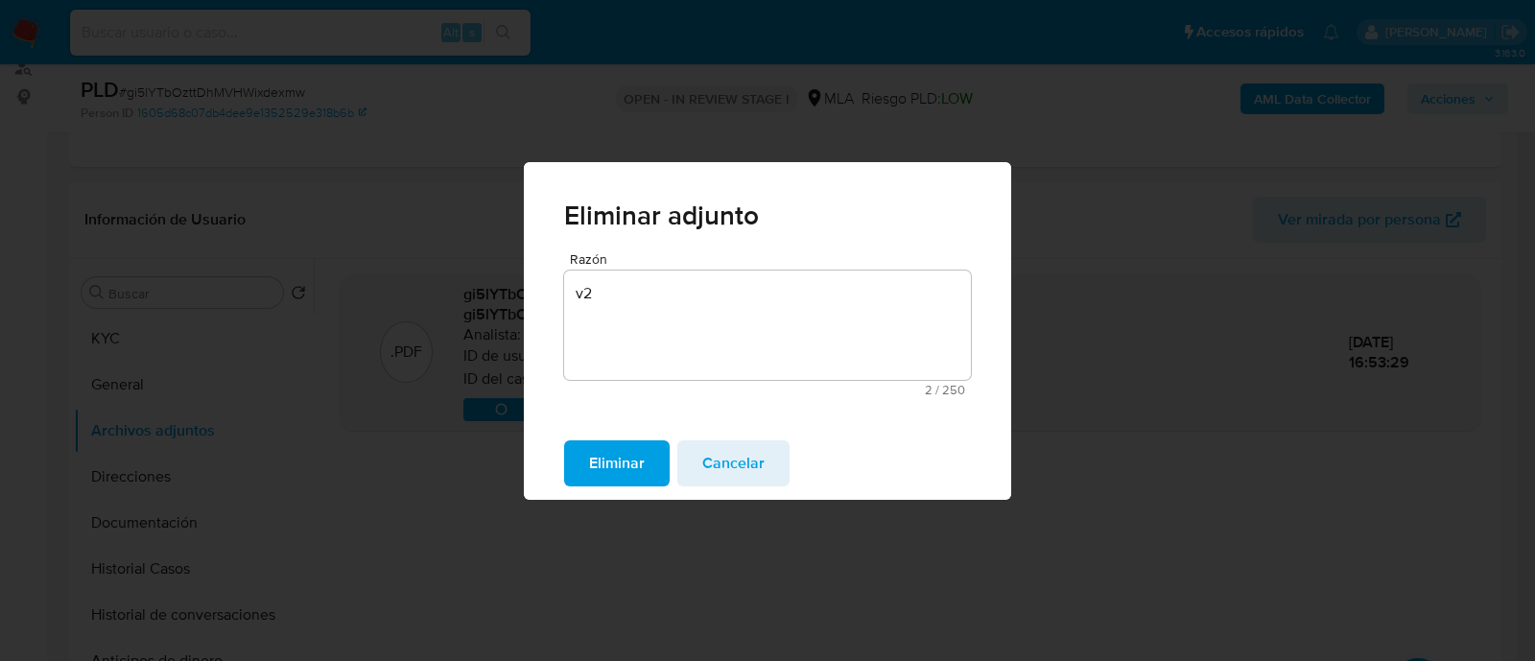
click at [611, 462] on span "Eliminar" at bounding box center [617, 463] width 56 height 42
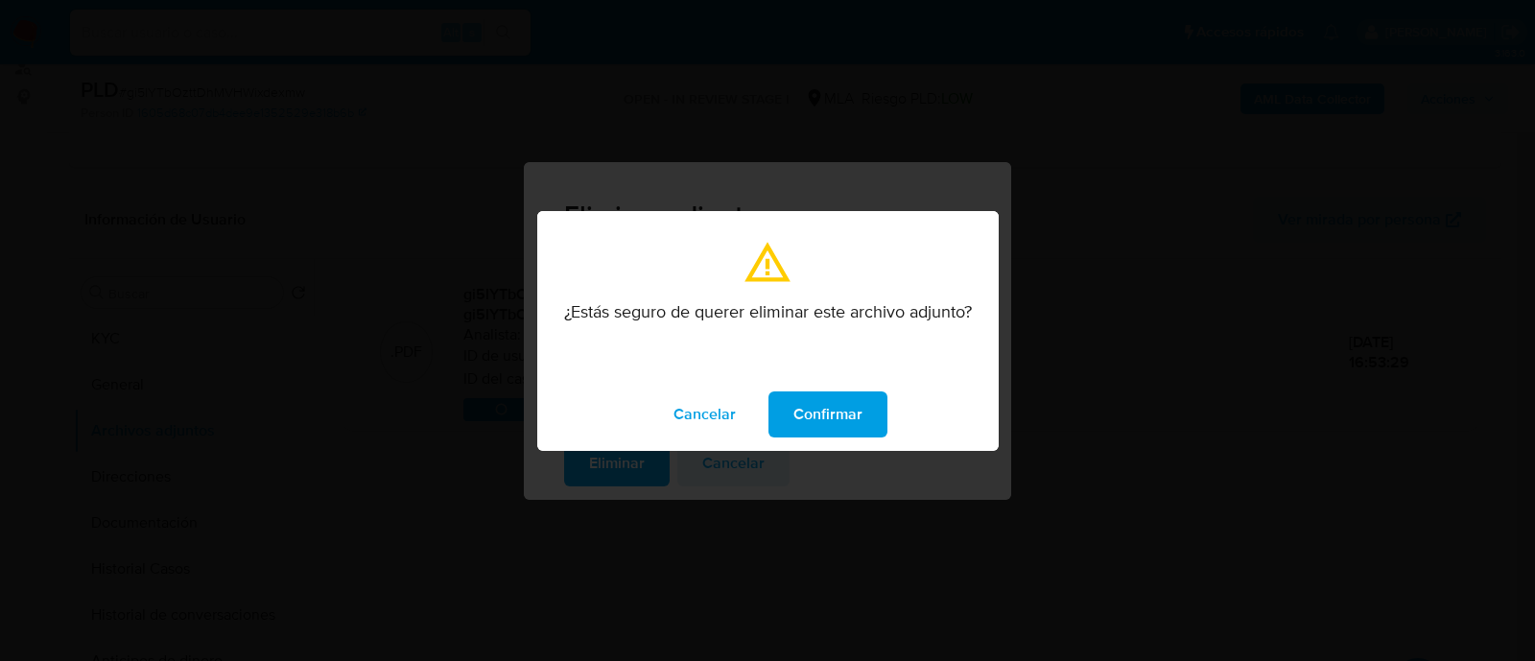
click at [806, 399] on span "Confirmar" at bounding box center [828, 414] width 69 height 42
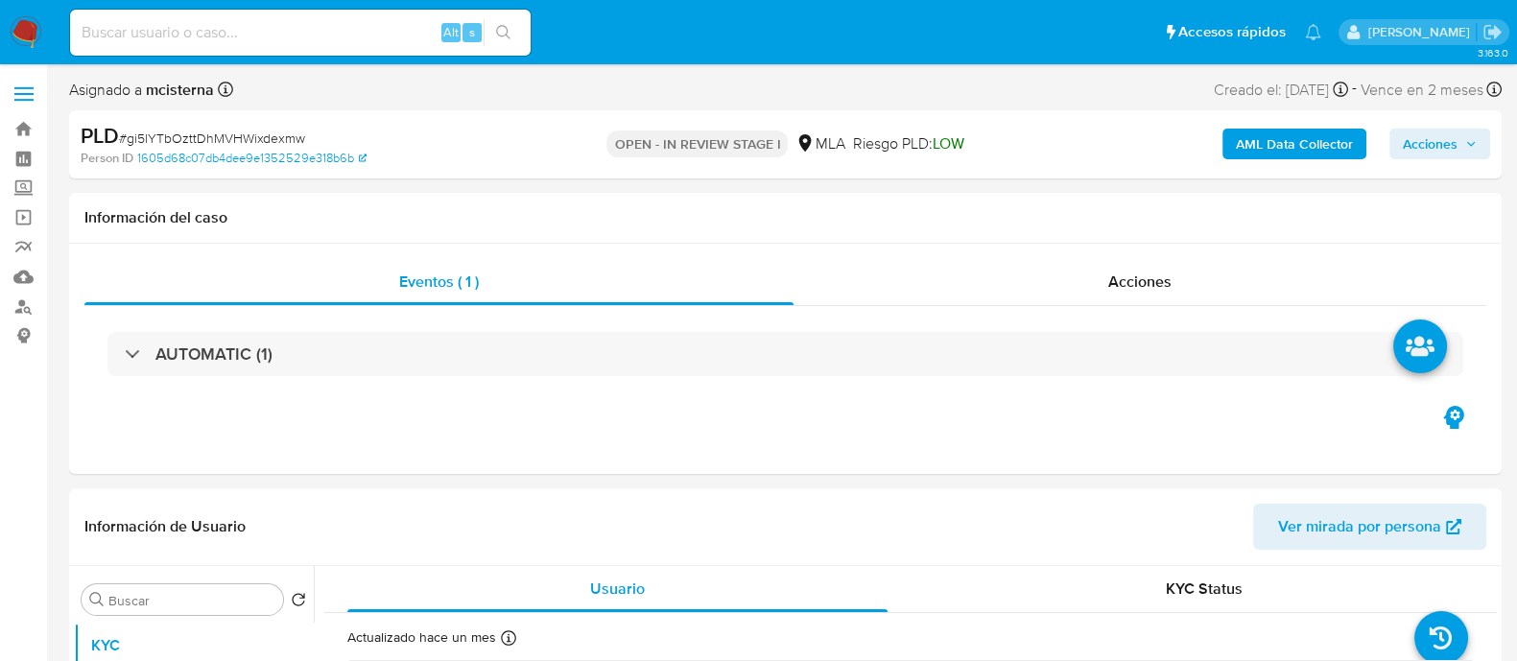
select select "10"
click at [1239, 147] on b "AML Data Collector" at bounding box center [1294, 144] width 117 height 31
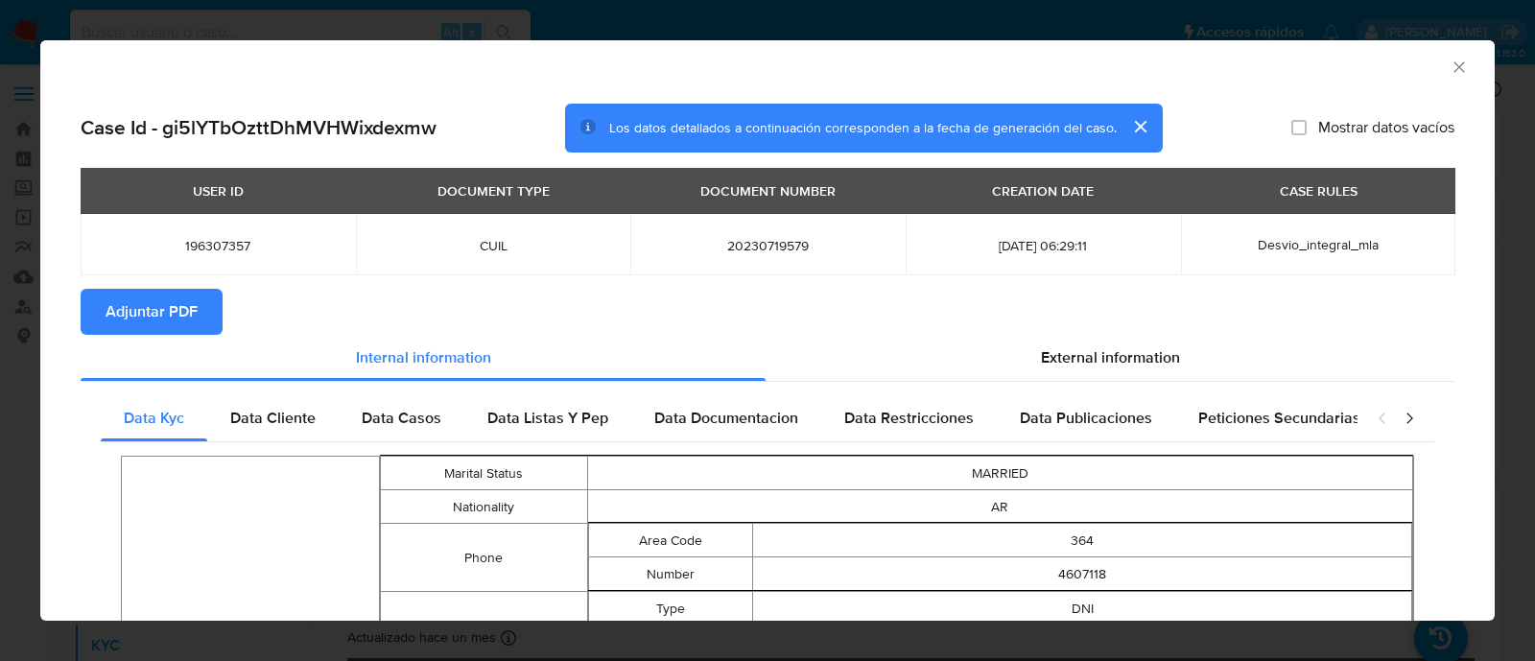
click at [118, 308] on span "Adjuntar PDF" at bounding box center [152, 312] width 92 height 42
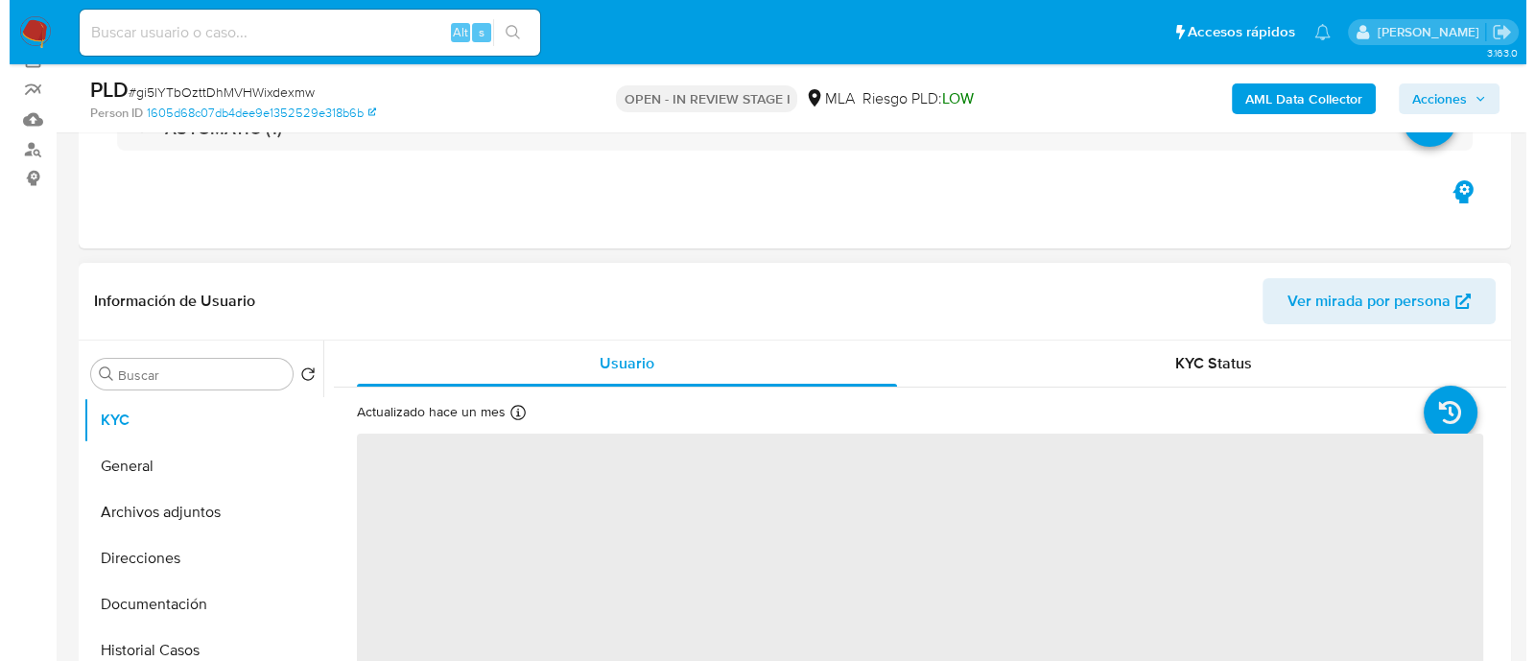
scroll to position [239, 0]
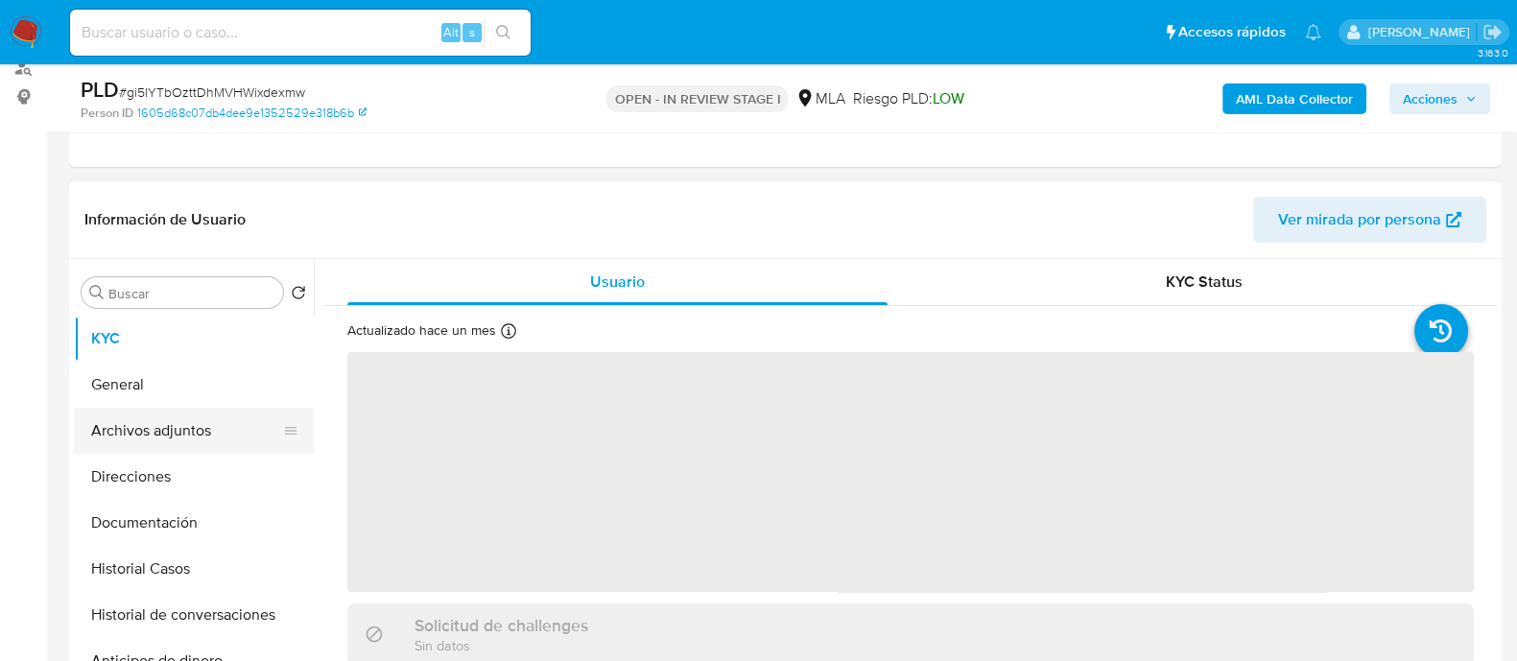
select select "10"
click at [195, 425] on button "Archivos adjuntos" at bounding box center [186, 431] width 225 height 46
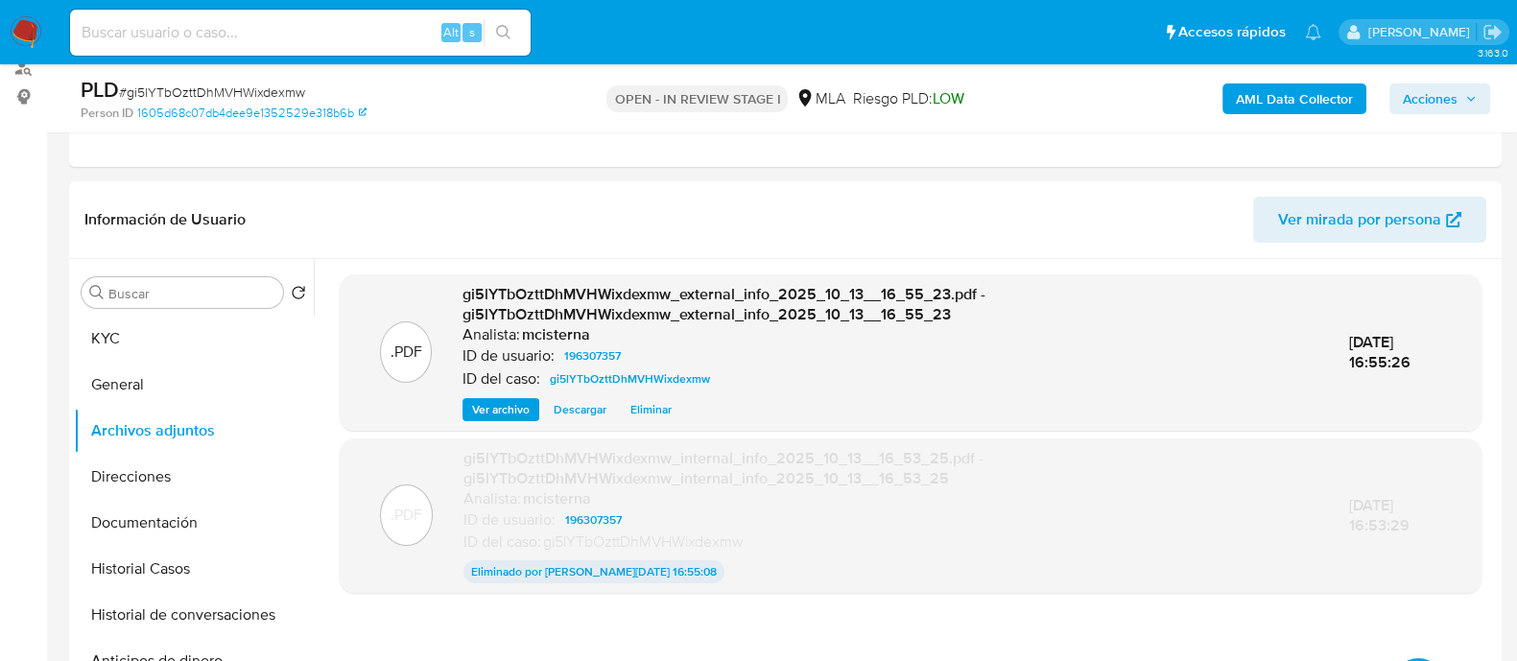
click at [1254, 98] on b "AML Data Collector" at bounding box center [1294, 98] width 117 height 31
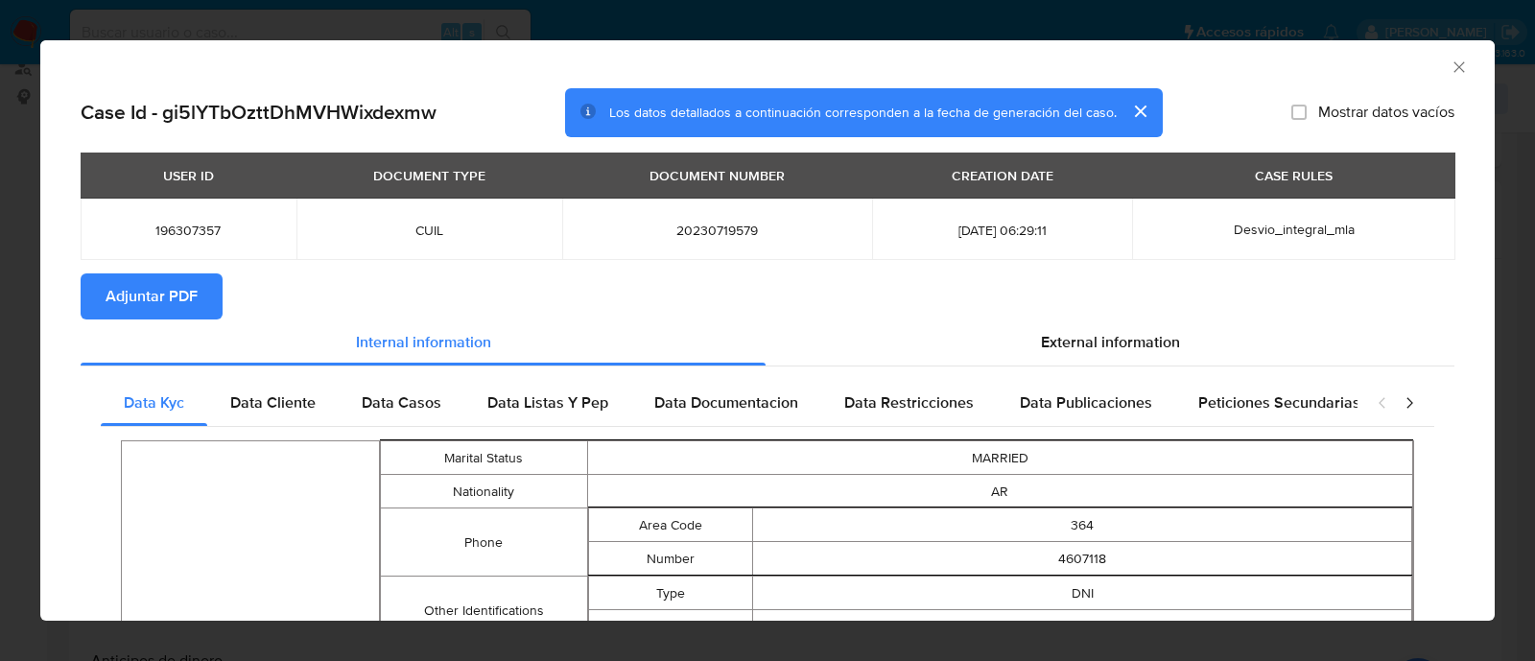
click at [201, 285] on button "Adjuntar PDF" at bounding box center [152, 296] width 142 height 46
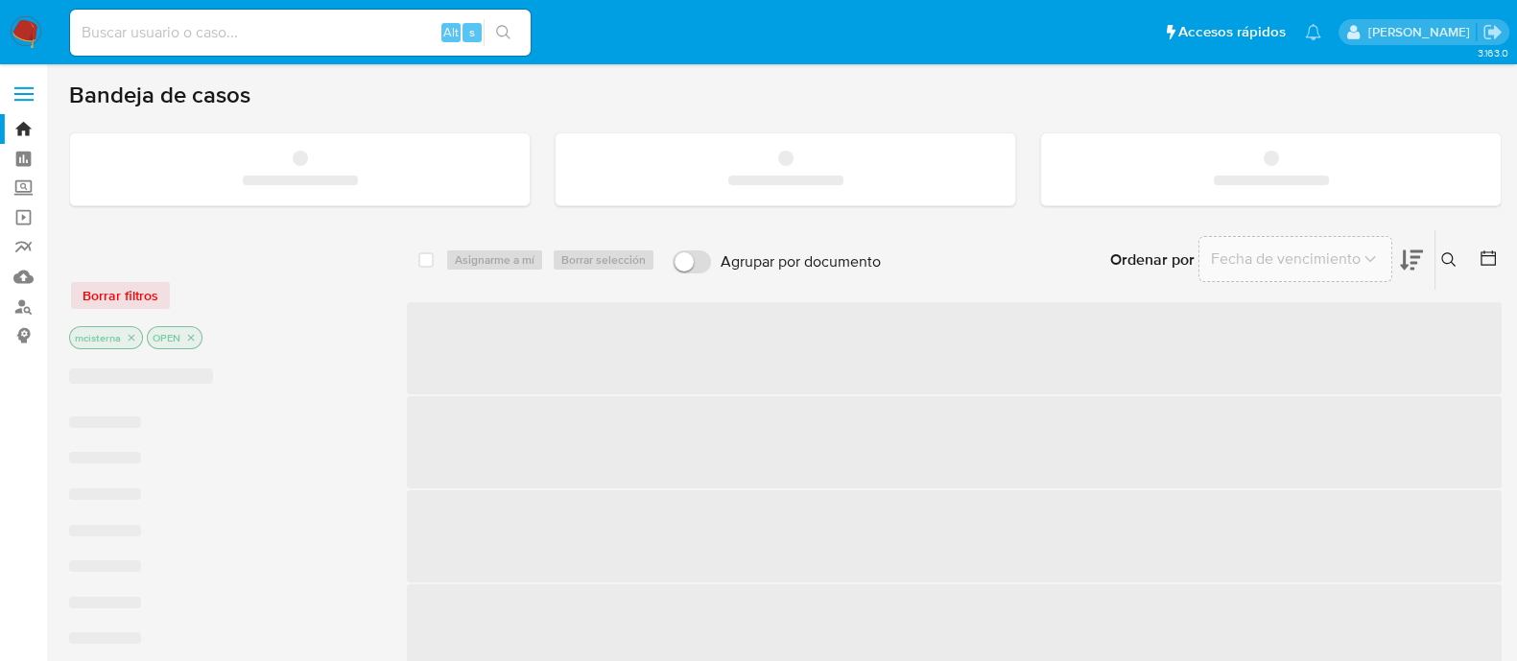
click at [203, 31] on input at bounding box center [300, 32] width 461 height 25
paste input "FSEcGyqNhGHy67abIwp0UZFT"
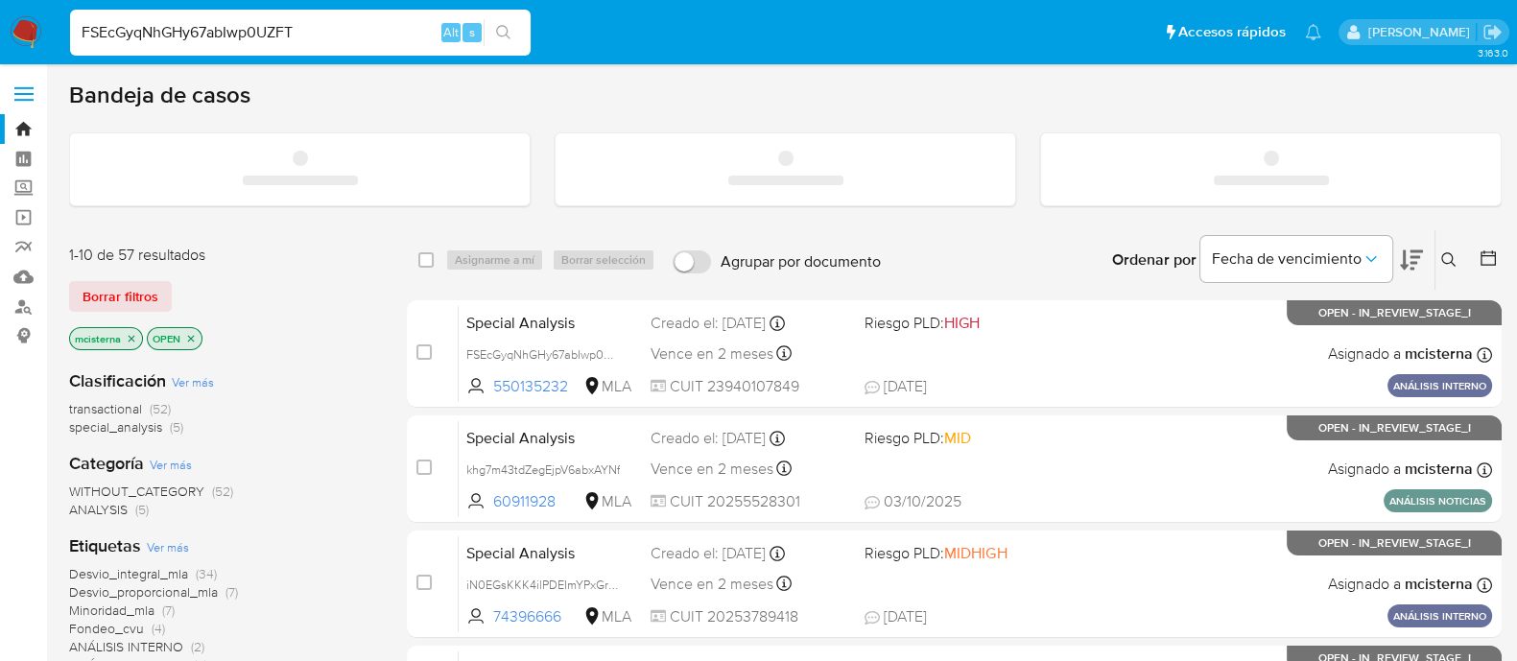
type input "FSEcGyqNhGHy67abIwp0UZFT"
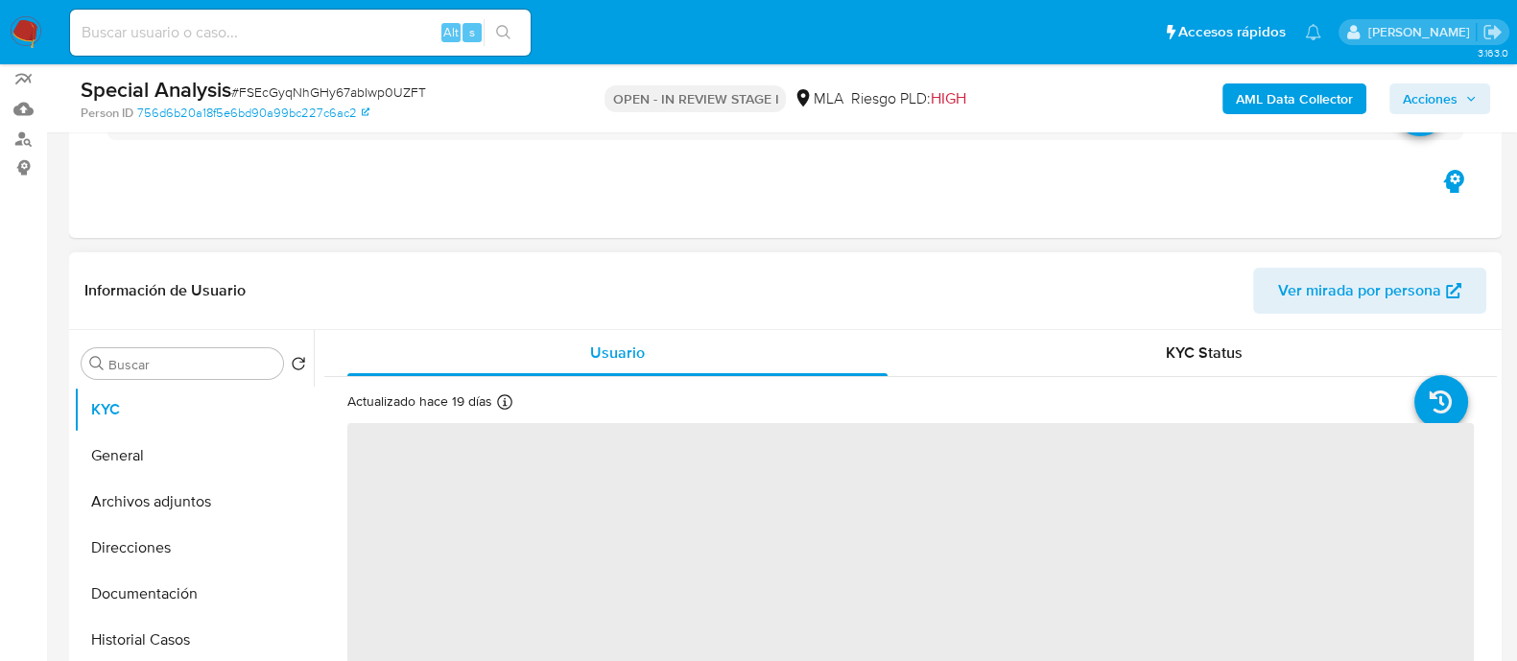
scroll to position [239, 0]
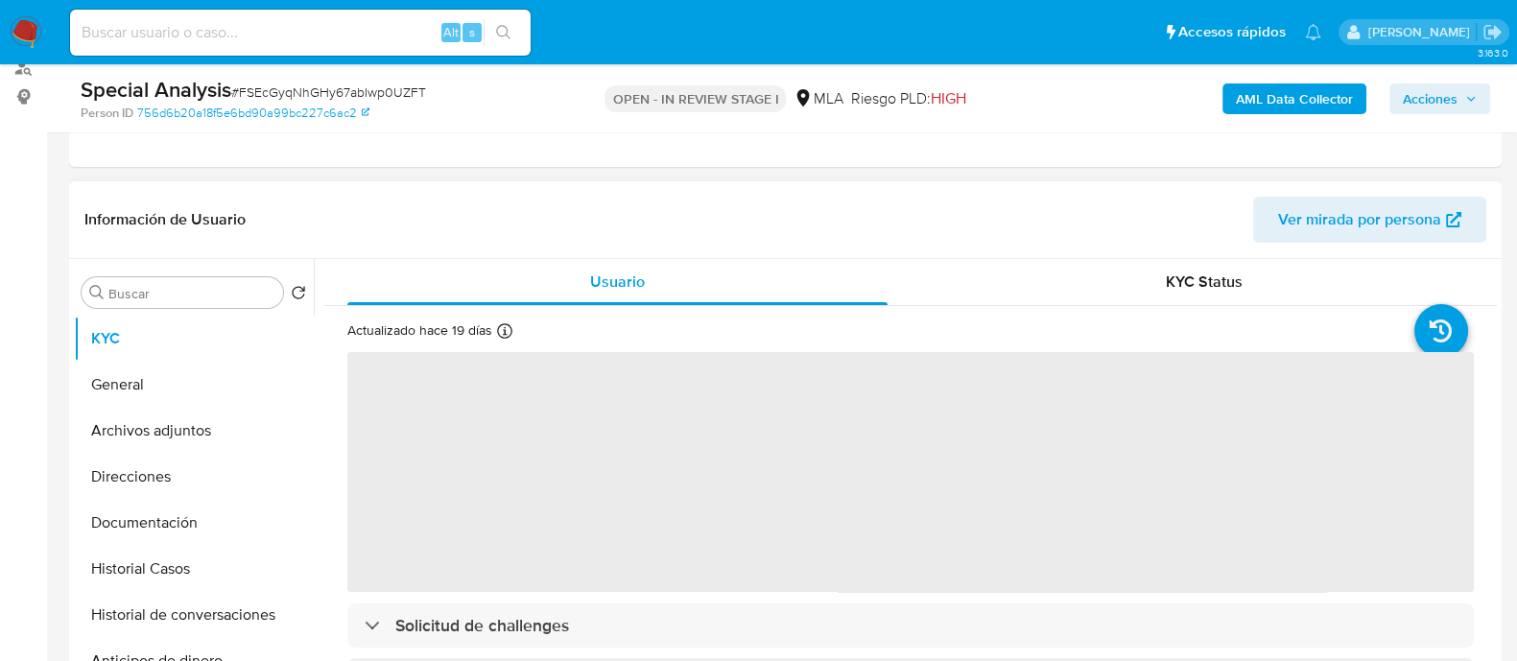
select select "10"
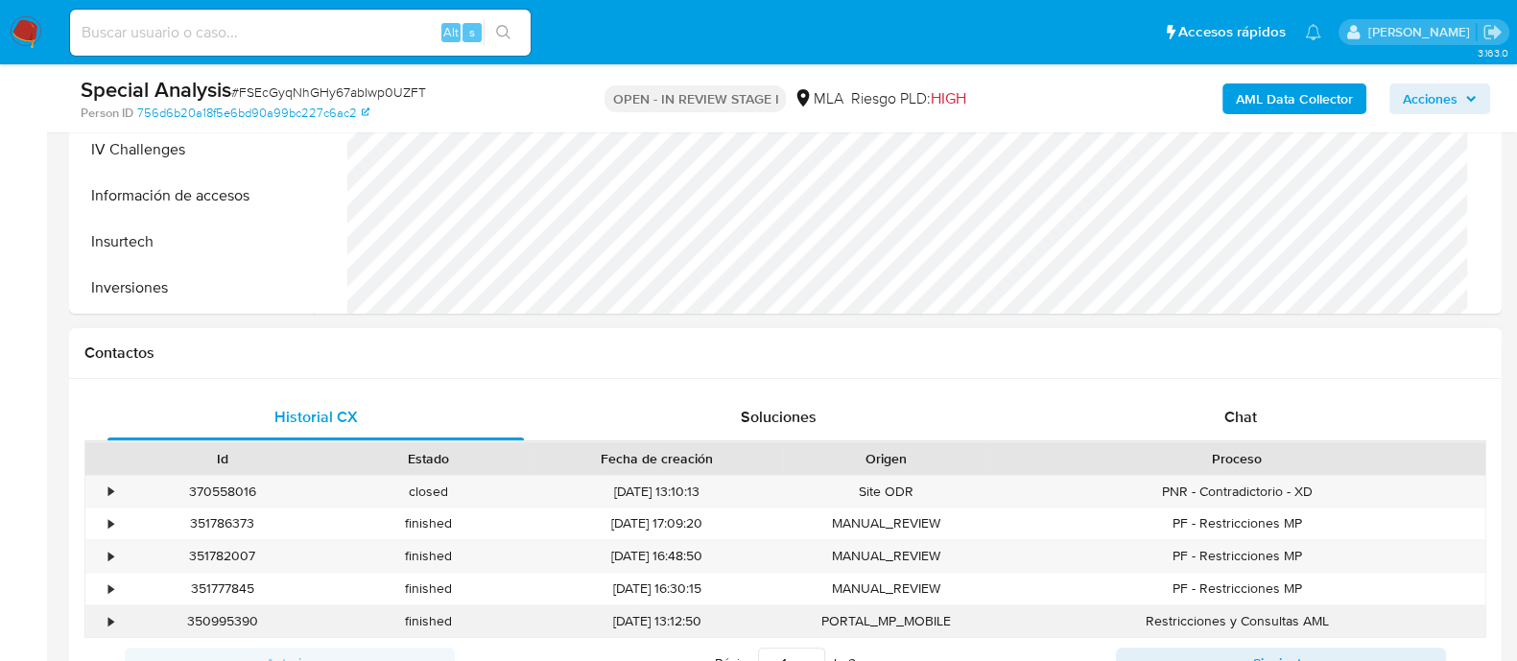
scroll to position [720, 0]
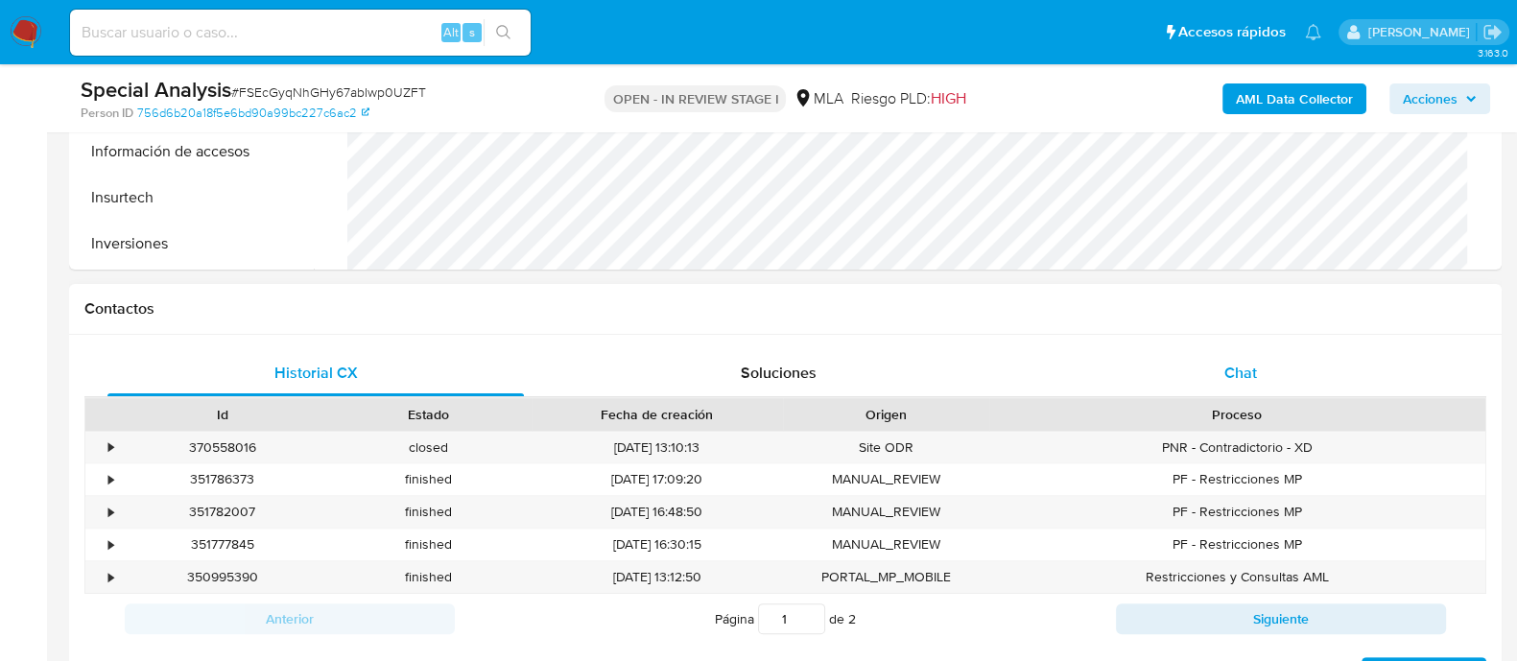
click at [1256, 357] on div "Chat" at bounding box center [1240, 373] width 416 height 46
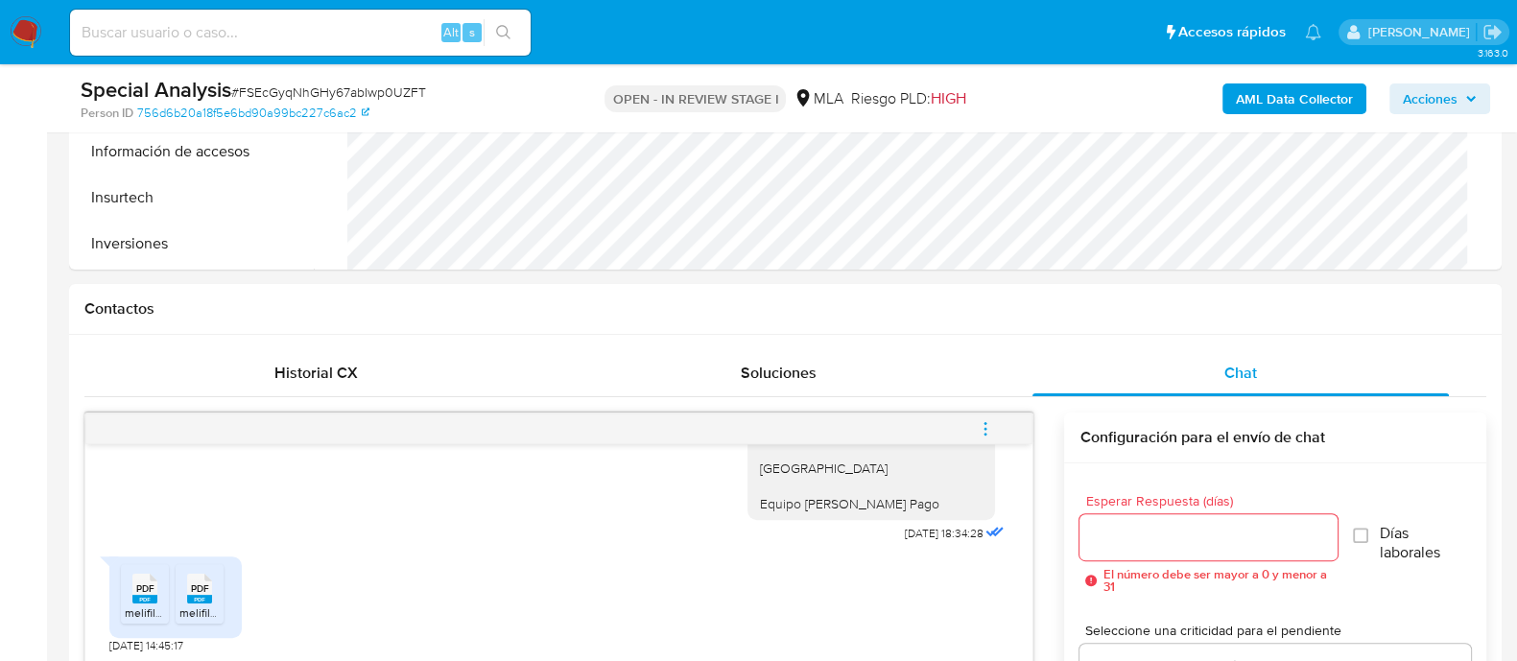
scroll to position [839, 0]
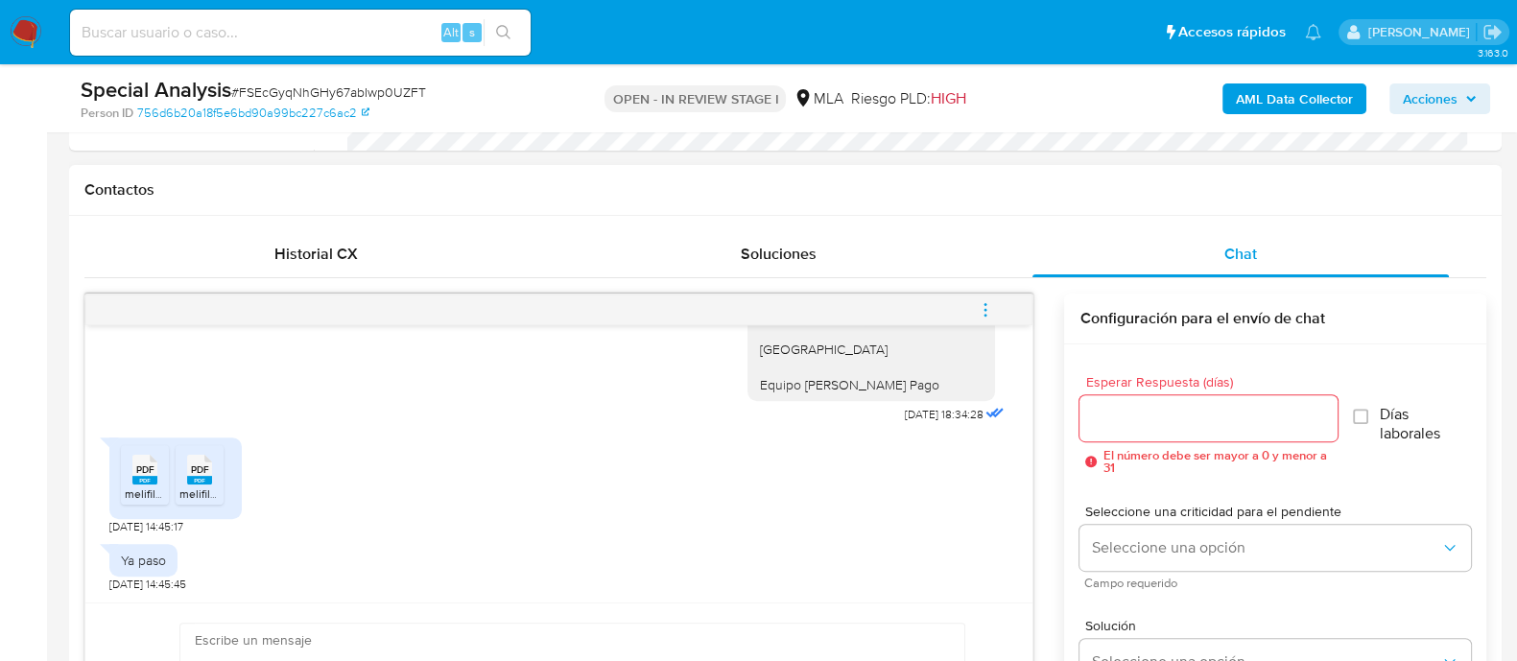
click at [138, 469] on span "PDF" at bounding box center [145, 469] width 18 height 12
click at [193, 473] on span "PDF" at bounding box center [200, 469] width 18 height 12
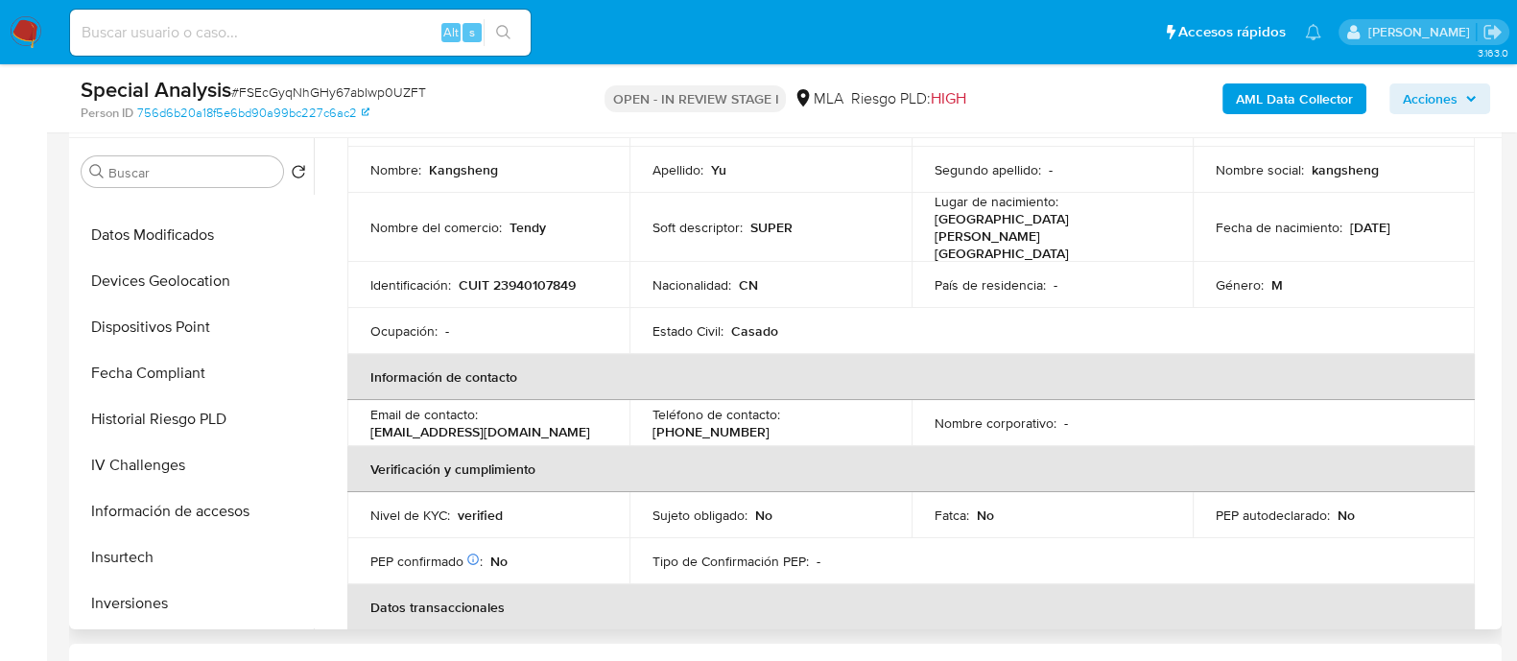
scroll to position [56, 0]
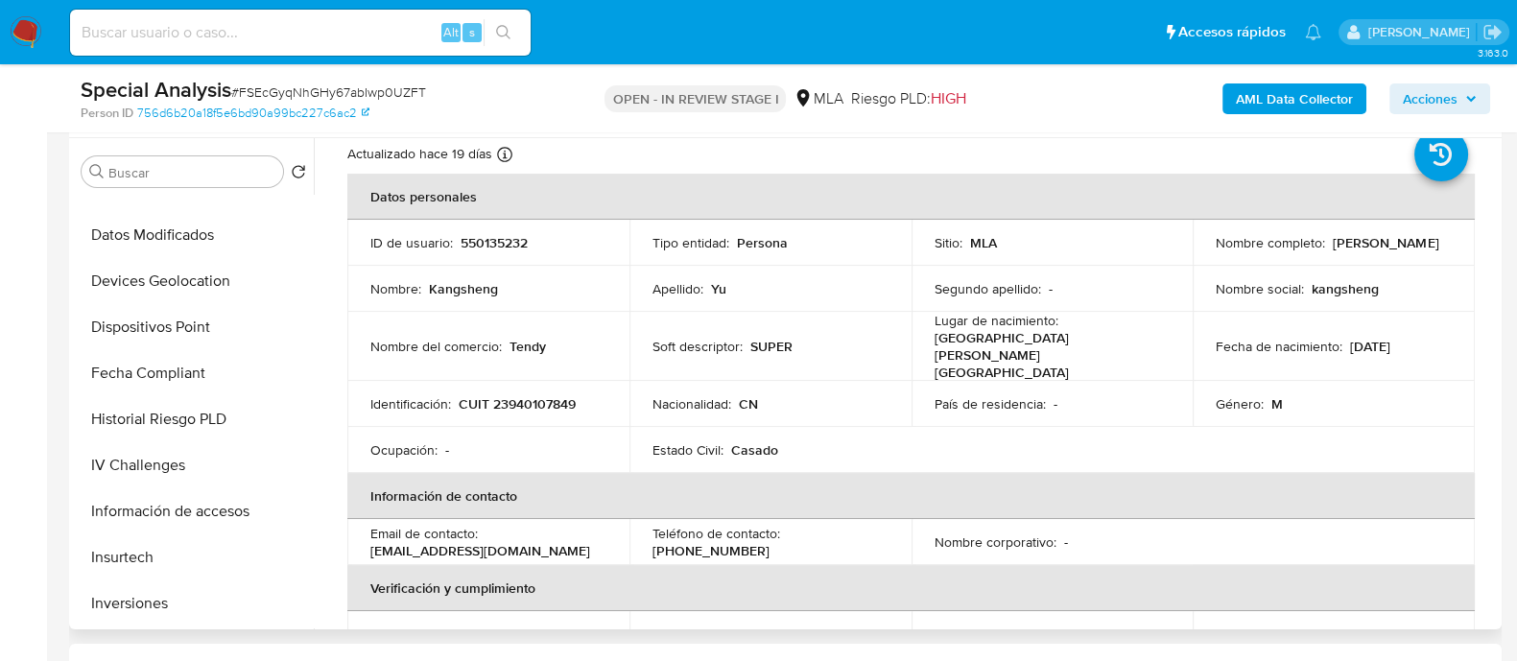
click at [481, 247] on p "550135232" at bounding box center [494, 242] width 67 height 17
copy p "550135232"
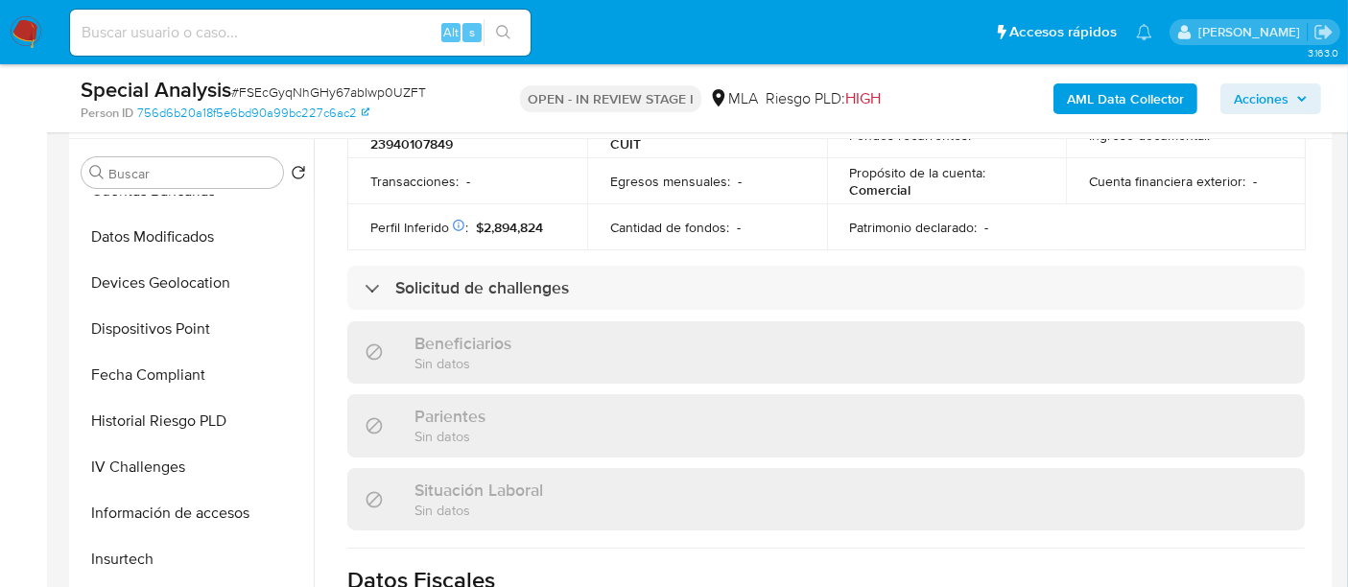
scroll to position [1045, 0]
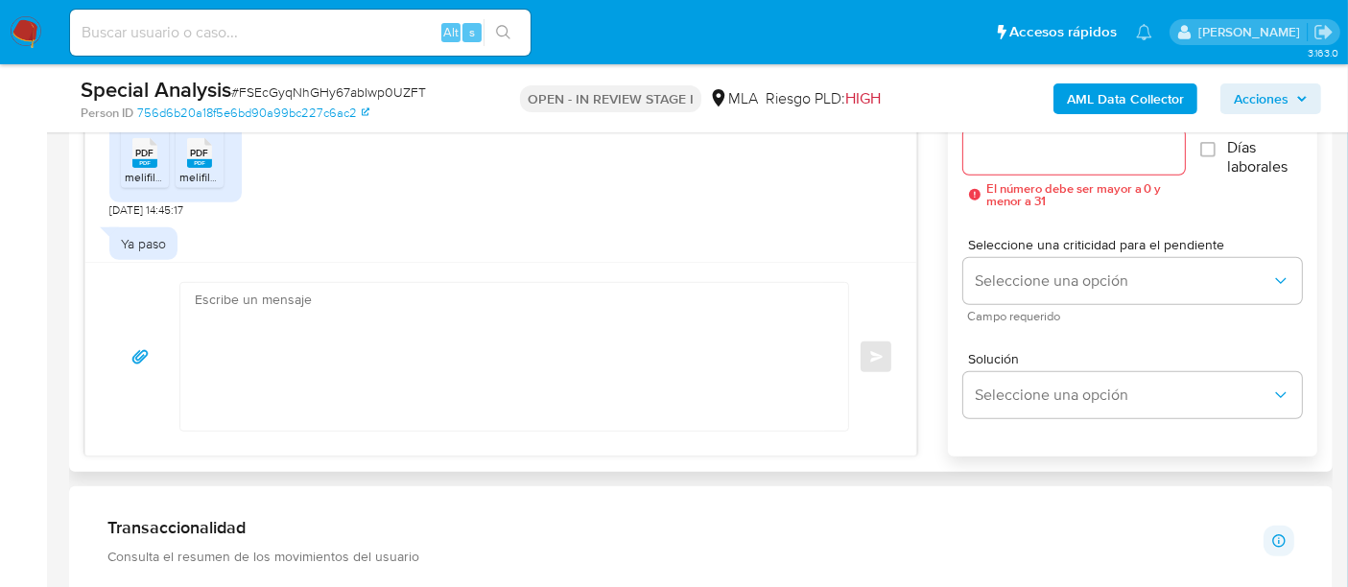
click at [709, 371] on textarea at bounding box center [509, 357] width 629 height 148
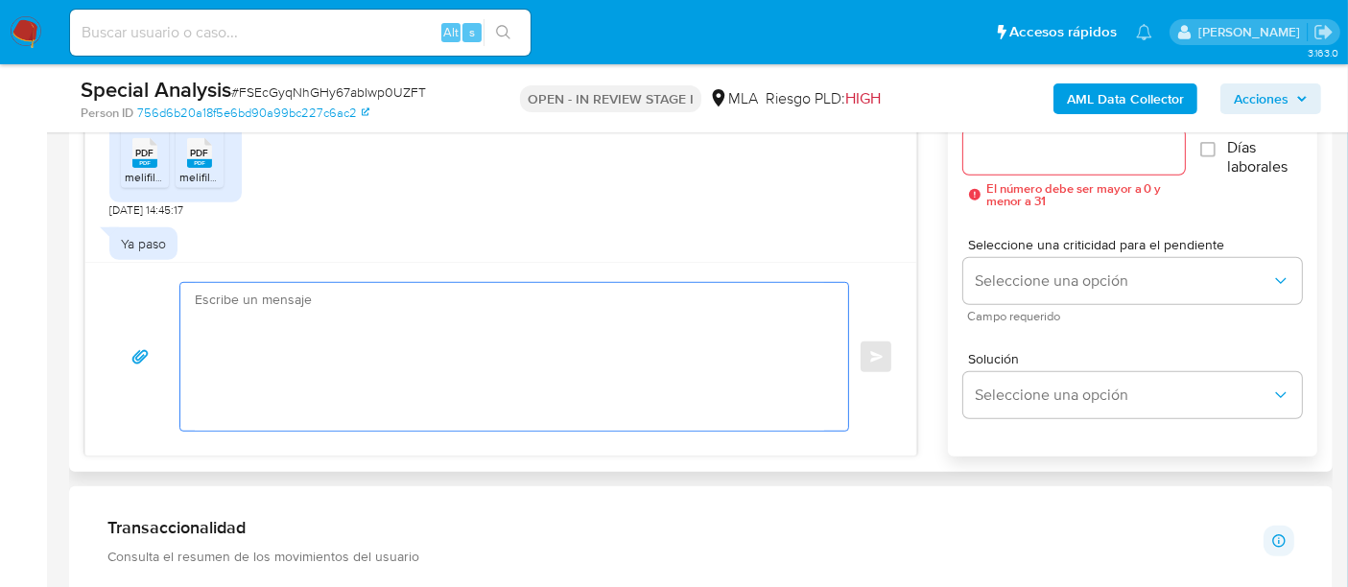
paste textarea "Hola Muchas gracias por tu respuesta. Confirmamos recepción de la documentación…"
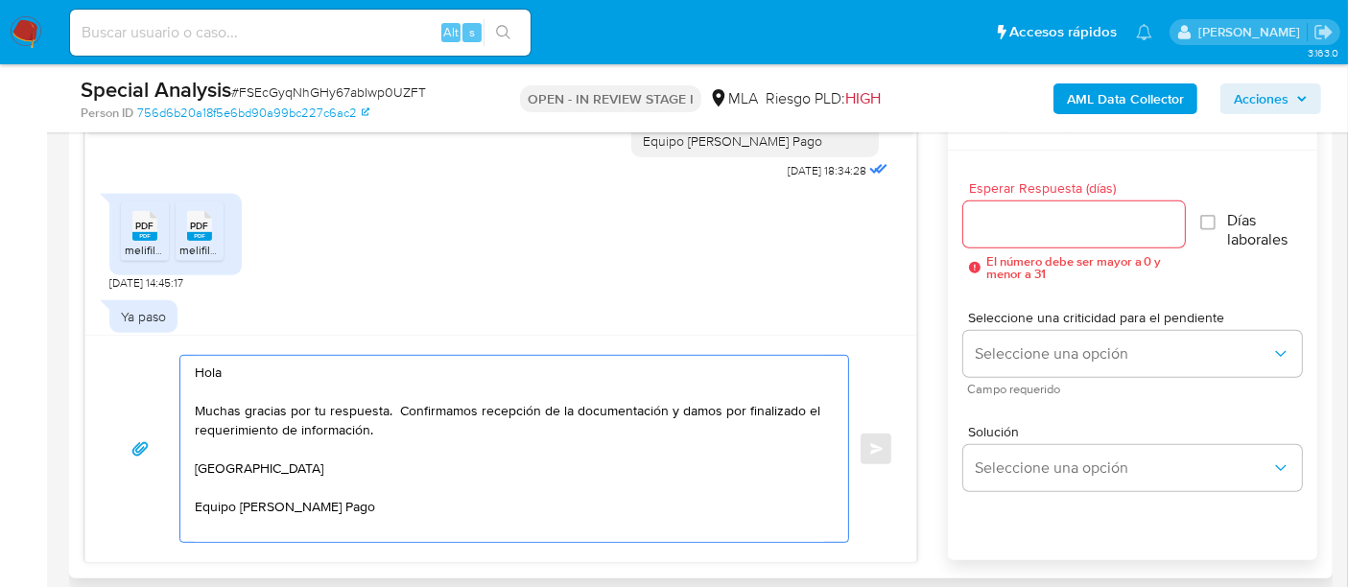
scroll to position [999, 0]
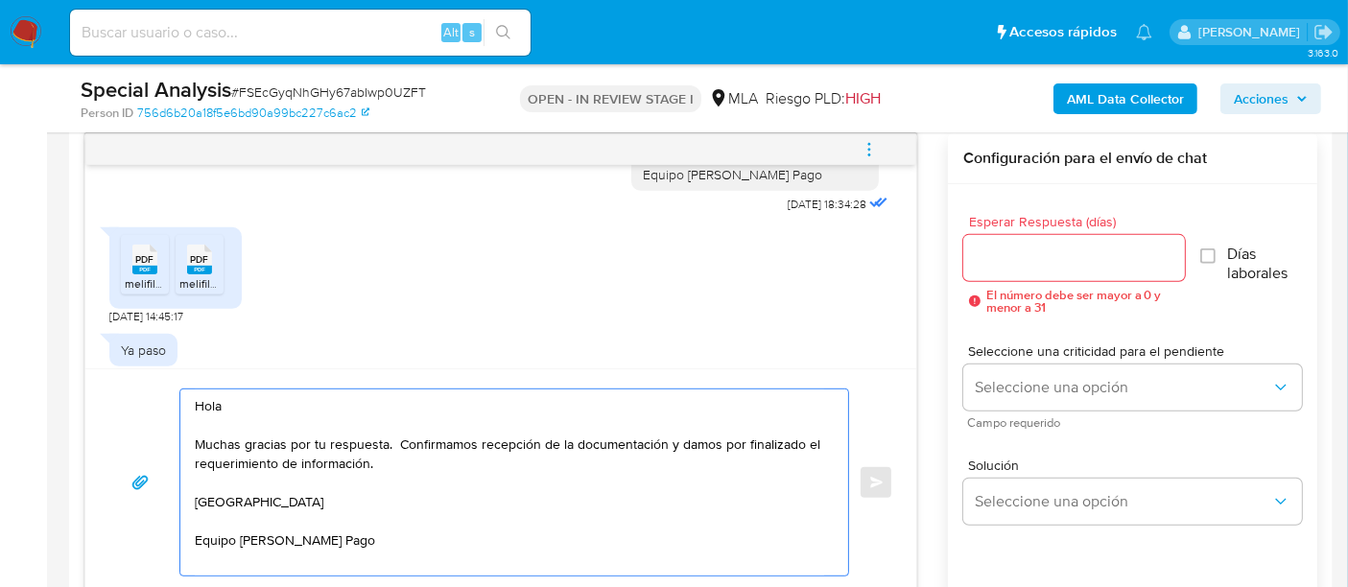
type textarea "Hola Muchas gracias por tu respuesta. Confirmamos recepción de la documentación…"
click at [1038, 240] on div at bounding box center [1074, 258] width 222 height 46
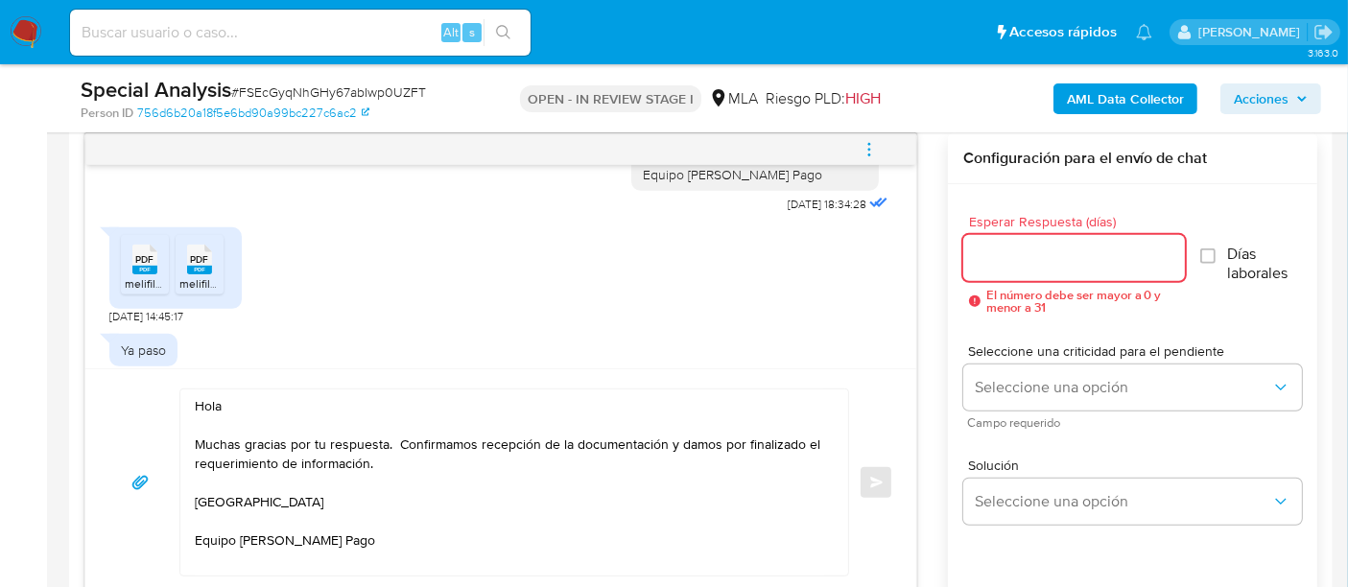
click at [1031, 250] on input "Esperar Respuesta (días)" at bounding box center [1074, 258] width 222 height 25
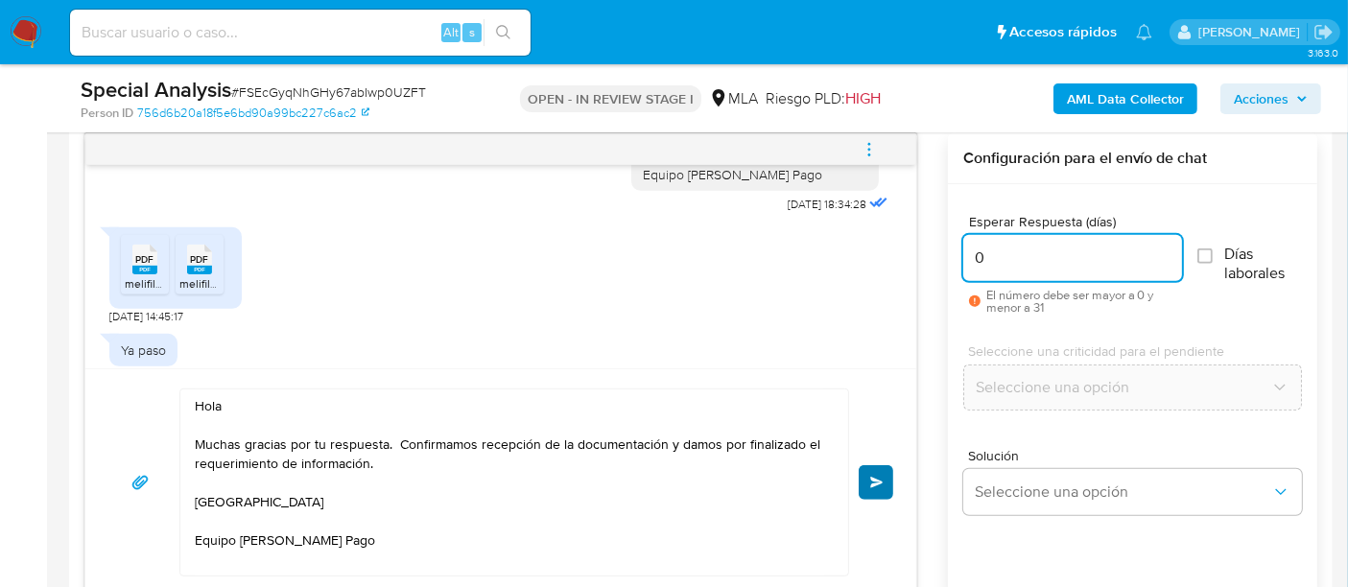
type input "0"
click at [886, 481] on button "Enviar" at bounding box center [876, 482] width 35 height 35
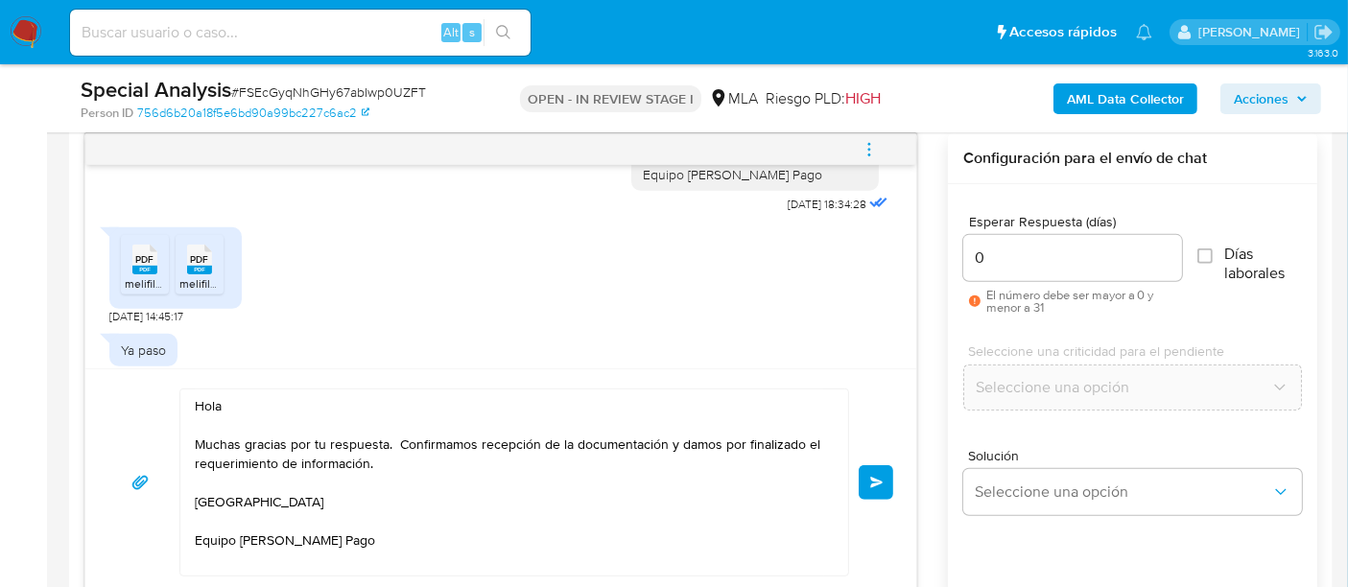
click at [866, 475] on button "Enviar" at bounding box center [876, 482] width 35 height 35
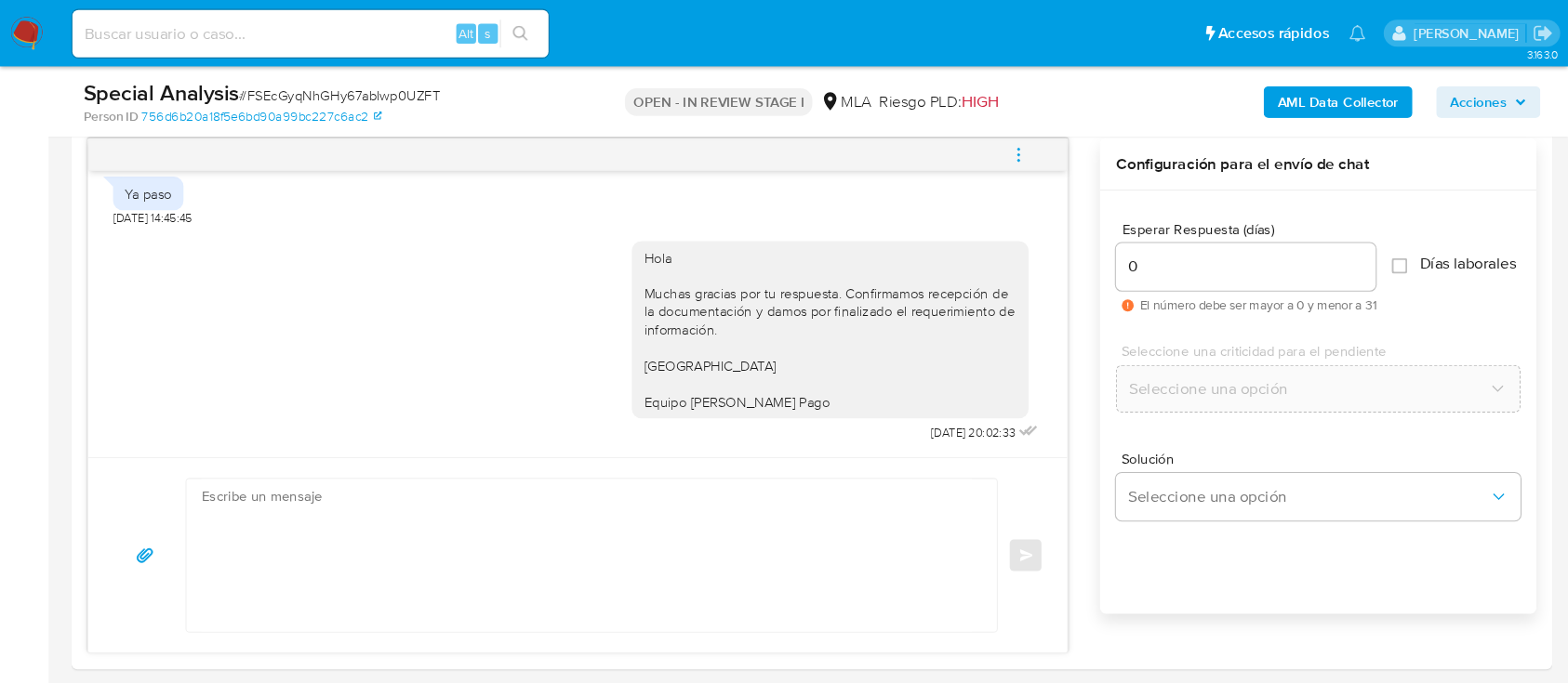
scroll to position [2220, 0]
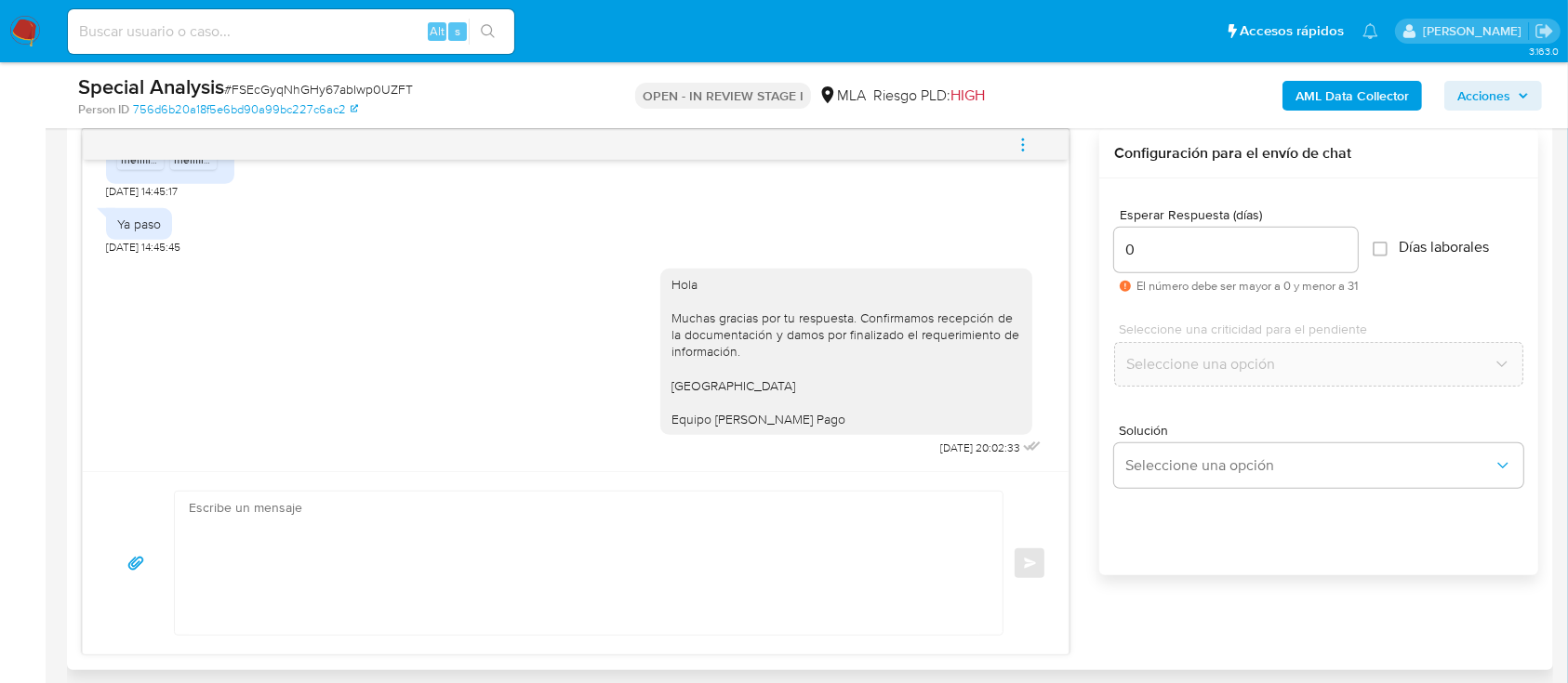
drag, startPoint x: 1321, startPoint y: 1, endPoint x: 795, endPoint y: 502, distance: 726.4
click at [795, 502] on textarea at bounding box center [584, 564] width 791 height 143
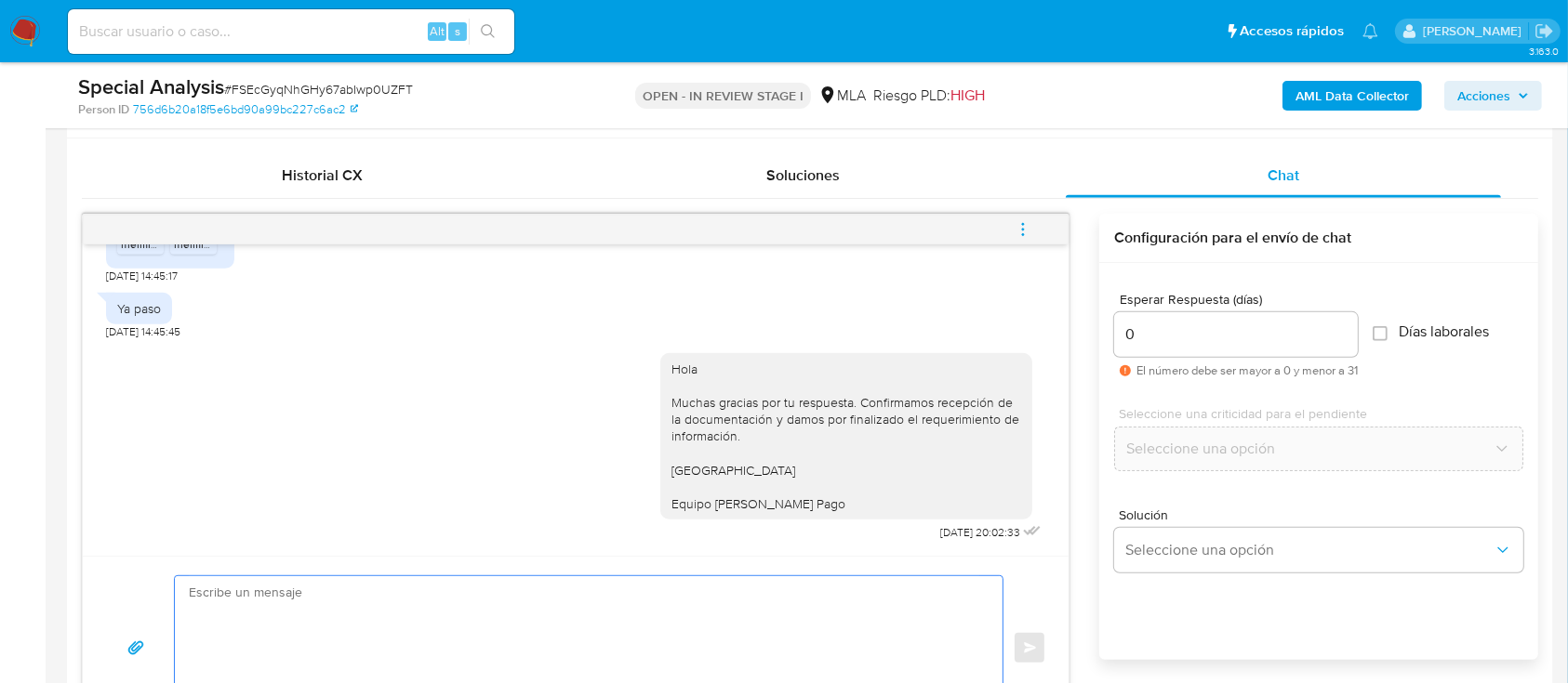
scroll to position [844, 0]
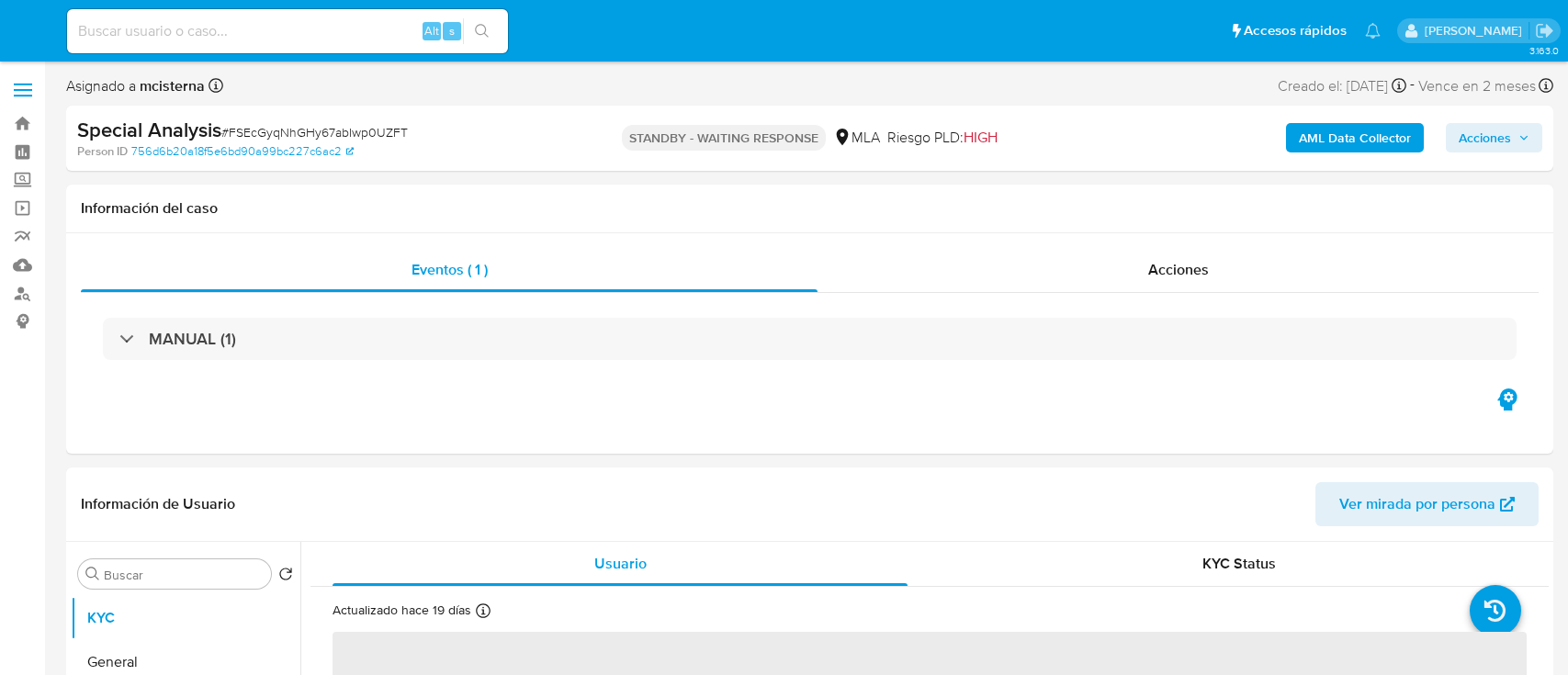
select select "10"
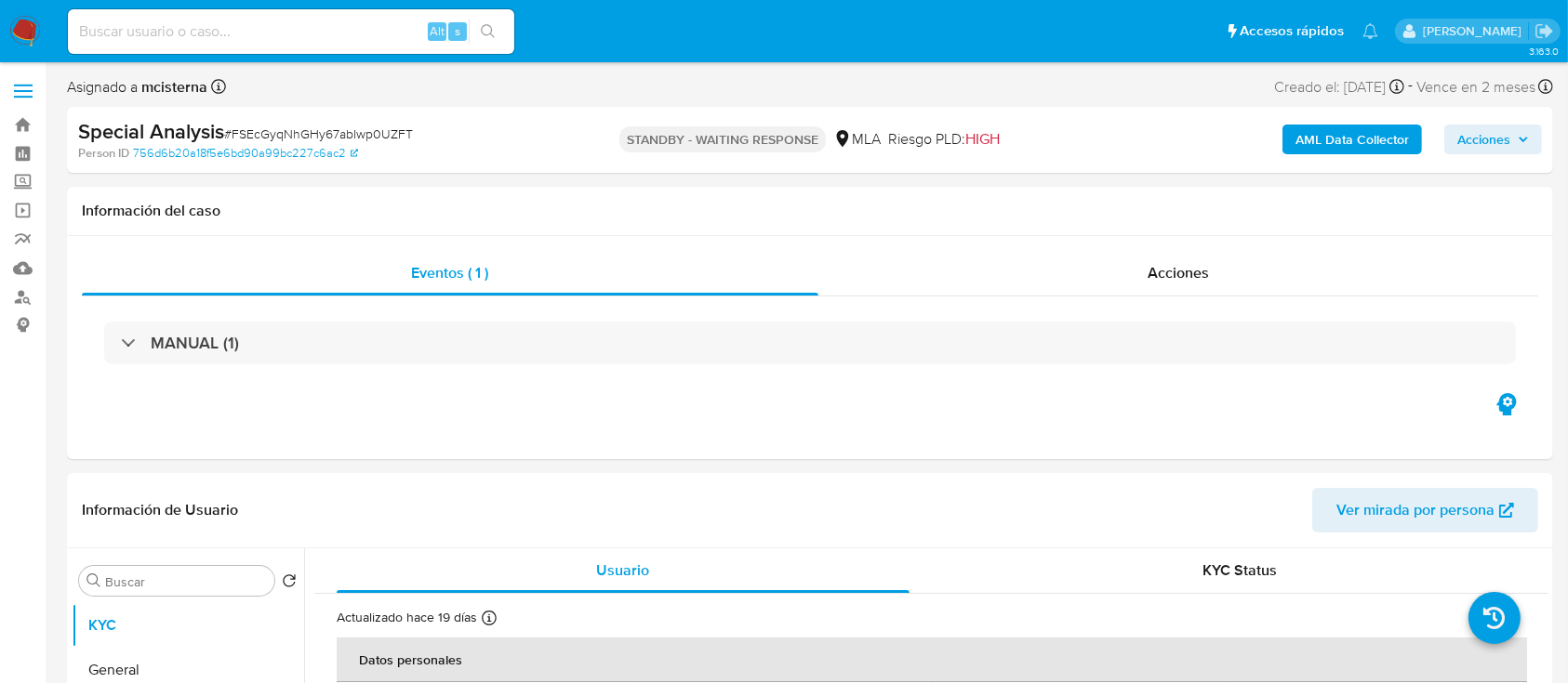
click at [1313, 126] on b "AML Data Collector" at bounding box center [1352, 140] width 113 height 30
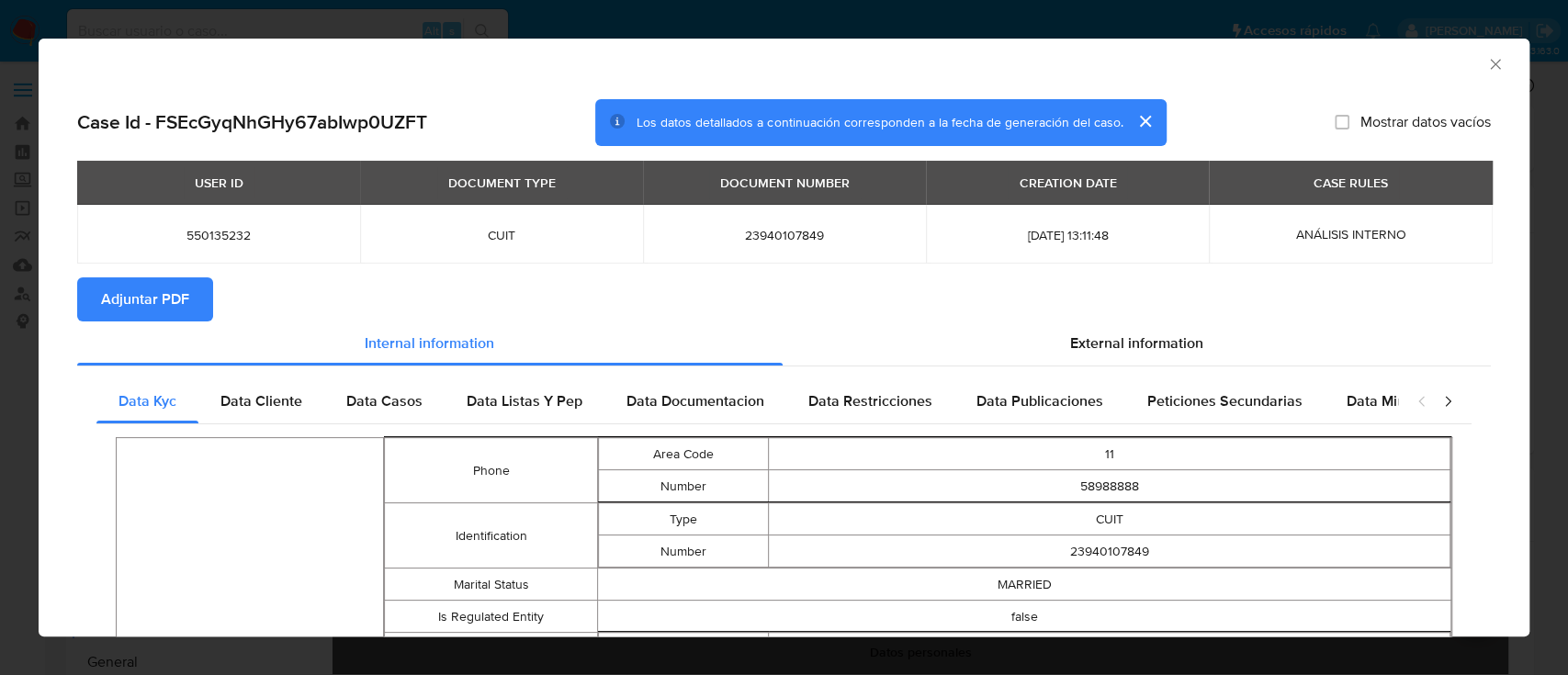
click at [130, 297] on span "Adjuntar PDF" at bounding box center [146, 300] width 88 height 40
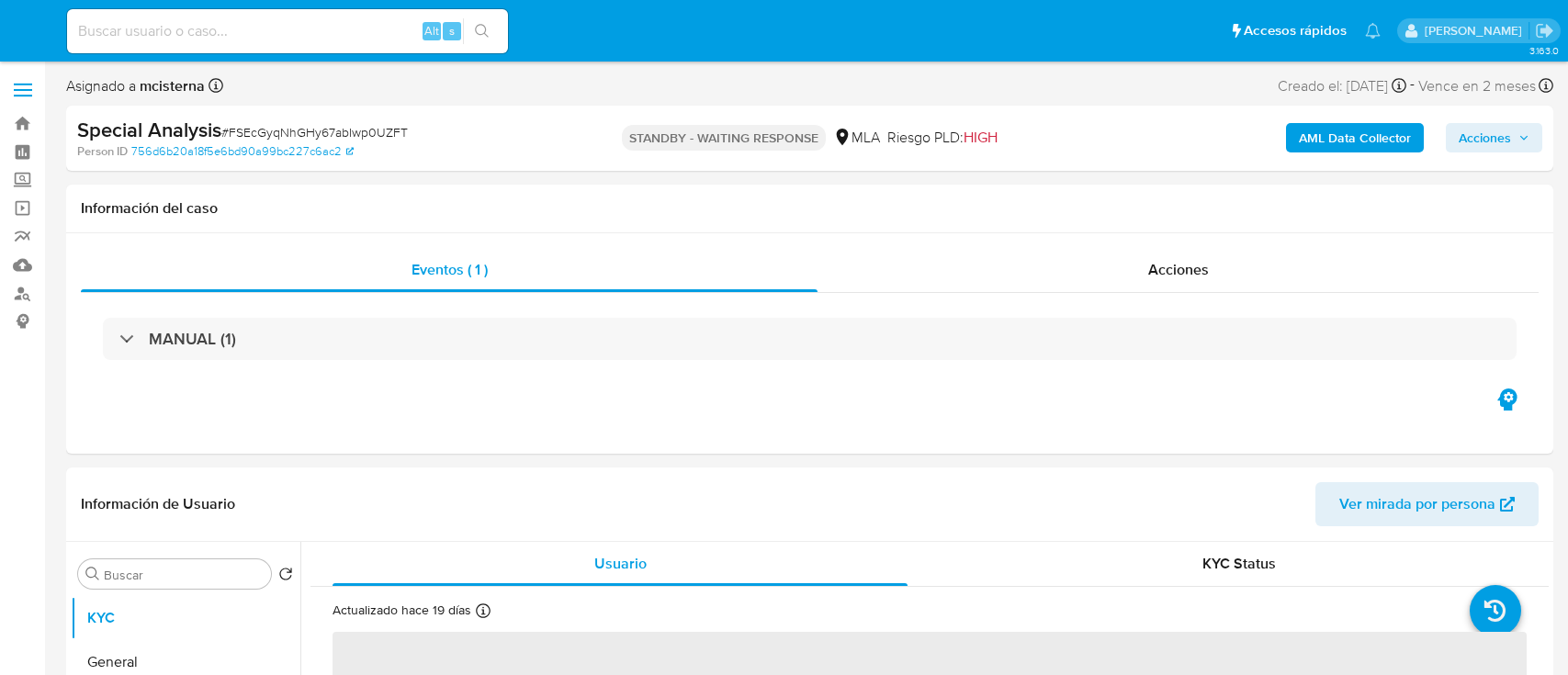
select select "10"
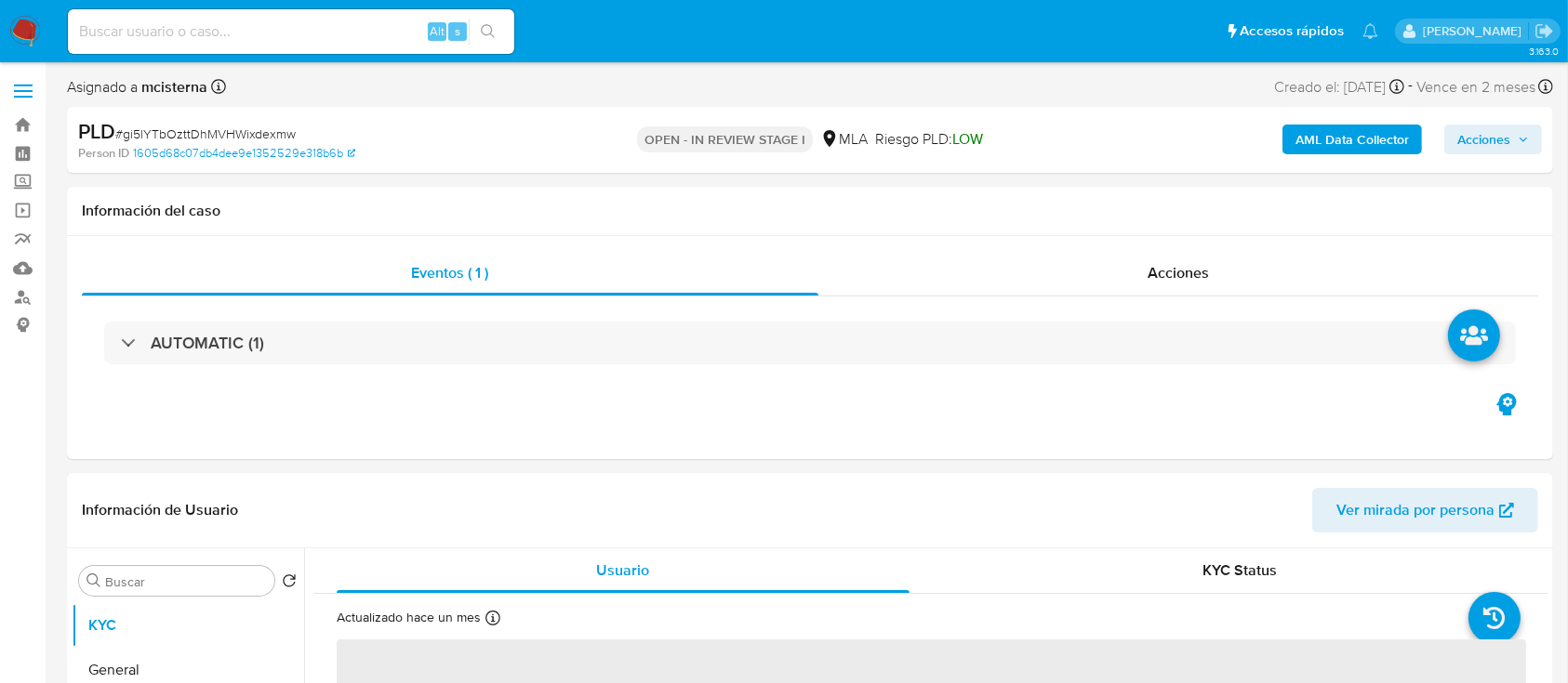
scroll to position [247, 0]
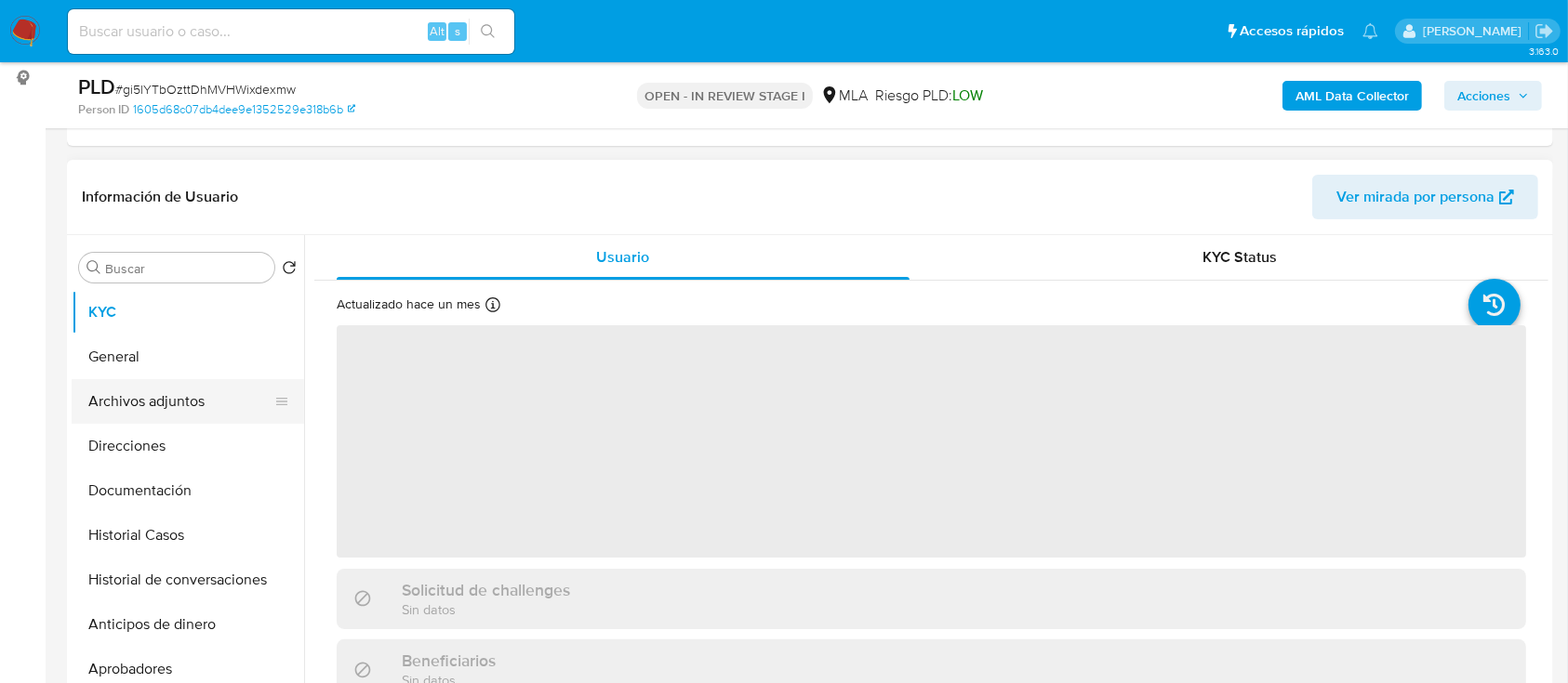
select select "10"
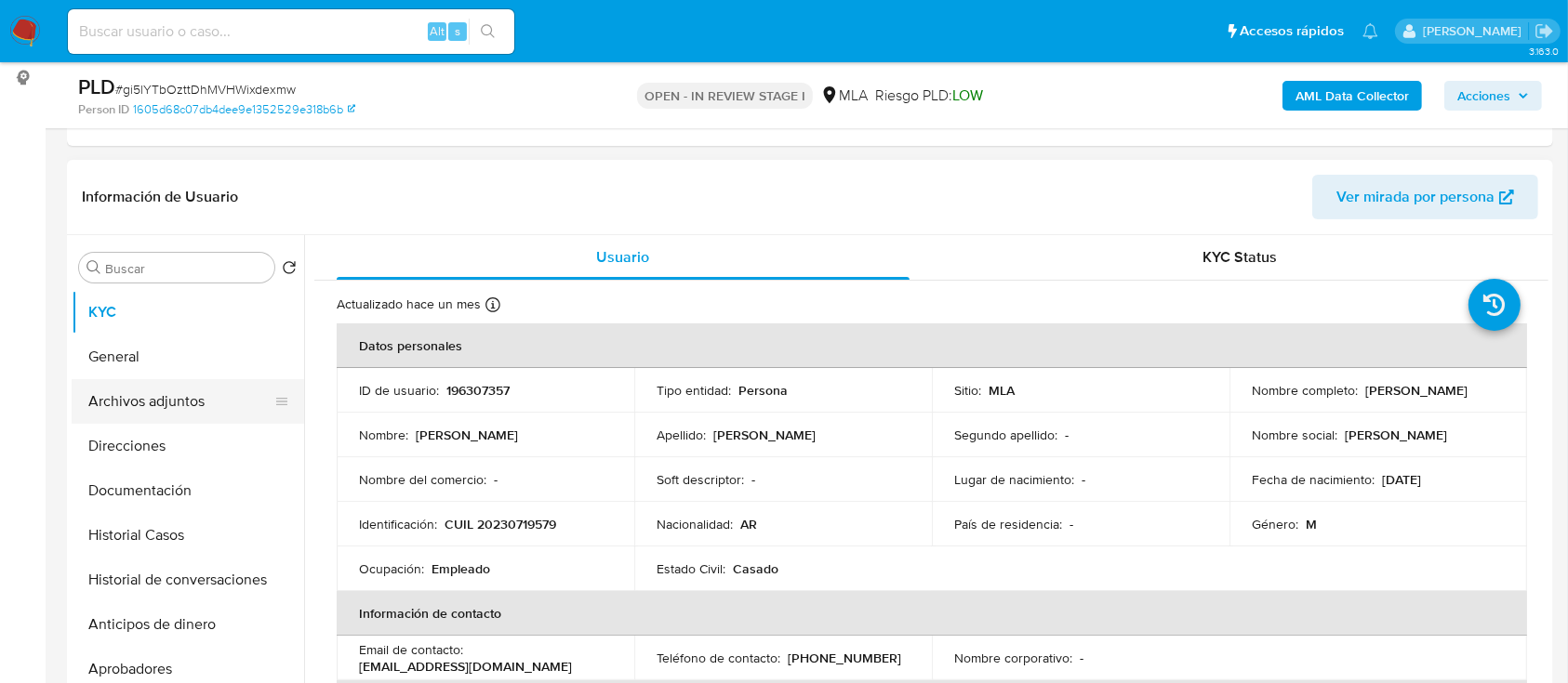
click at [218, 405] on button "Archivos adjuntos" at bounding box center [180, 401] width 218 height 45
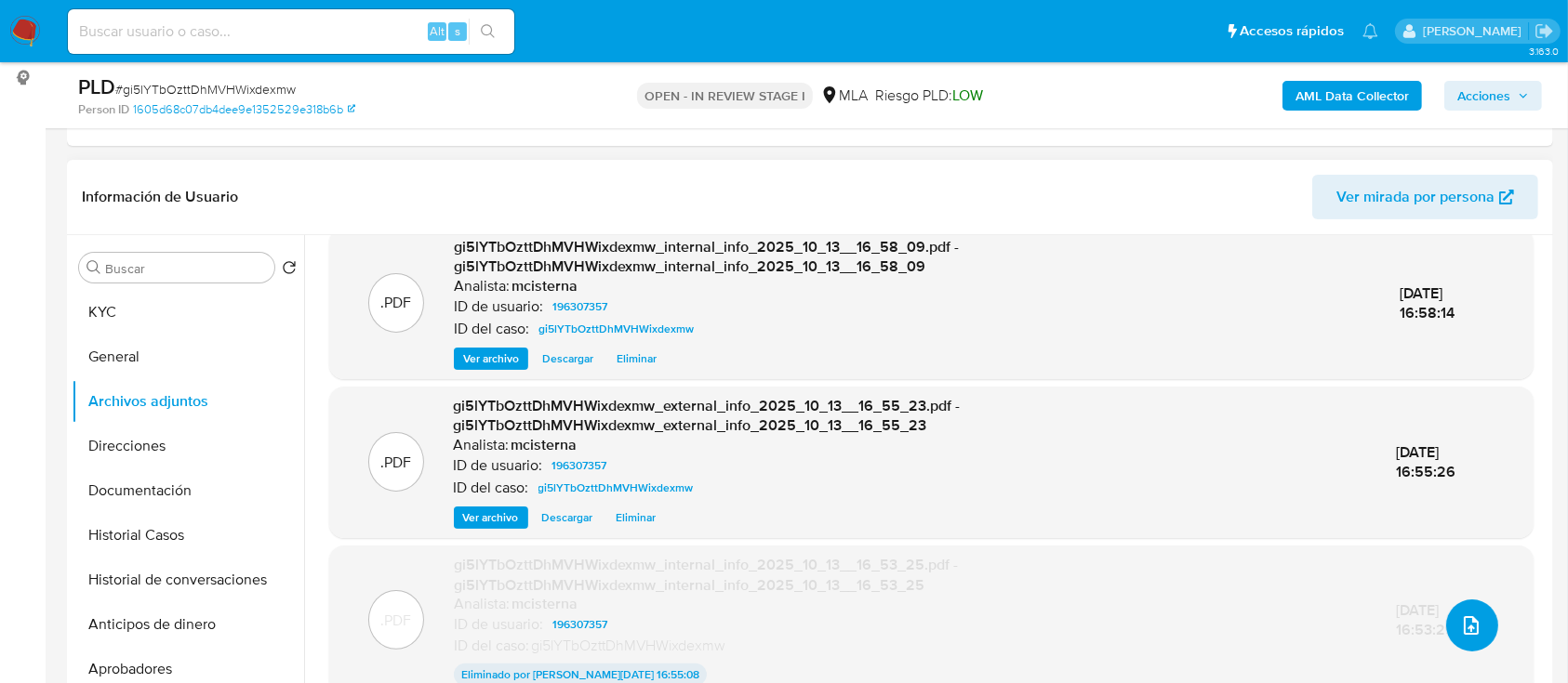
click at [1461, 621] on icon "upload-file" at bounding box center [1470, 625] width 22 height 22
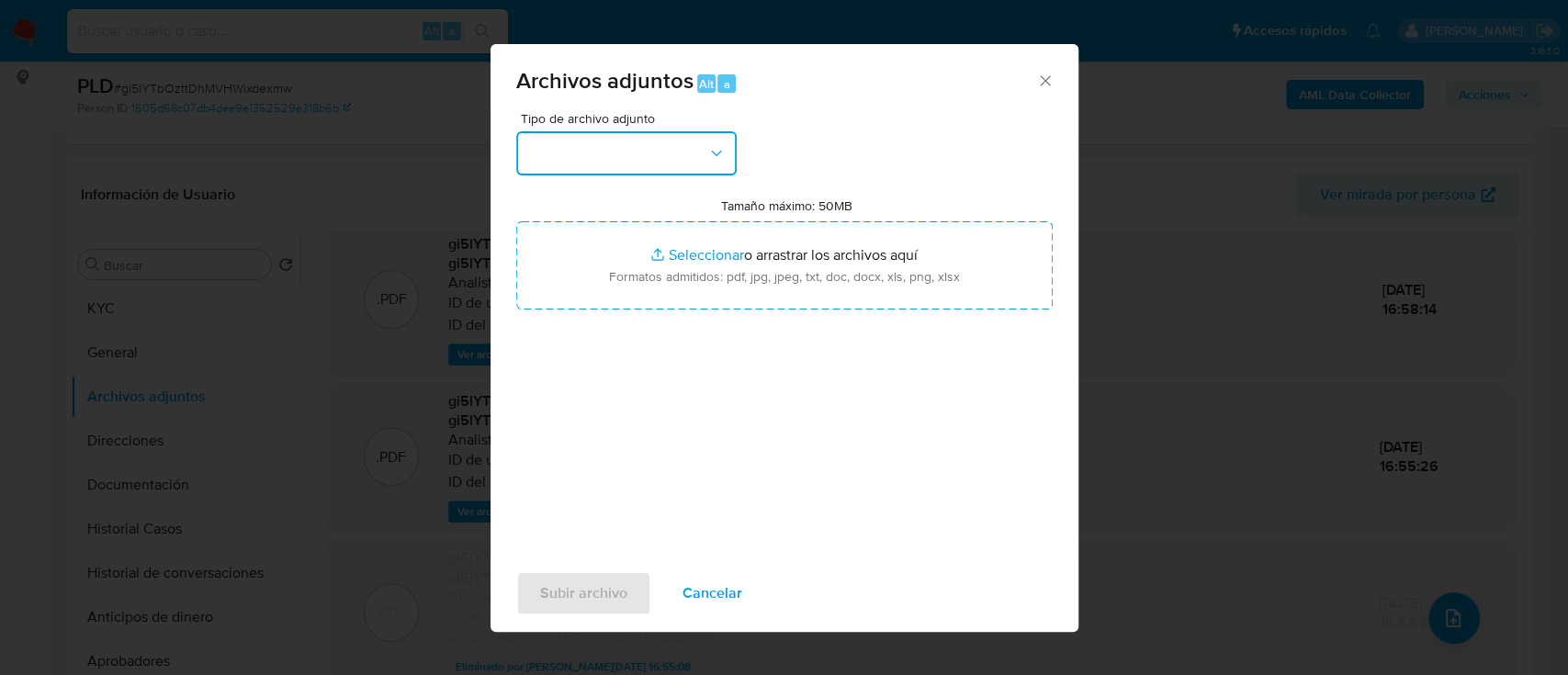
click at [565, 159] on button "button" at bounding box center [626, 153] width 220 height 44
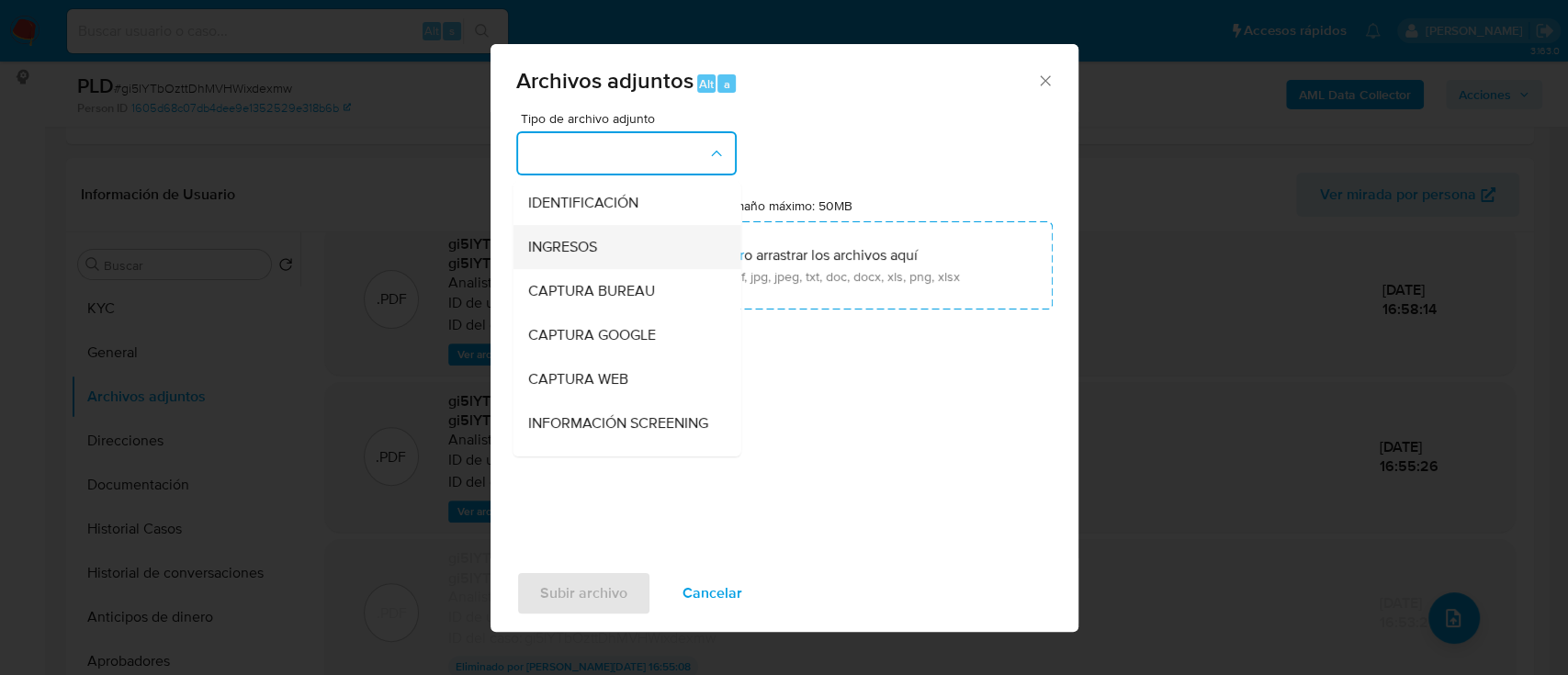
click at [608, 241] on div "INGRESOS" at bounding box center [621, 247] width 188 height 44
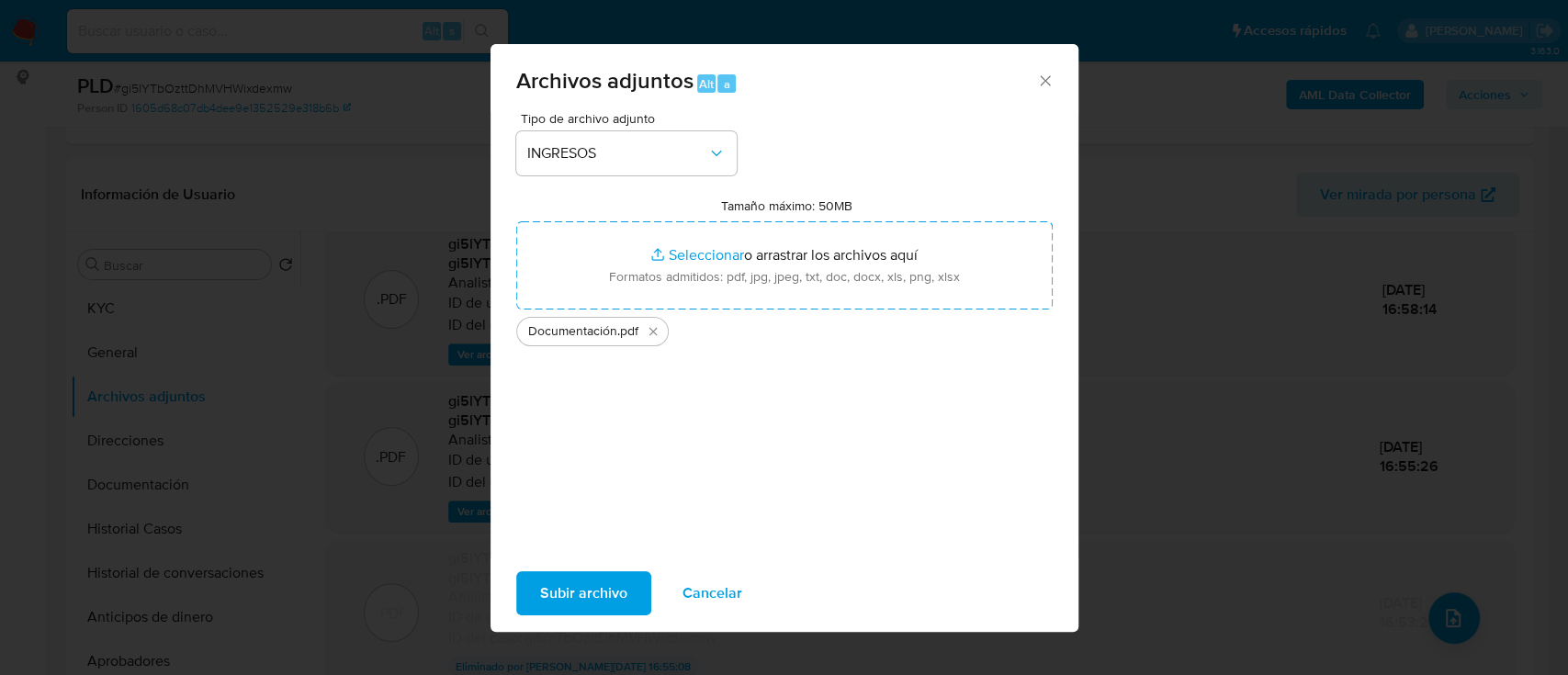
click at [601, 585] on span "Subir archivo" at bounding box center [583, 594] width 87 height 40
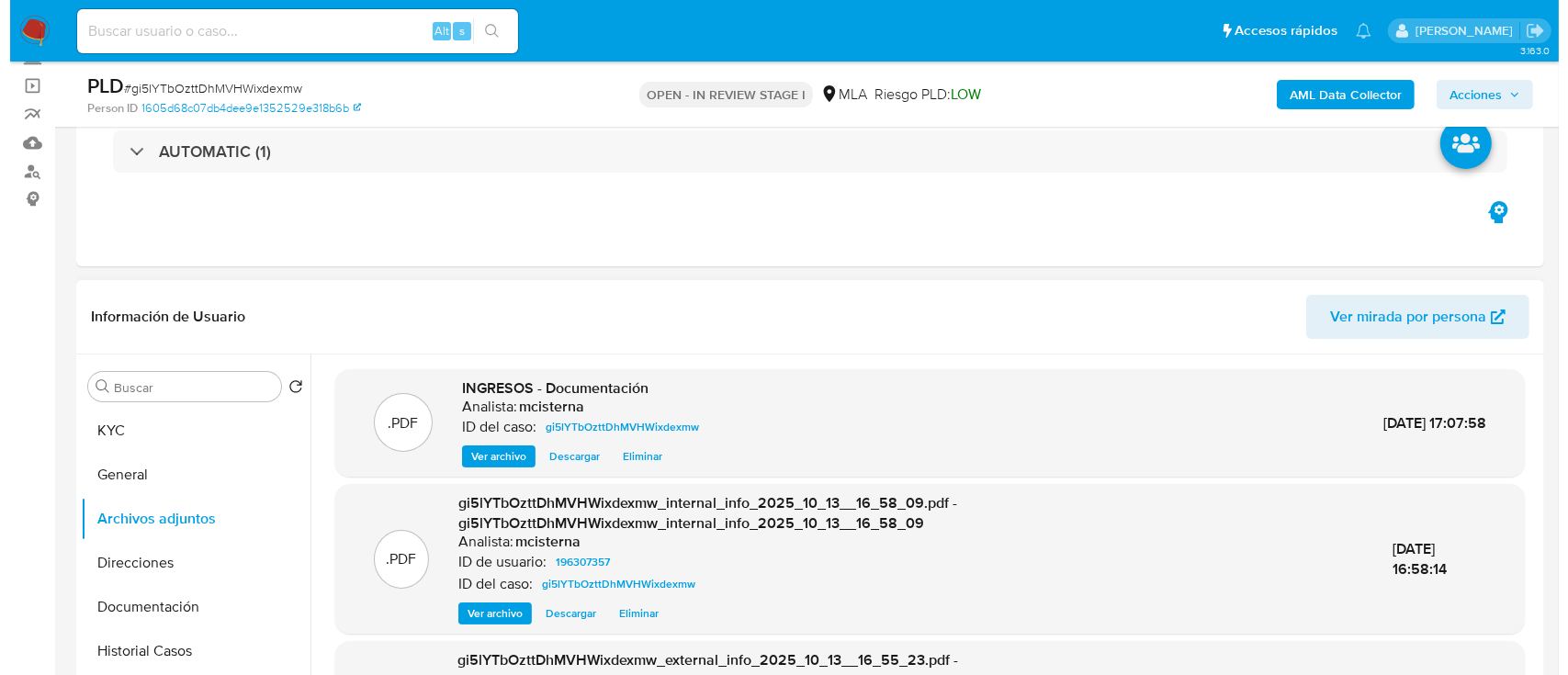
scroll to position [139, 0]
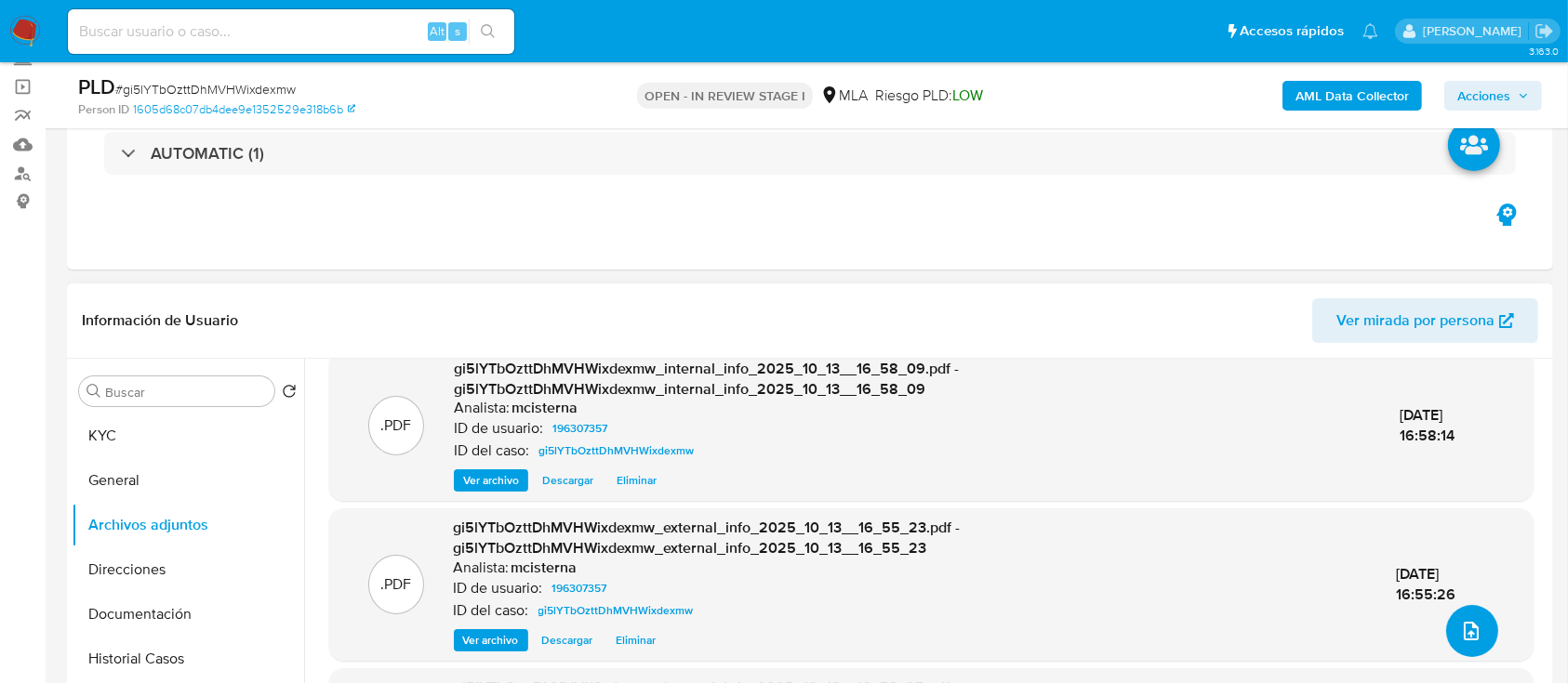
click at [1482, 624] on button "upload-file" at bounding box center [1472, 632] width 52 height 52
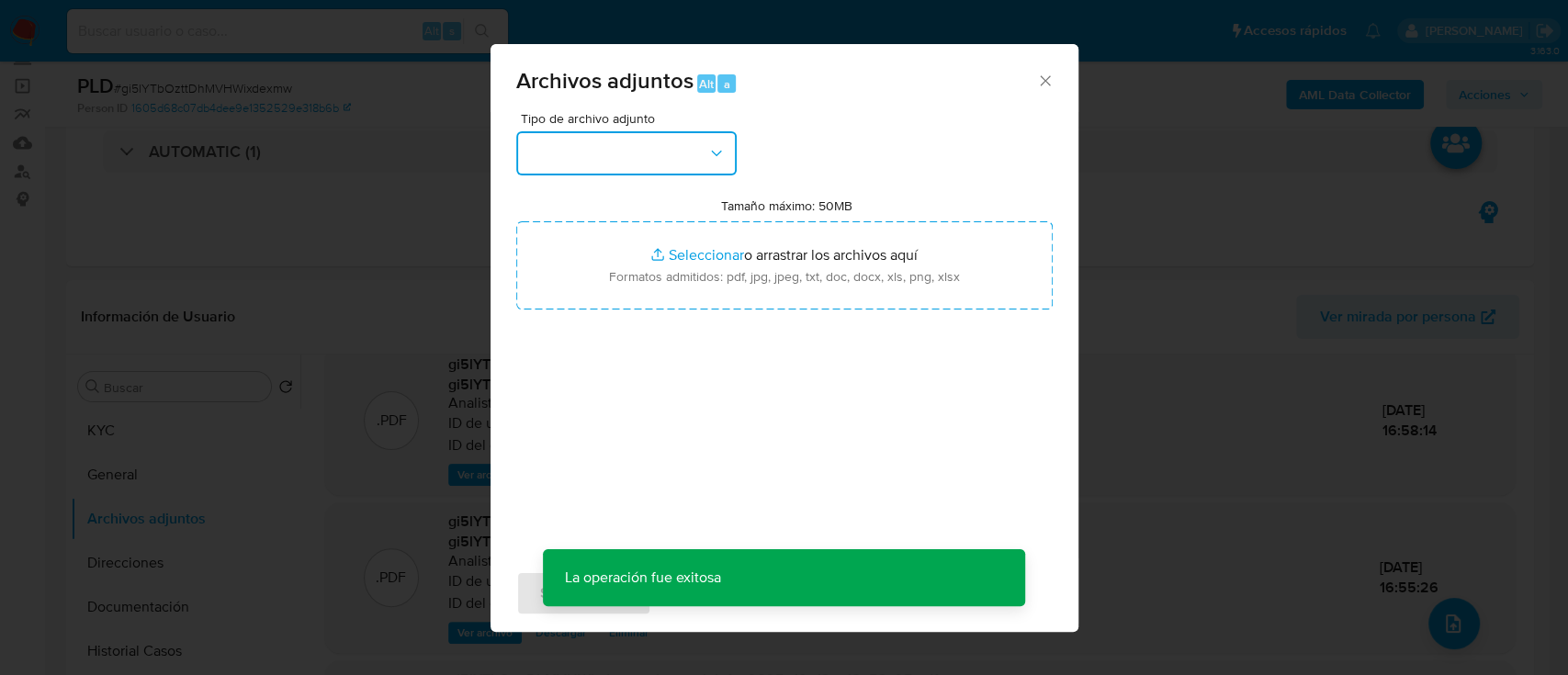
click at [707, 149] on icon "button" at bounding box center [716, 153] width 18 height 18
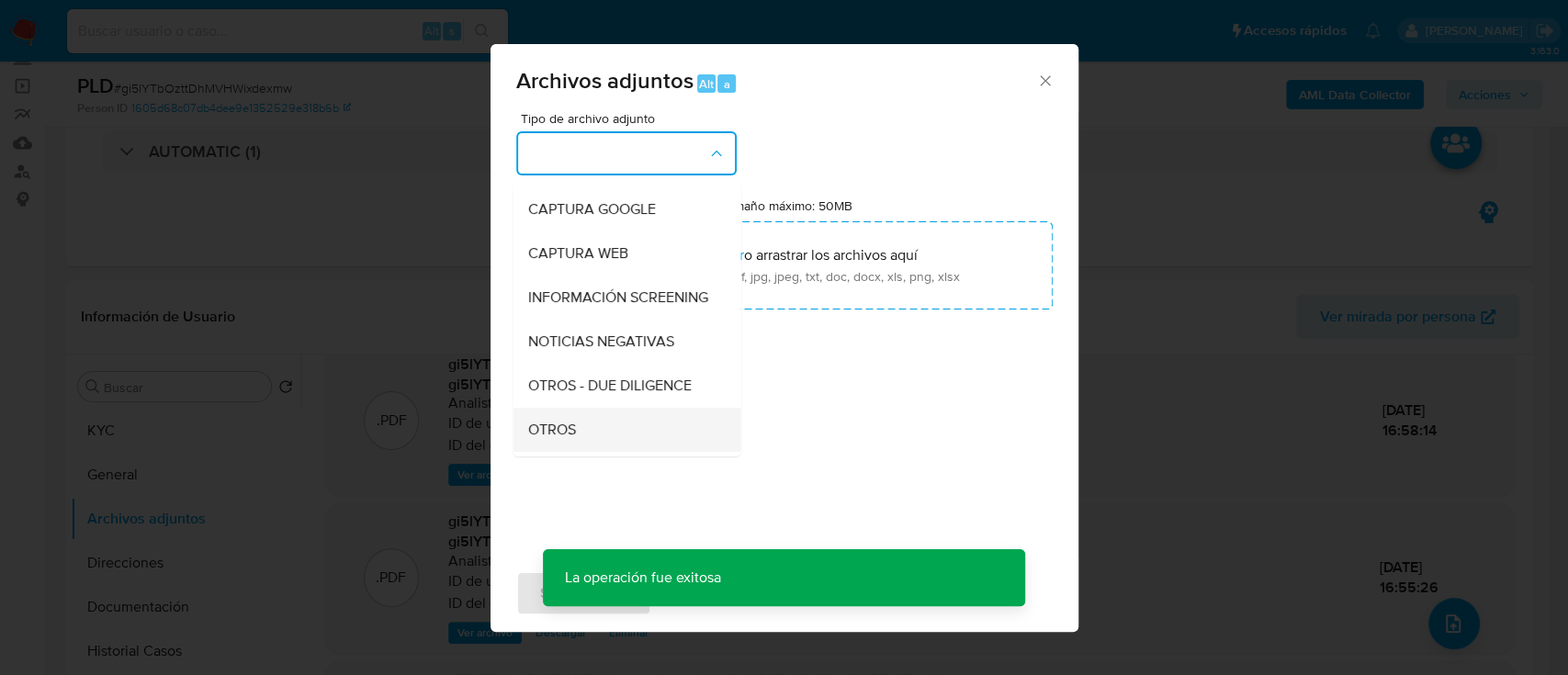
scroll to position [244, 0]
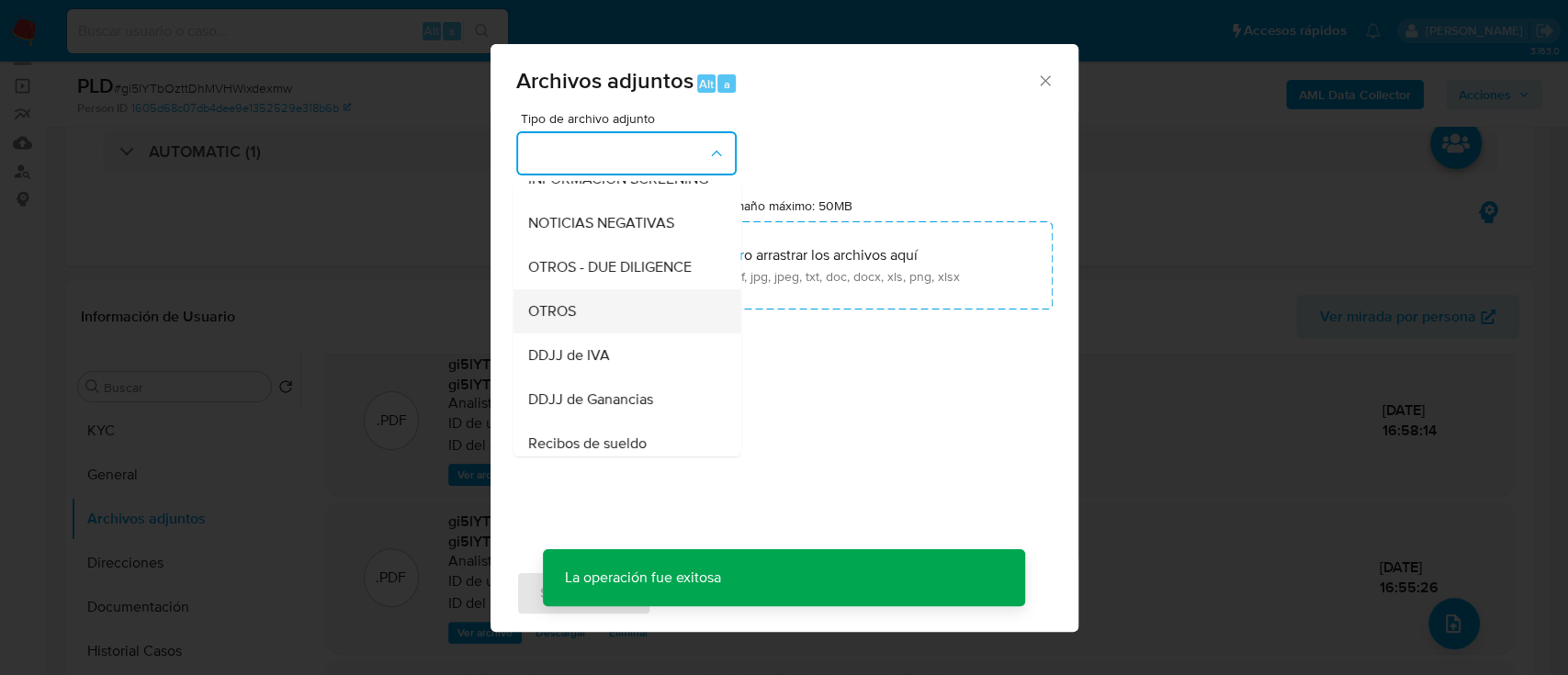
click at [594, 326] on div "OTROS" at bounding box center [621, 311] width 188 height 44
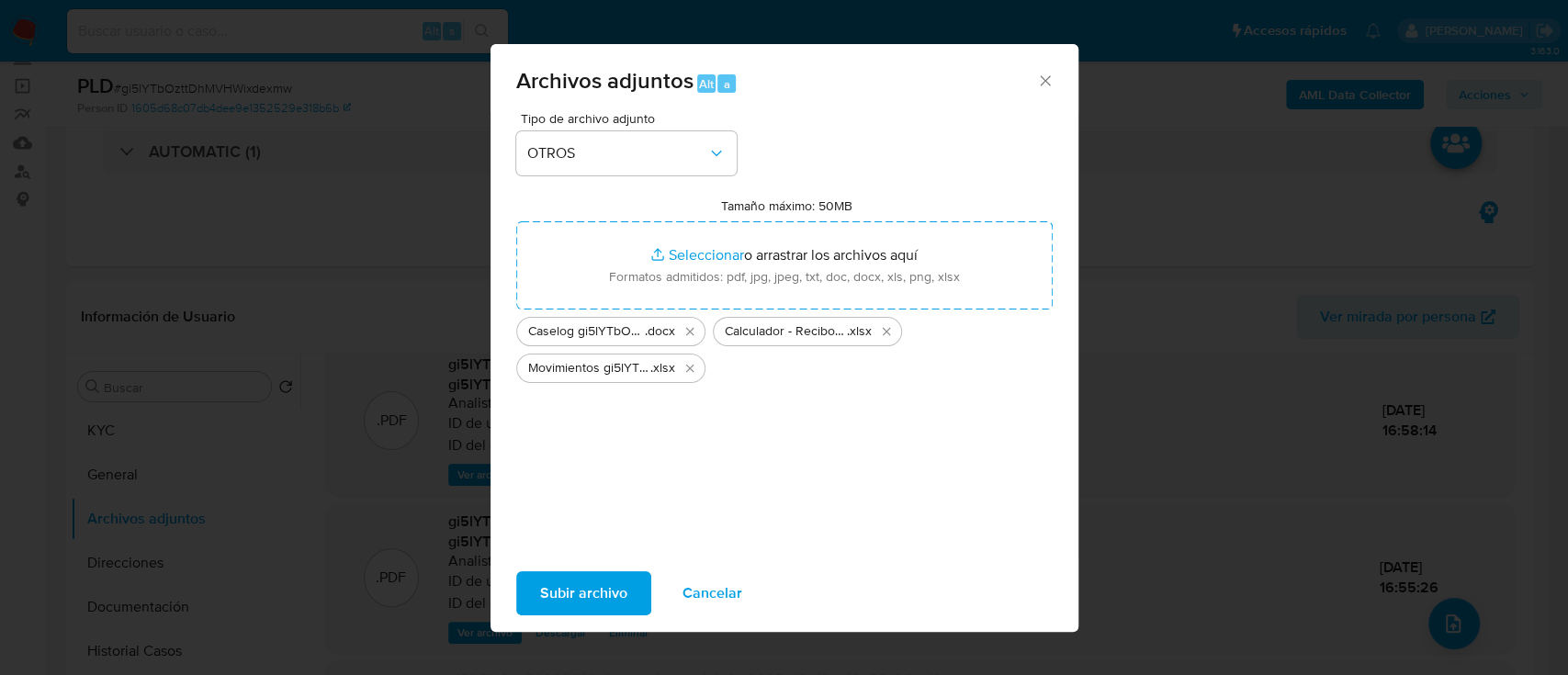
click at [570, 584] on span "Subir archivo" at bounding box center [583, 594] width 87 height 40
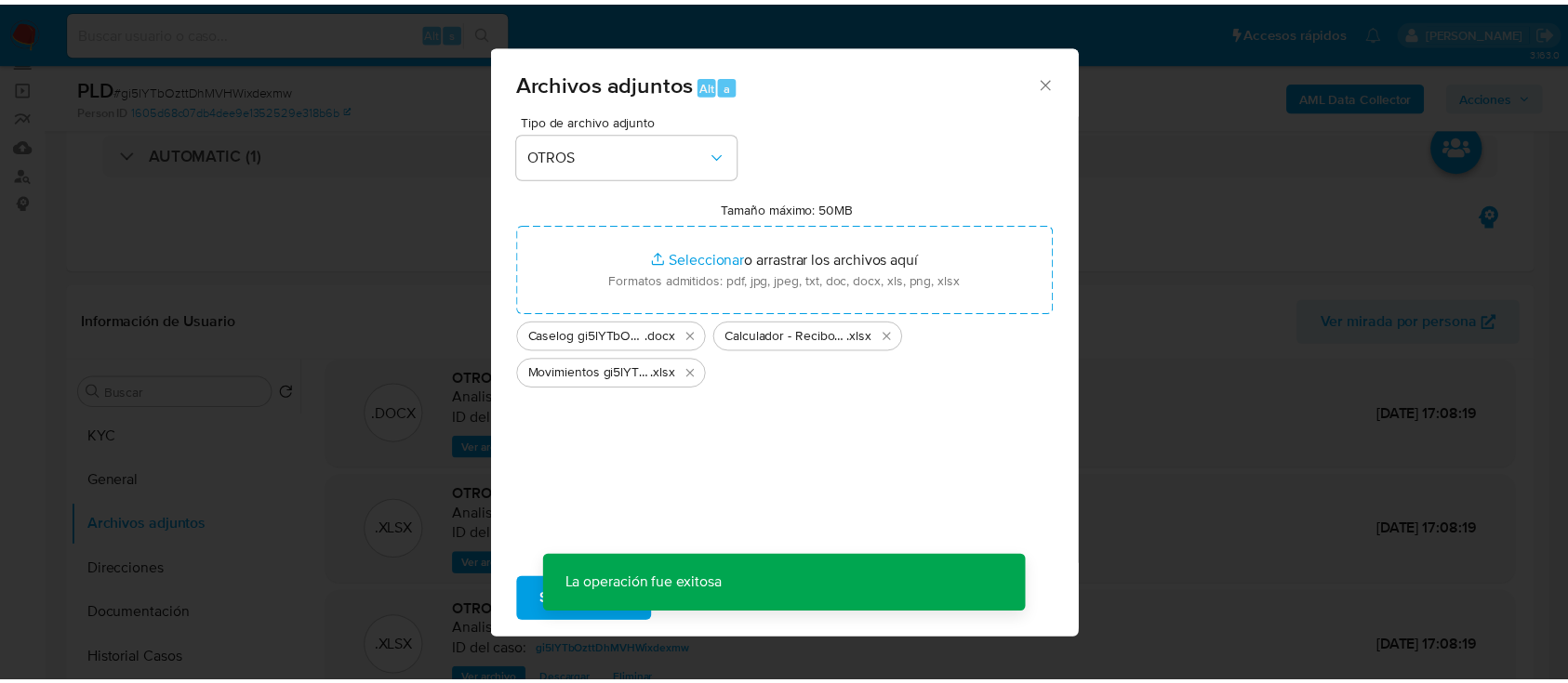
scroll to position [15, 0]
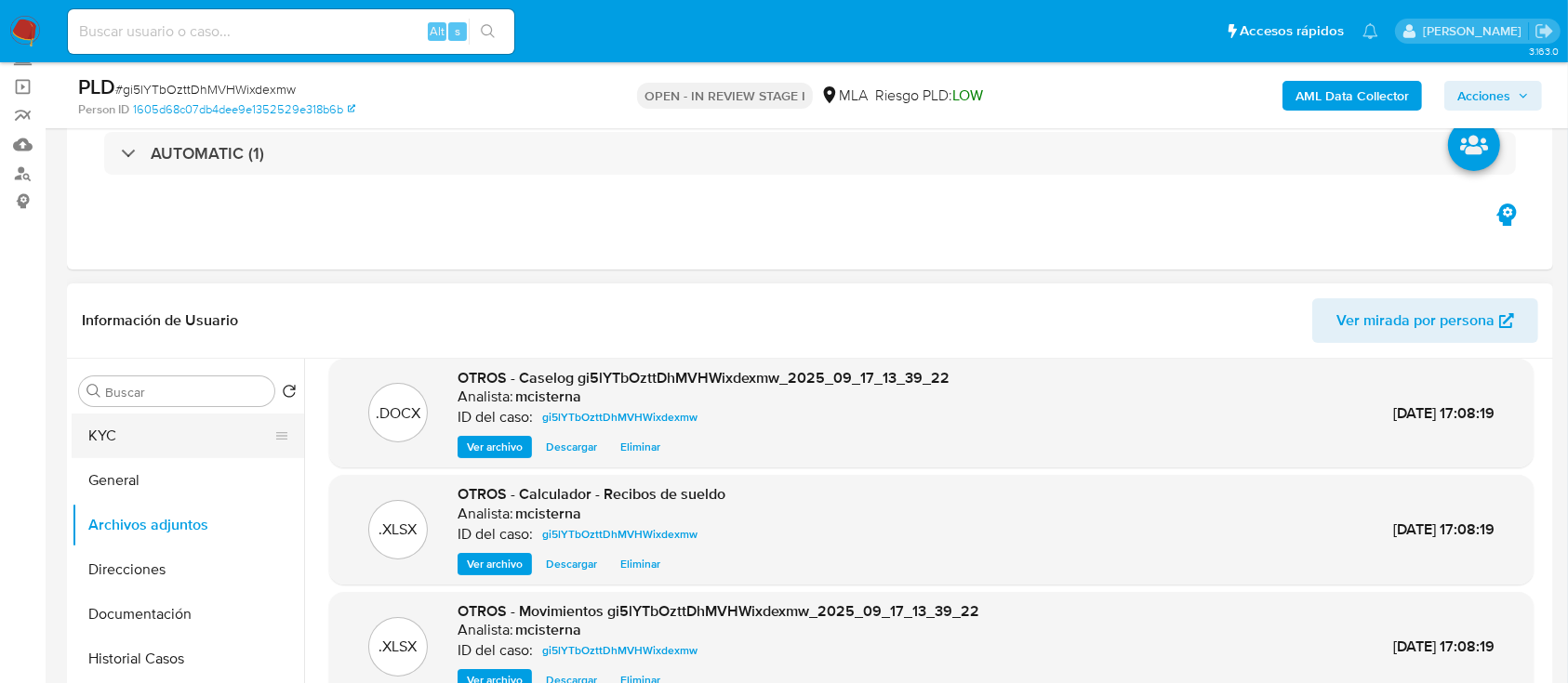
click at [218, 443] on button "KYC" at bounding box center [180, 436] width 218 height 45
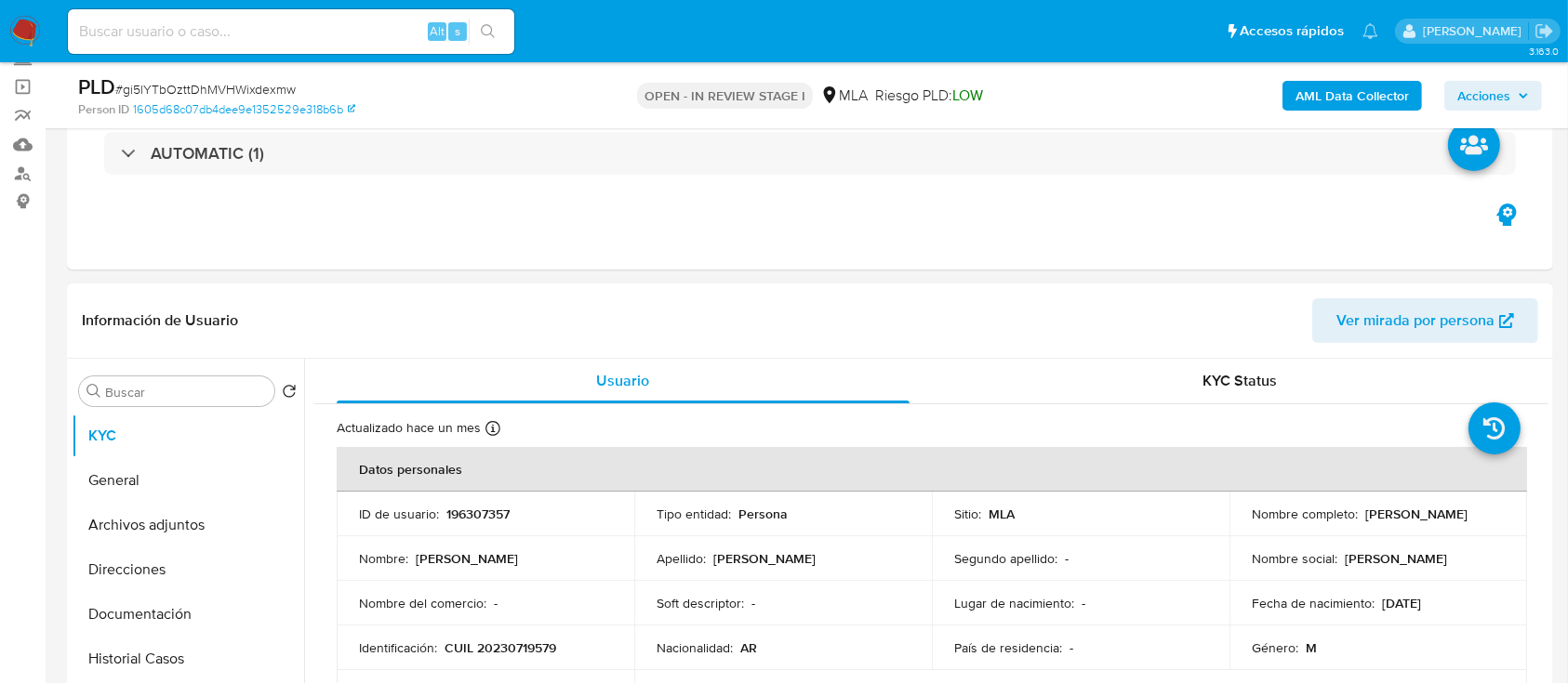
scroll to position [124, 0]
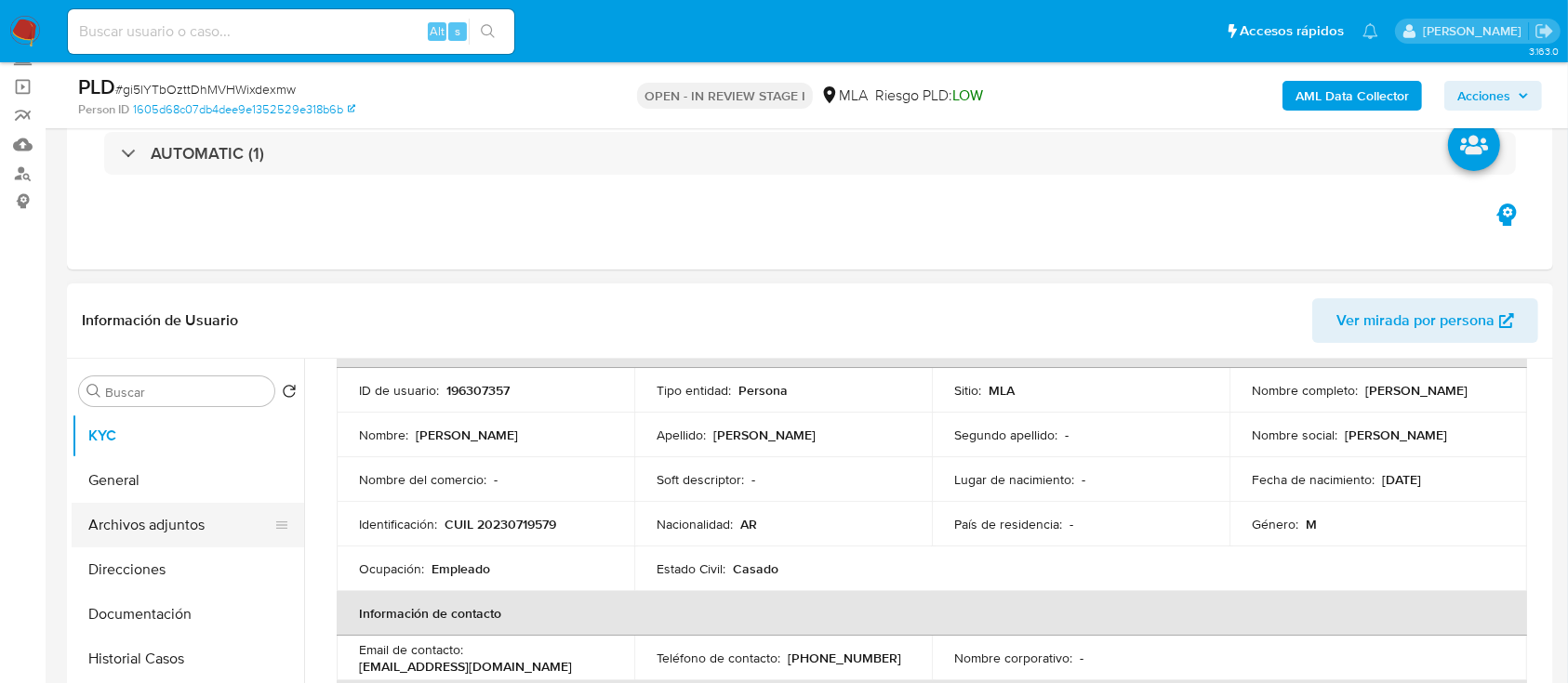
click at [218, 503] on button "Archivos adjuntos" at bounding box center [180, 525] width 218 height 45
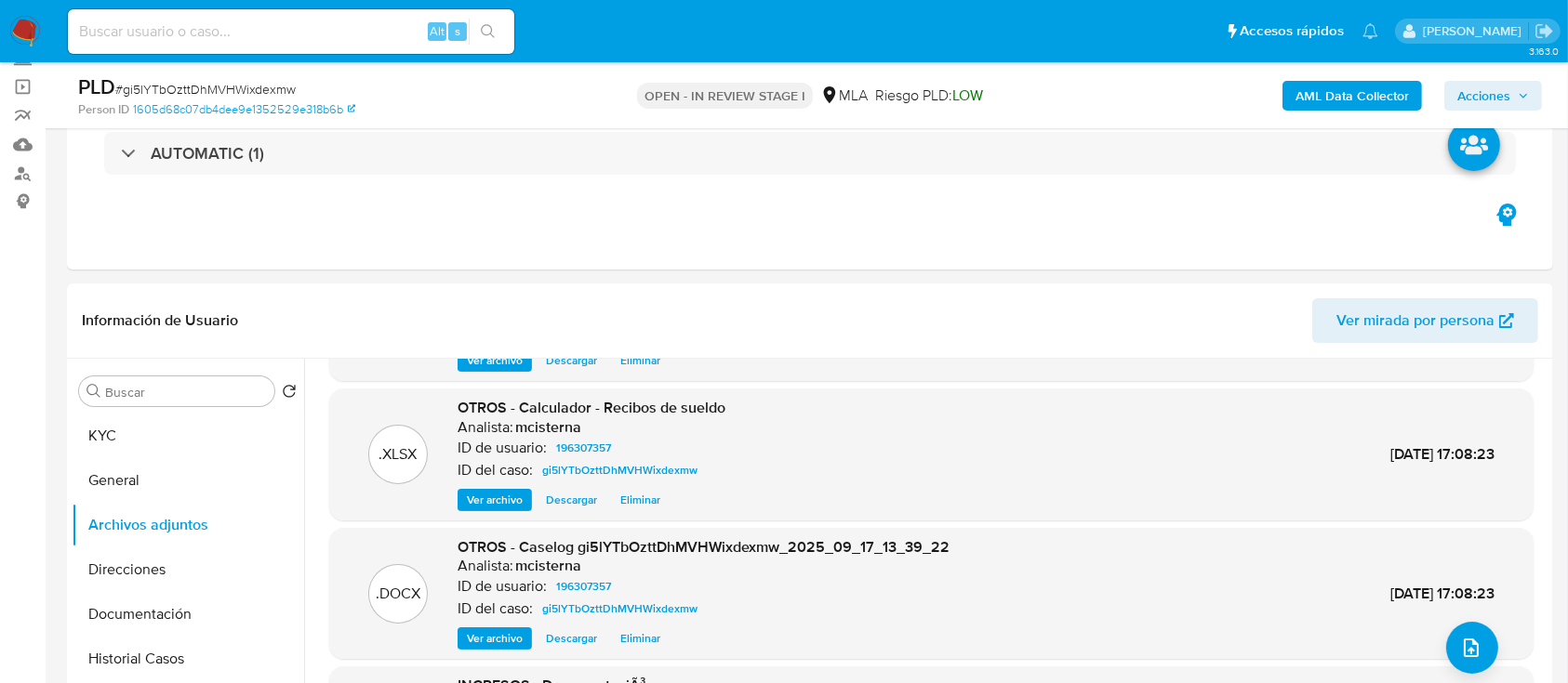
click at [1515, 90] on span "Acciones" at bounding box center [1493, 95] width 72 height 26
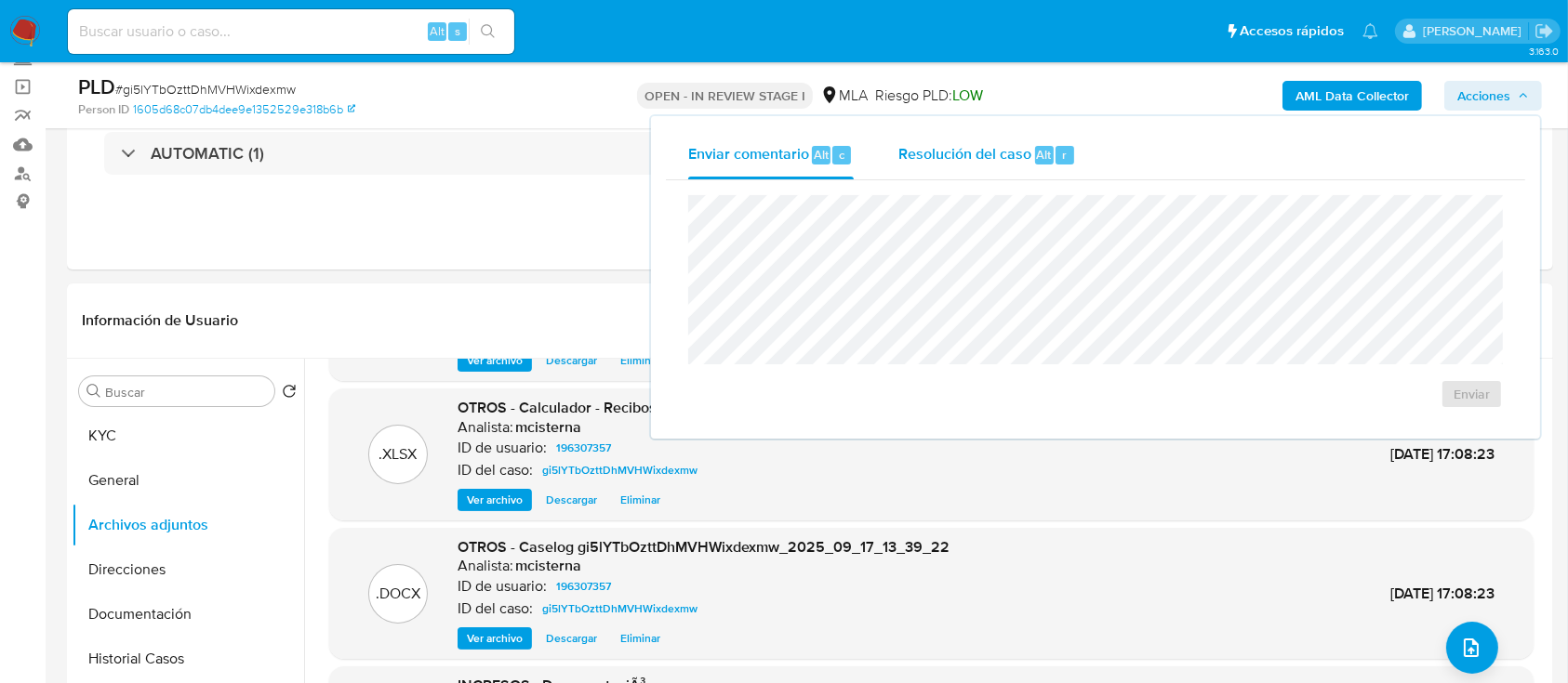
click at [1045, 144] on div "Resolución del caso Alt r" at bounding box center [987, 155] width 177 height 48
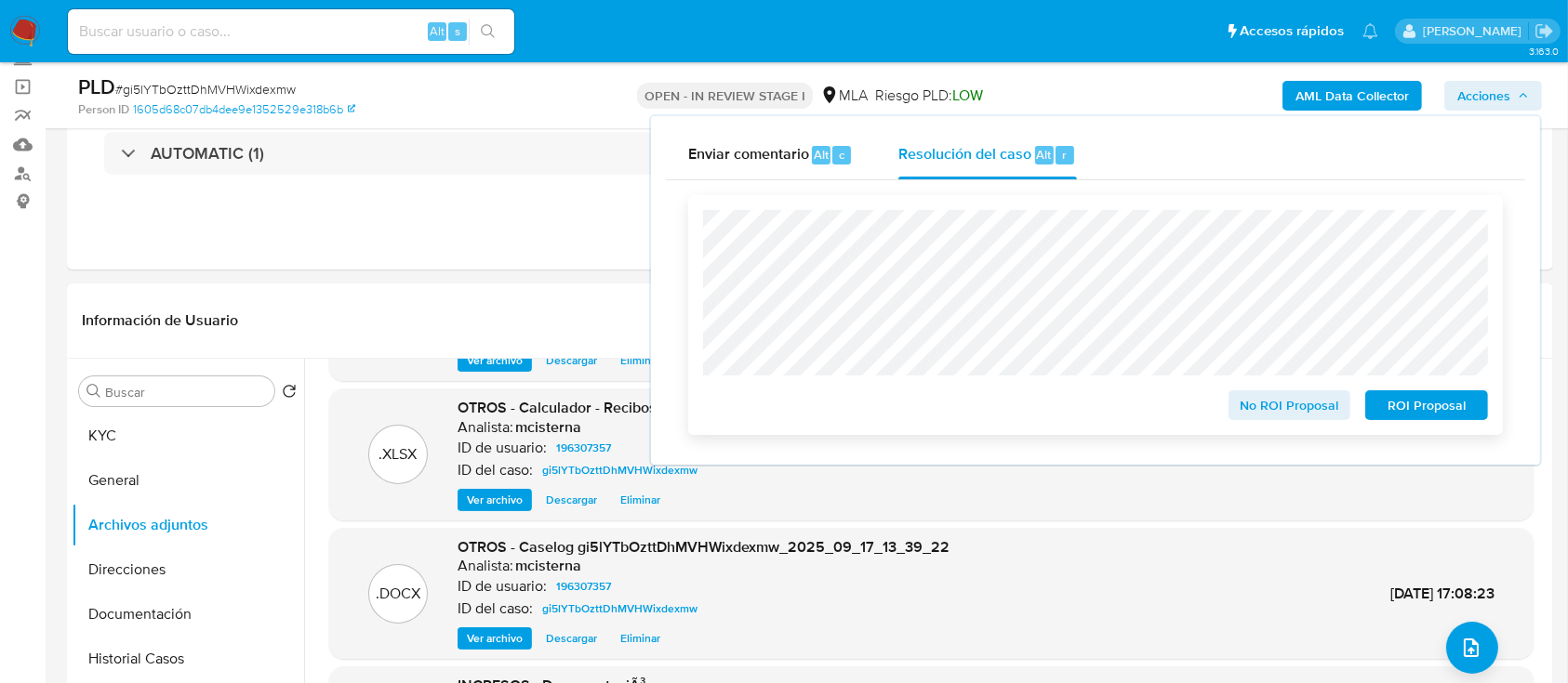
click at [1268, 402] on span "No ROI Proposal" at bounding box center [1290, 405] width 97 height 26
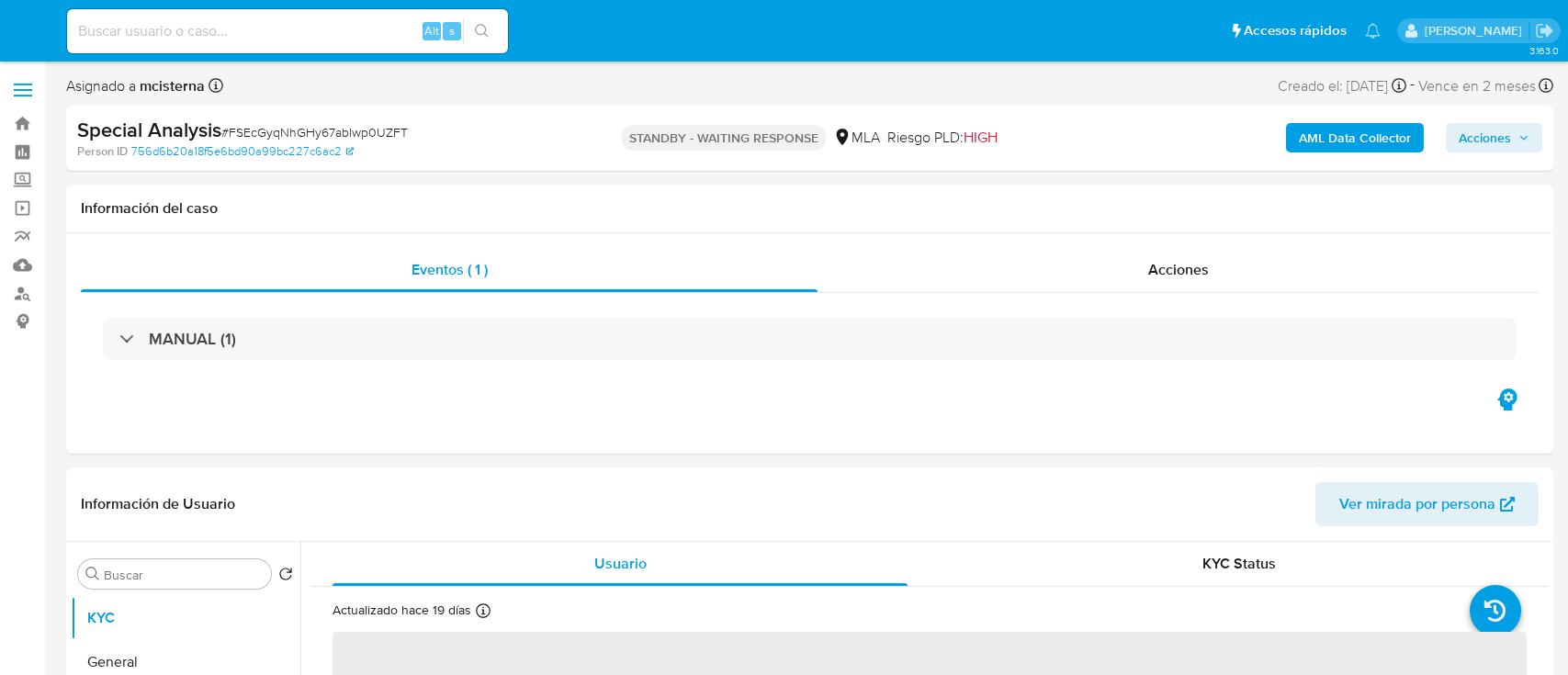
select select "10"
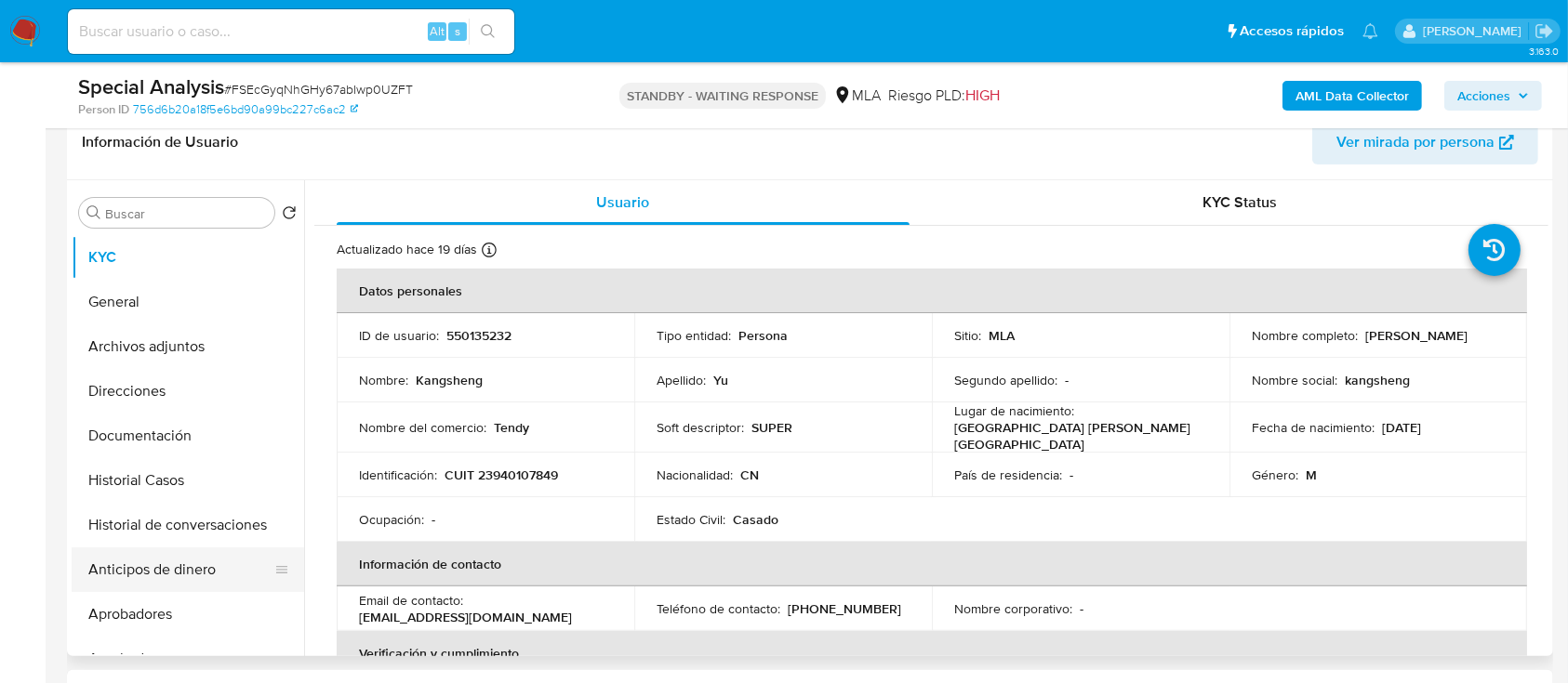
scroll to position [372, 0]
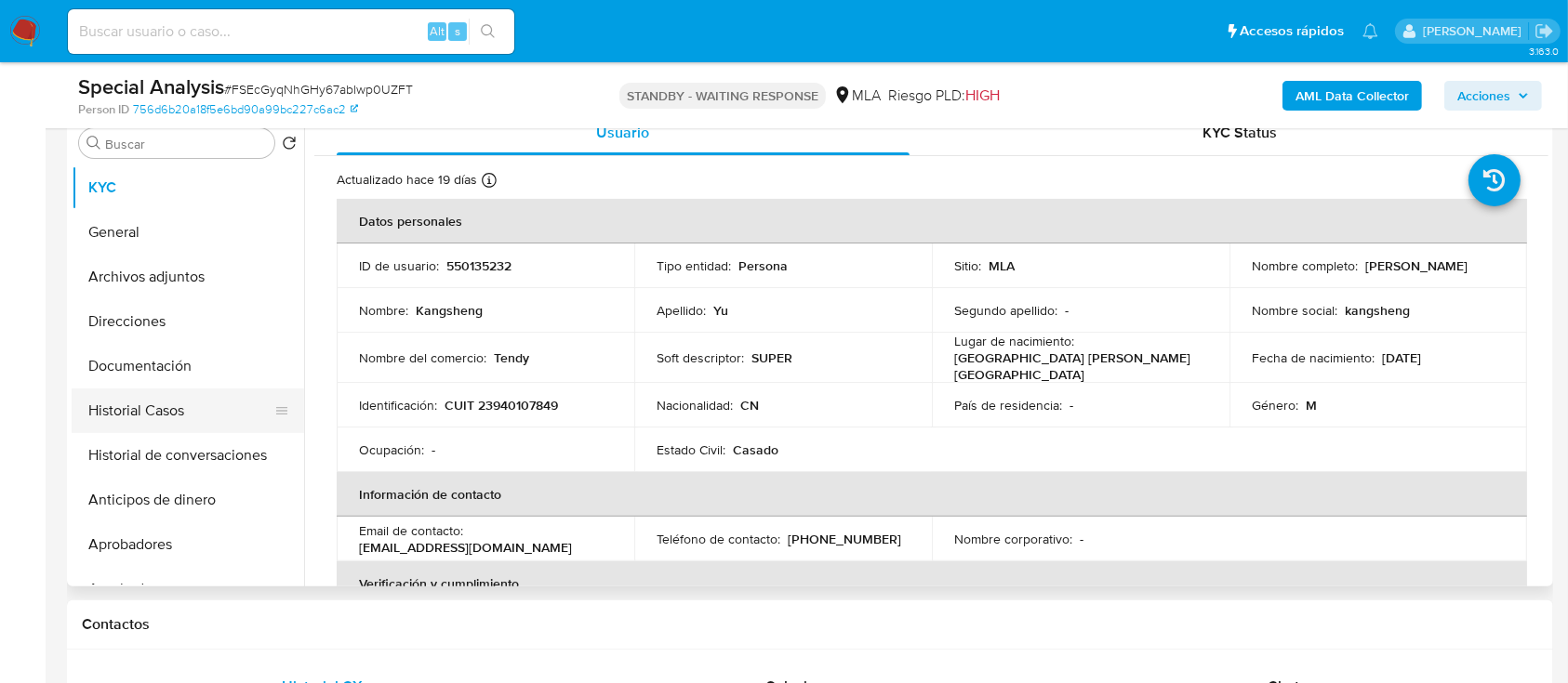
click at [163, 402] on button "Historial Casos" at bounding box center [180, 411] width 218 height 45
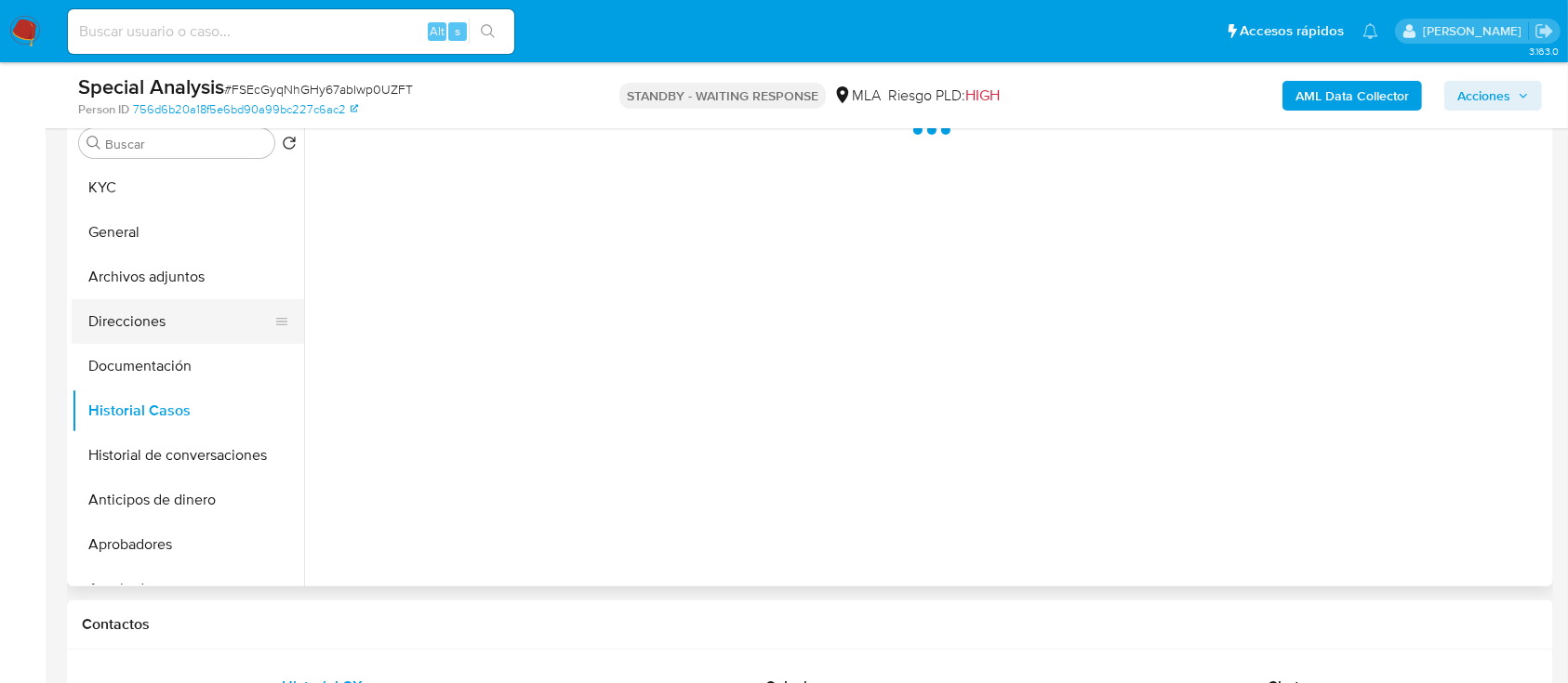
click at [163, 292] on button "Archivos adjuntos" at bounding box center [188, 277] width 233 height 45
click at [170, 316] on button "Direcciones" at bounding box center [180, 322] width 218 height 45
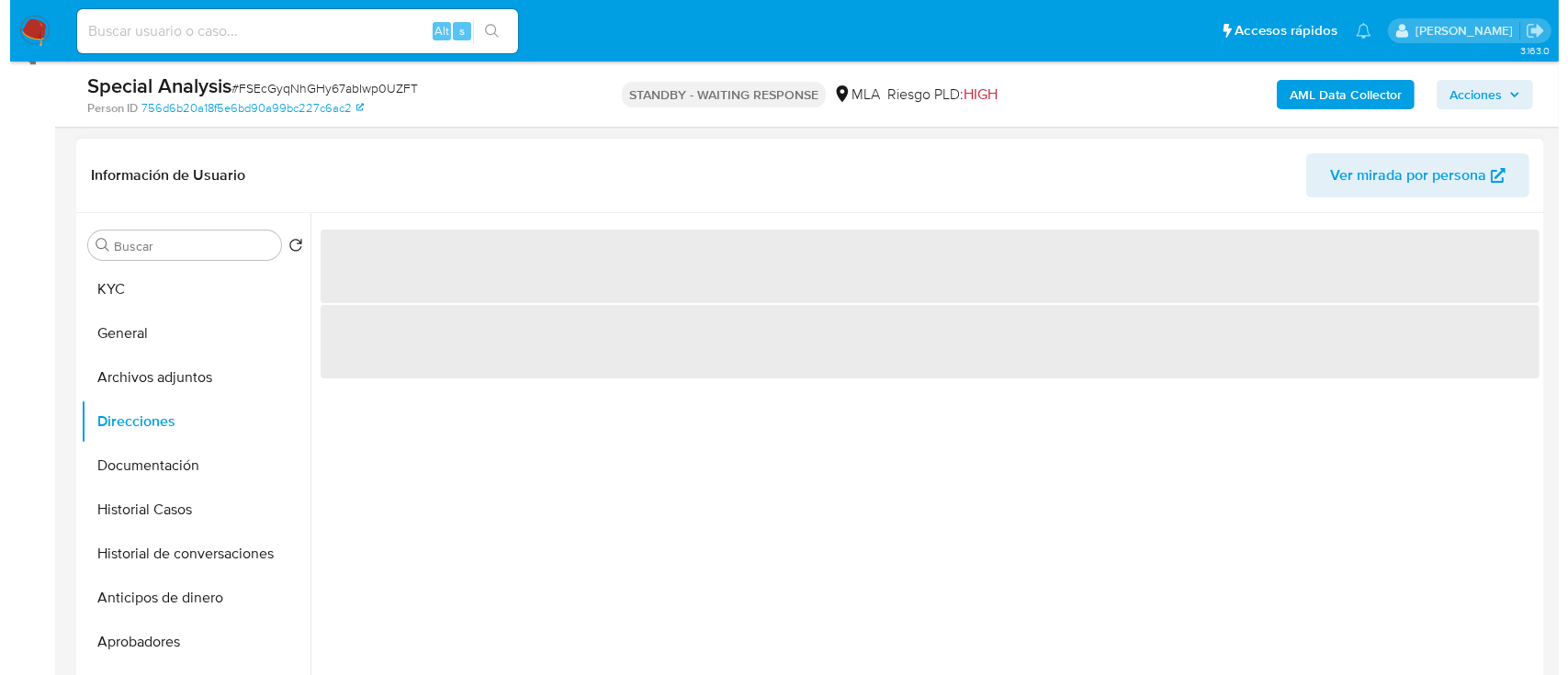
scroll to position [244, 0]
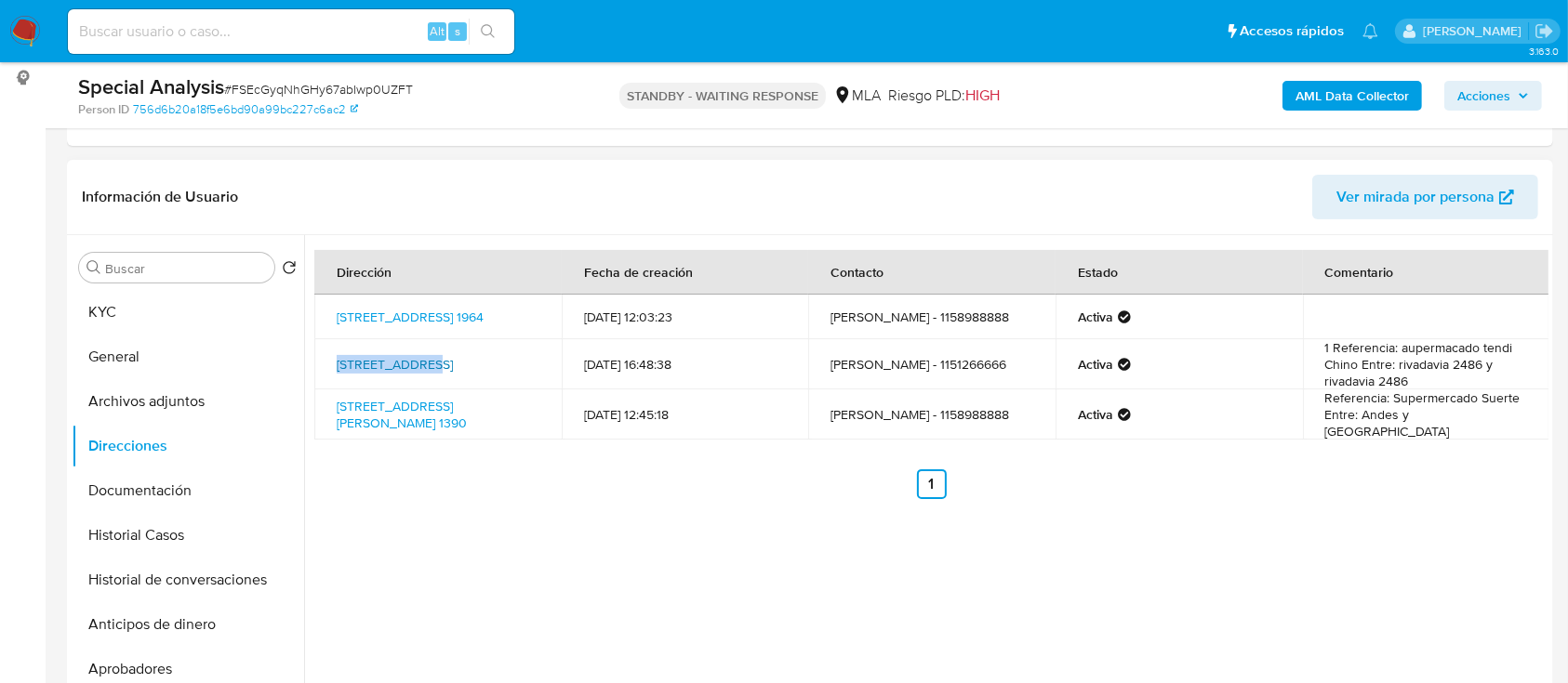
drag, startPoint x: 318, startPoint y: 354, endPoint x: 423, endPoint y: 354, distance: 105.0
click at [423, 354] on td "[STREET_ADDRESS]" at bounding box center [437, 364] width 247 height 50
copy link "[STREET_ADDRESS]"
click at [176, 577] on button "Historial de conversaciones" at bounding box center [180, 580] width 218 height 45
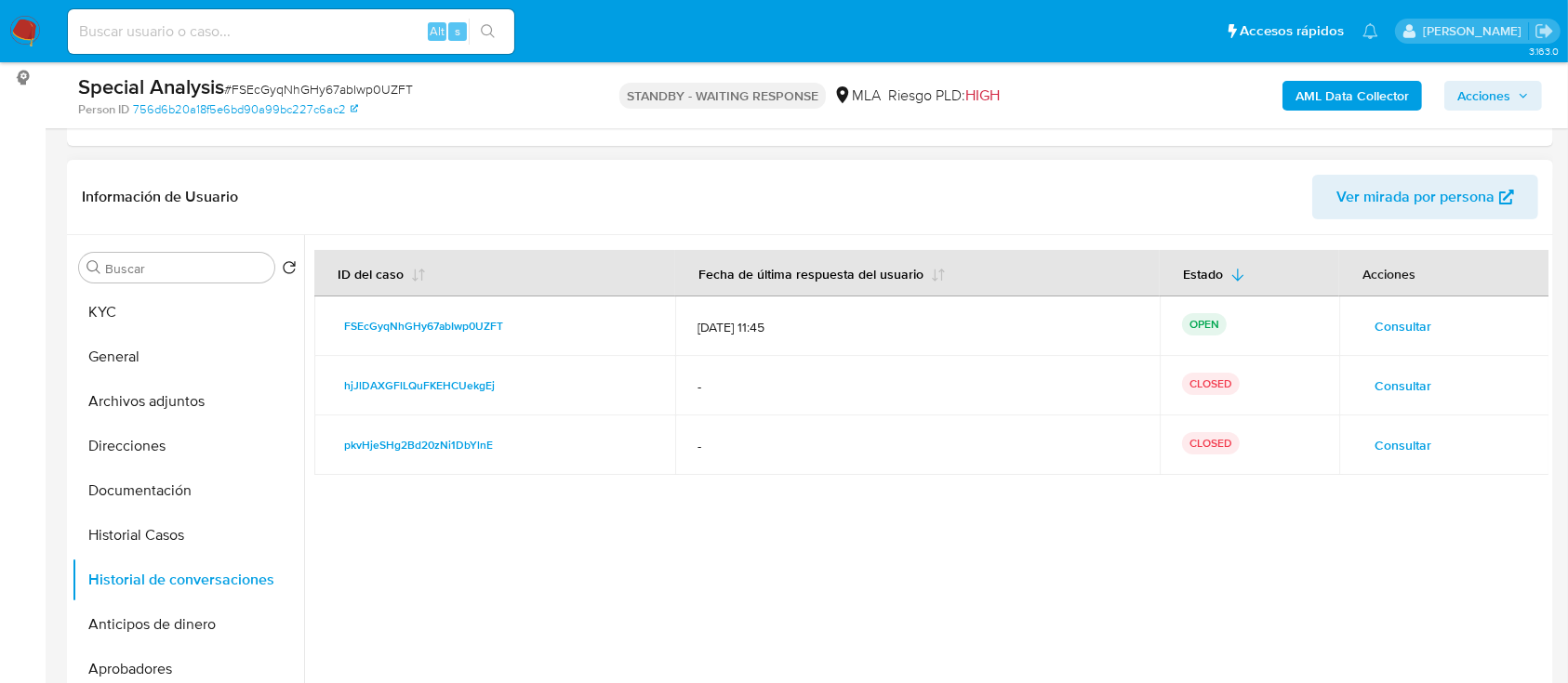
click at [1379, 327] on span "Consultar" at bounding box center [1402, 326] width 57 height 26
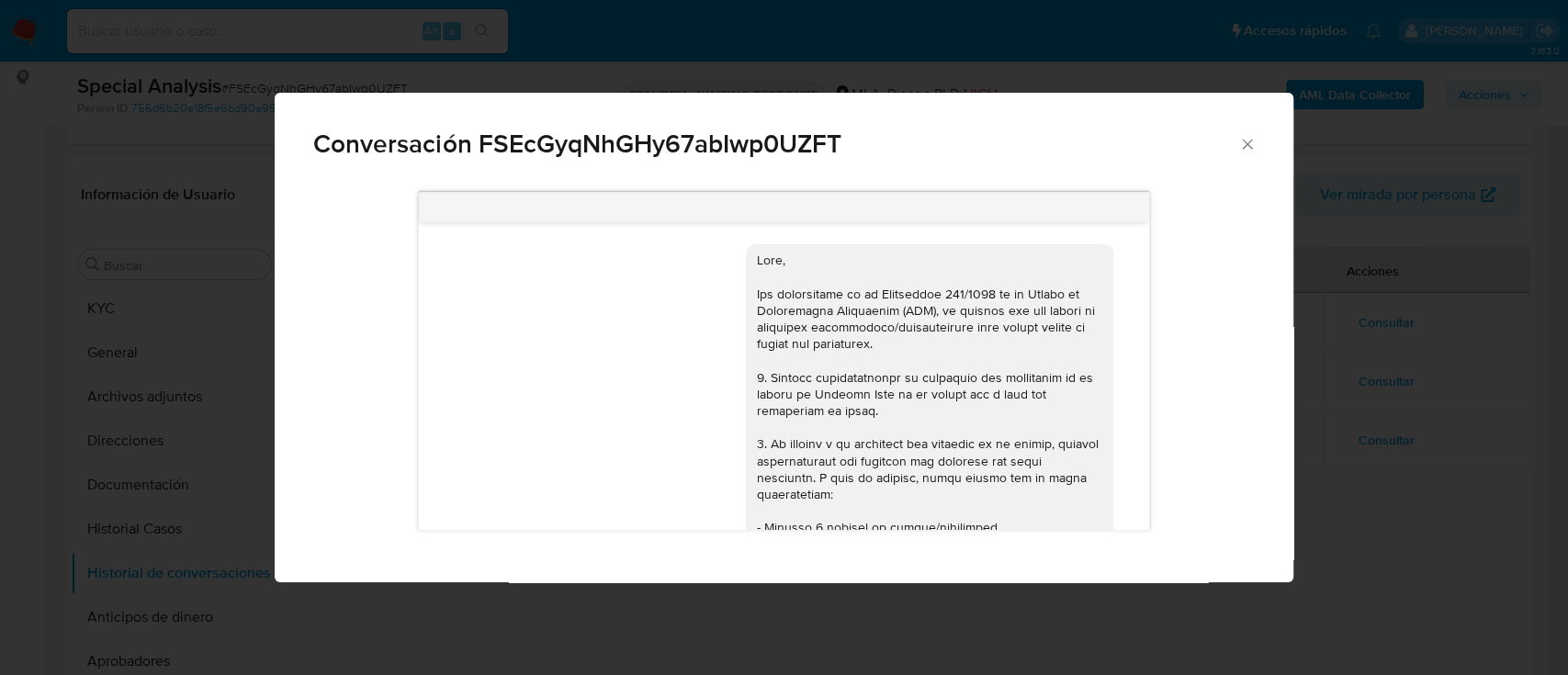
scroll to position [2198, 0]
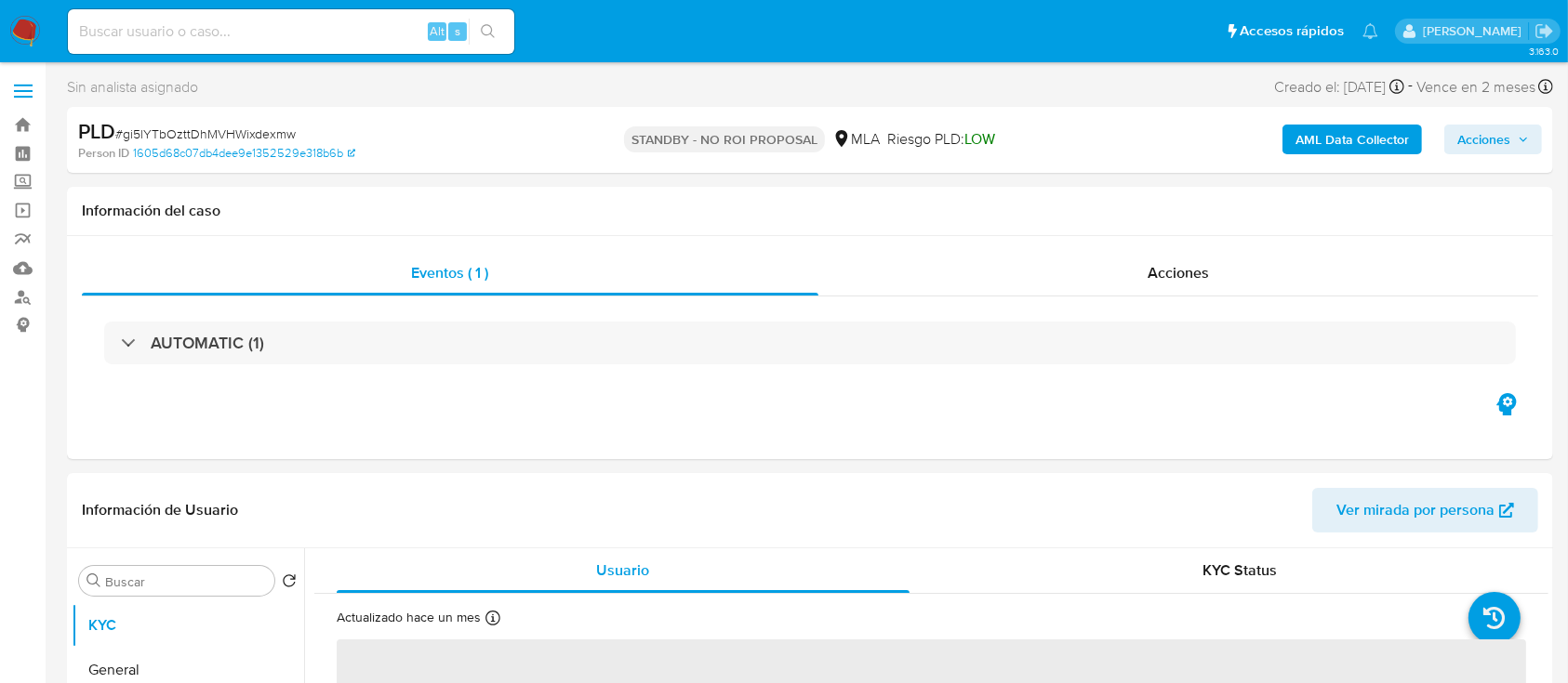
select select "10"
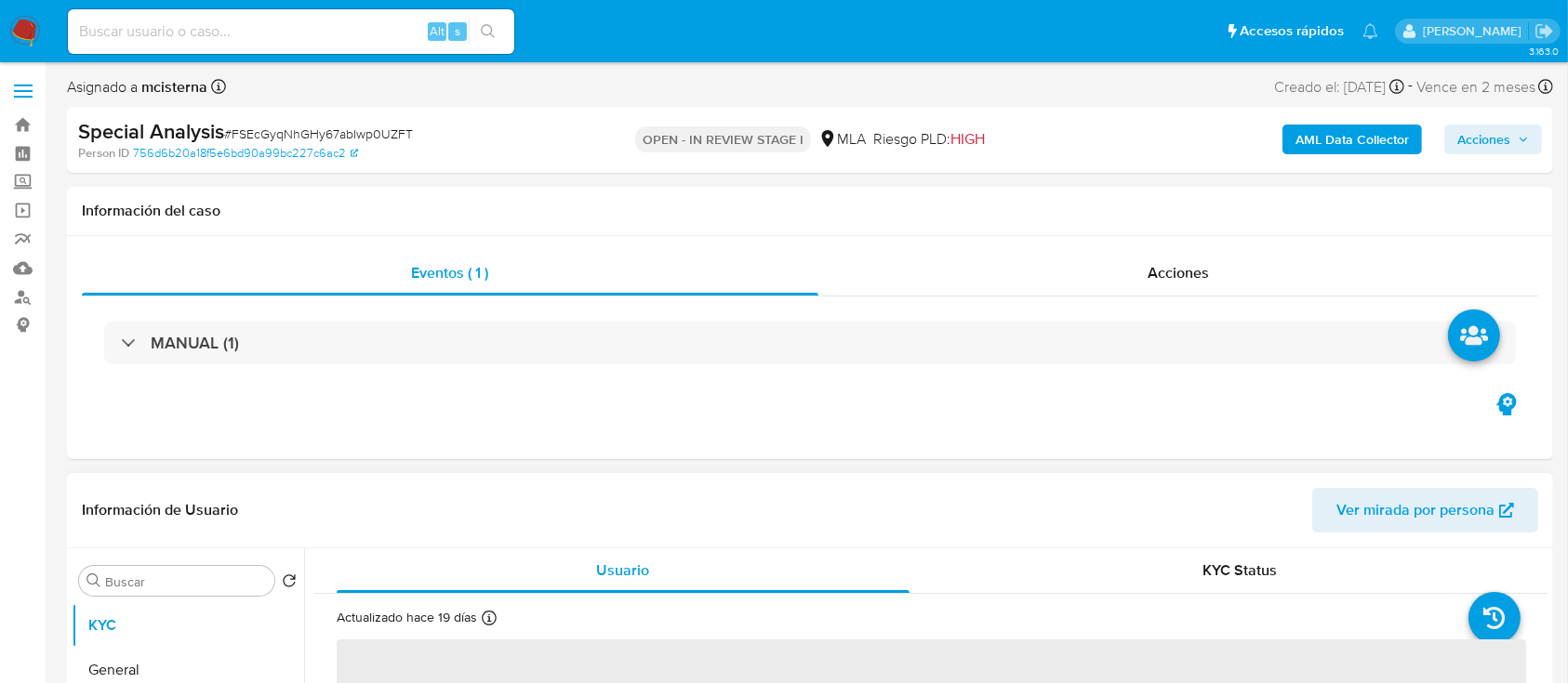
select select "10"
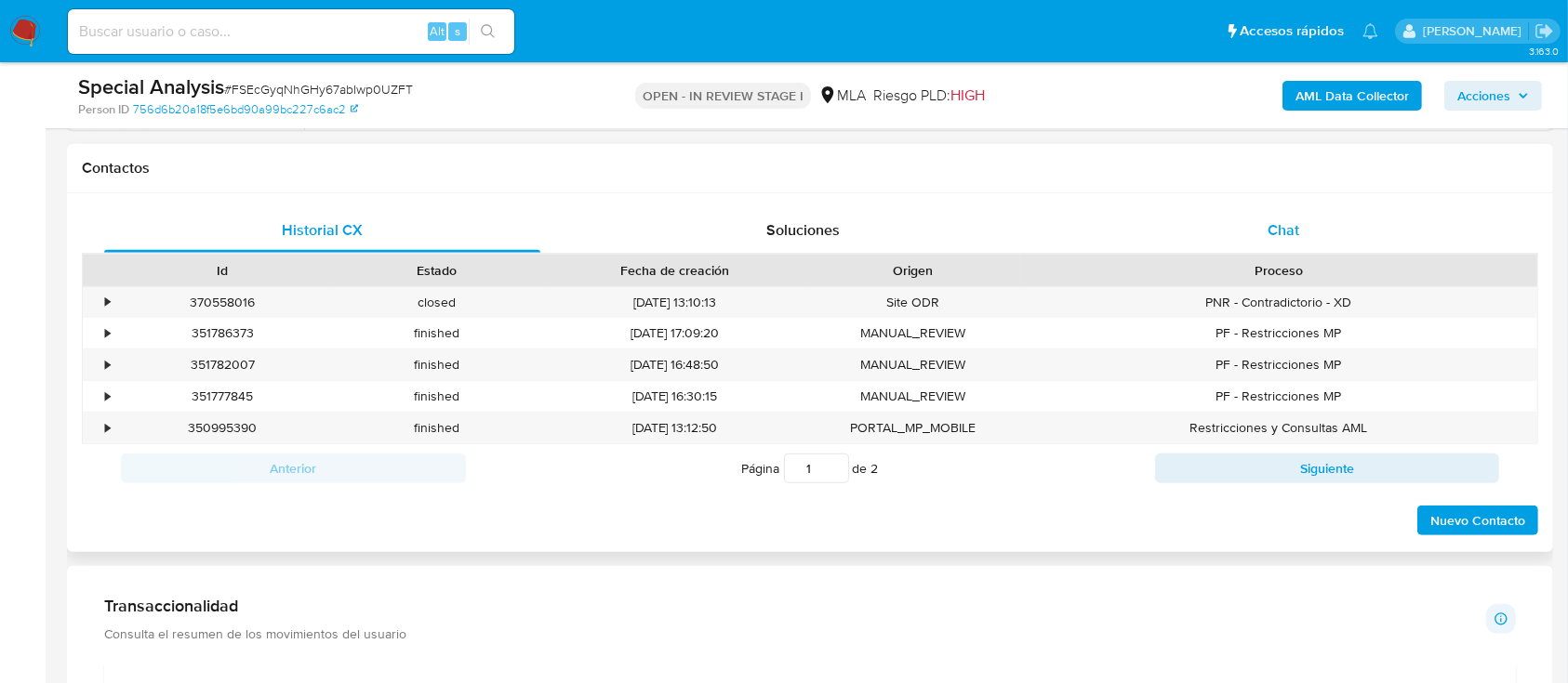
scroll to position [867, 0]
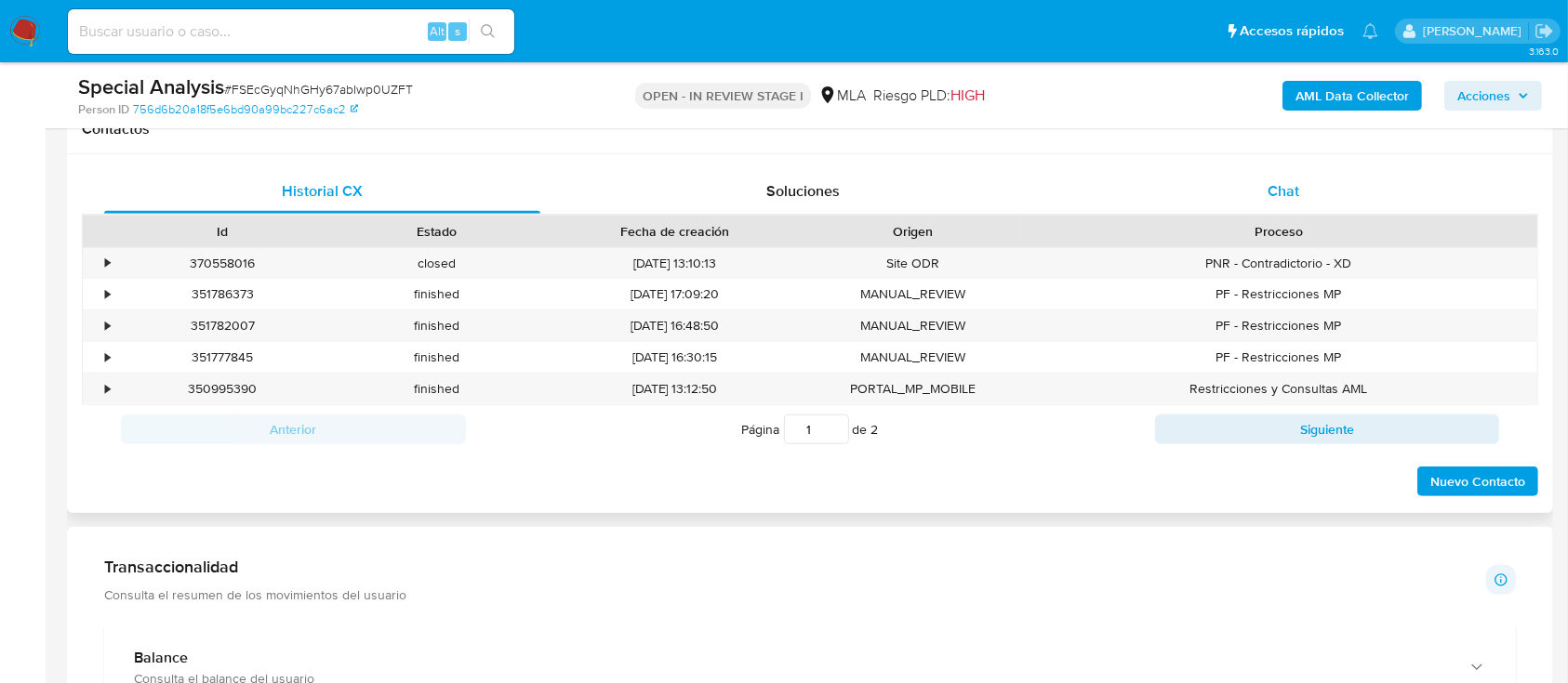
click at [1244, 172] on div "Chat" at bounding box center [1284, 192] width 436 height 45
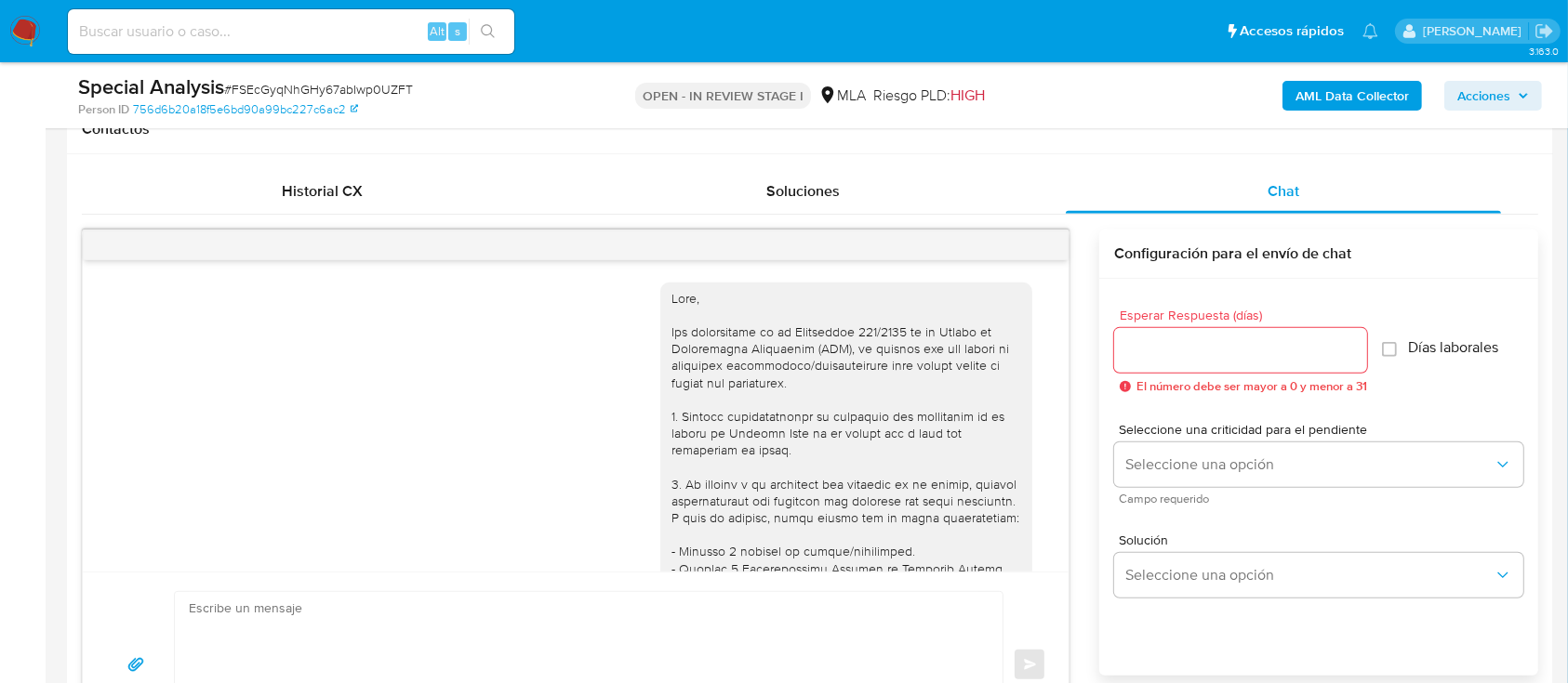
scroll to position [2220, 0]
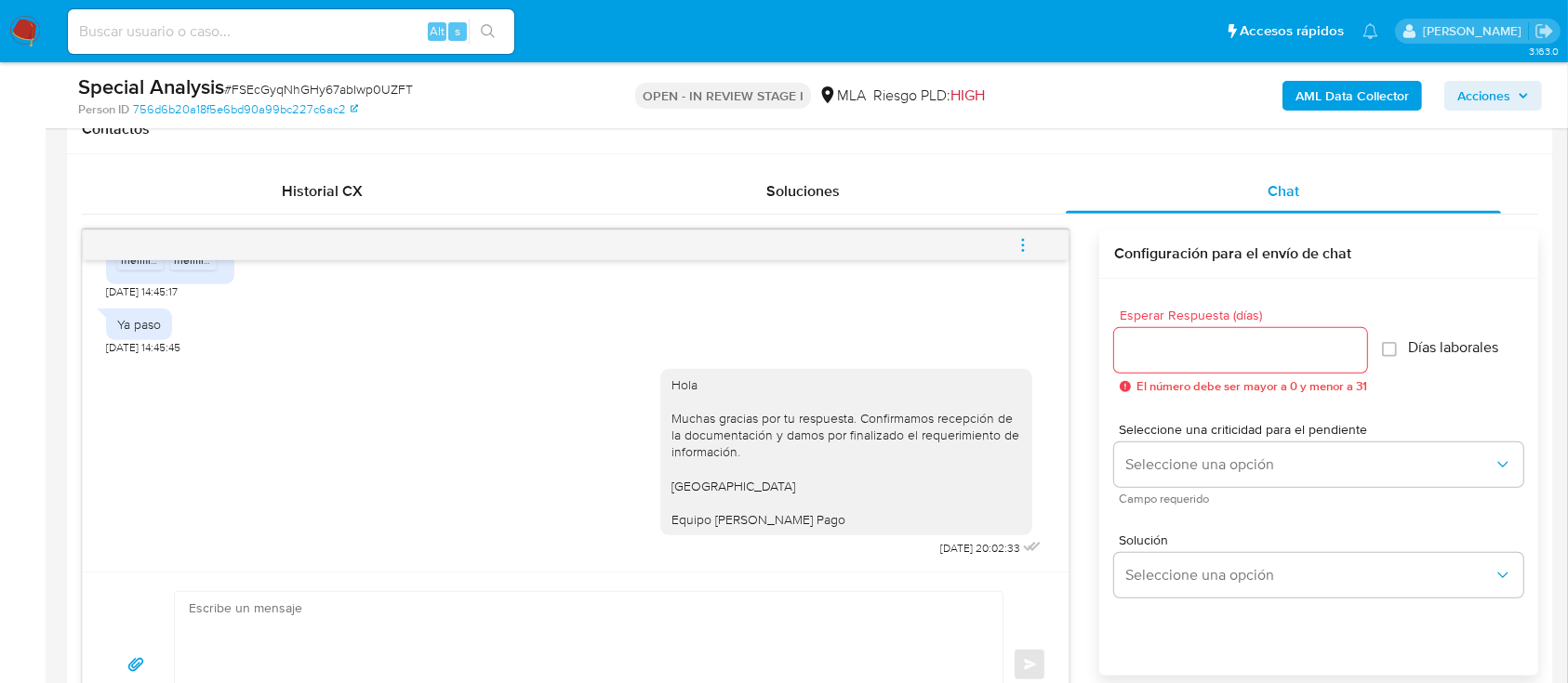
click at [1041, 253] on button "menu-action" at bounding box center [1022, 245] width 61 height 45
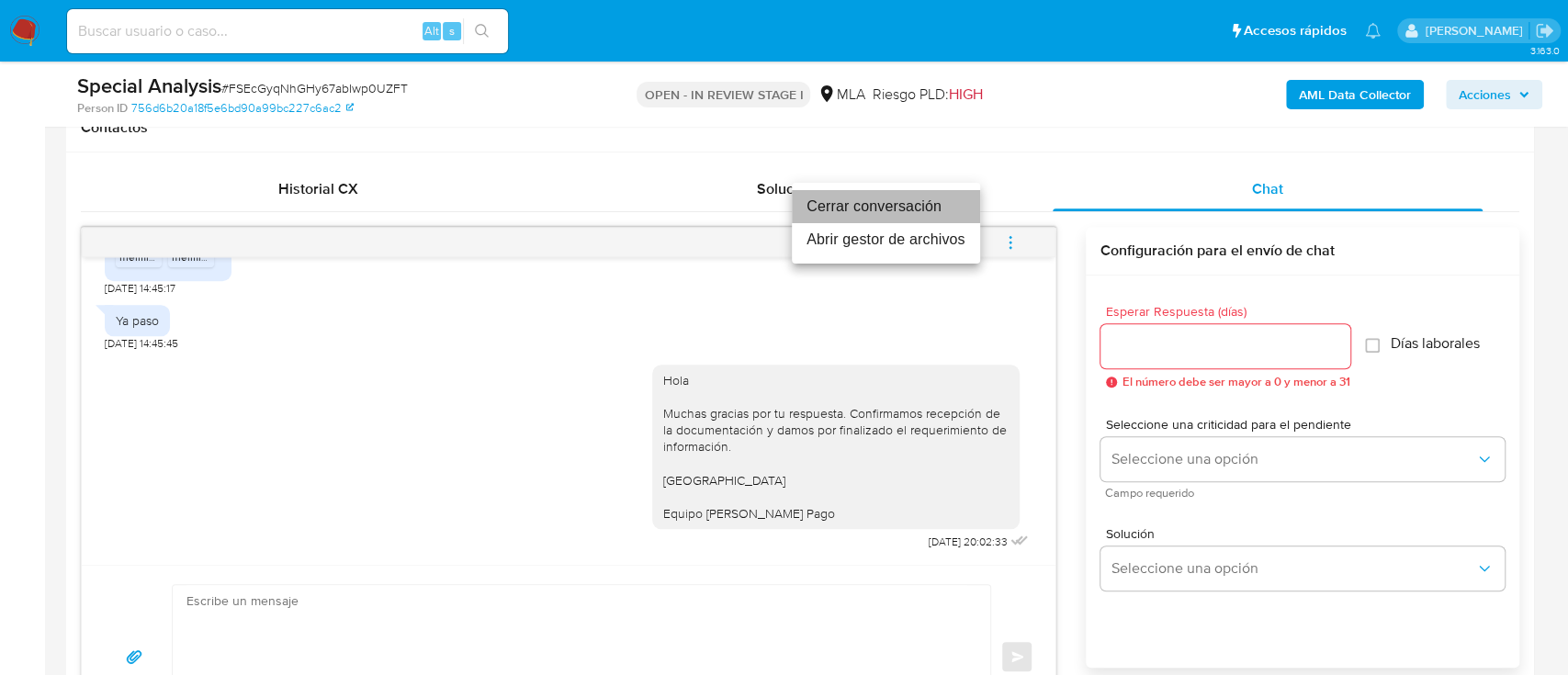
click at [900, 221] on li "Cerrar conversación" at bounding box center [885, 207] width 189 height 34
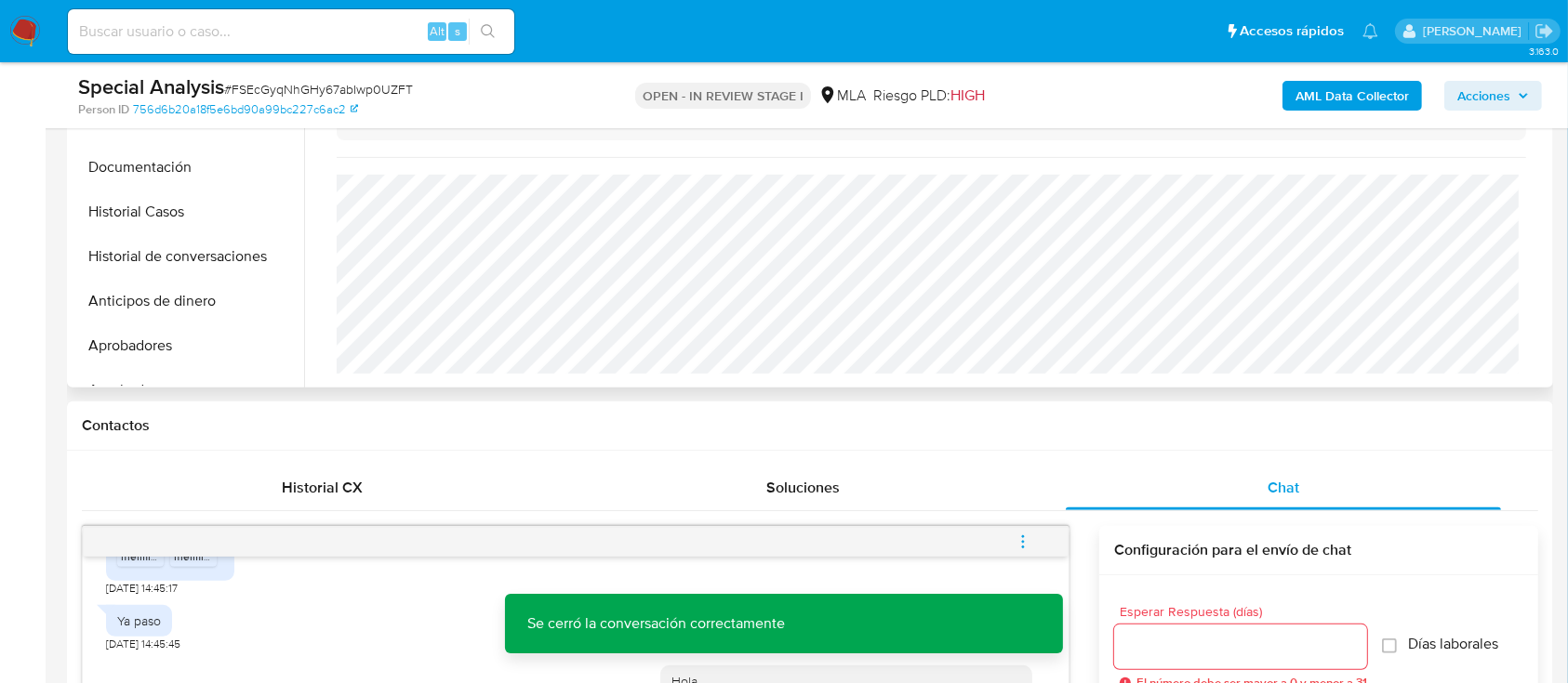
scroll to position [247, 0]
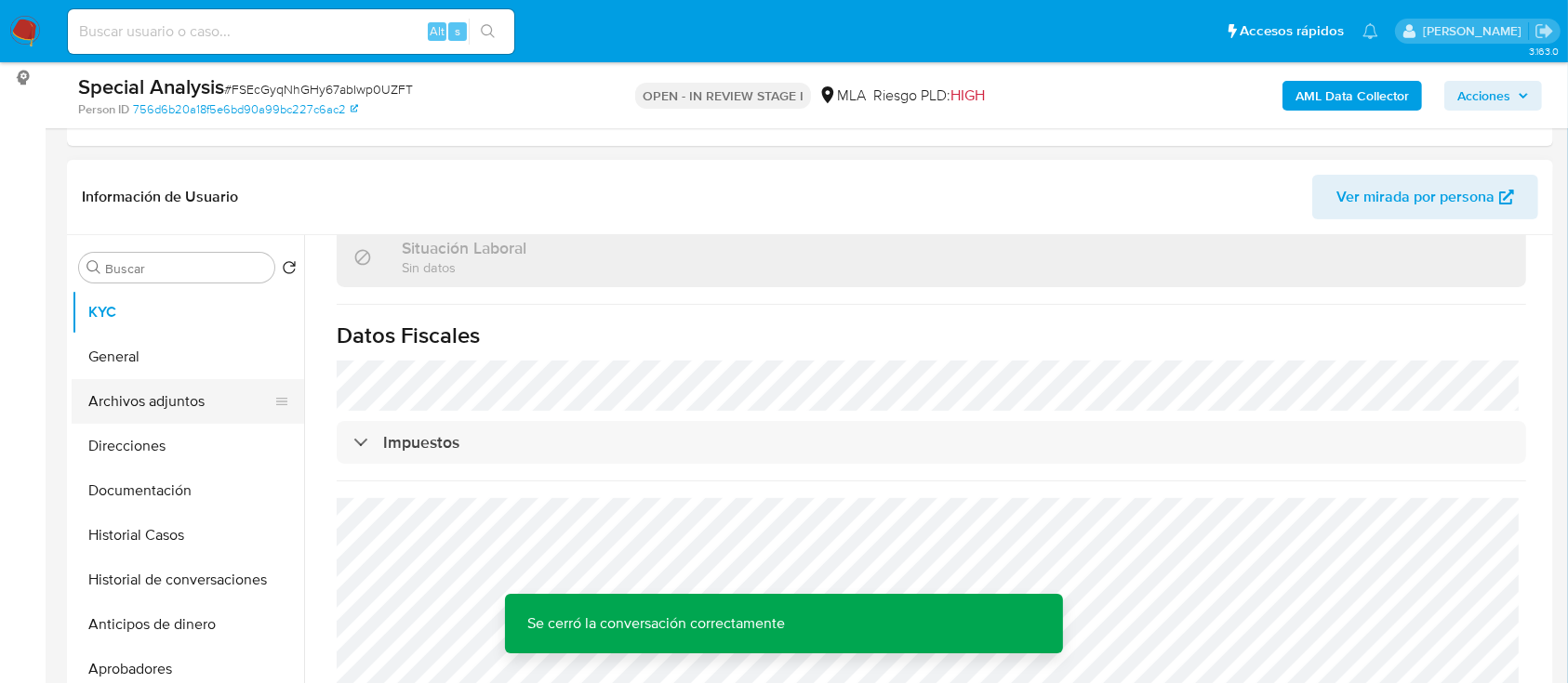
click at [203, 395] on button "Archivos adjuntos" at bounding box center [180, 401] width 218 height 45
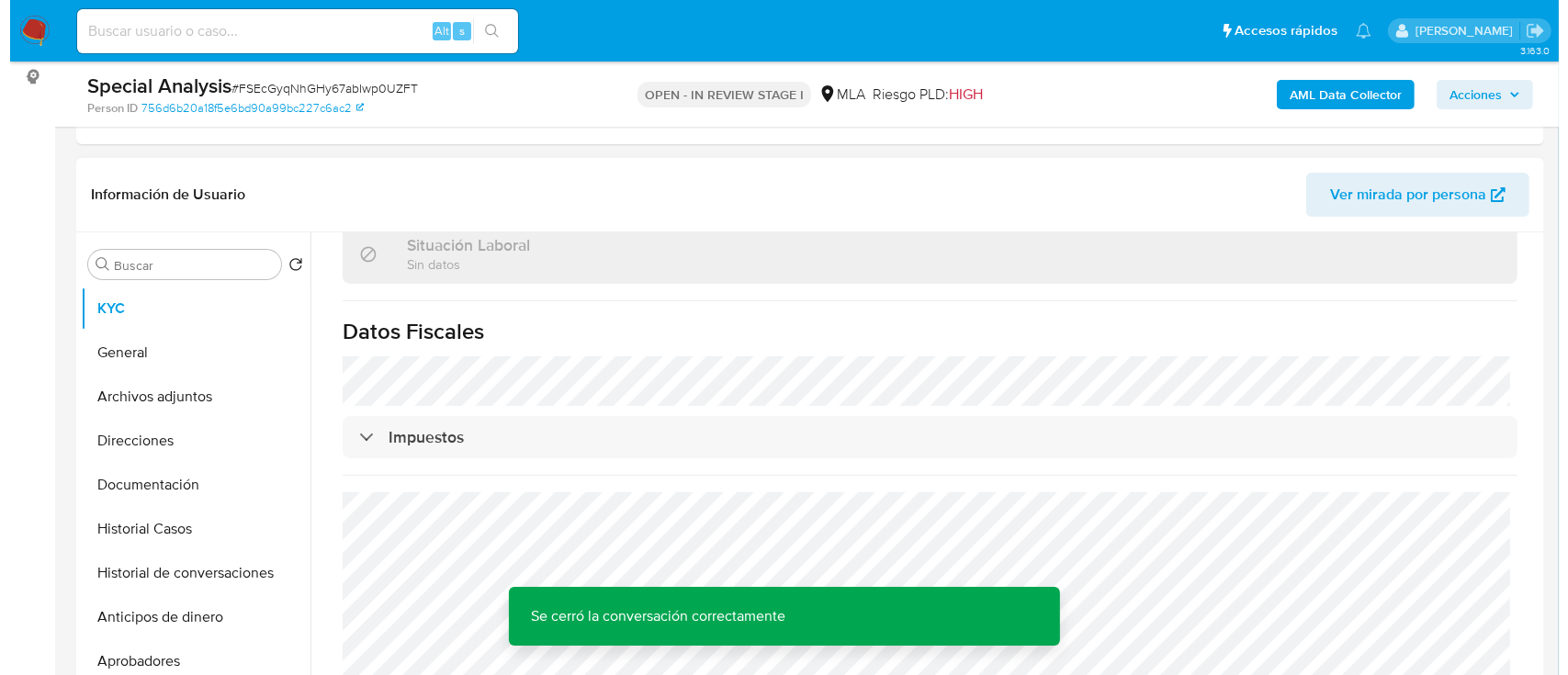
scroll to position [0, 0]
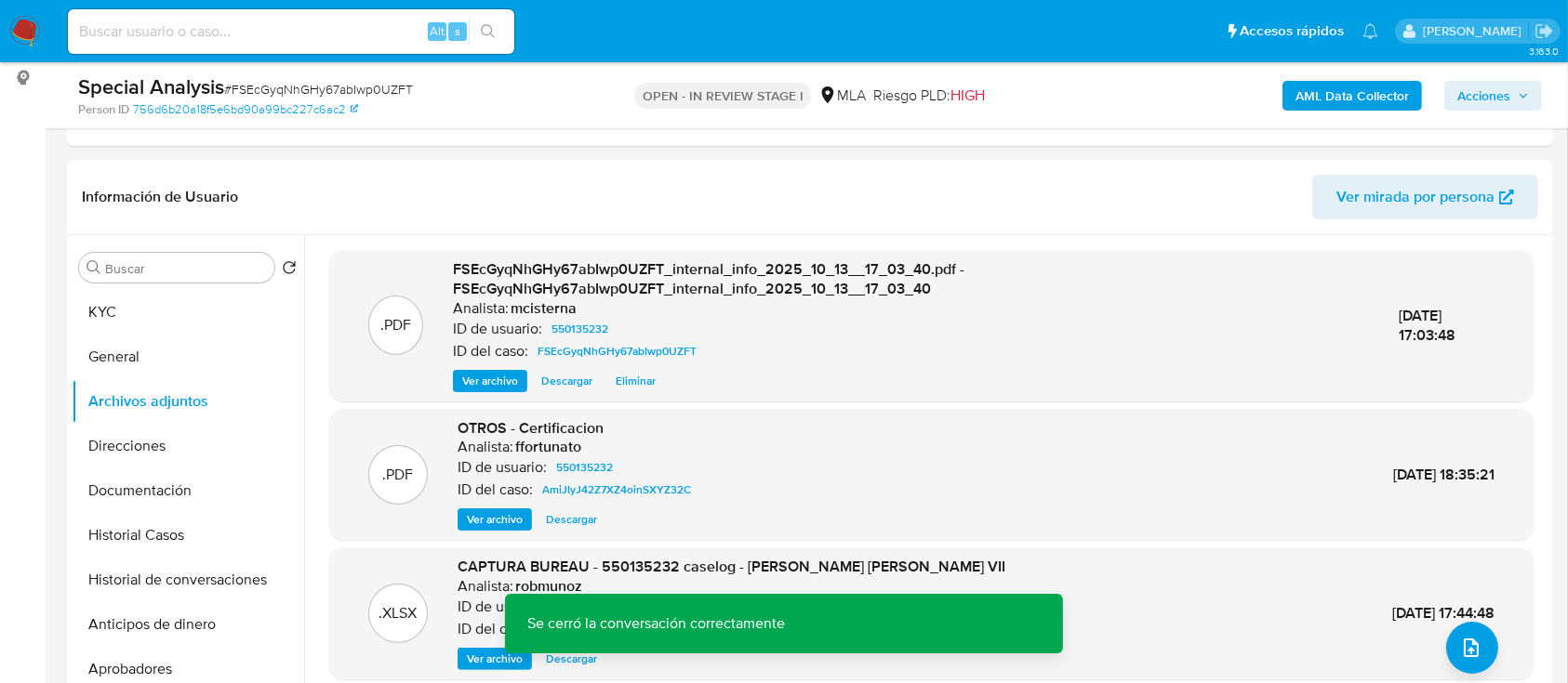
click at [1302, 93] on b "AML Data Collector" at bounding box center [1352, 95] width 113 height 30
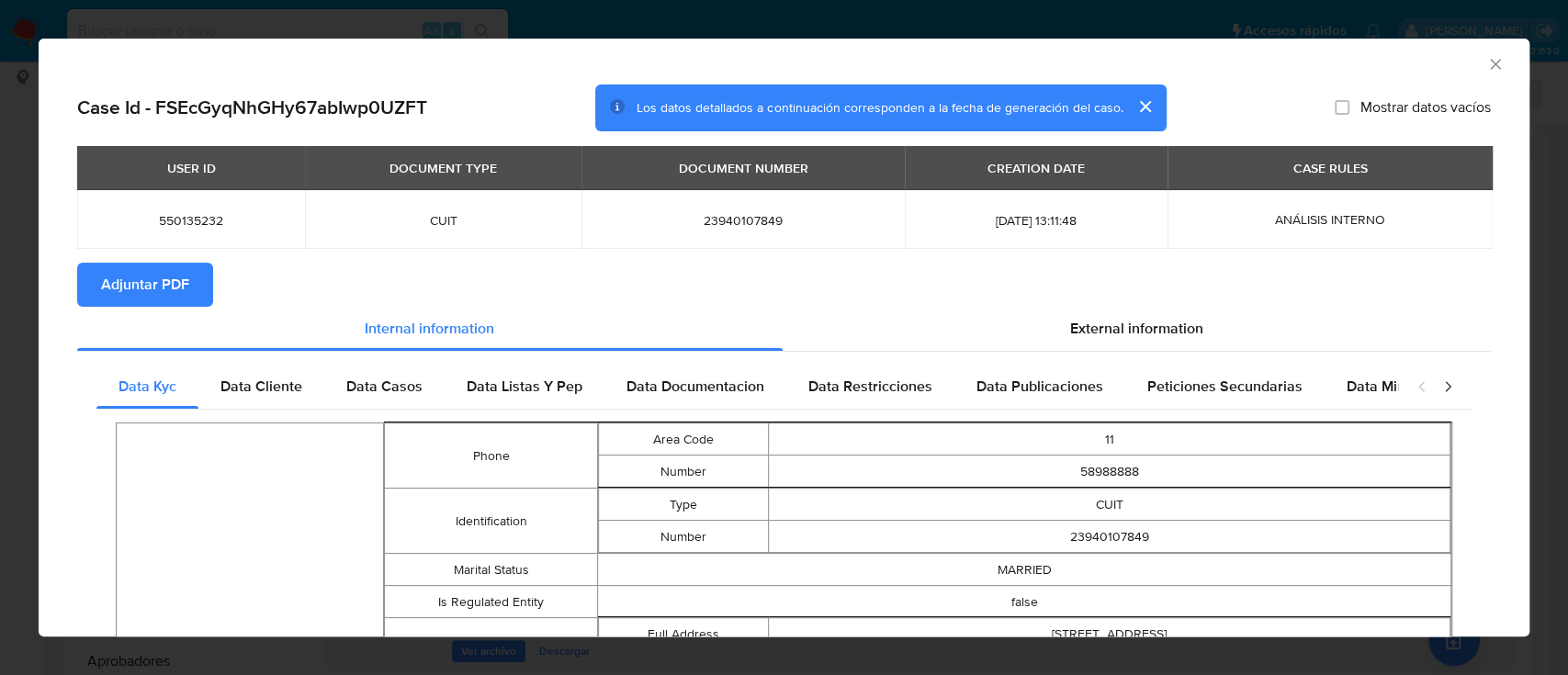
click at [126, 273] on span "Adjuntar PDF" at bounding box center [146, 284] width 88 height 40
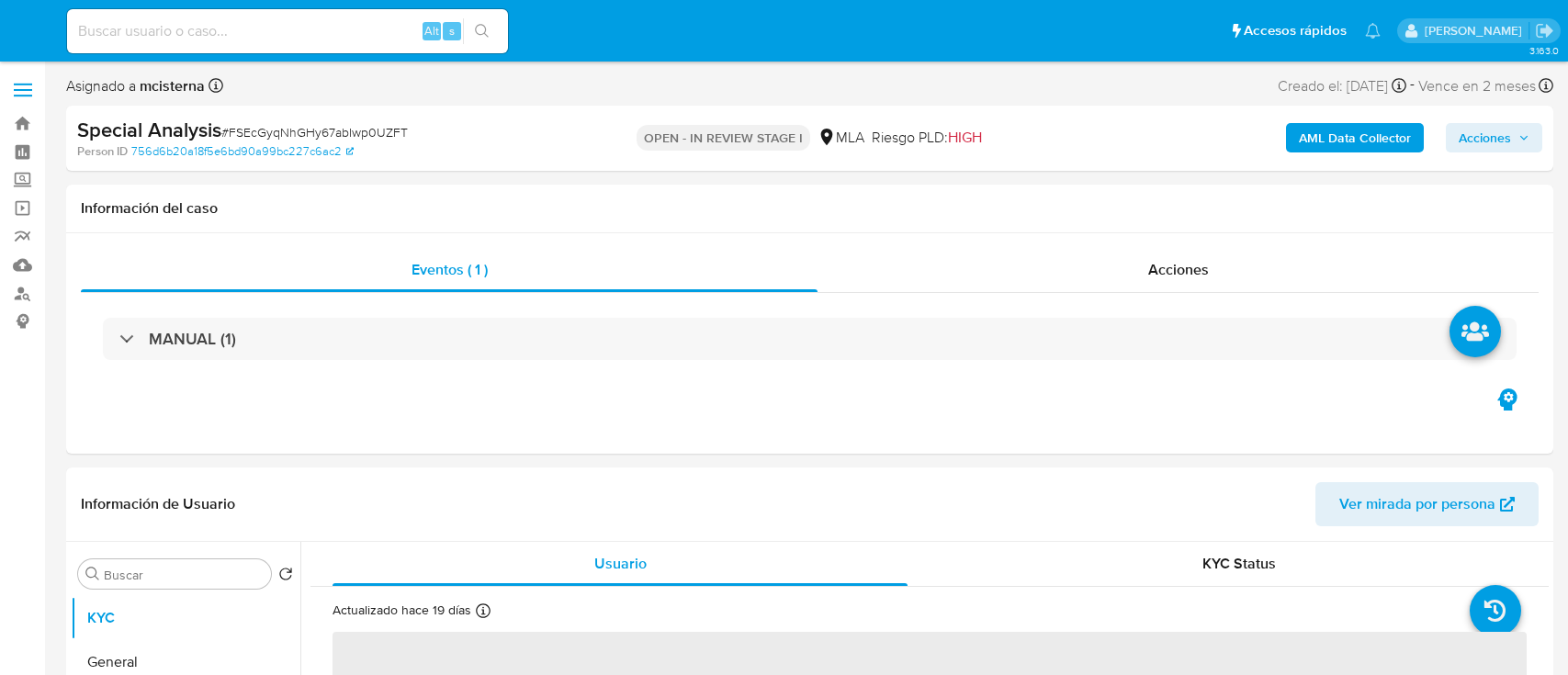
select select "10"
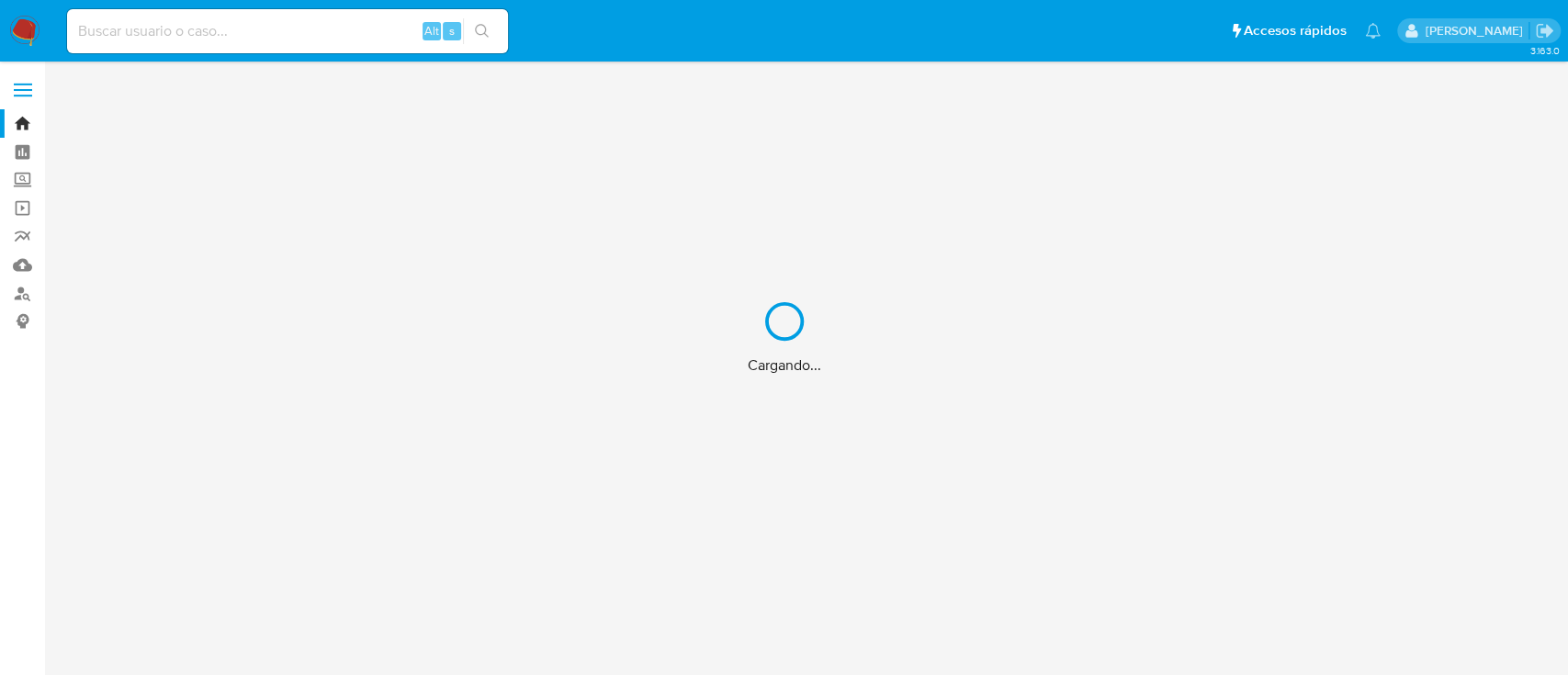
click at [1101, 591] on div "Cargando..." at bounding box center [784, 337] width 1568 height 675
drag, startPoint x: 1101, startPoint y: 591, endPoint x: 1087, endPoint y: 596, distance: 14.9
click at [1087, 596] on div "Cargando..." at bounding box center [784, 337] width 1568 height 675
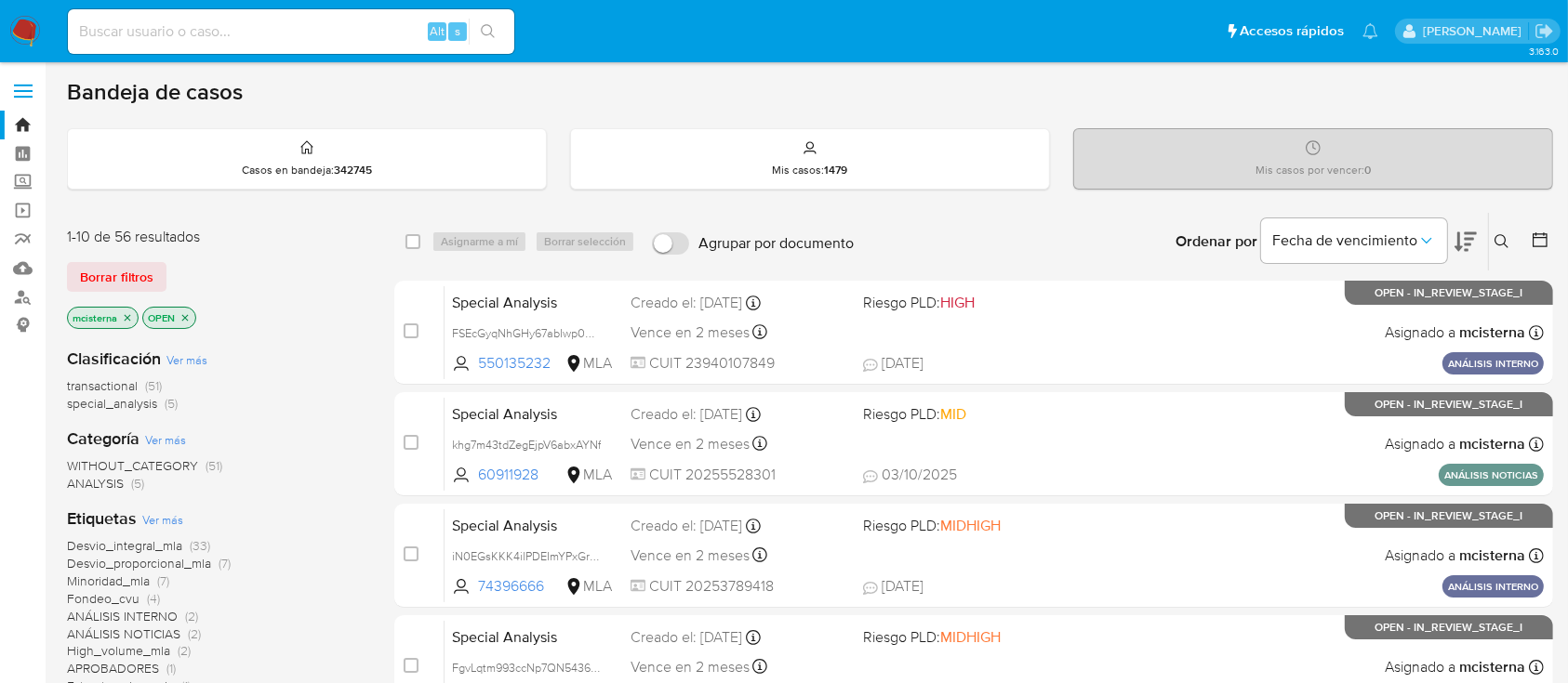
click at [346, 39] on input at bounding box center [291, 31] width 447 height 24
paste input "FSEcGyqNhGHy67abIwp0UZFT"
type input "FSEcGyqNhGHy67abIwp0UZFT"
click at [493, 27] on icon "search-icon" at bounding box center [487, 31] width 15 height 15
click at [481, 21] on button "search-icon" at bounding box center [487, 31] width 38 height 26
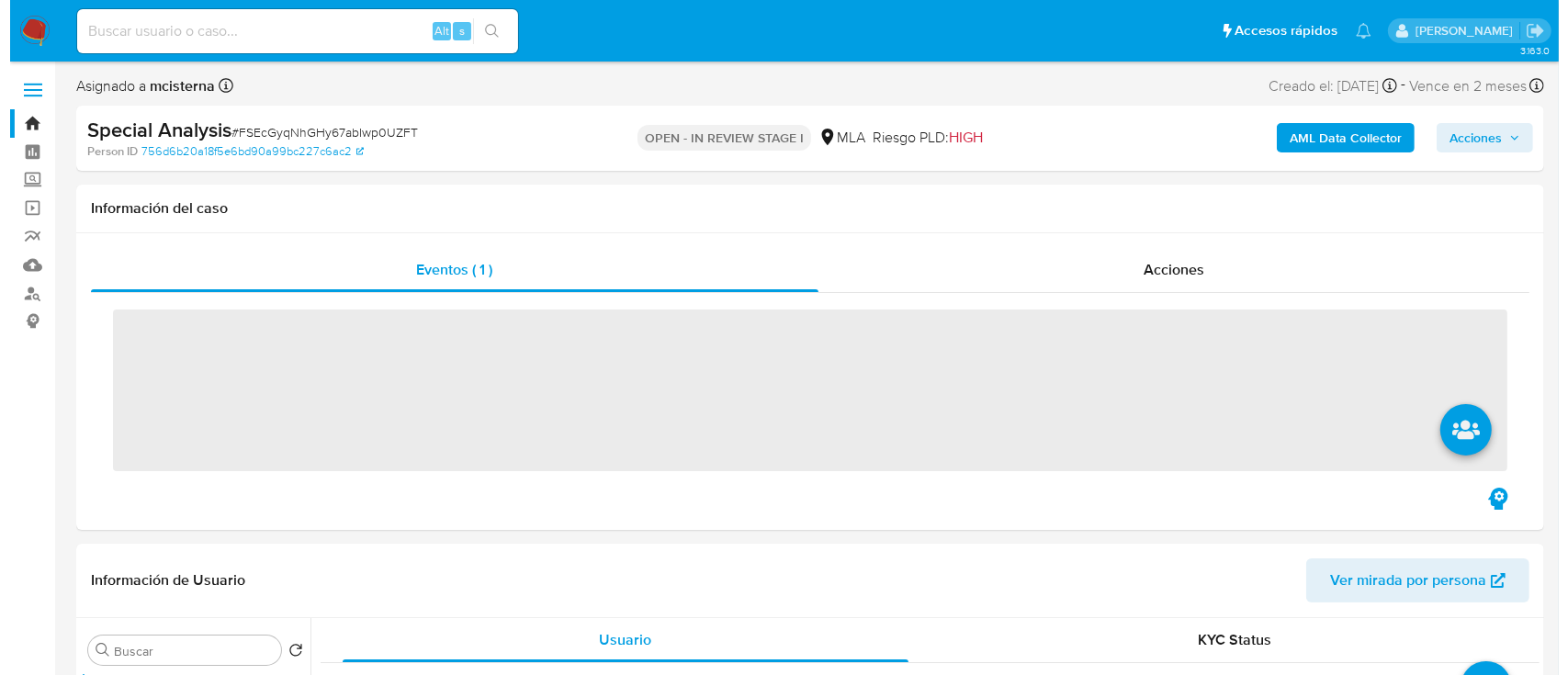
scroll to position [368, 0]
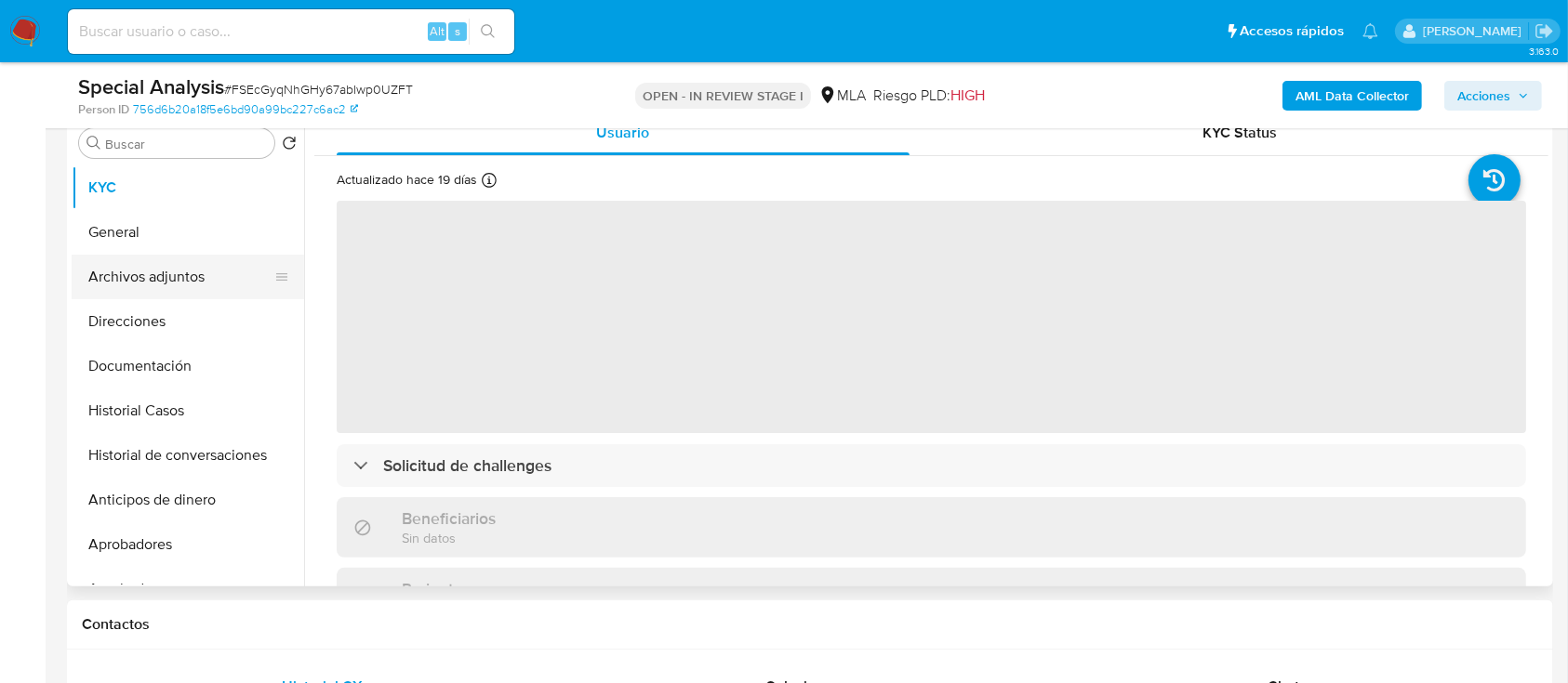
select select "10"
click at [170, 264] on button "Archivos adjuntos" at bounding box center [180, 277] width 218 height 45
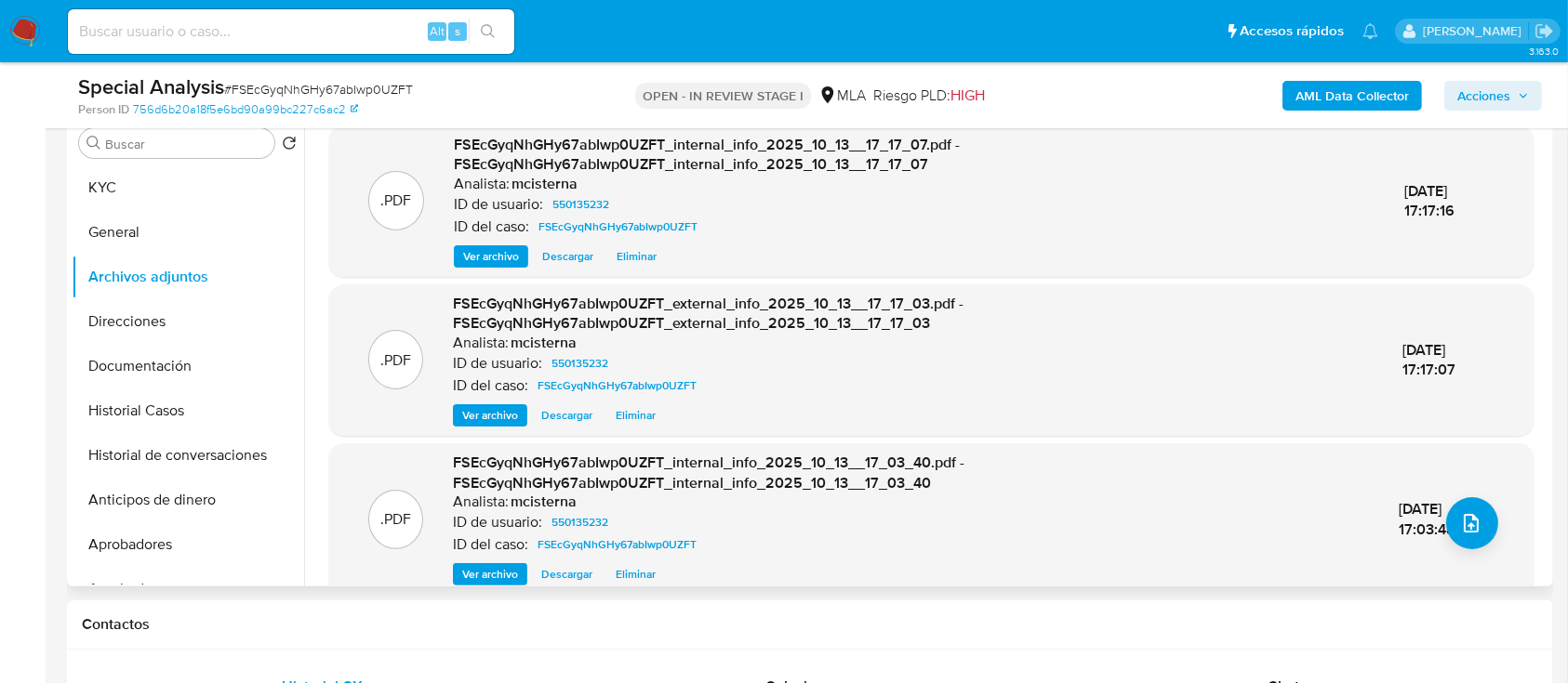
click at [626, 566] on span "Eliminar" at bounding box center [635, 574] width 40 height 18
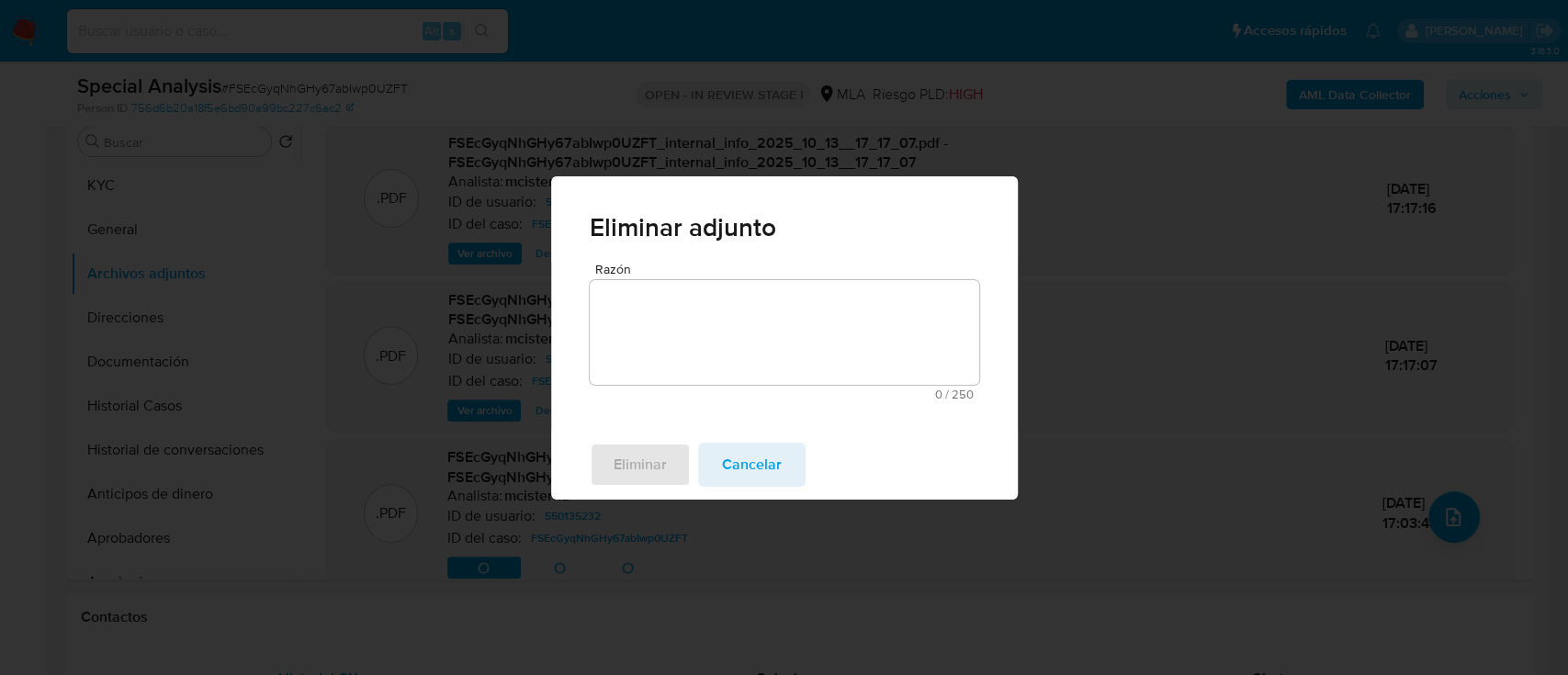
click at [705, 346] on textarea "Razón" at bounding box center [784, 332] width 390 height 104
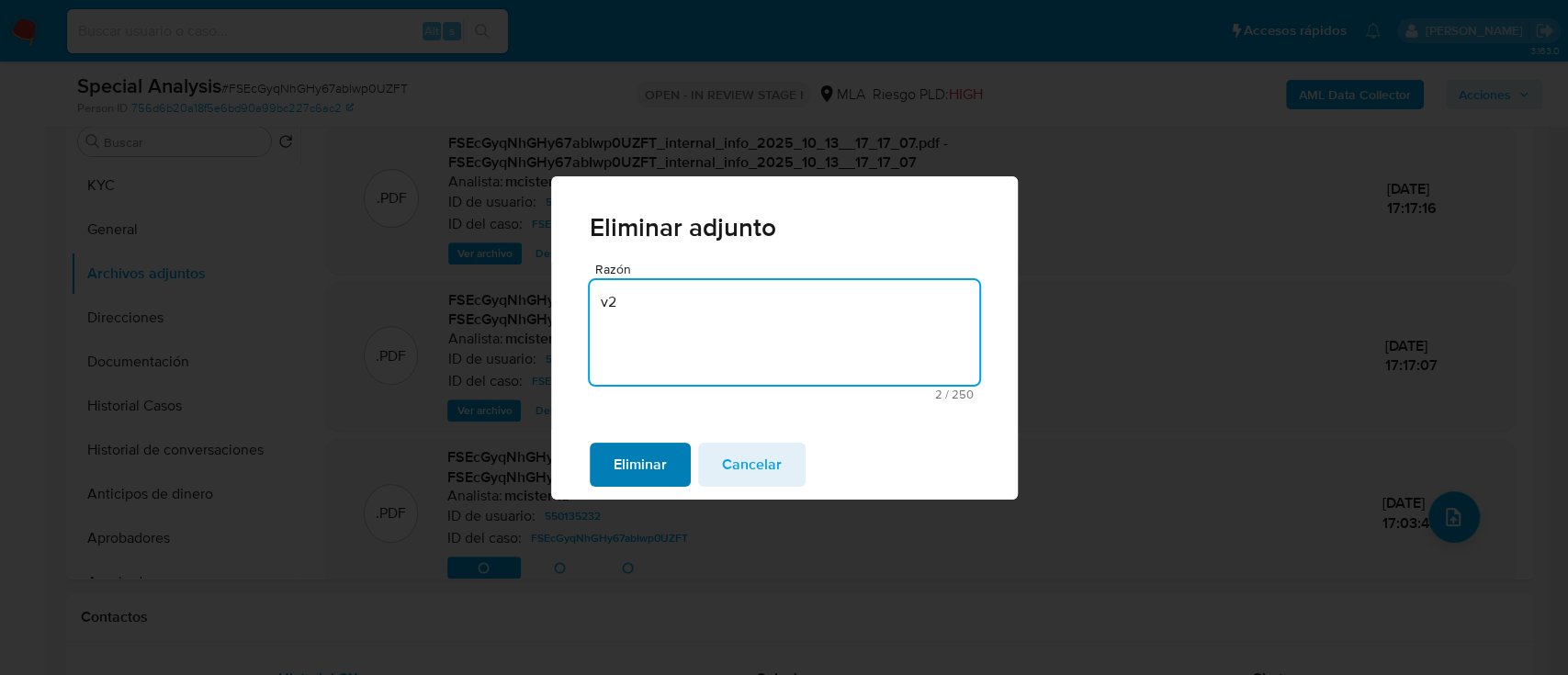
type textarea "v2"
click at [655, 458] on span "Eliminar" at bounding box center [640, 464] width 54 height 40
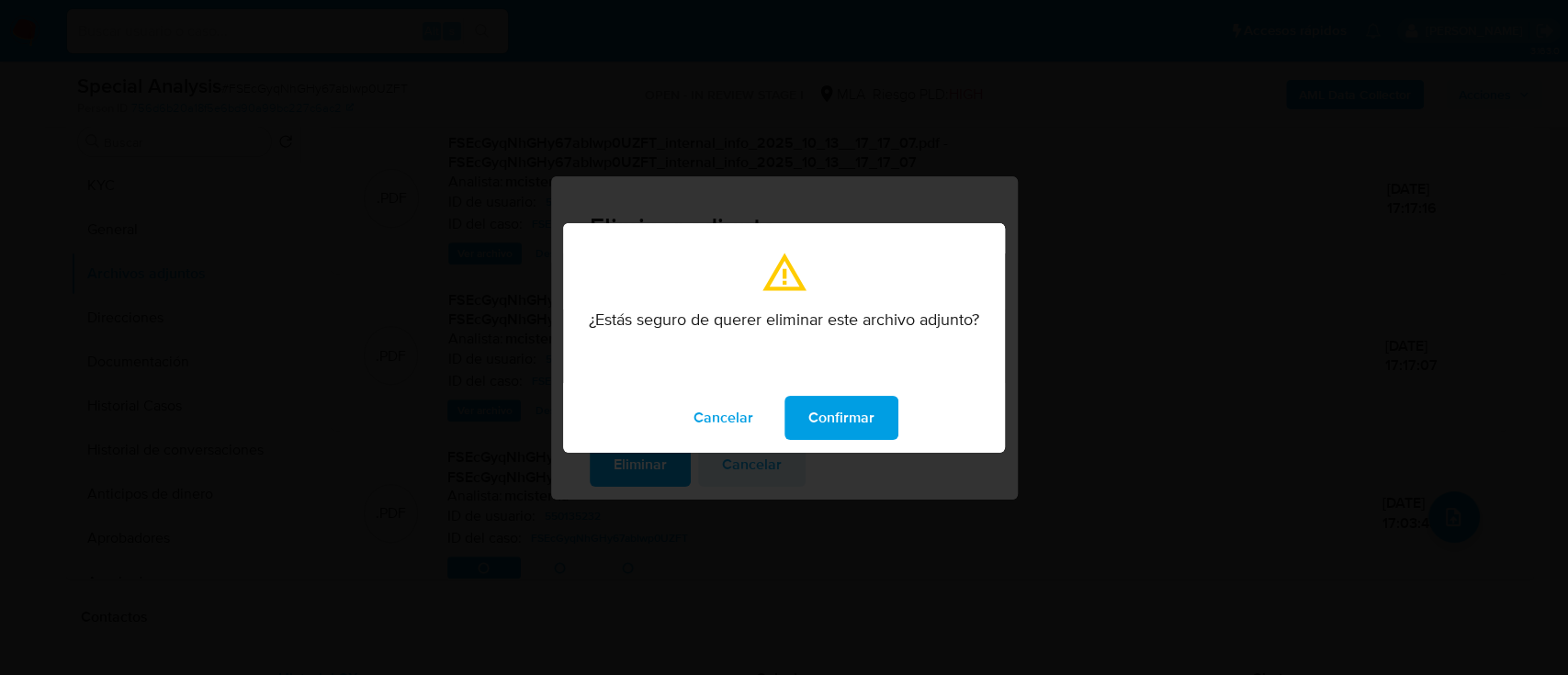
click at [829, 419] on span "Confirmar" at bounding box center [840, 417] width 66 height 40
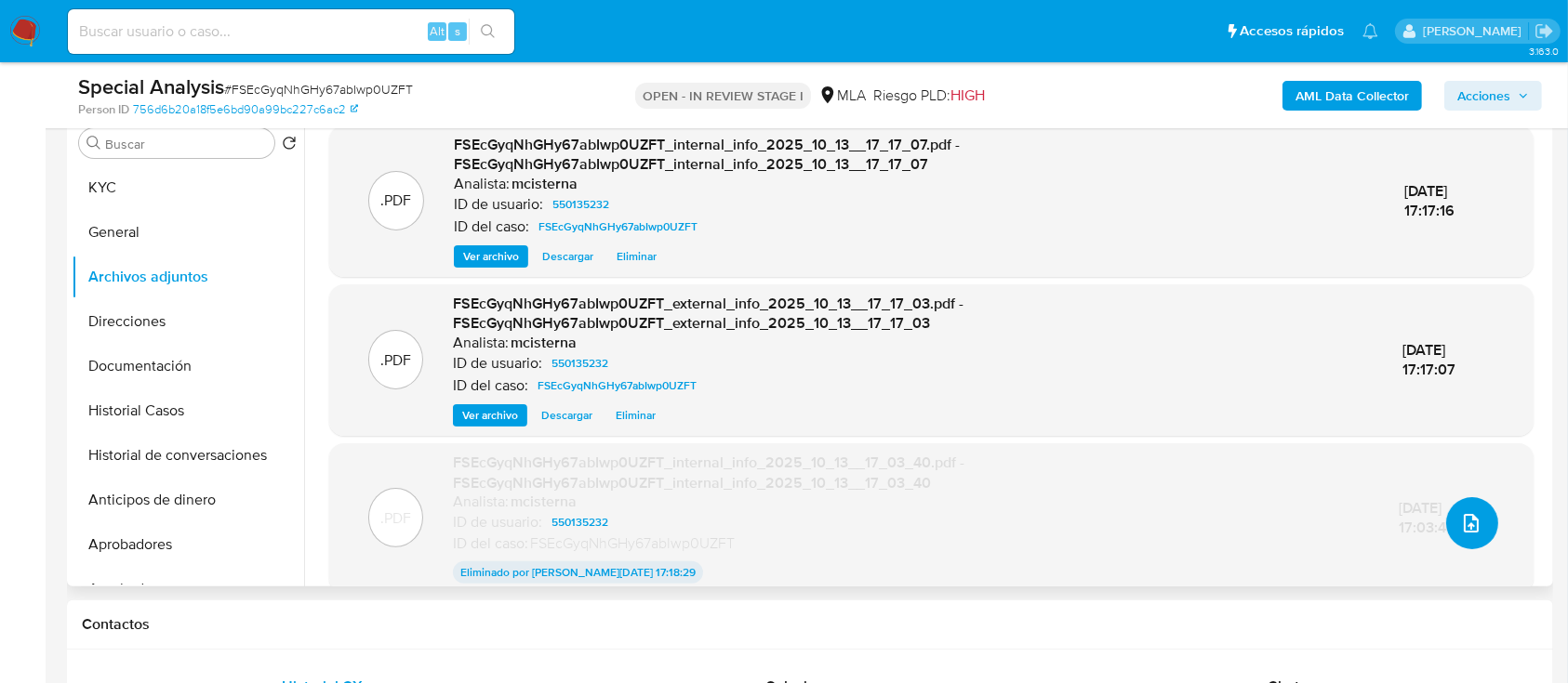
click at [1485, 520] on button "upload-file" at bounding box center [1472, 523] width 52 height 52
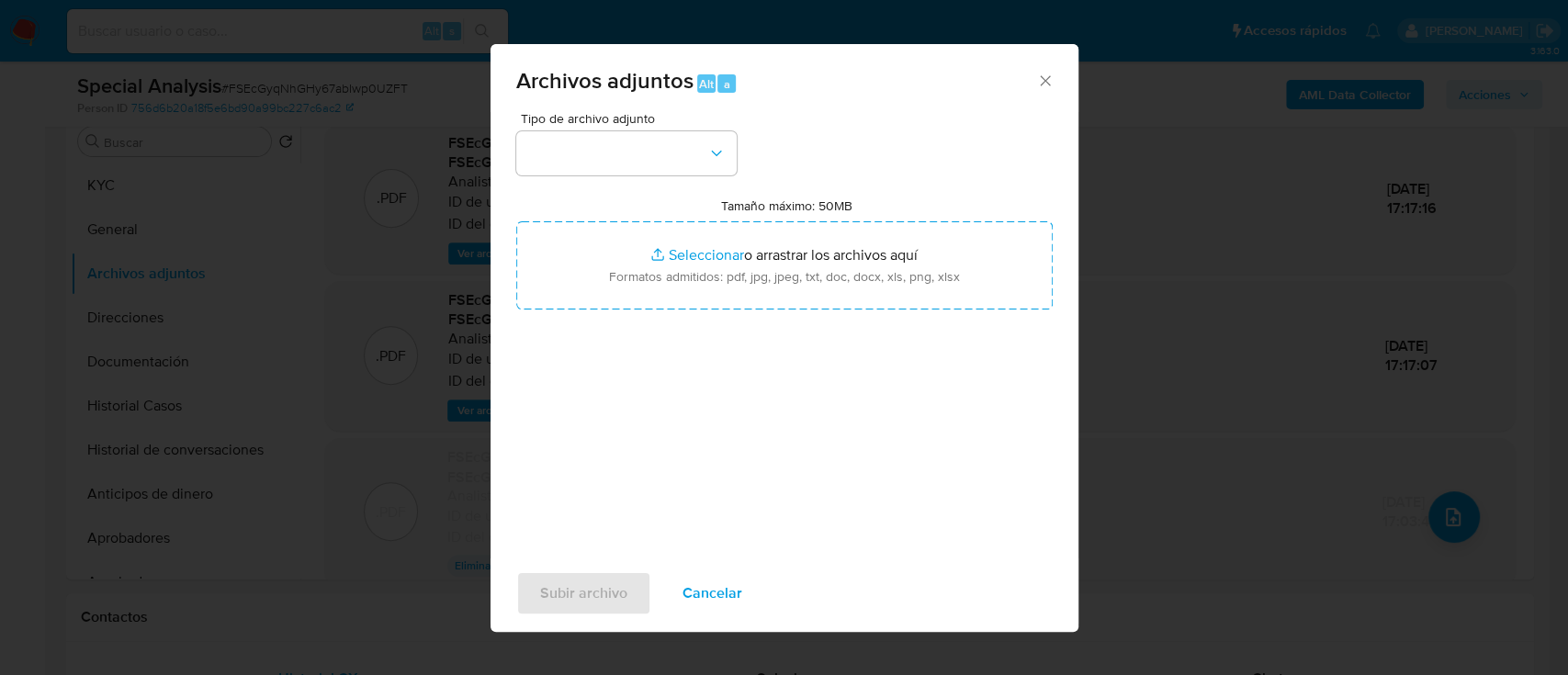
click at [675, 129] on div "Tipo de archivo adjunto" at bounding box center [626, 144] width 220 height 63
click at [639, 164] on button "button" at bounding box center [626, 153] width 220 height 44
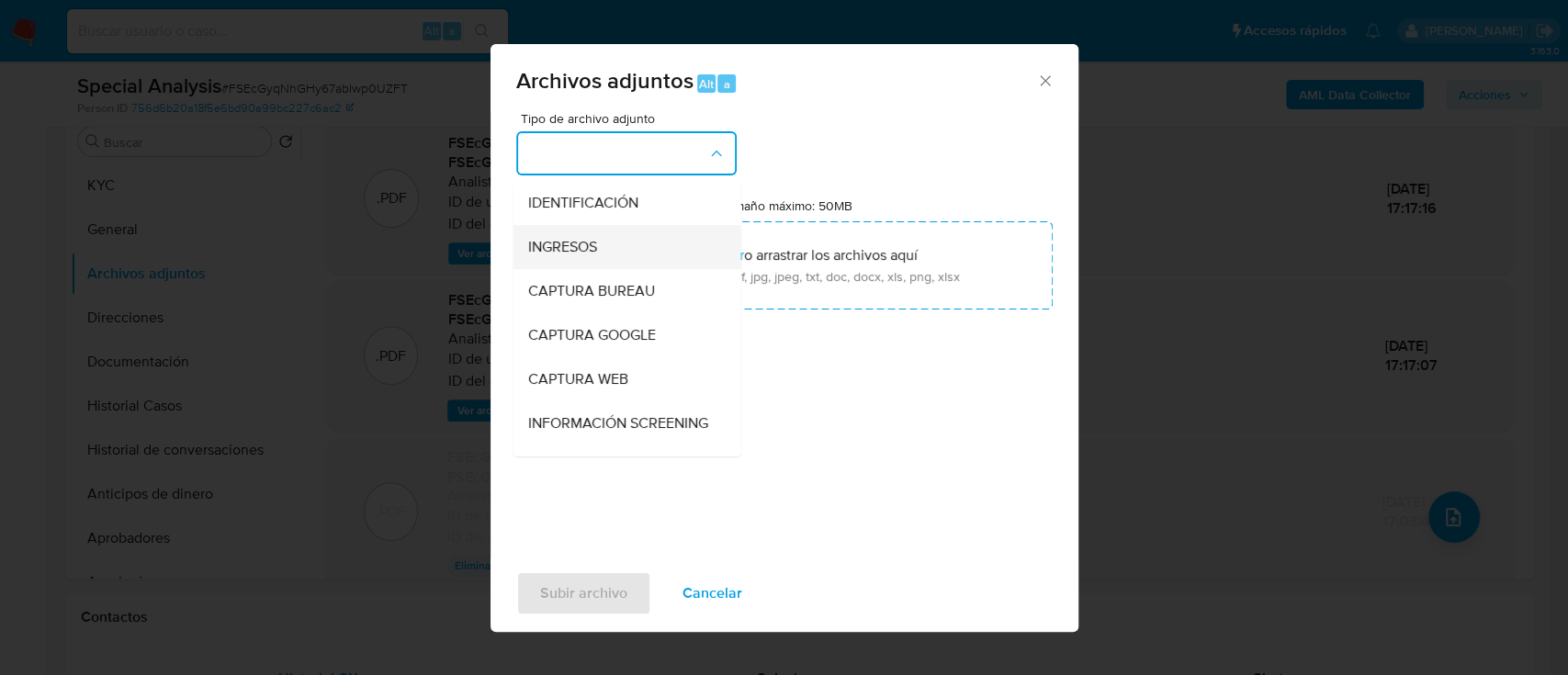
click at [599, 246] on div "INGRESOS" at bounding box center [621, 247] width 188 height 44
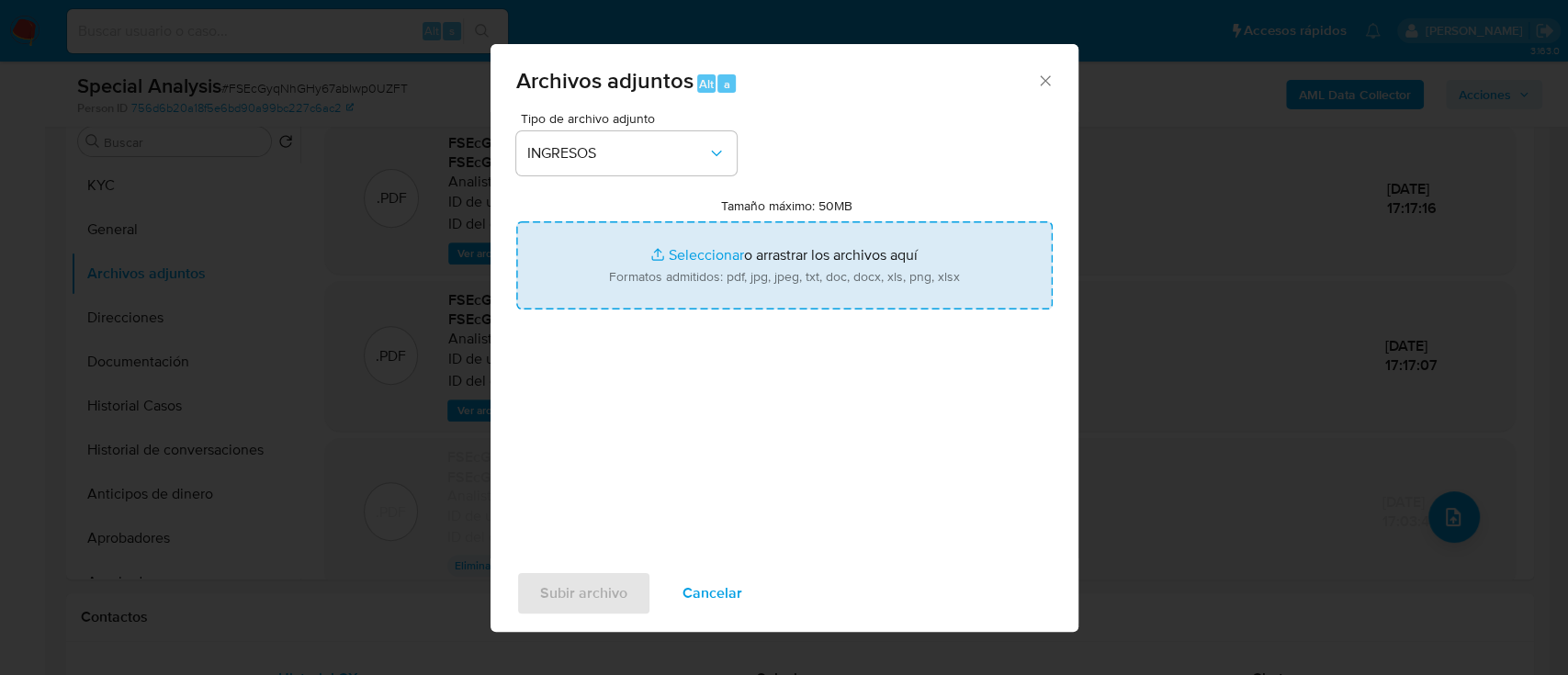
click at [801, 283] on input "Tamaño máximo: 50MB Seleccionar archivos" at bounding box center [784, 265] width 536 height 88
type input "C:\fakepath\DDJJ IIBB.pdf"
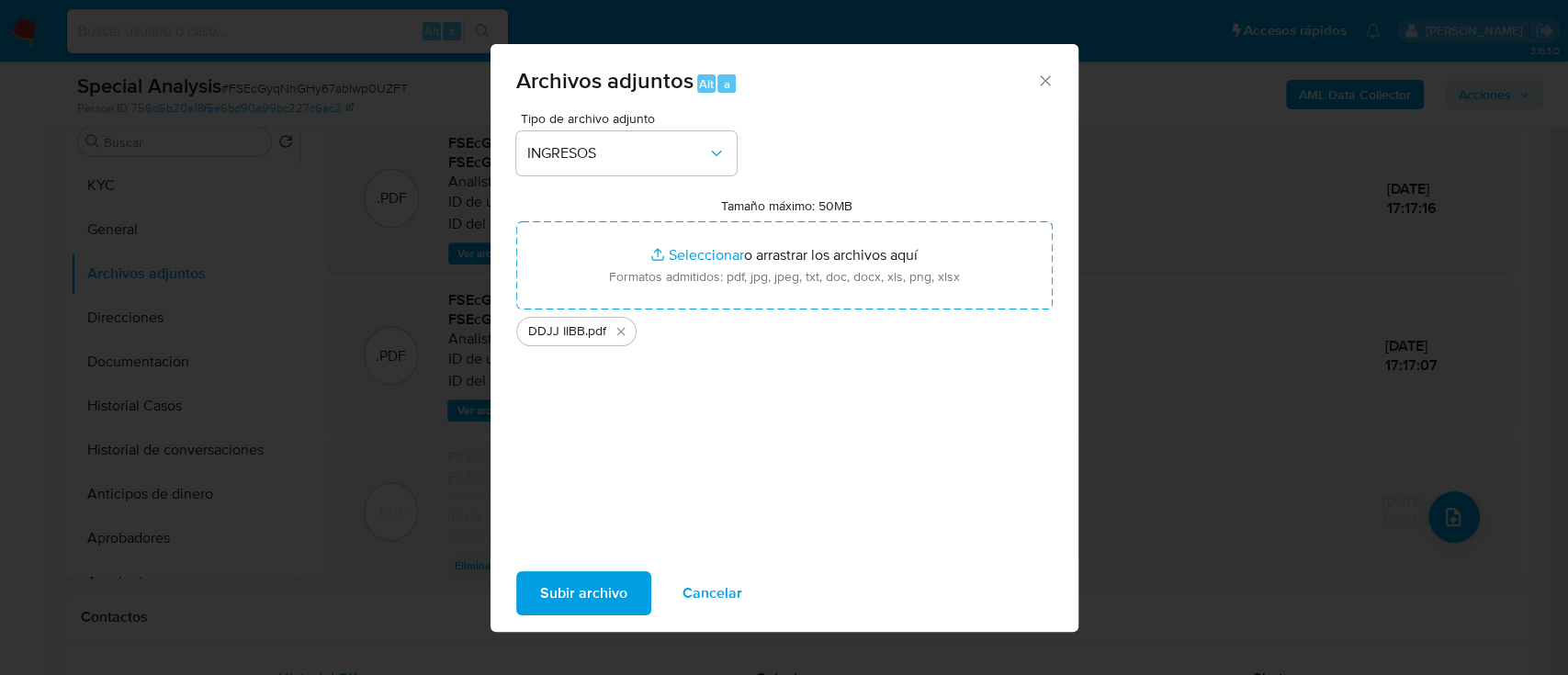
click at [566, 574] on span "Subir archivo" at bounding box center [583, 594] width 87 height 40
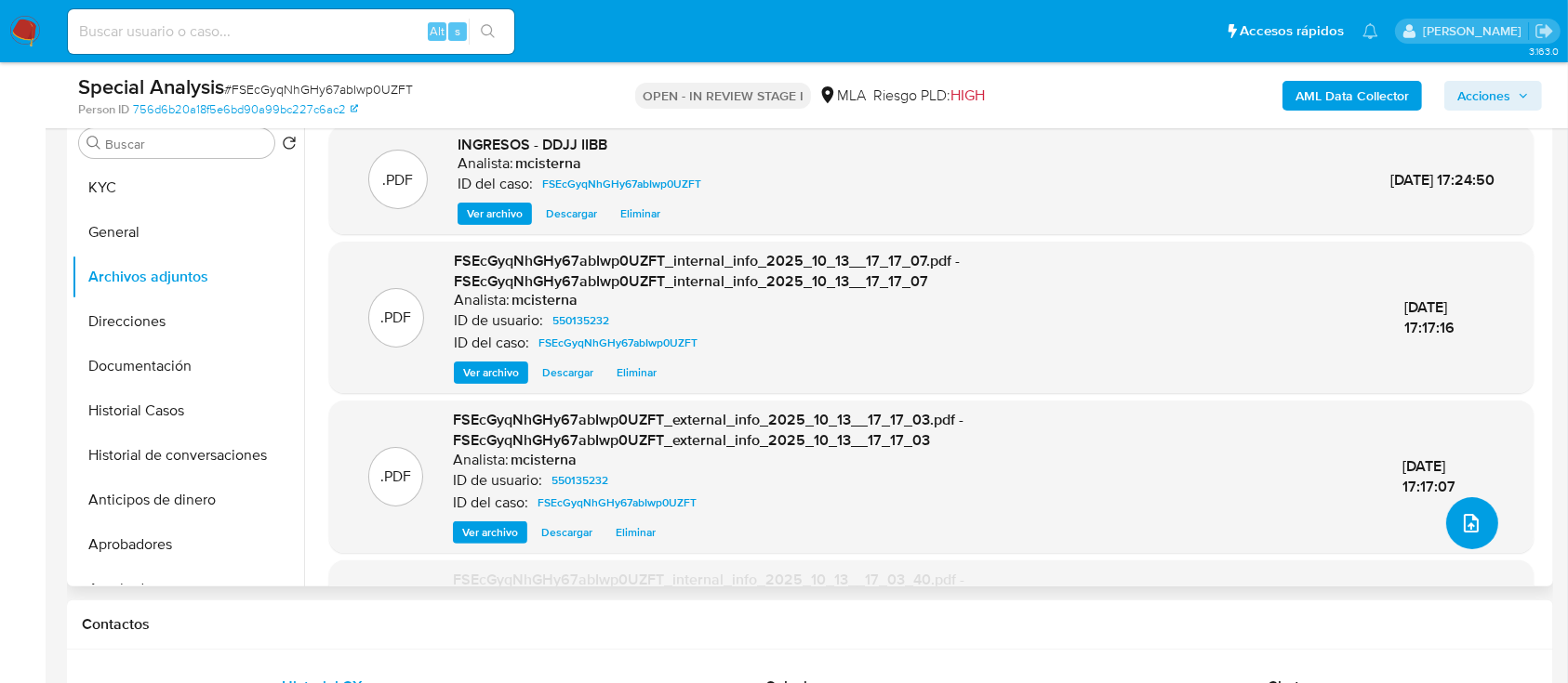
click at [1486, 514] on button "upload-file" at bounding box center [1472, 523] width 52 height 52
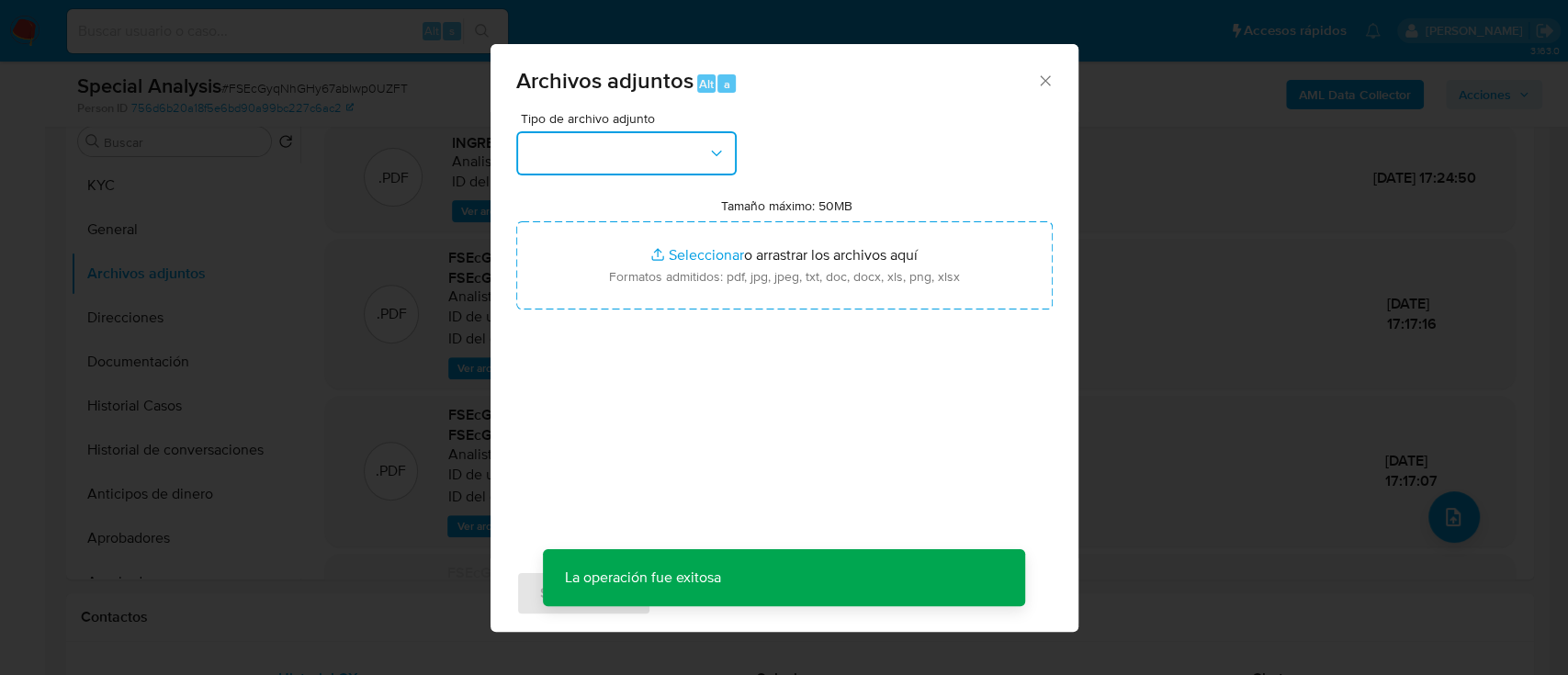
click at [670, 137] on button "button" at bounding box center [626, 153] width 220 height 44
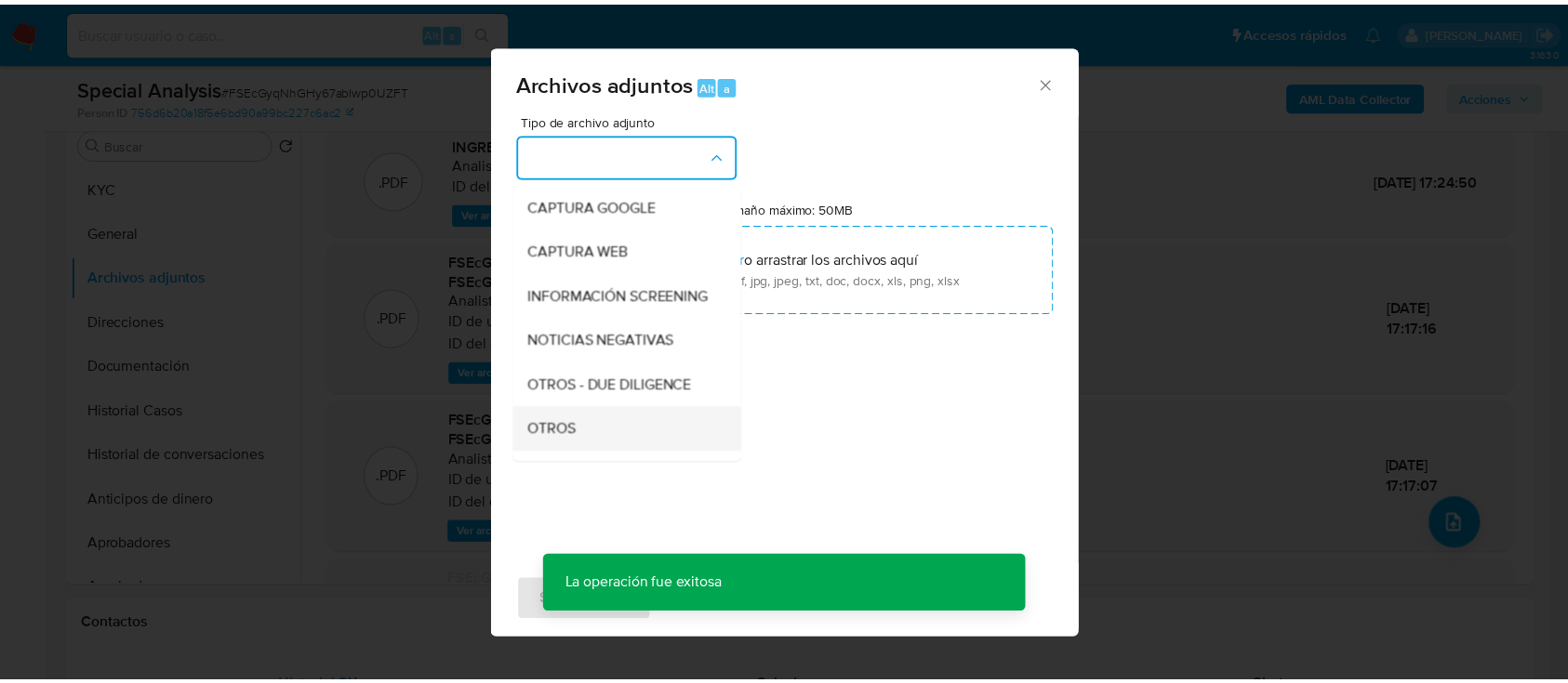
scroll to position [247, 0]
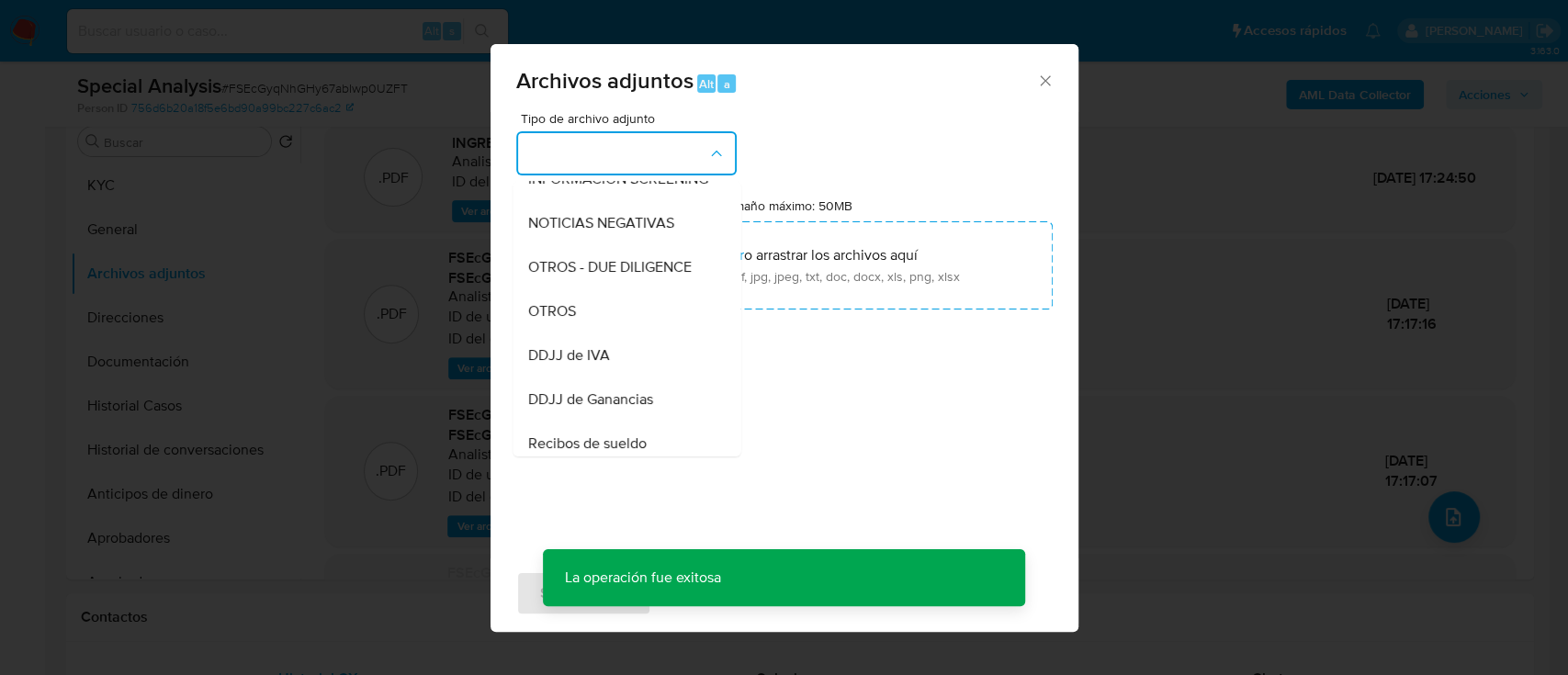
click at [661, 333] on div "OTROS" at bounding box center [621, 311] width 188 height 44
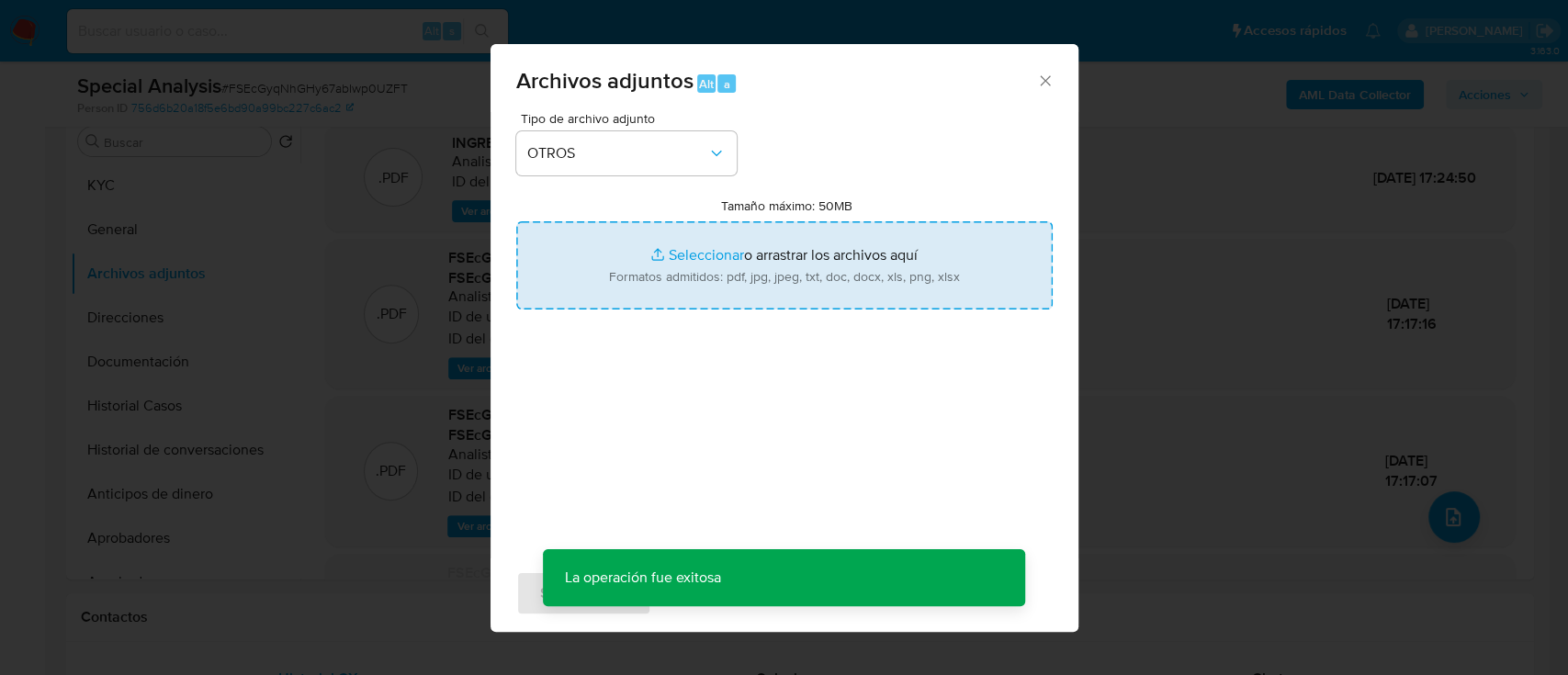
click at [704, 270] on input "Tamaño máximo: 50MB Seleccionar archivos" at bounding box center [784, 265] width 536 height 88
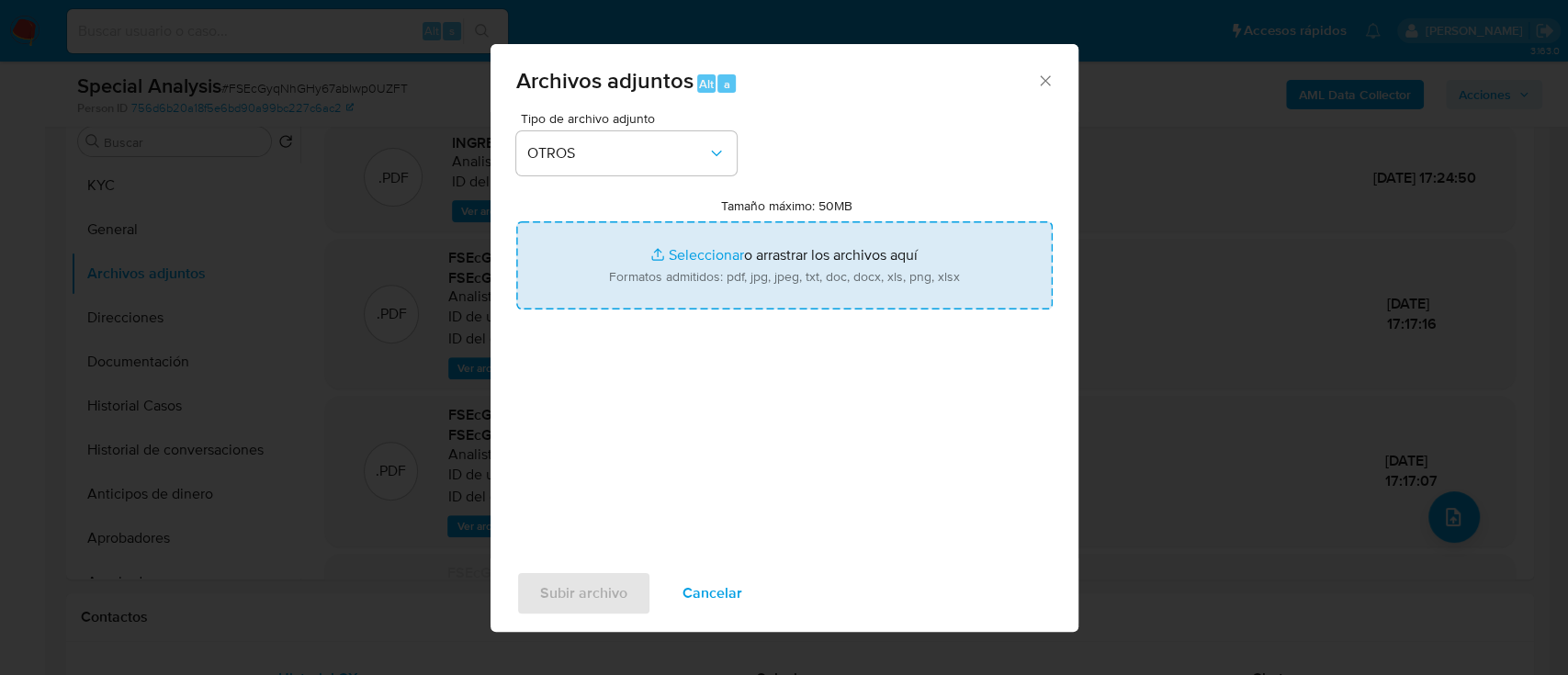
type input "C:\fakepath\Caselog FSEcGyqNhGHy67abIwp0UZFT_2025_09_24_12_31_08.docx"
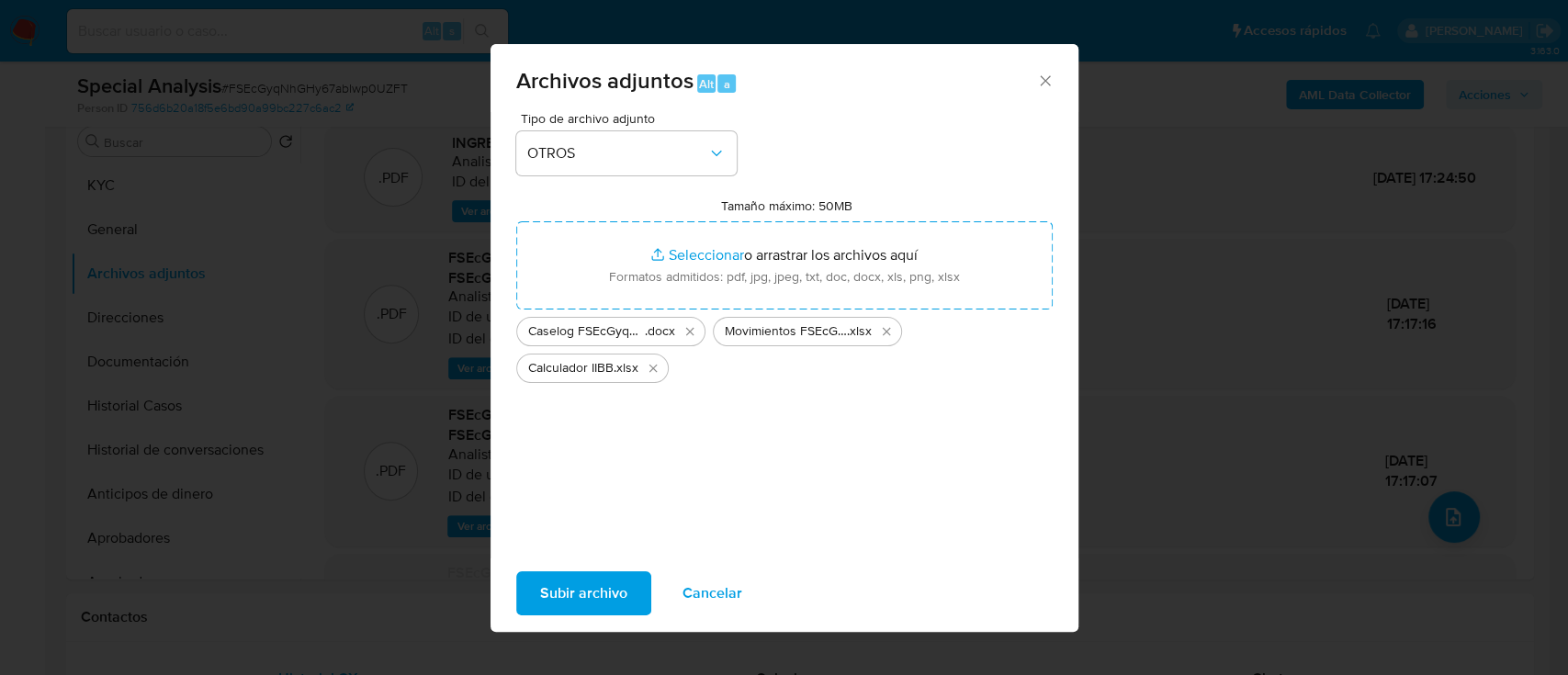
click at [599, 583] on span "Subir archivo" at bounding box center [583, 594] width 87 height 40
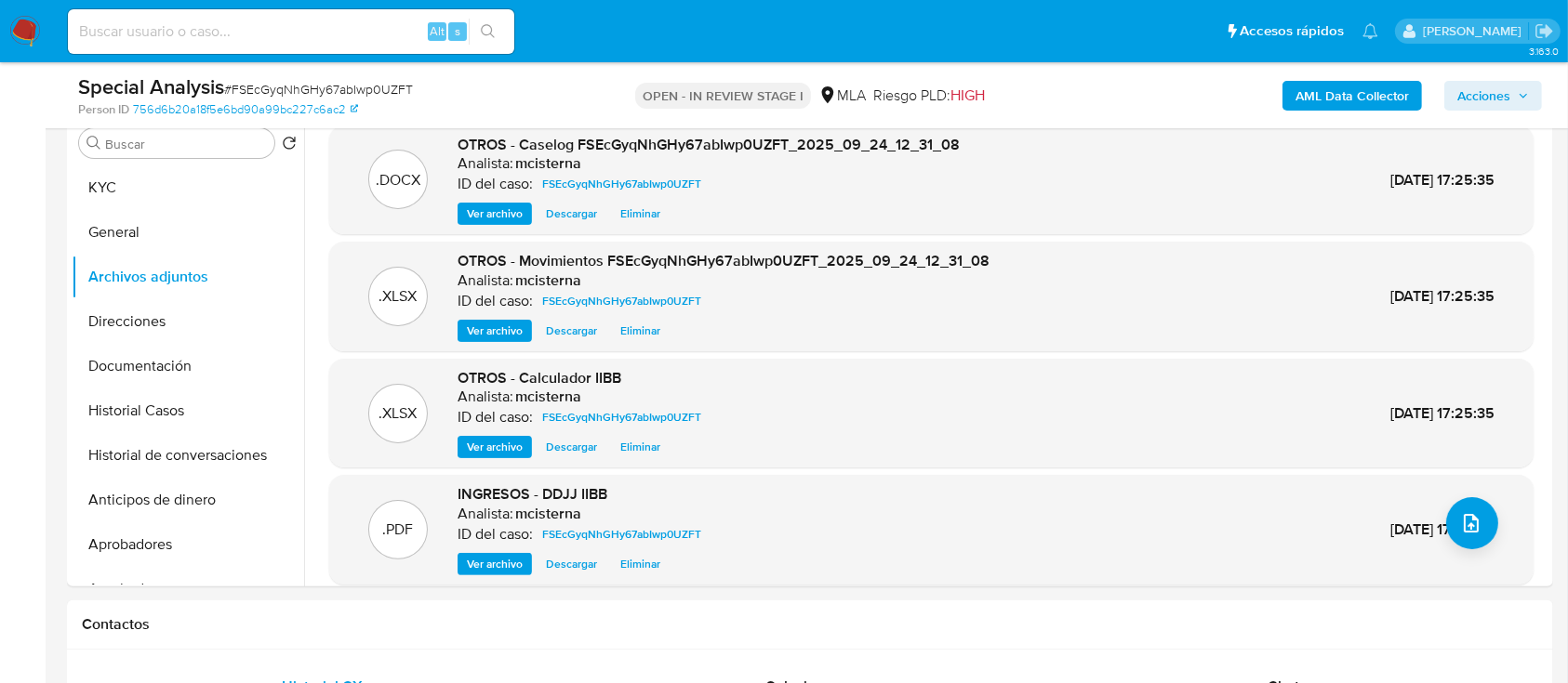
click at [1495, 91] on span "Acciones" at bounding box center [1484, 95] width 53 height 30
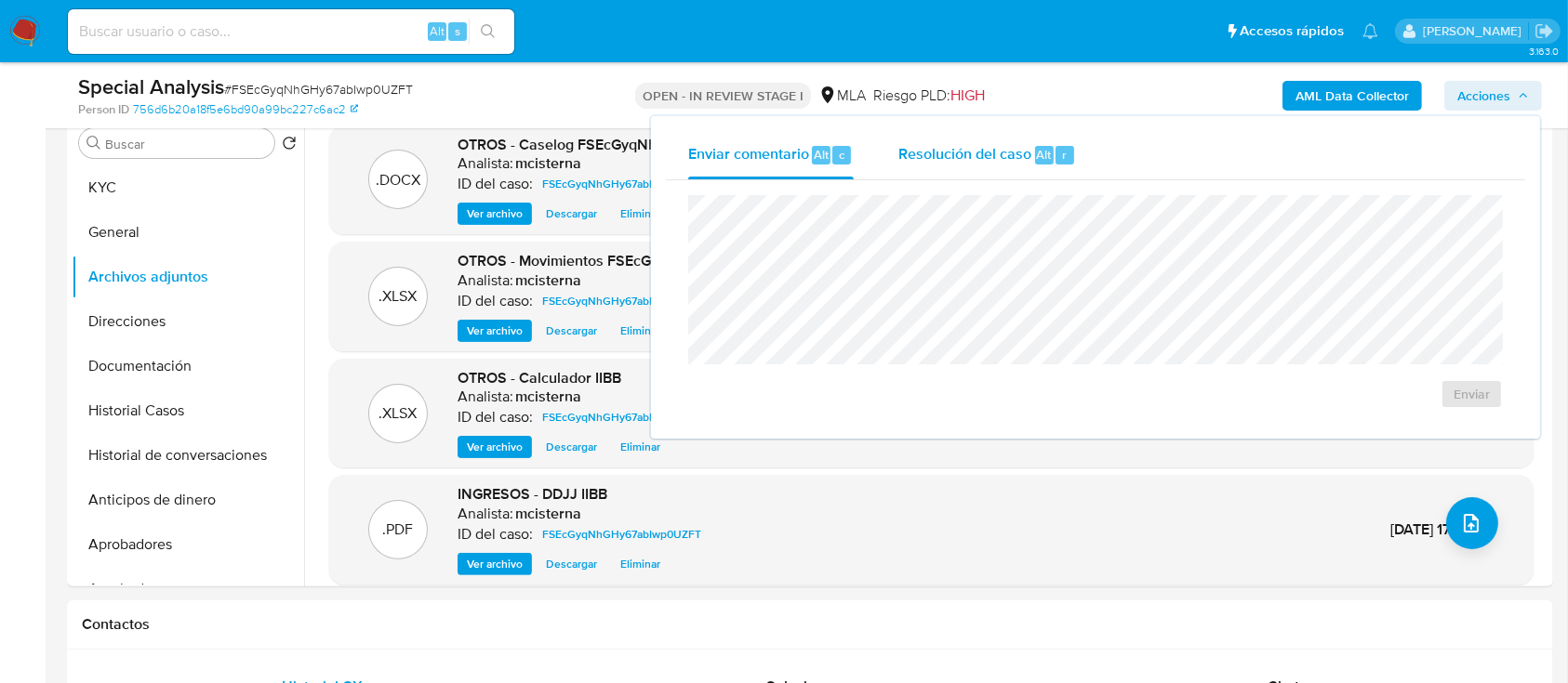
click at [1021, 163] on span "Resolución del caso" at bounding box center [964, 154] width 133 height 21
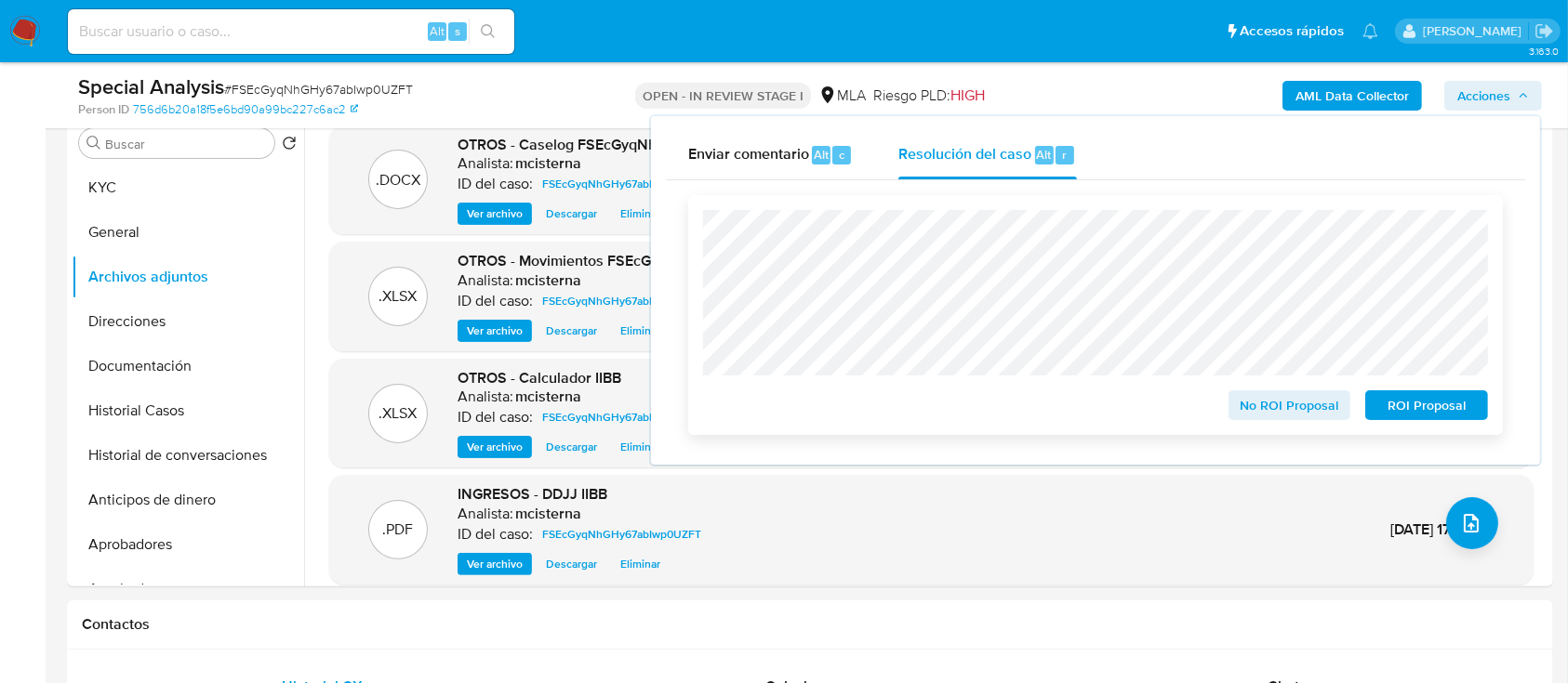
click at [1258, 419] on span "No ROI Proposal" at bounding box center [1290, 405] width 97 height 26
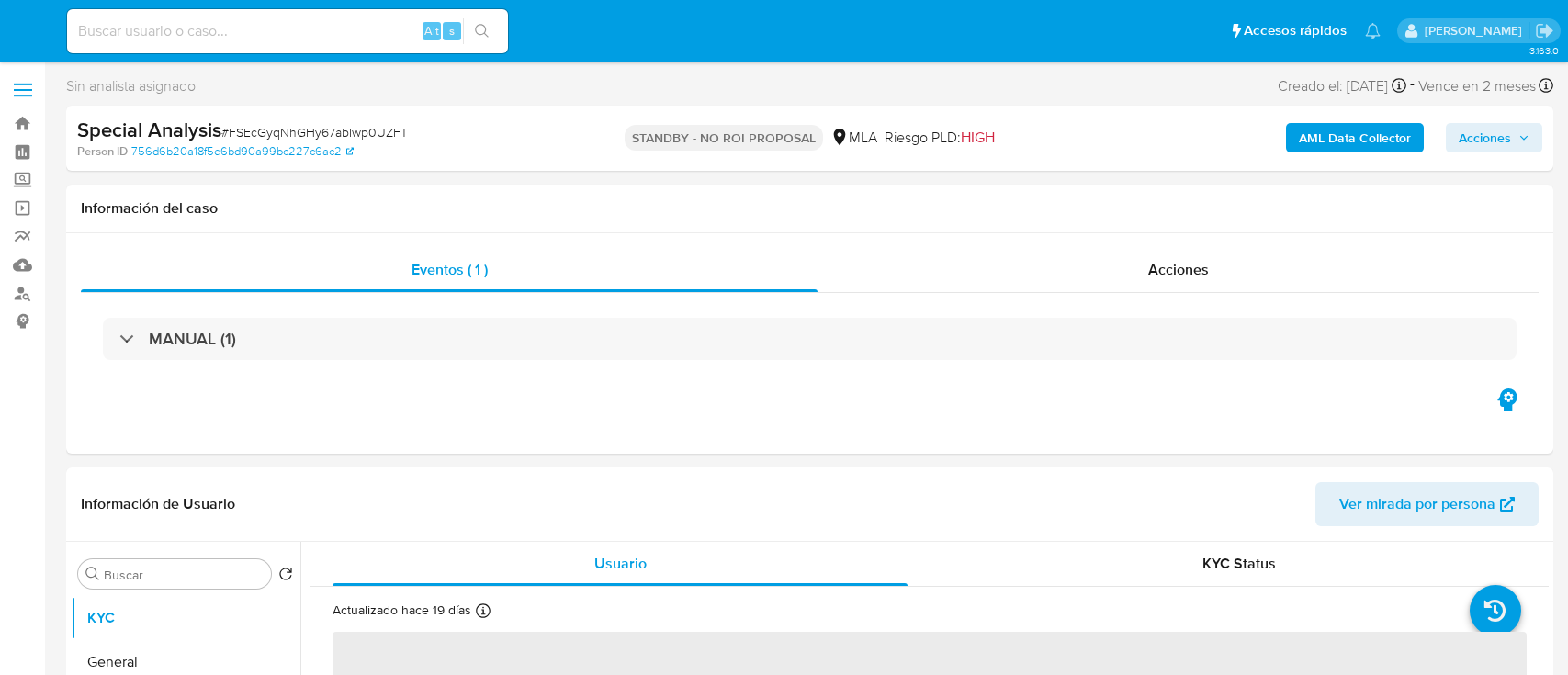
select select "10"
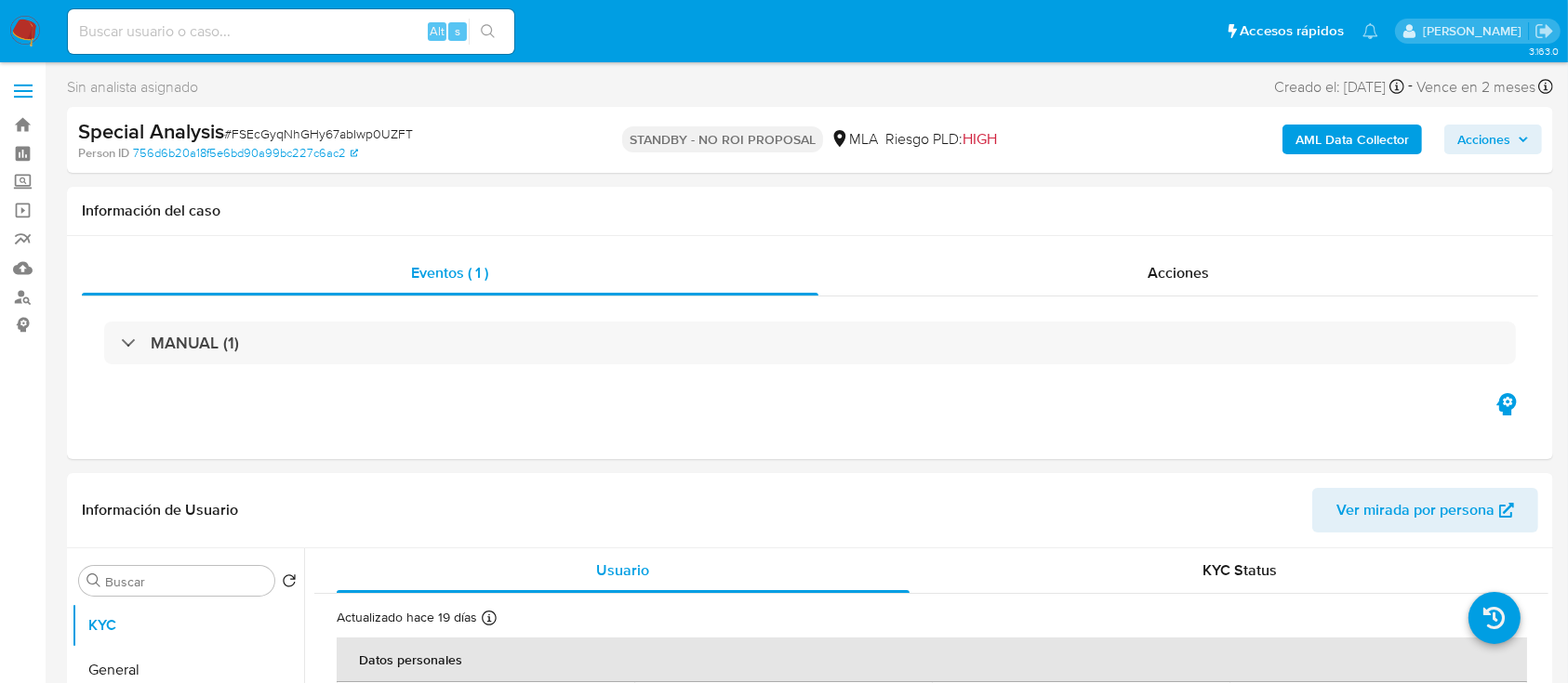
click at [339, 37] on input at bounding box center [291, 31] width 447 height 24
paste input "DSovwEfRspJivDryvIhYJ2sY"
type input "DSovwEfRspJivDryvIhYJ2sY"
click at [491, 37] on icon "search-icon" at bounding box center [487, 31] width 15 height 15
click at [501, 30] on button "search-icon" at bounding box center [487, 31] width 38 height 26
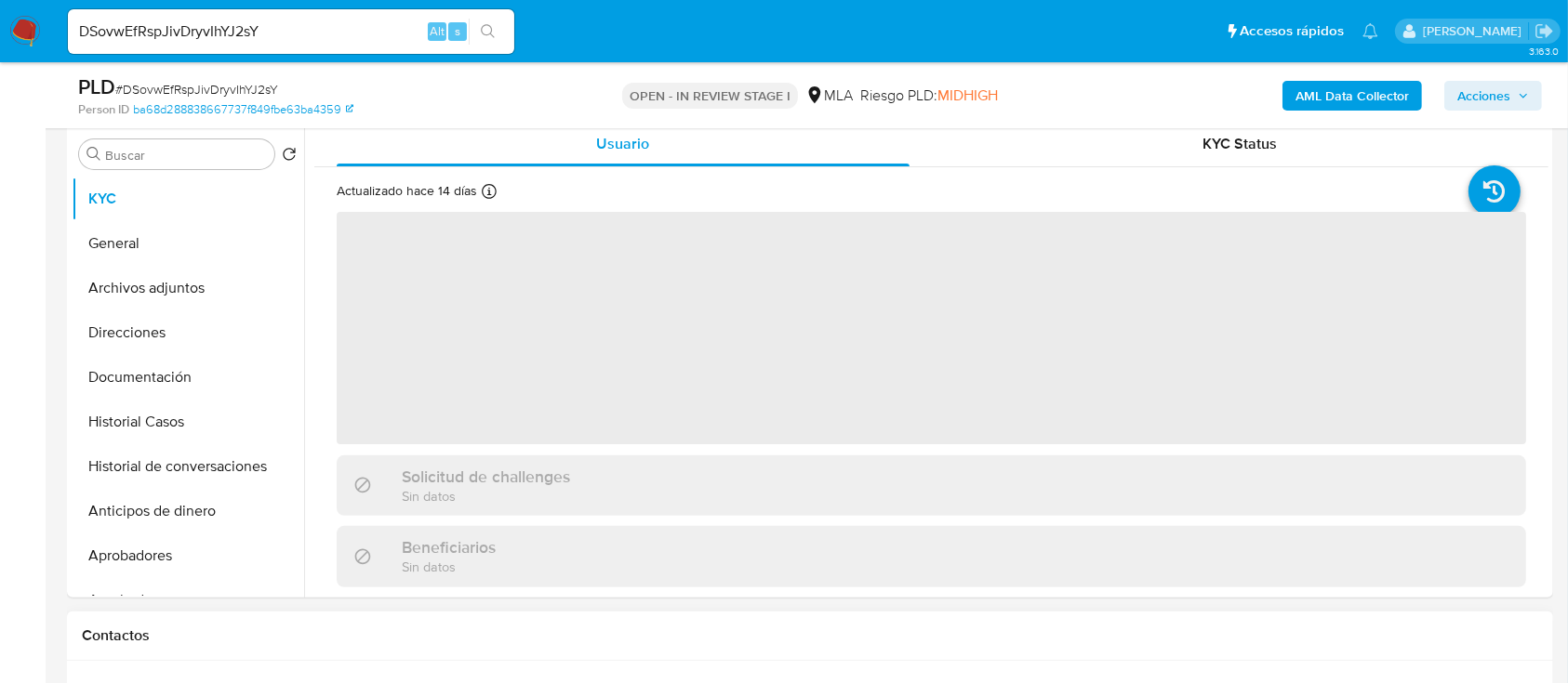
scroll to position [619, 0]
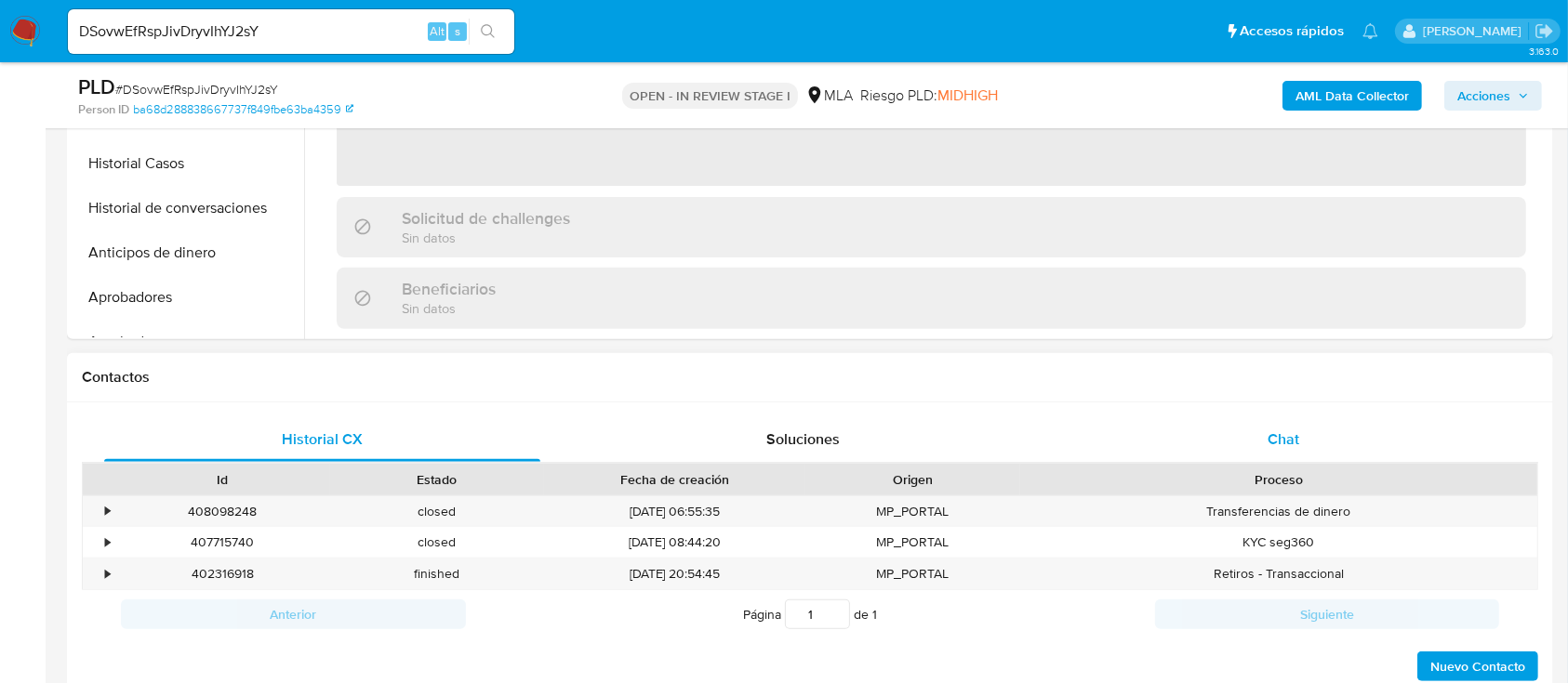
click at [1257, 421] on div "Chat" at bounding box center [1284, 440] width 436 height 45
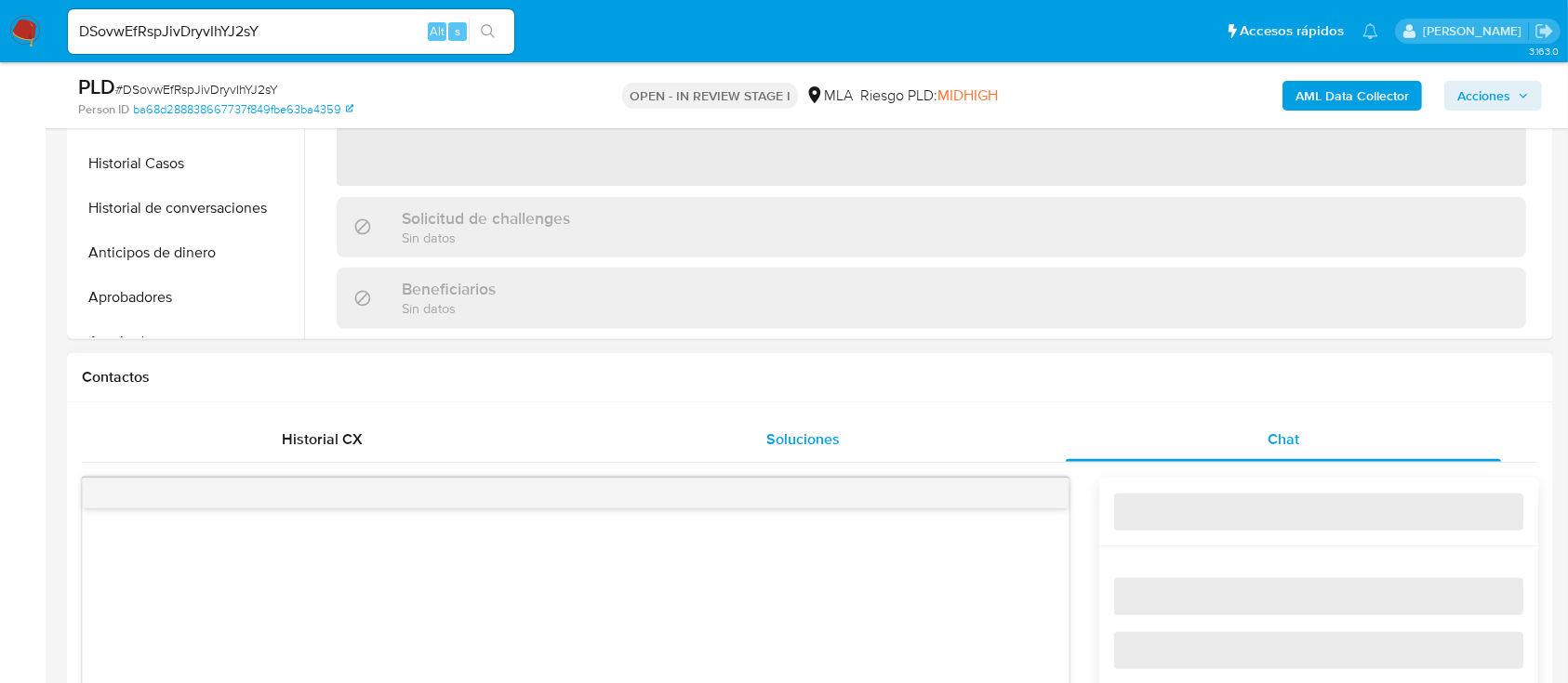
select select "10"
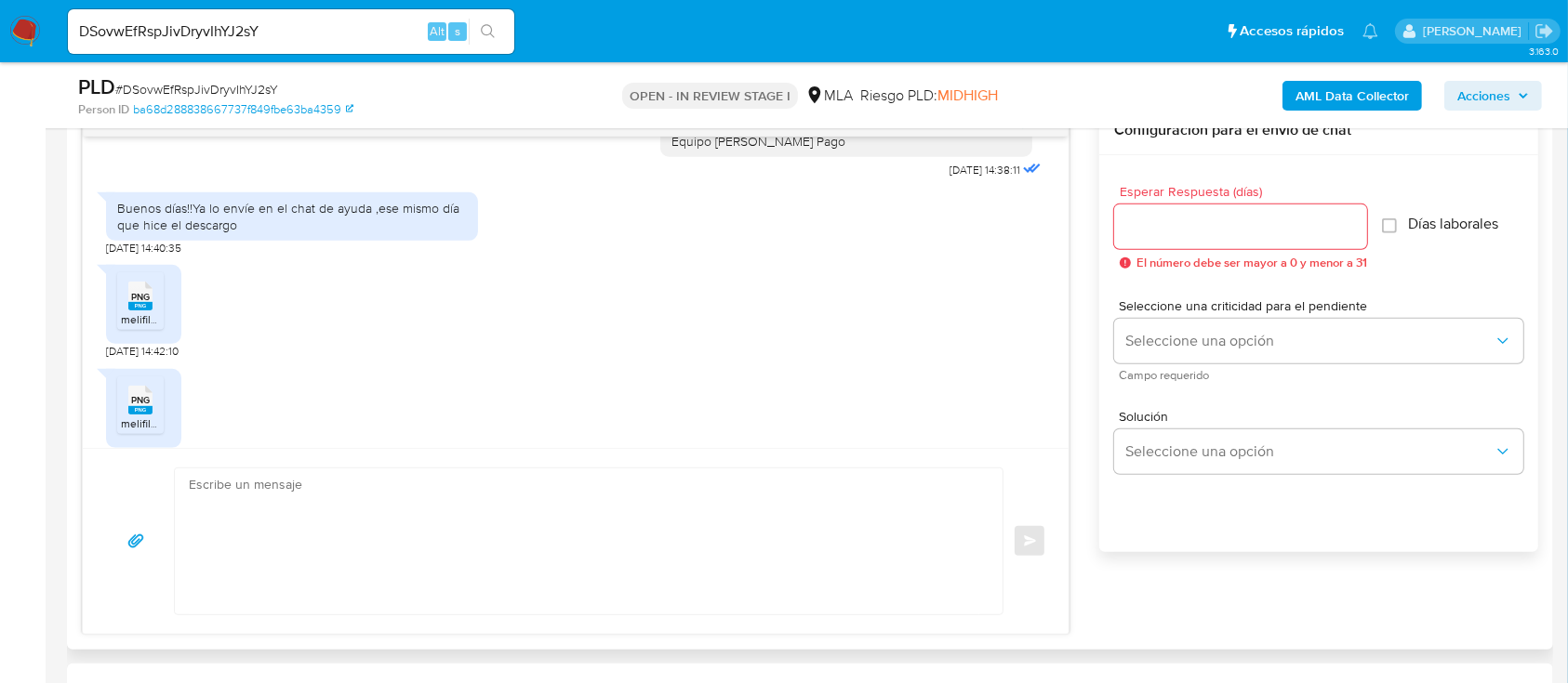
scroll to position [1859, 0]
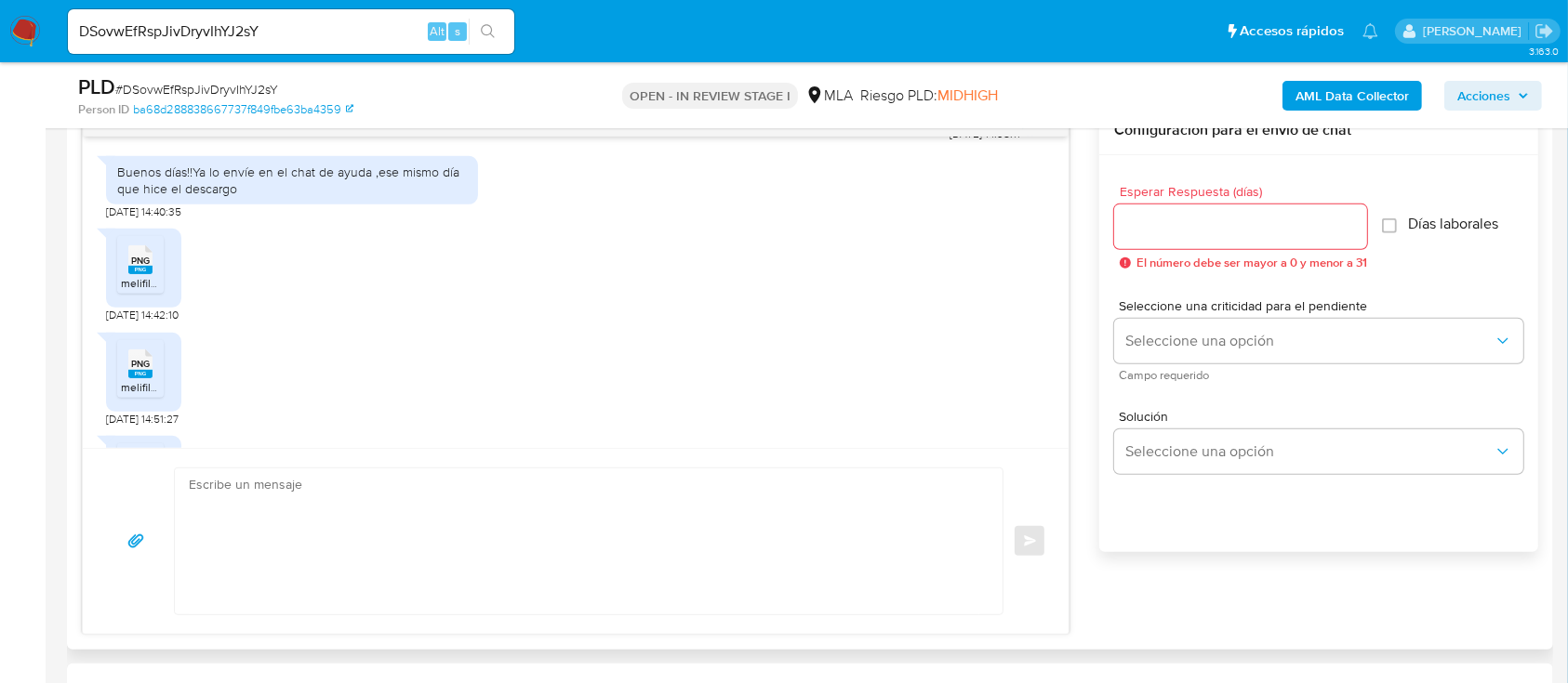
click at [130, 274] on rect at bounding box center [140, 269] width 24 height 9
click at [142, 395] on span "melifile1060861708263091602.png" at bounding box center [207, 387] width 172 height 16
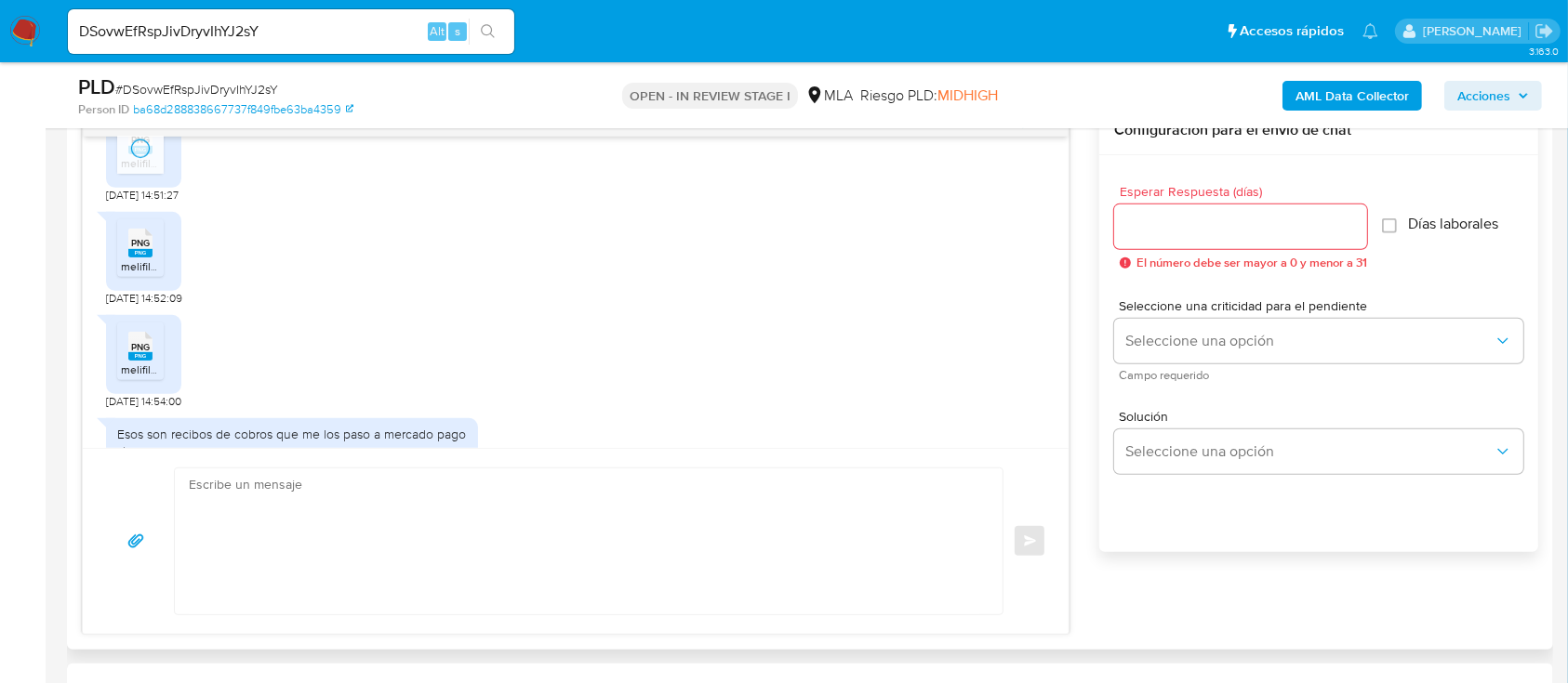
scroll to position [2106, 0]
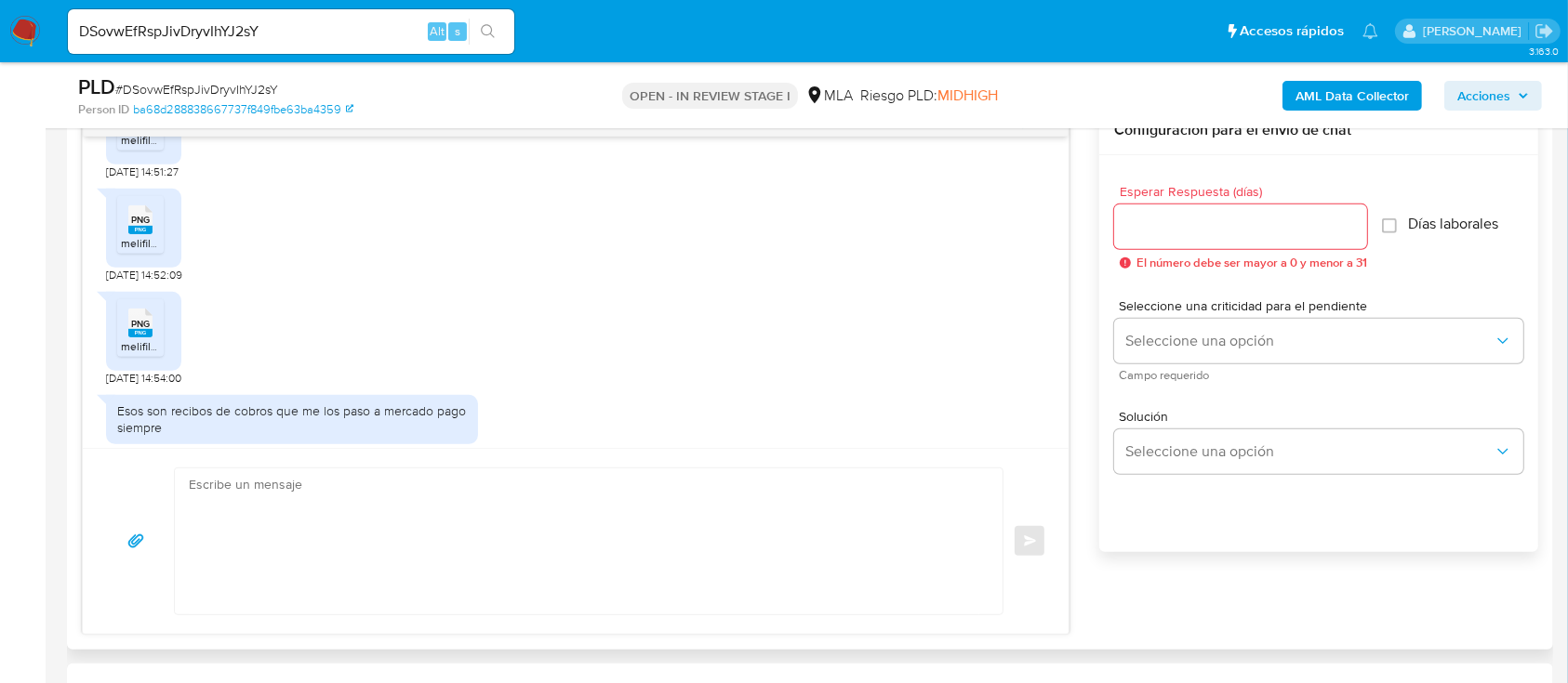
click at [138, 234] on rect at bounding box center [140, 230] width 24 height 9
drag, startPoint x: 128, startPoint y: 351, endPoint x: 242, endPoint y: 308, distance: 121.8
click at [128, 337] on rect at bounding box center [140, 333] width 24 height 9
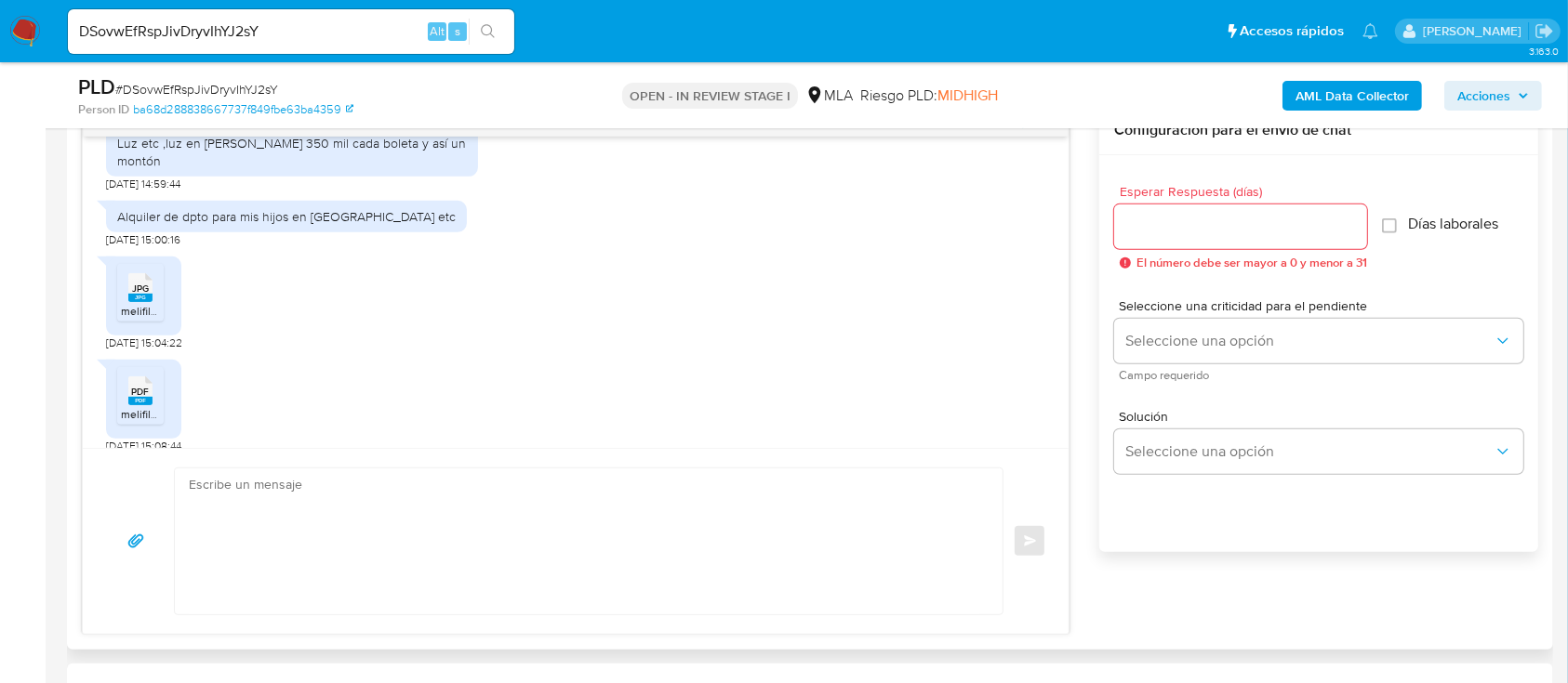
scroll to position [2536, 0]
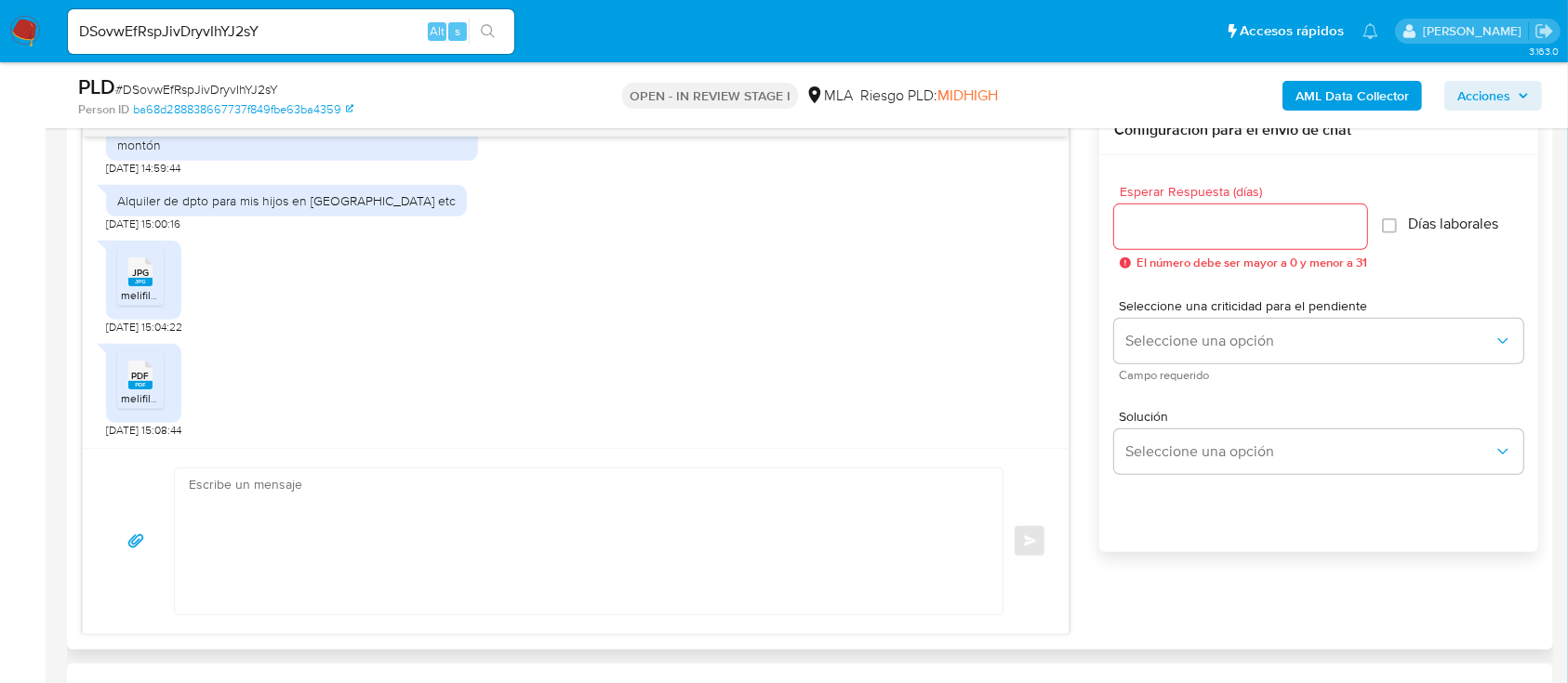
click at [133, 271] on span "JPG" at bounding box center [140, 272] width 16 height 12
click at [126, 379] on div "PDF PDF" at bounding box center [141, 373] width 39 height 36
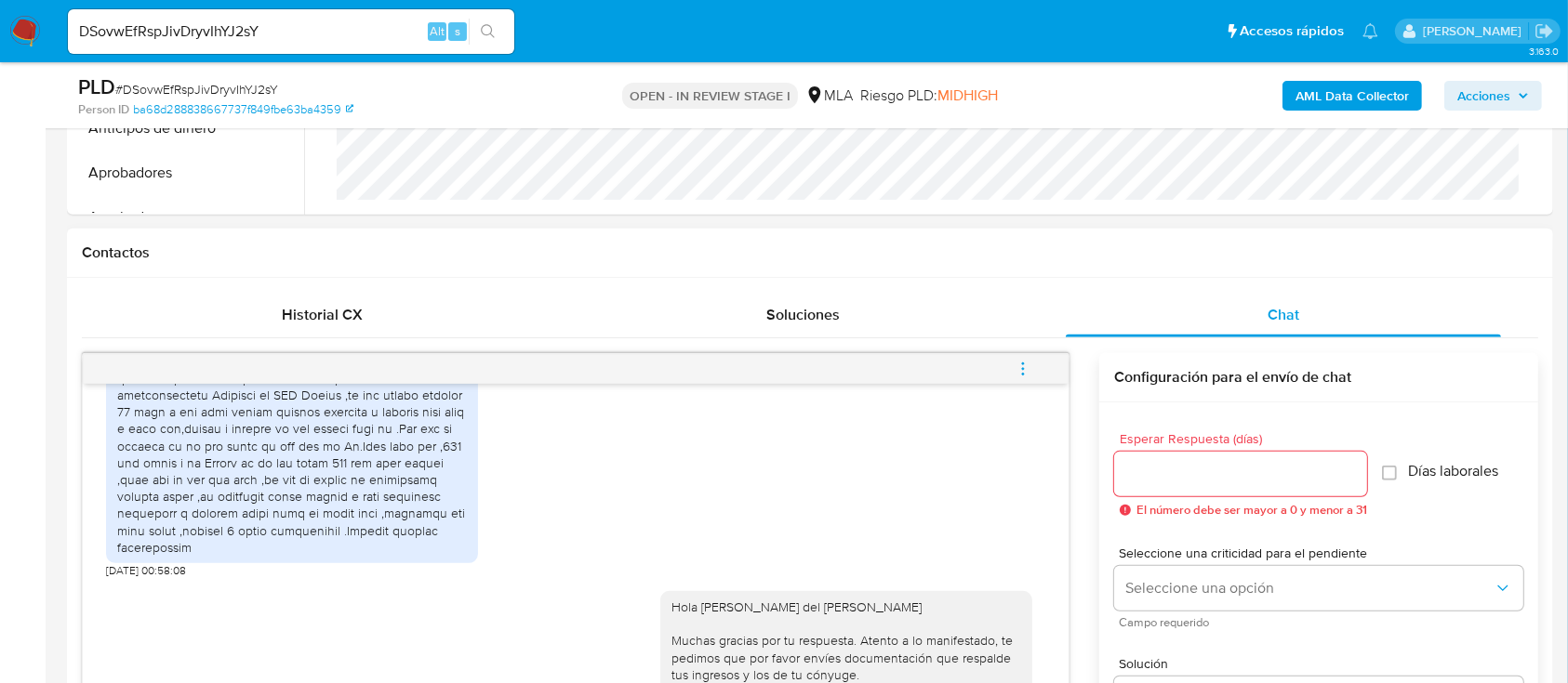
scroll to position [1544, 0]
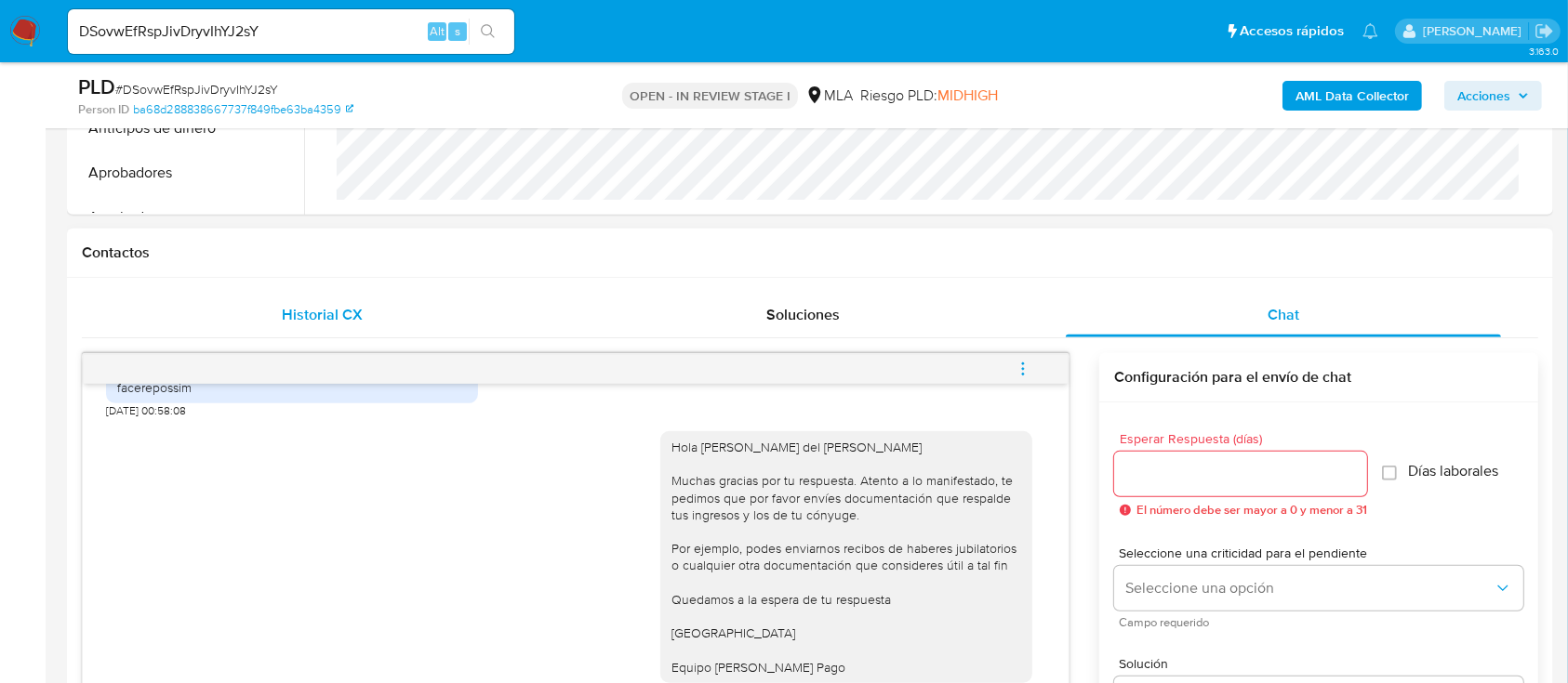
click at [365, 309] on div "Historial CX" at bounding box center [322, 315] width 436 height 45
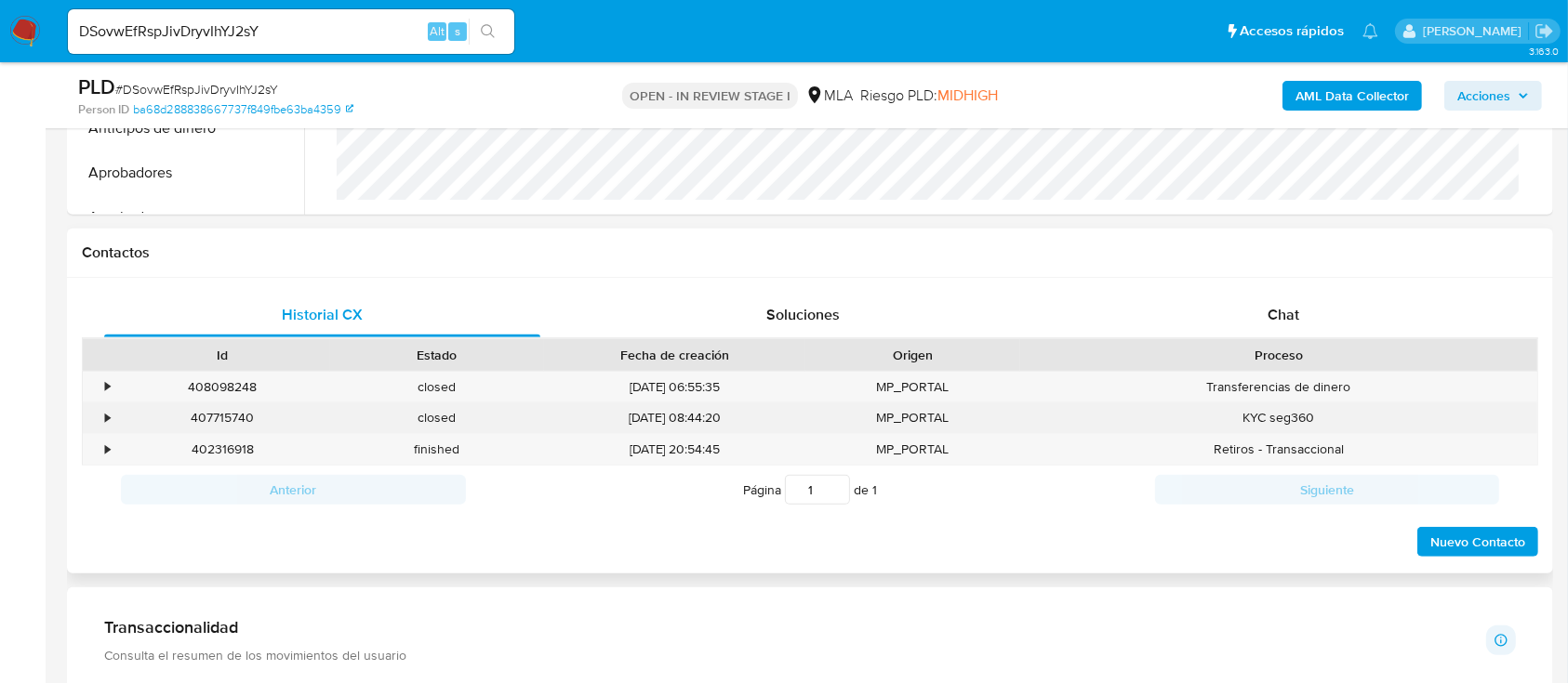
click at [105, 416] on div "•" at bounding box center [107, 418] width 5 height 17
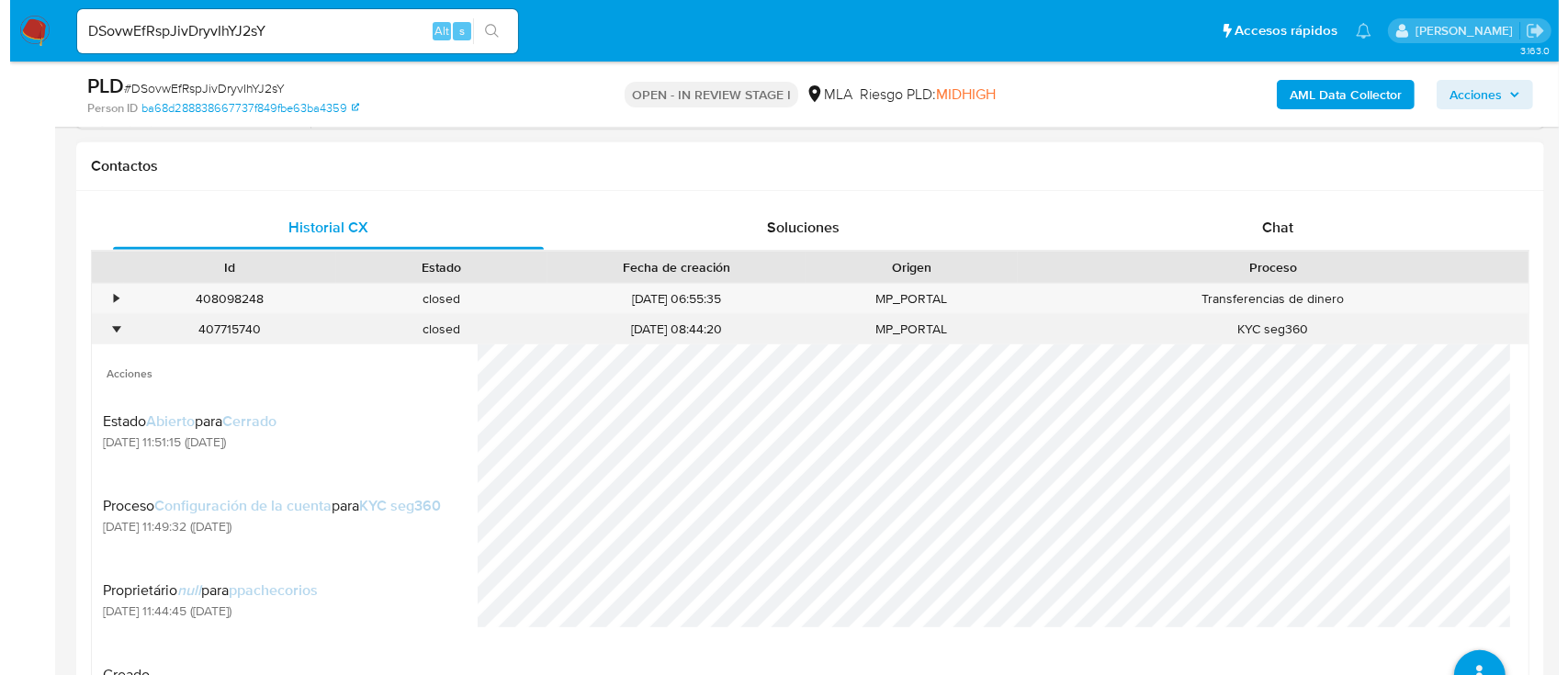
scroll to position [857, 0]
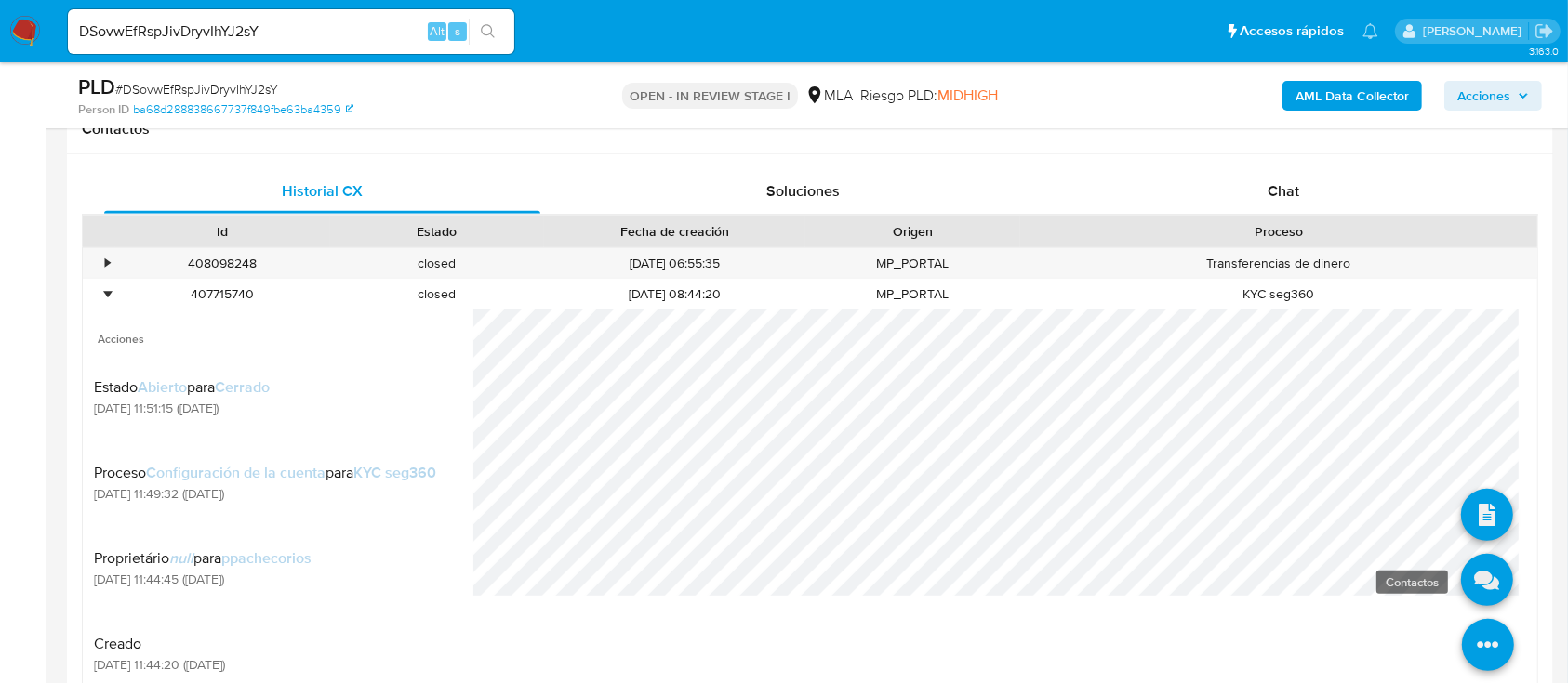
click at [1477, 581] on icon at bounding box center [1487, 580] width 52 height 52
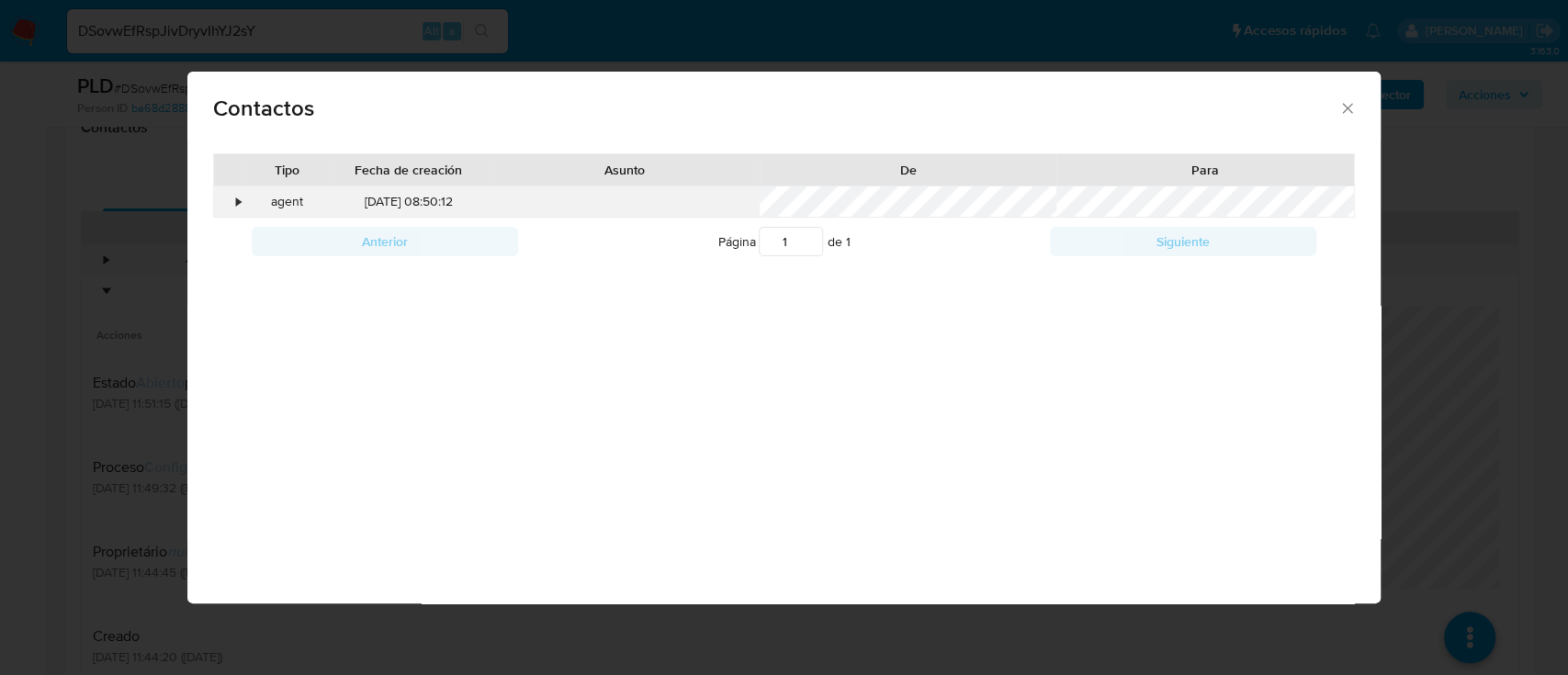
click at [238, 213] on div "•" at bounding box center [231, 202] width 33 height 32
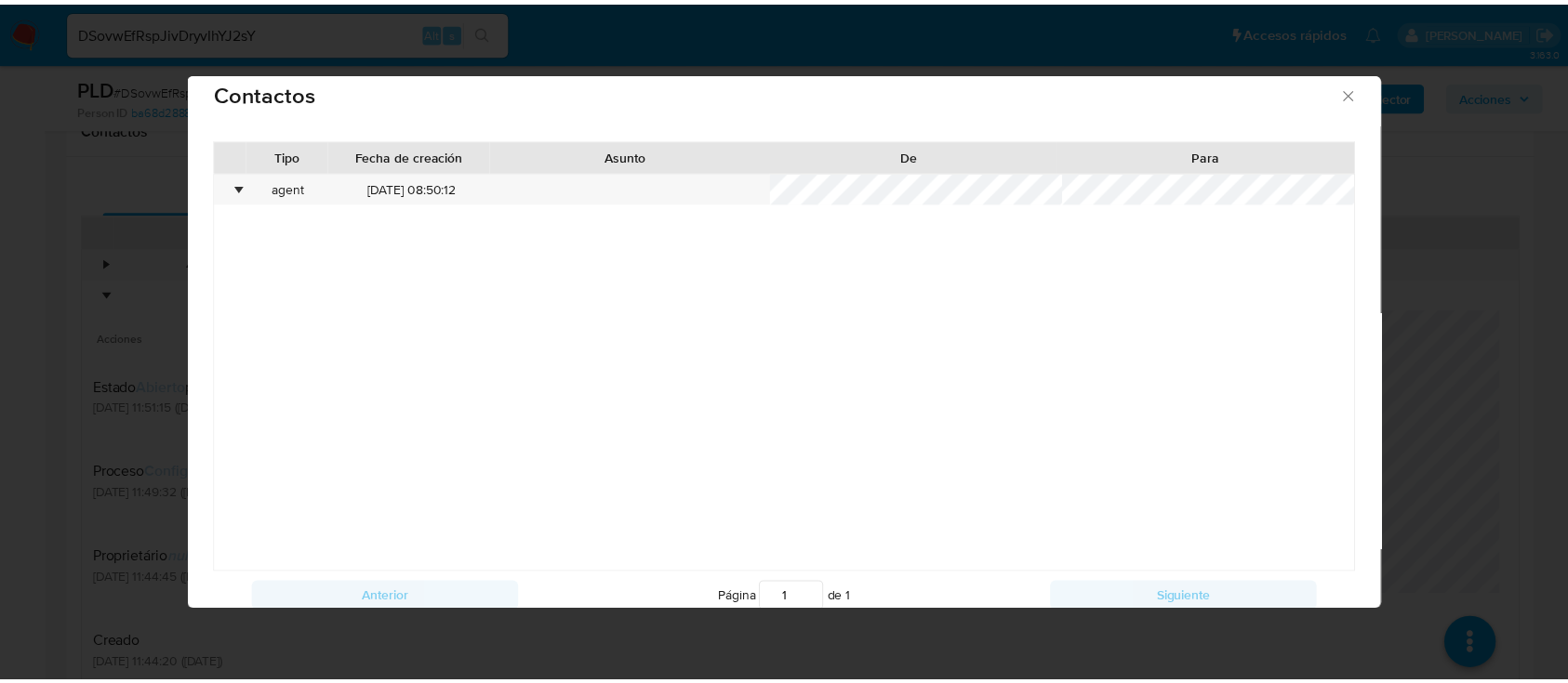
scroll to position [0, 0]
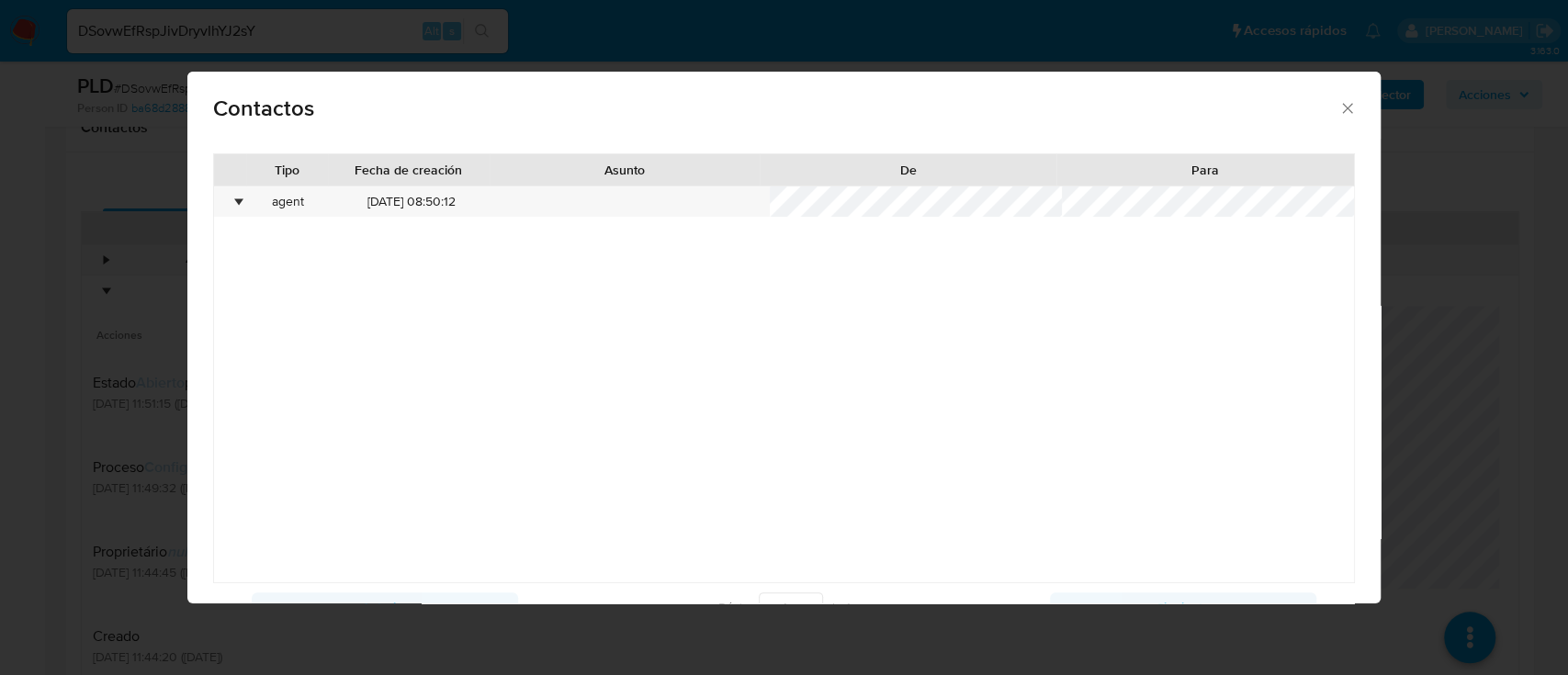
click at [1340, 106] on div "Contactos" at bounding box center [783, 105] width 1192 height 67
click at [1317, 98] on span "Contactos" at bounding box center [775, 108] width 1125 height 22
click at [1345, 106] on div "Contactos" at bounding box center [783, 105] width 1192 height 67
click at [1338, 106] on icon "close" at bounding box center [1347, 108] width 18 height 18
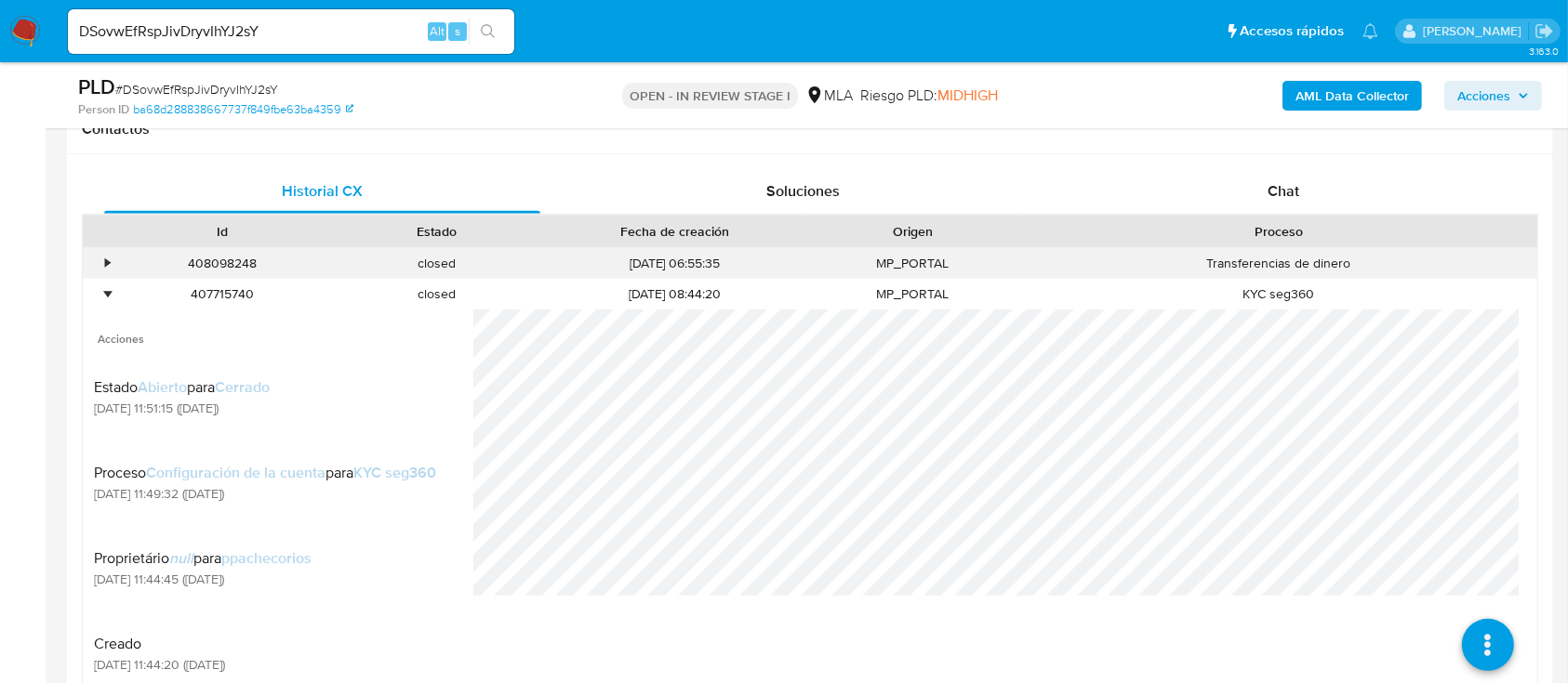
click at [90, 257] on div "•" at bounding box center [99, 264] width 33 height 31
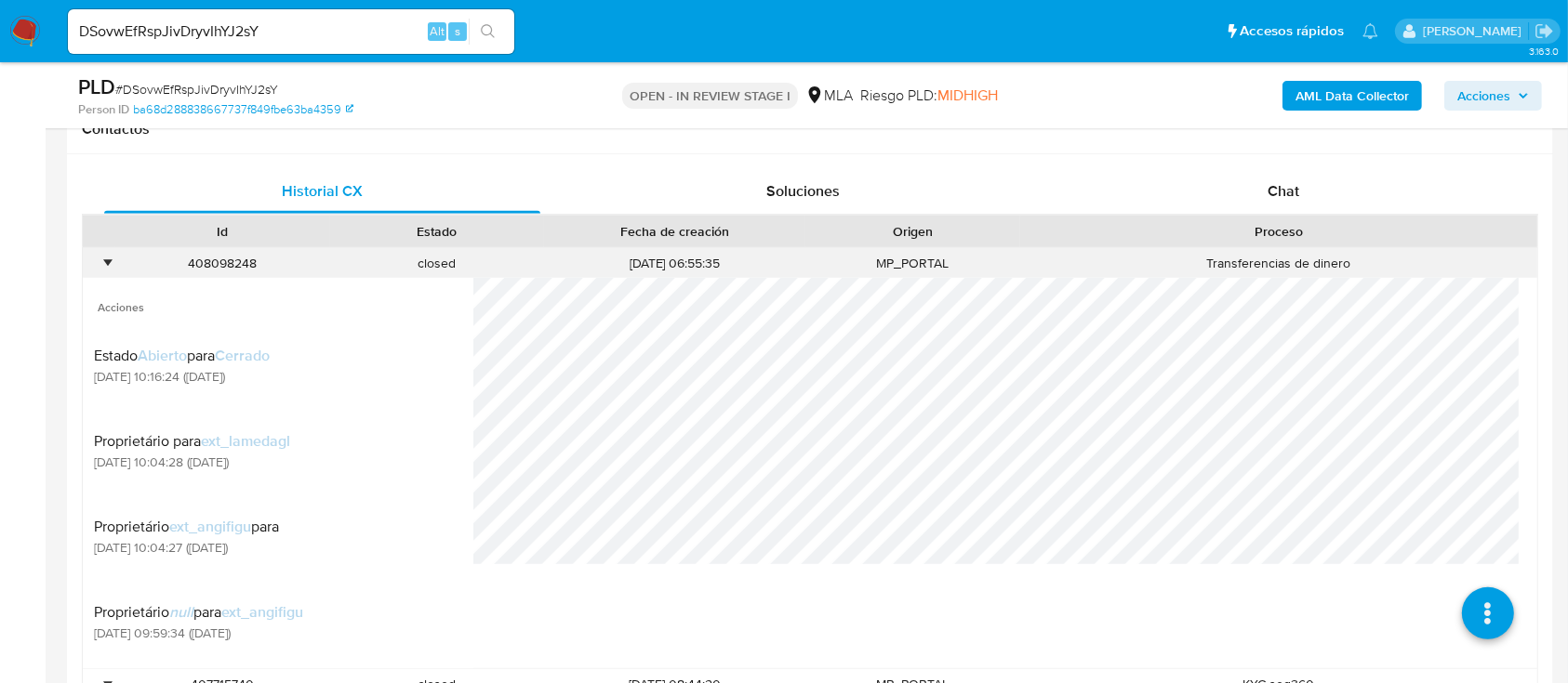
click at [101, 257] on div "•" at bounding box center [99, 264] width 33 height 31
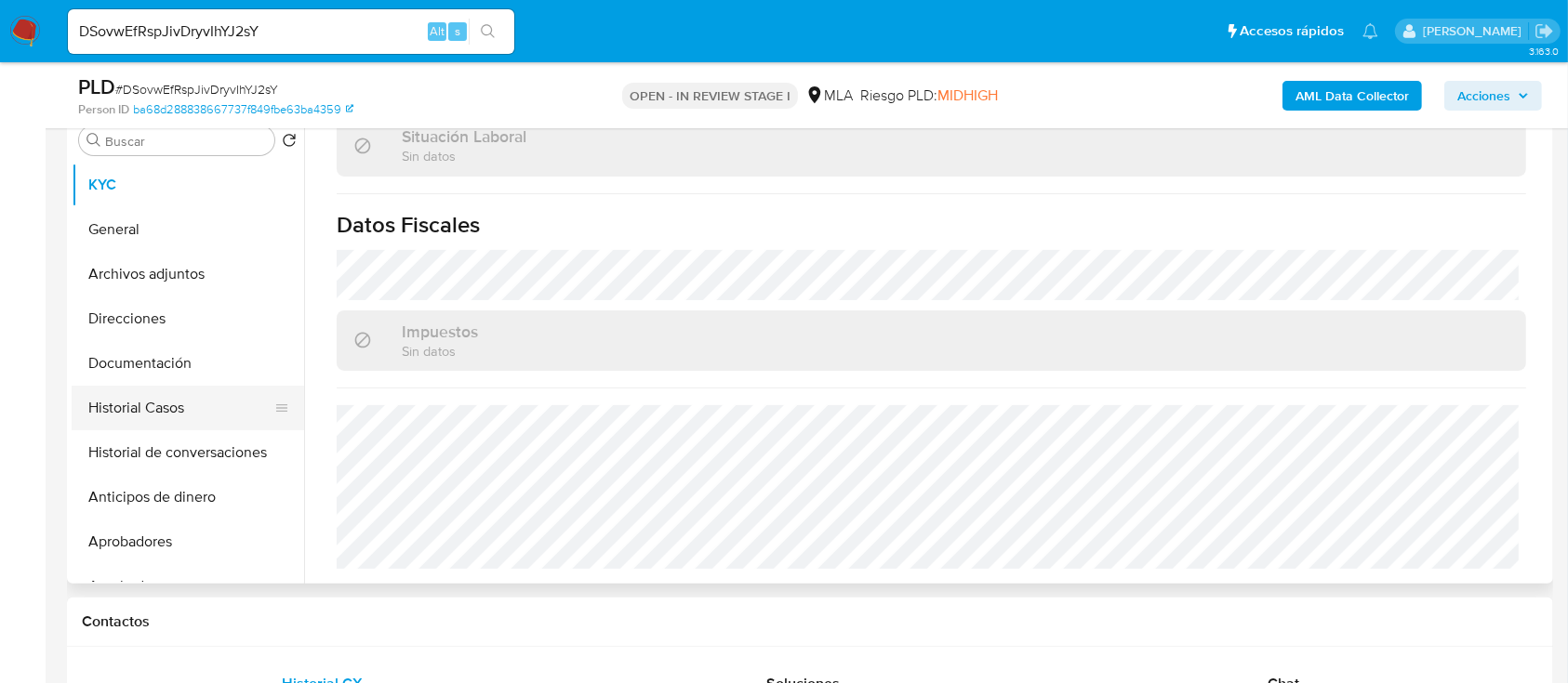
scroll to position [372, 0]
click at [198, 376] on button "Documentación" at bounding box center [180, 366] width 218 height 45
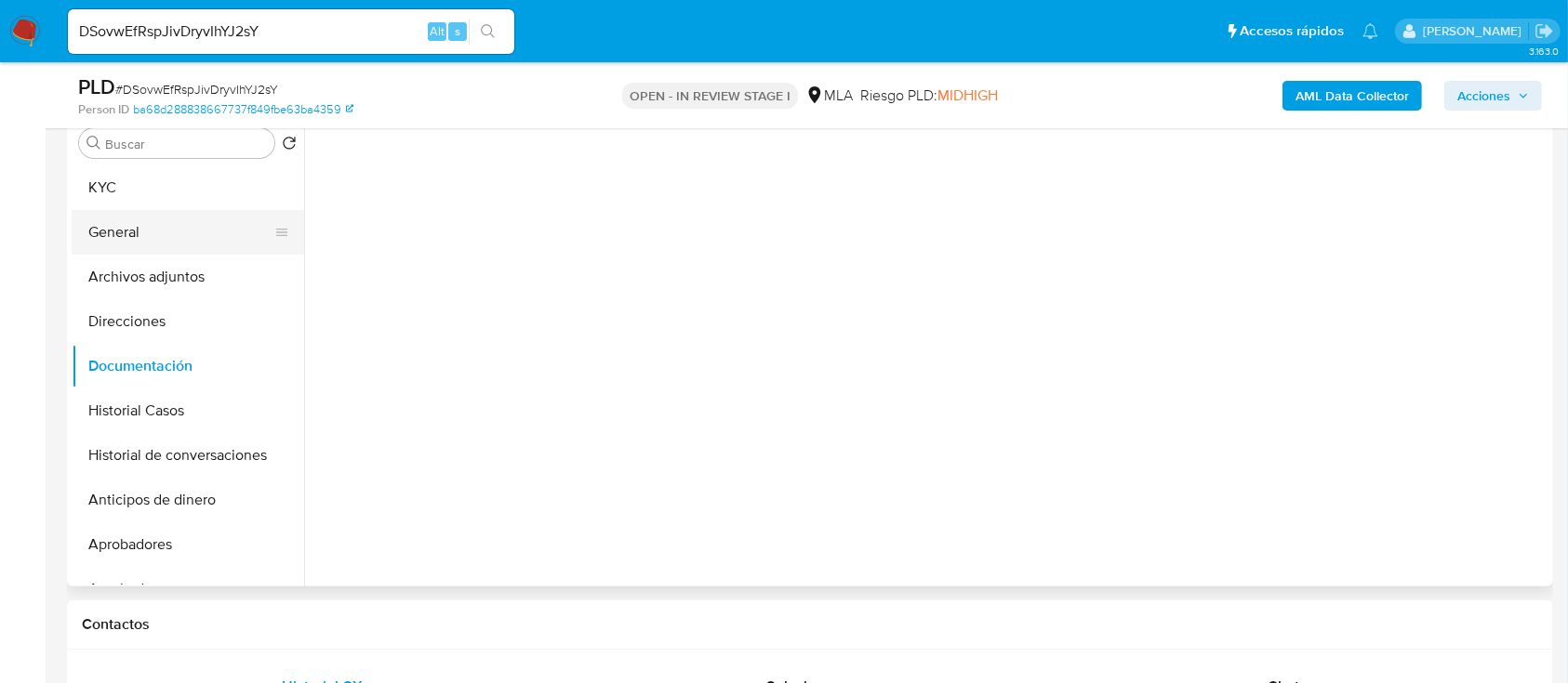
scroll to position [0, 0]
click at [133, 183] on button "KYC" at bounding box center [180, 188] width 218 height 45
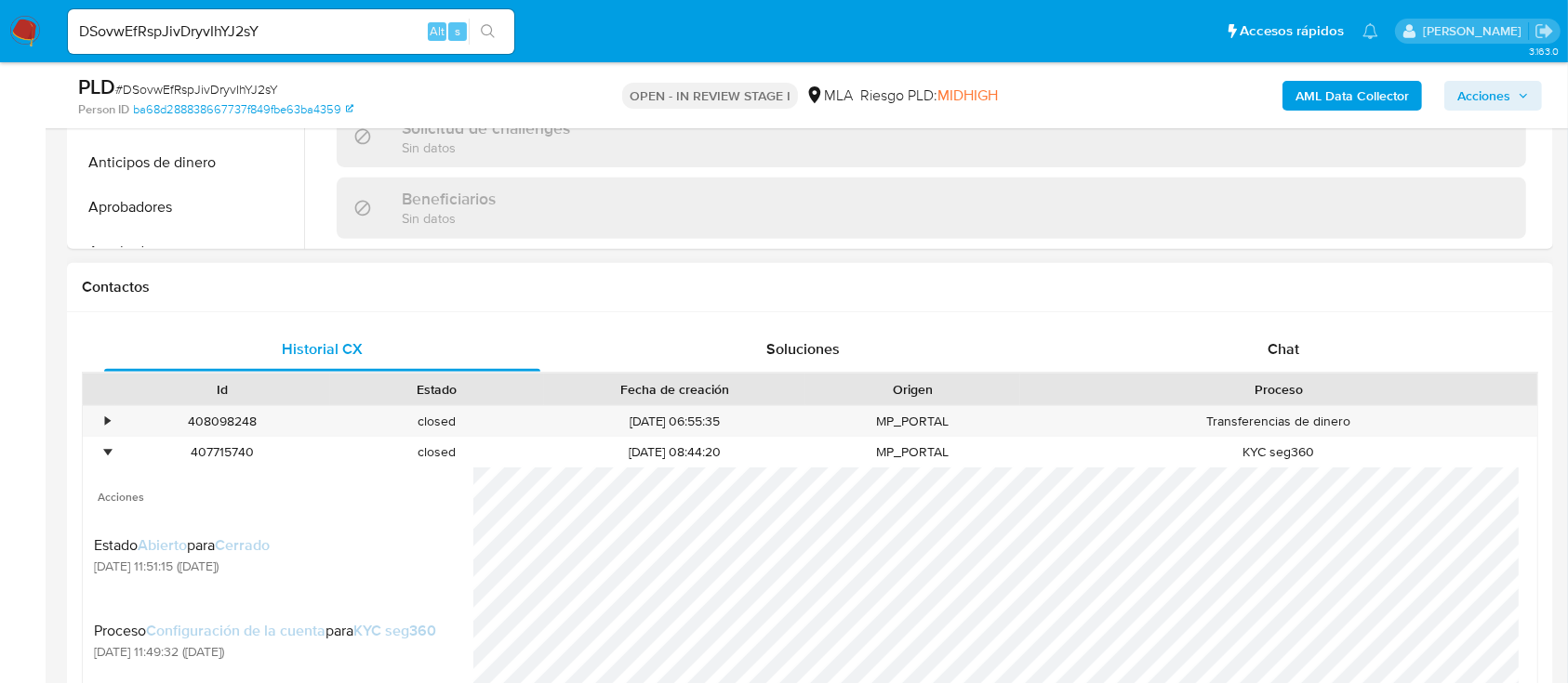
scroll to position [372, 0]
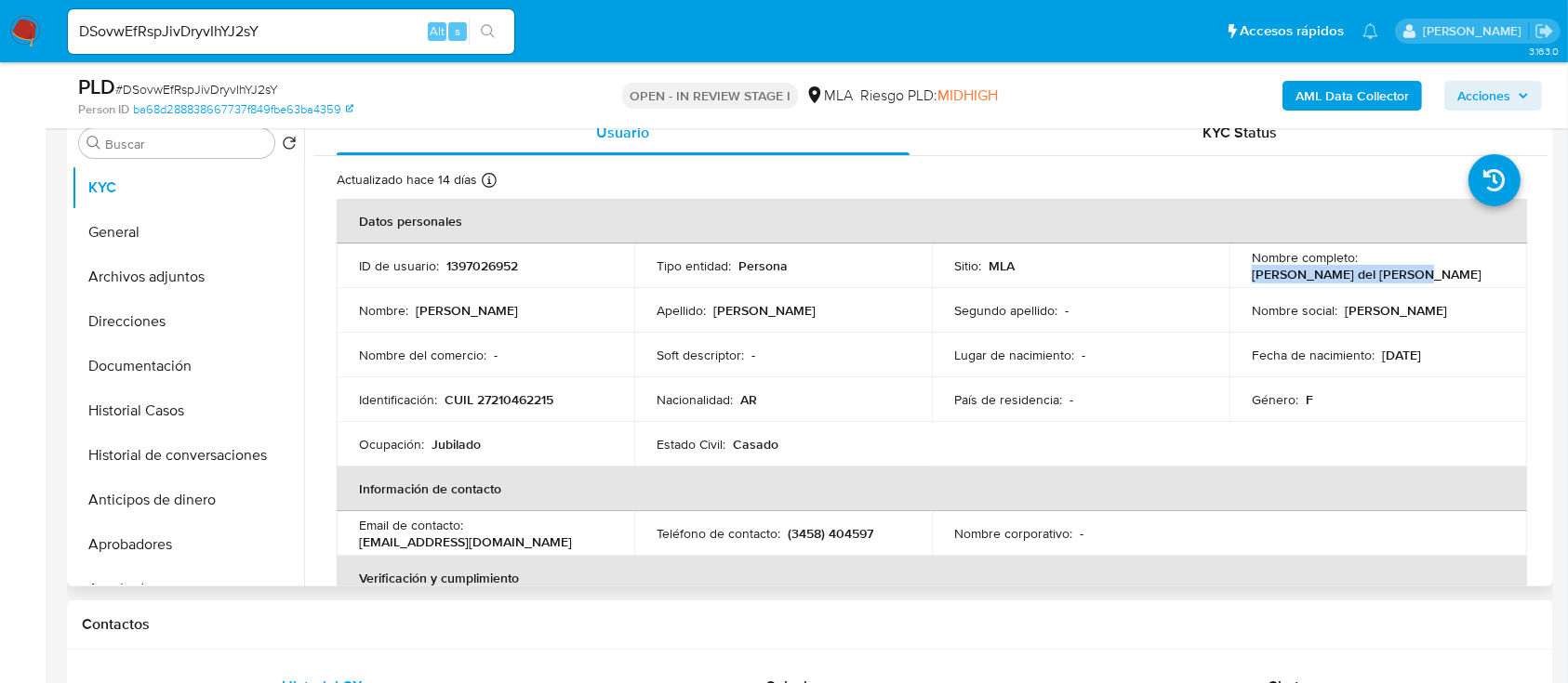
drag, startPoint x: 1243, startPoint y: 270, endPoint x: 1423, endPoint y: 270, distance: 180.0
click at [1423, 270] on td "Nombre completo : Martina del Carmen Romero" at bounding box center [1377, 265] width 298 height 45
copy p "Martina del Carmen Romero"
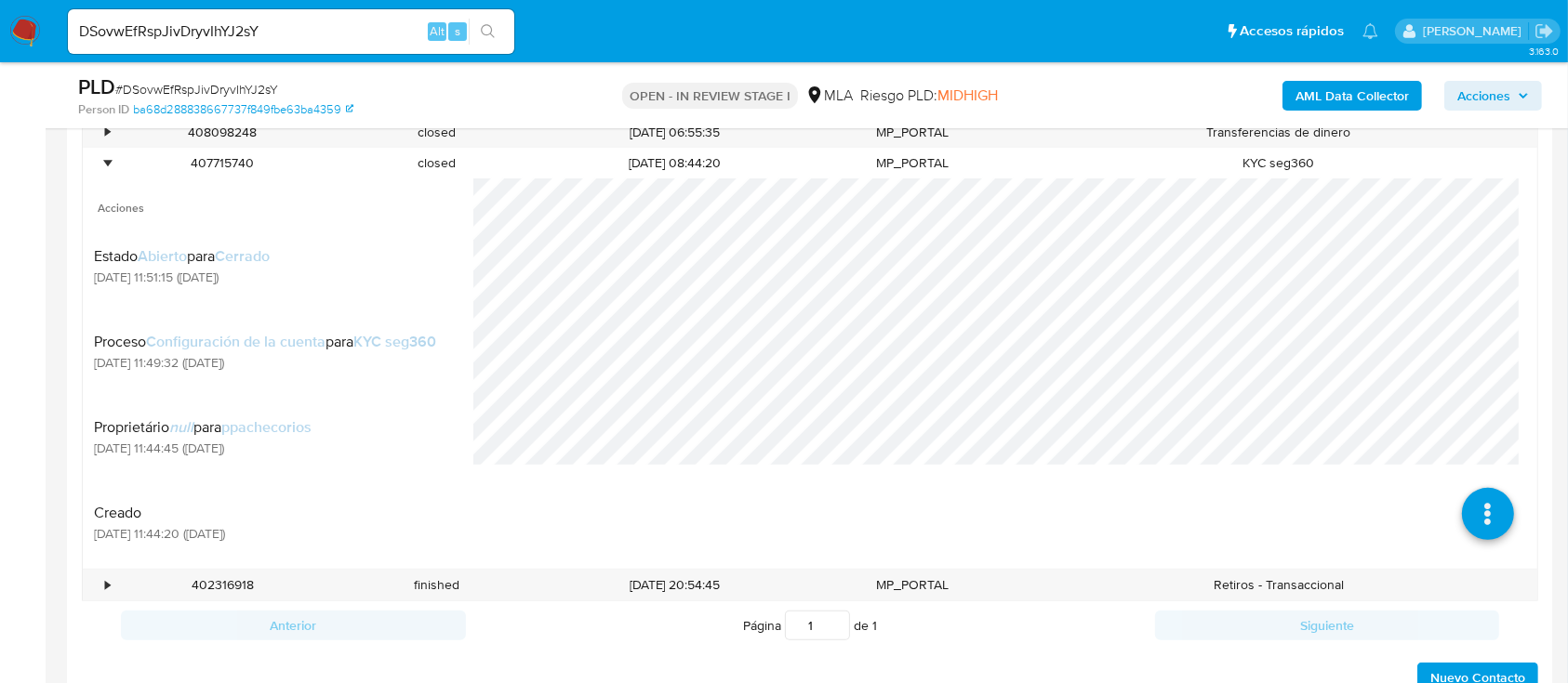
scroll to position [867, 0]
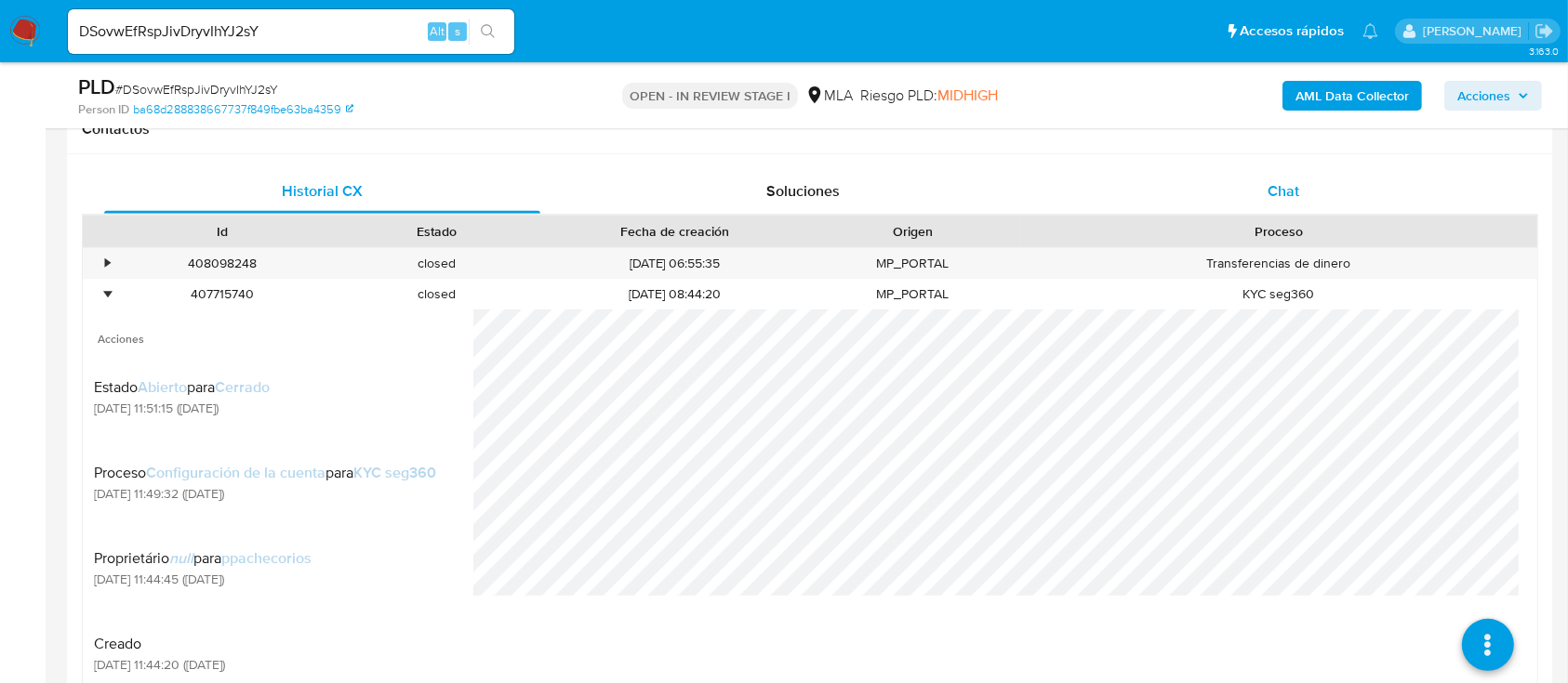
click at [1326, 203] on div "Chat" at bounding box center [1284, 192] width 436 height 45
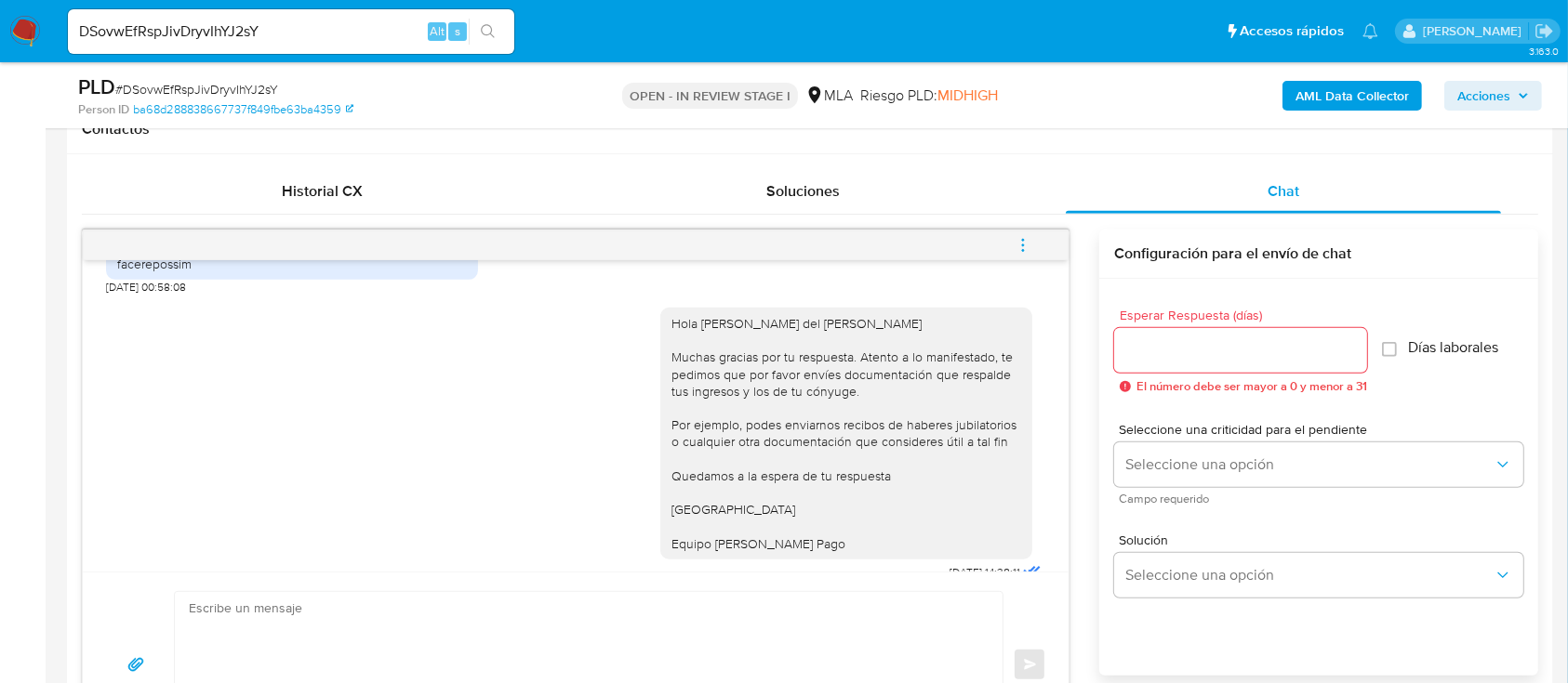
click at [604, 652] on textarea at bounding box center [584, 665] width 791 height 146
paste textarea "Martina del Carmen Romero"
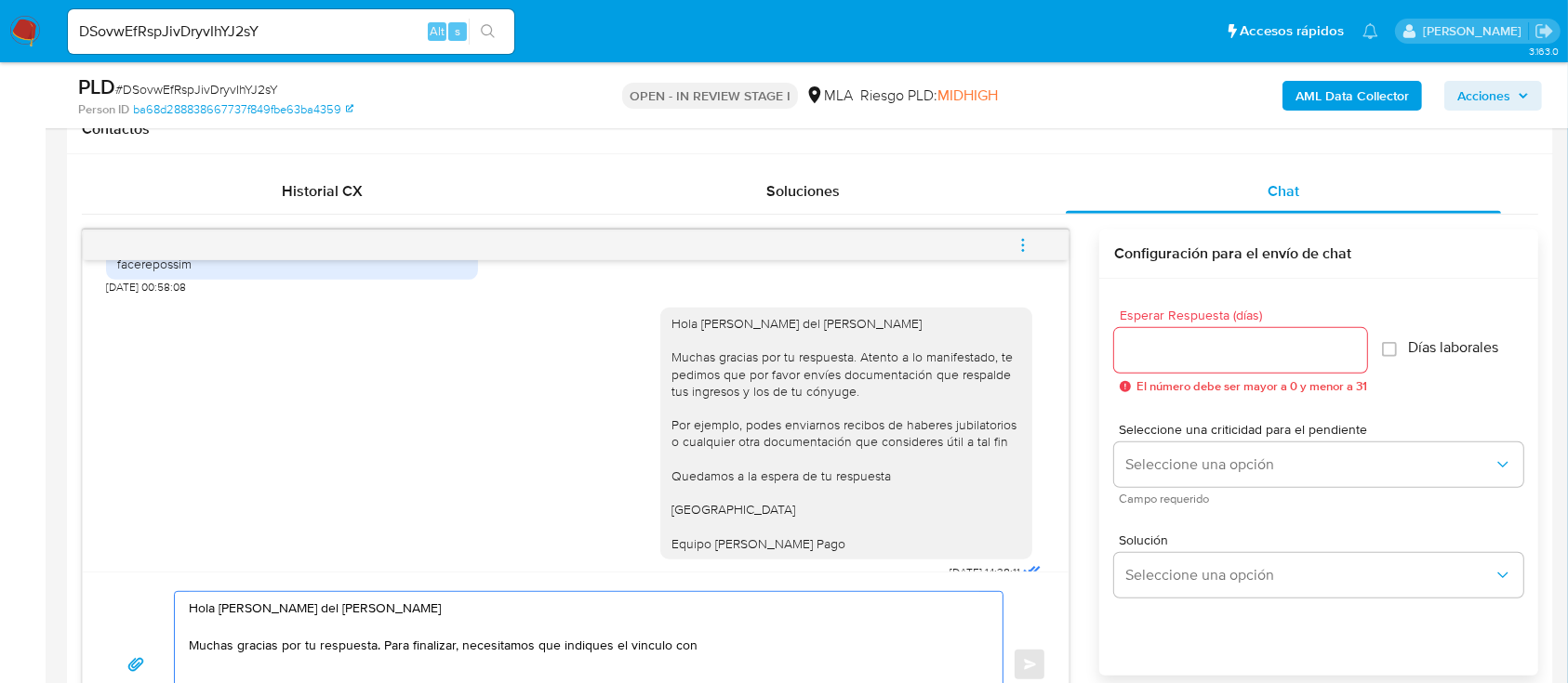
paste textarea "Enzo Nicolás Zanibelli"
paste textarea "20395208196"
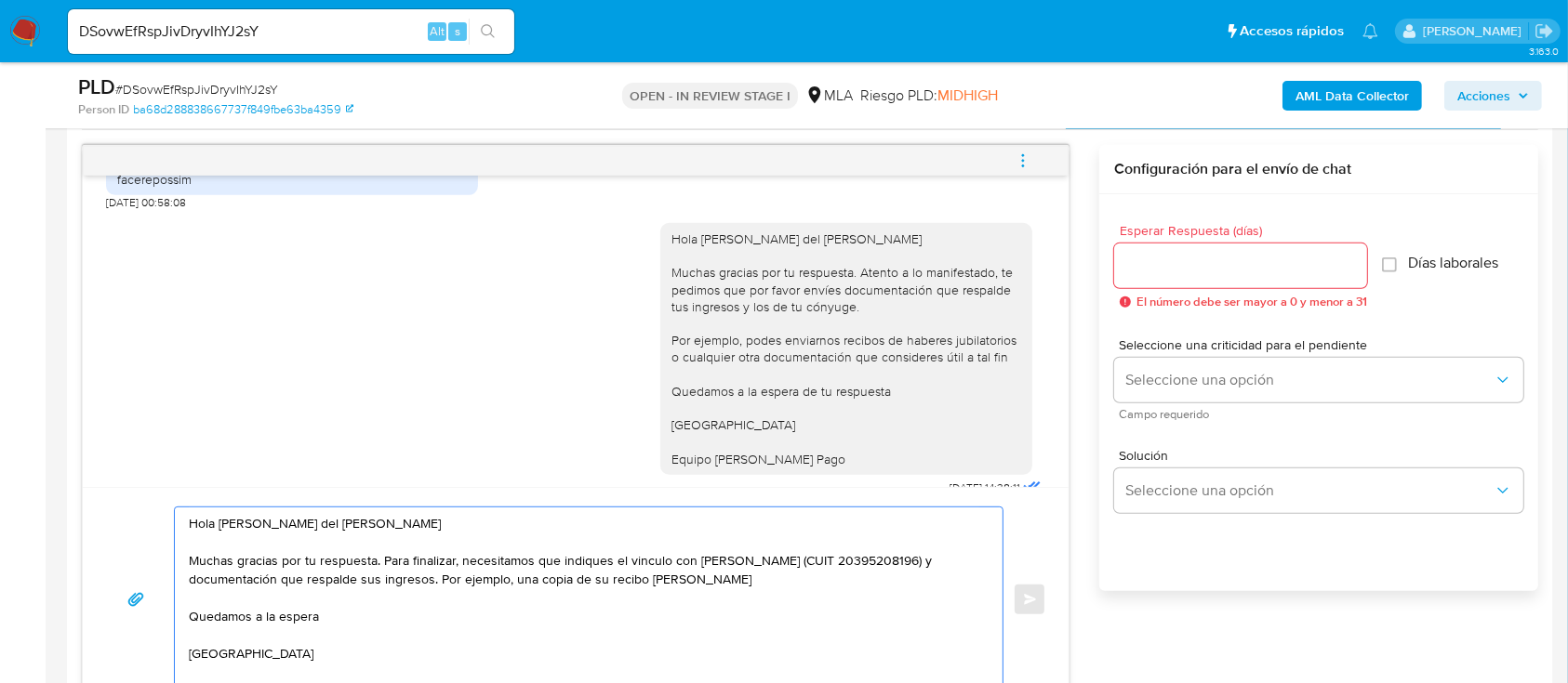
scroll to position [960, 0]
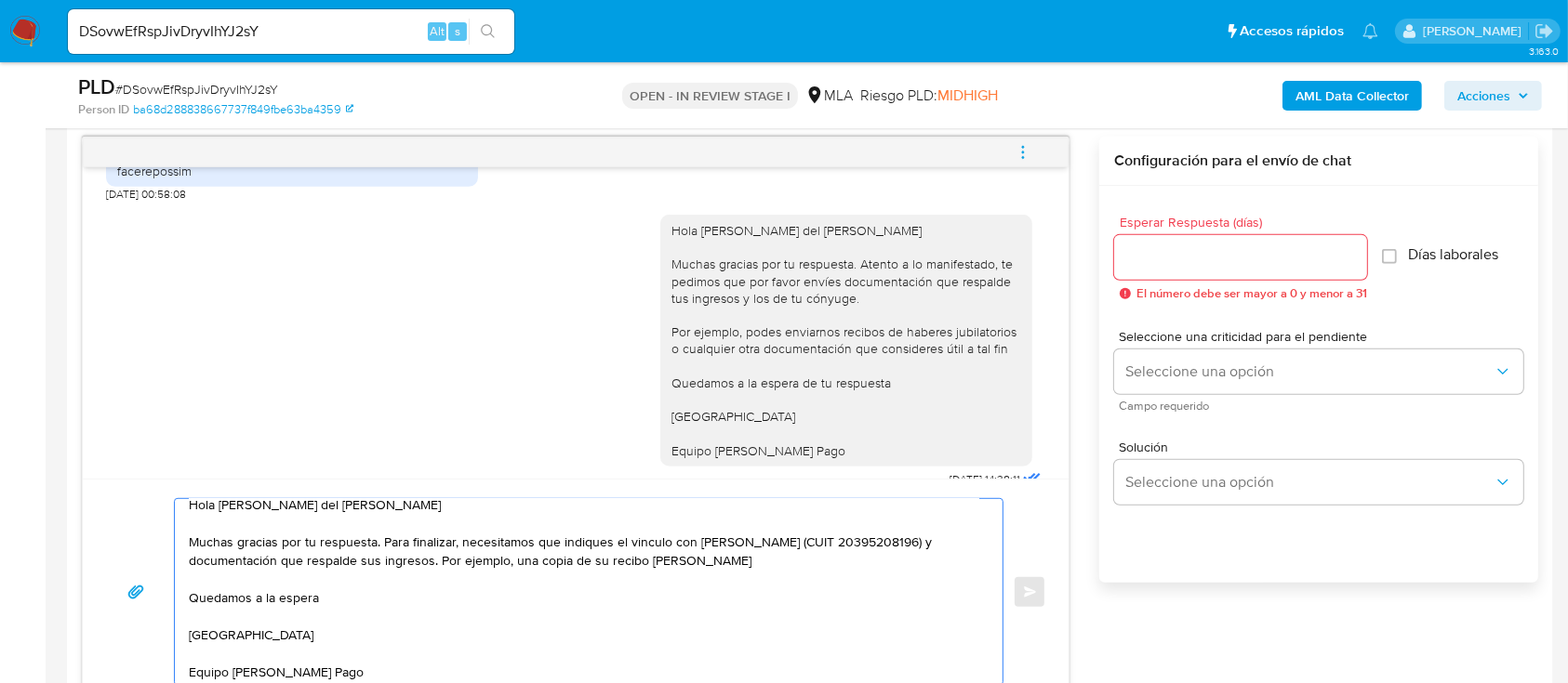
type textarea "Hola Martina del Carmen Romero Muchas gracias por tu respuesta. Para finalizar,…"
click at [1159, 261] on input "Esperar Respuesta (días)" at bounding box center [1239, 257] width 253 height 24
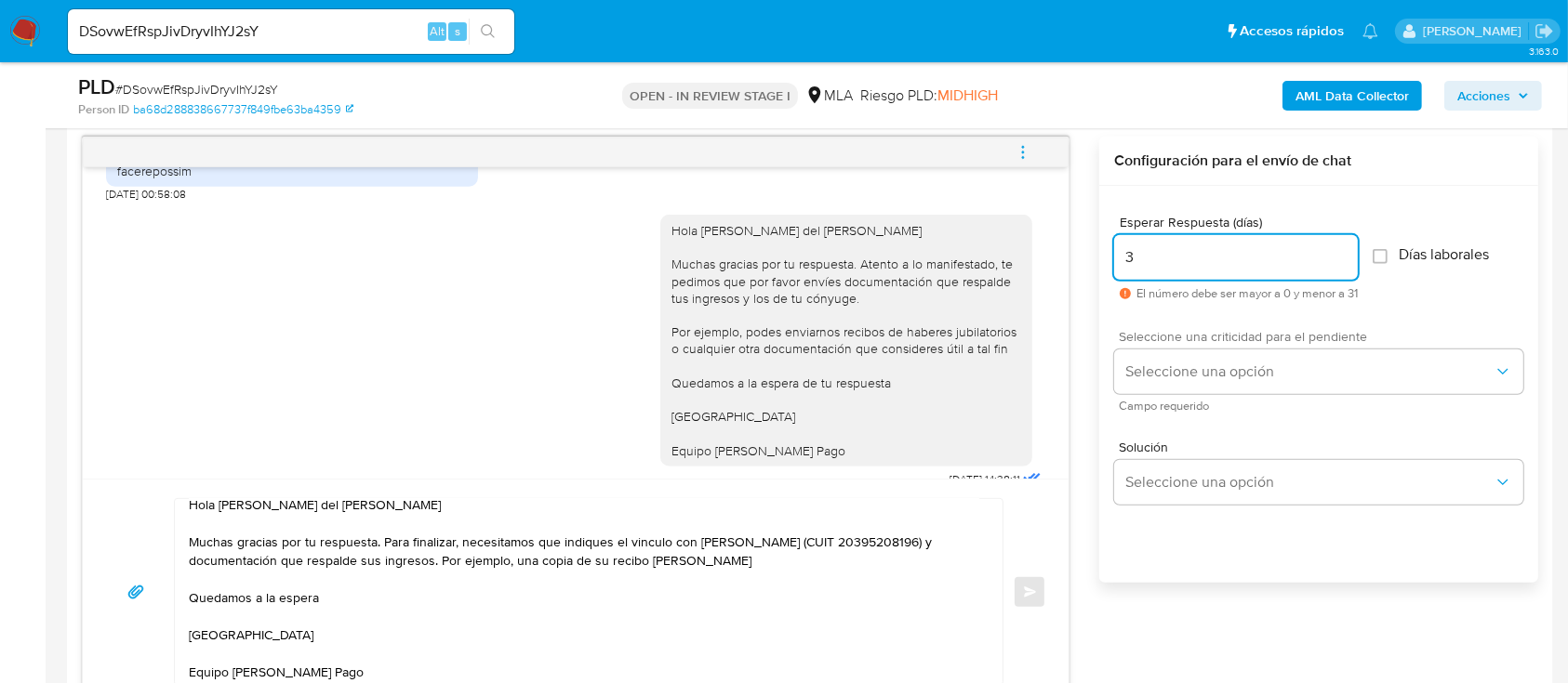
type input "3"
click at [1154, 341] on span "Seleccione una criticidad para el pendiente" at bounding box center [1323, 336] width 409 height 13
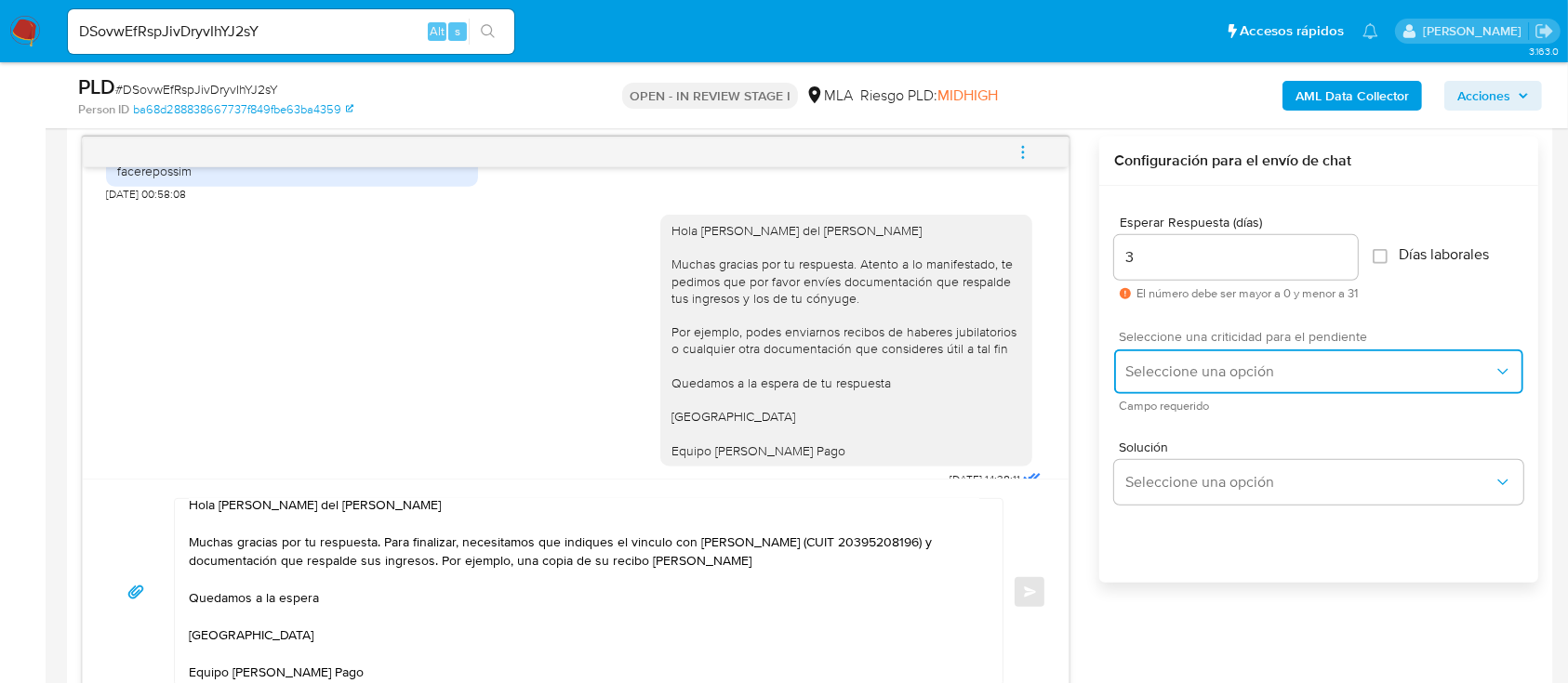
click at [1145, 370] on span "Seleccione una opción" at bounding box center [1309, 371] width 368 height 18
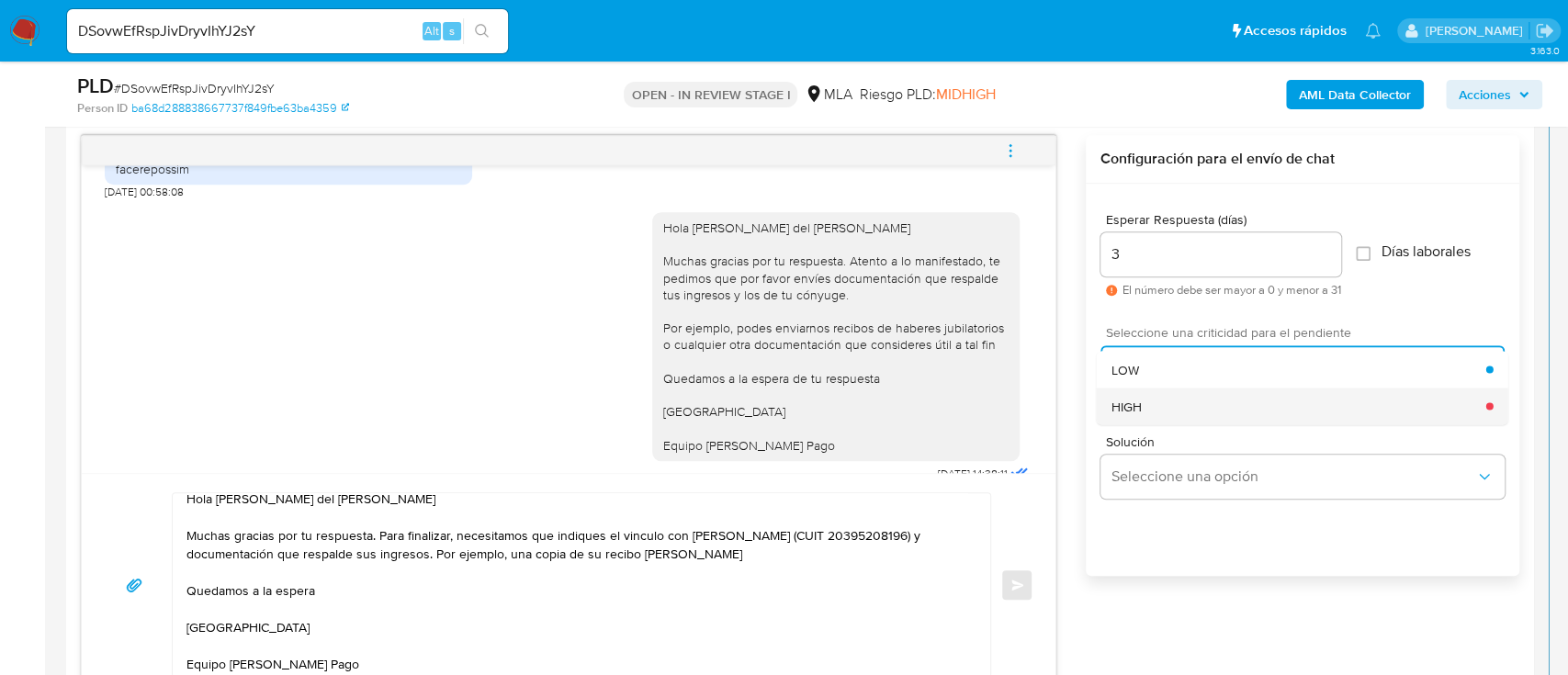
click at [1139, 399] on span "HIGH" at bounding box center [1127, 405] width 31 height 16
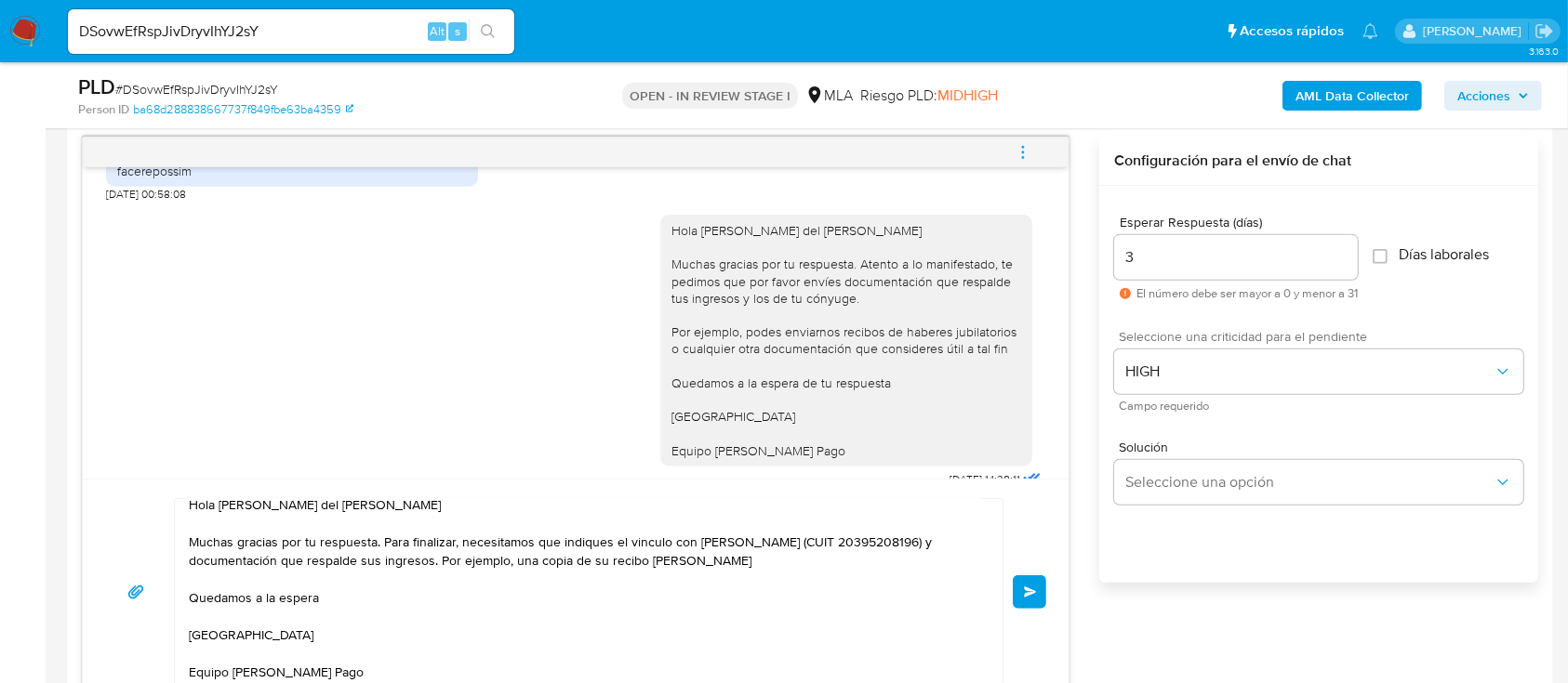
click at [1021, 587] on button "Enviar" at bounding box center [1029, 592] width 34 height 34
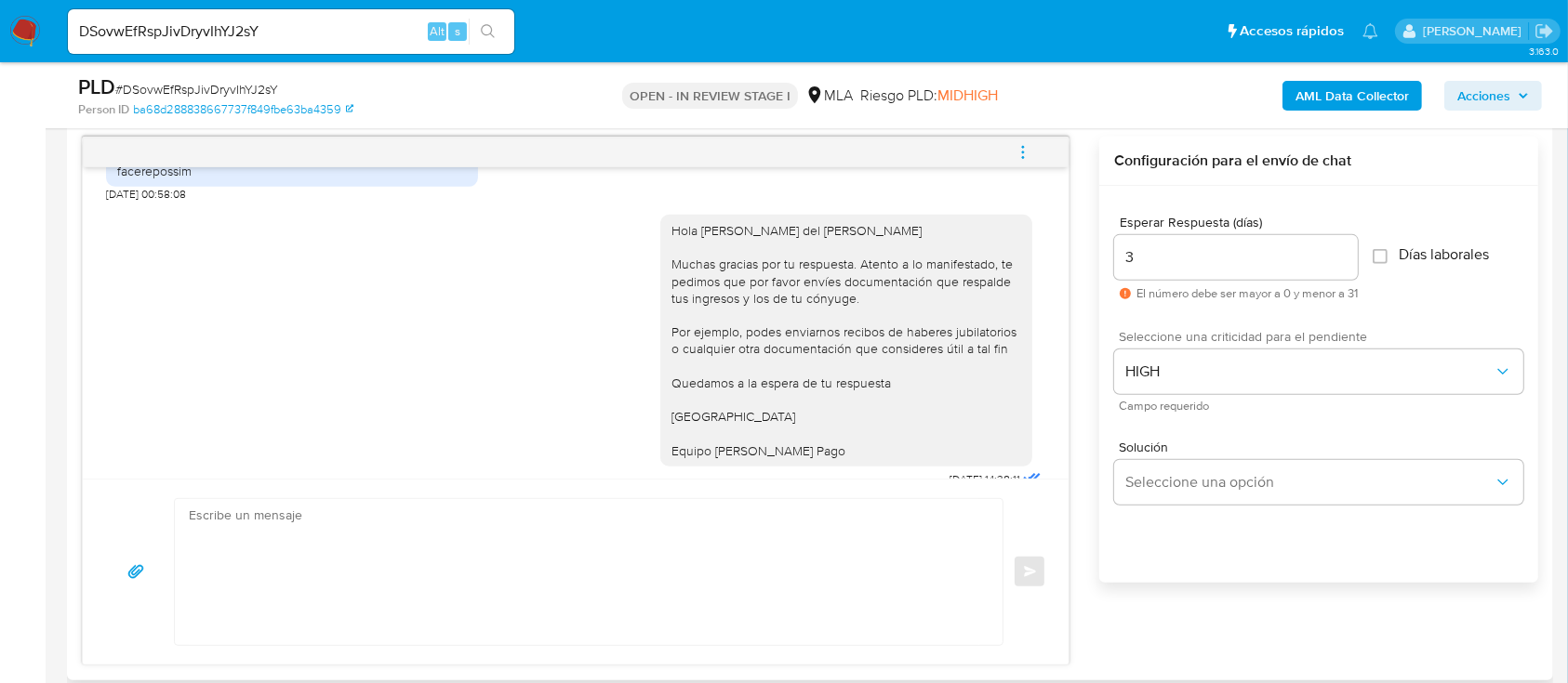
scroll to position [2792, 0]
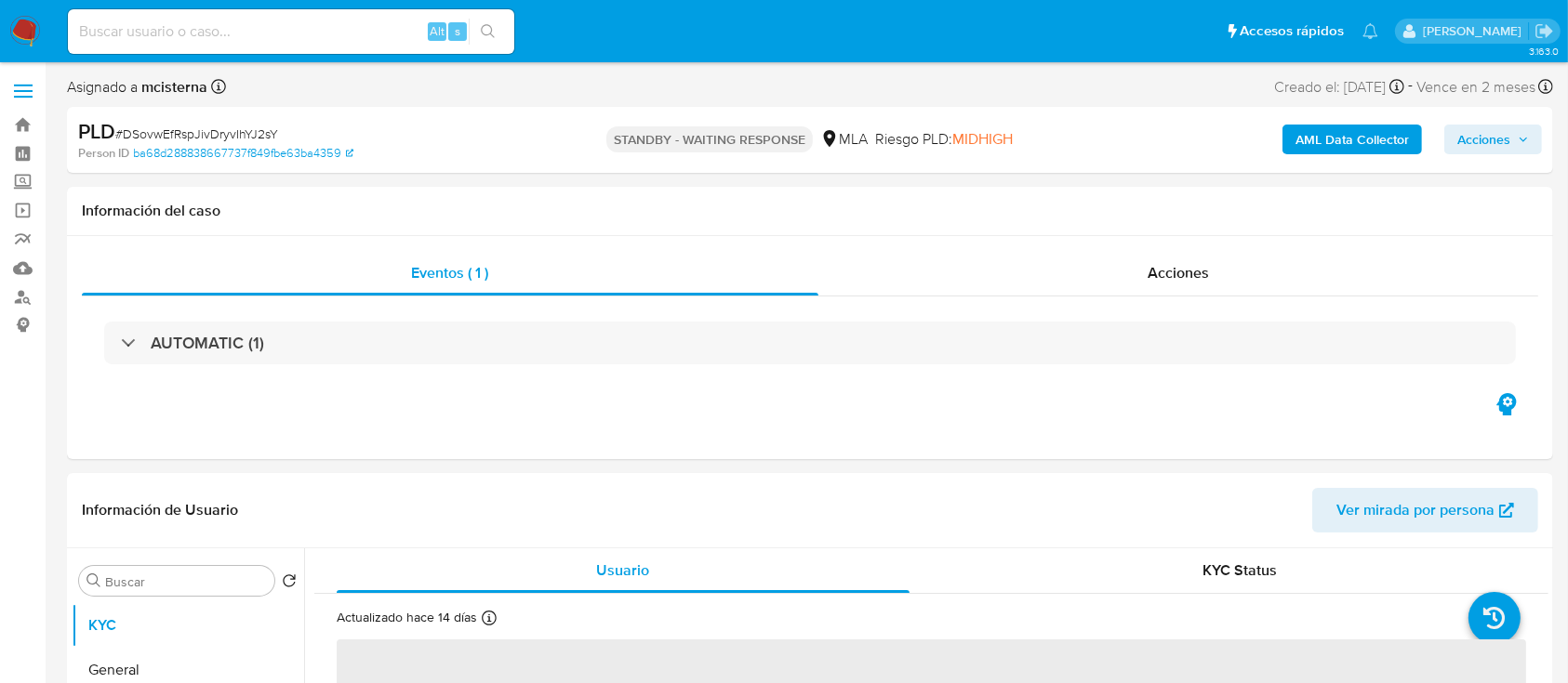
select select "10"
click at [392, 27] on input at bounding box center [291, 31] width 447 height 24
paste input "aMWjjGvmDVbLxJbcVDxUUw3o"
type input "aMWjjGvmDVbLxJbcVDxUUw3o"
click at [488, 28] on icon "search-icon" at bounding box center [487, 31] width 15 height 15
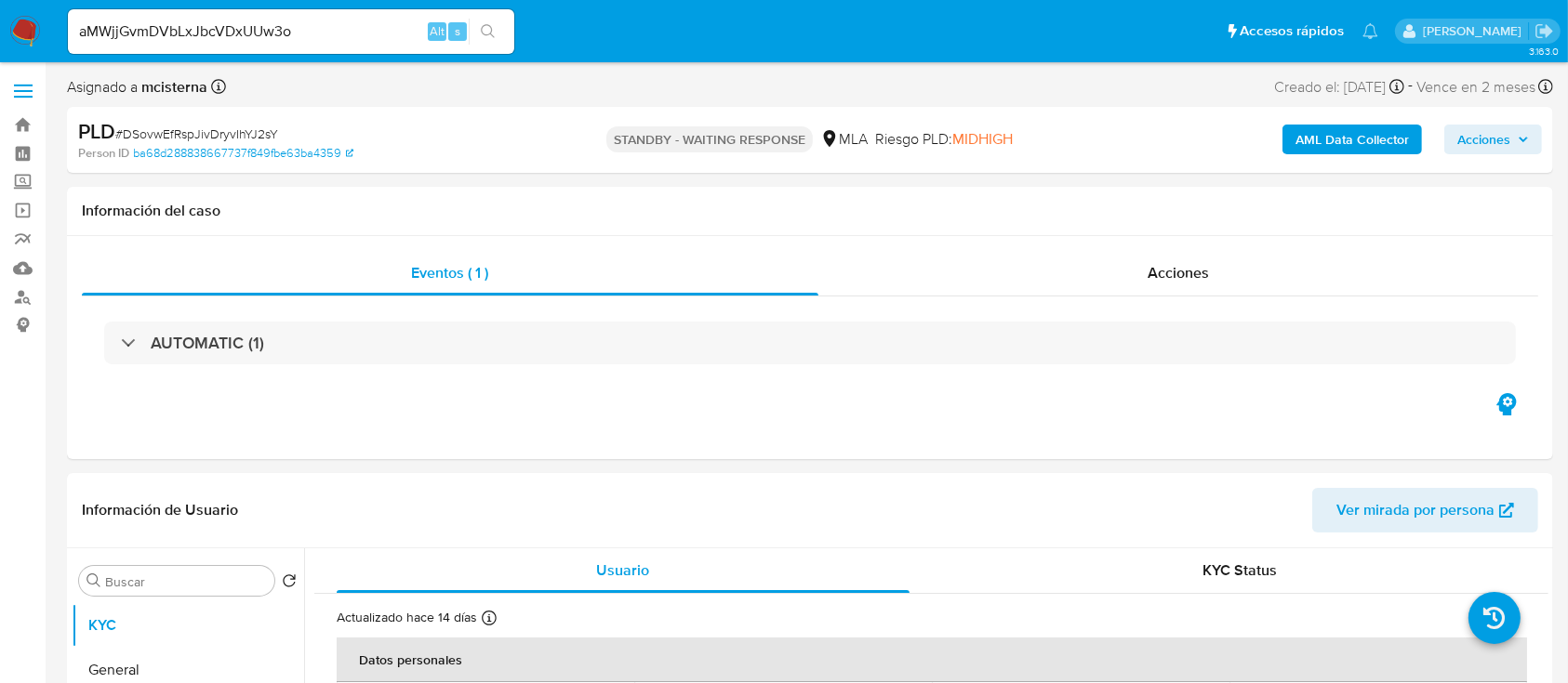
click at [486, 24] on icon "search-icon" at bounding box center [487, 31] width 15 height 15
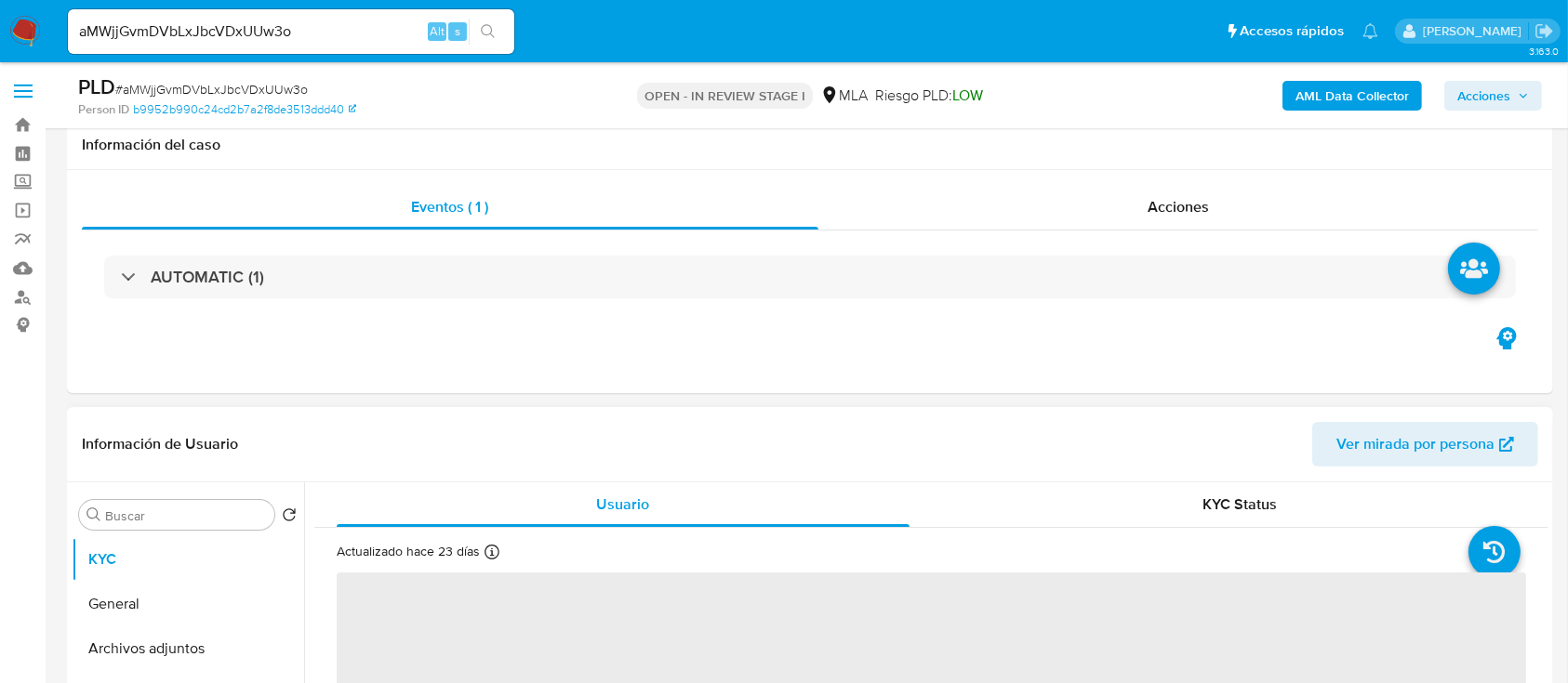
scroll to position [619, 0]
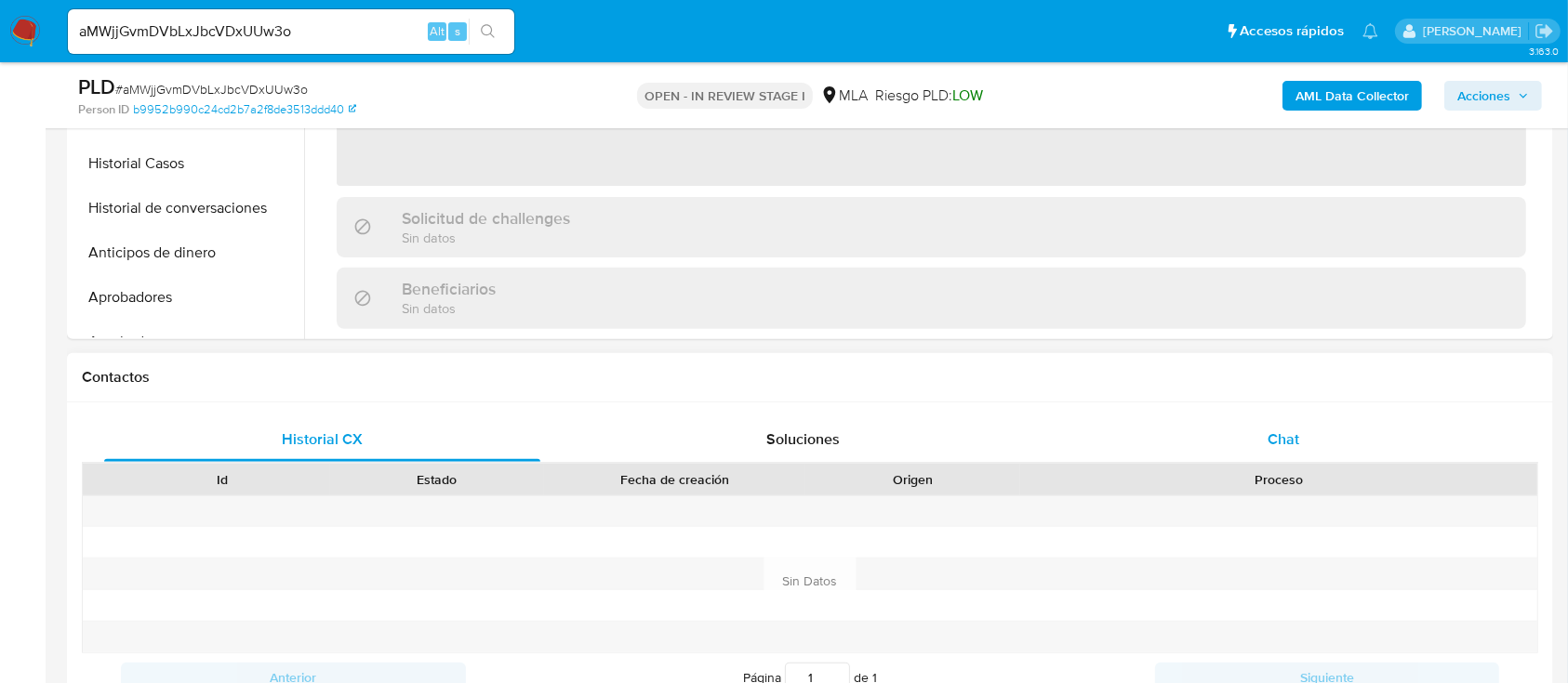
select select "10"
click at [1257, 455] on div "Chat" at bounding box center [1284, 440] width 436 height 45
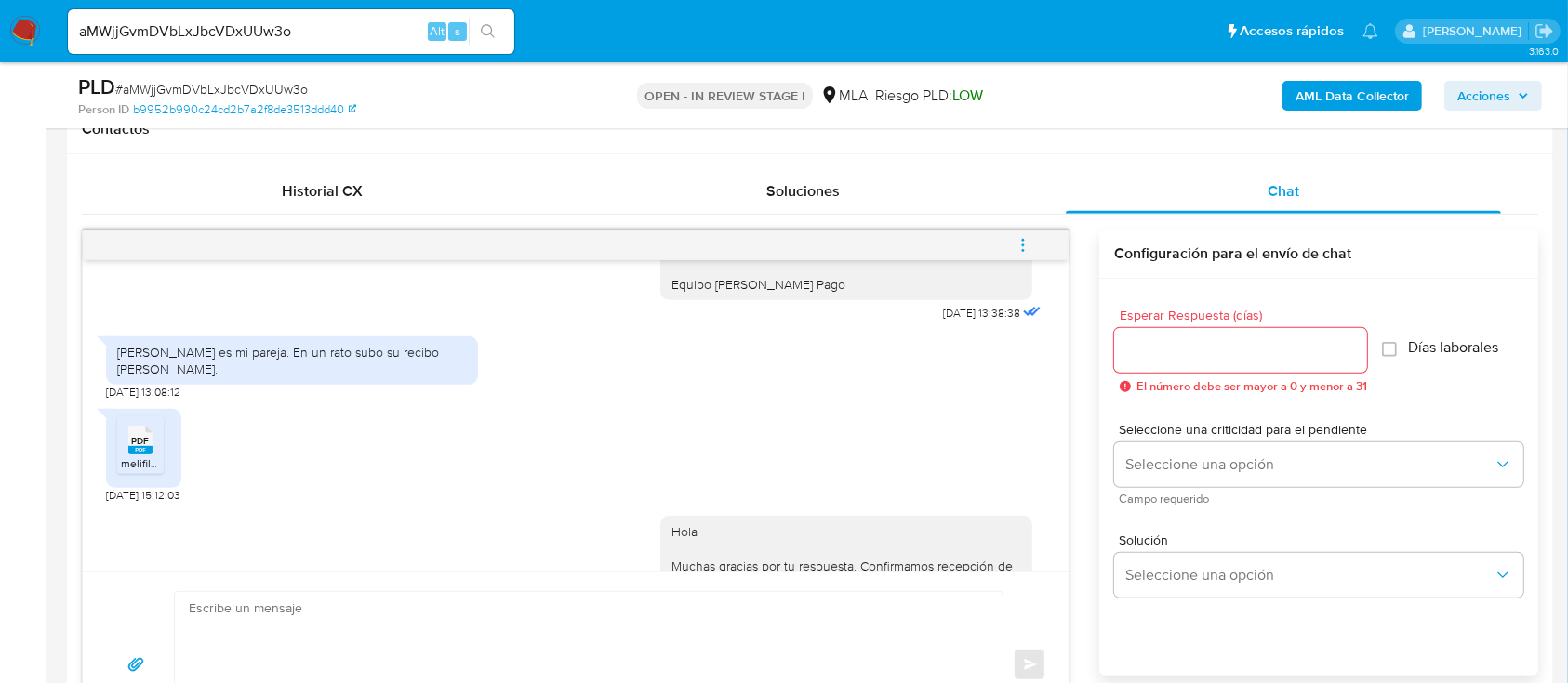
scroll to position [1433, 0]
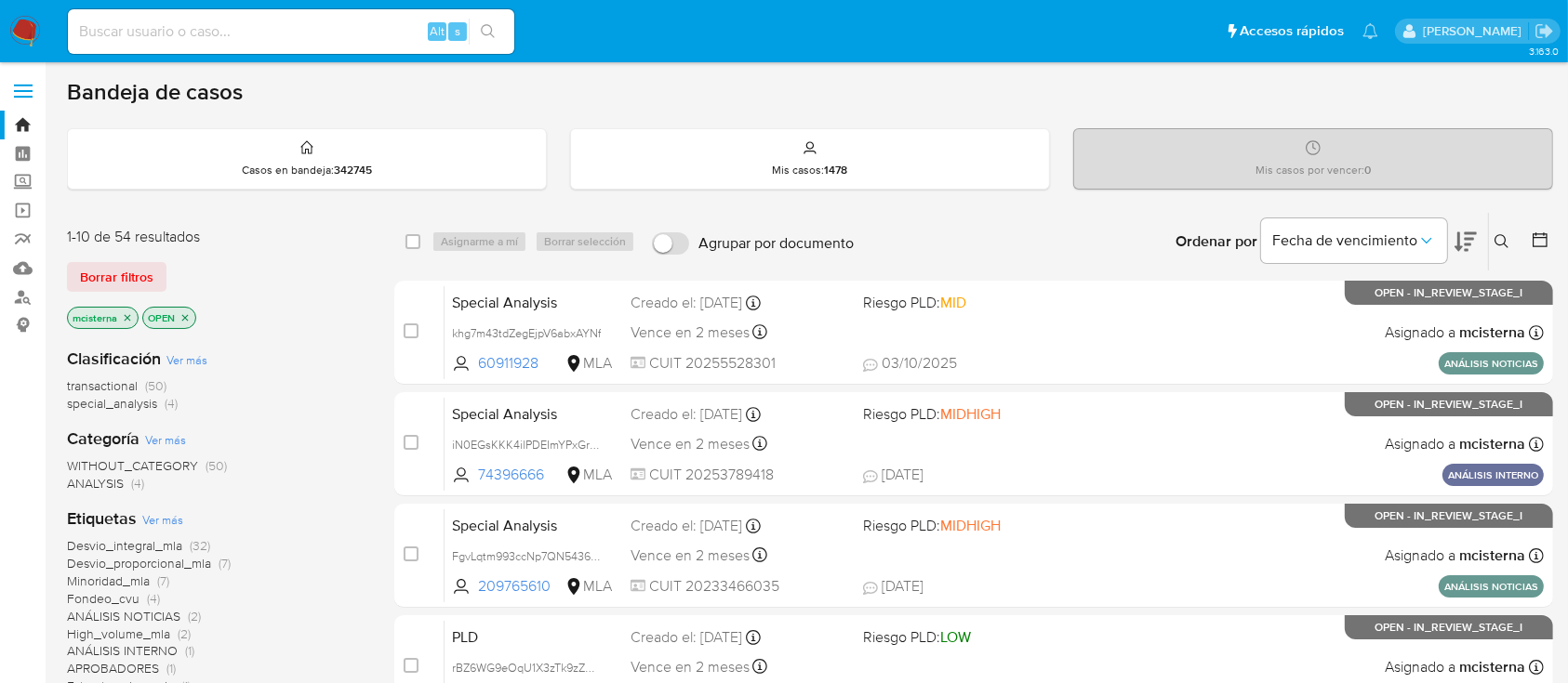
click at [132, 316] on icon "close-filter" at bounding box center [128, 318] width 12 height 12
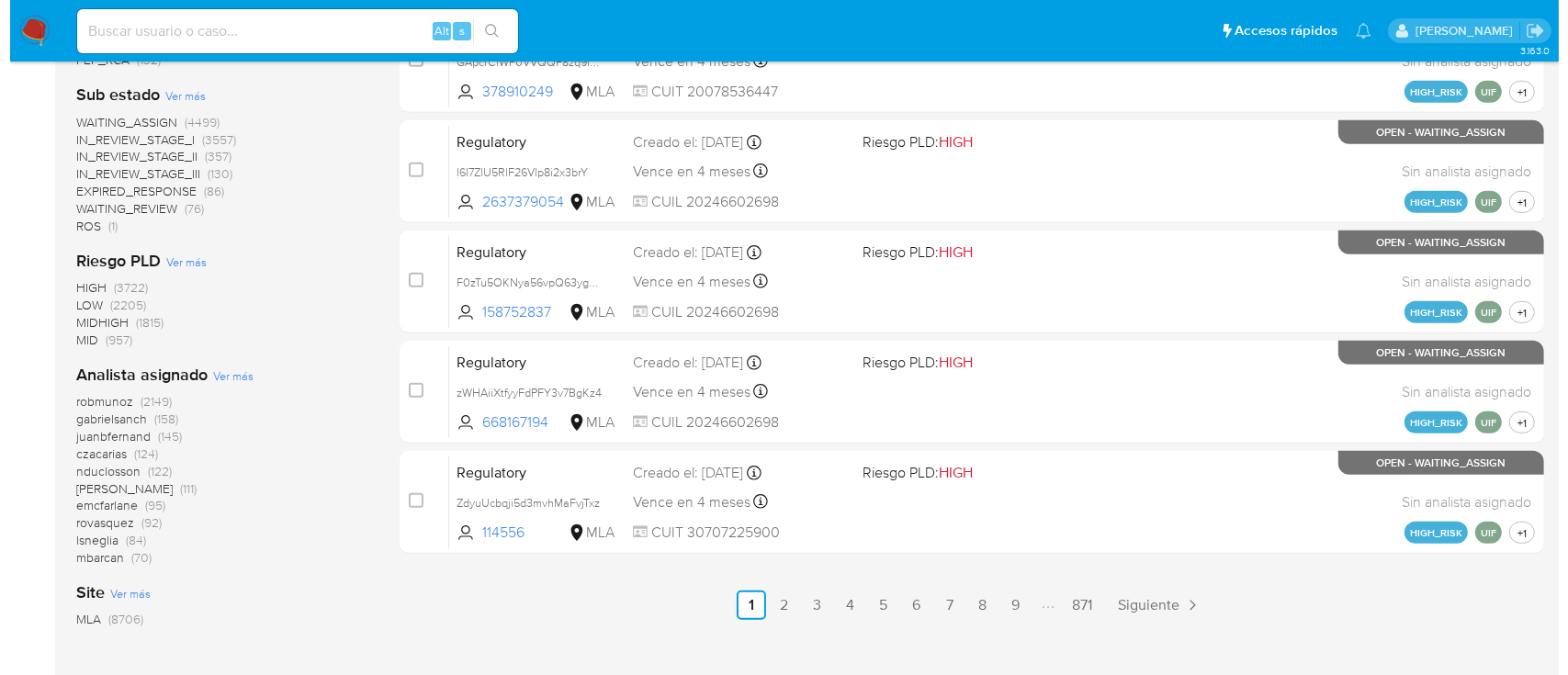
scroll to position [857, 0]
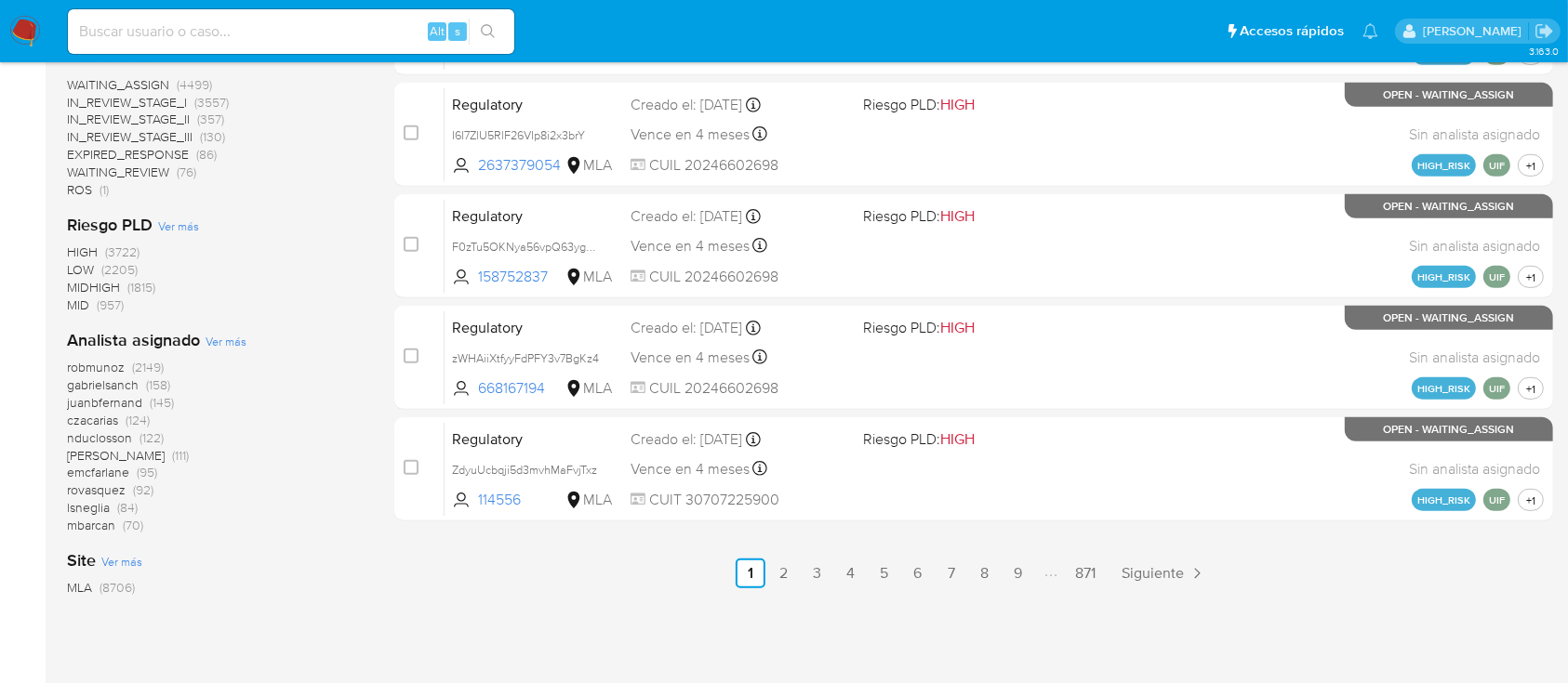
click at [218, 340] on span "Ver más" at bounding box center [226, 341] width 41 height 16
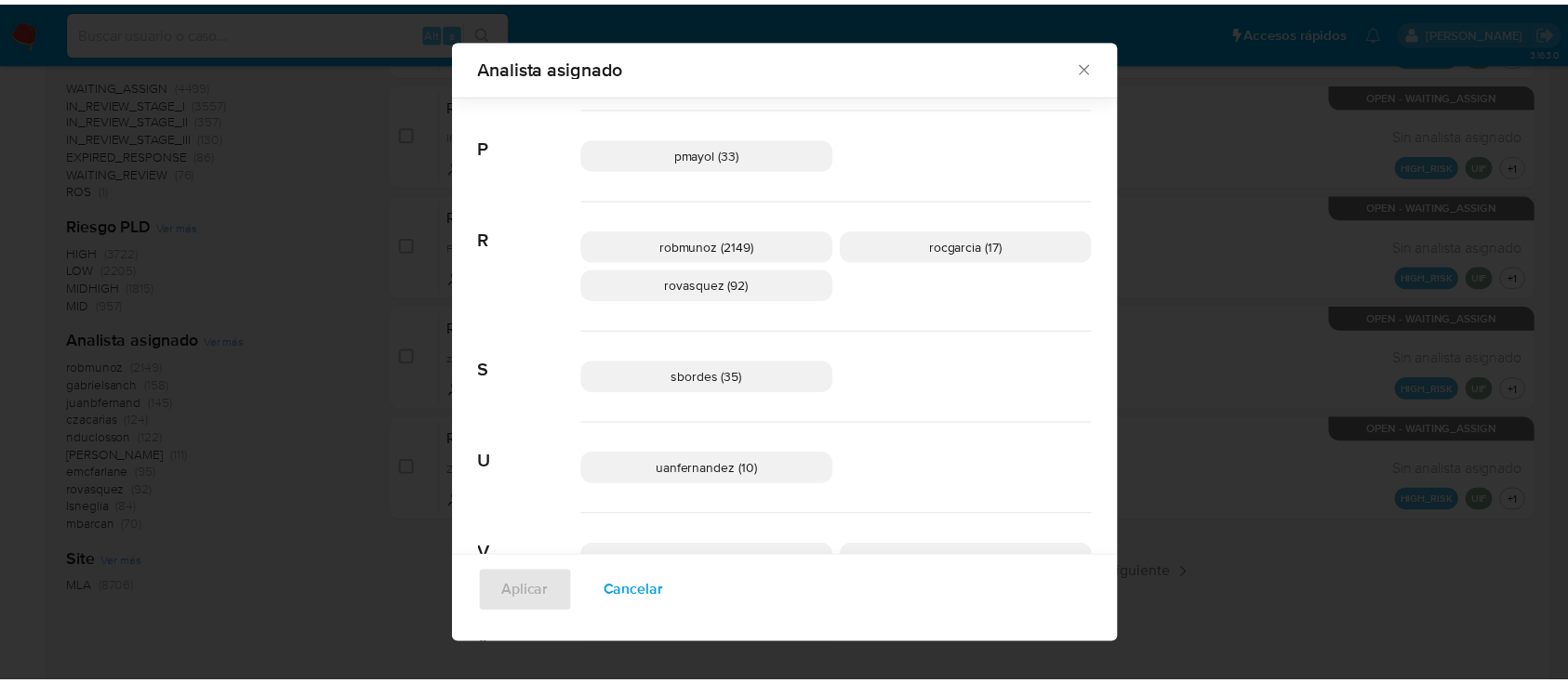
scroll to position [1556, 0]
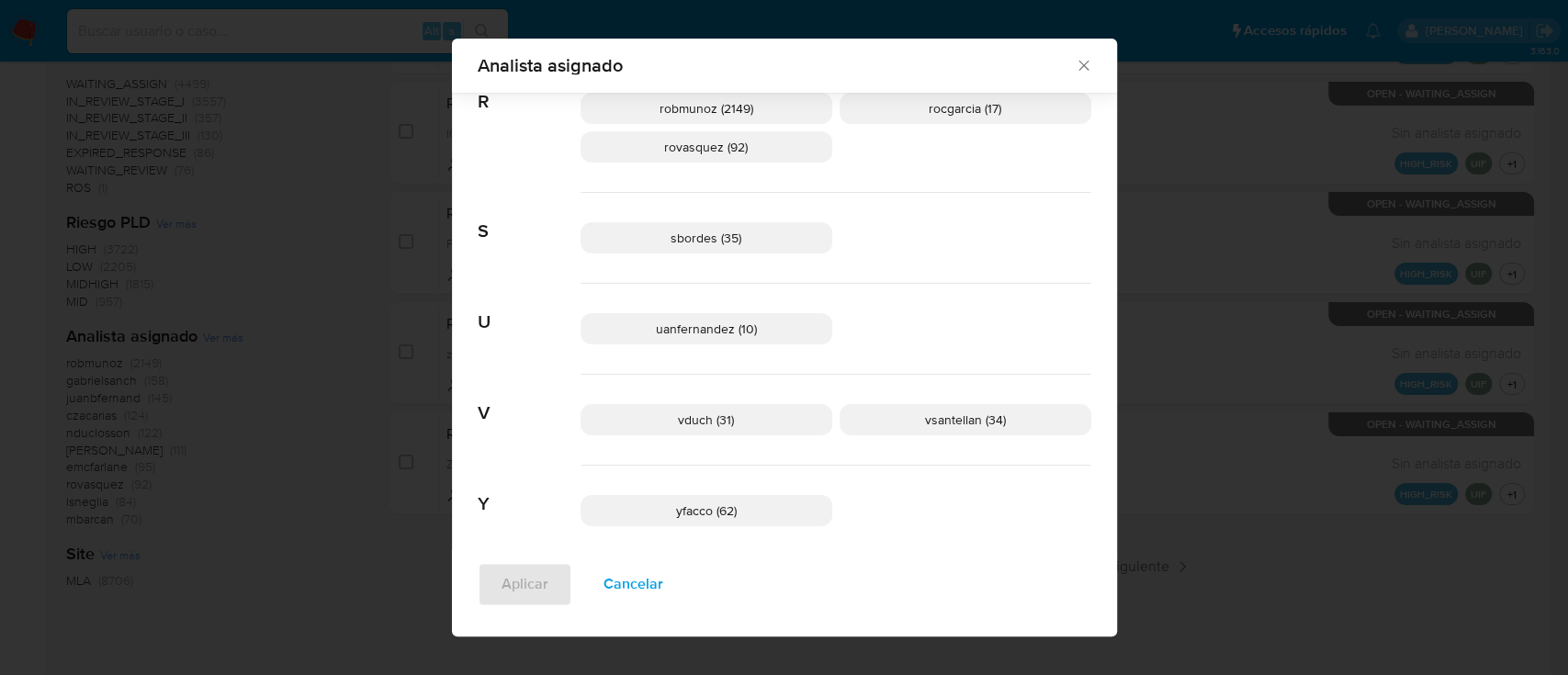
click at [1075, 57] on icon "Cerrar" at bounding box center [1084, 65] width 18 height 18
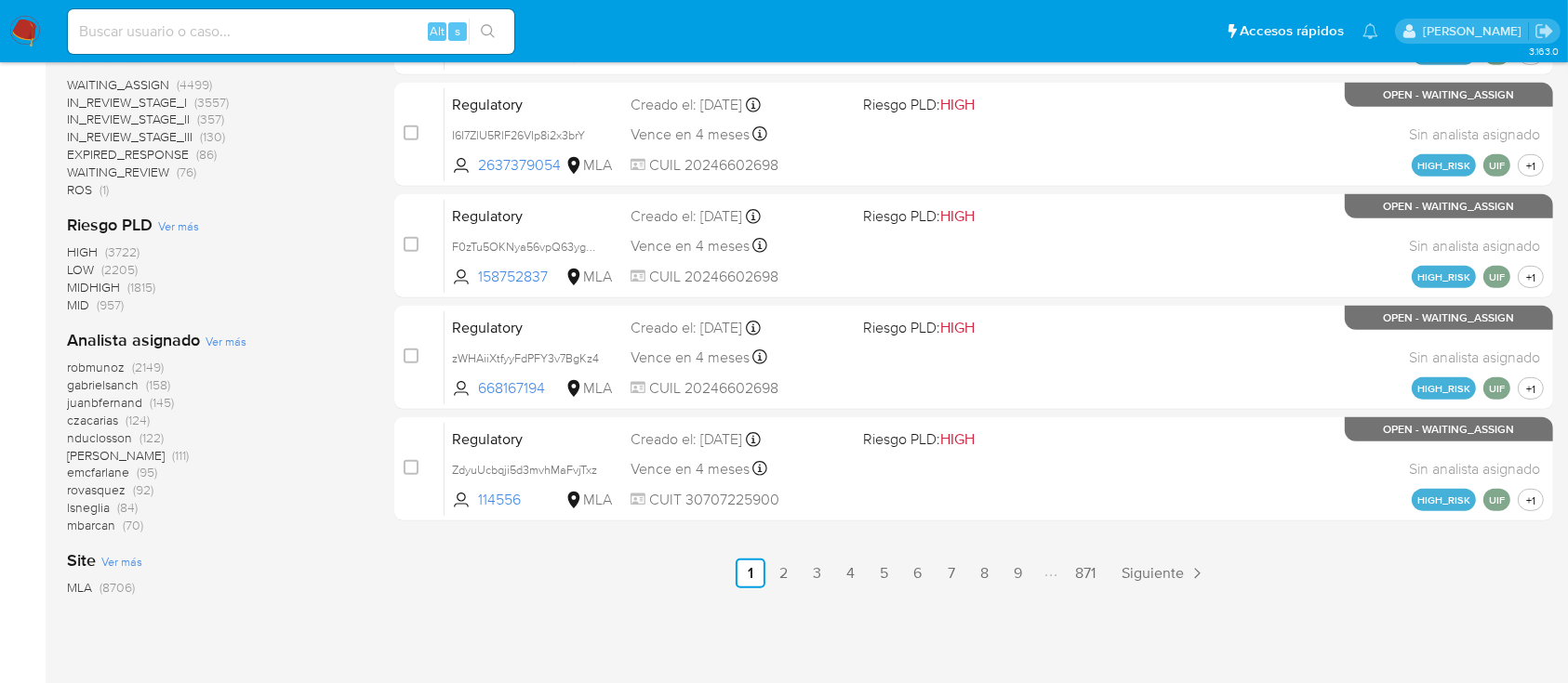
click at [799, 540] on div "select-all-cases-checkbox Asignarme a mí Borrar selección Agrupar por documento…" at bounding box center [974, 16] width 1159 height 1342
